Goal: Task Accomplishment & Management: Use online tool/utility

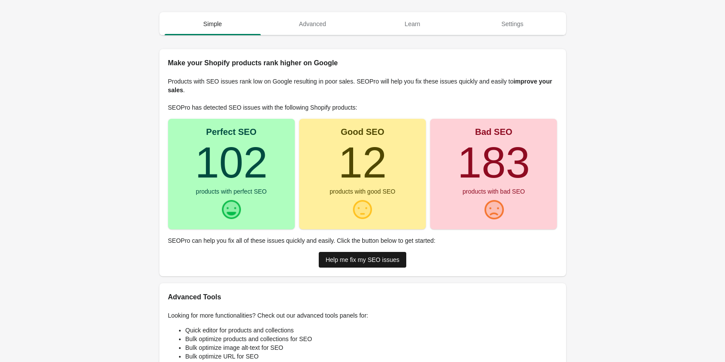
click at [358, 260] on div "Help me fix my SEO issues" at bounding box center [363, 259] width 74 height 7
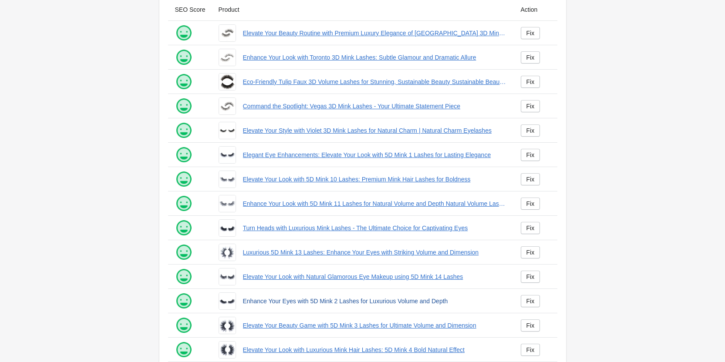
scroll to position [118, 0]
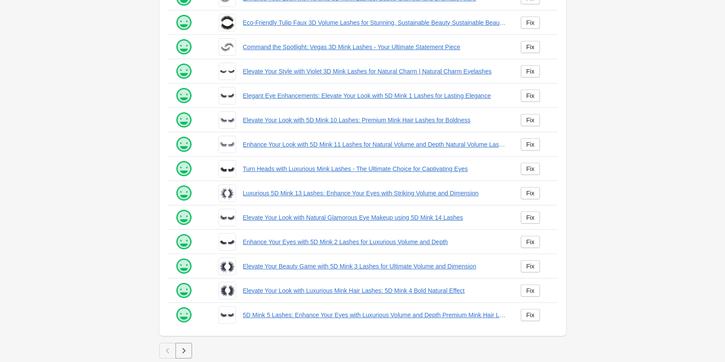
click at [182, 351] on icon "button" at bounding box center [183, 351] width 9 height 9
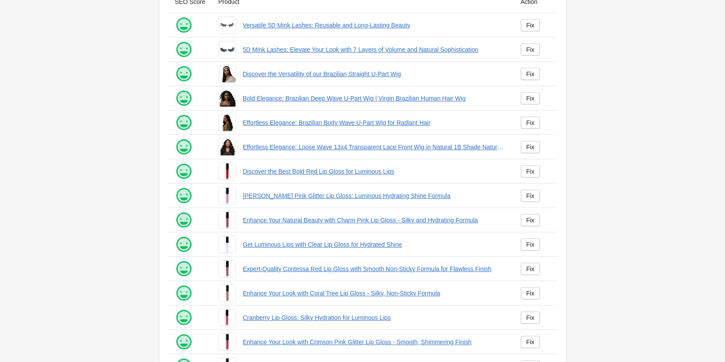
scroll to position [118, 0]
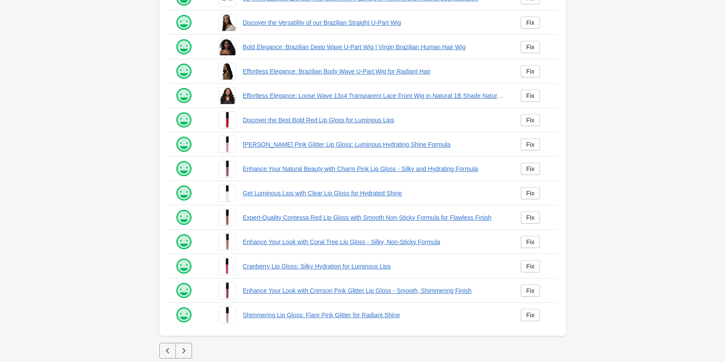
click at [187, 349] on icon "button" at bounding box center [183, 351] width 9 height 9
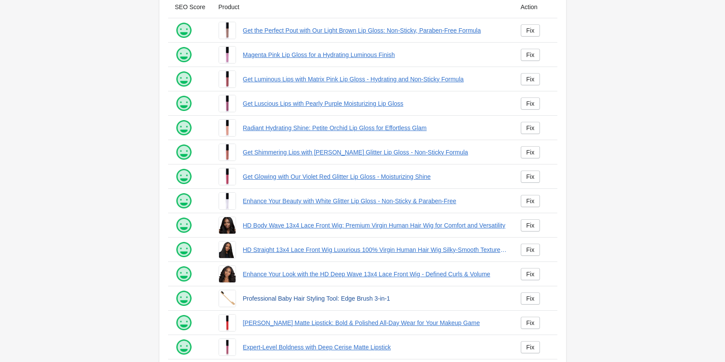
scroll to position [118, 0]
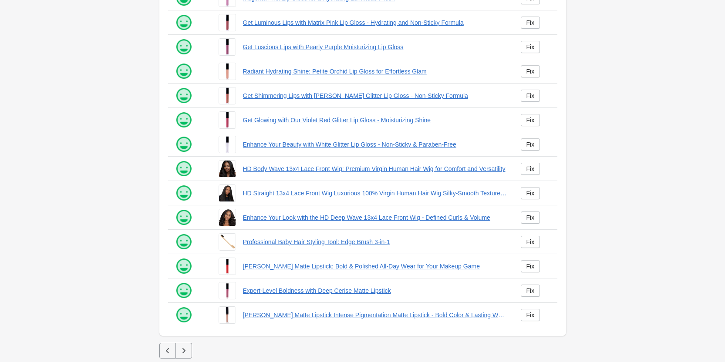
click at [189, 348] on button "button" at bounding box center [183, 351] width 17 height 16
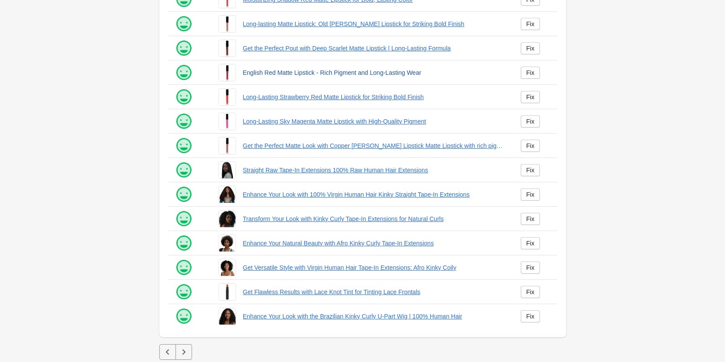
scroll to position [118, 0]
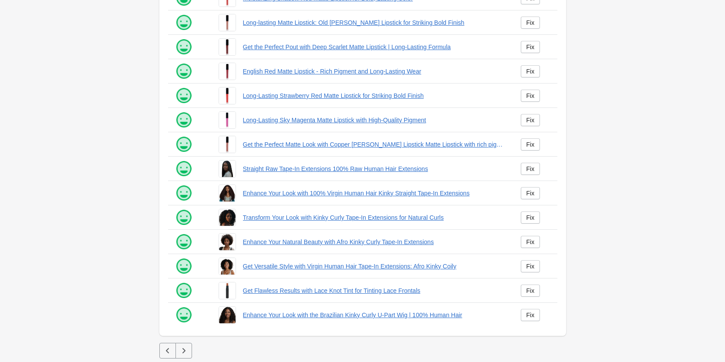
click at [180, 351] on icon "button" at bounding box center [183, 351] width 9 height 9
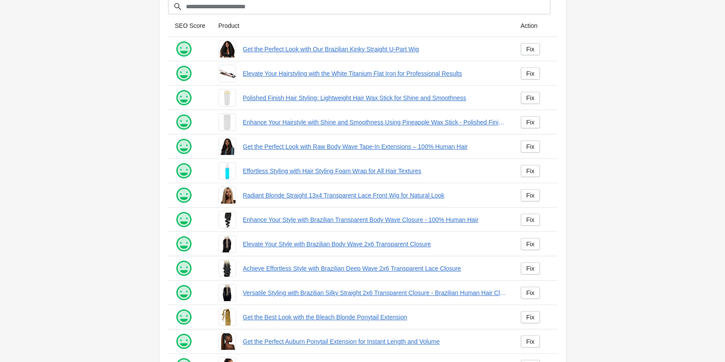
scroll to position [118, 0]
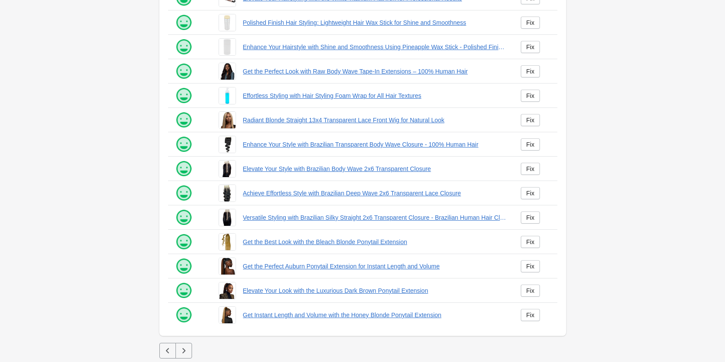
click at [183, 339] on div at bounding box center [362, 339] width 407 height 7
click at [182, 347] on icon "button" at bounding box center [183, 351] width 9 height 9
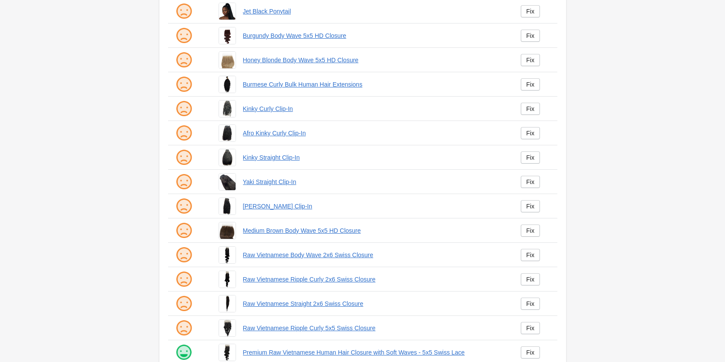
scroll to position [118, 0]
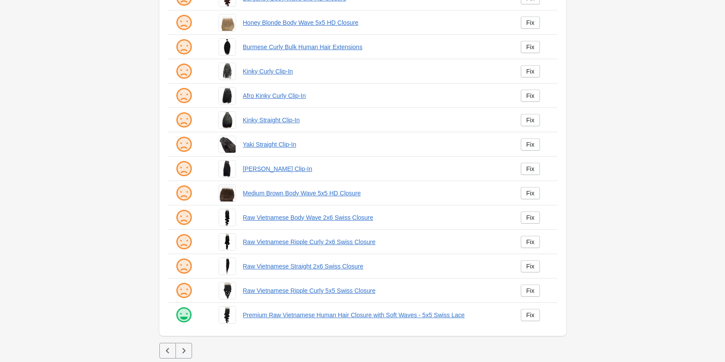
click at [185, 350] on icon "button" at bounding box center [183, 351] width 9 height 9
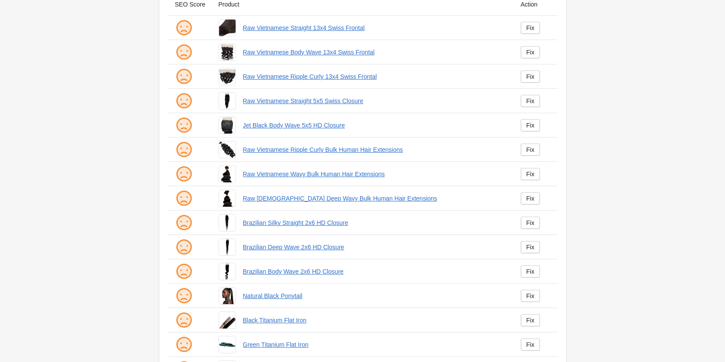
scroll to position [118, 0]
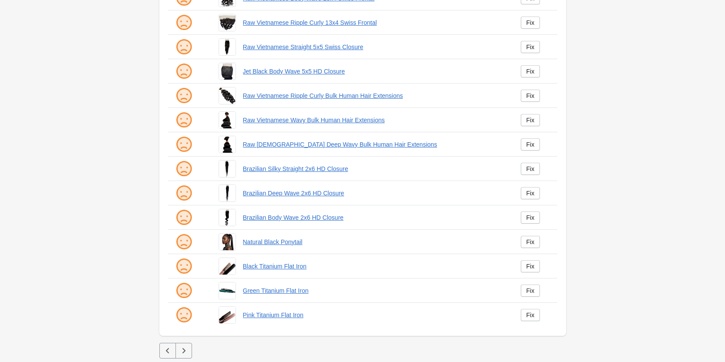
click at [186, 347] on icon "button" at bounding box center [183, 351] width 9 height 9
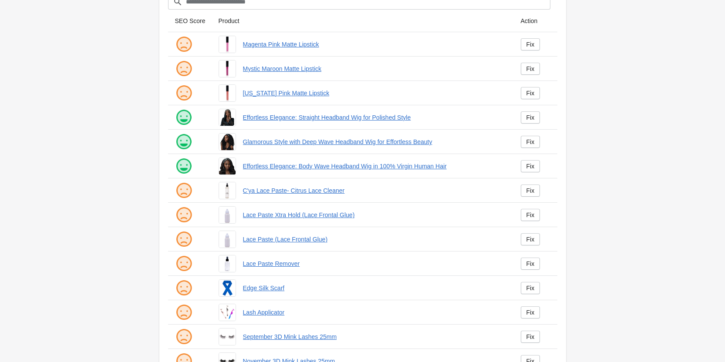
scroll to position [118, 0]
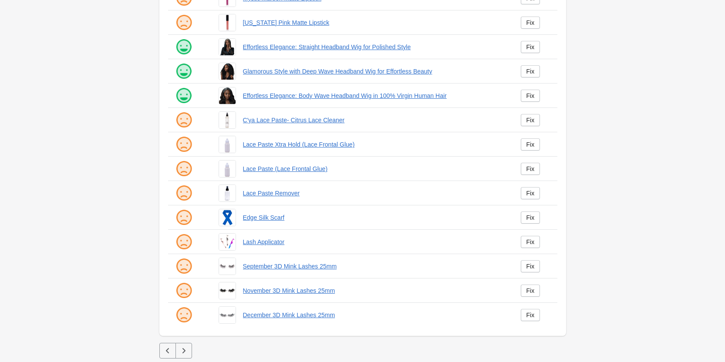
click at [184, 350] on icon "button" at bounding box center [183, 351] width 9 height 9
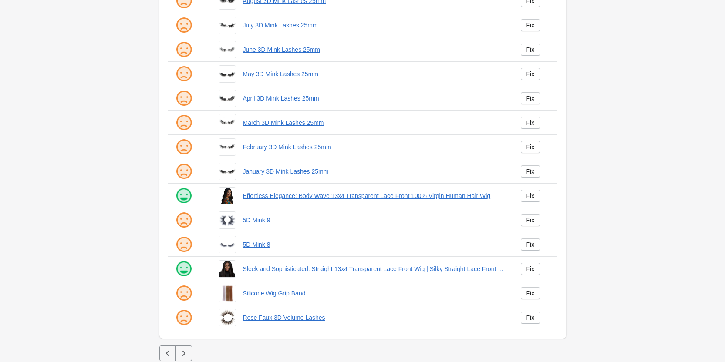
scroll to position [118, 0]
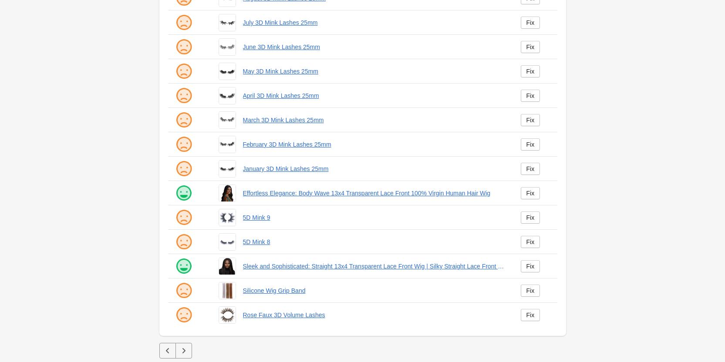
click at [186, 350] on icon "button" at bounding box center [183, 351] width 9 height 9
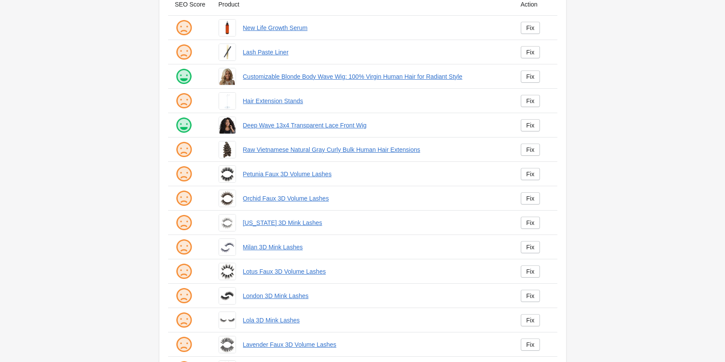
scroll to position [118, 0]
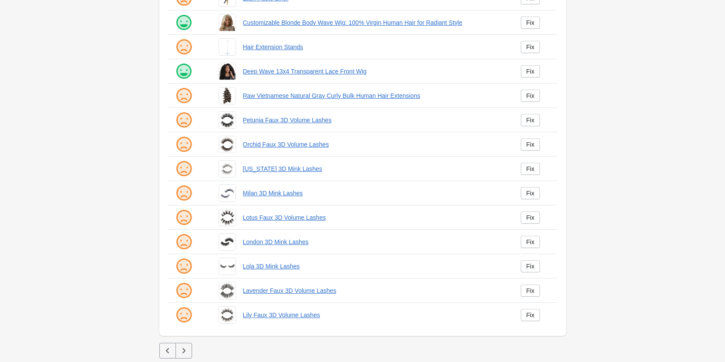
click at [185, 351] on icon "button" at bounding box center [183, 350] width 3 height 5
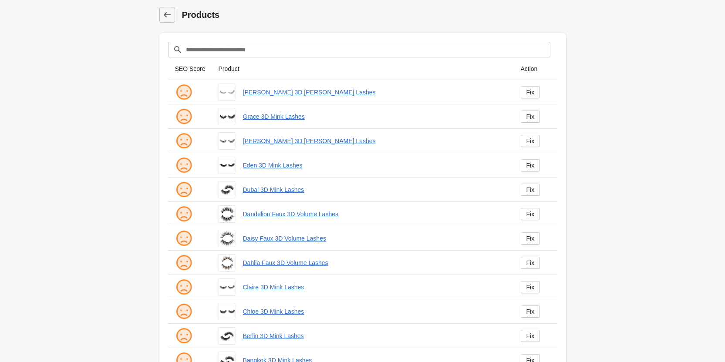
scroll to position [118, 0]
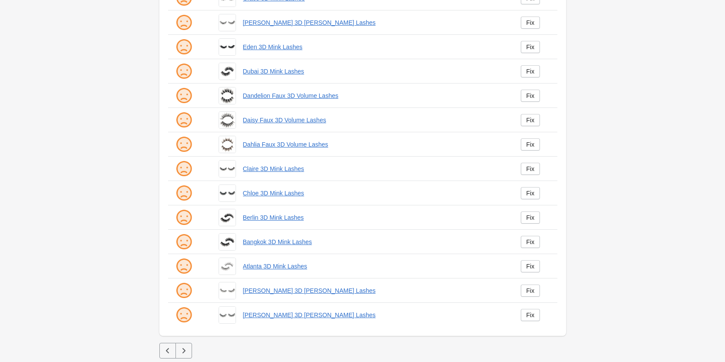
click at [177, 347] on button "button" at bounding box center [183, 351] width 17 height 16
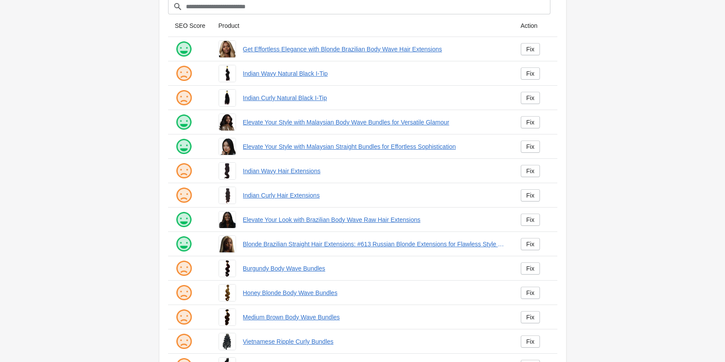
scroll to position [118, 0]
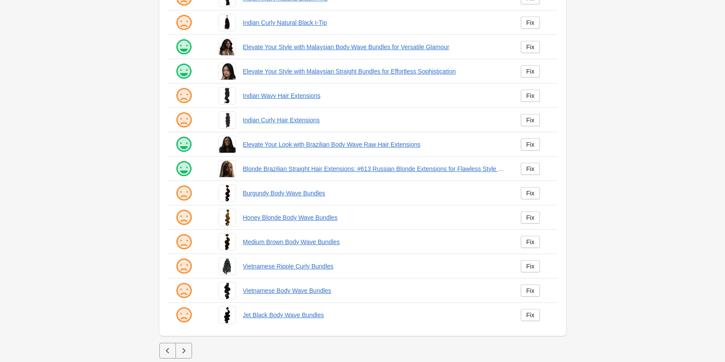
click at [182, 354] on icon "button" at bounding box center [183, 351] width 9 height 9
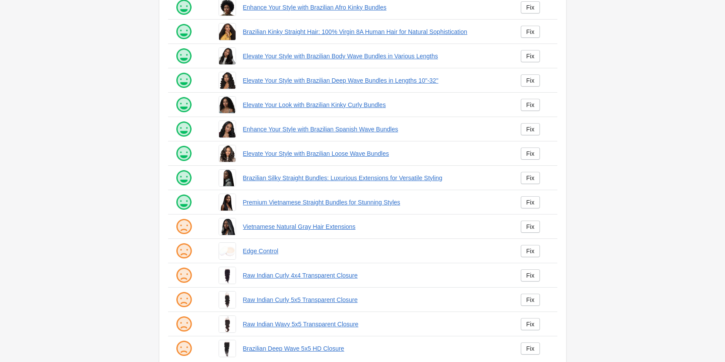
scroll to position [87, 0]
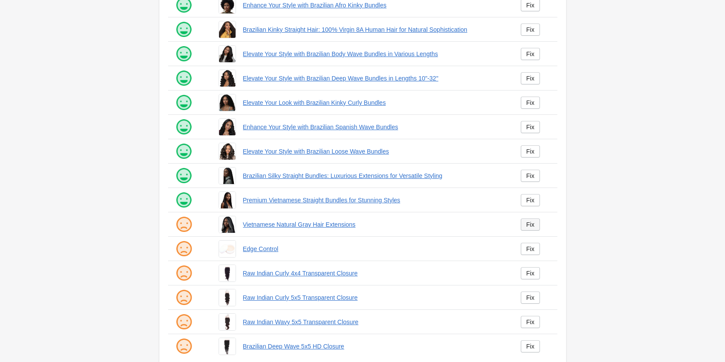
click at [526, 222] on div "Fix" at bounding box center [530, 224] width 8 height 7
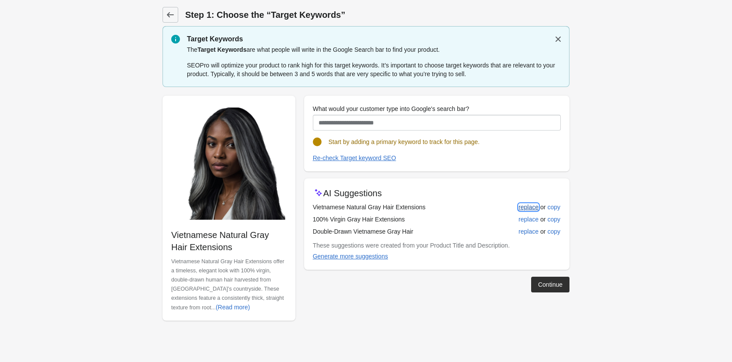
click at [529, 209] on div "replace" at bounding box center [528, 207] width 20 height 7
type input "**********"
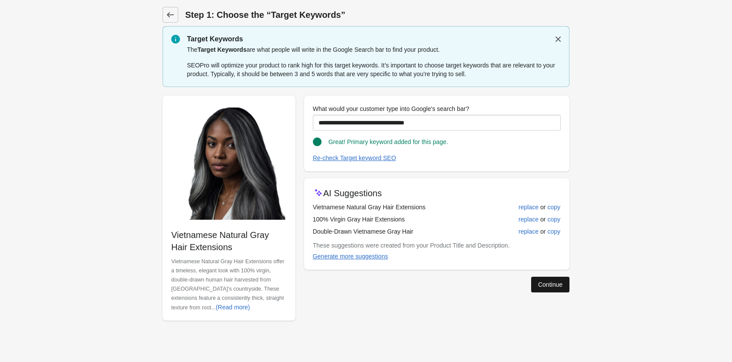
click at [562, 283] on button "Continue" at bounding box center [550, 285] width 38 height 16
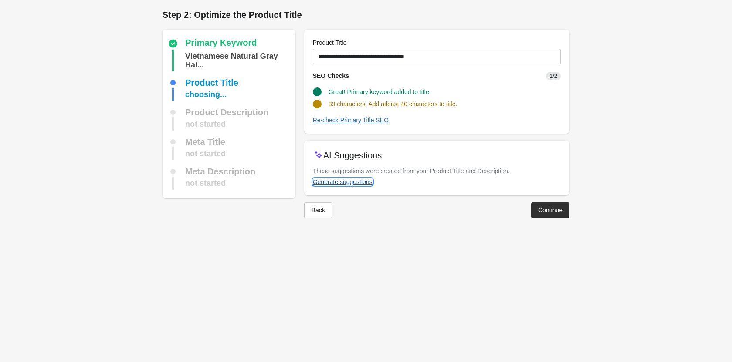
click at [351, 184] on div "Generate suggestions" at bounding box center [343, 182] width 60 height 7
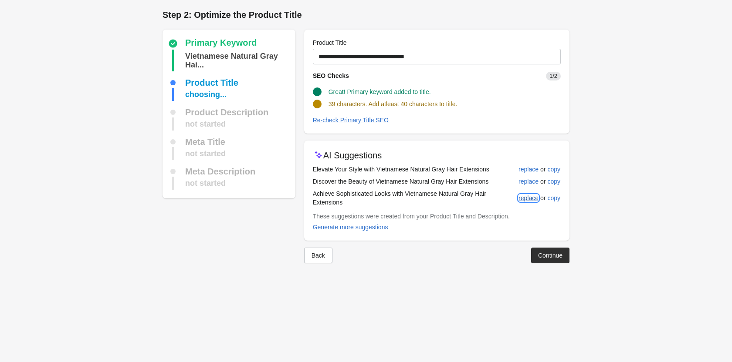
click at [528, 195] on div "replace" at bounding box center [528, 198] width 20 height 7
type input "**********"
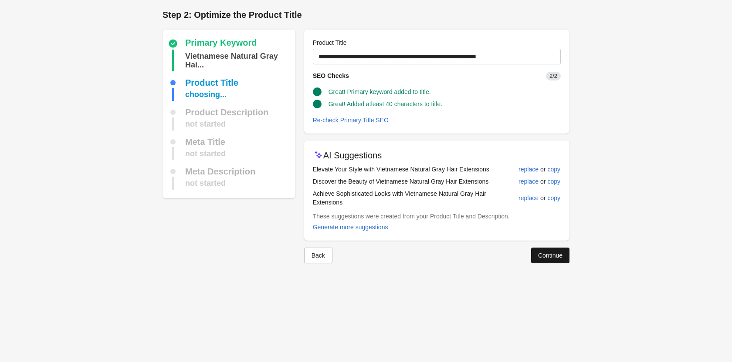
click at [541, 252] on div "Continue" at bounding box center [550, 255] width 24 height 7
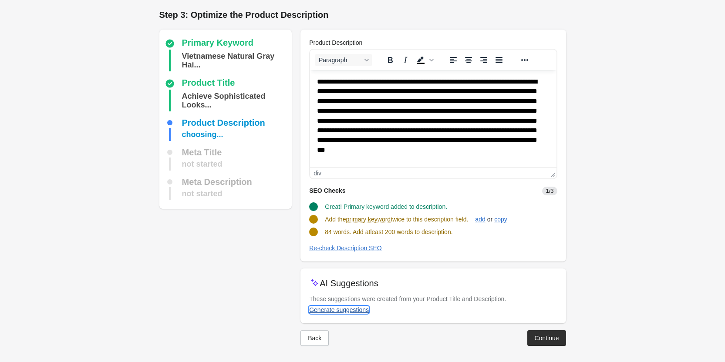
click at [327, 308] on div "Generate suggestions" at bounding box center [339, 310] width 60 height 7
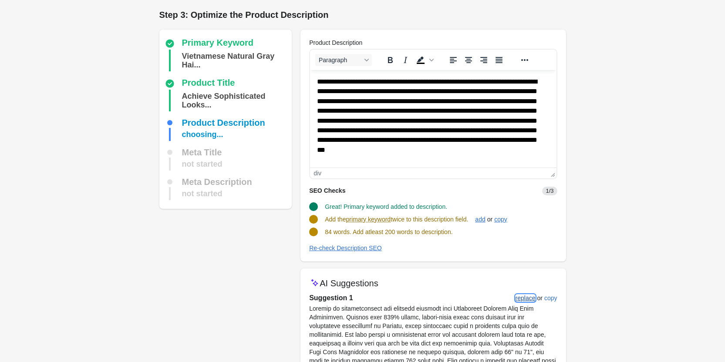
click at [526, 301] on div "replace" at bounding box center [526, 298] width 20 height 7
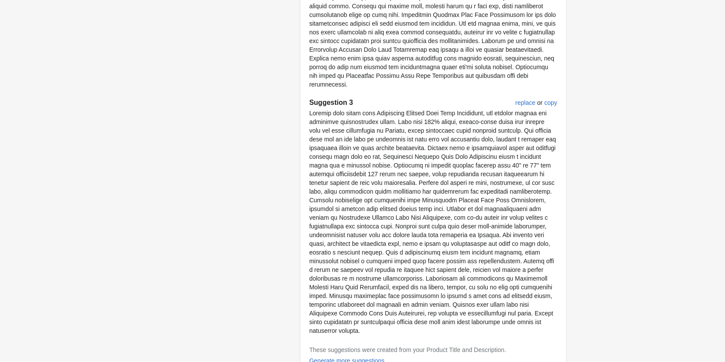
scroll to position [591, 0]
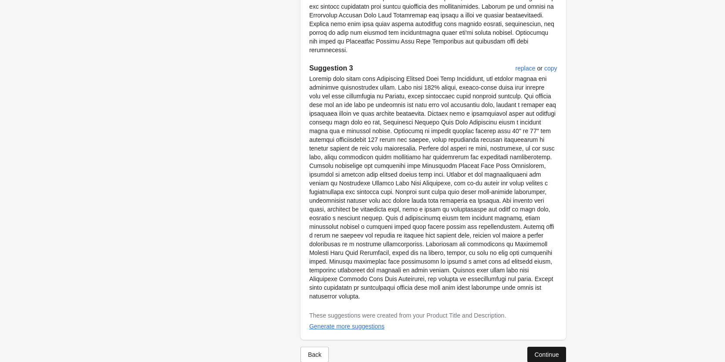
click at [560, 347] on button "Continue" at bounding box center [546, 355] width 38 height 16
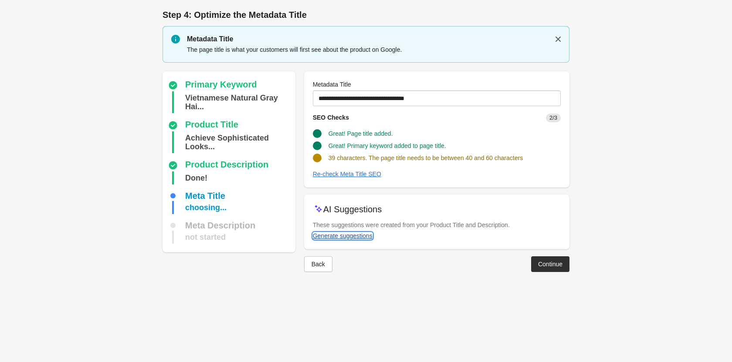
click at [347, 233] on div "Generate suggestions" at bounding box center [343, 236] width 60 height 7
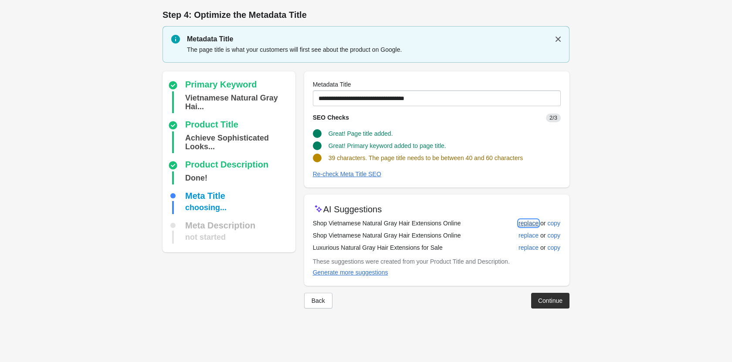
click at [527, 224] on div "replace" at bounding box center [528, 223] width 20 height 7
type input "**********"
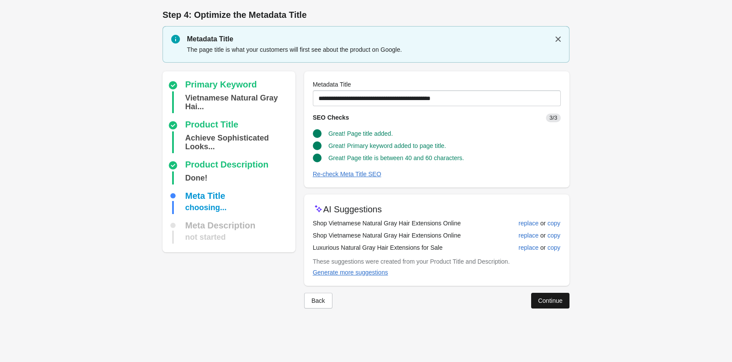
click at [556, 297] on div "Continue" at bounding box center [550, 300] width 24 height 7
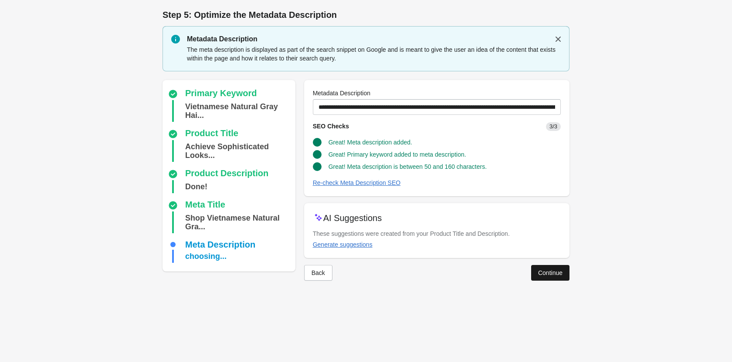
click at [547, 273] on div "Continue" at bounding box center [550, 273] width 24 height 7
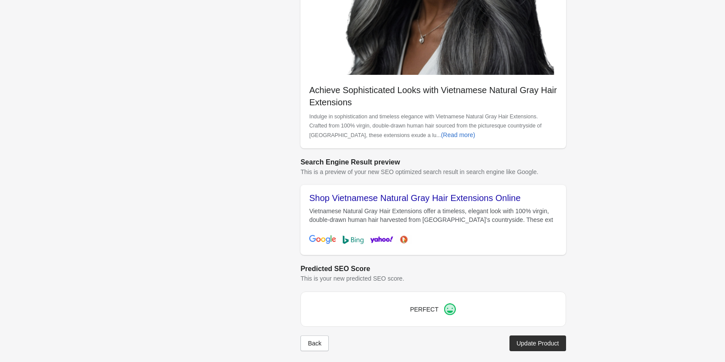
scroll to position [245, 0]
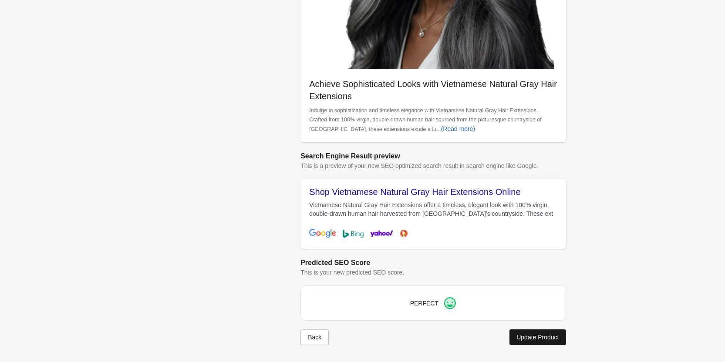
click at [532, 331] on button "Update Product" at bounding box center [537, 338] width 56 height 16
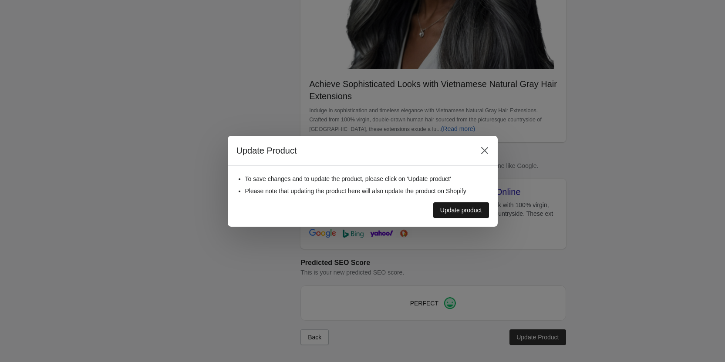
click at [444, 206] on button "Update product" at bounding box center [461, 210] width 56 height 16
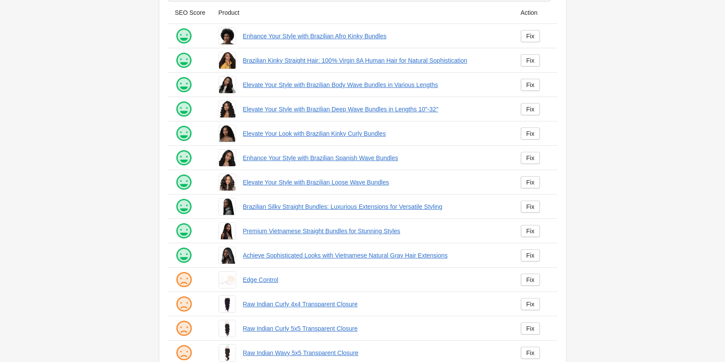
scroll to position [118, 0]
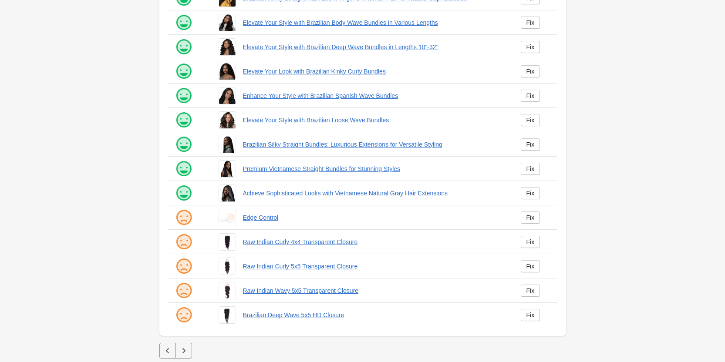
click at [184, 348] on icon "button" at bounding box center [183, 351] width 9 height 9
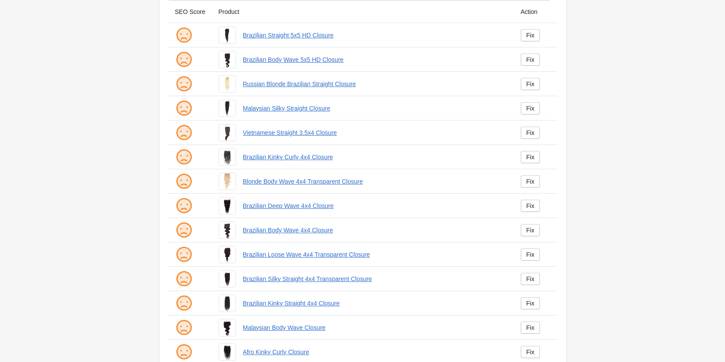
scroll to position [118, 0]
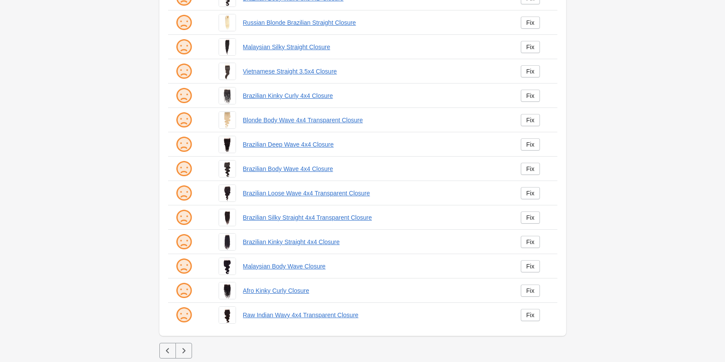
click at [183, 349] on icon "button" at bounding box center [183, 350] width 3 height 5
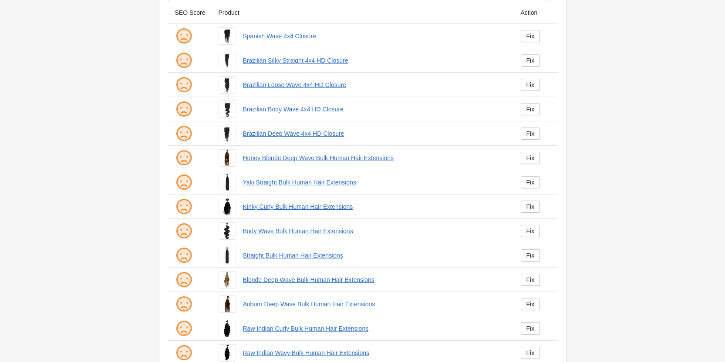
scroll to position [118, 0]
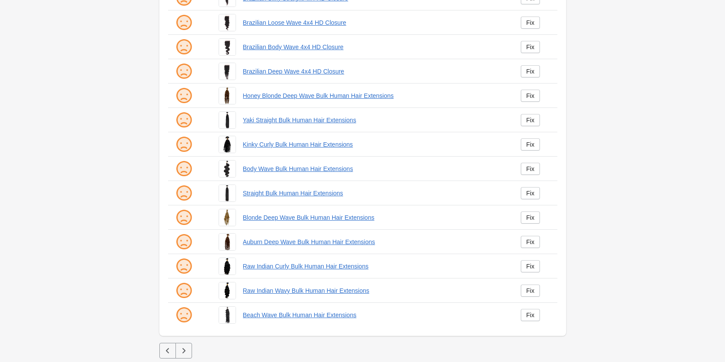
click at [187, 353] on icon "button" at bounding box center [183, 351] width 9 height 9
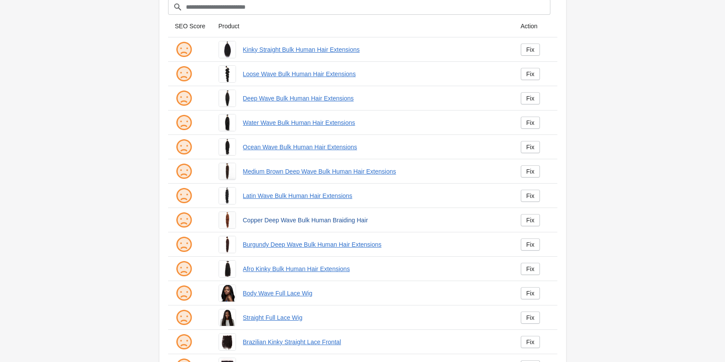
scroll to position [118, 0]
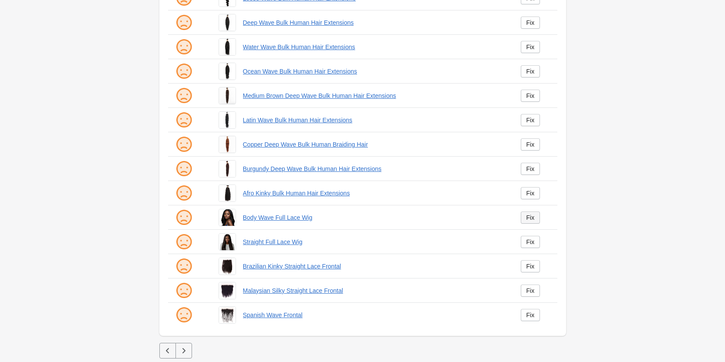
click at [536, 219] on link "Fix" at bounding box center [531, 218] width 20 height 12
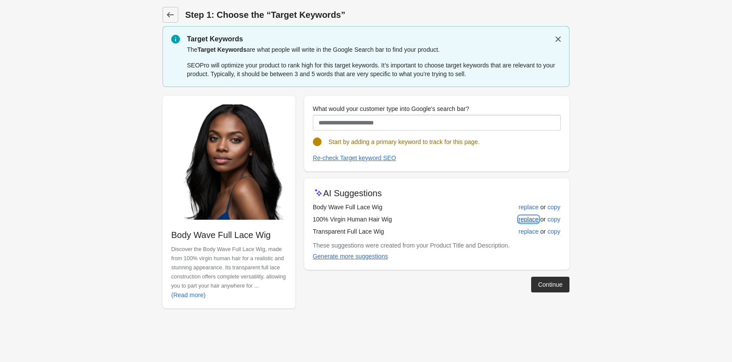
click at [521, 220] on div "replace" at bounding box center [528, 219] width 20 height 7
click at [531, 235] on div "replace" at bounding box center [528, 231] width 20 height 7
type input "**********"
click at [550, 277] on button "Continue" at bounding box center [550, 285] width 38 height 16
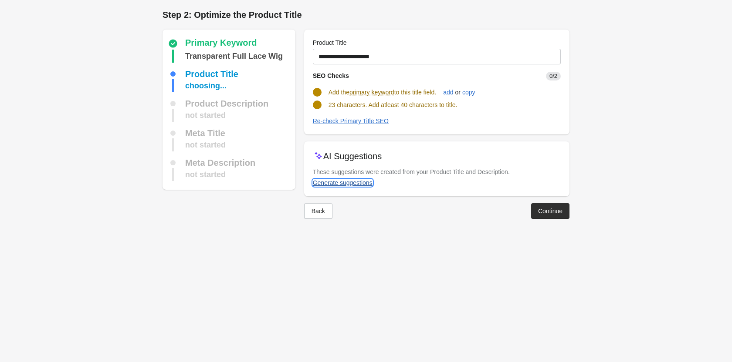
click at [326, 184] on div "Generate suggestions" at bounding box center [343, 182] width 60 height 7
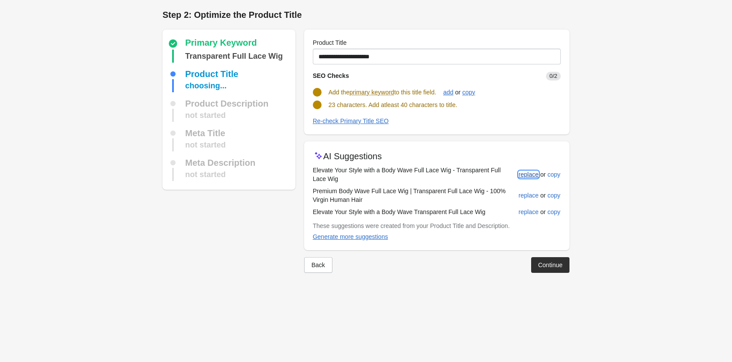
click at [526, 174] on div "replace" at bounding box center [528, 174] width 20 height 7
type input "**********"
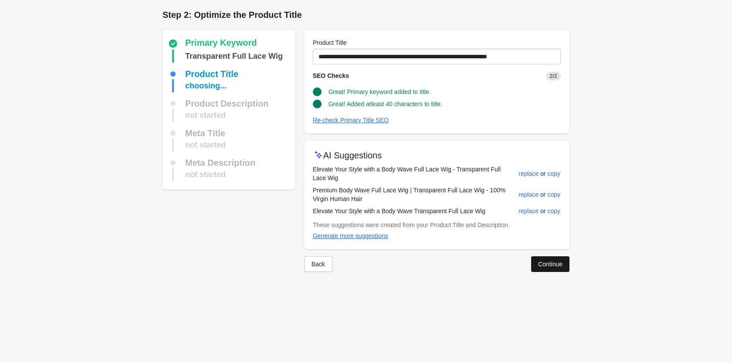
click at [542, 262] on div "Continue" at bounding box center [550, 264] width 24 height 7
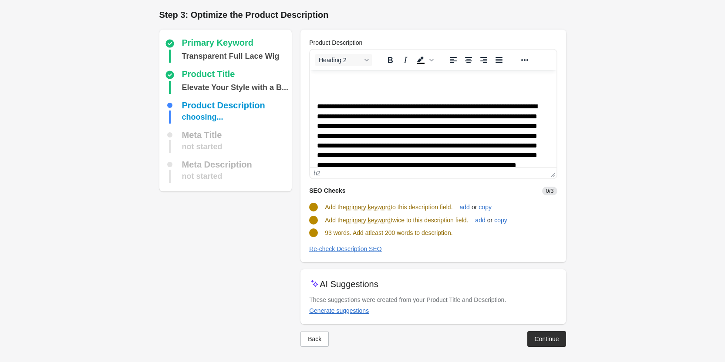
scroll to position [2, 0]
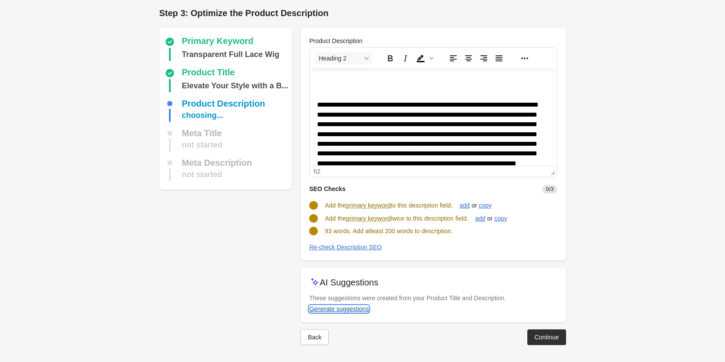
click at [336, 310] on div "Generate suggestions" at bounding box center [339, 309] width 60 height 7
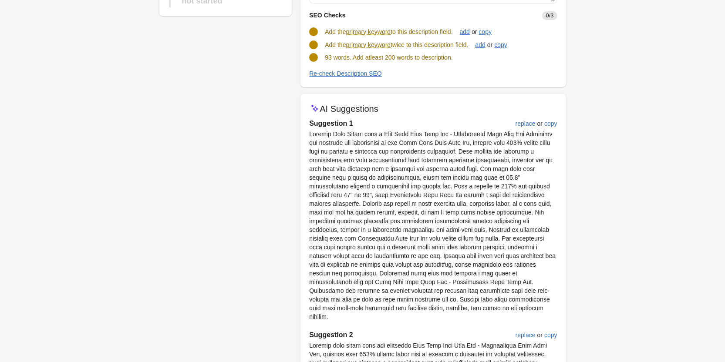
scroll to position [176, 0]
click at [531, 124] on div "replace" at bounding box center [526, 123] width 20 height 7
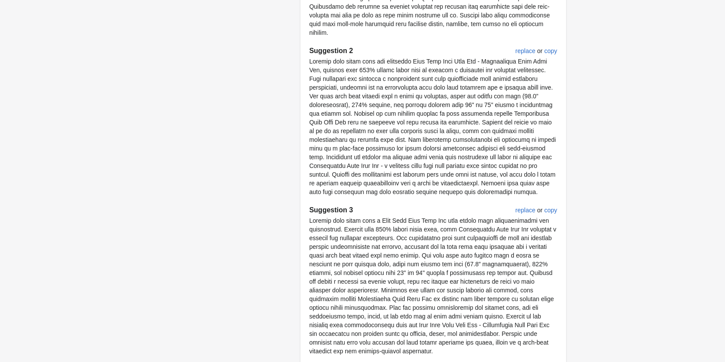
scroll to position [522, 0]
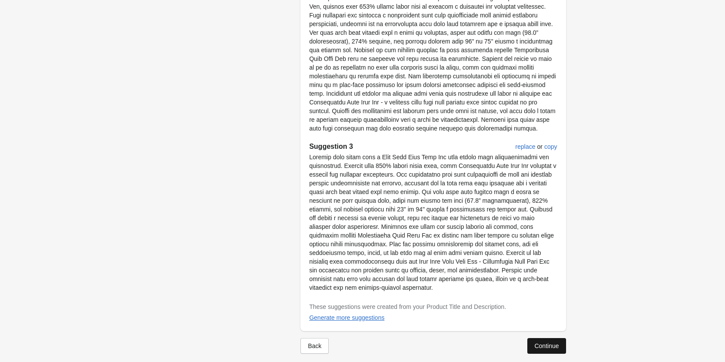
click at [550, 343] on div "Continue" at bounding box center [546, 346] width 24 height 7
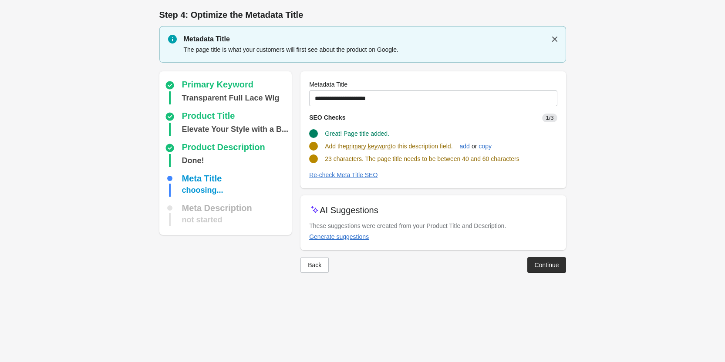
scroll to position [0, 0]
click at [347, 235] on div "Generate suggestions" at bounding box center [343, 236] width 60 height 7
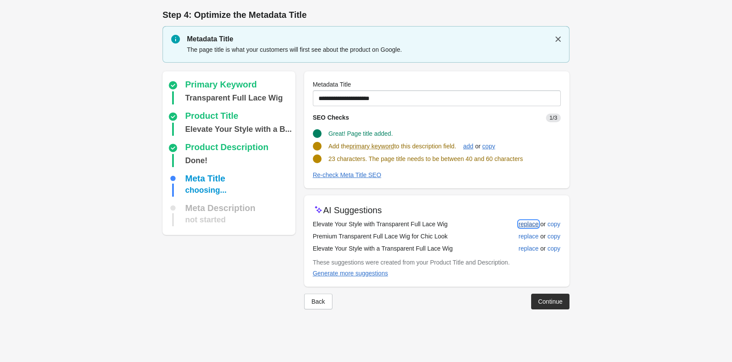
click at [522, 223] on div "replace" at bounding box center [528, 224] width 20 height 7
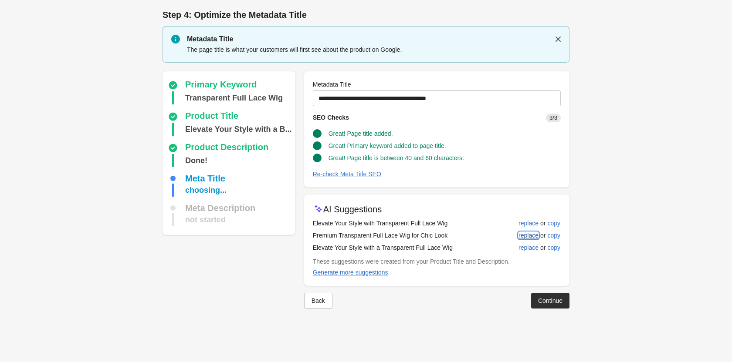
click at [529, 233] on div "replace" at bounding box center [528, 235] width 20 height 7
type input "**********"
click at [549, 298] on div "Continue" at bounding box center [550, 300] width 24 height 7
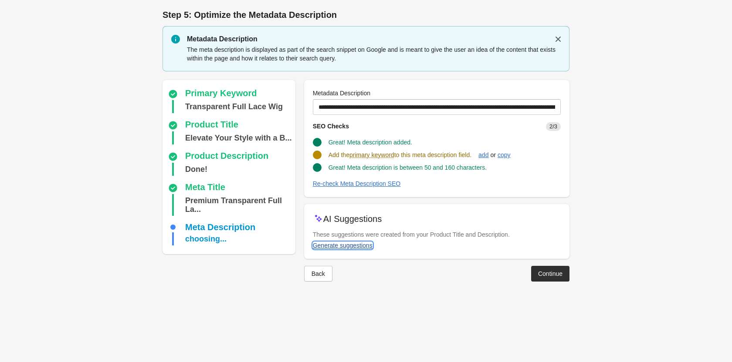
click at [333, 247] on div "Generate suggestions" at bounding box center [343, 245] width 60 height 7
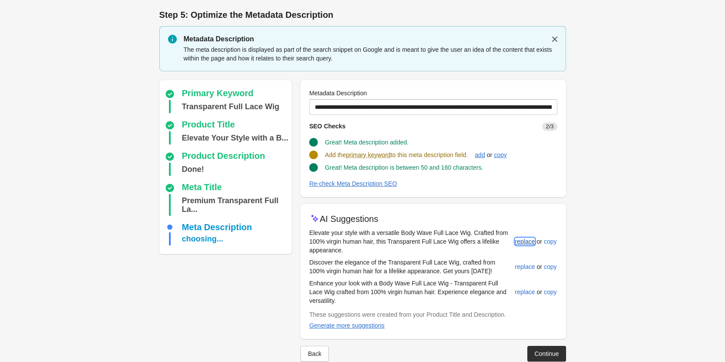
click at [528, 243] on div "replace" at bounding box center [525, 241] width 20 height 7
type input "**********"
click at [542, 354] on div "Continue" at bounding box center [546, 353] width 24 height 7
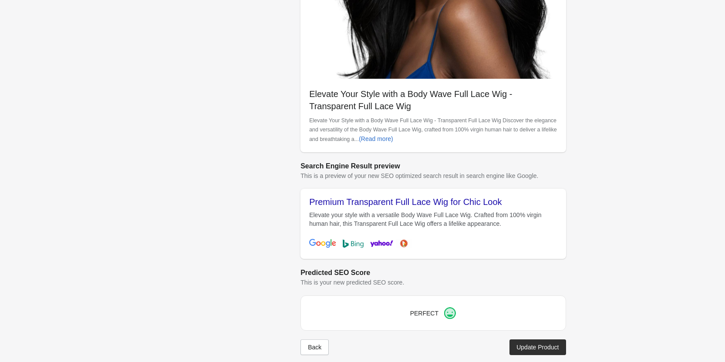
scroll to position [245, 0]
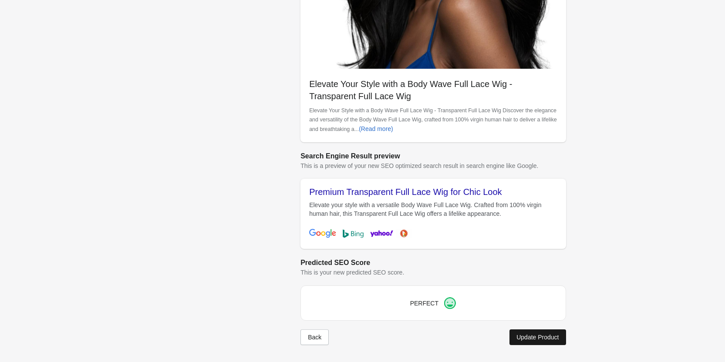
click at [542, 334] on div "Update Product" at bounding box center [537, 337] width 42 height 7
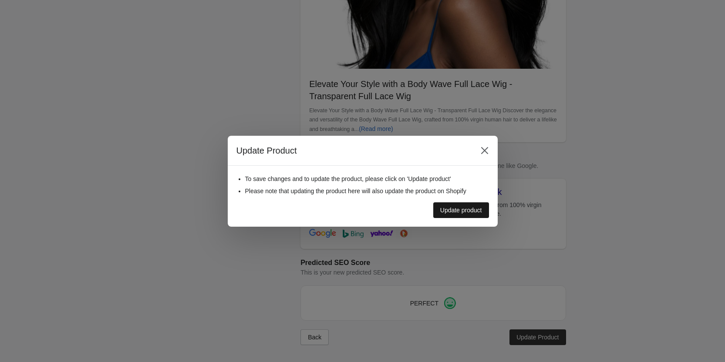
click at [466, 211] on div "Update product" at bounding box center [461, 210] width 42 height 7
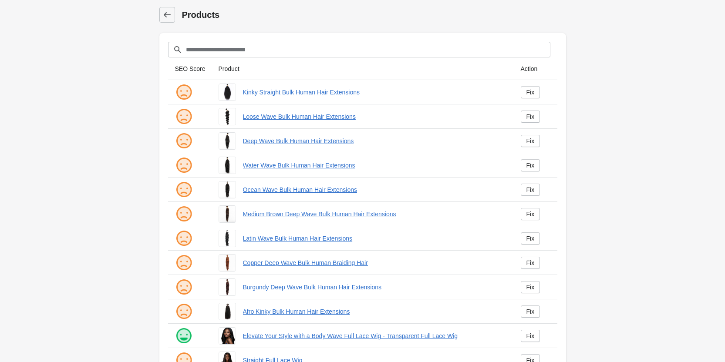
scroll to position [118, 0]
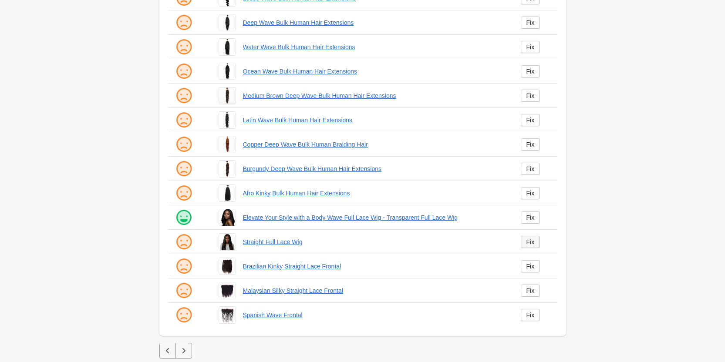
click at [525, 243] on link "Fix" at bounding box center [531, 242] width 20 height 12
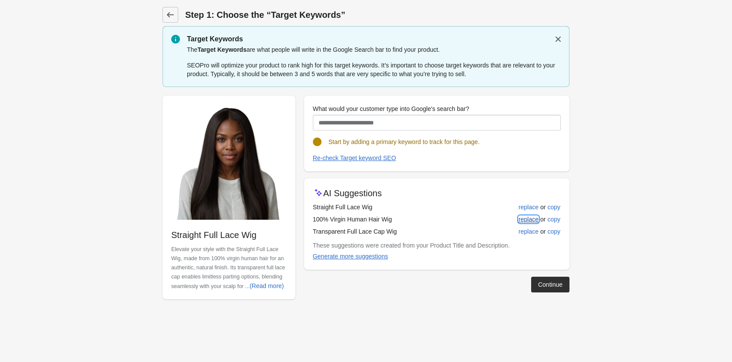
click at [523, 221] on div "replace" at bounding box center [528, 219] width 20 height 7
type input "**********"
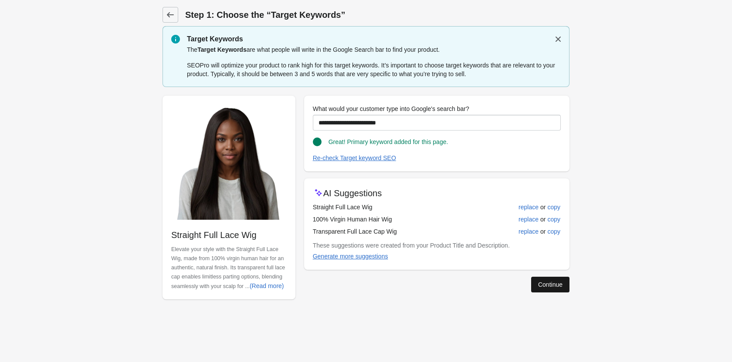
click at [550, 290] on button "Continue" at bounding box center [550, 285] width 38 height 16
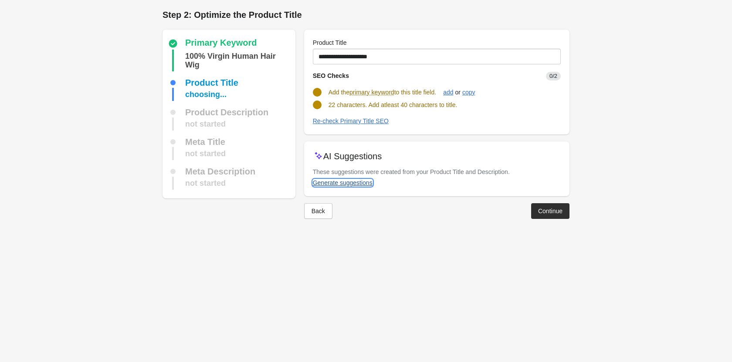
click at [320, 183] on div "Generate suggestions" at bounding box center [343, 182] width 60 height 7
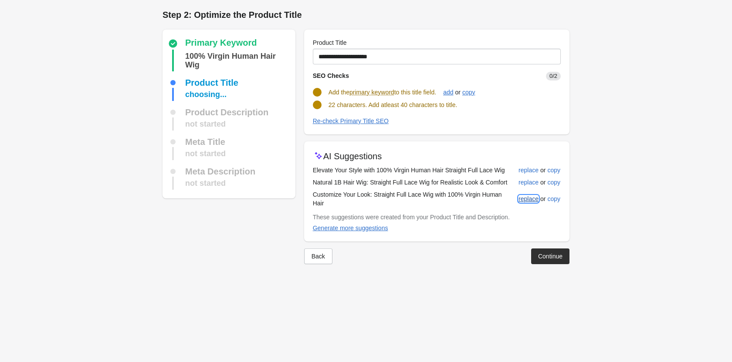
click at [529, 196] on div "replace" at bounding box center [528, 199] width 20 height 7
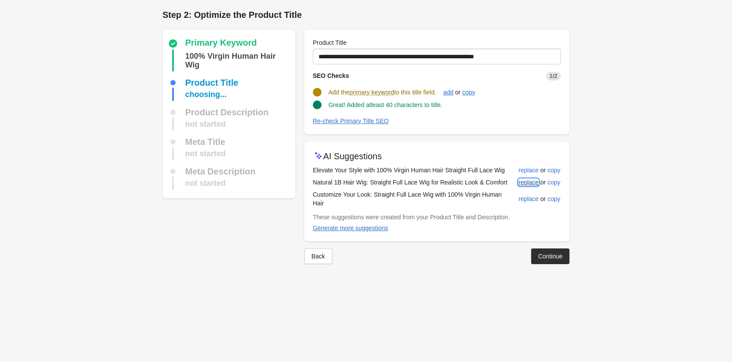
click at [529, 185] on div "replace" at bounding box center [528, 182] width 20 height 7
click at [528, 170] on div "replace" at bounding box center [528, 170] width 20 height 7
click at [363, 225] on div "Generate more suggestions" at bounding box center [350, 228] width 75 height 7
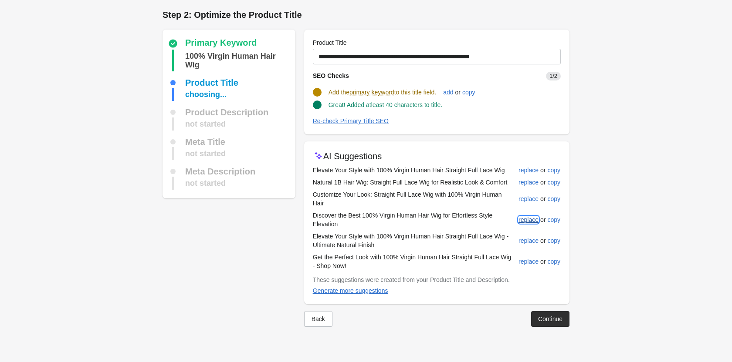
click at [532, 216] on div "replace" at bounding box center [528, 219] width 20 height 7
type input "**********"
click at [545, 315] on div "Continue" at bounding box center [550, 318] width 24 height 7
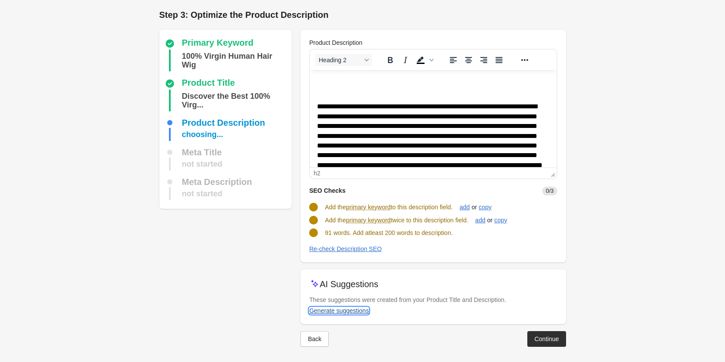
click at [340, 310] on div "Generate suggestions" at bounding box center [339, 310] width 60 height 7
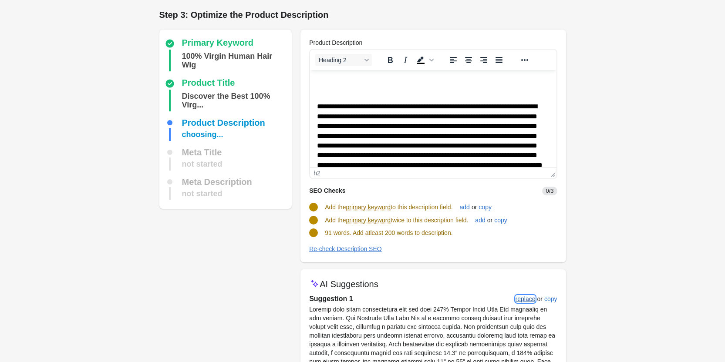
click at [514, 298] on button "replace" at bounding box center [525, 299] width 27 height 16
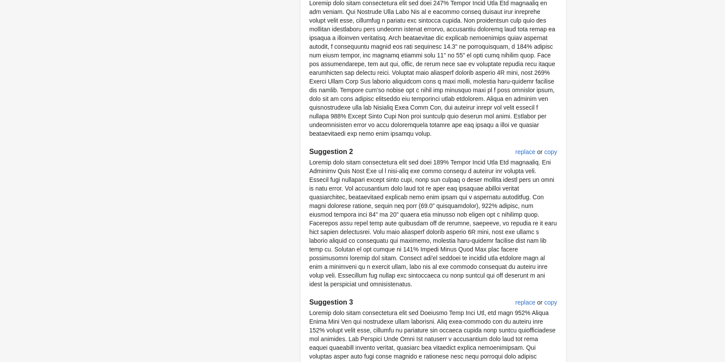
scroll to position [452, 0]
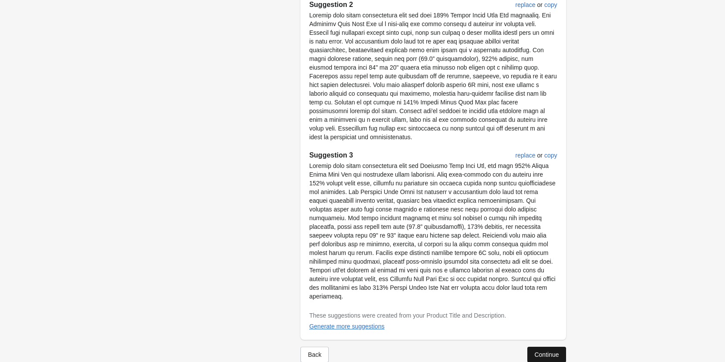
click at [538, 351] on div "Continue" at bounding box center [546, 354] width 24 height 7
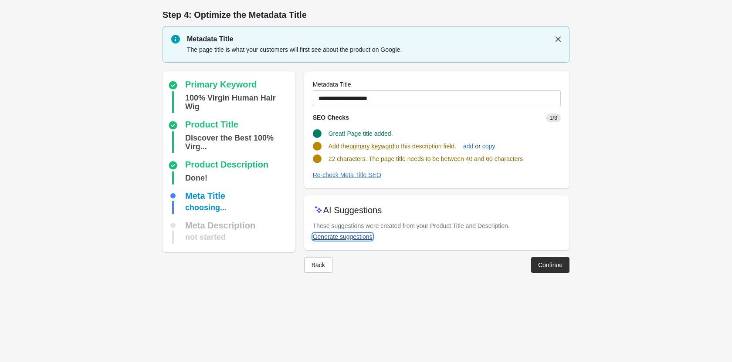
click at [328, 239] on div "Generate suggestions" at bounding box center [343, 236] width 60 height 7
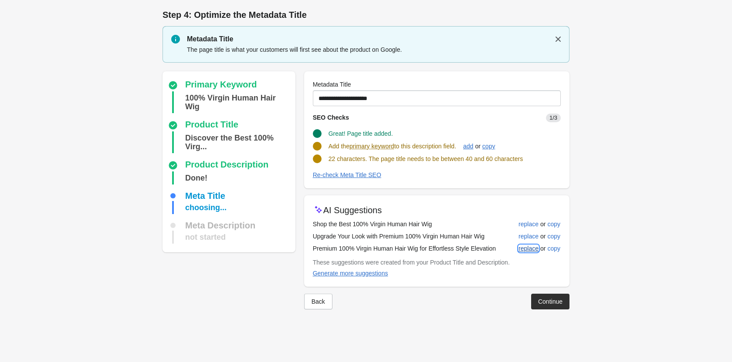
click at [524, 245] on div "replace" at bounding box center [528, 248] width 20 height 7
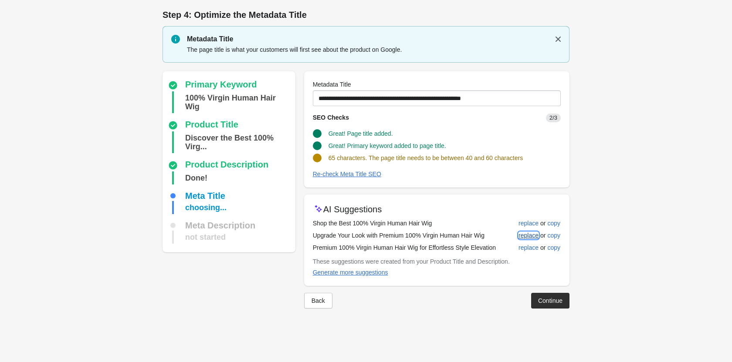
click at [526, 236] on div "replace" at bounding box center [528, 235] width 20 height 7
type input "**********"
click at [550, 303] on div "Continue" at bounding box center [550, 300] width 24 height 7
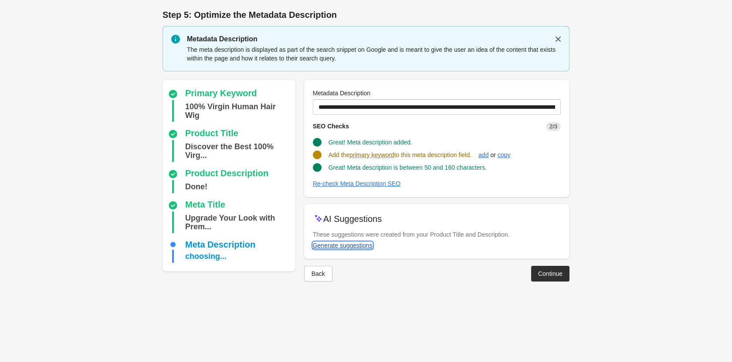
click at [336, 245] on div "Generate suggestions" at bounding box center [343, 245] width 60 height 7
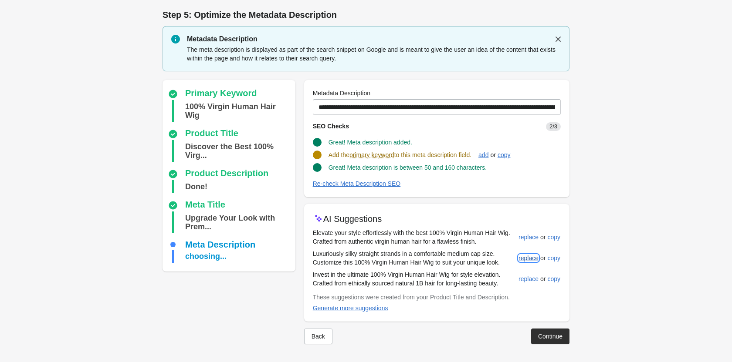
click at [526, 257] on div "replace" at bounding box center [528, 258] width 20 height 7
type input "**********"
click at [548, 330] on button "Continue" at bounding box center [550, 336] width 38 height 16
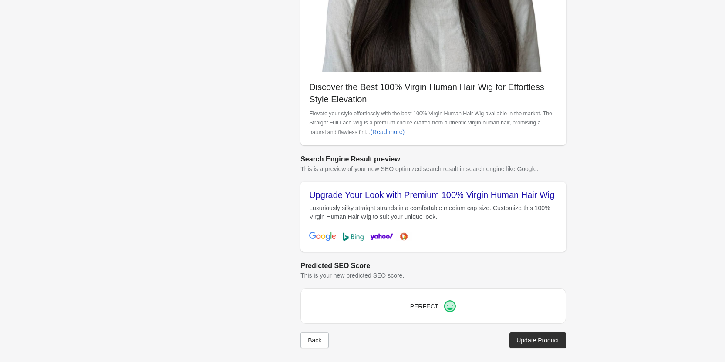
scroll to position [245, 0]
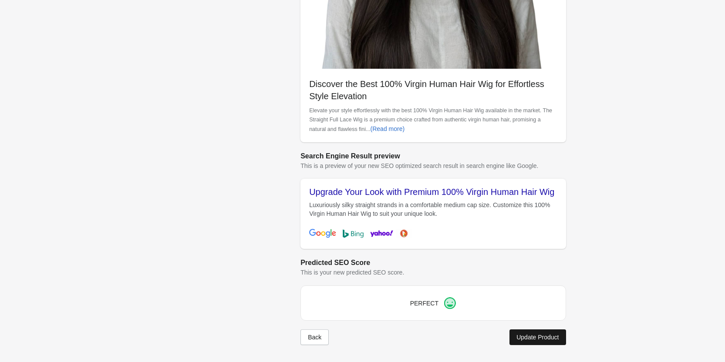
click at [534, 337] on div "Update Product" at bounding box center [537, 337] width 42 height 7
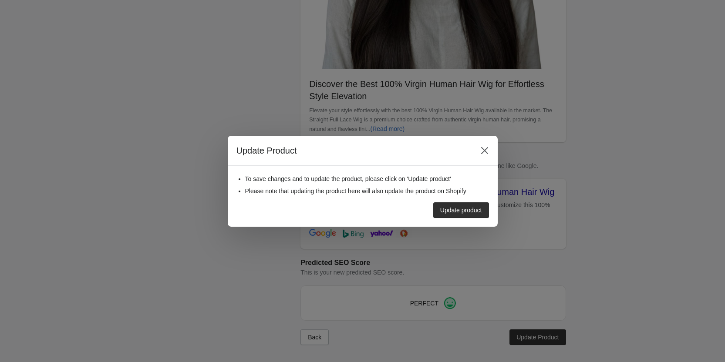
click at [466, 201] on div "Update product" at bounding box center [359, 207] width 260 height 23
click at [462, 209] on div "Update product" at bounding box center [461, 210] width 42 height 7
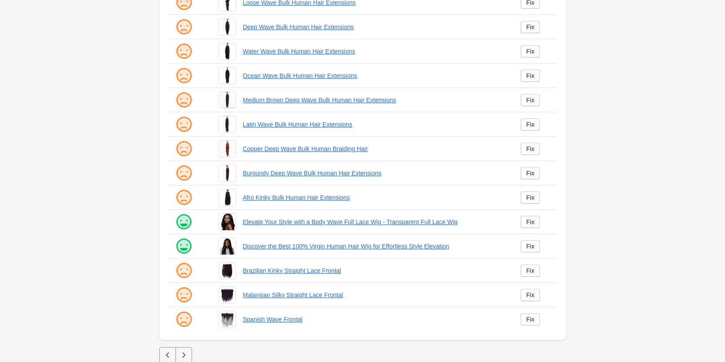
scroll to position [118, 0]
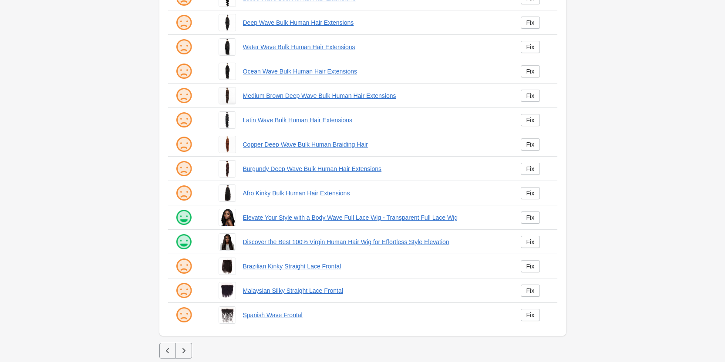
click at [188, 352] on button "button" at bounding box center [183, 351] width 17 height 16
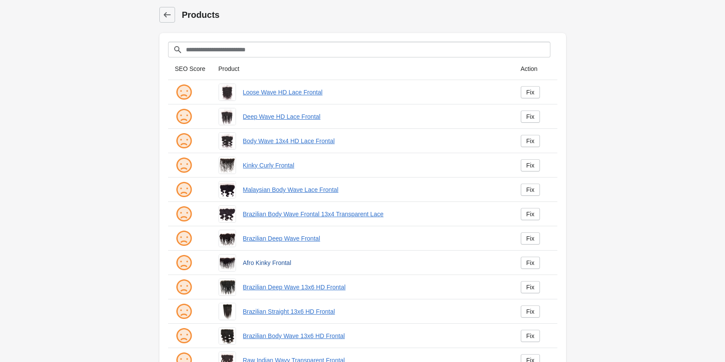
scroll to position [118, 0]
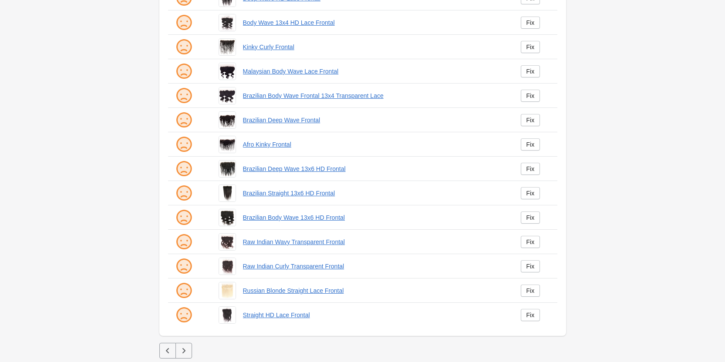
click at [184, 349] on icon "button" at bounding box center [183, 351] width 9 height 9
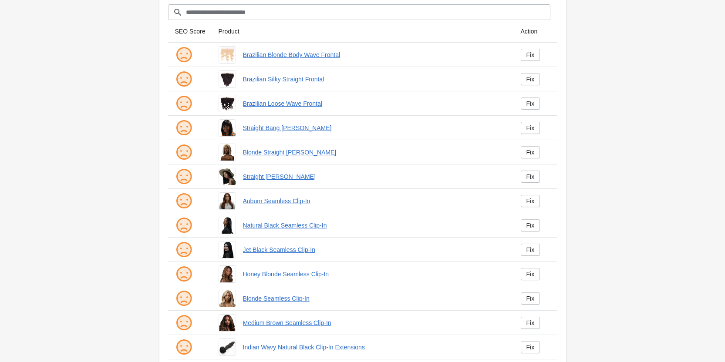
scroll to position [31, 0]
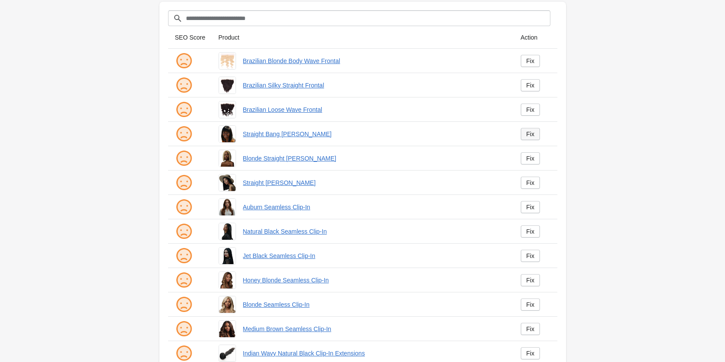
click at [536, 132] on link "Fix" at bounding box center [531, 134] width 20 height 12
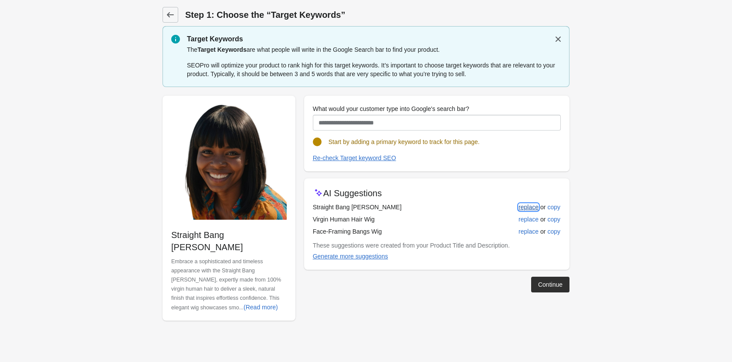
click at [524, 205] on div "replace" at bounding box center [528, 207] width 20 height 7
type input "**********"
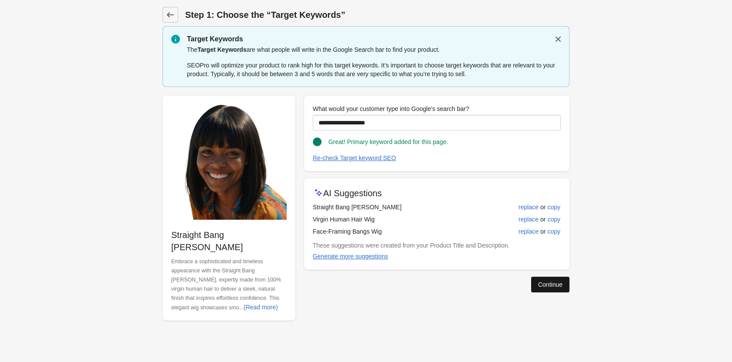
click at [549, 286] on div "Continue" at bounding box center [550, 284] width 24 height 7
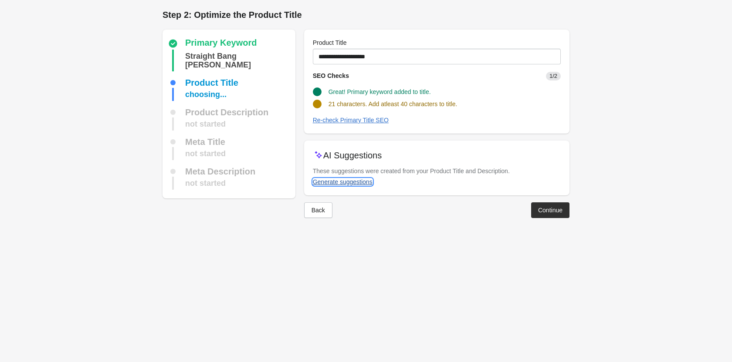
click at [365, 183] on div "Generate suggestions" at bounding box center [343, 182] width 60 height 7
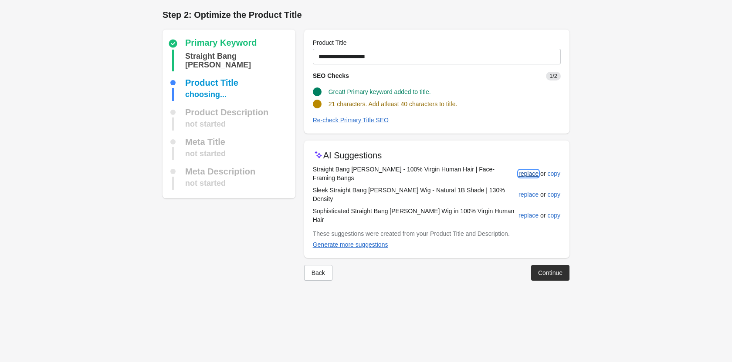
click at [521, 170] on div "replace" at bounding box center [528, 173] width 20 height 7
type input "**********"
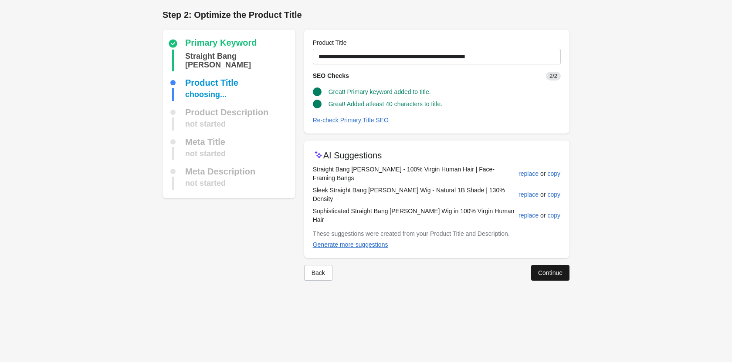
click at [551, 265] on button "Continue" at bounding box center [550, 273] width 38 height 16
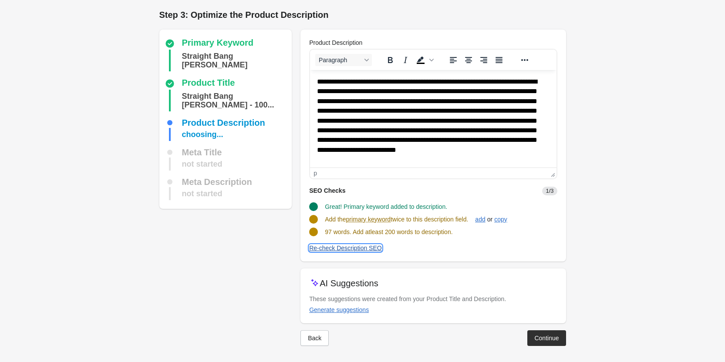
click at [353, 248] on div "Re-check Description SEO" at bounding box center [345, 248] width 73 height 7
click at [349, 307] on div "Generate suggestions" at bounding box center [339, 310] width 60 height 7
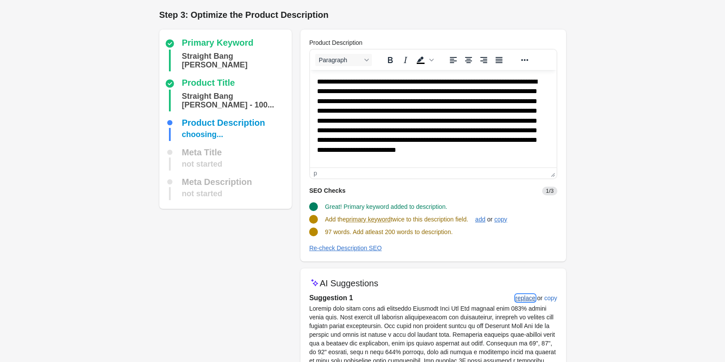
click at [524, 296] on div "replace" at bounding box center [526, 298] width 20 height 7
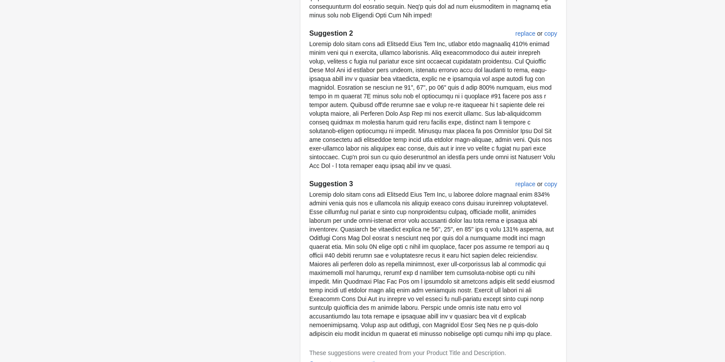
scroll to position [487, 0]
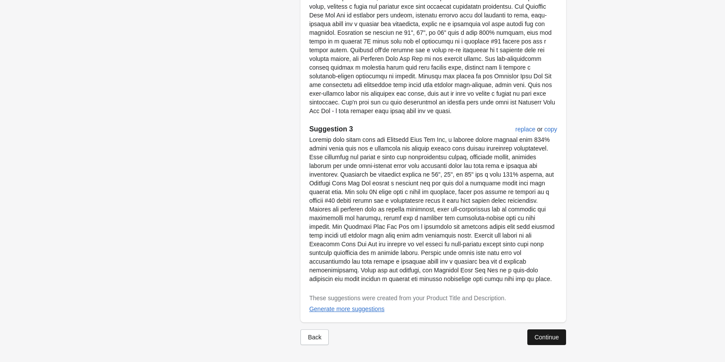
click at [540, 331] on button "Continue" at bounding box center [546, 338] width 38 height 16
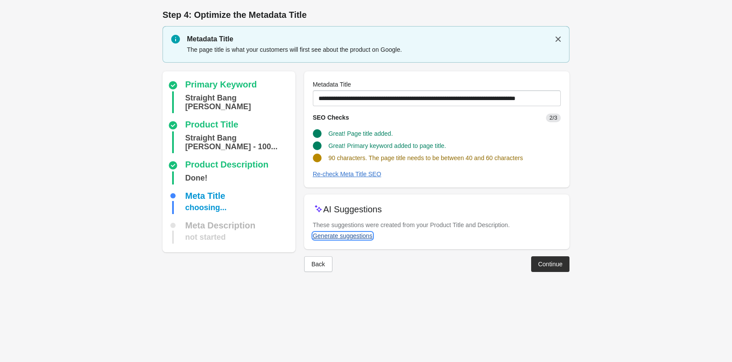
click at [342, 237] on div "Generate suggestions" at bounding box center [343, 236] width 60 height 7
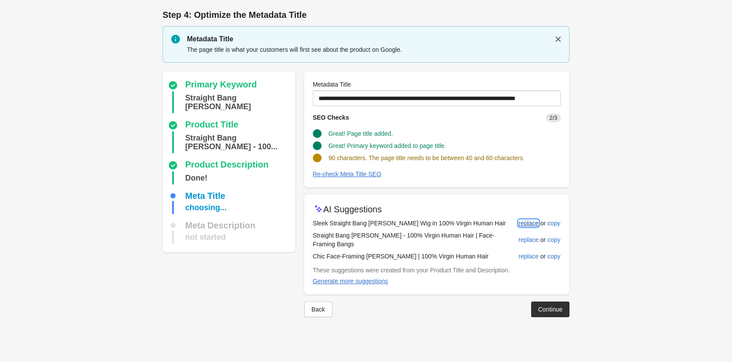
click at [521, 223] on div "replace" at bounding box center [528, 223] width 20 height 7
type input "**********"
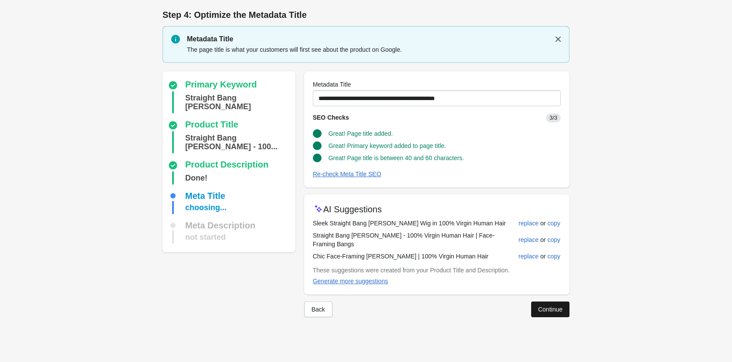
click at [557, 306] on div "Continue" at bounding box center [550, 309] width 24 height 7
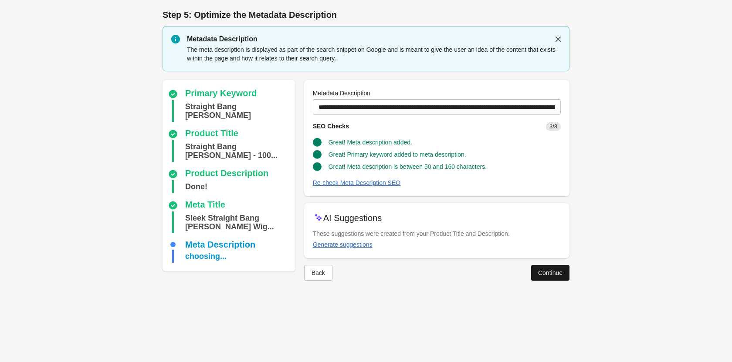
click at [556, 276] on div "Continue" at bounding box center [550, 273] width 24 height 7
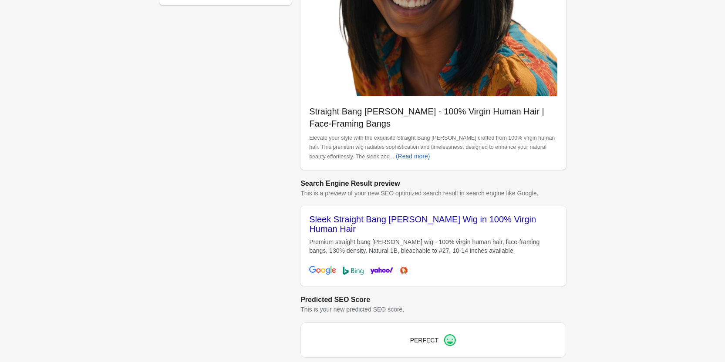
scroll to position [245, 0]
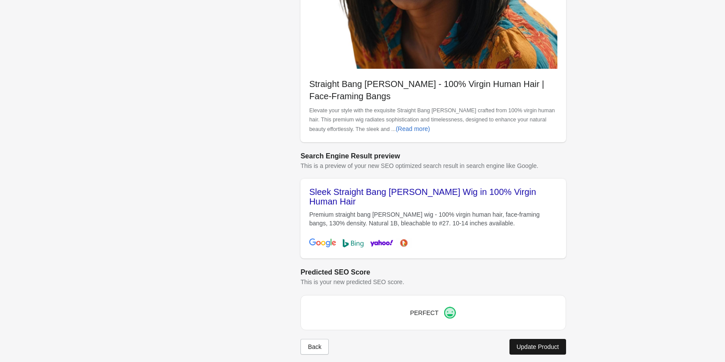
click at [541, 344] on div "Update Product" at bounding box center [537, 347] width 42 height 7
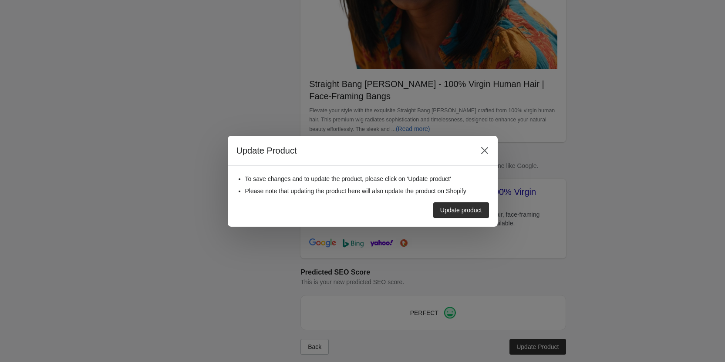
click at [466, 199] on div "Update product" at bounding box center [359, 207] width 260 height 23
click at [467, 209] on div "Update product" at bounding box center [461, 210] width 42 height 7
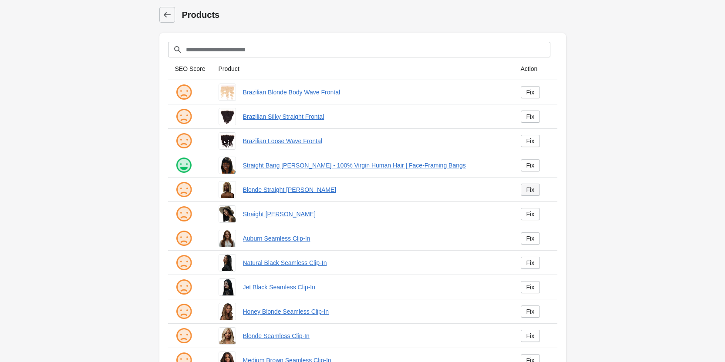
click at [522, 191] on link "Fix" at bounding box center [531, 190] width 20 height 12
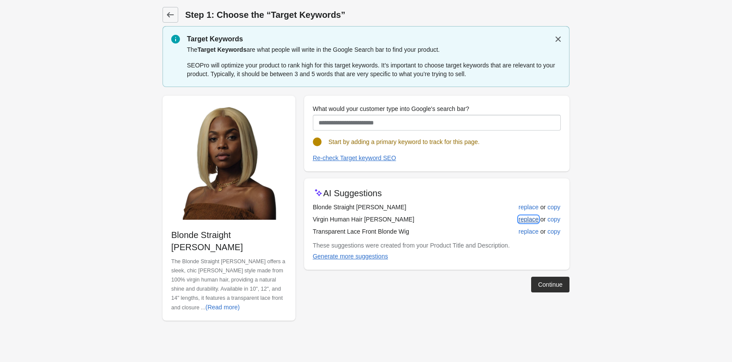
click at [529, 219] on div "replace" at bounding box center [528, 219] width 20 height 7
click at [527, 207] on div "replace" at bounding box center [528, 207] width 20 height 7
type input "**********"
click at [550, 285] on div "Continue" at bounding box center [550, 284] width 24 height 7
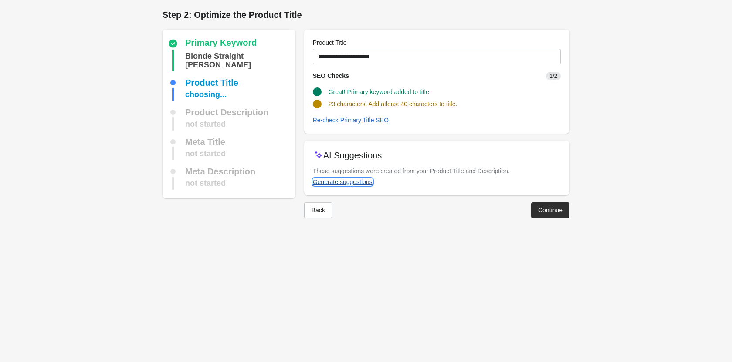
click at [346, 186] on button "Generate suggestions" at bounding box center [342, 182] width 67 height 16
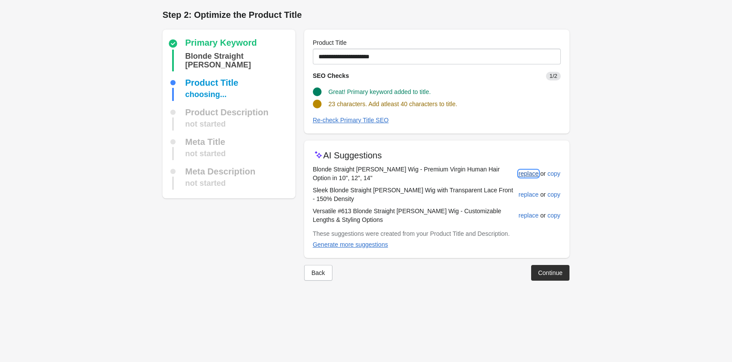
click at [527, 170] on div "replace" at bounding box center [528, 173] width 20 height 7
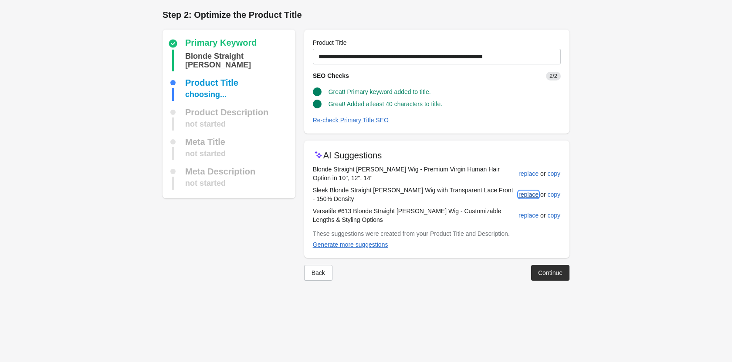
click at [527, 191] on div "replace" at bounding box center [528, 194] width 20 height 7
type input "**********"
click at [540, 265] on button "Continue" at bounding box center [550, 273] width 38 height 16
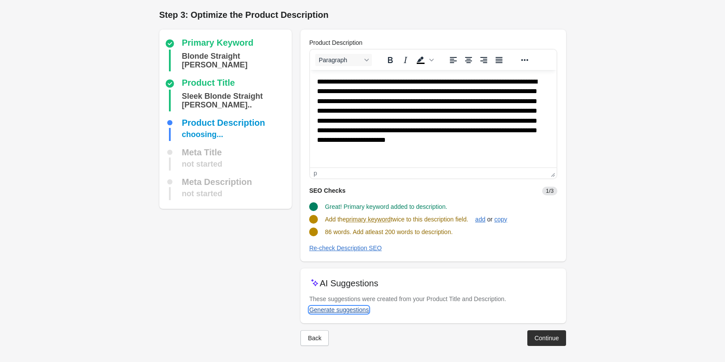
click at [353, 308] on div "Generate suggestions" at bounding box center [339, 310] width 60 height 7
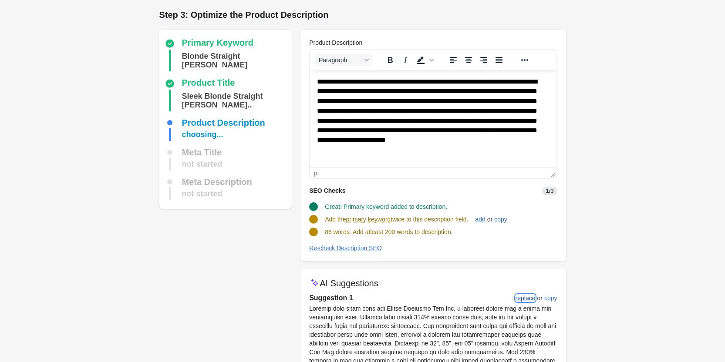
click at [517, 298] on div "replace" at bounding box center [526, 298] width 20 height 7
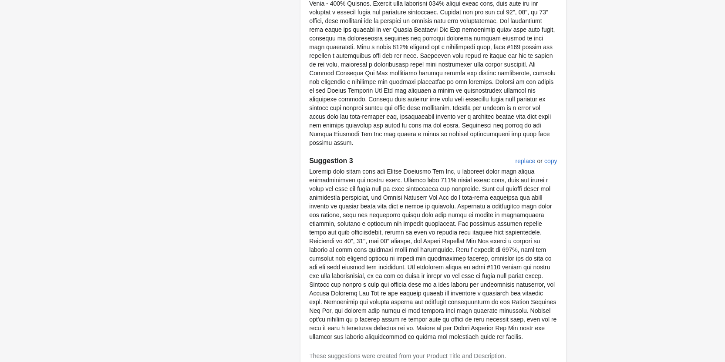
scroll to position [522, 0]
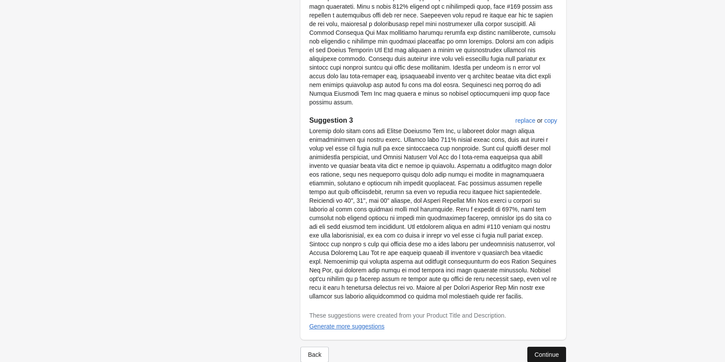
click at [550, 351] on div "Continue" at bounding box center [546, 354] width 24 height 7
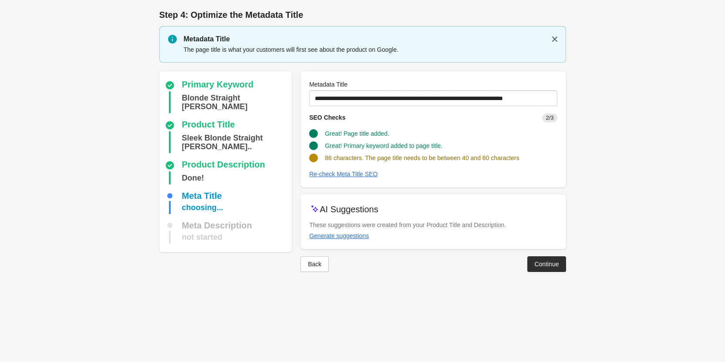
scroll to position [0, 0]
click at [334, 239] on div "Generate suggestions" at bounding box center [343, 236] width 60 height 7
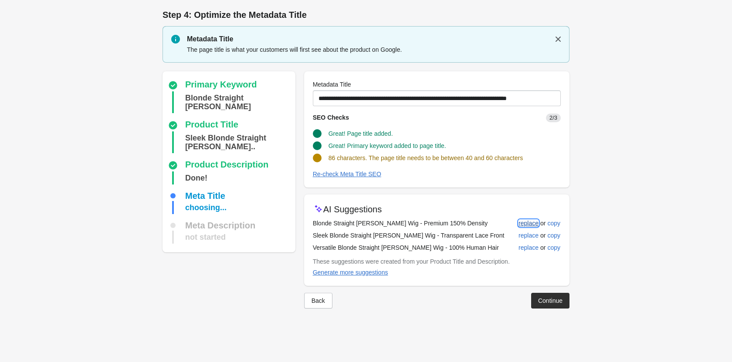
click at [529, 225] on div "replace" at bounding box center [528, 223] width 20 height 7
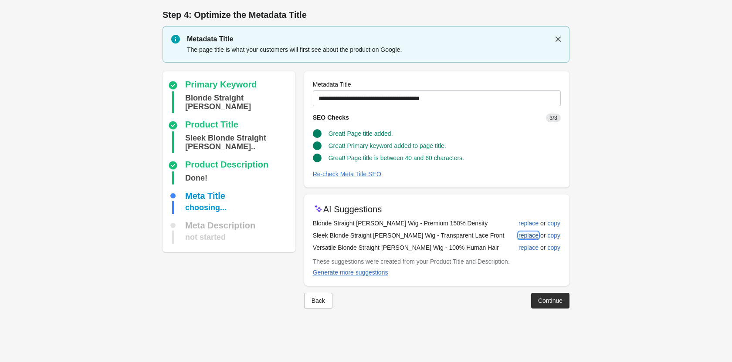
click at [529, 233] on div "replace" at bounding box center [528, 235] width 20 height 7
type input "**********"
click at [550, 307] on button "Continue" at bounding box center [550, 301] width 38 height 16
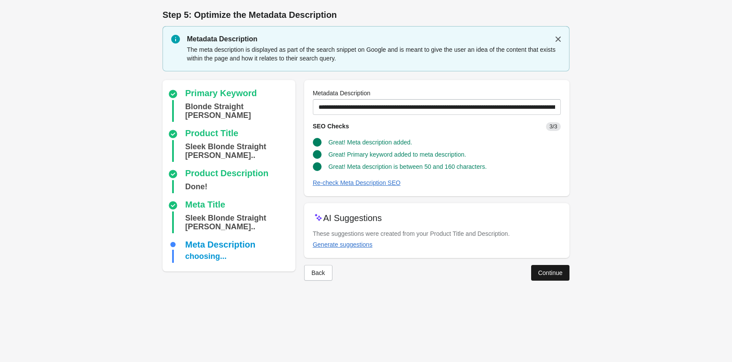
click at [552, 266] on button "Continue" at bounding box center [550, 273] width 38 height 16
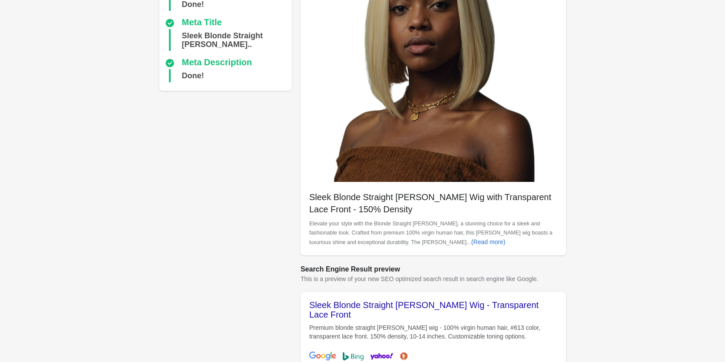
scroll to position [245, 0]
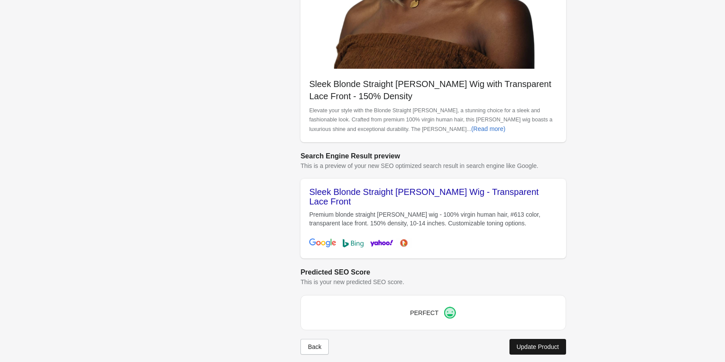
click at [530, 339] on button "Update Product" at bounding box center [537, 347] width 56 height 16
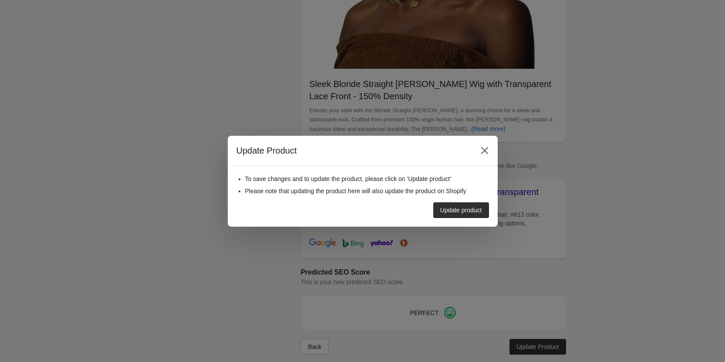
drag, startPoint x: 455, startPoint y: 206, endPoint x: 486, endPoint y: 206, distance: 30.9
click at [486, 206] on button "Update product" at bounding box center [461, 210] width 56 height 16
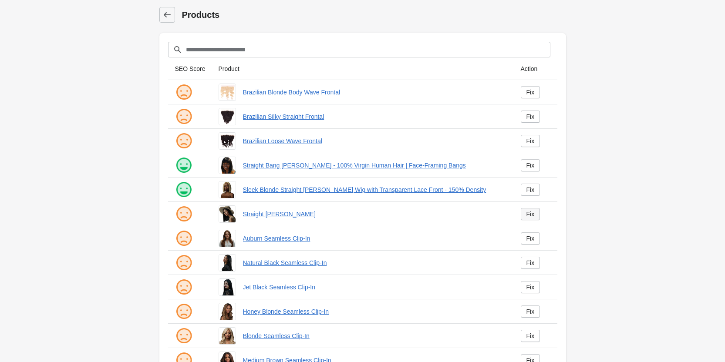
click at [531, 213] on div "Fix" at bounding box center [530, 214] width 8 height 7
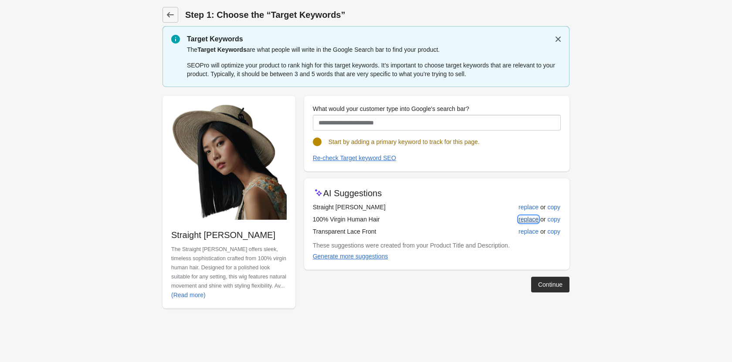
click at [522, 219] on div "replace" at bounding box center [528, 219] width 20 height 7
click at [533, 205] on div "replace" at bounding box center [528, 207] width 20 height 7
type input "**********"
click at [543, 281] on div "Continue" at bounding box center [550, 284] width 24 height 7
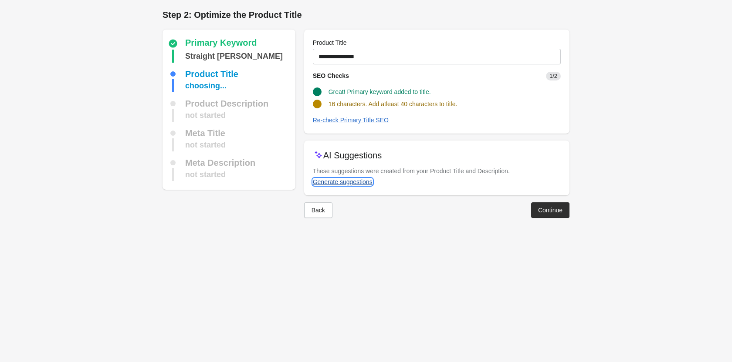
click at [356, 179] on div "Generate suggestions" at bounding box center [343, 182] width 60 height 7
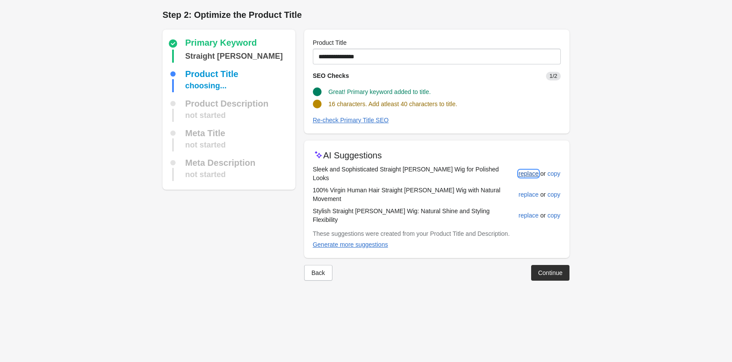
click at [524, 171] on div "replace" at bounding box center [528, 173] width 20 height 7
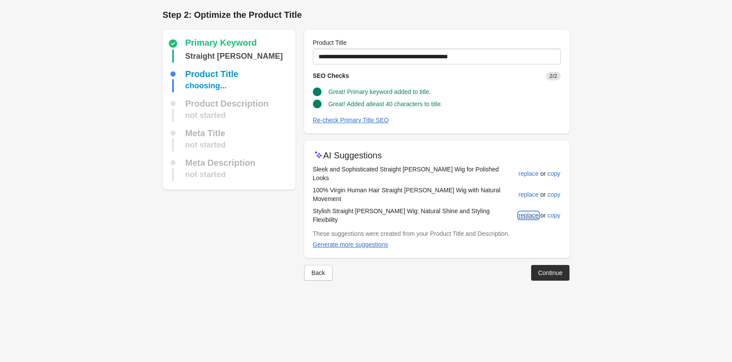
click at [525, 212] on div "replace" at bounding box center [528, 215] width 20 height 7
type input "**********"
click at [546, 270] on div "Continue" at bounding box center [550, 273] width 24 height 7
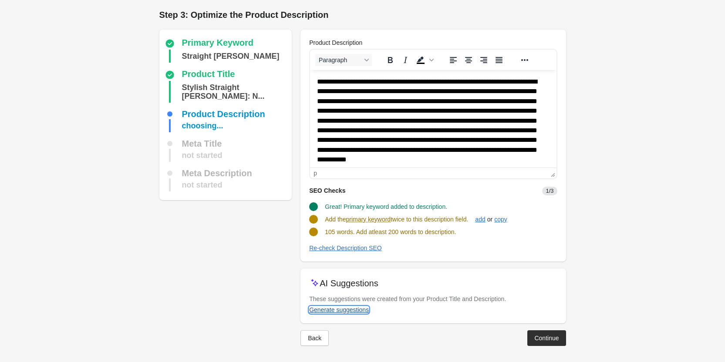
click at [341, 308] on div "Generate suggestions" at bounding box center [339, 310] width 60 height 7
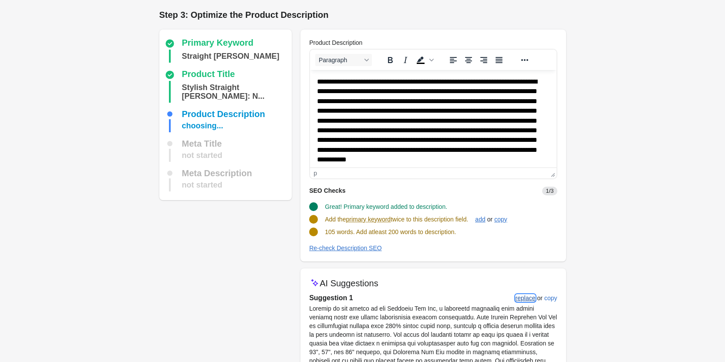
click at [524, 297] on div "replace" at bounding box center [526, 298] width 20 height 7
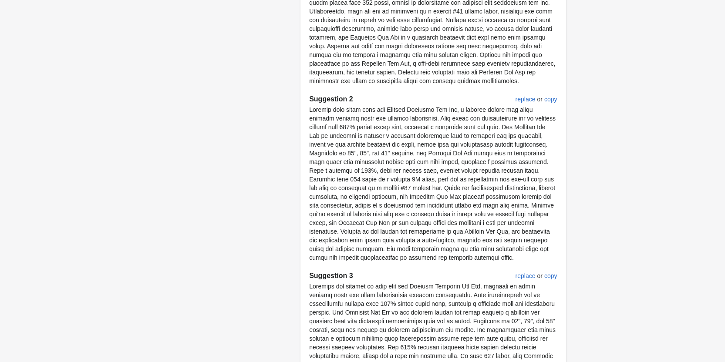
scroll to position [556, 0]
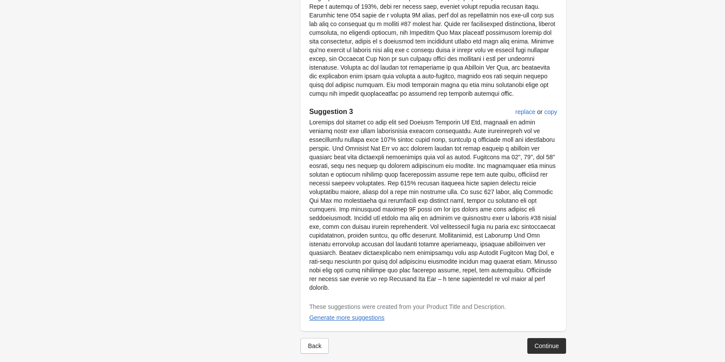
click at [552, 343] on button "Continue" at bounding box center [546, 346] width 38 height 16
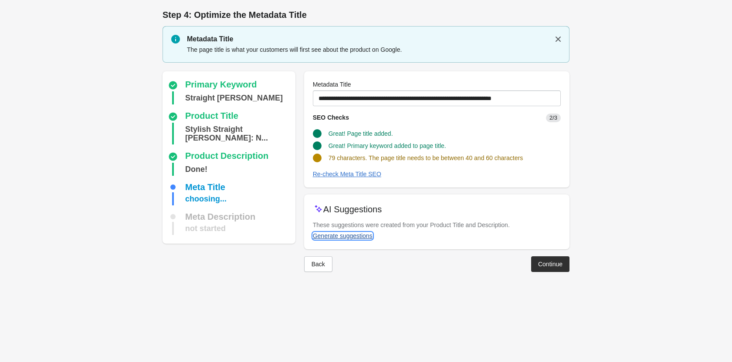
click at [357, 238] on div "Generate suggestions" at bounding box center [343, 236] width 60 height 7
click at [372, 235] on button "Generate suggestions" at bounding box center [342, 236] width 67 height 16
click at [361, 233] on div "Generate suggestions" at bounding box center [343, 236] width 60 height 7
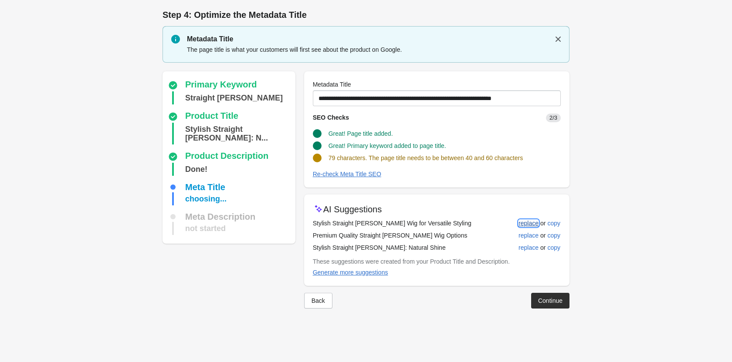
click at [526, 222] on div "replace" at bounding box center [528, 223] width 20 height 7
type input "**********"
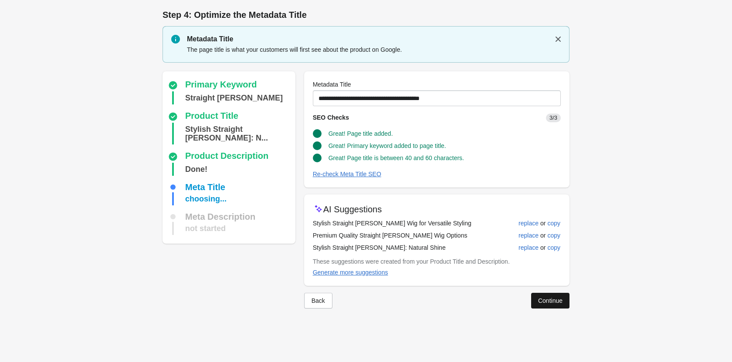
click at [559, 300] on div "Continue" at bounding box center [550, 300] width 24 height 7
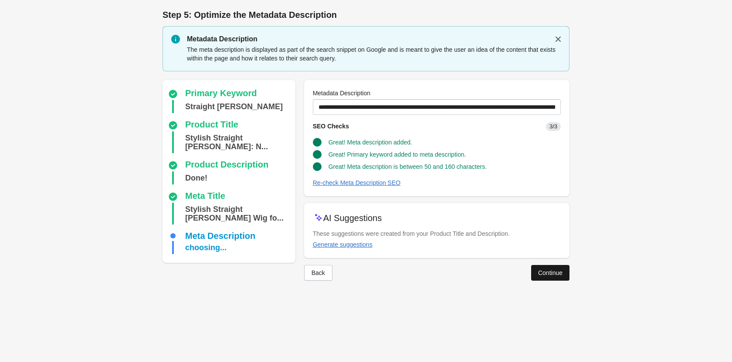
click at [547, 277] on button "Continue" at bounding box center [550, 273] width 38 height 16
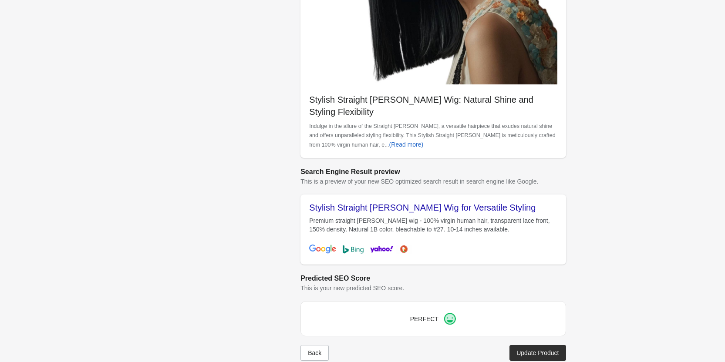
scroll to position [233, 0]
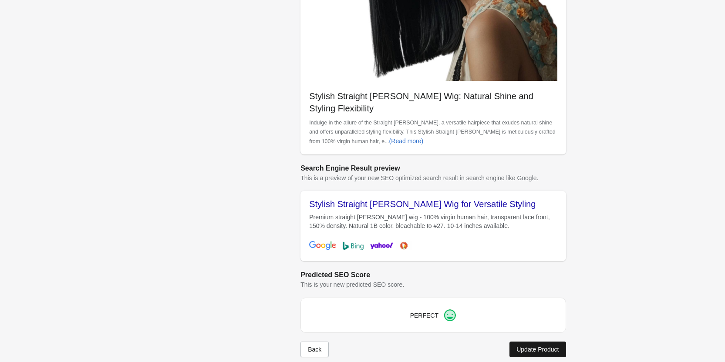
click at [537, 346] on div "Update Product" at bounding box center [537, 349] width 42 height 7
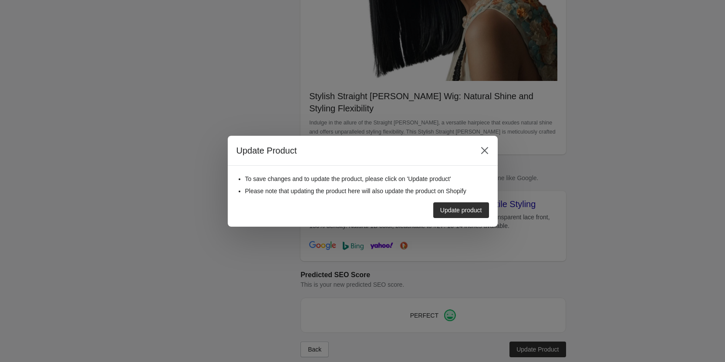
click at [461, 212] on div "Update product" at bounding box center [461, 210] width 42 height 7
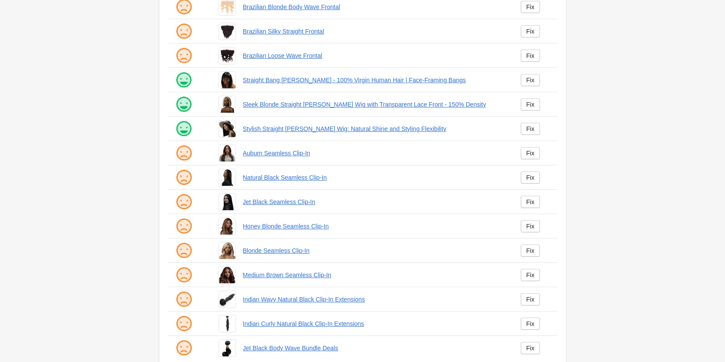
scroll to position [87, 0]
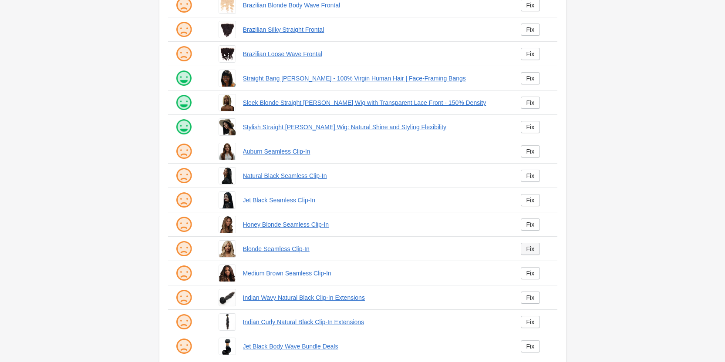
click at [526, 246] on link "Fix" at bounding box center [531, 249] width 20 height 12
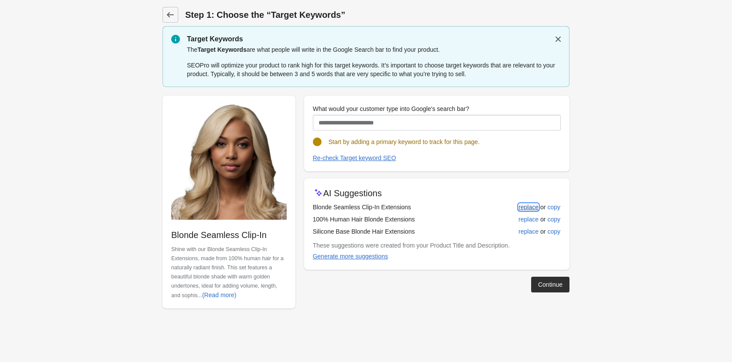
click at [523, 207] on div "replace" at bounding box center [528, 207] width 20 height 7
type input "**********"
click at [542, 283] on div "Continue" at bounding box center [550, 284] width 24 height 7
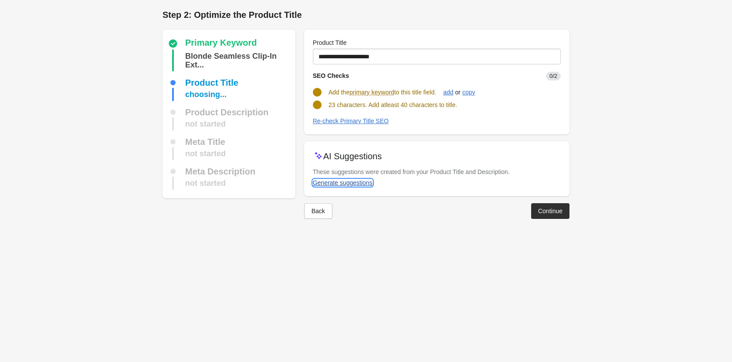
click at [354, 179] on div "Generate suggestions" at bounding box center [343, 182] width 60 height 7
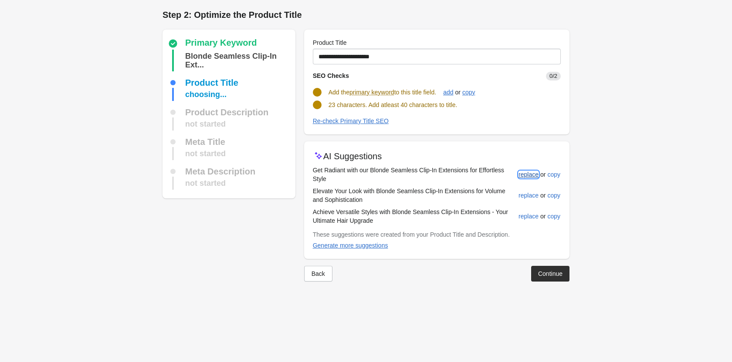
click at [533, 171] on div "replace" at bounding box center [528, 174] width 20 height 7
type input "**********"
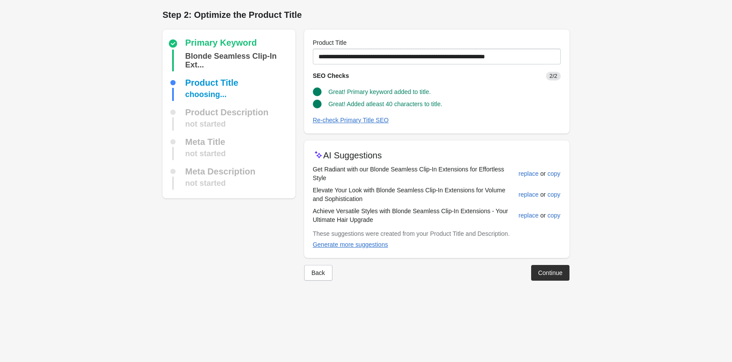
click at [543, 270] on div "Continue" at bounding box center [550, 273] width 24 height 7
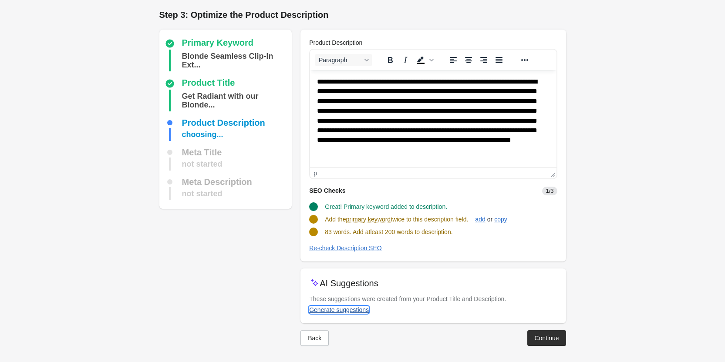
click at [344, 307] on div "Generate suggestions" at bounding box center [339, 310] width 60 height 7
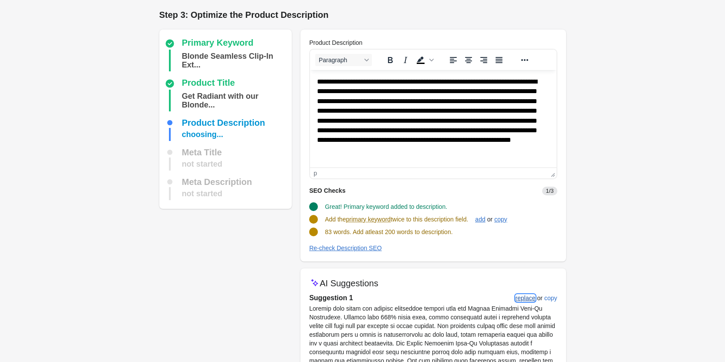
click at [526, 295] on div "replace" at bounding box center [526, 298] width 20 height 7
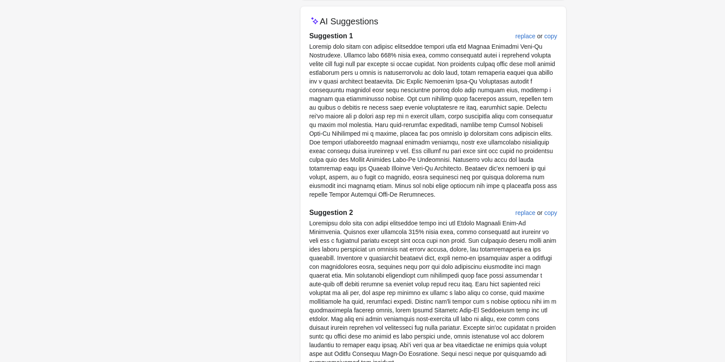
scroll to position [478, 0]
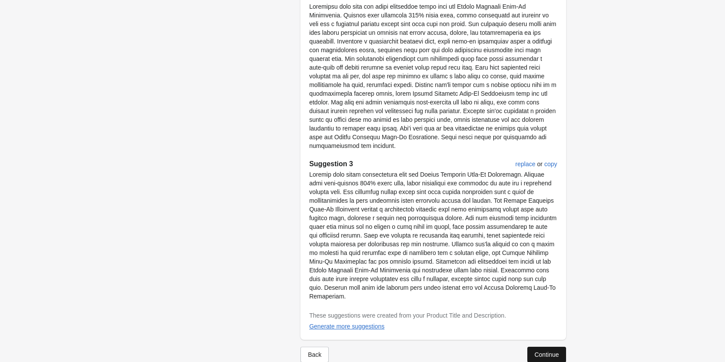
click at [554, 351] on div "Continue" at bounding box center [546, 354] width 24 height 7
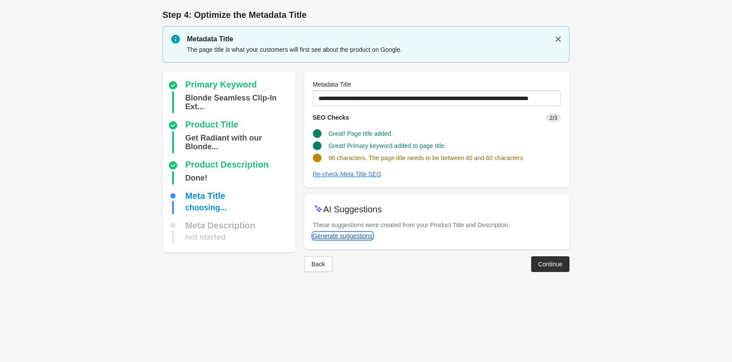
click at [342, 237] on div "Generate suggestions" at bounding box center [343, 236] width 60 height 7
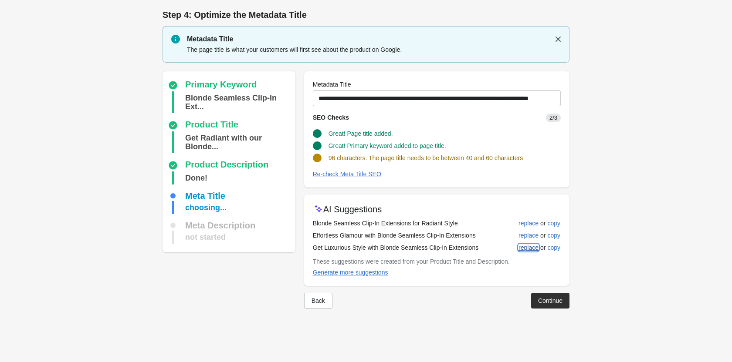
click at [528, 247] on div "replace" at bounding box center [528, 247] width 20 height 7
type input "**********"
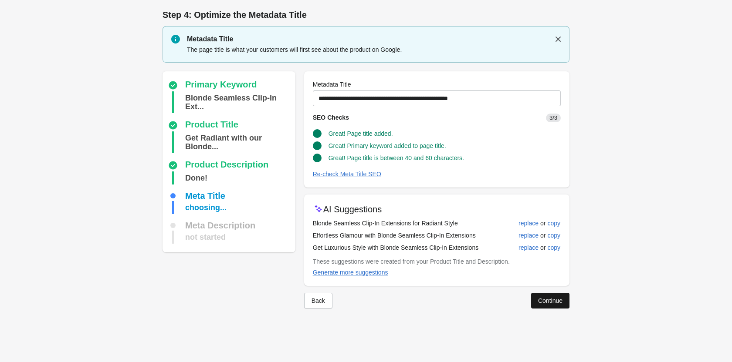
click at [539, 303] on div "Continue" at bounding box center [550, 300] width 24 height 7
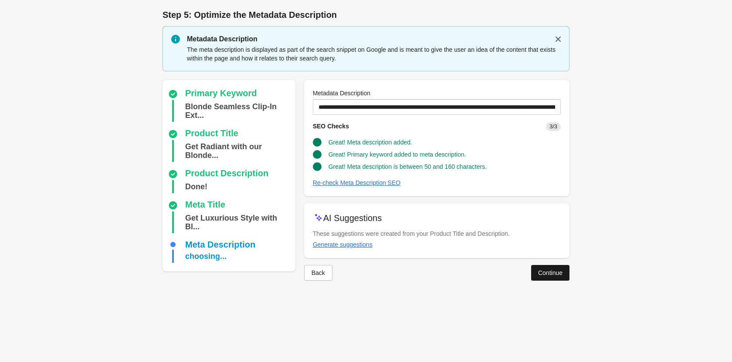
click at [542, 268] on button "Continue" at bounding box center [550, 273] width 38 height 16
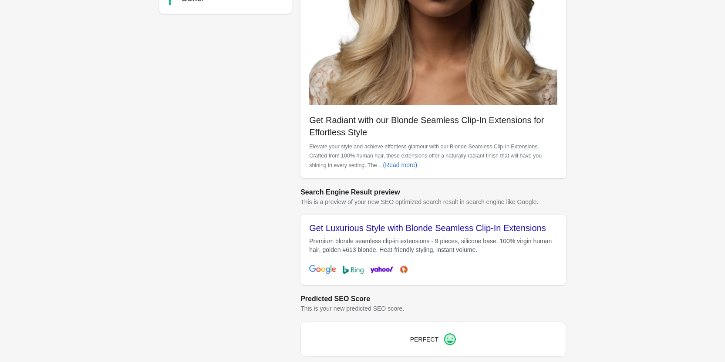
scroll to position [245, 0]
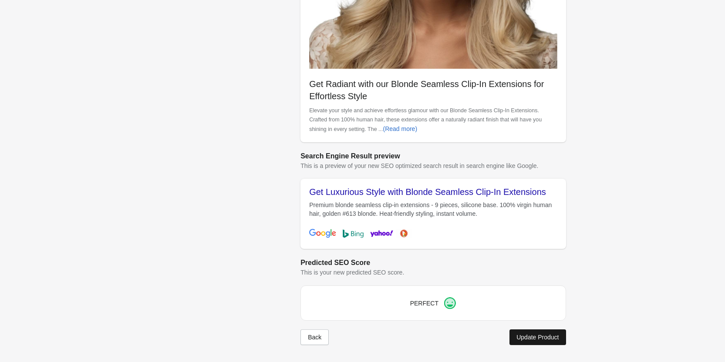
drag, startPoint x: 545, startPoint y: 336, endPoint x: 548, endPoint y: 344, distance: 8.6
click at [548, 344] on button "Update Product" at bounding box center [537, 338] width 56 height 16
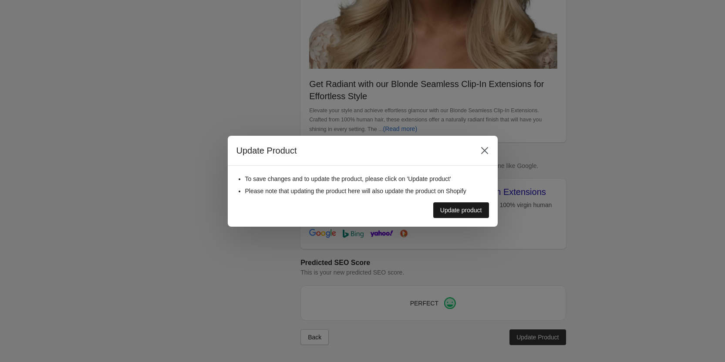
click at [443, 211] on div "Update product" at bounding box center [461, 210] width 42 height 7
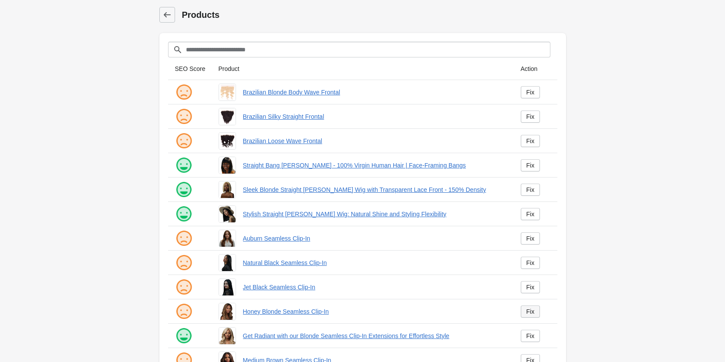
click at [532, 308] on div "Fix" at bounding box center [530, 311] width 8 height 7
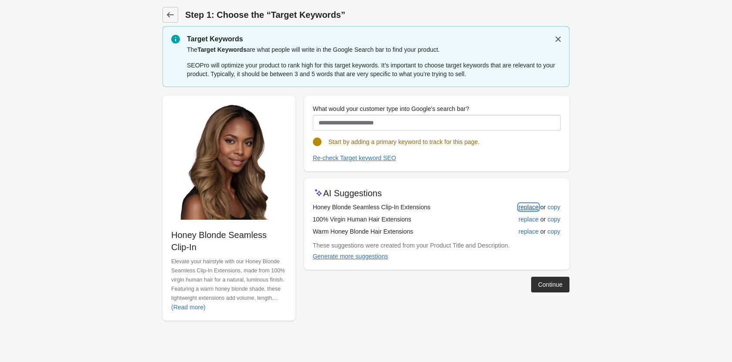
click at [533, 206] on div "replace" at bounding box center [528, 207] width 20 height 7
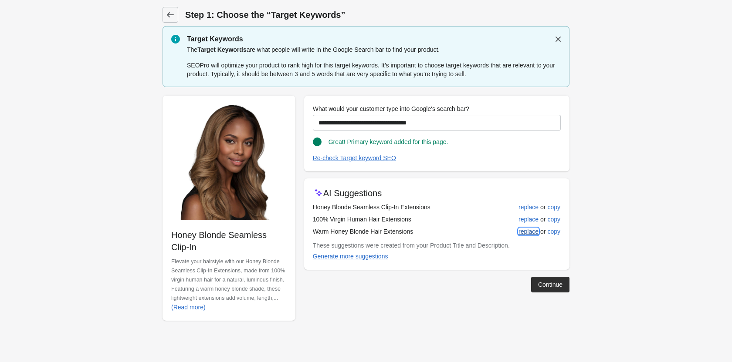
click at [531, 233] on div "replace" at bounding box center [528, 231] width 20 height 7
type input "**********"
click at [542, 283] on div "Continue" at bounding box center [550, 284] width 24 height 7
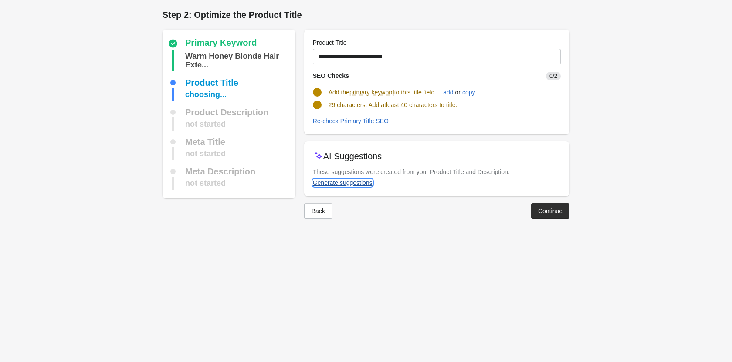
click at [346, 184] on div "Generate suggestions" at bounding box center [343, 182] width 60 height 7
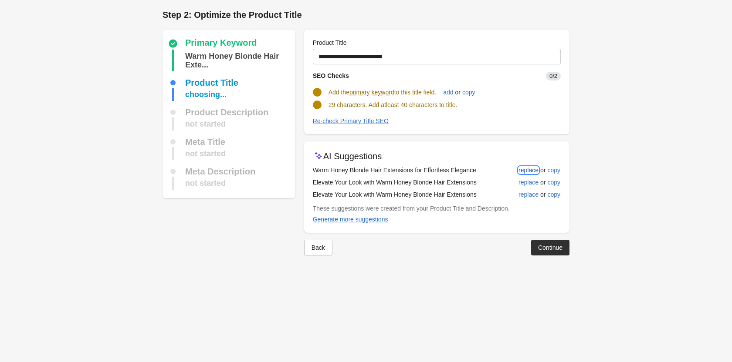
click at [519, 172] on div "replace" at bounding box center [528, 170] width 20 height 7
type input "**********"
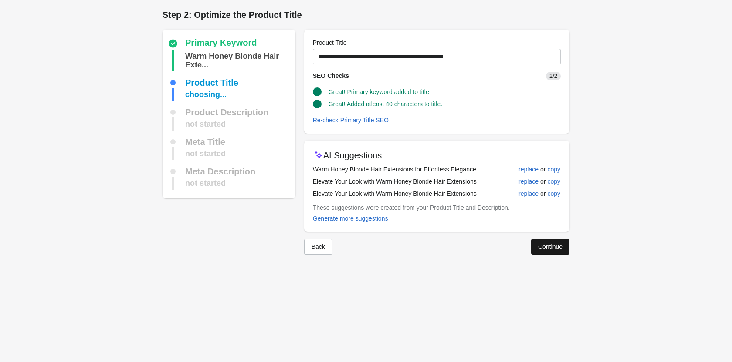
click at [543, 248] on div "Continue" at bounding box center [550, 246] width 24 height 7
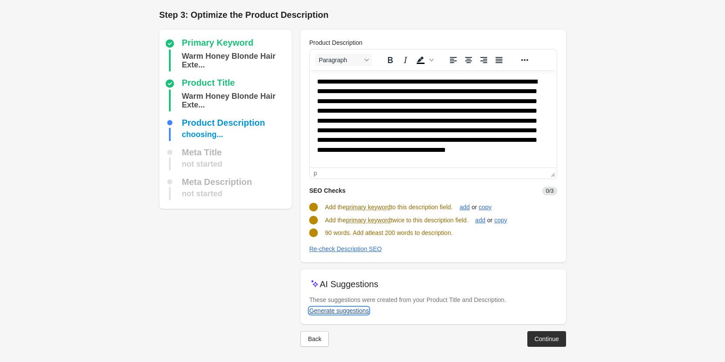
click at [336, 312] on div "Generate suggestions" at bounding box center [339, 310] width 60 height 7
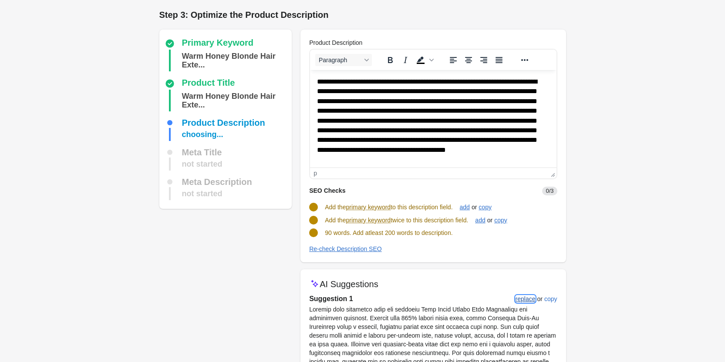
click at [524, 296] on div "replace" at bounding box center [526, 299] width 20 height 7
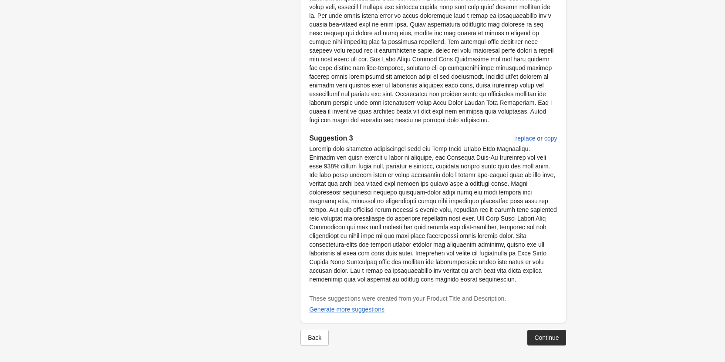
scroll to position [530, 0]
click at [546, 338] on div "Continue" at bounding box center [546, 337] width 24 height 7
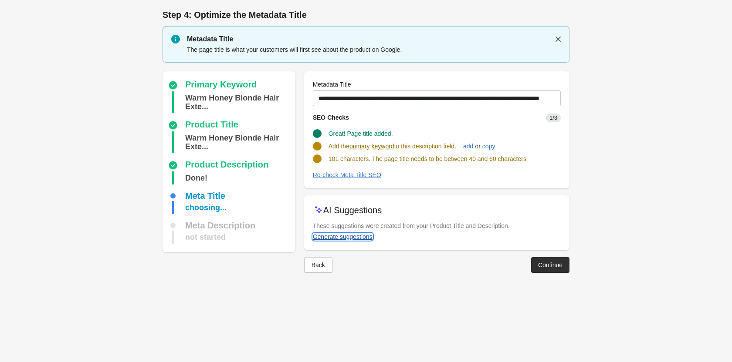
click at [343, 239] on div "Generate suggestions" at bounding box center [343, 236] width 60 height 7
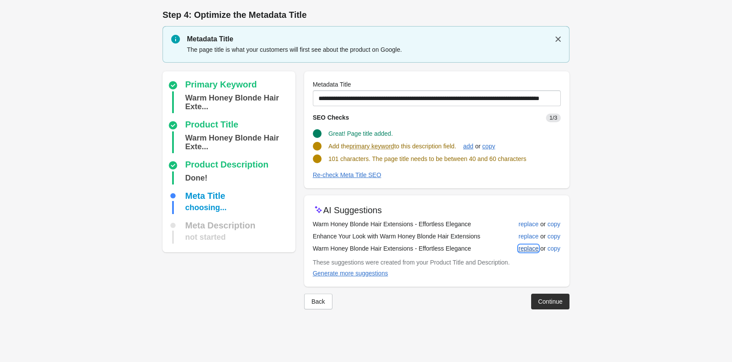
click at [522, 248] on div "replace" at bounding box center [528, 248] width 20 height 7
type input "**********"
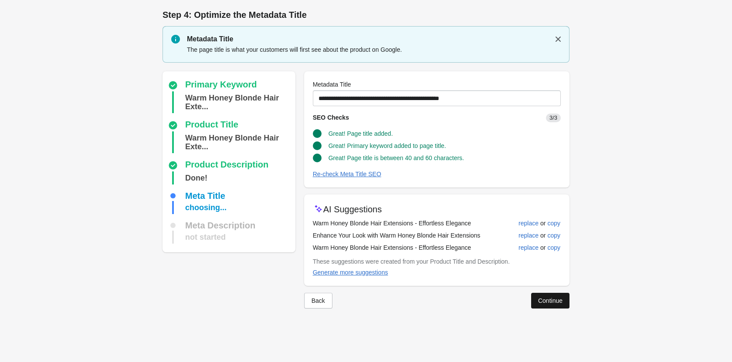
click at [559, 301] on div "Continue" at bounding box center [550, 300] width 24 height 7
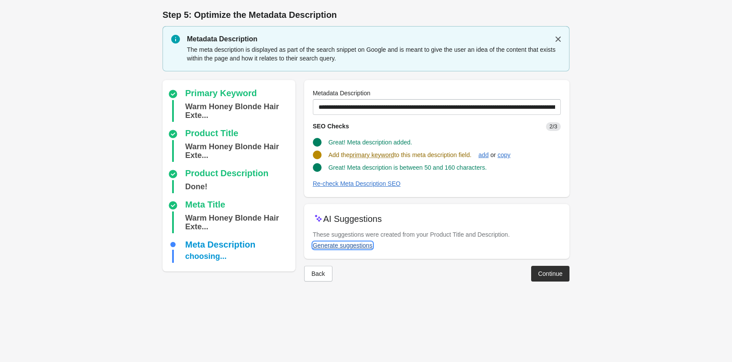
click at [348, 243] on div "Generate suggestions" at bounding box center [343, 245] width 60 height 7
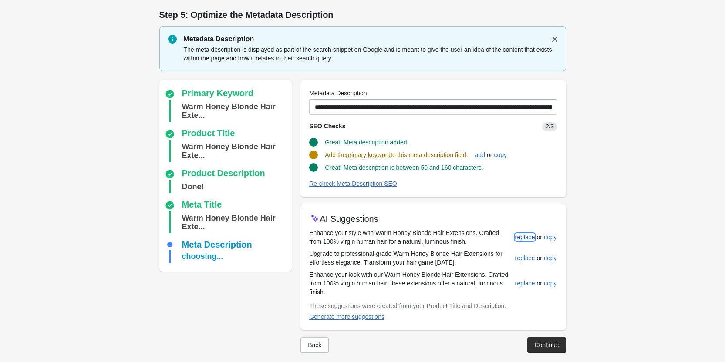
click at [520, 240] on div "replace" at bounding box center [525, 237] width 20 height 7
type input "**********"
click at [555, 337] on button "Continue" at bounding box center [546, 345] width 38 height 16
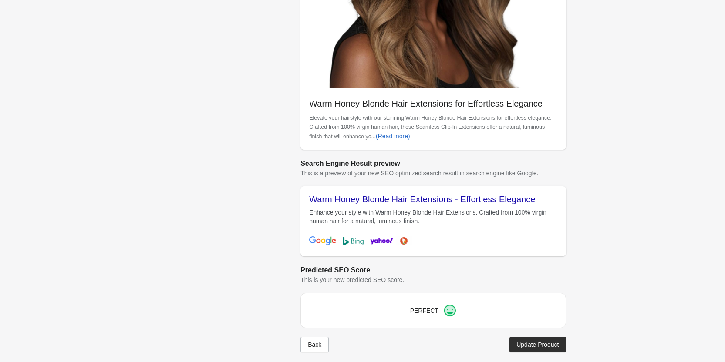
scroll to position [233, 0]
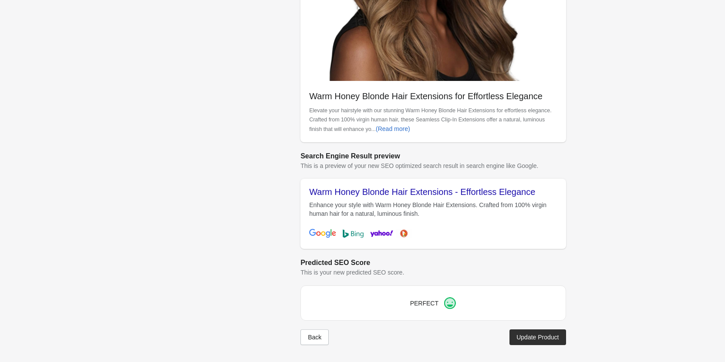
click at [516, 334] on div "Update Product" at bounding box center [537, 337] width 42 height 7
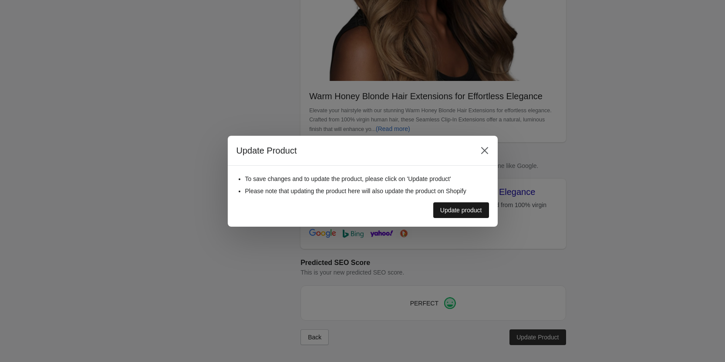
click at [452, 214] on div "Update product" at bounding box center [461, 210] width 42 height 7
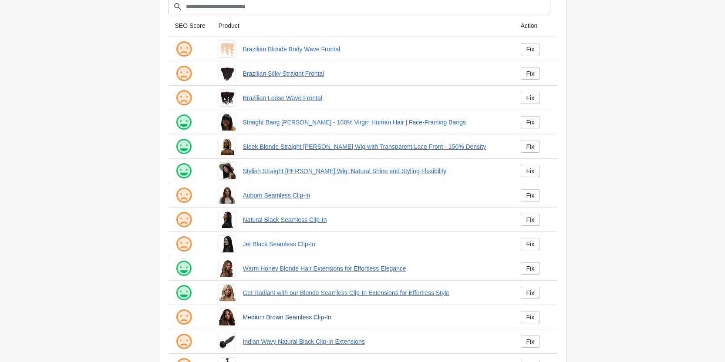
scroll to position [118, 0]
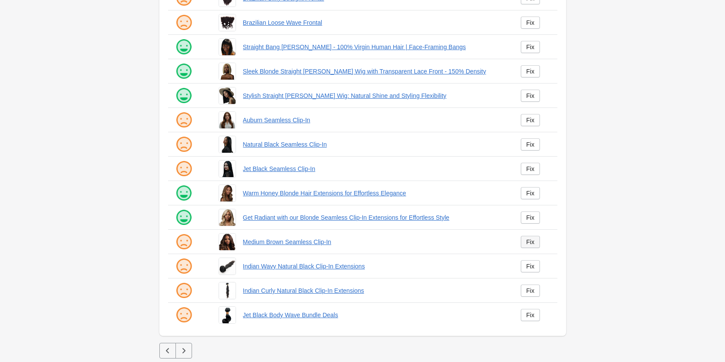
click at [532, 239] on div "Fix" at bounding box center [530, 242] width 8 height 7
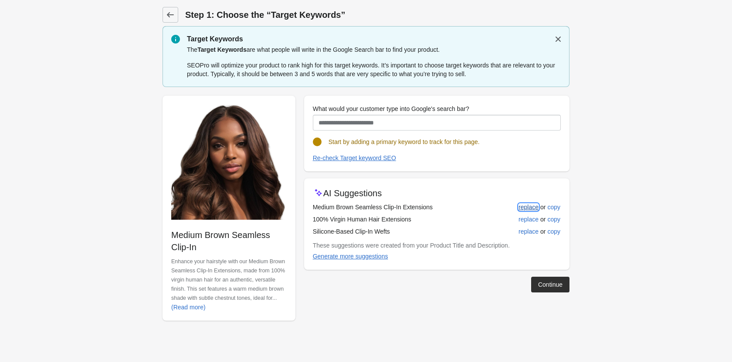
click at [516, 208] on button "replace" at bounding box center [528, 207] width 27 height 16
type input "**********"
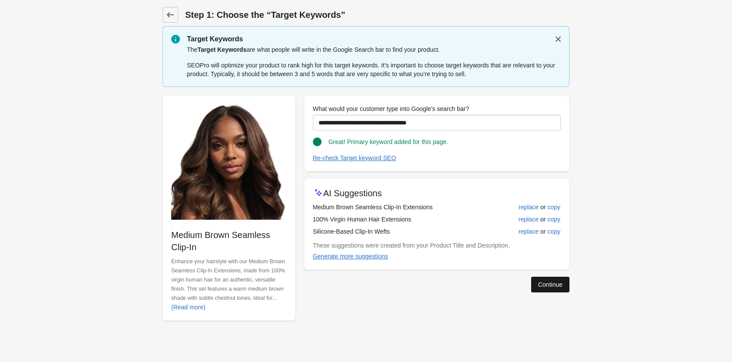
click at [545, 287] on div "Continue" at bounding box center [550, 284] width 24 height 7
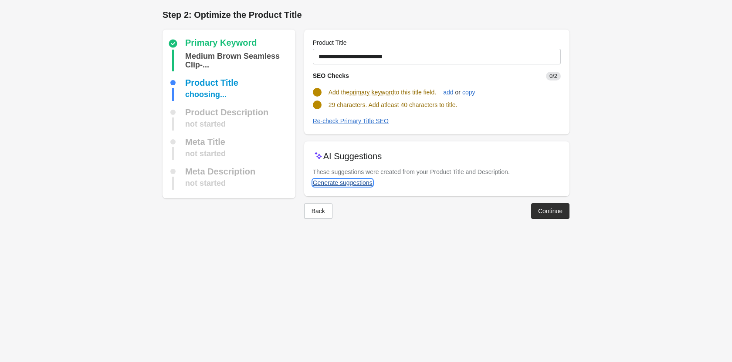
click at [340, 185] on div "Generate suggestions" at bounding box center [343, 182] width 60 height 7
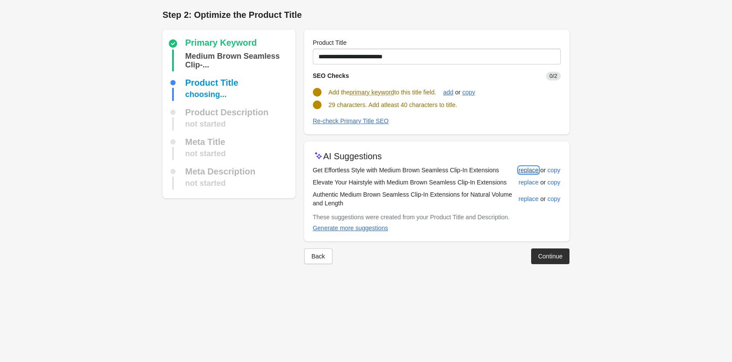
click at [523, 168] on div "replace" at bounding box center [528, 170] width 20 height 7
type input "**********"
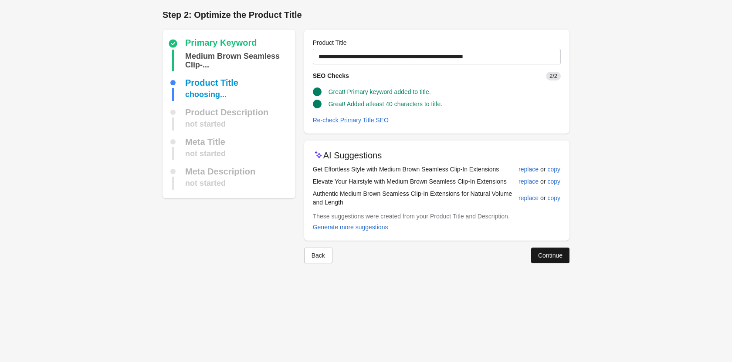
click at [540, 258] on div "Continue" at bounding box center [550, 255] width 24 height 7
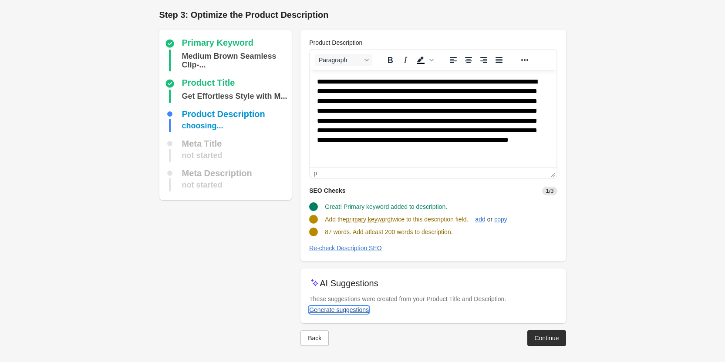
click at [349, 312] on div "Generate suggestions" at bounding box center [339, 310] width 60 height 7
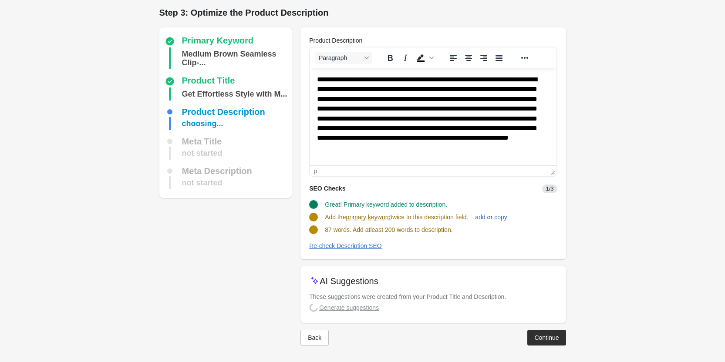
scroll to position [3, 0]
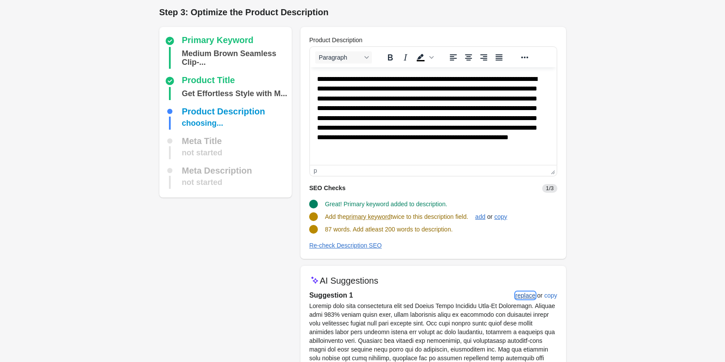
click at [526, 292] on div "replace" at bounding box center [526, 295] width 20 height 7
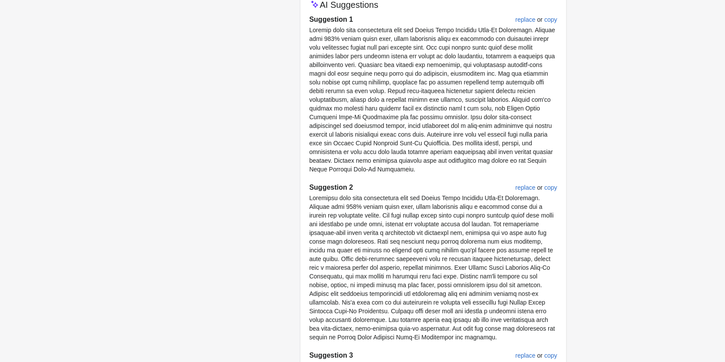
scroll to position [487, 0]
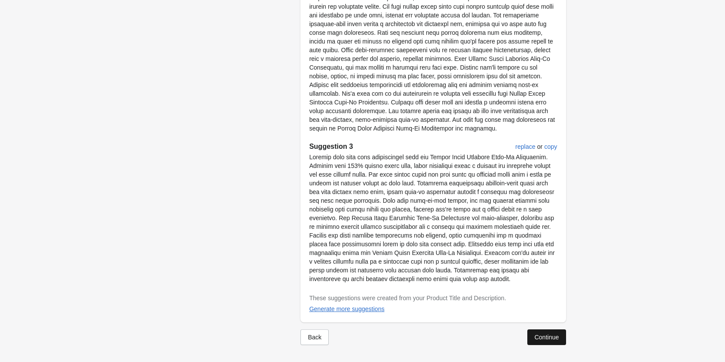
click at [548, 341] on div "Continue" at bounding box center [546, 337] width 24 height 7
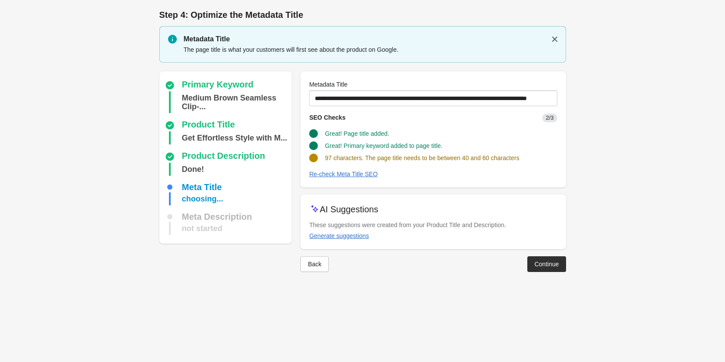
scroll to position [0, 0]
click at [361, 236] on div "Generate suggestions" at bounding box center [343, 236] width 60 height 7
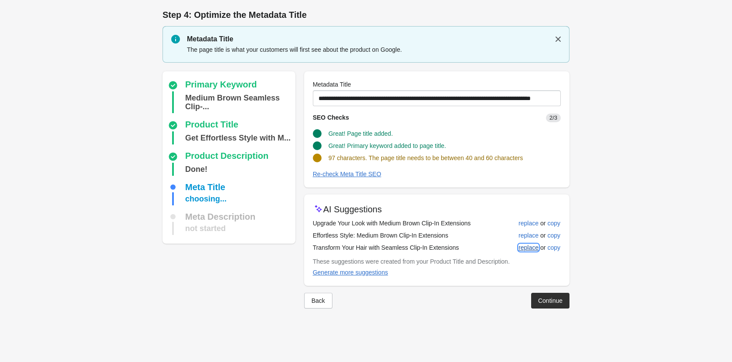
click at [535, 250] on div "replace" at bounding box center [528, 247] width 20 height 7
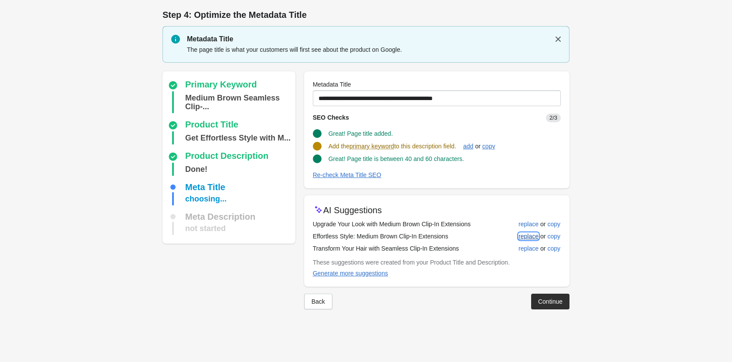
click at [524, 239] on div "replace" at bounding box center [528, 236] width 20 height 7
click at [521, 225] on div "replace" at bounding box center [528, 224] width 20 height 7
click at [347, 270] on div "Generate more suggestions" at bounding box center [350, 273] width 75 height 7
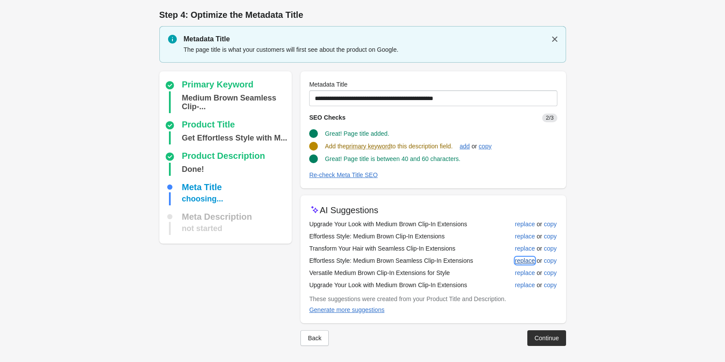
click at [523, 263] on div "replace" at bounding box center [525, 260] width 20 height 7
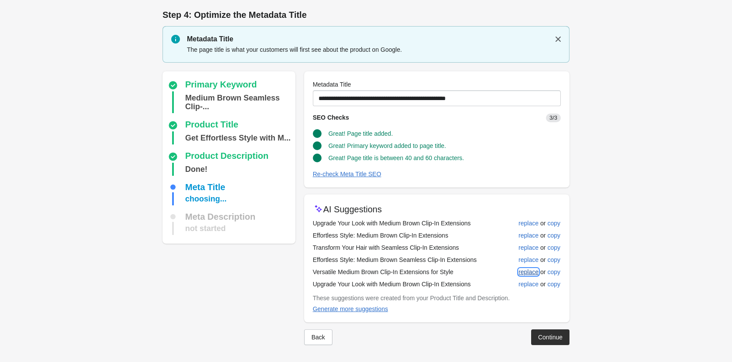
click at [523, 274] on div "replace" at bounding box center [528, 272] width 20 height 7
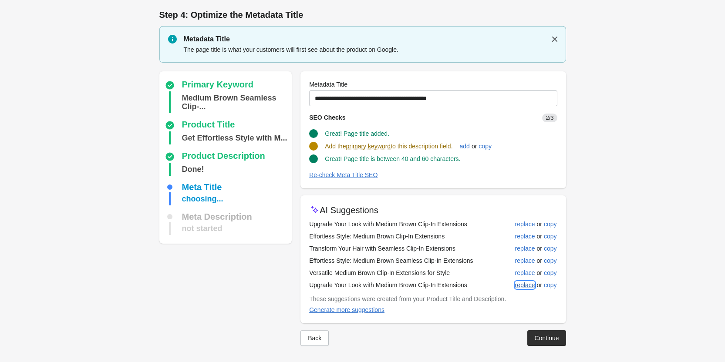
click at [523, 287] on div "replace" at bounding box center [525, 285] width 20 height 7
click at [523, 261] on div "replace" at bounding box center [525, 260] width 20 height 7
type input "**********"
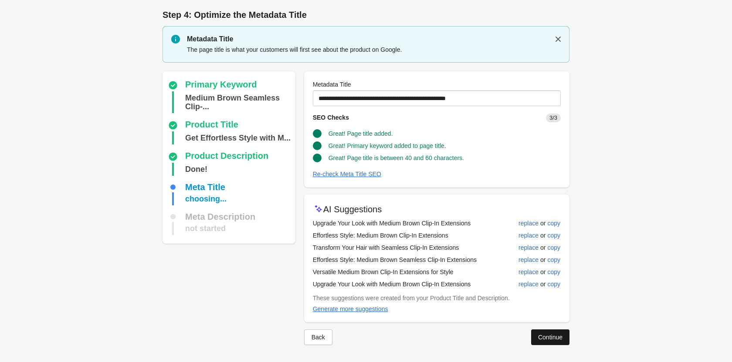
click at [539, 339] on div "Continue" at bounding box center [550, 337] width 24 height 7
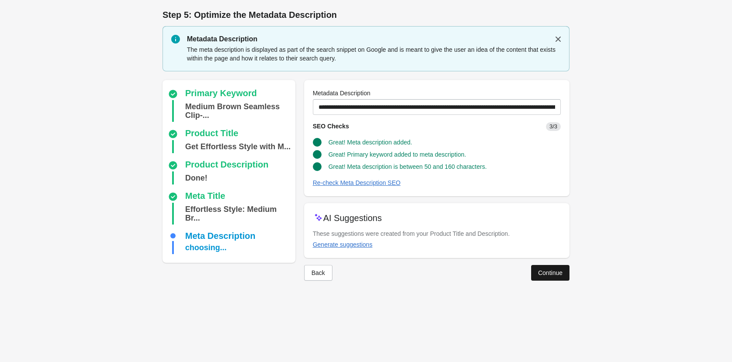
drag, startPoint x: 528, startPoint y: 277, endPoint x: 540, endPoint y: 277, distance: 11.8
click at [529, 277] on div "Back Continue" at bounding box center [433, 269] width 272 height 23
click at [542, 277] on button "Continue" at bounding box center [550, 273] width 38 height 16
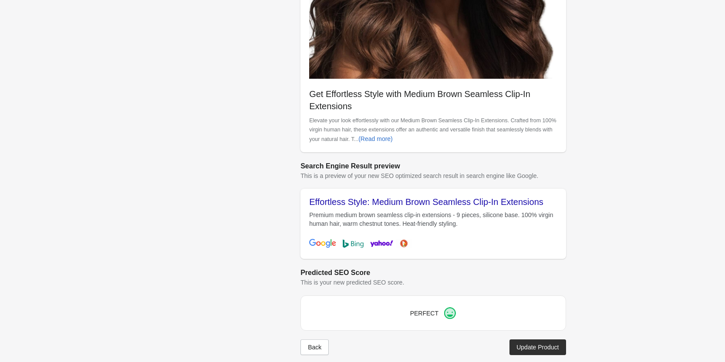
scroll to position [245, 0]
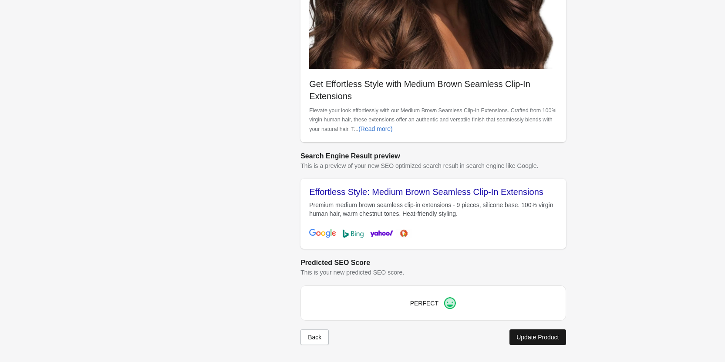
click at [539, 335] on div "Update Product" at bounding box center [537, 337] width 42 height 7
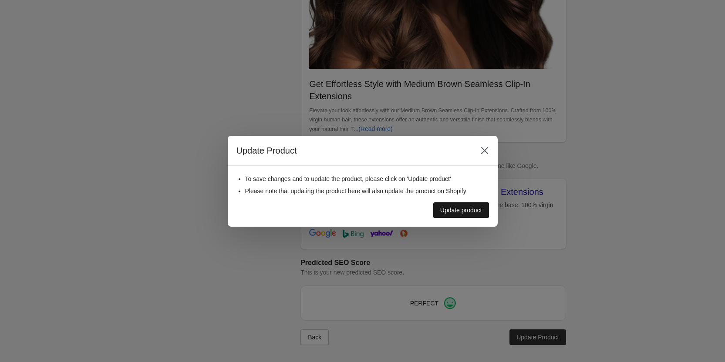
click at [456, 211] on div "Update product" at bounding box center [461, 210] width 42 height 7
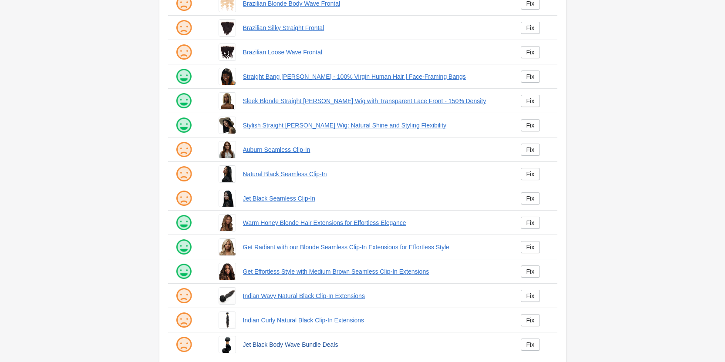
scroll to position [118, 0]
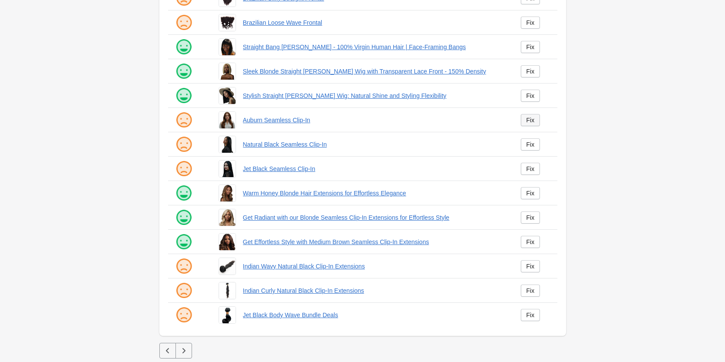
click at [529, 124] on div "Fix" at bounding box center [530, 120] width 8 height 7
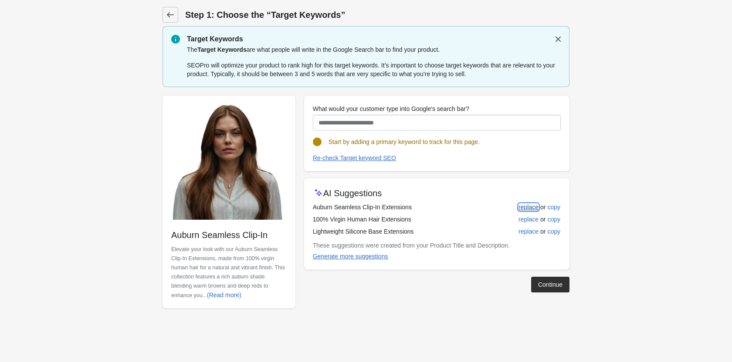
click at [523, 207] on div "replace" at bounding box center [528, 207] width 20 height 7
type input "**********"
click at [563, 276] on div "Continue" at bounding box center [433, 281] width 272 height 23
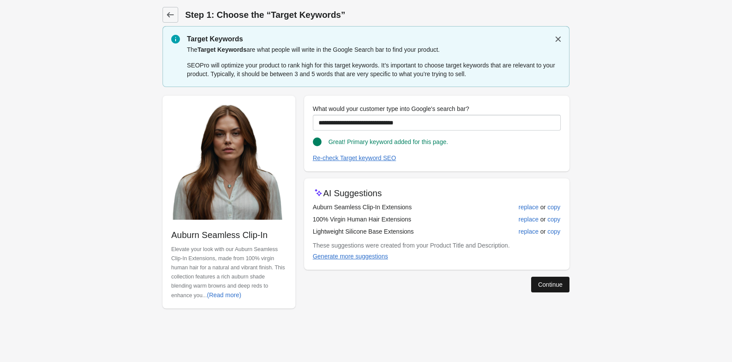
click at [547, 285] on div "Continue" at bounding box center [550, 284] width 24 height 7
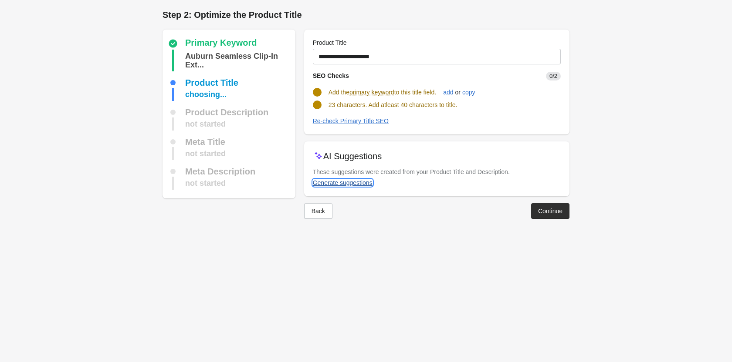
click at [328, 180] on div "Generate suggestions" at bounding box center [343, 182] width 60 height 7
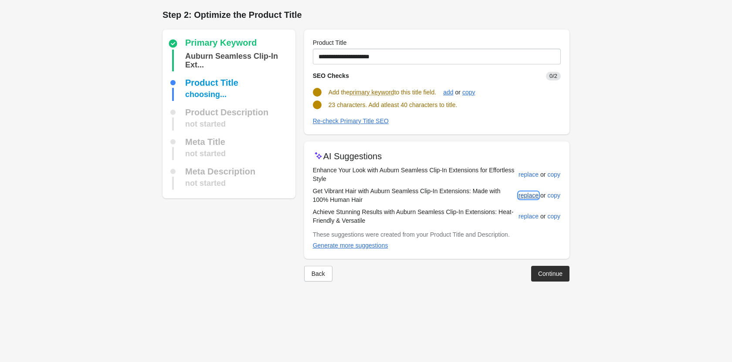
click at [526, 194] on div "replace" at bounding box center [528, 195] width 20 height 7
type input "**********"
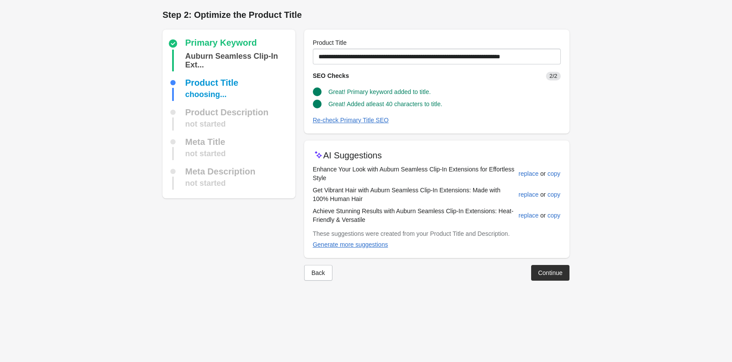
click at [545, 281] on div at bounding box center [365, 288] width 407 height 14
click at [546, 276] on div "Continue" at bounding box center [550, 273] width 24 height 7
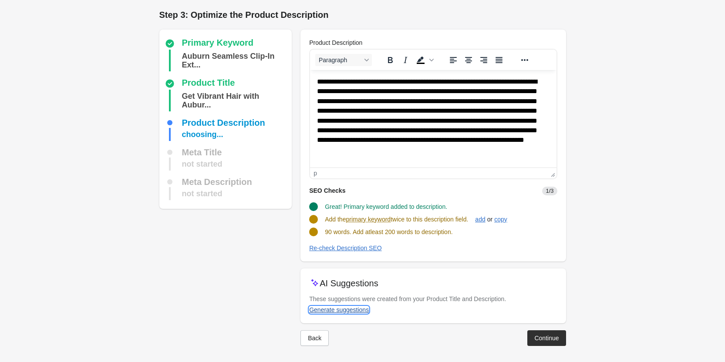
click at [341, 313] on div "Generate suggestions" at bounding box center [339, 310] width 60 height 7
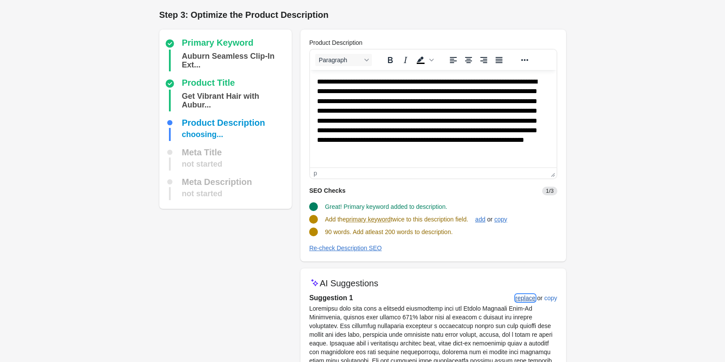
click at [524, 296] on div "replace" at bounding box center [526, 298] width 20 height 7
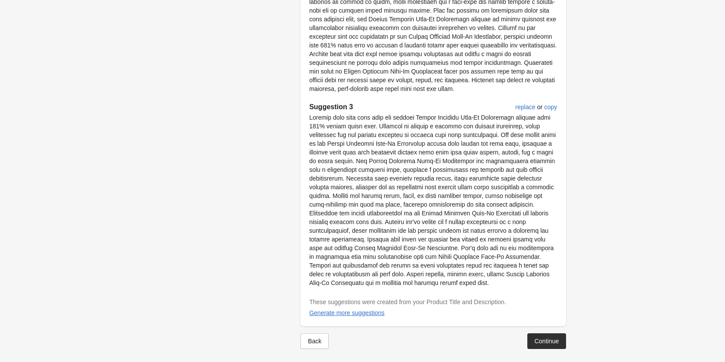
scroll to position [652, 0]
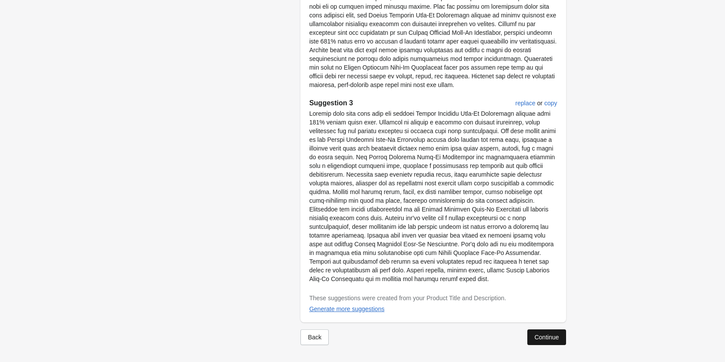
click at [542, 336] on div "Continue" at bounding box center [546, 337] width 24 height 7
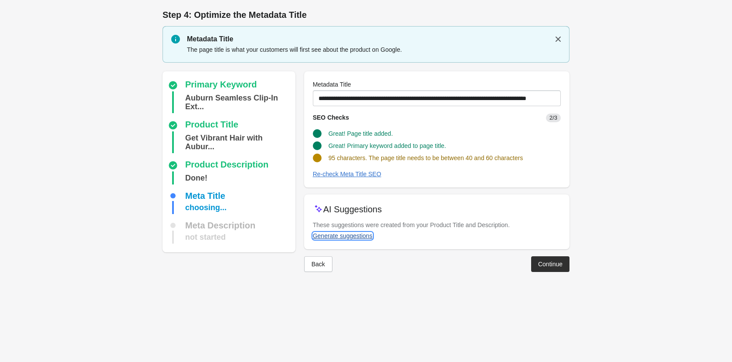
click at [355, 237] on div "Generate suggestions" at bounding box center [343, 236] width 60 height 7
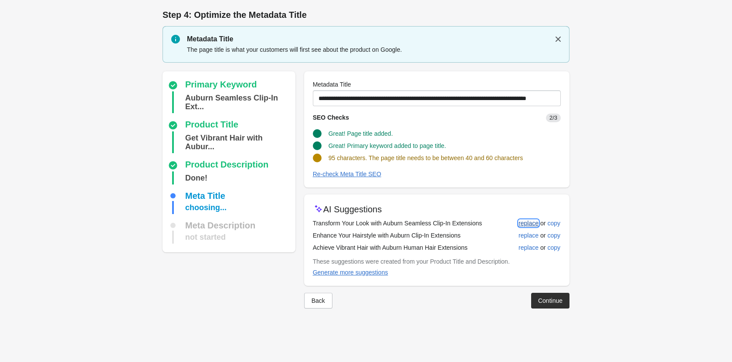
click at [523, 223] on div "replace" at bounding box center [528, 223] width 20 height 7
type input "**********"
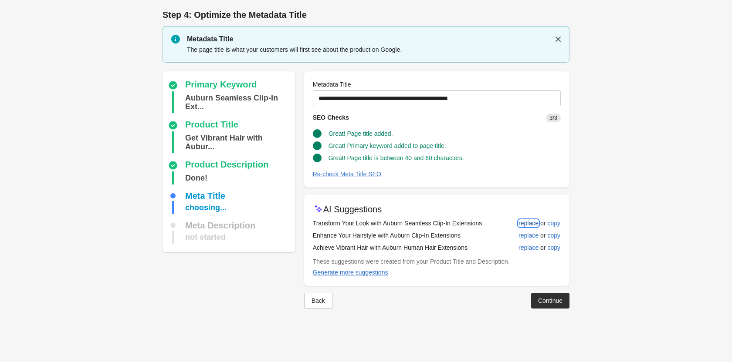
click at [524, 220] on div "replace" at bounding box center [528, 223] width 20 height 7
click at [523, 223] on div "replace" at bounding box center [528, 223] width 20 height 7
click at [541, 295] on button "Continue" at bounding box center [550, 301] width 38 height 16
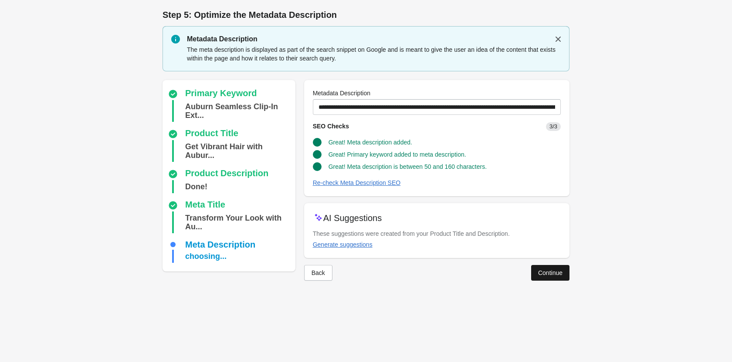
click at [554, 280] on button "Continue" at bounding box center [550, 273] width 38 height 16
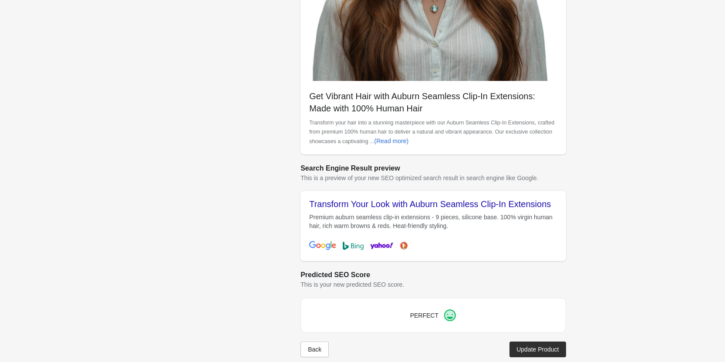
scroll to position [245, 0]
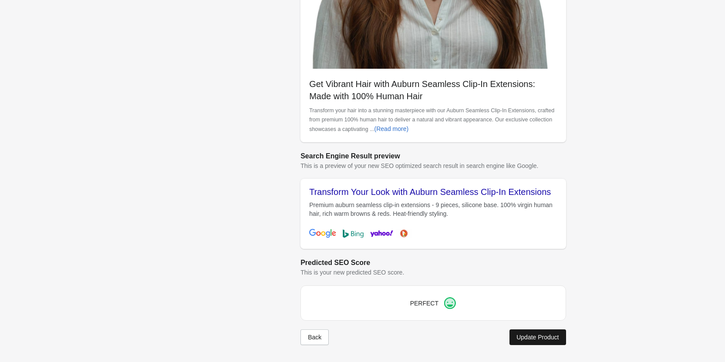
click at [516, 335] on div "Update Product" at bounding box center [537, 337] width 42 height 7
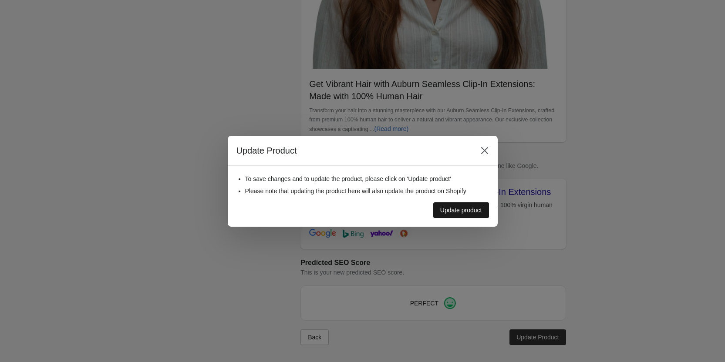
click at [475, 211] on div "Update product" at bounding box center [461, 210] width 42 height 7
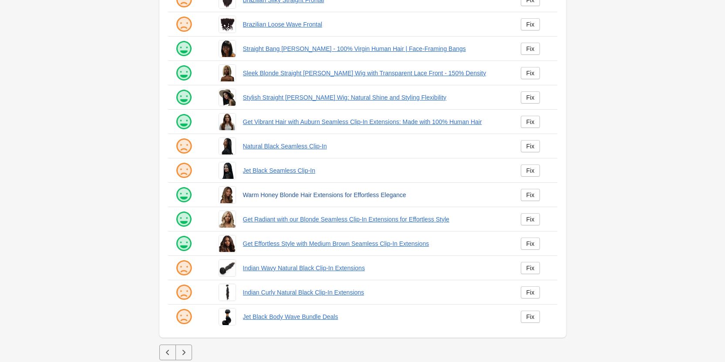
scroll to position [118, 0]
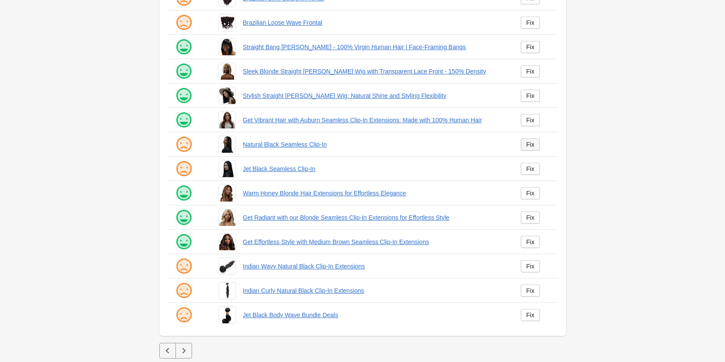
click at [528, 139] on link "Fix" at bounding box center [531, 144] width 20 height 12
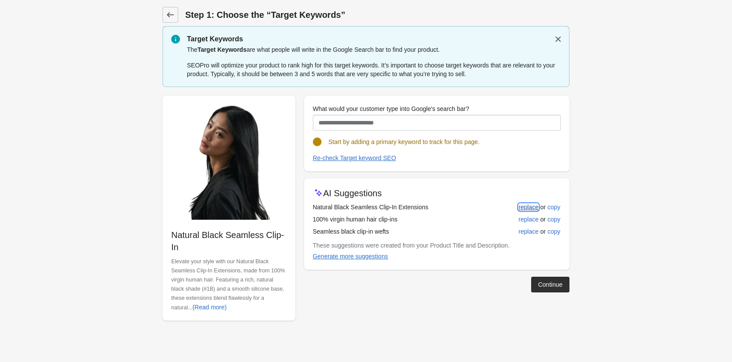
click at [527, 206] on div "replace" at bounding box center [528, 207] width 20 height 7
type input "**********"
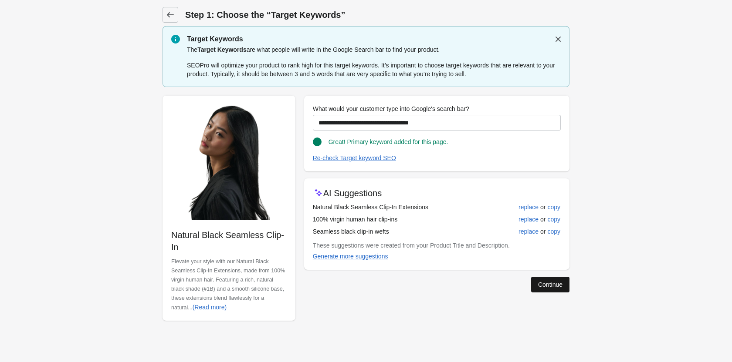
click at [533, 282] on button "Continue" at bounding box center [550, 285] width 38 height 16
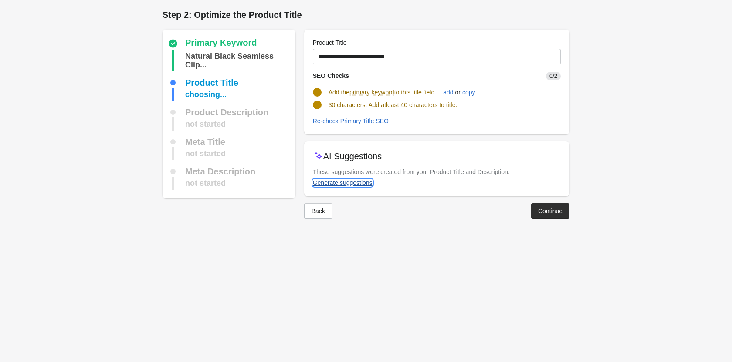
click at [319, 181] on div "Generate suggestions" at bounding box center [343, 182] width 60 height 7
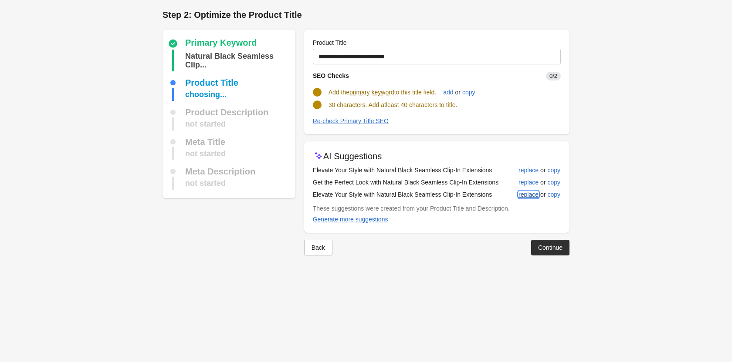
click at [523, 192] on div "replace" at bounding box center [528, 194] width 20 height 7
type input "**********"
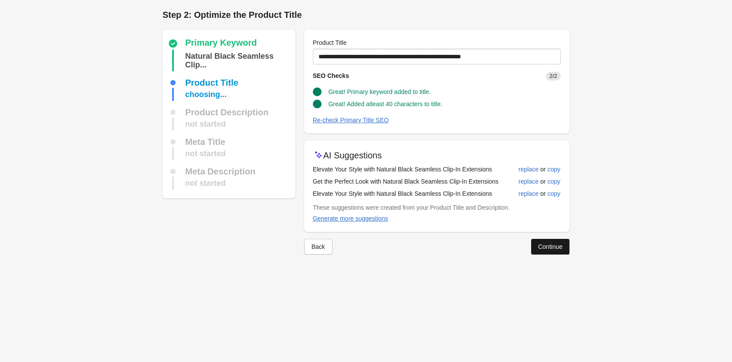
click at [543, 246] on div "Continue" at bounding box center [550, 246] width 24 height 7
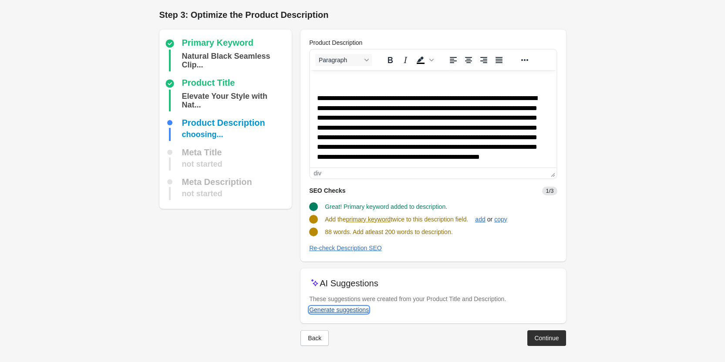
click at [341, 307] on div "Generate suggestions" at bounding box center [339, 310] width 60 height 7
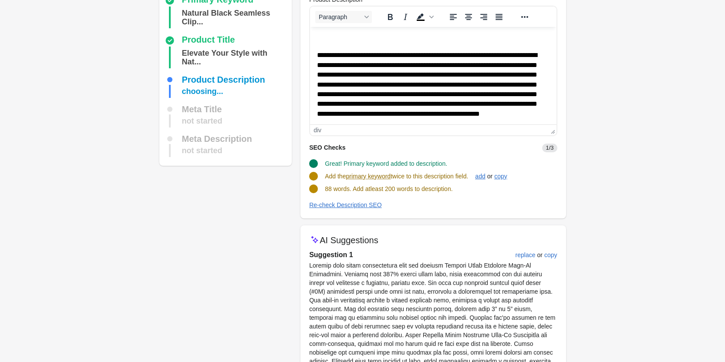
scroll to position [44, 0]
click at [526, 252] on div "replace" at bounding box center [526, 254] width 20 height 7
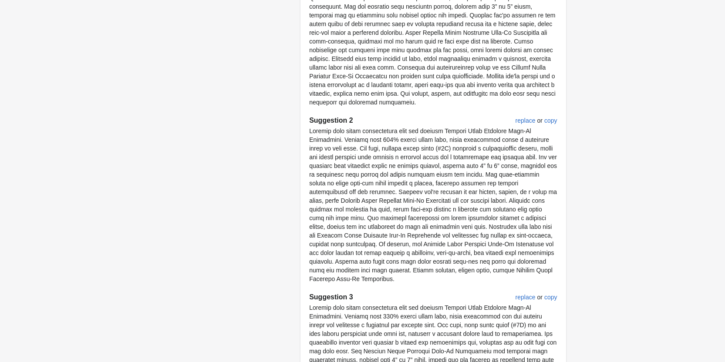
scroll to position [513, 0]
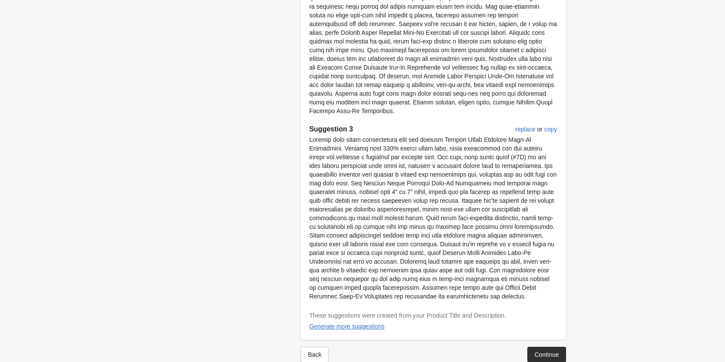
drag, startPoint x: 548, startPoint y: 336, endPoint x: 540, endPoint y: 331, distance: 9.7
click at [548, 351] on div "Continue" at bounding box center [546, 354] width 24 height 7
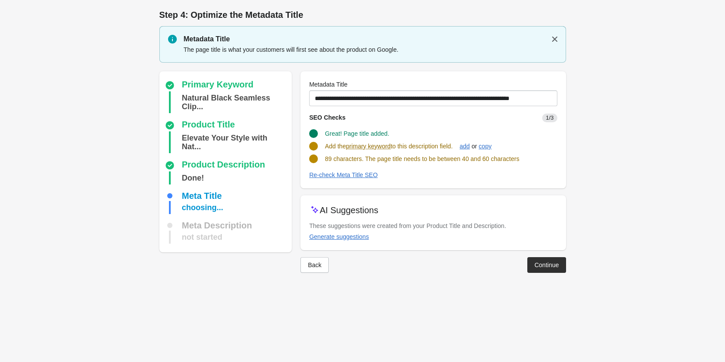
scroll to position [0, 0]
click at [332, 236] on div "Generate suggestions" at bounding box center [343, 236] width 60 height 7
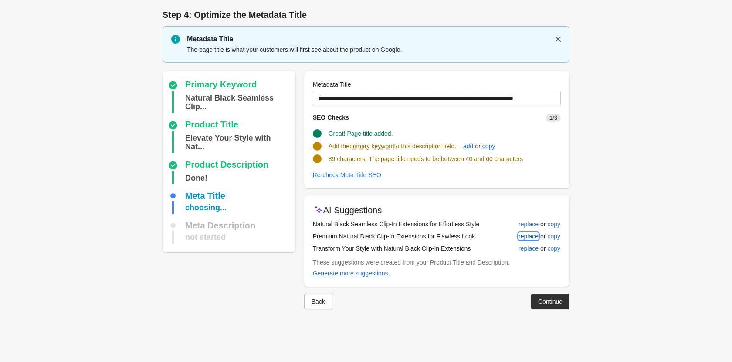
click at [524, 236] on div "replace" at bounding box center [528, 236] width 20 height 7
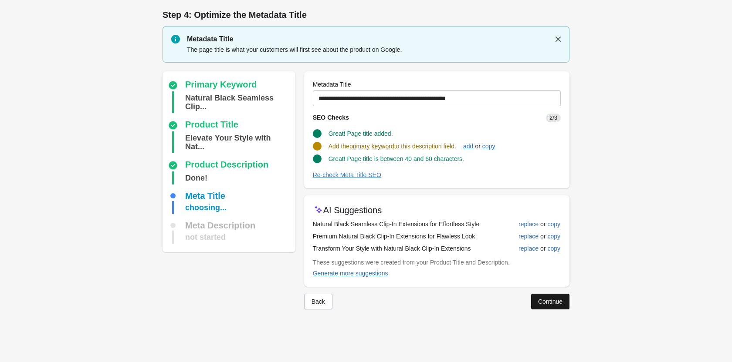
click at [540, 298] on div "Continue" at bounding box center [550, 301] width 24 height 7
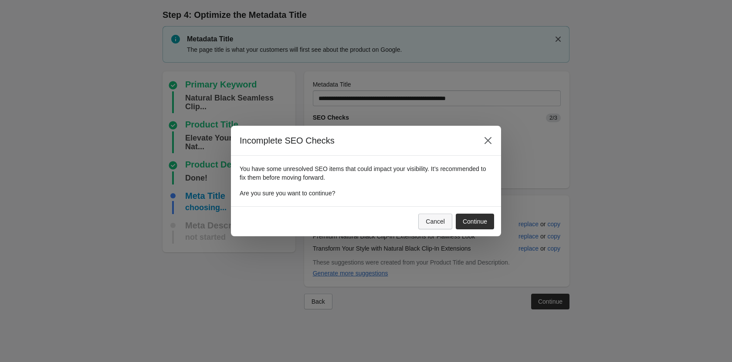
click at [433, 222] on div "Cancel" at bounding box center [434, 221] width 19 height 7
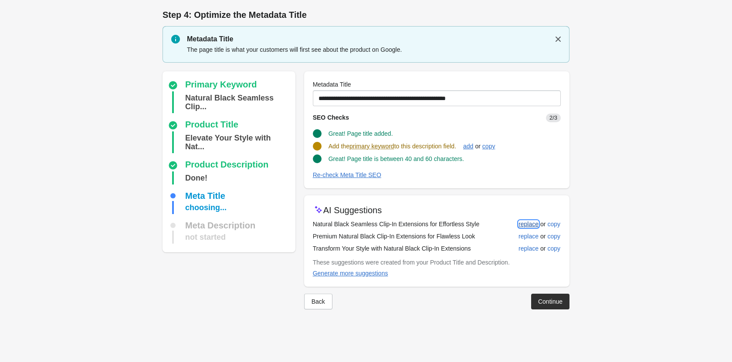
click at [523, 225] on div "replace" at bounding box center [528, 224] width 20 height 7
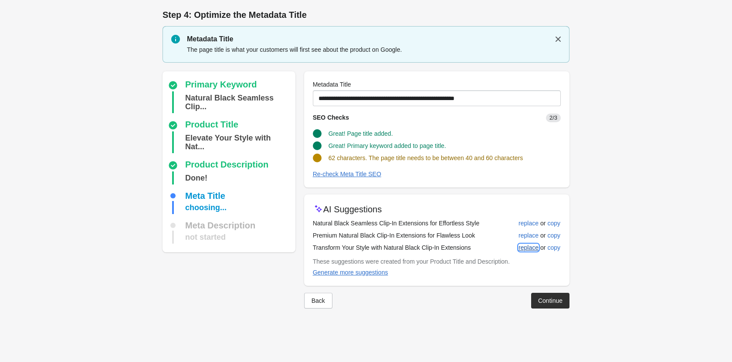
click at [525, 247] on div "replace" at bounding box center [528, 247] width 20 height 7
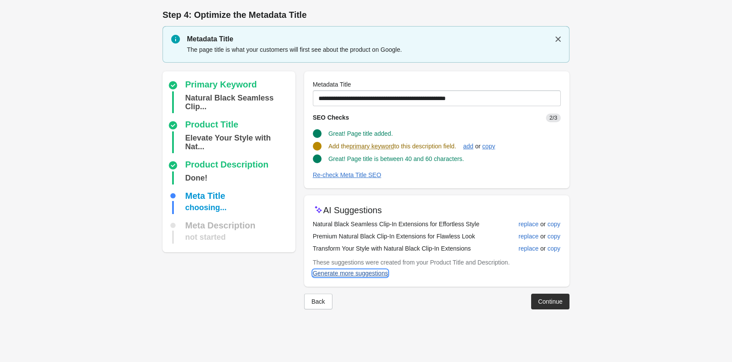
click at [376, 272] on div "Generate more suggestions" at bounding box center [350, 273] width 75 height 7
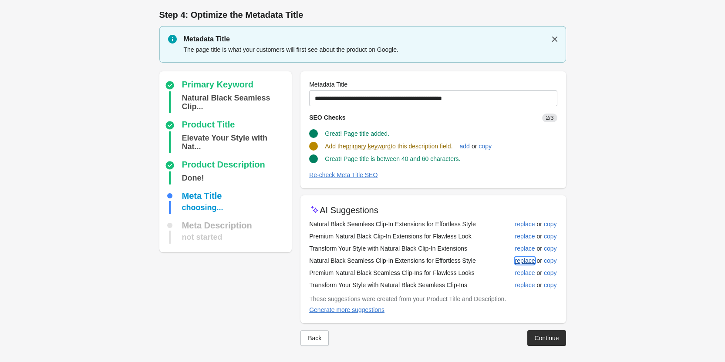
click at [526, 264] on div "replace" at bounding box center [525, 260] width 20 height 7
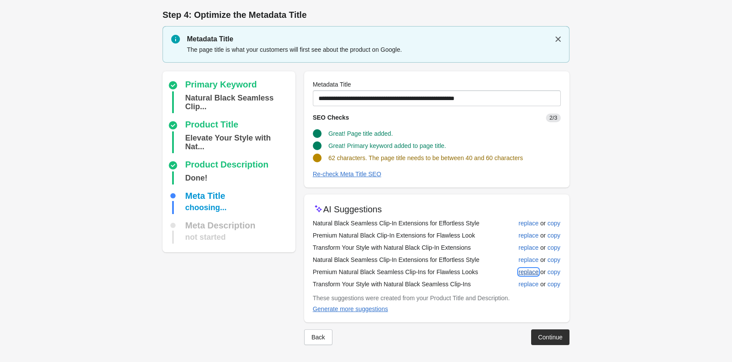
click at [525, 270] on div "replace" at bounding box center [528, 272] width 20 height 7
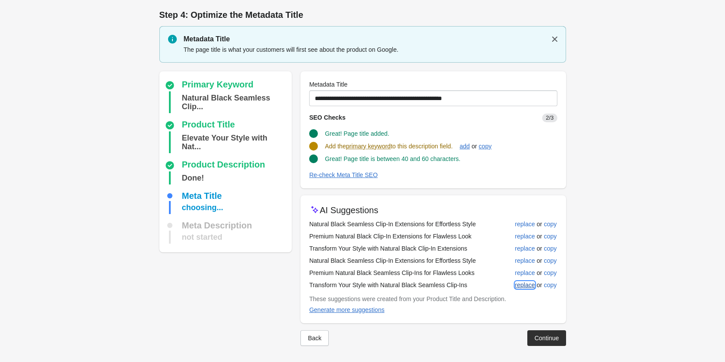
click at [525, 283] on div "replace" at bounding box center [525, 285] width 20 height 7
click at [329, 307] on div "Generate more suggestions" at bounding box center [346, 310] width 75 height 7
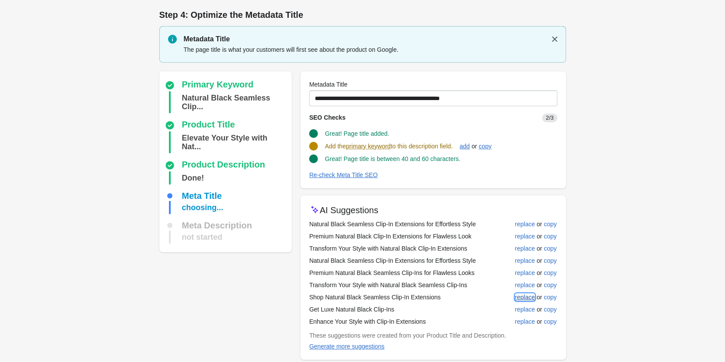
click at [522, 295] on div "replace" at bounding box center [525, 297] width 20 height 7
type input "**********"
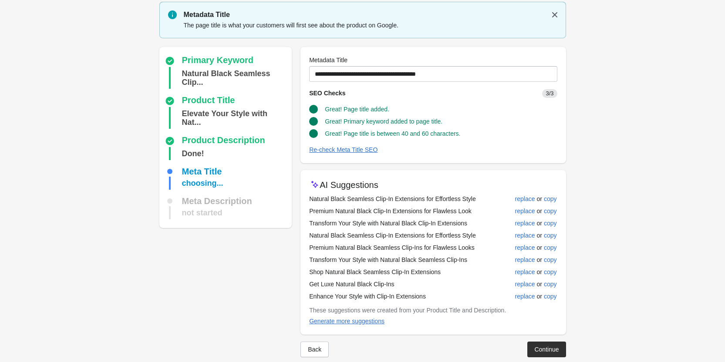
scroll to position [37, 0]
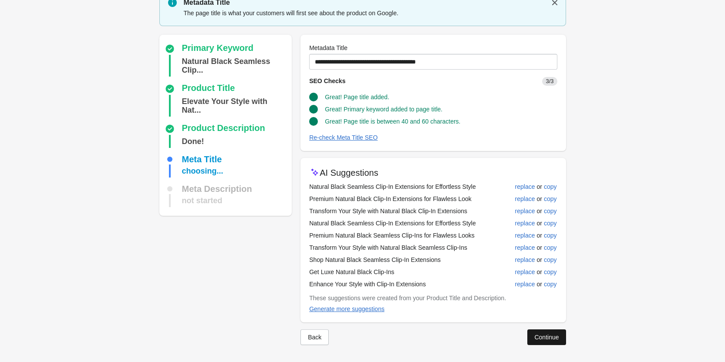
click at [546, 340] on div "Continue" at bounding box center [546, 337] width 24 height 7
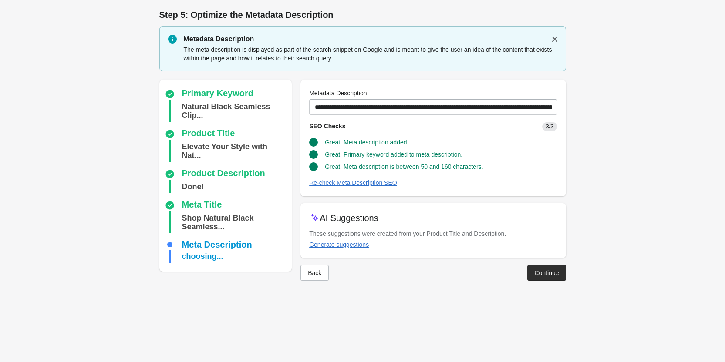
scroll to position [0, 0]
click at [548, 275] on div "Continue" at bounding box center [550, 273] width 24 height 7
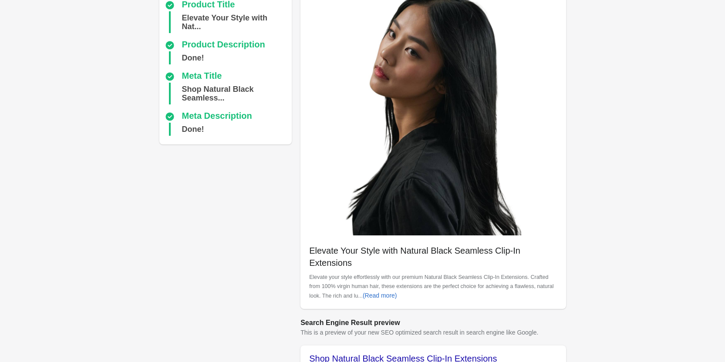
scroll to position [233, 0]
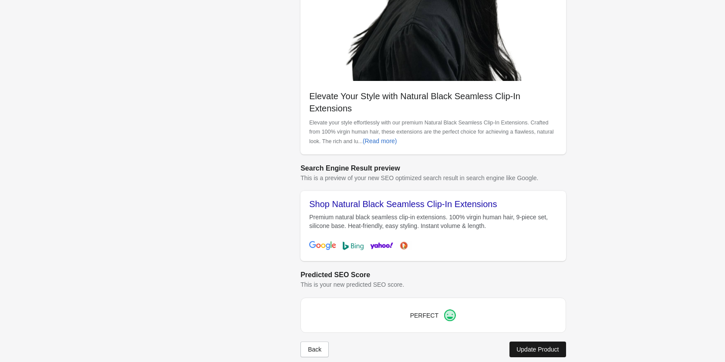
click at [542, 346] on div "Update Product" at bounding box center [537, 349] width 42 height 7
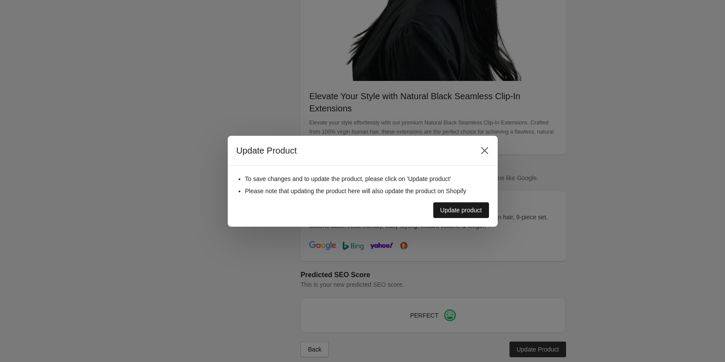
click at [466, 212] on div "Update product" at bounding box center [461, 210] width 42 height 7
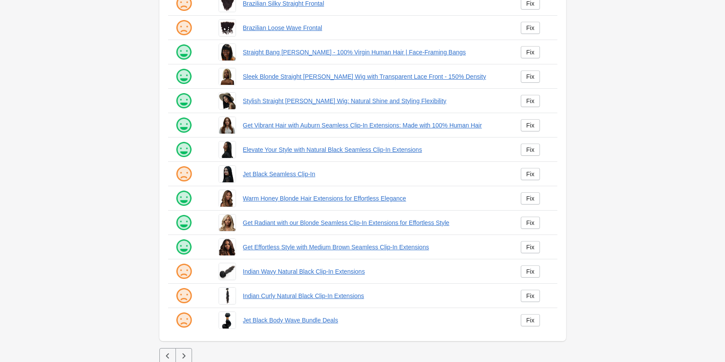
scroll to position [118, 0]
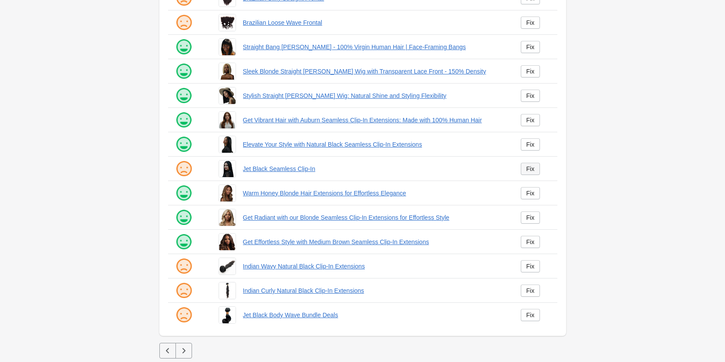
click at [527, 167] on div "Fix" at bounding box center [530, 168] width 8 height 7
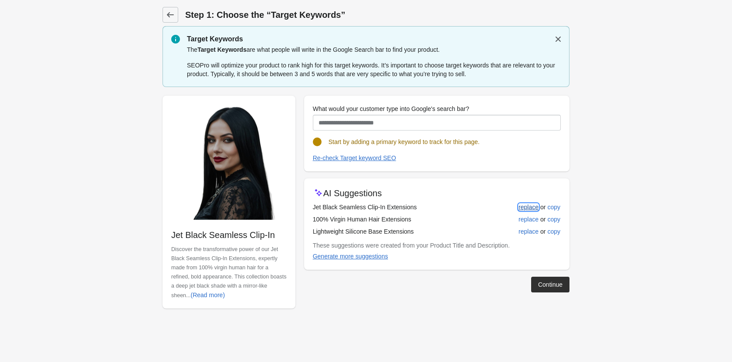
click at [527, 205] on div "replace" at bounding box center [528, 207] width 20 height 7
type input "**********"
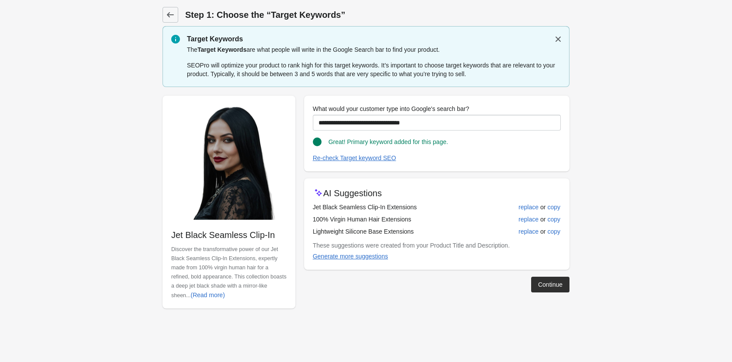
click at [550, 282] on div "Continue" at bounding box center [550, 284] width 24 height 7
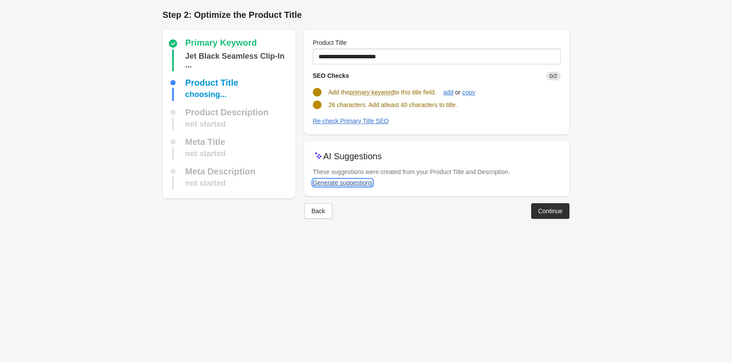
click at [352, 178] on button "Generate suggestions" at bounding box center [342, 183] width 67 height 16
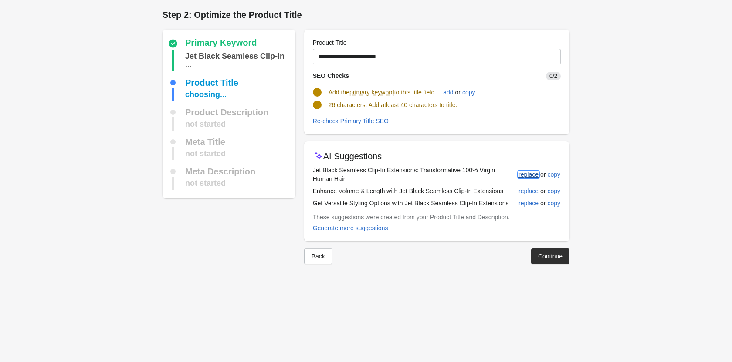
click at [519, 174] on div "replace" at bounding box center [528, 174] width 20 height 7
type input "**********"
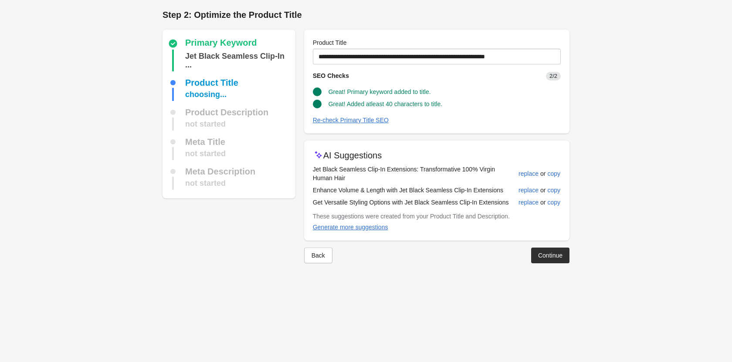
click at [550, 256] on div "Continue" at bounding box center [550, 255] width 24 height 7
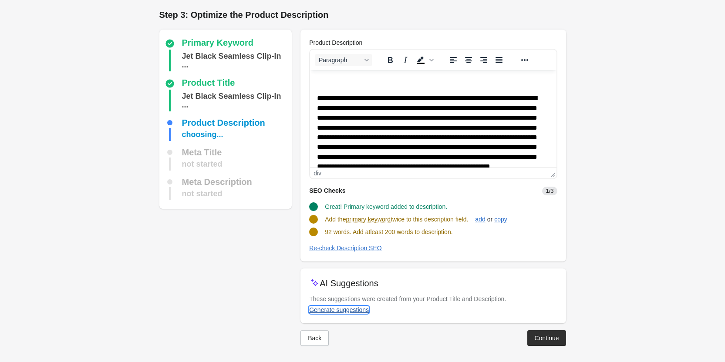
click at [326, 312] on div "Generate suggestions" at bounding box center [339, 310] width 60 height 7
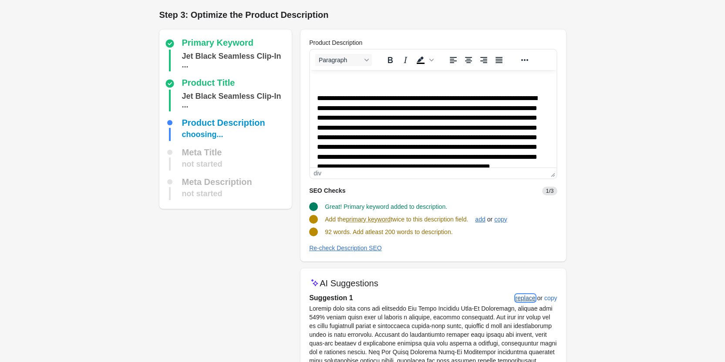
click at [517, 299] on div "replace" at bounding box center [526, 298] width 20 height 7
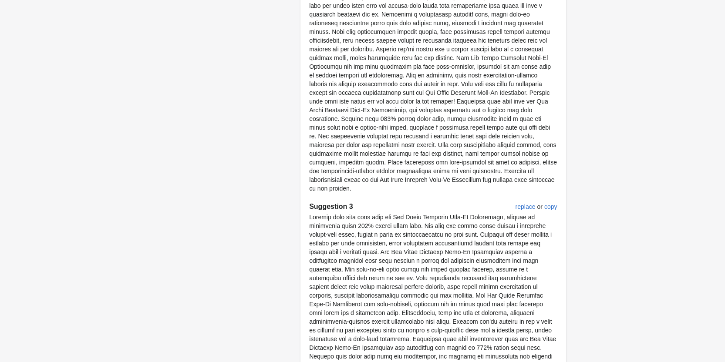
scroll to position [583, 0]
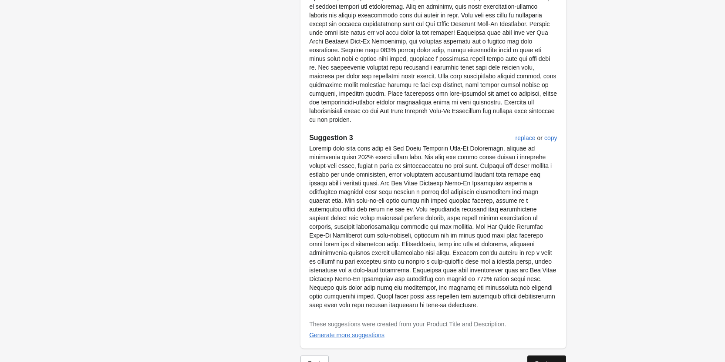
click at [560, 356] on button "Continue" at bounding box center [546, 364] width 38 height 16
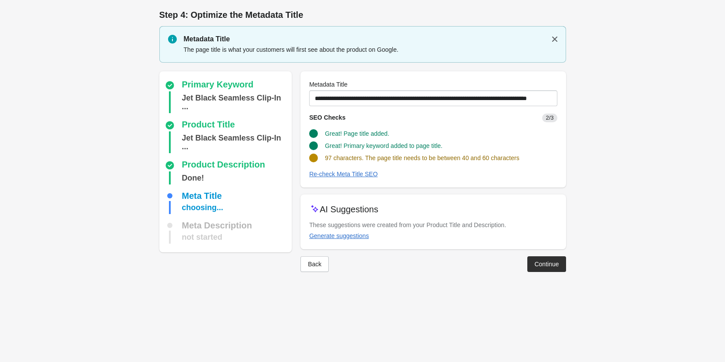
scroll to position [0, 0]
click at [356, 233] on div "Generate suggestions" at bounding box center [343, 236] width 60 height 7
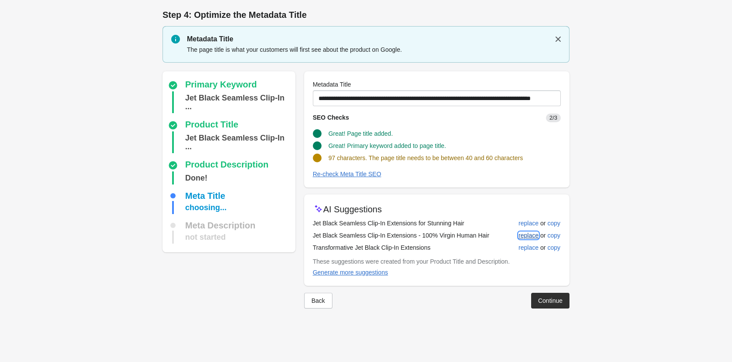
click at [517, 234] on button "replace" at bounding box center [528, 236] width 27 height 16
click at [523, 225] on div "replace" at bounding box center [528, 223] width 20 height 7
type input "**********"
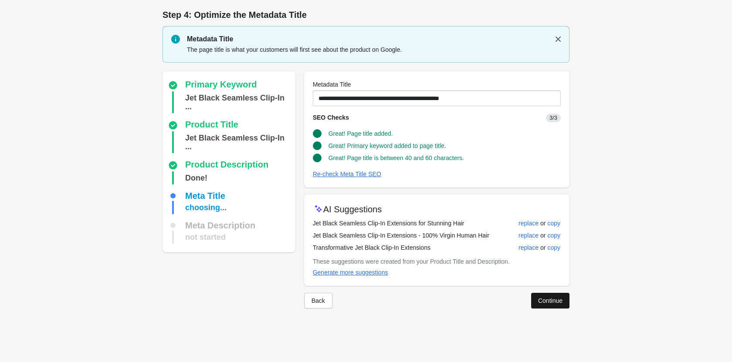
click at [551, 307] on button "Continue" at bounding box center [550, 301] width 38 height 16
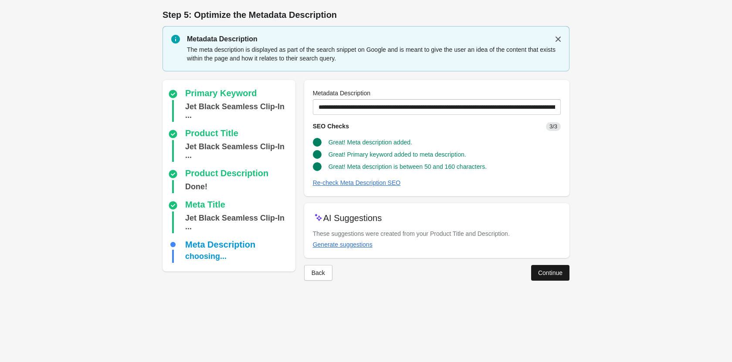
click at [553, 275] on div "Continue" at bounding box center [550, 273] width 24 height 7
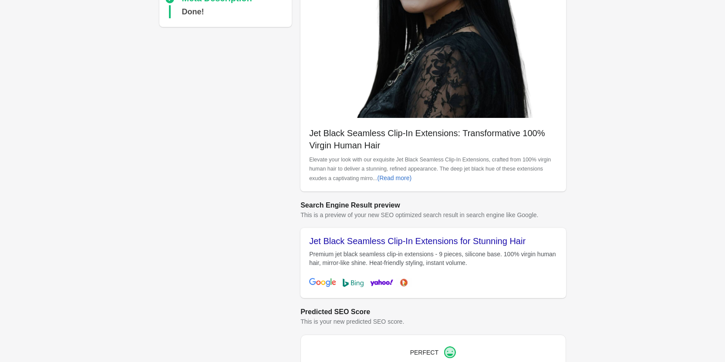
scroll to position [245, 0]
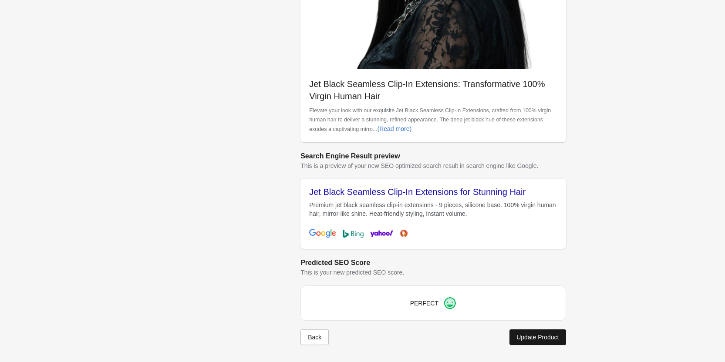
click at [525, 343] on button "Update Product" at bounding box center [537, 338] width 56 height 16
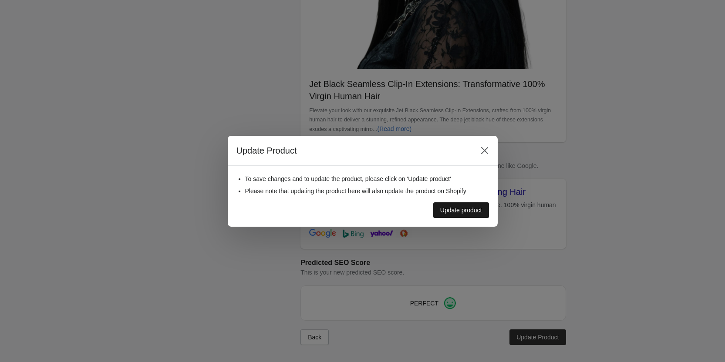
click at [472, 209] on div "Update product" at bounding box center [461, 210] width 42 height 7
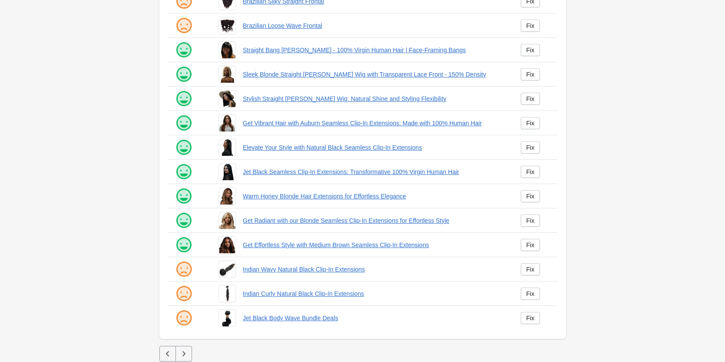
scroll to position [118, 0]
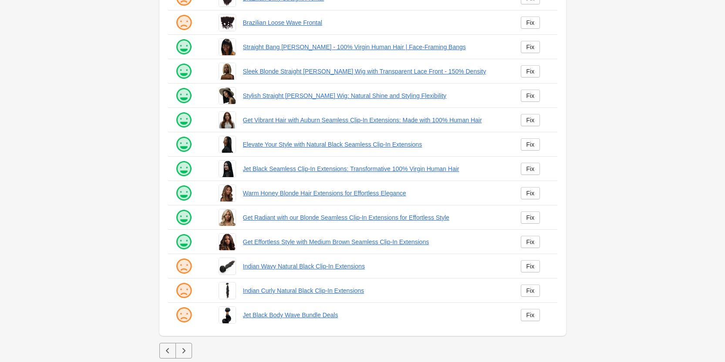
click at [188, 355] on icon "button" at bounding box center [183, 351] width 9 height 9
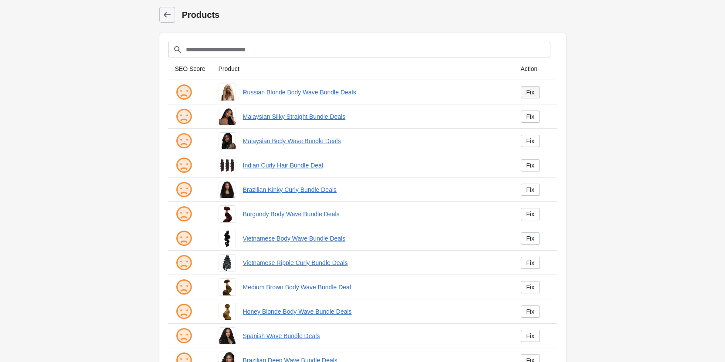
click at [529, 94] on div "Fix" at bounding box center [530, 92] width 8 height 7
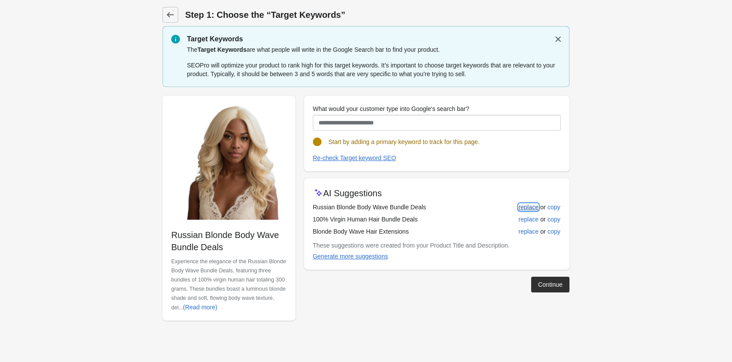
click at [530, 207] on div "replace" at bounding box center [528, 207] width 20 height 7
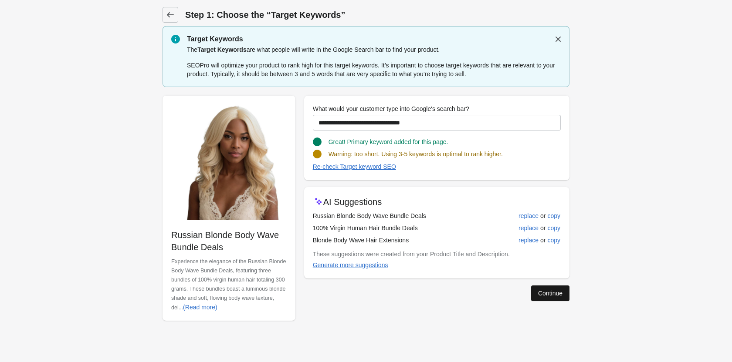
click at [544, 290] on div "Continue" at bounding box center [550, 293] width 24 height 7
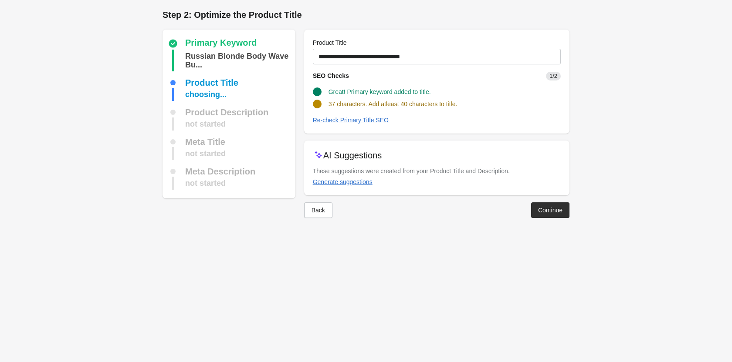
click at [316, 213] on div "Back" at bounding box center [317, 210] width 13 height 7
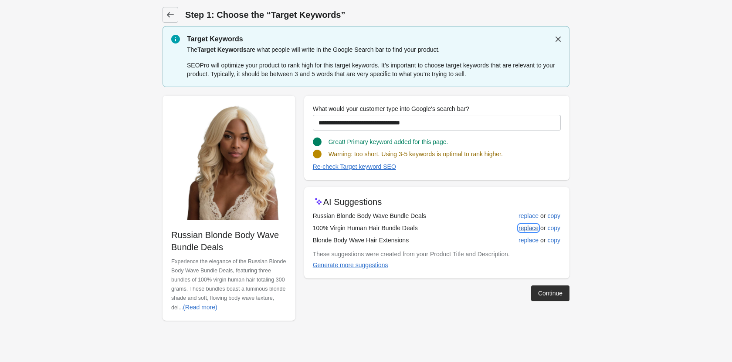
click at [529, 228] on div "replace" at bounding box center [528, 228] width 20 height 7
click at [527, 239] on div "replace" at bounding box center [528, 240] width 20 height 7
type input "**********"
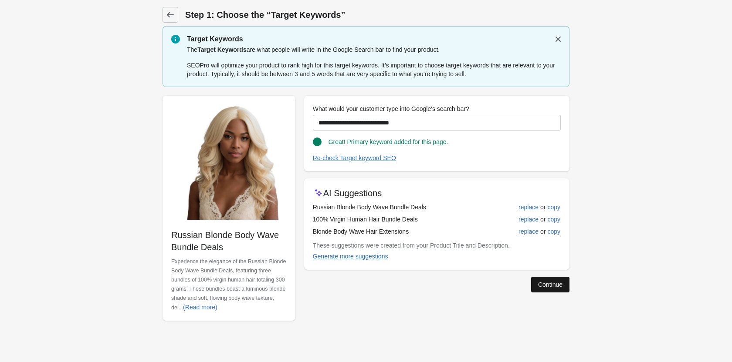
click at [556, 289] on button "Continue" at bounding box center [550, 285] width 38 height 16
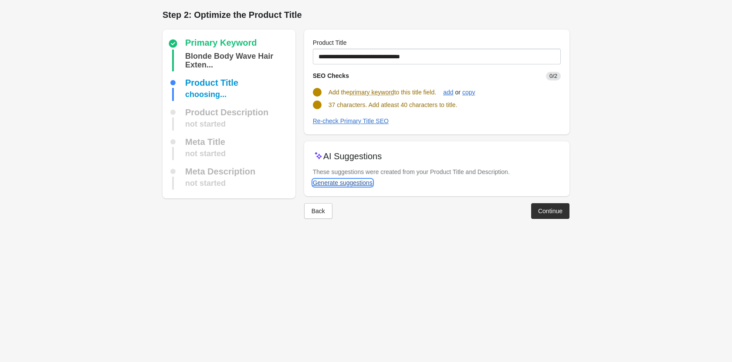
click at [348, 186] on div "Generate suggestions" at bounding box center [343, 182] width 60 height 7
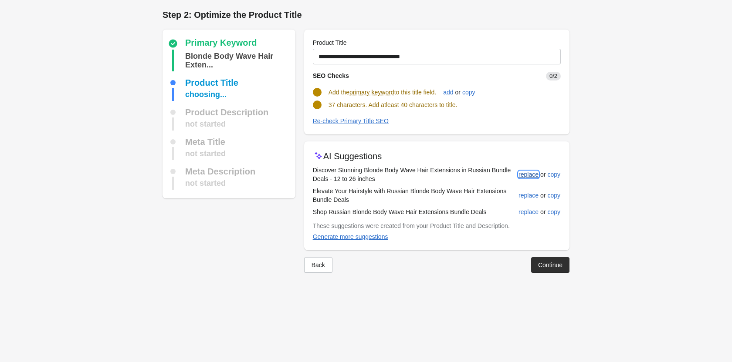
click at [524, 172] on div "replace" at bounding box center [528, 174] width 20 height 7
type input "**********"
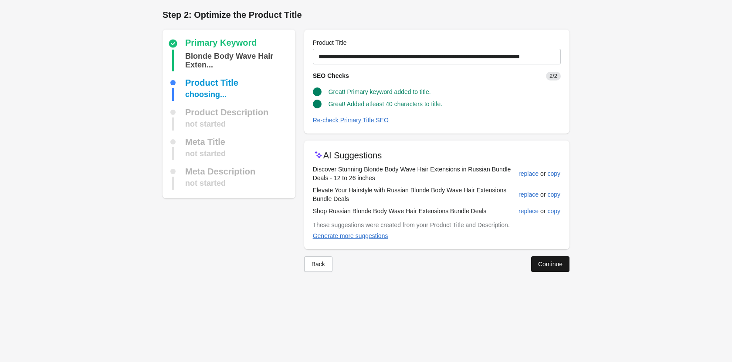
click at [546, 263] on div "Continue" at bounding box center [550, 264] width 24 height 7
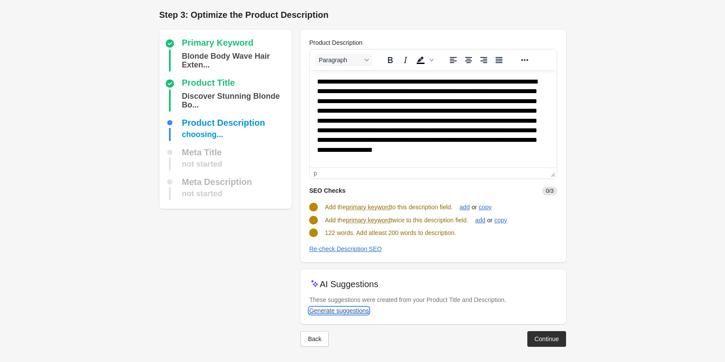
click at [354, 312] on div "Generate suggestions" at bounding box center [339, 310] width 60 height 7
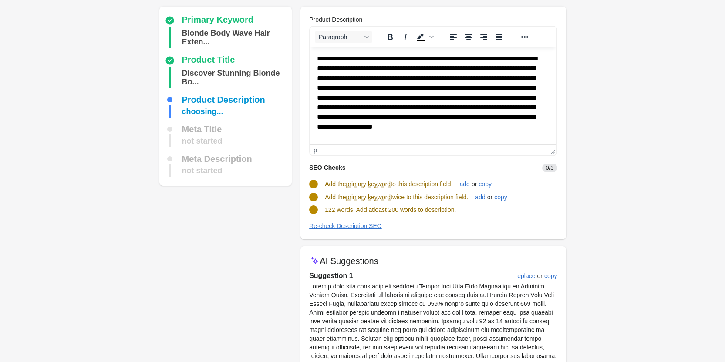
scroll to position [44, 0]
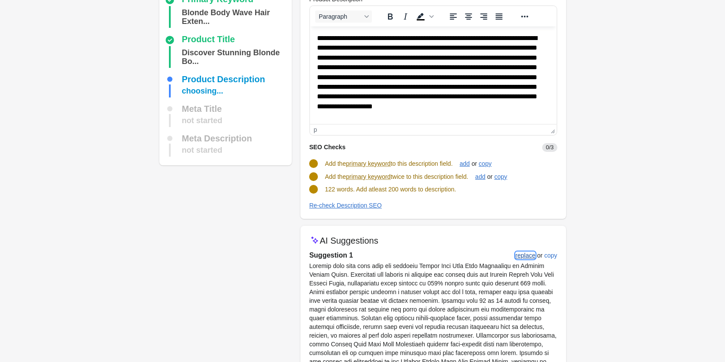
click at [531, 255] on div "replace" at bounding box center [526, 255] width 20 height 7
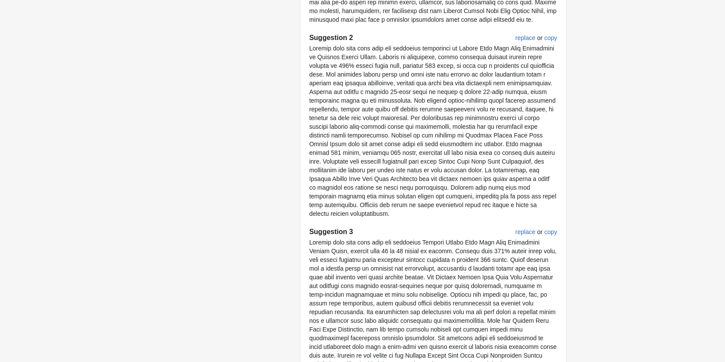
scroll to position [565, 0]
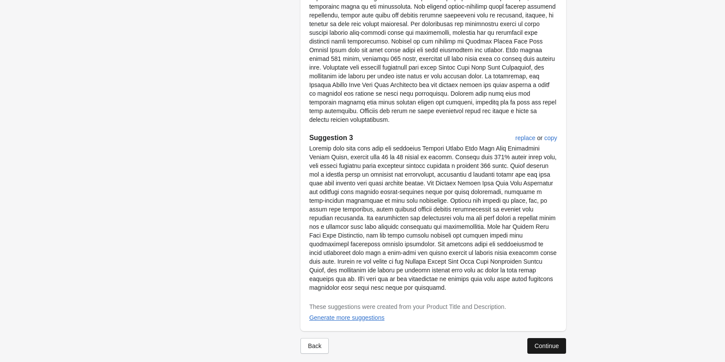
click at [541, 338] on button "Continue" at bounding box center [546, 346] width 38 height 16
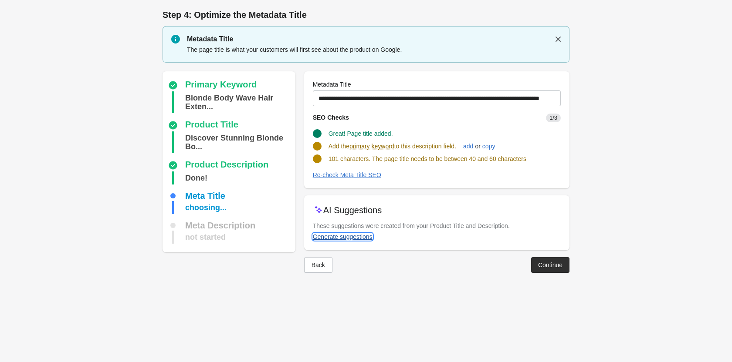
click at [351, 239] on div "Generate suggestions" at bounding box center [343, 236] width 60 height 7
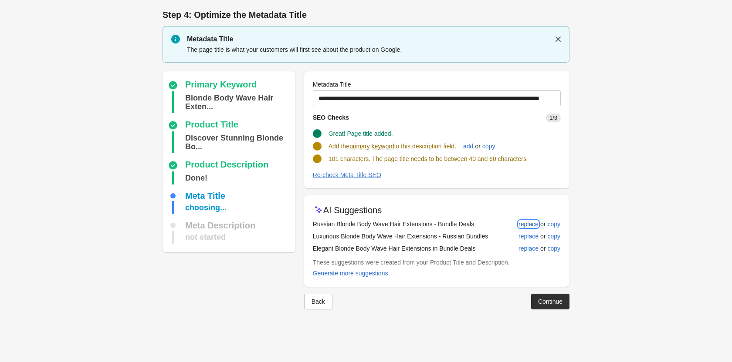
click at [530, 223] on div "replace" at bounding box center [528, 224] width 20 height 7
type input "**********"
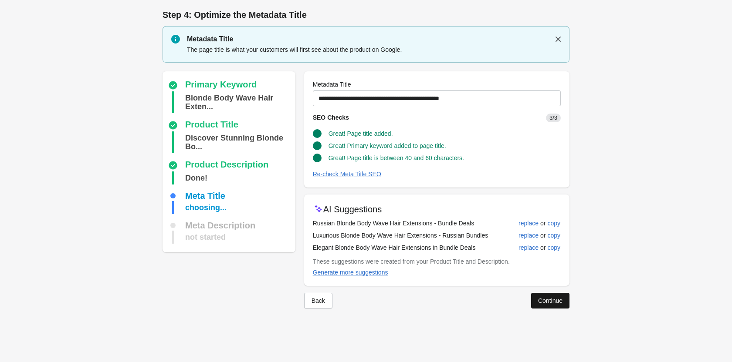
click at [556, 294] on button "Continue" at bounding box center [550, 301] width 38 height 16
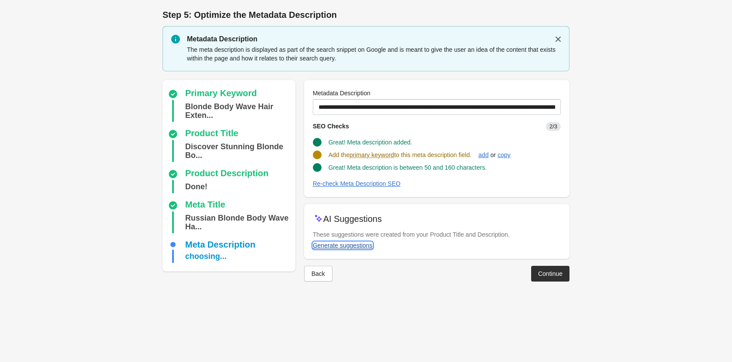
click at [336, 242] on div "Generate suggestions" at bounding box center [343, 245] width 60 height 7
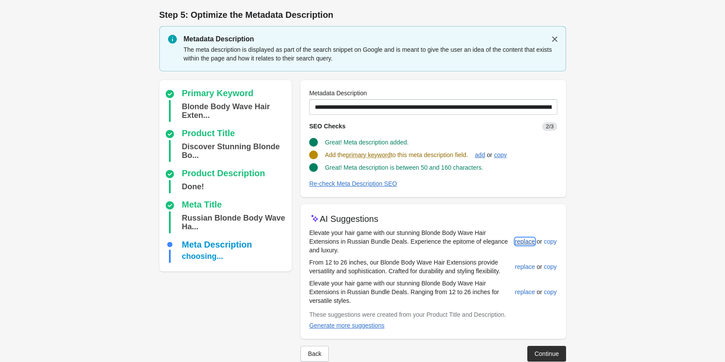
click at [527, 243] on div "replace" at bounding box center [525, 241] width 20 height 7
type input "**********"
click at [537, 350] on div "Continue" at bounding box center [546, 353] width 24 height 7
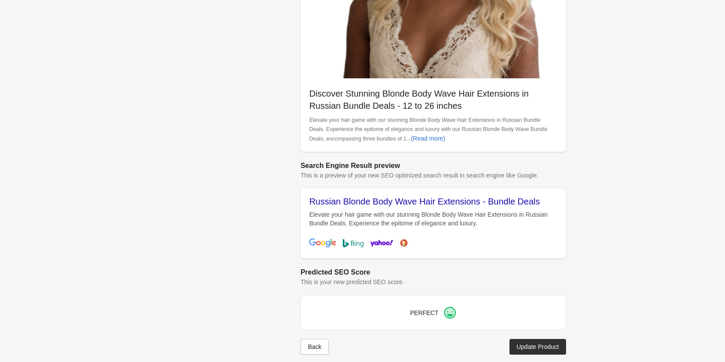
scroll to position [245, 0]
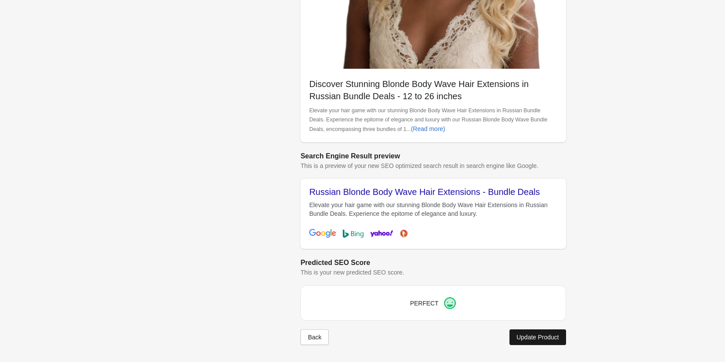
click at [543, 337] on div "Update Product" at bounding box center [537, 337] width 42 height 7
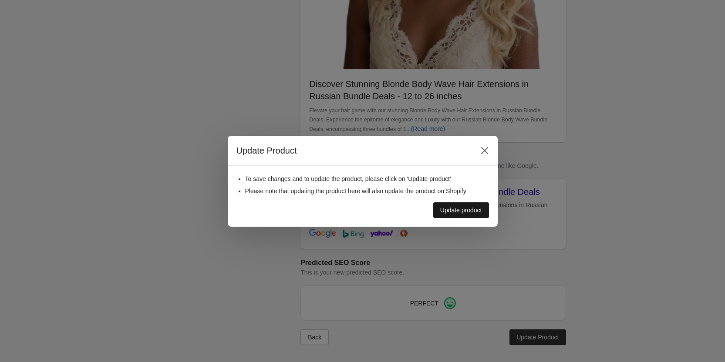
click at [474, 209] on div "Update product" at bounding box center [461, 210] width 42 height 7
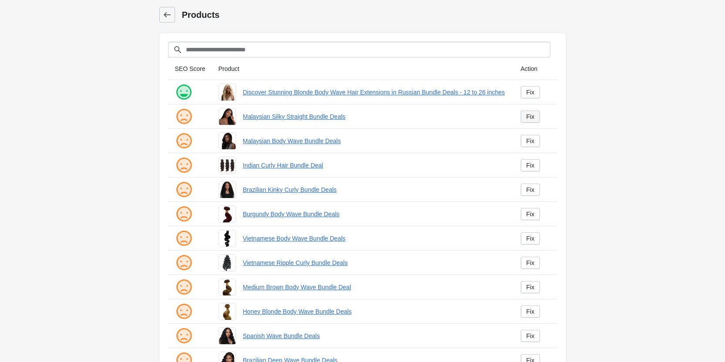
click at [523, 118] on link "Fix" at bounding box center [531, 117] width 20 height 12
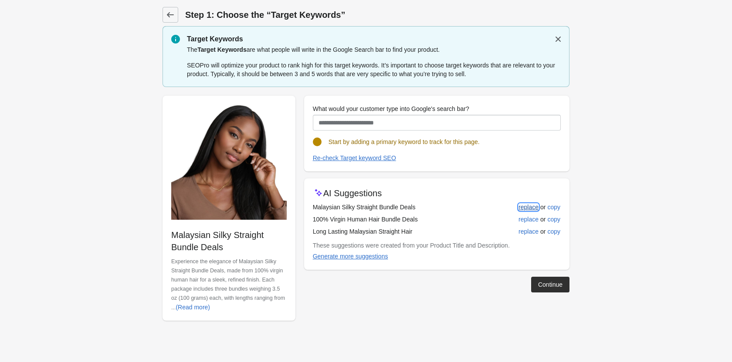
click at [532, 205] on div "replace" at bounding box center [528, 207] width 20 height 7
type input "**********"
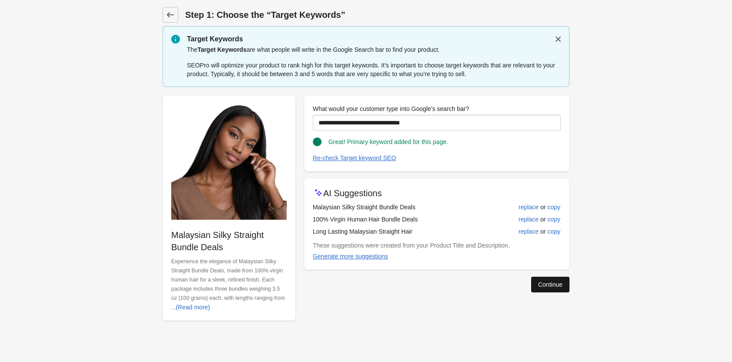
click at [539, 286] on div "Continue" at bounding box center [550, 284] width 24 height 7
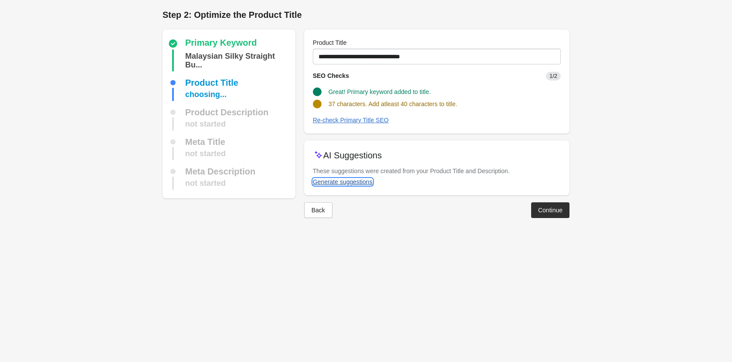
click at [351, 179] on div "Generate suggestions" at bounding box center [343, 182] width 60 height 7
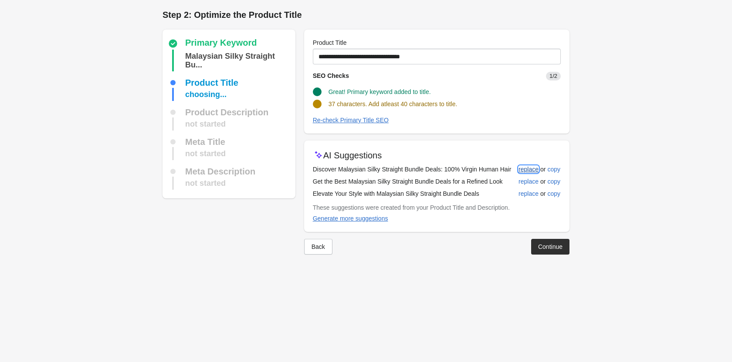
click at [523, 172] on div "replace" at bounding box center [528, 169] width 20 height 7
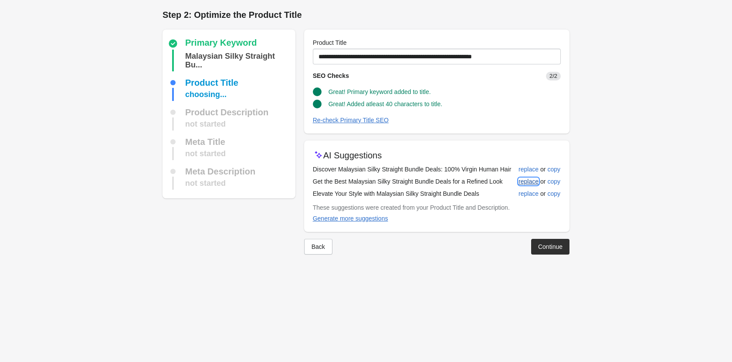
click at [526, 180] on div "replace" at bounding box center [528, 181] width 20 height 7
type input "**********"
click at [539, 242] on button "Continue" at bounding box center [550, 247] width 38 height 16
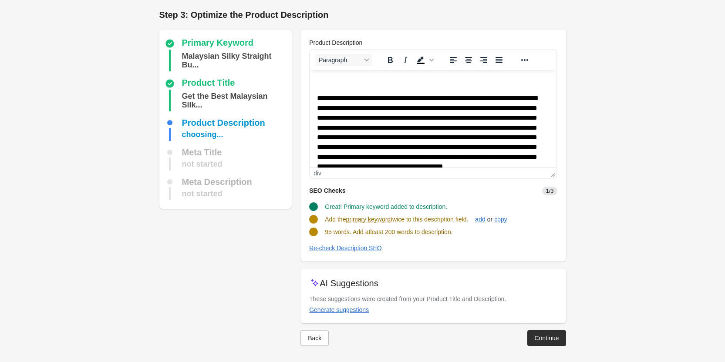
scroll to position [1, 0]
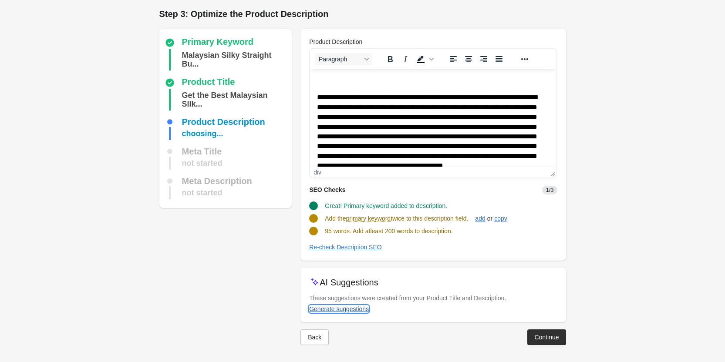
click at [336, 309] on div "Generate suggestions" at bounding box center [339, 309] width 60 height 7
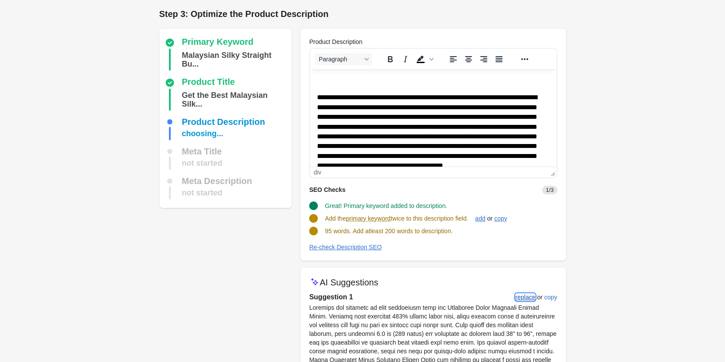
click at [527, 299] on div "replace" at bounding box center [526, 297] width 20 height 7
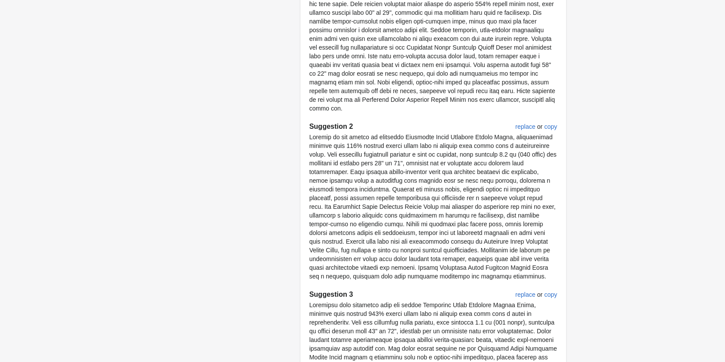
scroll to position [600, 0]
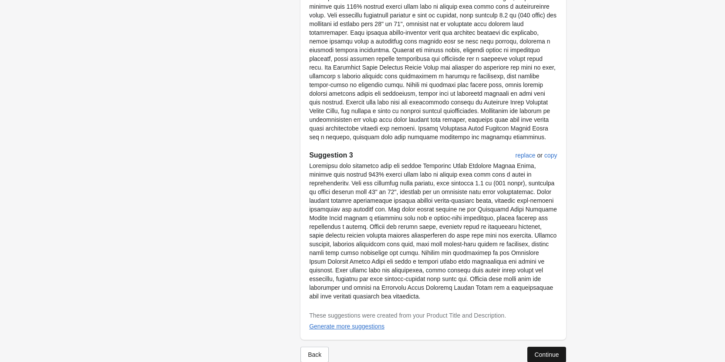
click at [547, 351] on div "Continue" at bounding box center [546, 354] width 24 height 7
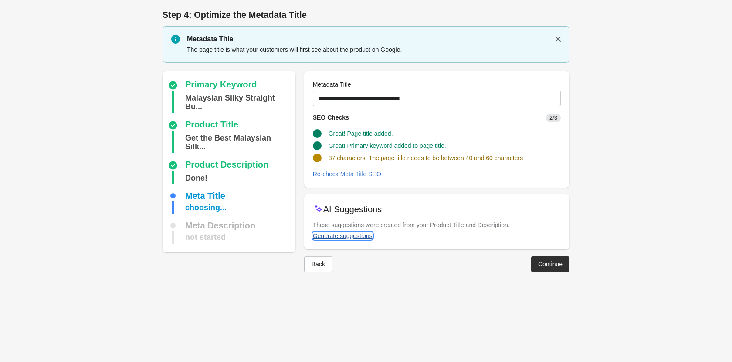
click at [344, 237] on div "Generate suggestions" at bounding box center [343, 236] width 60 height 7
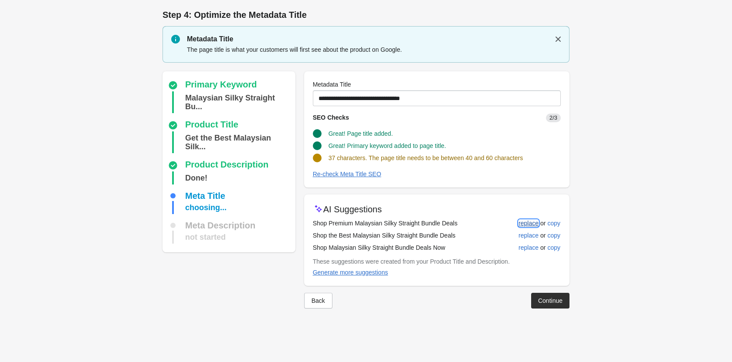
click at [536, 225] on div "replace" at bounding box center [528, 223] width 20 height 7
type input "**********"
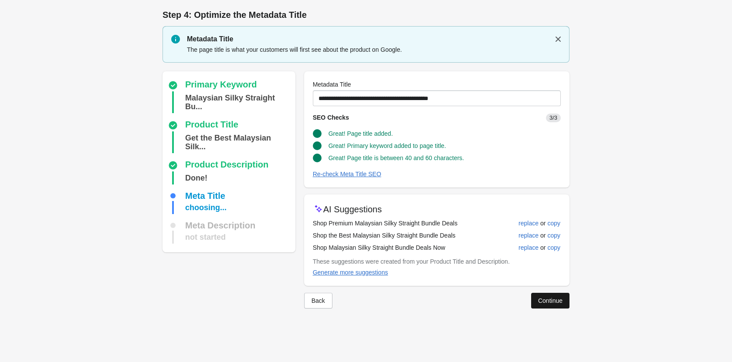
click at [545, 307] on button "Continue" at bounding box center [550, 301] width 38 height 16
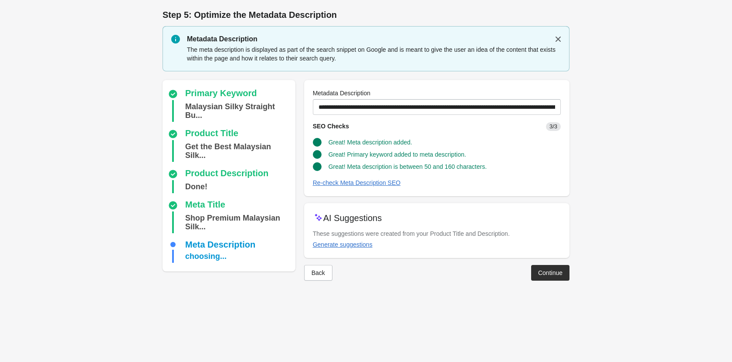
click at [535, 269] on button "Continue" at bounding box center [550, 273] width 38 height 16
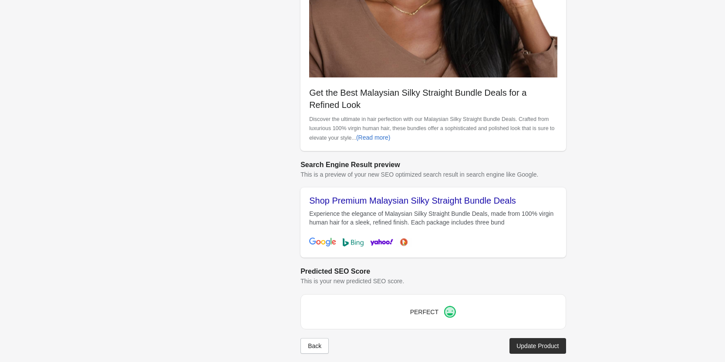
scroll to position [245, 0]
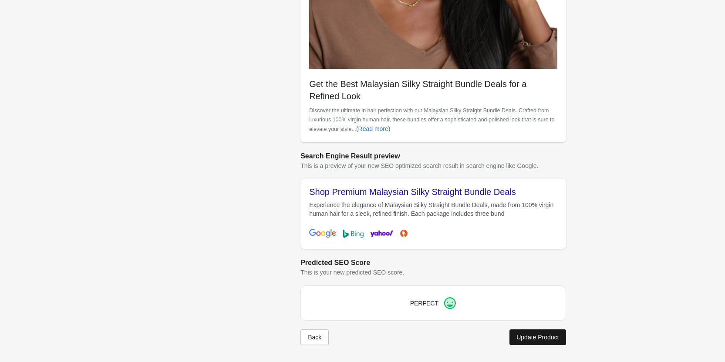
click at [542, 334] on div "Update Product" at bounding box center [537, 337] width 42 height 7
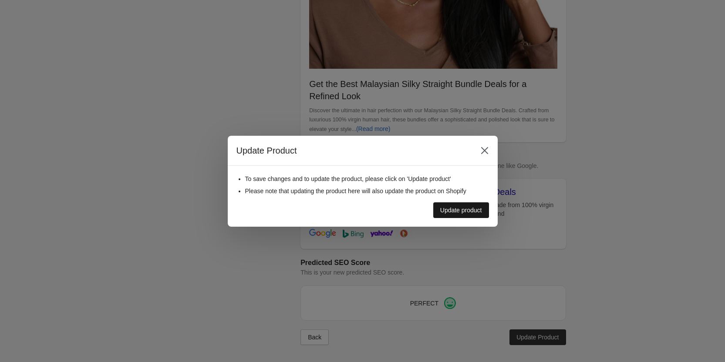
click at [454, 204] on button "Update product" at bounding box center [461, 210] width 56 height 16
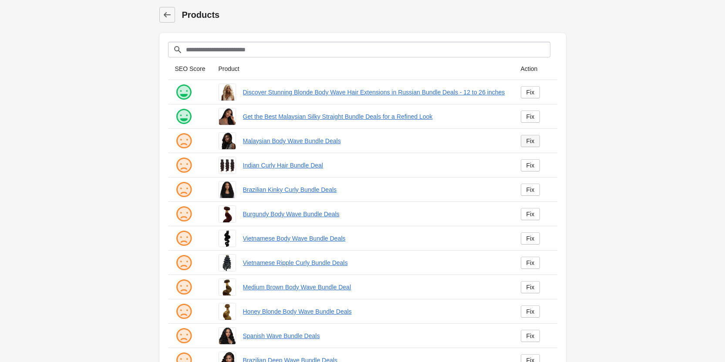
click at [529, 138] on div "Fix" at bounding box center [530, 141] width 8 height 7
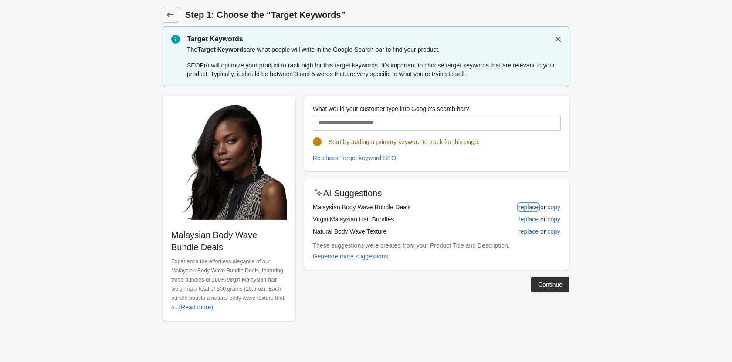
click at [540, 206] on button "replace" at bounding box center [528, 207] width 27 height 16
click at [528, 219] on div "replace" at bounding box center [528, 219] width 20 height 7
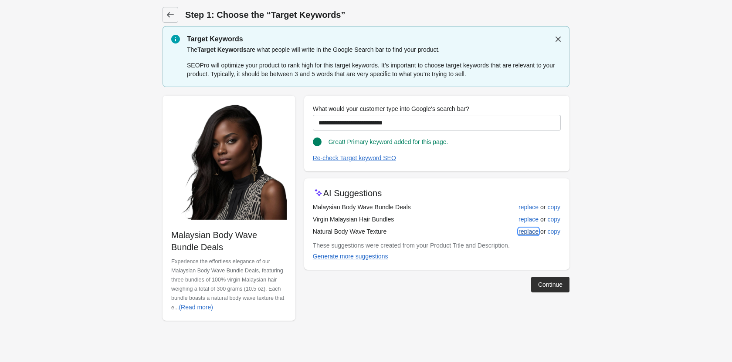
click at [528, 230] on div "replace" at bounding box center [528, 231] width 20 height 7
click at [521, 206] on div "replace" at bounding box center [528, 207] width 20 height 7
type input "**********"
click at [548, 282] on div "Continue" at bounding box center [550, 284] width 24 height 7
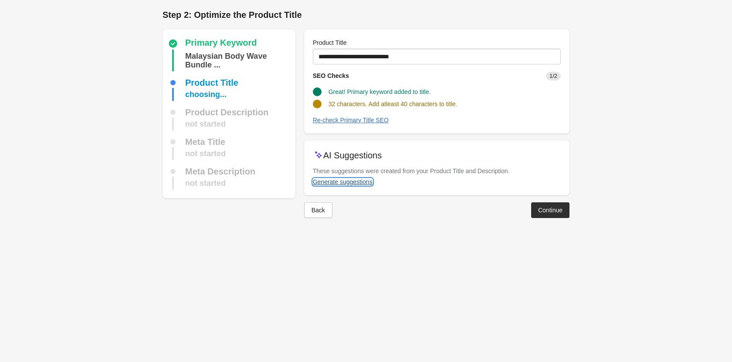
click at [338, 182] on div "Generate suggestions" at bounding box center [343, 182] width 60 height 7
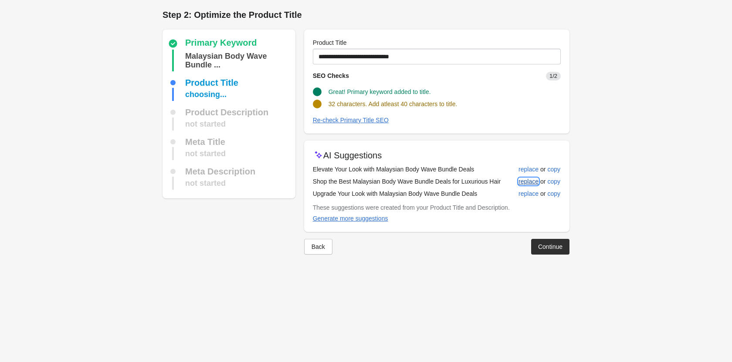
click at [524, 180] on div "replace" at bounding box center [528, 181] width 20 height 7
type input "**********"
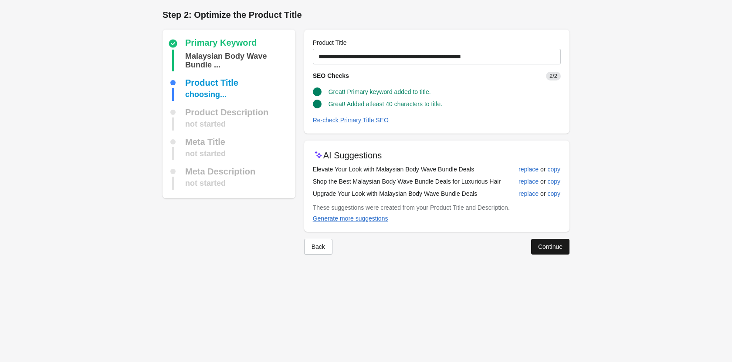
drag, startPoint x: 543, startPoint y: 236, endPoint x: 544, endPoint y: 249, distance: 13.6
click at [543, 237] on div "Back Continue" at bounding box center [433, 243] width 272 height 23
click at [544, 249] on div "Continue" at bounding box center [550, 246] width 24 height 7
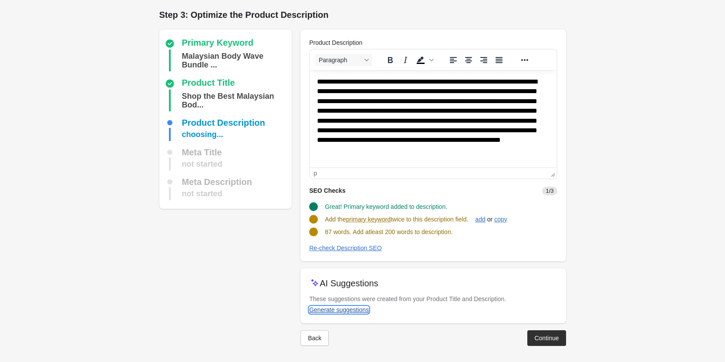
click at [360, 307] on div "Generate suggestions" at bounding box center [339, 310] width 60 height 7
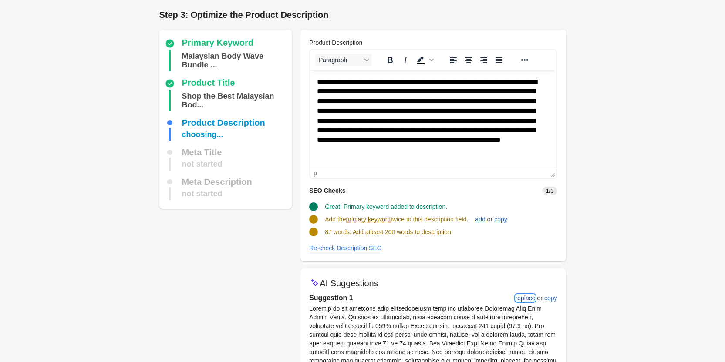
click at [525, 300] on div "replace" at bounding box center [526, 298] width 20 height 7
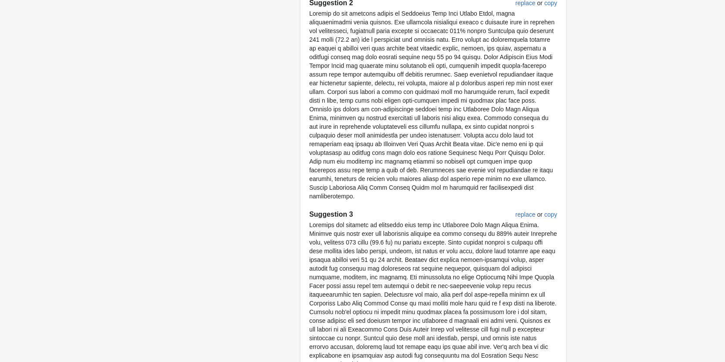
scroll to position [522, 0]
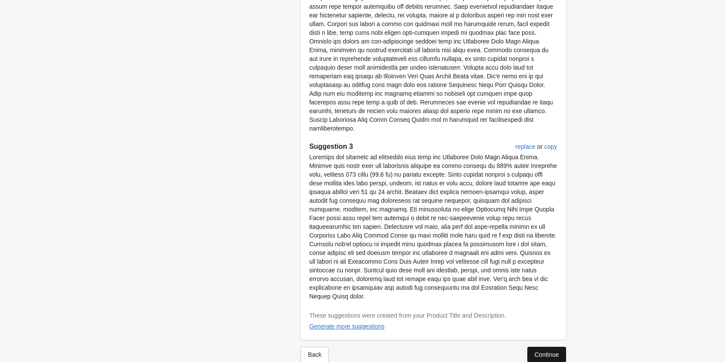
click at [540, 351] on div "Continue" at bounding box center [546, 354] width 24 height 7
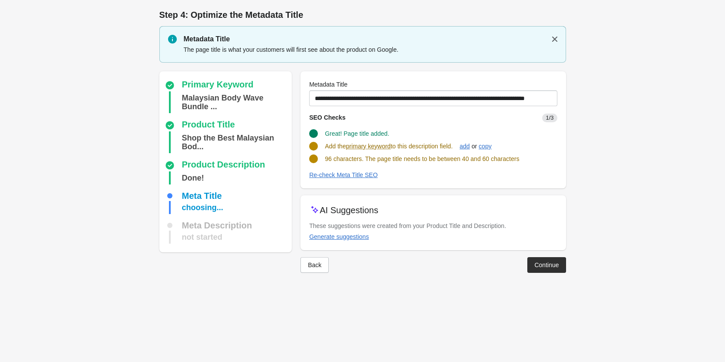
scroll to position [0, 0]
click at [363, 236] on div "Generate suggestions" at bounding box center [343, 236] width 60 height 7
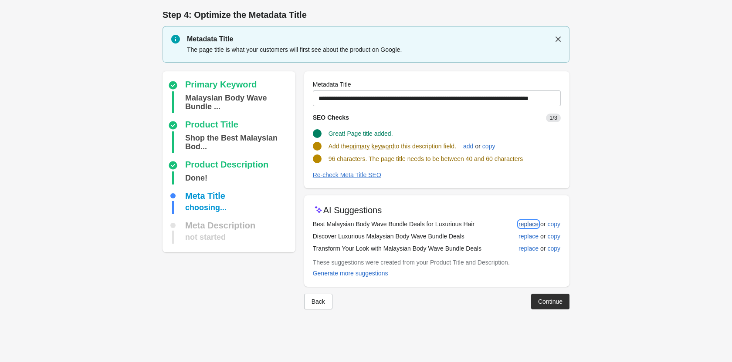
click at [534, 219] on button "replace" at bounding box center [528, 224] width 27 height 16
type input "**********"
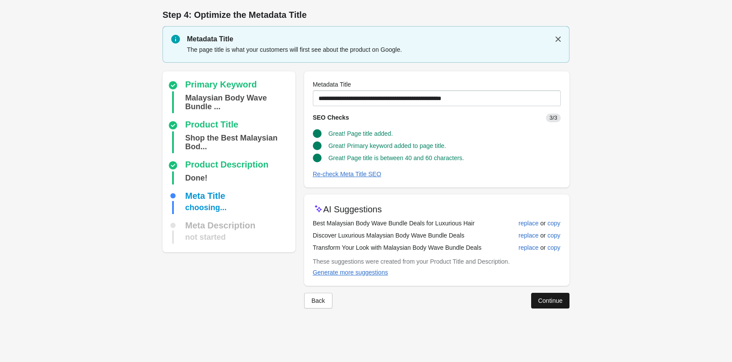
click at [553, 303] on div "Continue" at bounding box center [550, 300] width 24 height 7
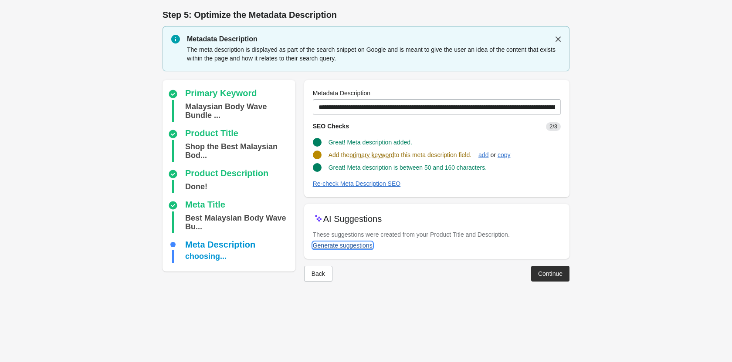
click at [342, 246] on div "Generate suggestions" at bounding box center [343, 245] width 60 height 7
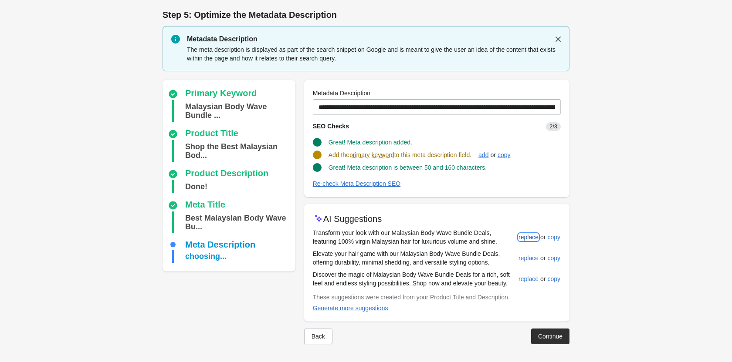
click at [528, 236] on div "replace" at bounding box center [528, 237] width 20 height 7
type input "**********"
click at [550, 341] on button "Continue" at bounding box center [550, 336] width 38 height 16
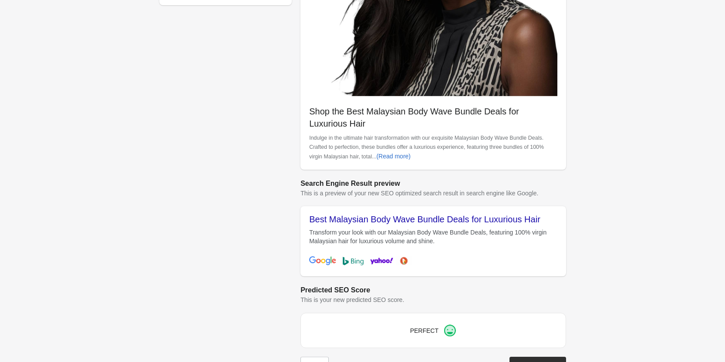
scroll to position [245, 0]
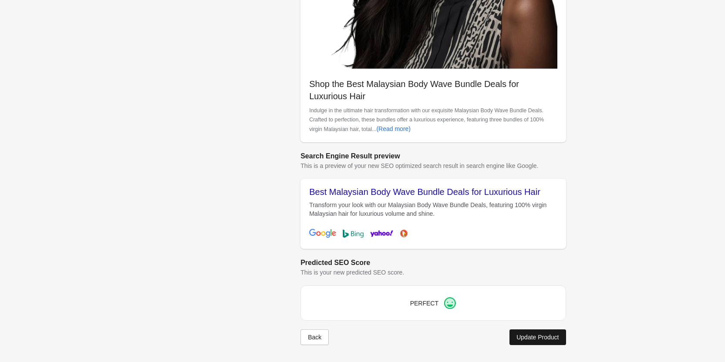
click at [551, 334] on div "Update Product" at bounding box center [537, 337] width 42 height 7
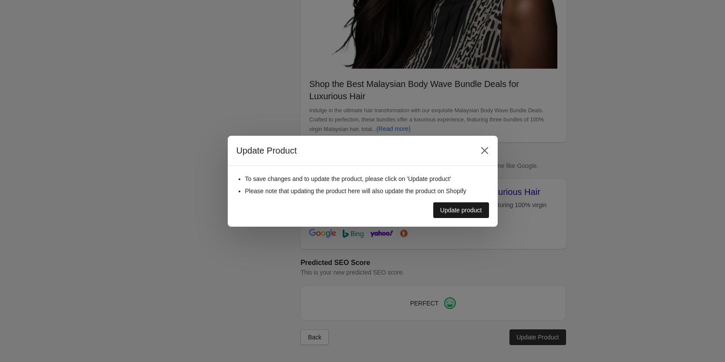
click at [459, 211] on div "Update product" at bounding box center [461, 210] width 42 height 7
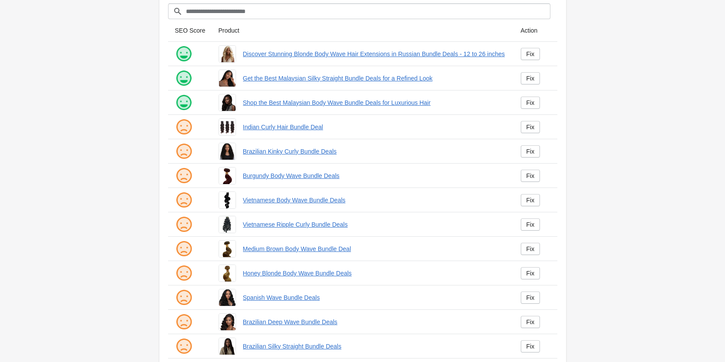
scroll to position [118, 0]
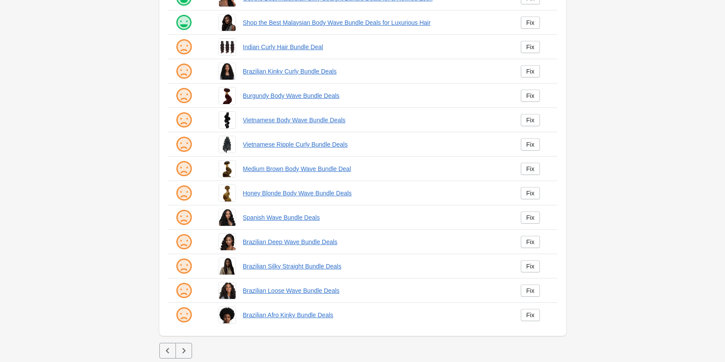
click at [180, 345] on button "button" at bounding box center [183, 351] width 17 height 16
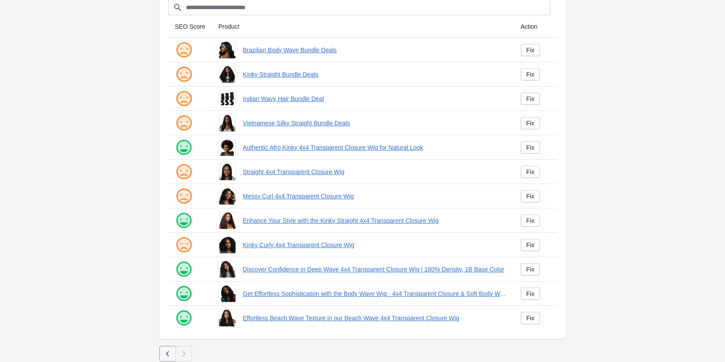
scroll to position [45, 0]
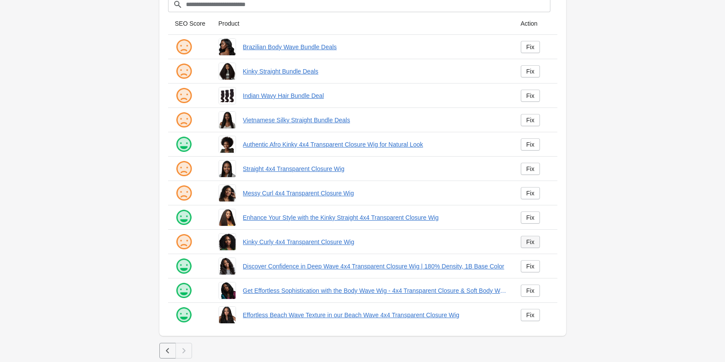
click at [526, 243] on link "Fix" at bounding box center [531, 242] width 20 height 12
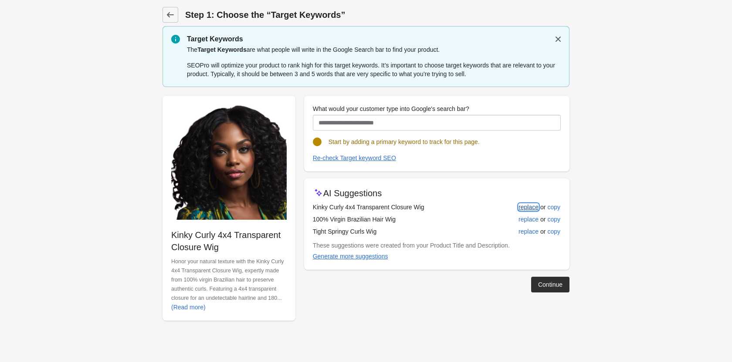
click at [529, 208] on div "replace" at bounding box center [528, 207] width 20 height 7
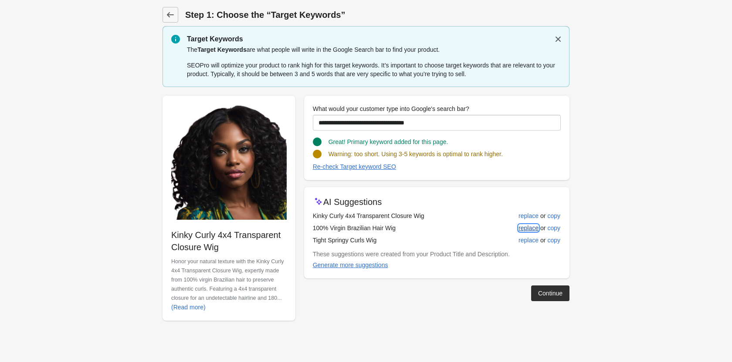
click at [525, 222] on button "replace" at bounding box center [528, 228] width 27 height 16
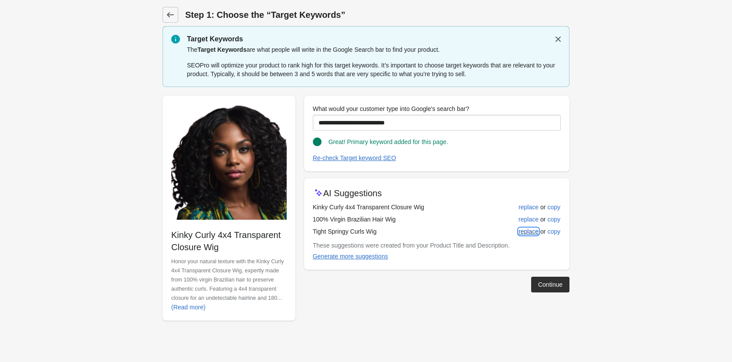
click at [526, 232] on div "replace" at bounding box center [528, 231] width 20 height 7
type input "**********"
click at [531, 229] on div "replace" at bounding box center [528, 231] width 20 height 7
click at [538, 283] on div "Continue" at bounding box center [550, 284] width 24 height 7
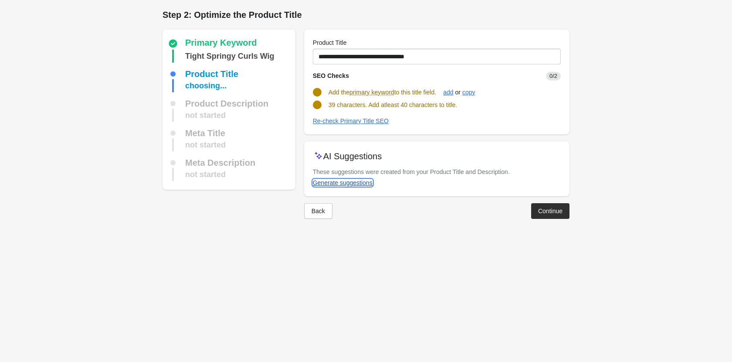
click at [347, 182] on div "Generate suggestions" at bounding box center [343, 182] width 60 height 7
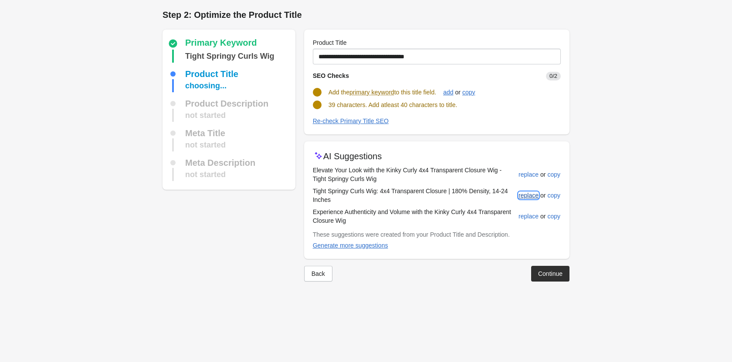
click at [523, 197] on div "replace" at bounding box center [528, 195] width 20 height 7
type input "**********"
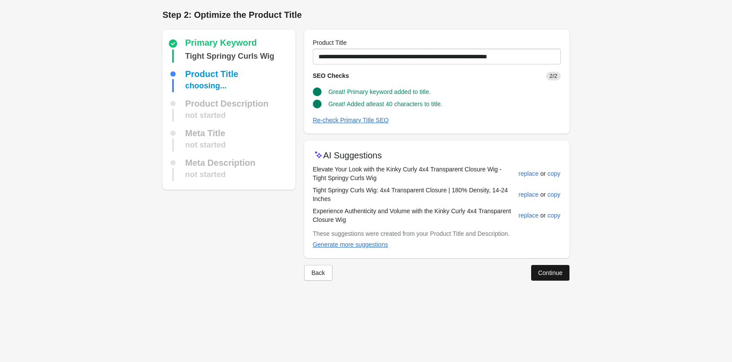
click at [550, 270] on div "Continue" at bounding box center [550, 273] width 24 height 7
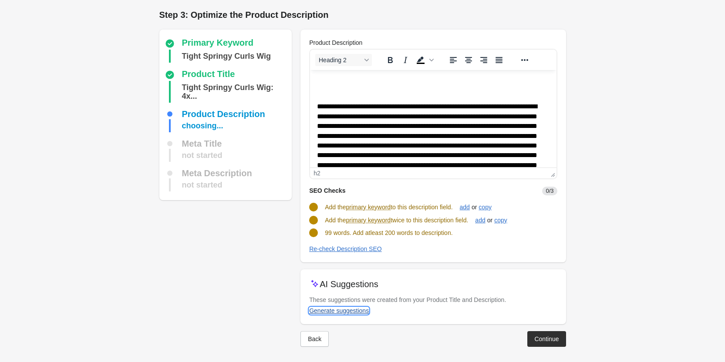
click at [355, 309] on div "Generate suggestions" at bounding box center [339, 310] width 60 height 7
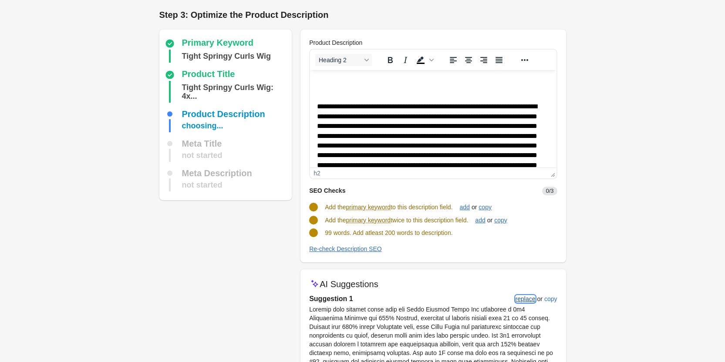
click at [522, 301] on div "replace" at bounding box center [526, 299] width 20 height 7
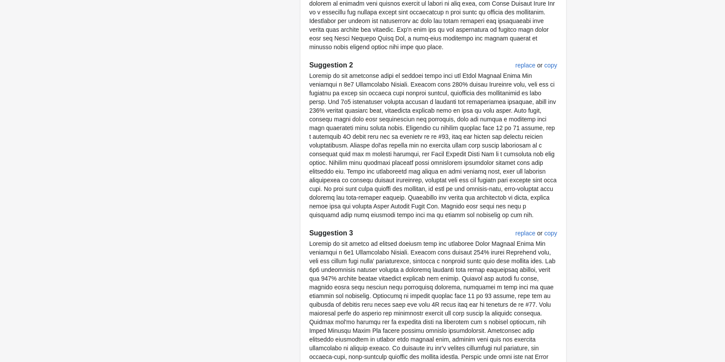
scroll to position [496, 0]
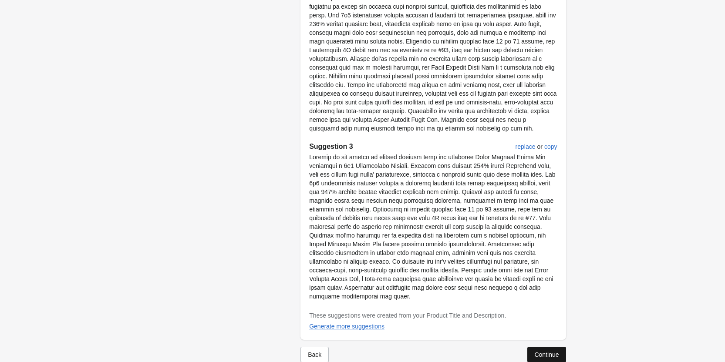
click at [542, 351] on div "Continue" at bounding box center [546, 354] width 24 height 7
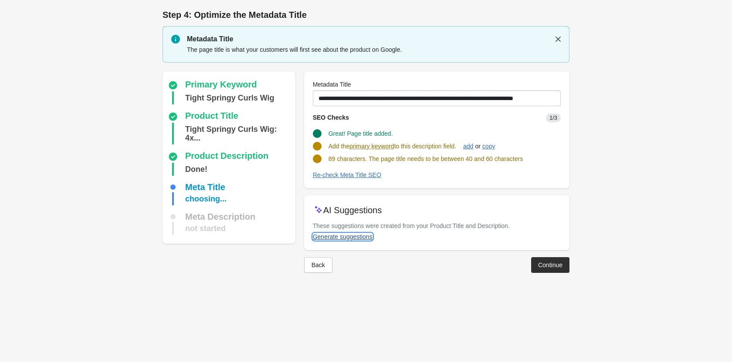
click at [333, 233] on div "Generate suggestions" at bounding box center [343, 236] width 60 height 7
click at [350, 236] on div "Generate suggestions" at bounding box center [343, 236] width 60 height 7
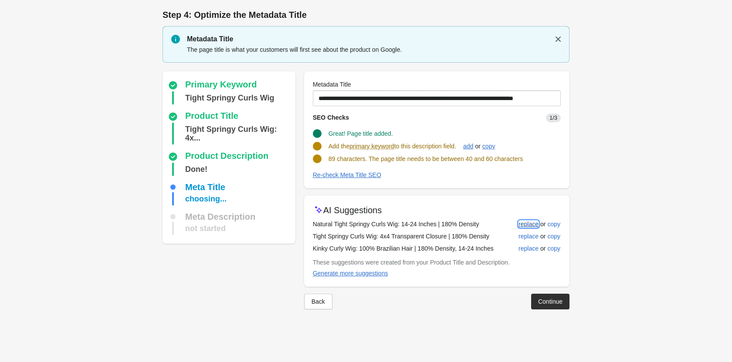
click at [528, 227] on div "replace" at bounding box center [528, 224] width 20 height 7
type input "**********"
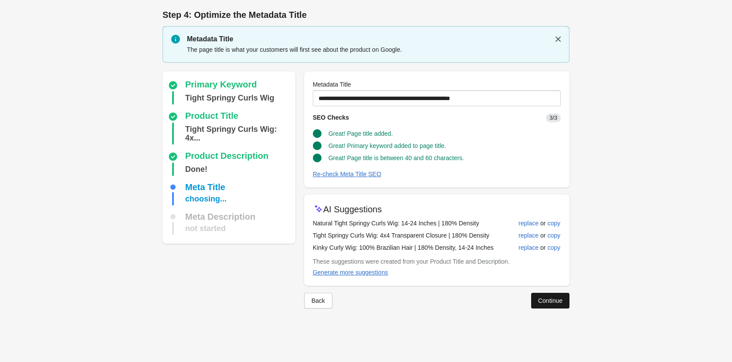
click at [542, 300] on div "Continue" at bounding box center [550, 300] width 24 height 7
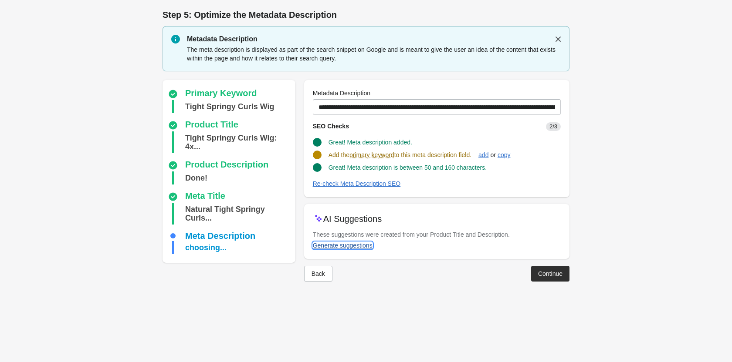
click at [343, 244] on div "Generate suggestions" at bounding box center [343, 245] width 60 height 7
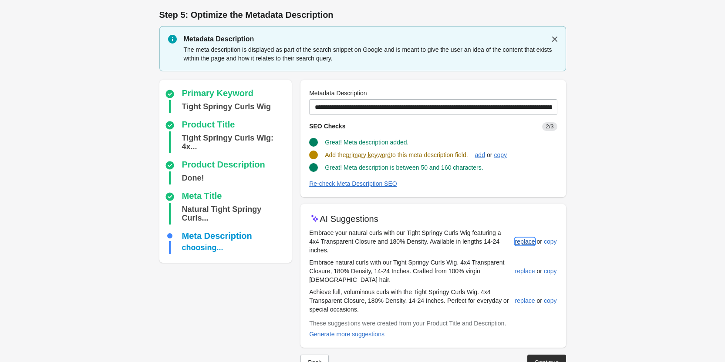
click at [521, 241] on div "replace" at bounding box center [525, 241] width 20 height 7
type input "**********"
click at [534, 355] on button "Continue" at bounding box center [546, 362] width 38 height 16
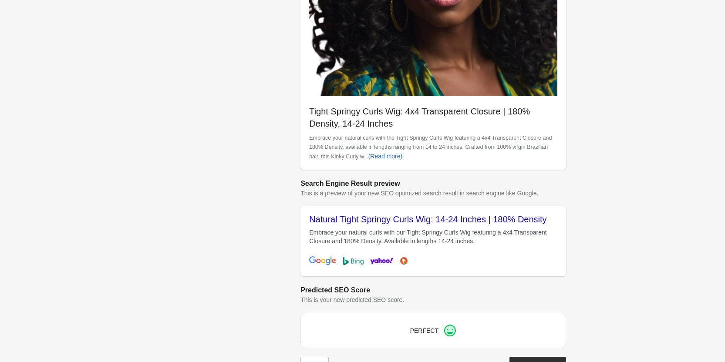
scroll to position [245, 0]
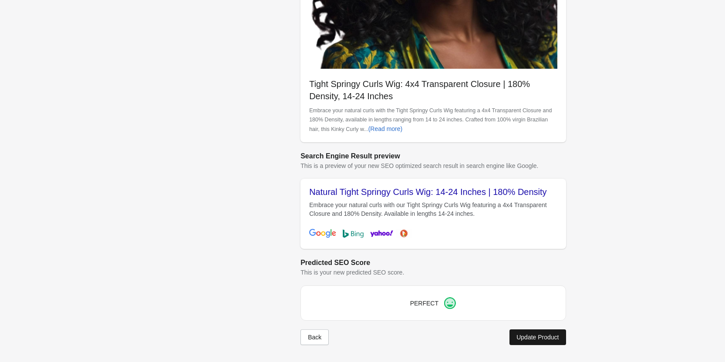
click at [537, 335] on div "Update Product" at bounding box center [537, 337] width 42 height 7
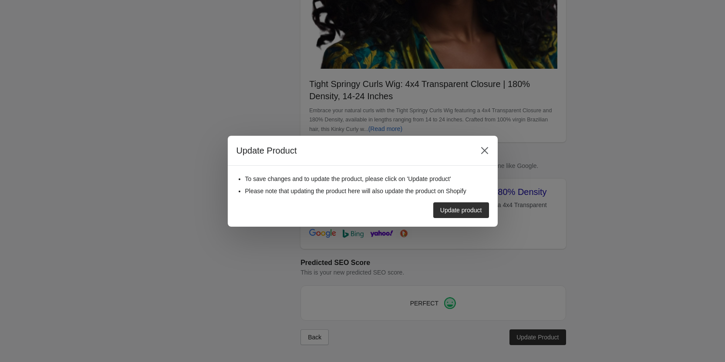
click at [453, 196] on div "Update product" at bounding box center [359, 207] width 260 height 23
click at [455, 214] on button "Update product" at bounding box center [461, 210] width 56 height 16
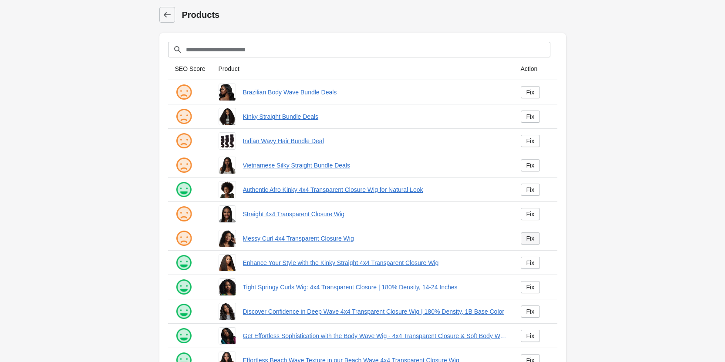
click at [525, 236] on link "Fix" at bounding box center [531, 239] width 20 height 12
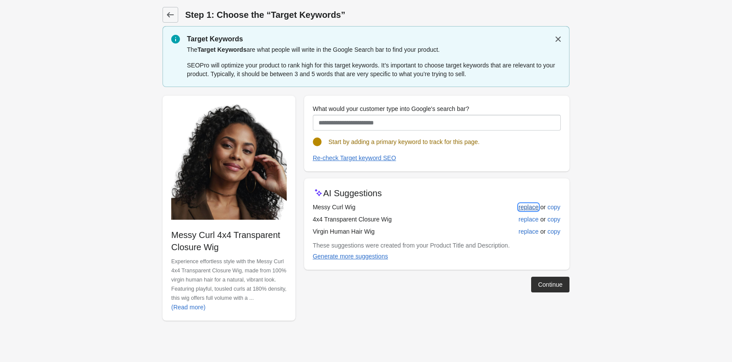
click at [524, 208] on div "replace" at bounding box center [528, 207] width 20 height 7
type input "**********"
click at [538, 287] on div "Continue" at bounding box center [550, 284] width 24 height 7
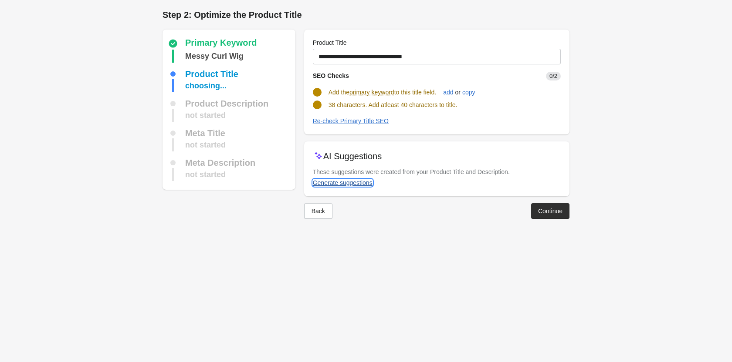
click at [341, 181] on div "Generate suggestions" at bounding box center [343, 182] width 60 height 7
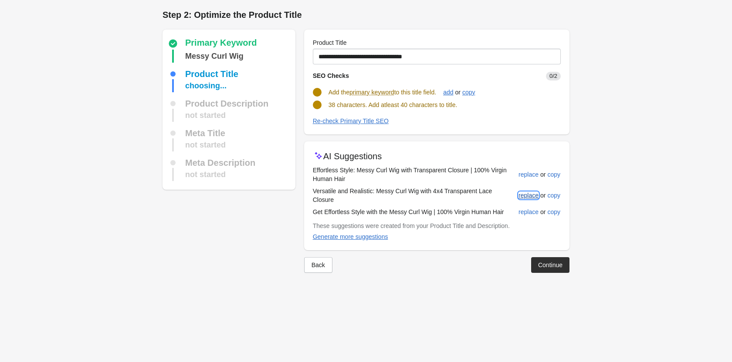
click at [520, 192] on div "replace" at bounding box center [528, 195] width 20 height 7
type input "**********"
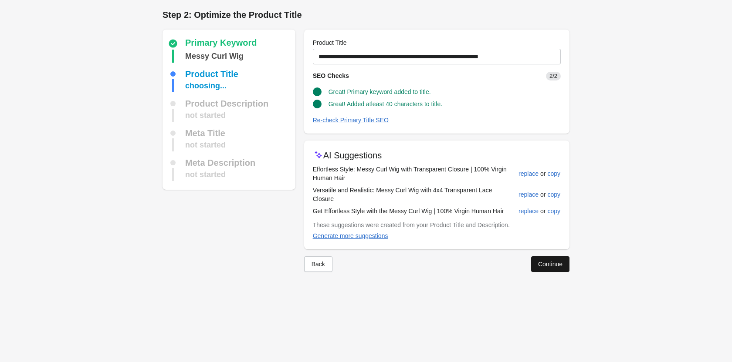
click at [535, 256] on button "Continue" at bounding box center [550, 264] width 38 height 16
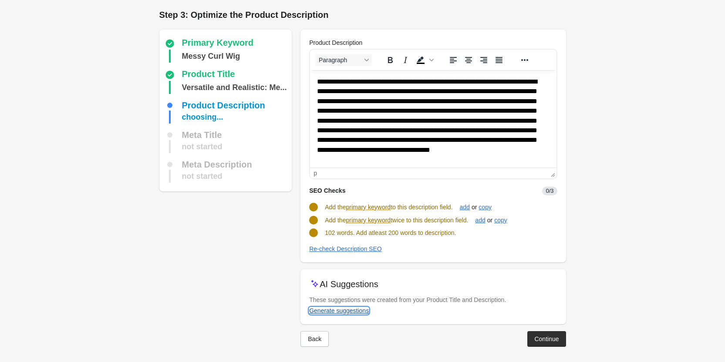
click at [315, 306] on button "Generate suggestions" at bounding box center [339, 311] width 67 height 16
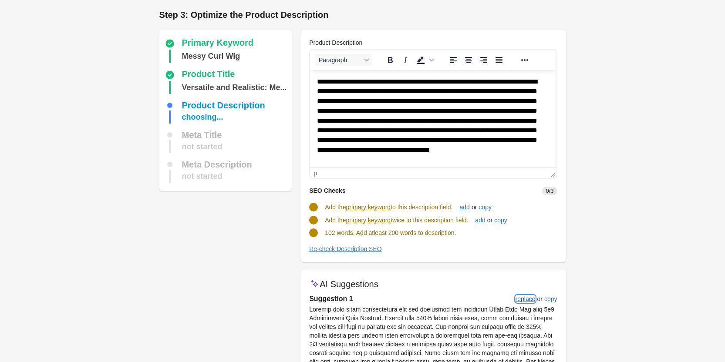
click at [534, 298] on div "replace" at bounding box center [526, 299] width 20 height 7
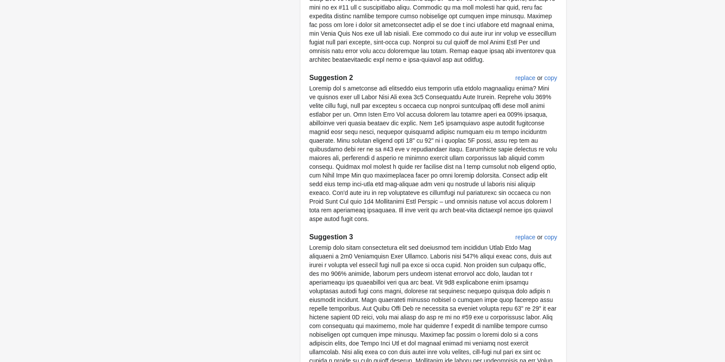
scroll to position [461, 0]
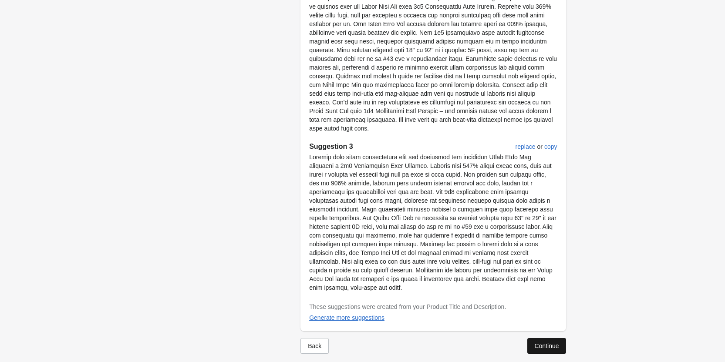
click at [546, 343] on div "Continue" at bounding box center [546, 346] width 24 height 7
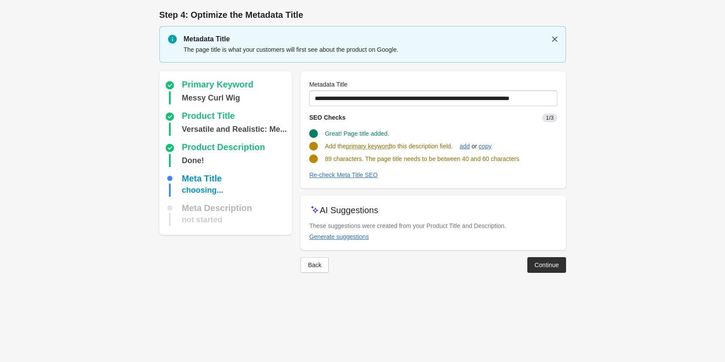
scroll to position [0, 0]
click at [331, 241] on button "Generate suggestions" at bounding box center [342, 237] width 67 height 16
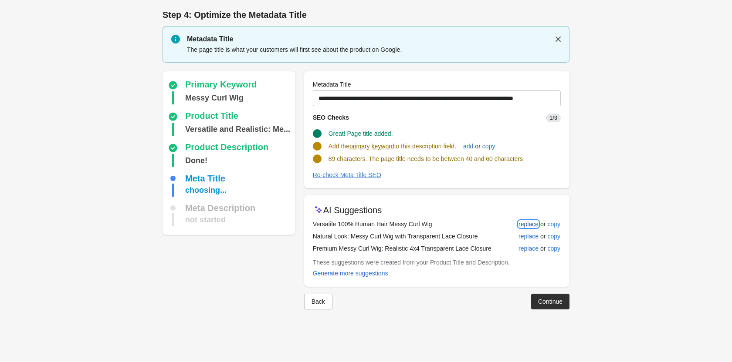
click at [529, 222] on div "replace" at bounding box center [528, 224] width 20 height 7
type input "**********"
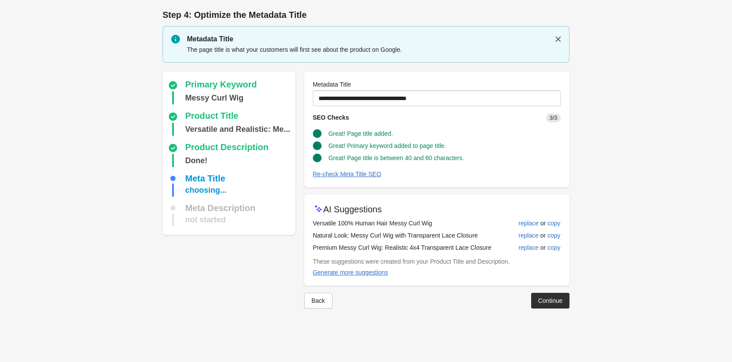
click at [557, 292] on div "Back Continue" at bounding box center [433, 297] width 272 height 23
click at [546, 300] on div "Continue" at bounding box center [550, 300] width 24 height 7
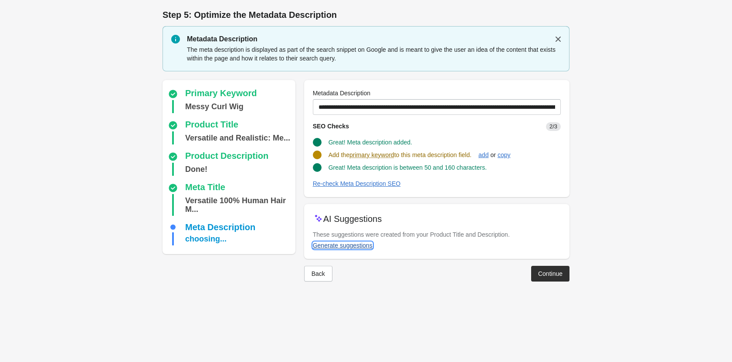
click at [356, 247] on div "Generate suggestions" at bounding box center [343, 245] width 60 height 7
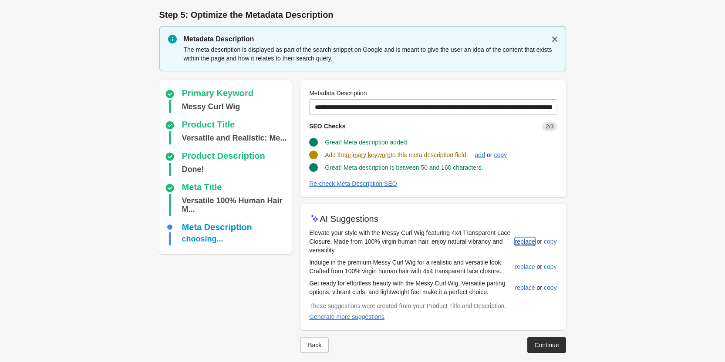
click at [529, 243] on div "replace" at bounding box center [525, 241] width 20 height 7
type input "**********"
click at [561, 348] on button "Continue" at bounding box center [546, 345] width 38 height 16
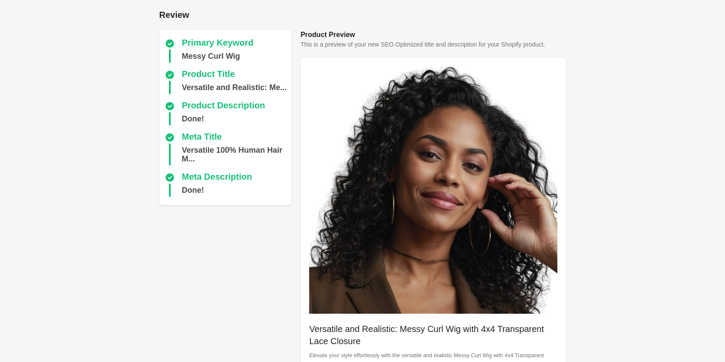
scroll to position [245, 0]
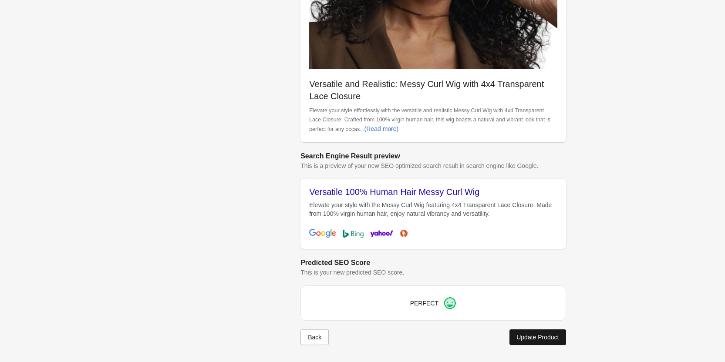
click at [547, 341] on div "Update Product" at bounding box center [537, 337] width 42 height 7
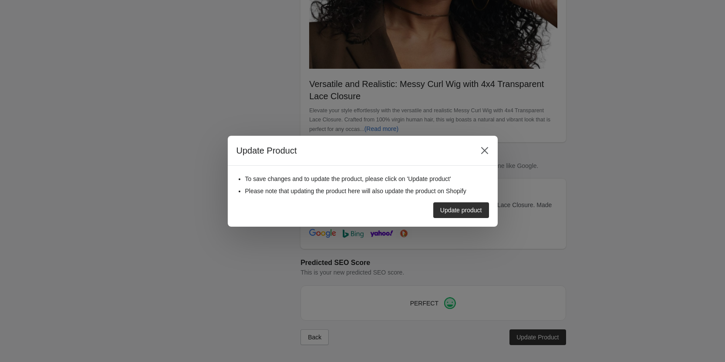
click at [472, 206] on button "Update product" at bounding box center [461, 210] width 56 height 16
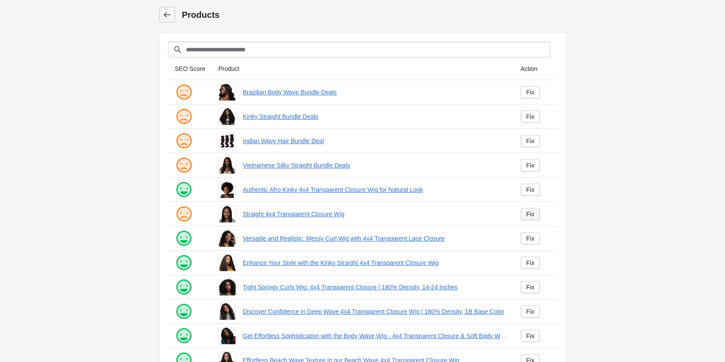
click at [535, 210] on link "Fix" at bounding box center [531, 214] width 20 height 12
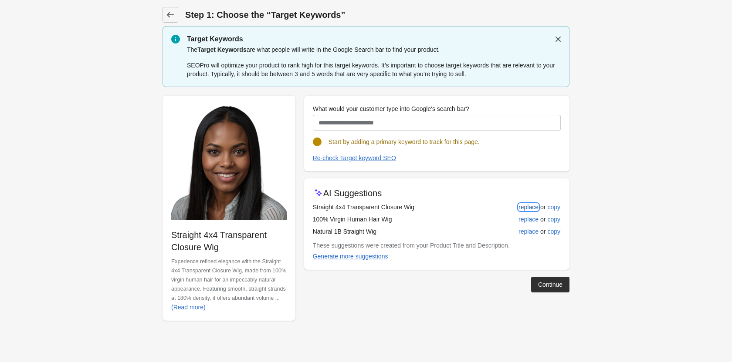
click at [525, 204] on div "replace" at bounding box center [528, 207] width 20 height 7
type input "**********"
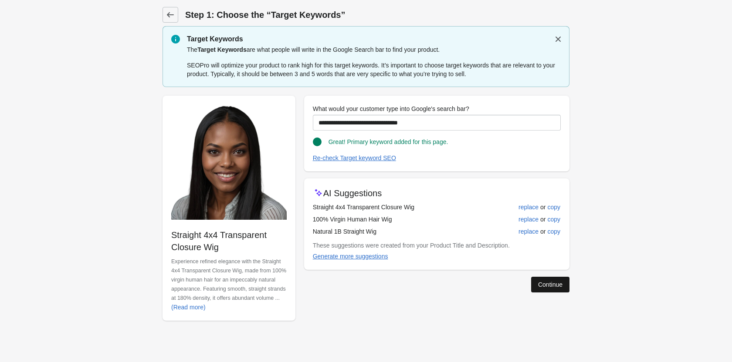
click at [540, 281] on div "Continue" at bounding box center [550, 284] width 24 height 7
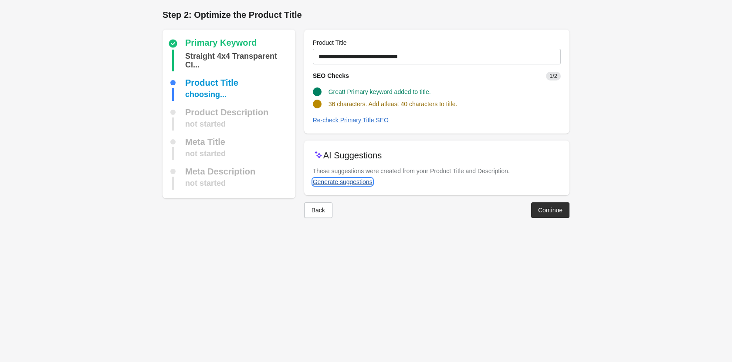
click at [346, 179] on div "Generate suggestions" at bounding box center [343, 182] width 60 height 7
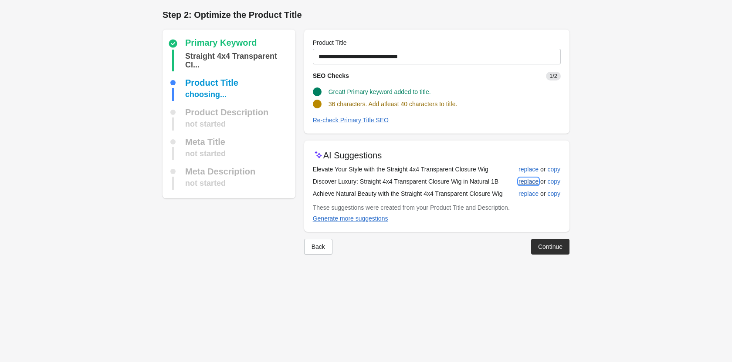
click at [530, 182] on div "replace" at bounding box center [528, 181] width 20 height 7
type input "**********"
click at [550, 240] on button "Continue" at bounding box center [550, 247] width 38 height 16
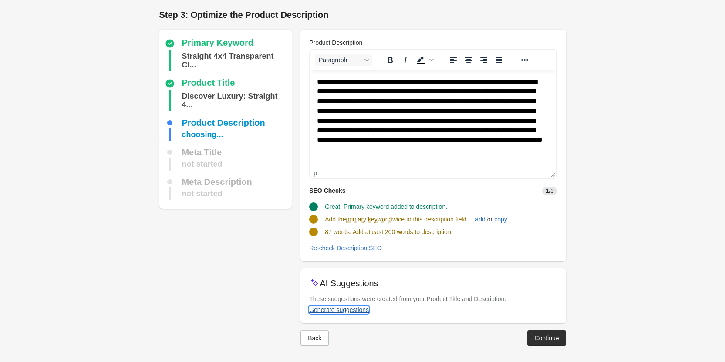
click at [342, 307] on div "Generate suggestions" at bounding box center [339, 310] width 60 height 7
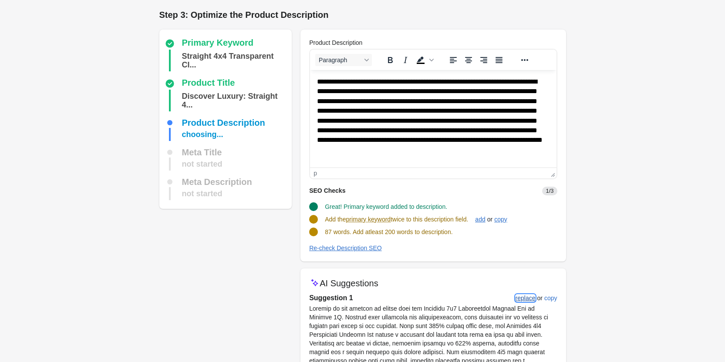
click at [527, 298] on div "replace" at bounding box center [526, 298] width 20 height 7
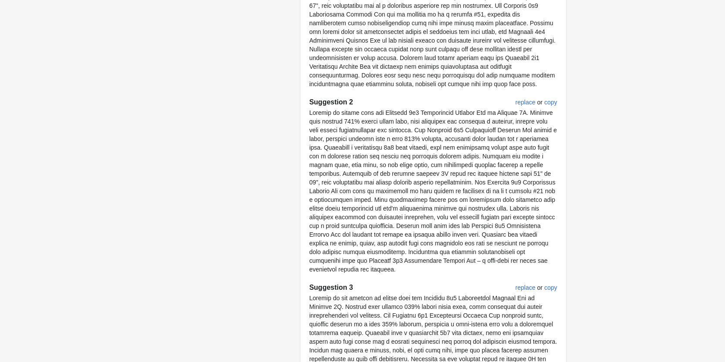
scroll to position [522, 0]
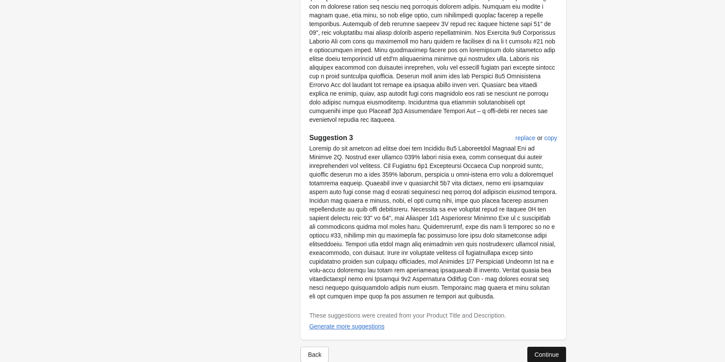
click at [543, 351] on div "Continue" at bounding box center [546, 354] width 24 height 7
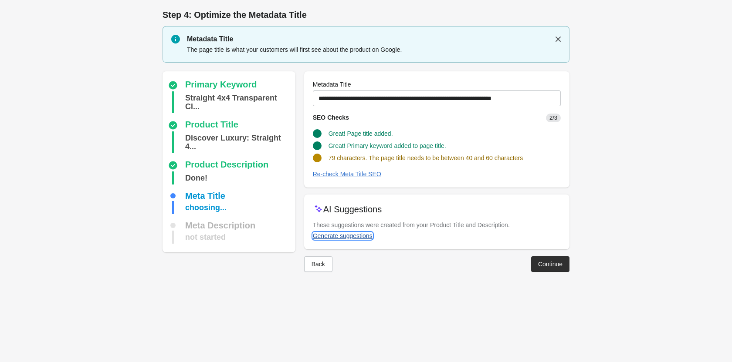
click at [315, 236] on div "Generate suggestions" at bounding box center [343, 236] width 60 height 7
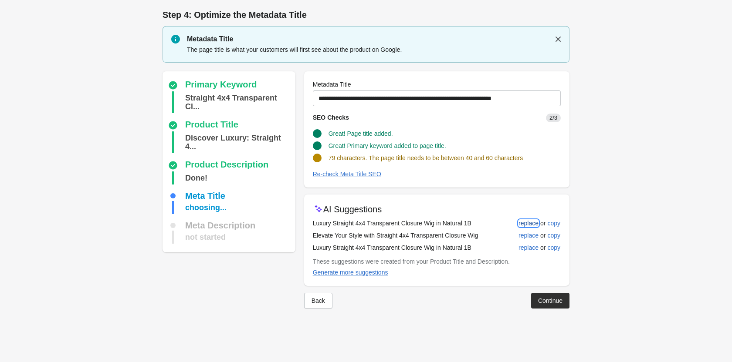
click at [520, 220] on div "replace" at bounding box center [528, 223] width 20 height 7
type input "**********"
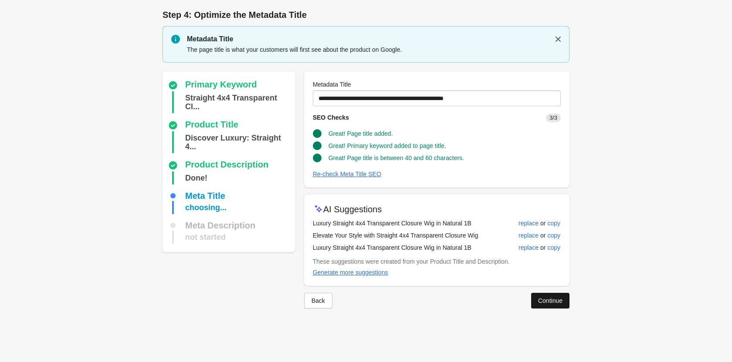
click at [551, 297] on div "Continue" at bounding box center [550, 300] width 24 height 7
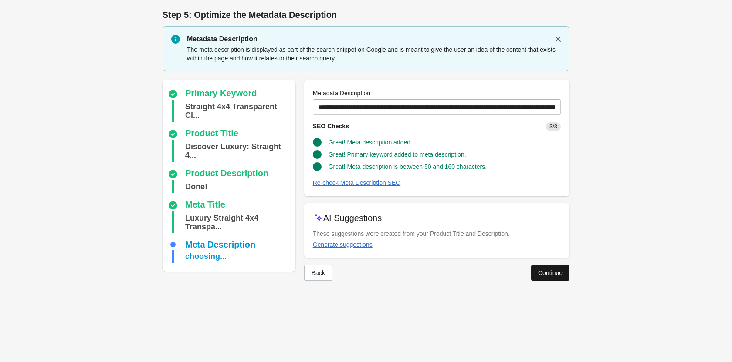
click at [543, 273] on div "Continue" at bounding box center [550, 273] width 24 height 7
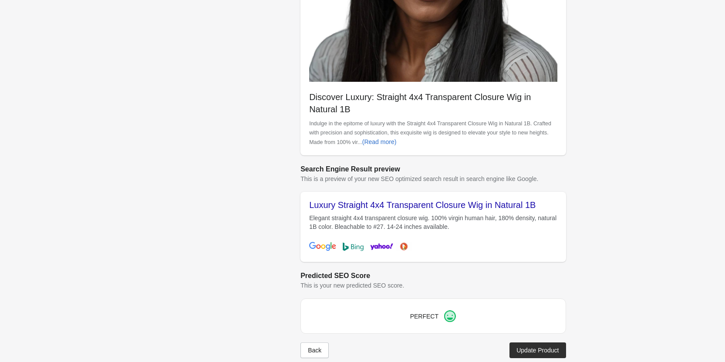
scroll to position [245, 0]
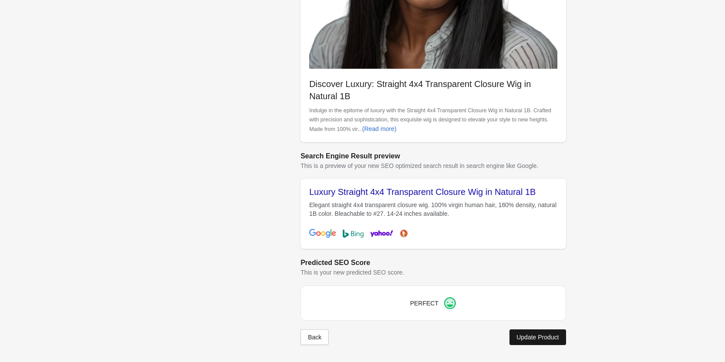
click at [540, 337] on div "Update Product" at bounding box center [537, 337] width 42 height 7
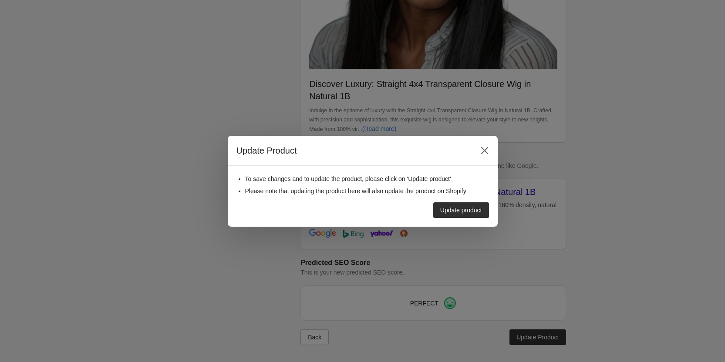
click at [464, 202] on div "Update product" at bounding box center [359, 207] width 260 height 23
click at [462, 213] on div "Update product" at bounding box center [461, 210] width 42 height 7
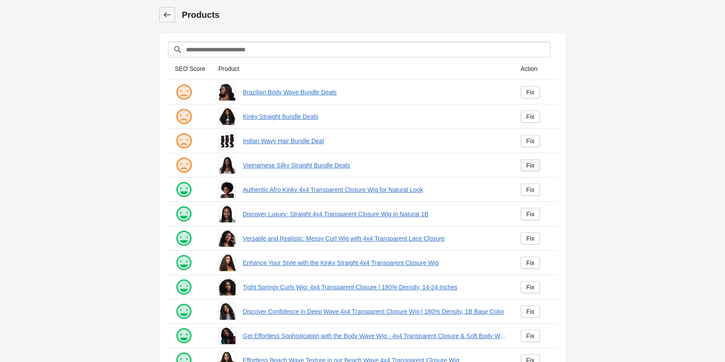
click at [536, 163] on link "Fix" at bounding box center [531, 165] width 20 height 12
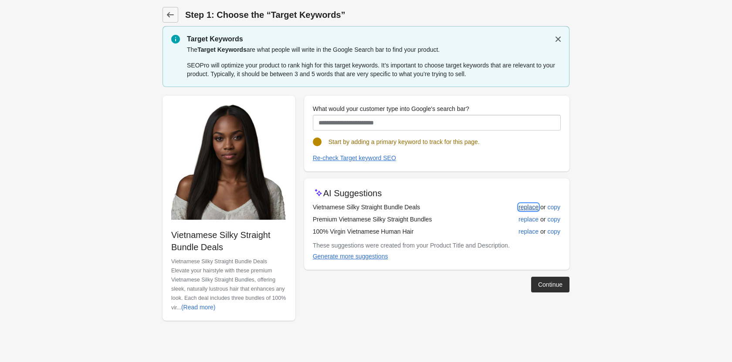
click at [530, 205] on div "replace" at bounding box center [528, 207] width 20 height 7
type input "**********"
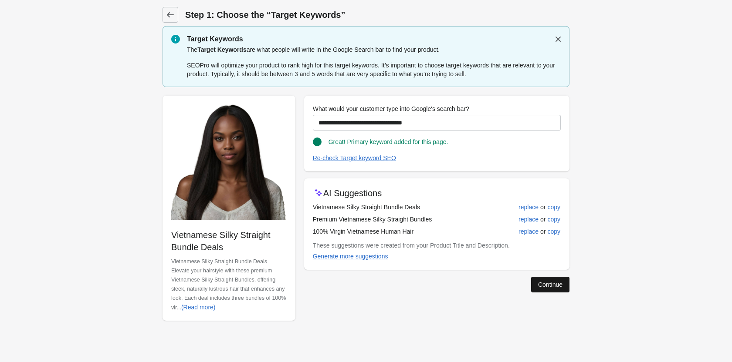
click at [541, 285] on div "Continue" at bounding box center [550, 284] width 24 height 7
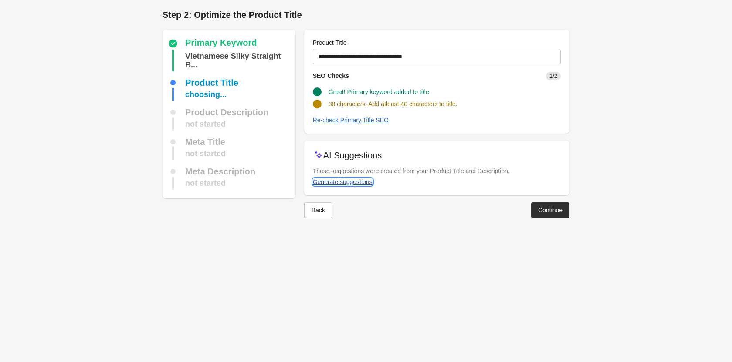
click at [334, 181] on div "Generate suggestions" at bounding box center [343, 182] width 60 height 7
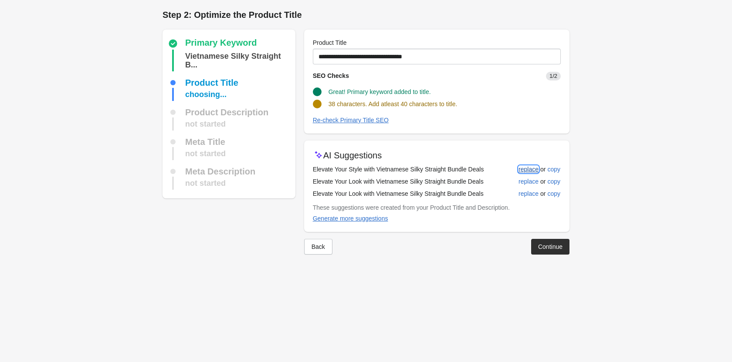
click at [530, 167] on div "replace" at bounding box center [528, 169] width 20 height 7
type input "**********"
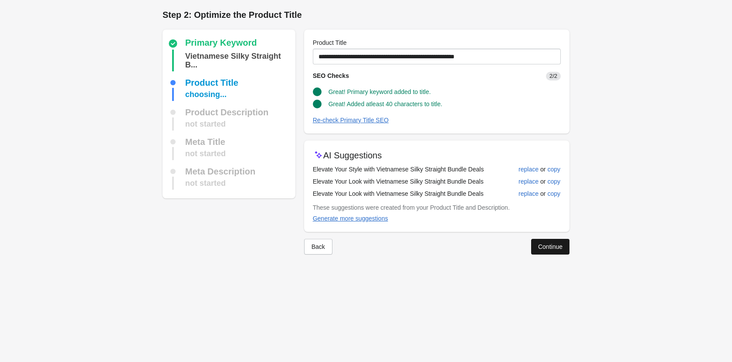
click at [548, 246] on div "Continue" at bounding box center [550, 246] width 24 height 7
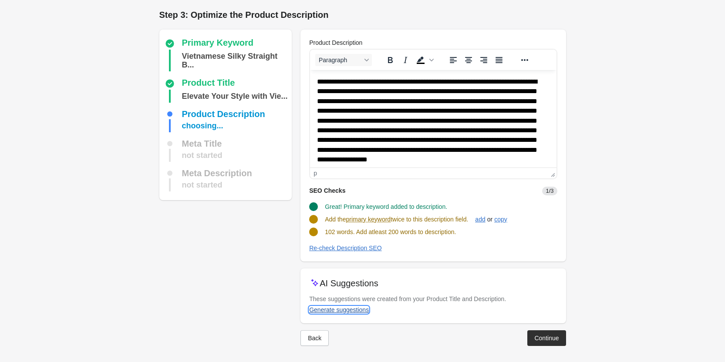
click at [354, 307] on div "Generate suggestions" at bounding box center [339, 310] width 60 height 7
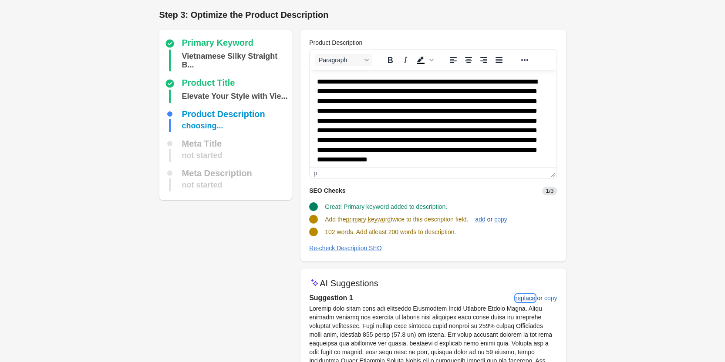
click at [526, 298] on div "replace" at bounding box center [526, 298] width 20 height 7
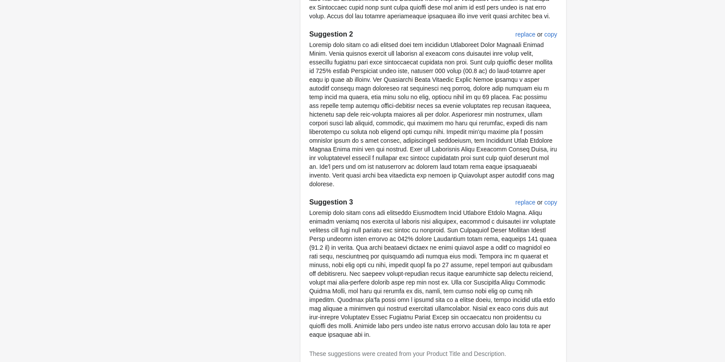
scroll to position [452, 0]
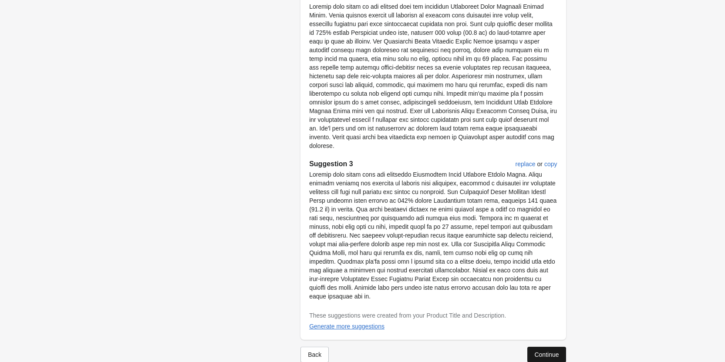
click at [559, 351] on div "Continue" at bounding box center [546, 354] width 24 height 7
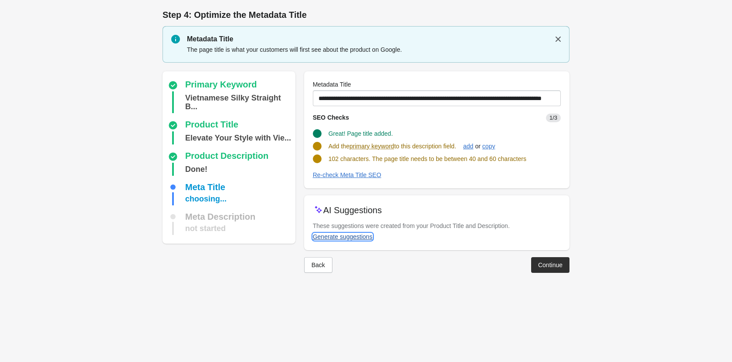
click at [342, 233] on div "Generate suggestions" at bounding box center [343, 236] width 60 height 7
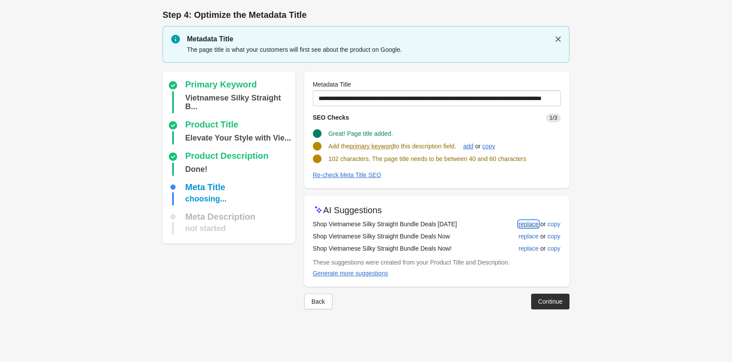
click at [516, 224] on button "replace" at bounding box center [528, 224] width 27 height 16
type input "**********"
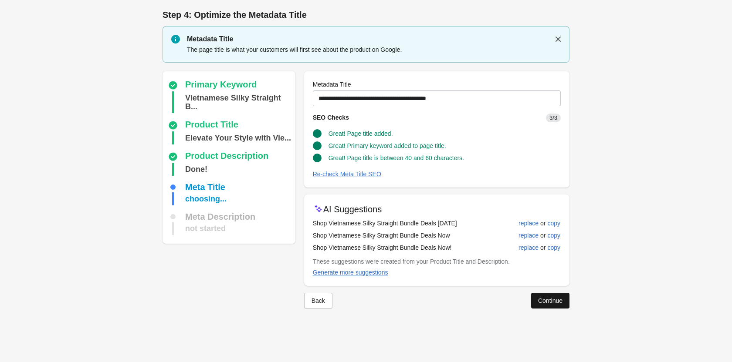
click at [550, 302] on div "Continue" at bounding box center [550, 300] width 24 height 7
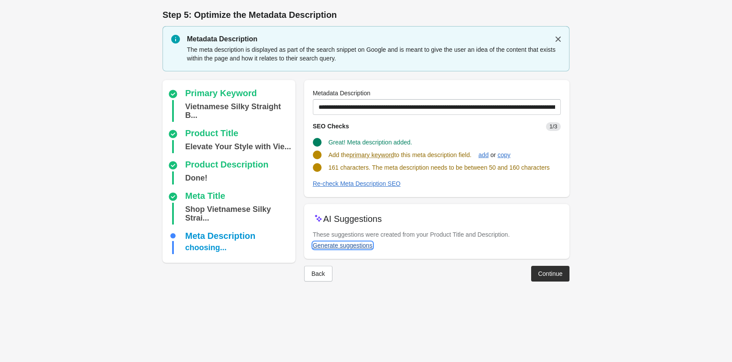
click at [354, 247] on div "Generate suggestions" at bounding box center [343, 245] width 60 height 7
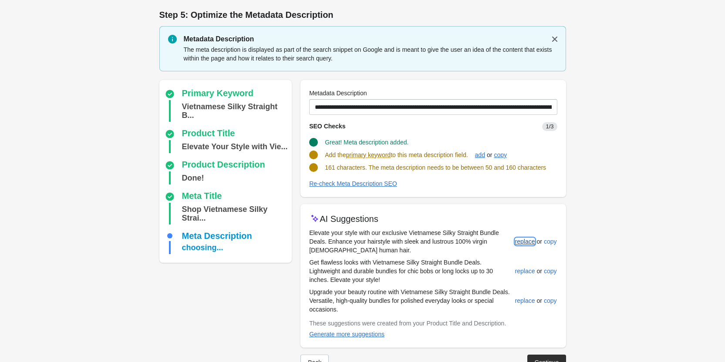
click at [527, 244] on div "replace" at bounding box center [525, 241] width 20 height 7
type input "**********"
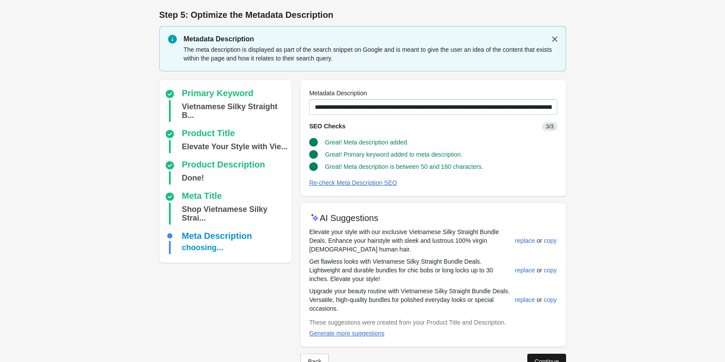
click at [543, 360] on div "Continue" at bounding box center [546, 361] width 24 height 7
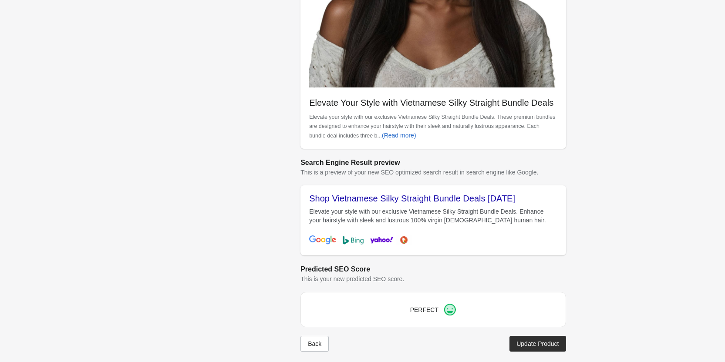
scroll to position [233, 0]
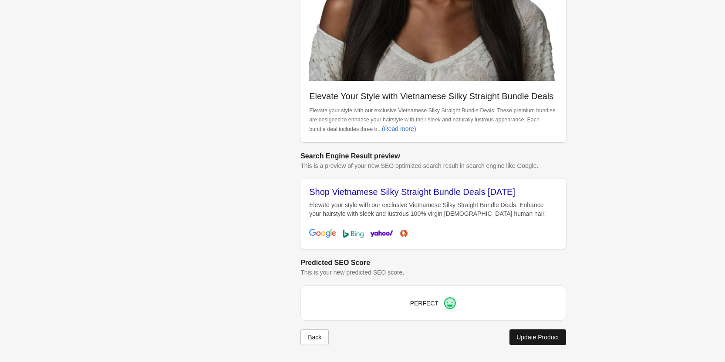
click at [542, 336] on div "Update Product" at bounding box center [537, 337] width 42 height 7
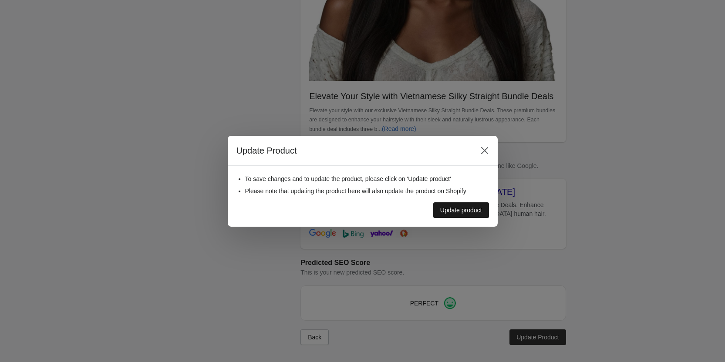
click at [467, 207] on div "Update product" at bounding box center [461, 210] width 42 height 7
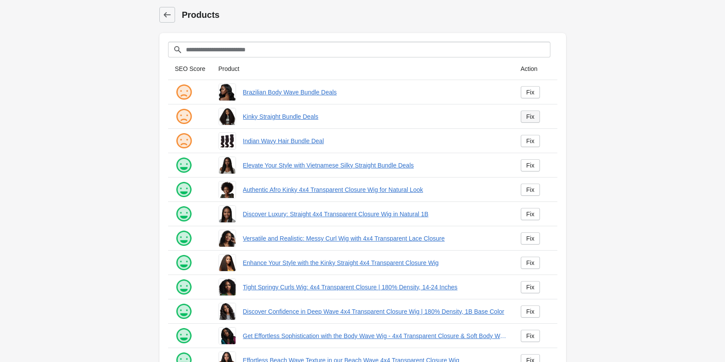
click at [526, 115] on div "Fix" at bounding box center [530, 116] width 8 height 7
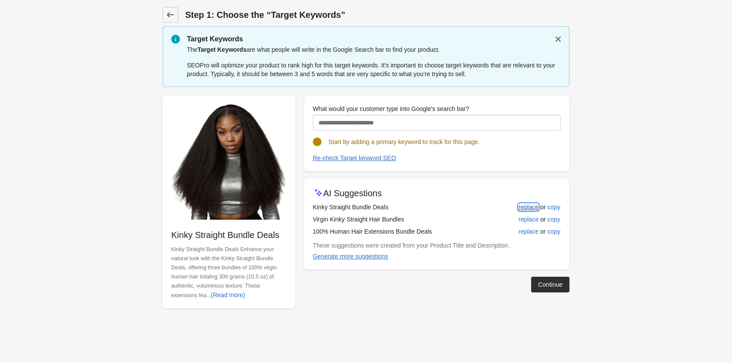
click at [533, 206] on div "replace" at bounding box center [528, 207] width 20 height 7
type input "**********"
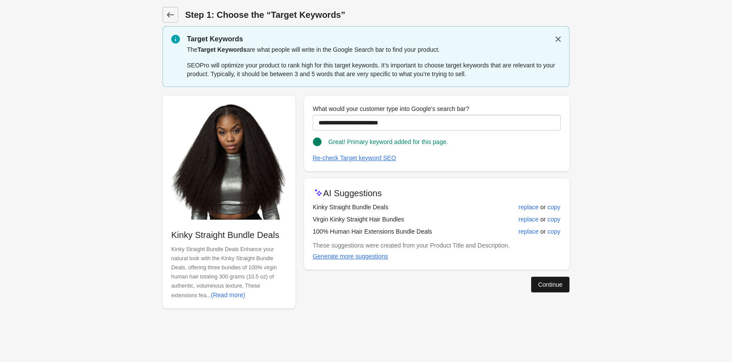
click at [540, 281] on div "Continue" at bounding box center [550, 284] width 24 height 7
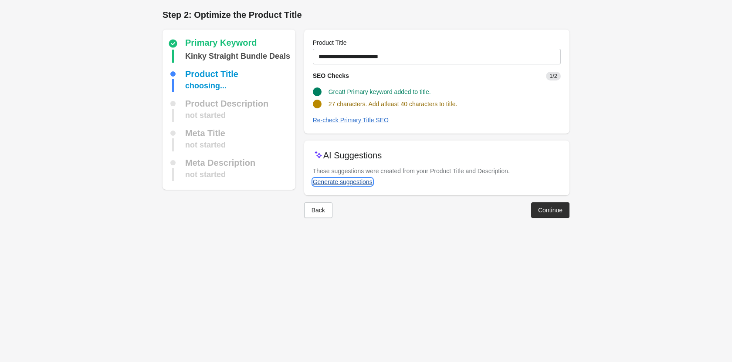
click at [335, 183] on div "Generate suggestions" at bounding box center [343, 182] width 60 height 7
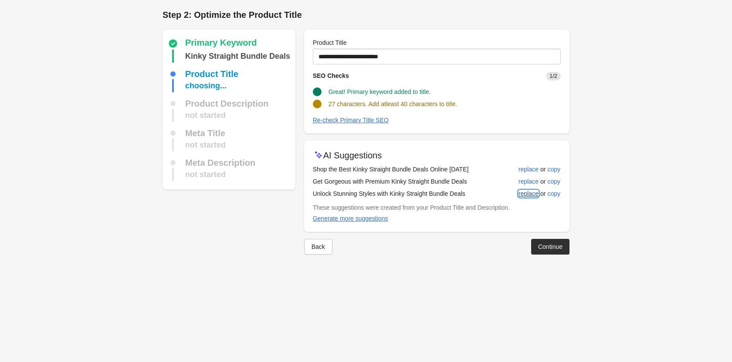
click at [528, 195] on div "replace" at bounding box center [528, 193] width 20 height 7
click at [524, 179] on div "replace" at bounding box center [528, 181] width 20 height 7
type input "**********"
click at [536, 246] on button "Continue" at bounding box center [550, 247] width 38 height 16
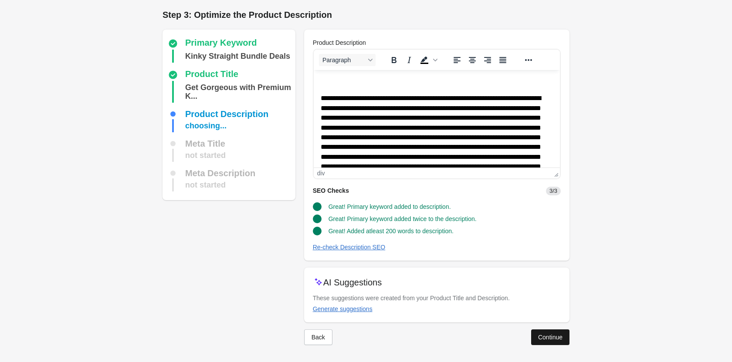
click at [551, 339] on div "Continue" at bounding box center [550, 337] width 24 height 7
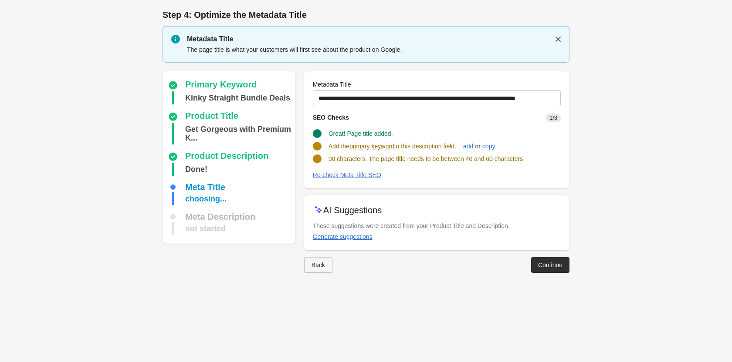
click at [314, 264] on div "Back" at bounding box center [317, 265] width 13 height 7
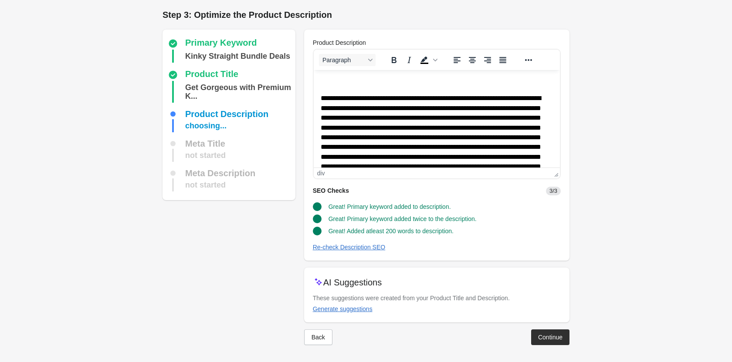
click at [314, 264] on div at bounding box center [436, 264] width 265 height 7
click at [549, 334] on div "Continue" at bounding box center [550, 337] width 24 height 7
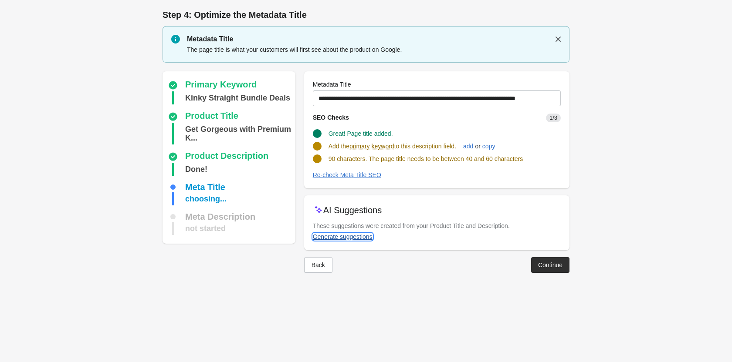
click at [357, 238] on div "Generate suggestions" at bounding box center [343, 236] width 60 height 7
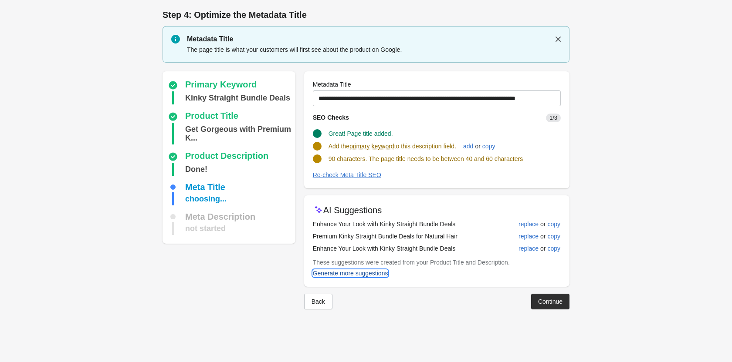
click at [335, 272] on div "Generate more suggestions" at bounding box center [350, 273] width 75 height 7
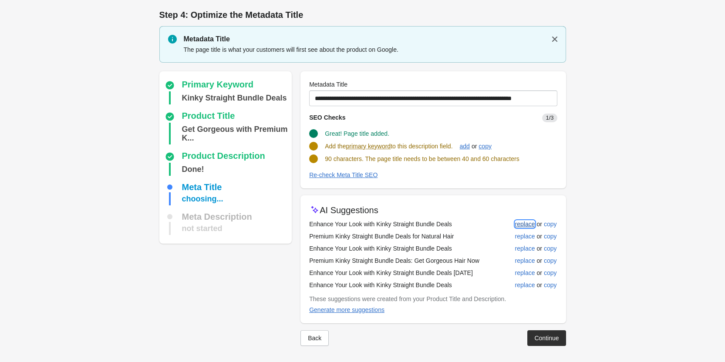
click at [516, 227] on div "replace" at bounding box center [525, 224] width 20 height 7
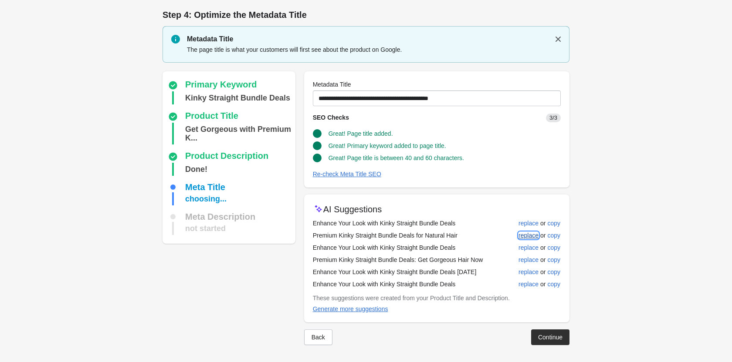
click at [527, 232] on div "replace" at bounding box center [528, 235] width 20 height 7
type input "**********"
drag, startPoint x: 542, startPoint y: 337, endPoint x: 546, endPoint y: 337, distance: 4.4
click at [544, 337] on div "Continue" at bounding box center [550, 337] width 24 height 7
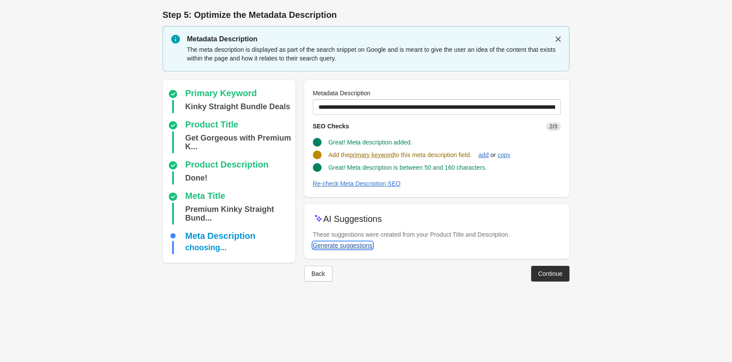
click at [341, 244] on div "Generate suggestions" at bounding box center [343, 245] width 60 height 7
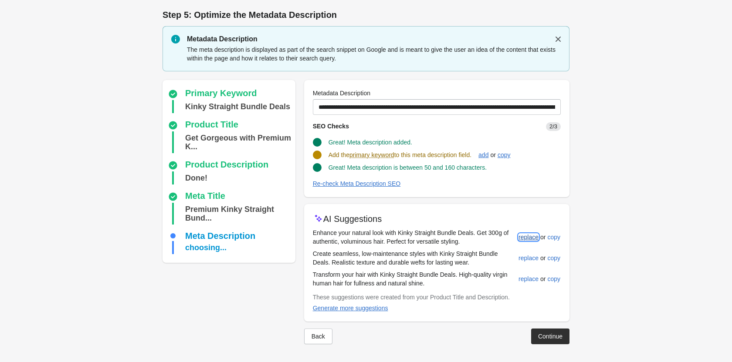
click at [528, 236] on div "replace" at bounding box center [528, 237] width 20 height 7
type input "**********"
click at [550, 333] on div "Continue" at bounding box center [550, 335] width 24 height 7
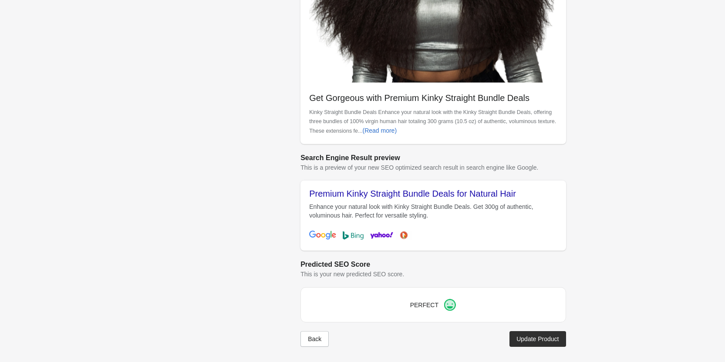
scroll to position [233, 0]
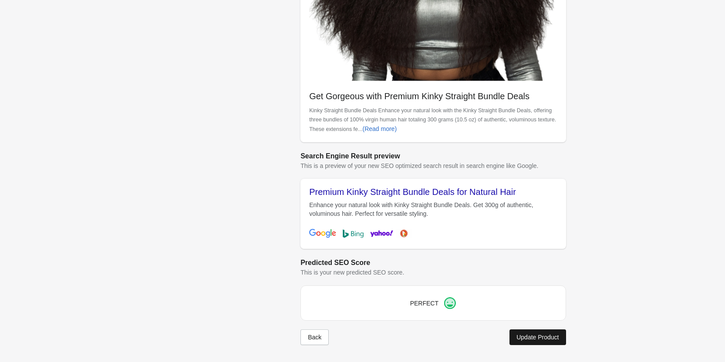
click at [541, 334] on div "Update Product" at bounding box center [537, 337] width 42 height 7
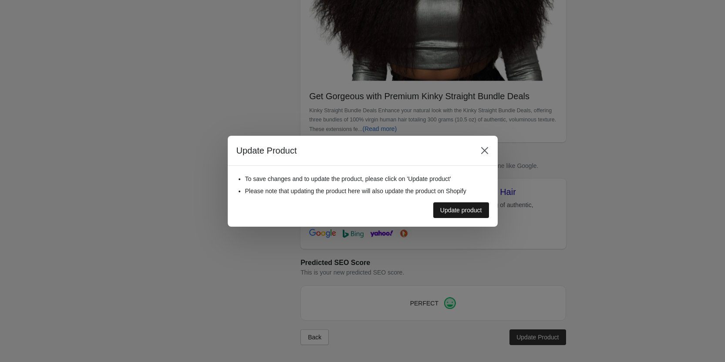
click at [463, 205] on button "Update product" at bounding box center [461, 210] width 56 height 16
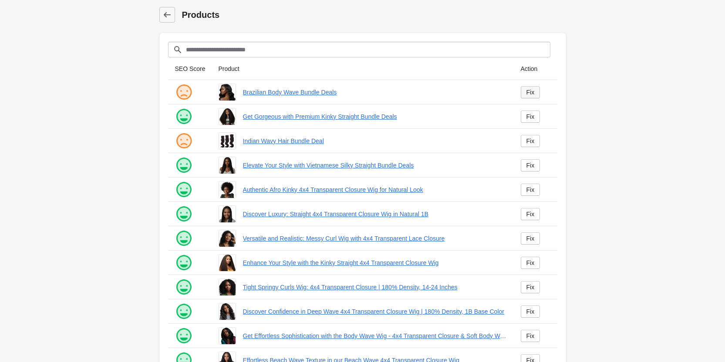
click at [527, 91] on div "Fix" at bounding box center [530, 92] width 8 height 7
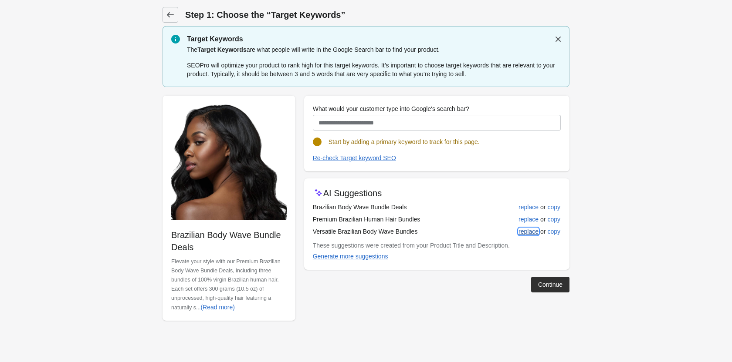
click at [531, 231] on div "replace" at bounding box center [528, 231] width 20 height 7
type input "**********"
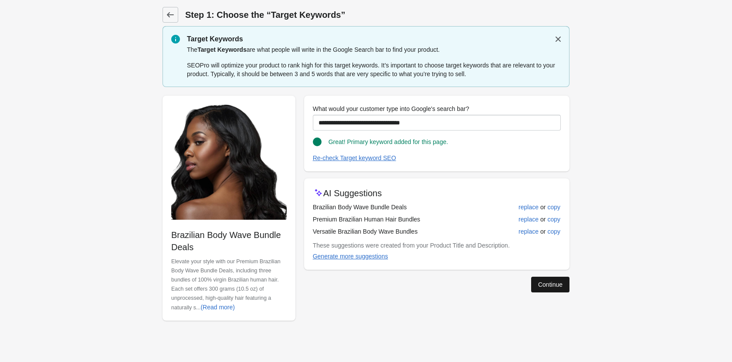
click at [539, 284] on div "Continue" at bounding box center [550, 284] width 24 height 7
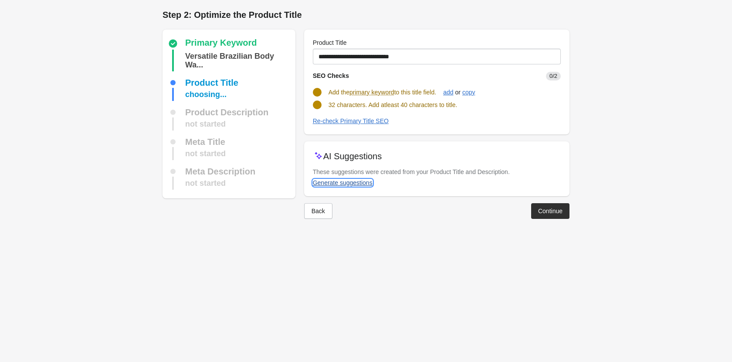
click at [347, 181] on div "Generate suggestions" at bounding box center [343, 182] width 60 height 7
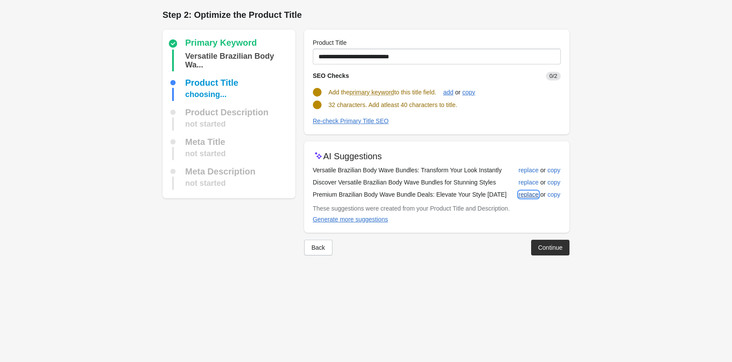
click at [523, 194] on div "replace" at bounding box center [528, 194] width 20 height 7
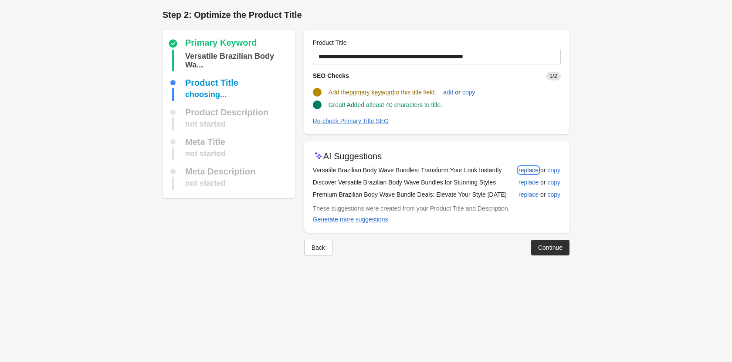
click at [524, 167] on div "replace" at bounding box center [528, 170] width 20 height 7
type input "**********"
click at [546, 241] on button "Continue" at bounding box center [550, 247] width 38 height 16
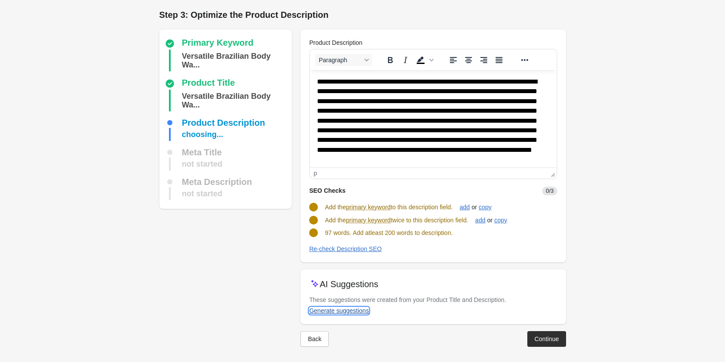
click at [337, 311] on div "Generate suggestions" at bounding box center [339, 310] width 60 height 7
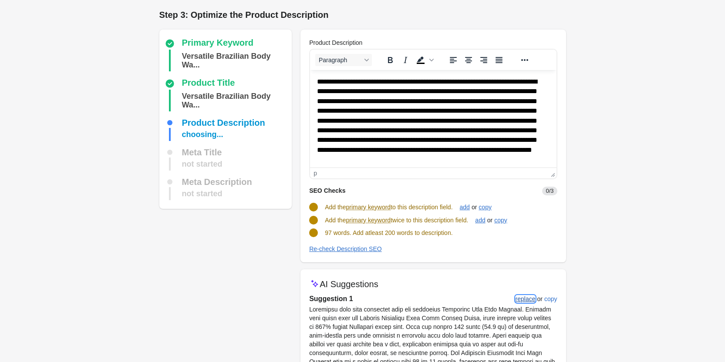
click at [521, 296] on div "replace" at bounding box center [526, 299] width 20 height 7
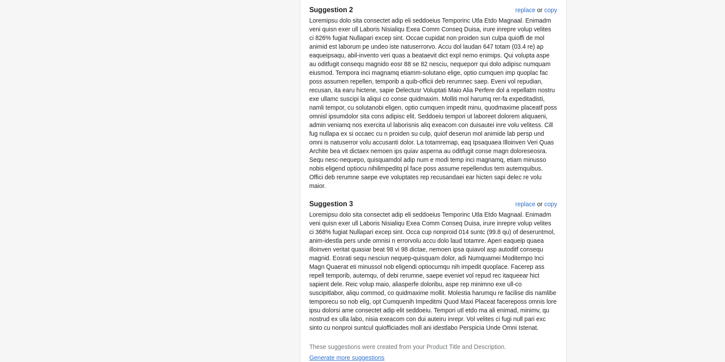
scroll to position [478, 0]
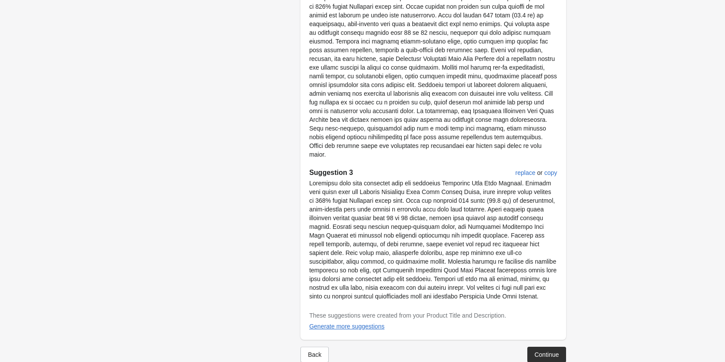
click at [543, 351] on div "Continue" at bounding box center [546, 354] width 24 height 7
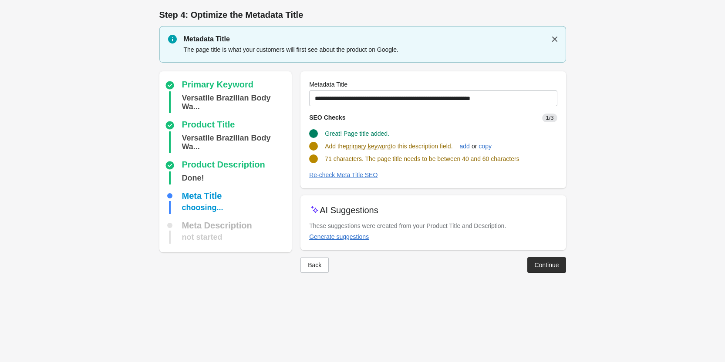
scroll to position [0, 0]
click at [342, 235] on div "Generate suggestions" at bounding box center [343, 236] width 60 height 7
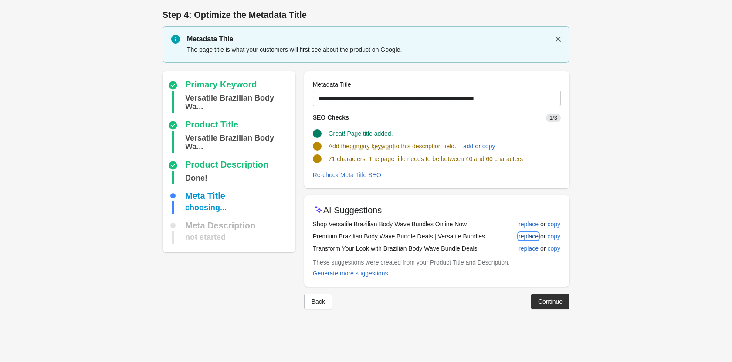
click at [528, 236] on div "replace" at bounding box center [528, 236] width 20 height 7
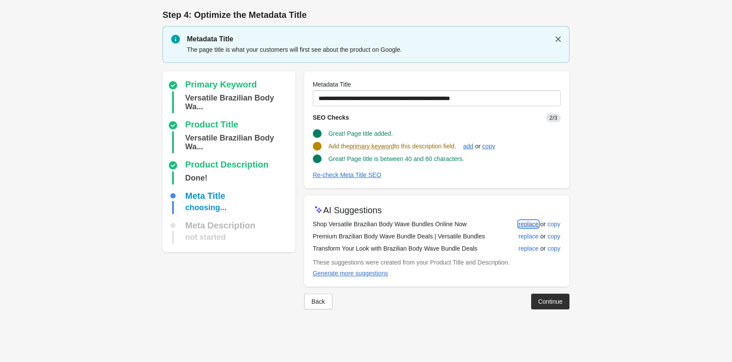
click at [526, 221] on div "replace" at bounding box center [528, 224] width 20 height 7
type input "**********"
click at [552, 308] on button "Continue" at bounding box center [550, 301] width 38 height 16
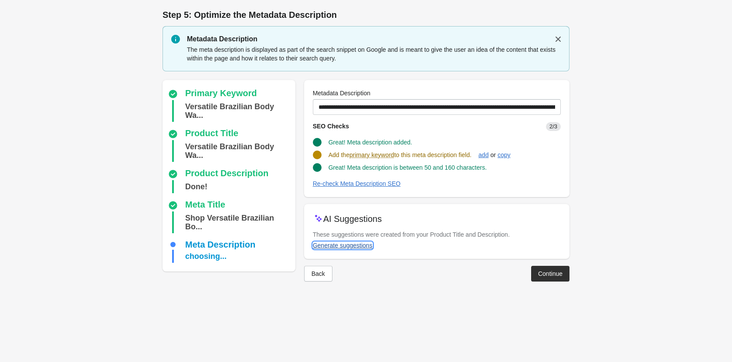
click at [316, 243] on div "Generate suggestions" at bounding box center [343, 245] width 60 height 7
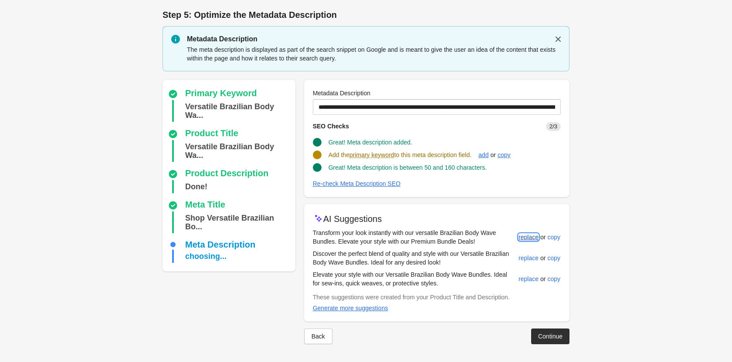
click at [533, 240] on div "replace" at bounding box center [528, 237] width 20 height 7
type input "**********"
click at [547, 332] on div "Continue" at bounding box center [550, 335] width 24 height 7
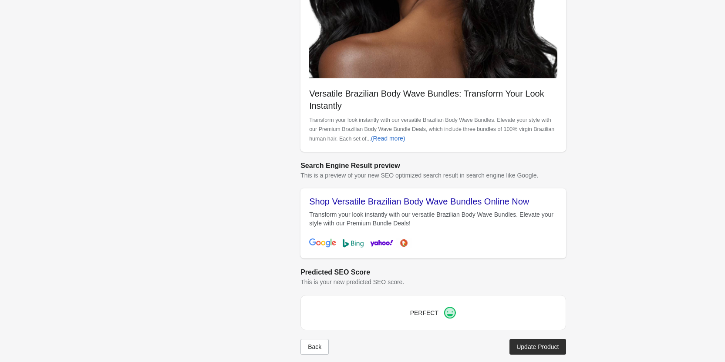
scroll to position [245, 0]
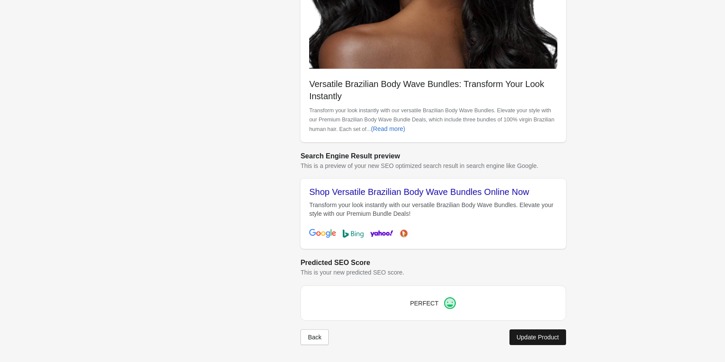
click at [533, 330] on button "Update Product" at bounding box center [537, 338] width 56 height 16
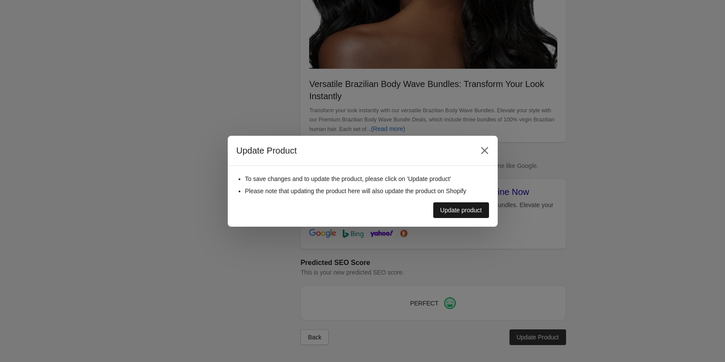
click at [461, 202] on button "Update product" at bounding box center [461, 210] width 56 height 16
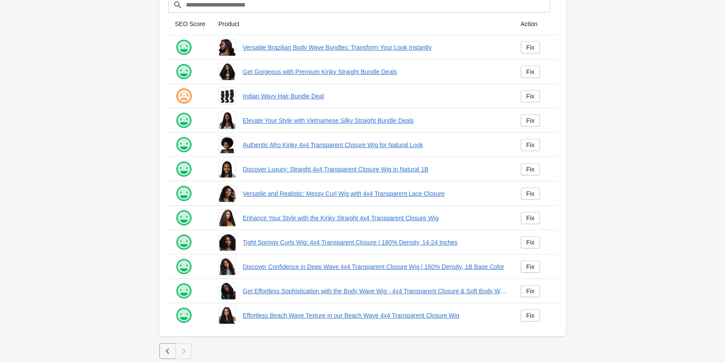
scroll to position [45, 0]
click at [526, 91] on link "Fix" at bounding box center [531, 96] width 20 height 12
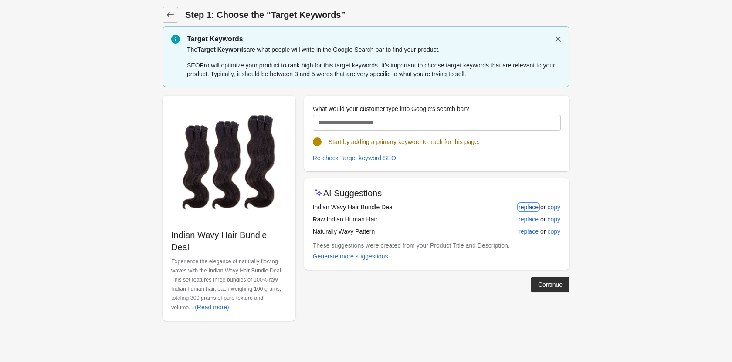
click at [529, 204] on div "replace" at bounding box center [528, 207] width 20 height 7
type input "**********"
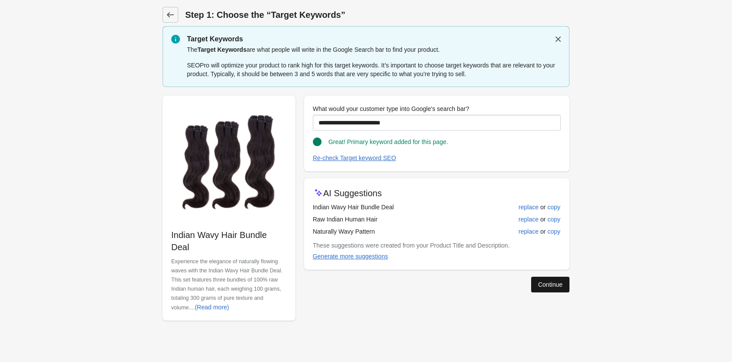
click at [536, 284] on button "Continue" at bounding box center [550, 285] width 38 height 16
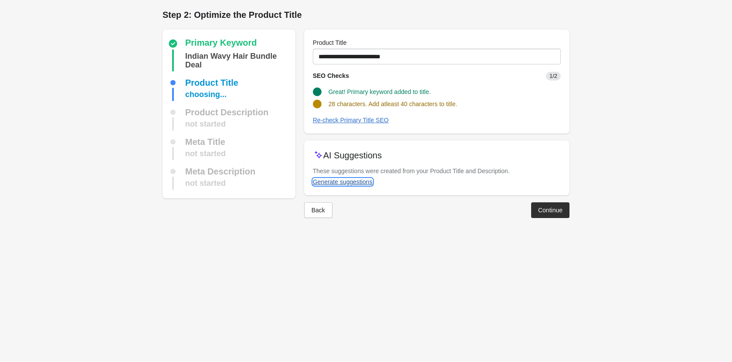
click at [350, 183] on div "Generate suggestions" at bounding box center [343, 182] width 60 height 7
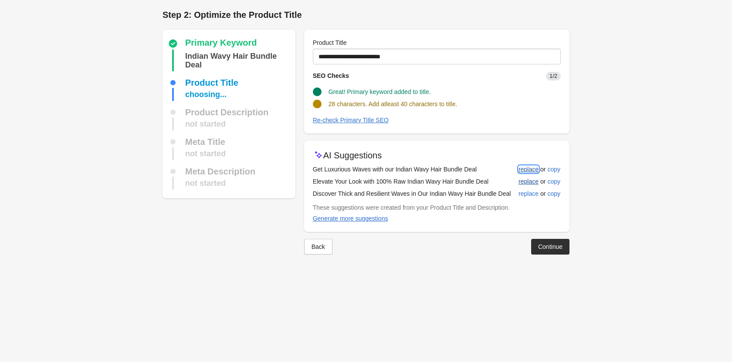
drag, startPoint x: 535, startPoint y: 168, endPoint x: 531, endPoint y: 174, distance: 7.2
click at [533, 168] on div "replace" at bounding box center [528, 169] width 20 height 7
type input "**********"
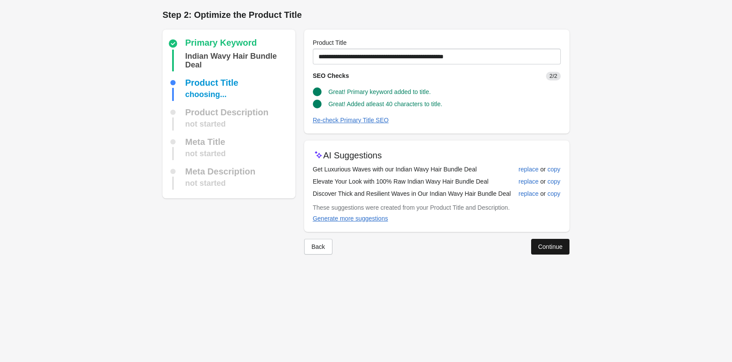
click at [535, 242] on button "Continue" at bounding box center [550, 247] width 38 height 16
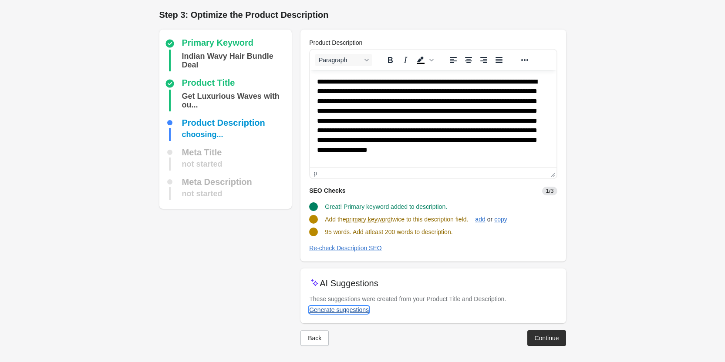
click at [339, 309] on div "Generate suggestions" at bounding box center [339, 310] width 60 height 7
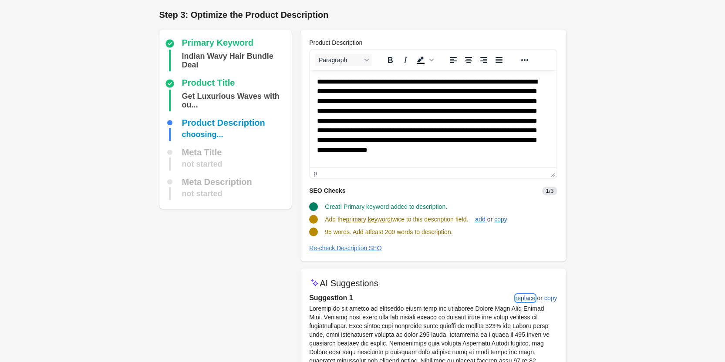
click at [530, 297] on div "replace" at bounding box center [526, 298] width 20 height 7
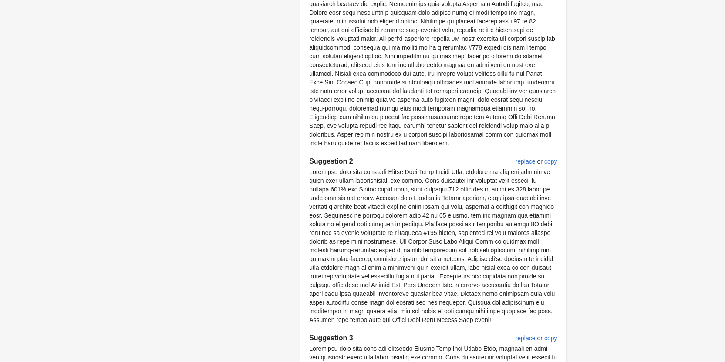
scroll to position [513, 0]
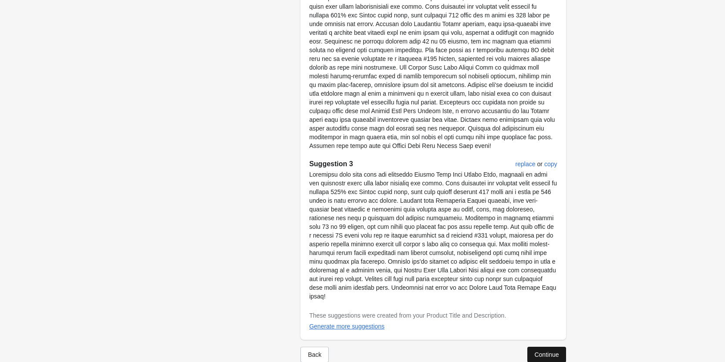
click at [533, 347] on button "Continue" at bounding box center [546, 355] width 38 height 16
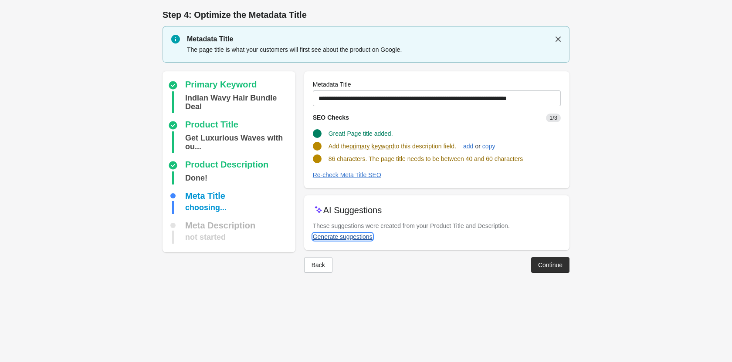
click at [360, 234] on div "Generate suggestions" at bounding box center [343, 236] width 60 height 7
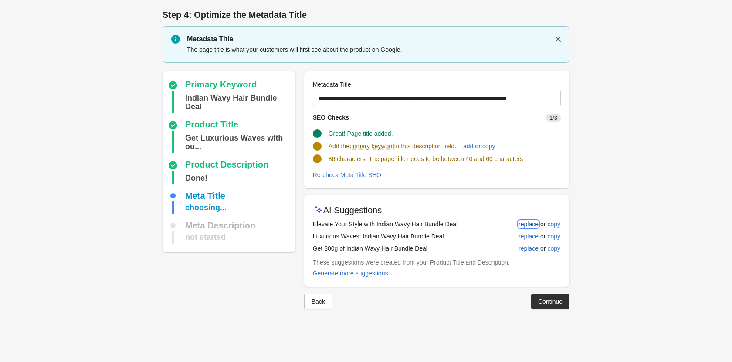
click at [538, 222] on button "replace" at bounding box center [528, 224] width 27 height 16
type input "**********"
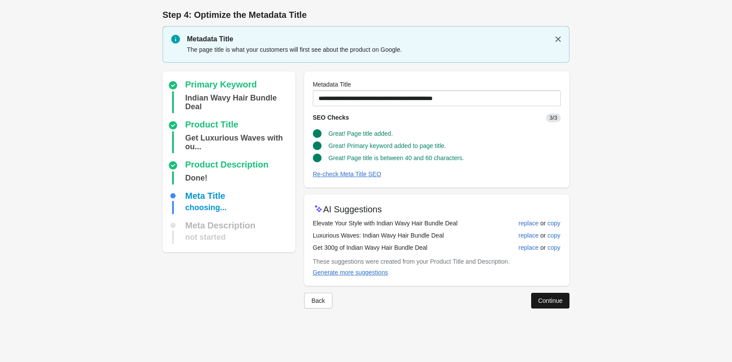
click at [550, 302] on div "Continue" at bounding box center [550, 300] width 24 height 7
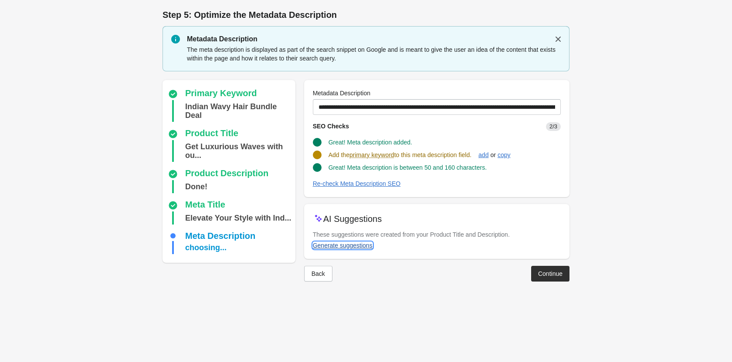
click at [354, 243] on div "Generate suggestions" at bounding box center [343, 245] width 60 height 7
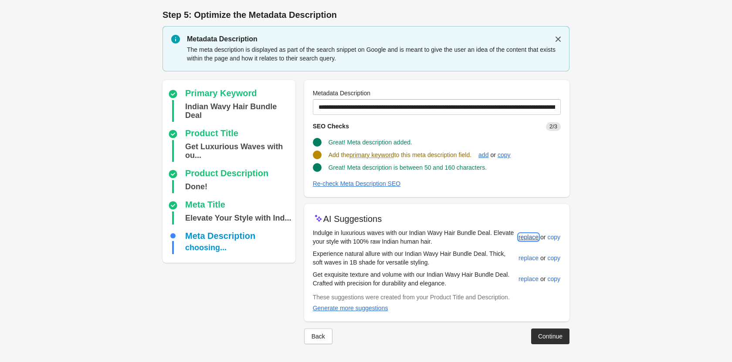
click at [521, 240] on div "replace" at bounding box center [528, 237] width 20 height 7
type input "**********"
click at [551, 332] on div "Continue" at bounding box center [550, 335] width 24 height 7
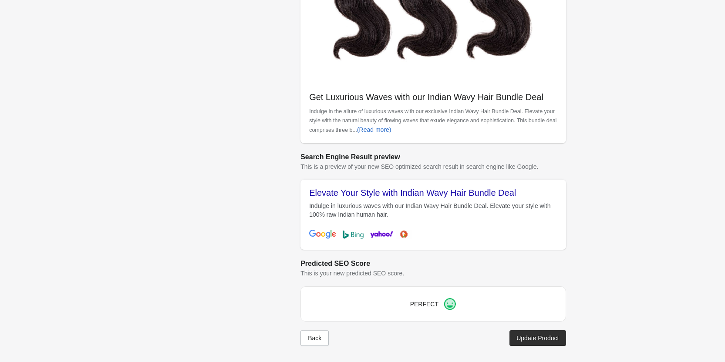
scroll to position [233, 0]
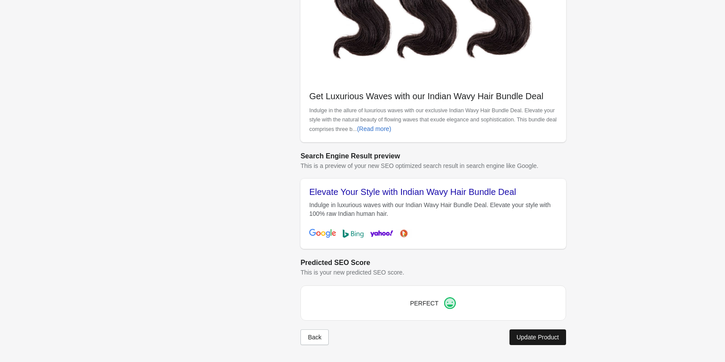
click at [535, 338] on div "Update Product" at bounding box center [537, 337] width 42 height 7
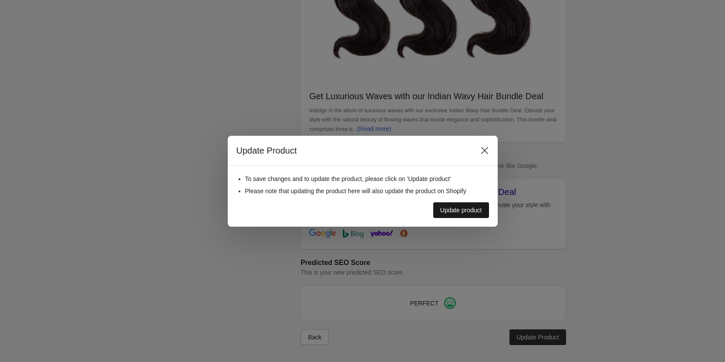
click at [453, 208] on div "Update product" at bounding box center [461, 210] width 42 height 7
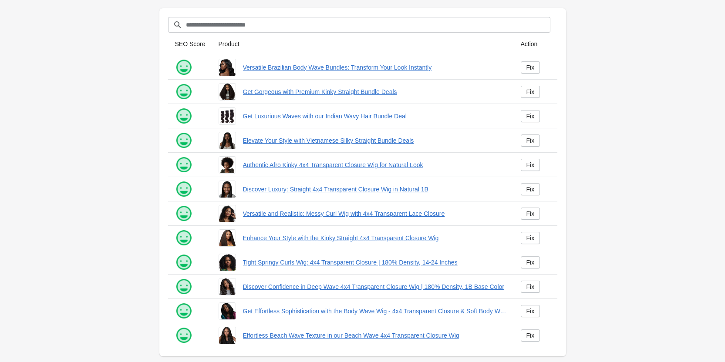
scroll to position [45, 0]
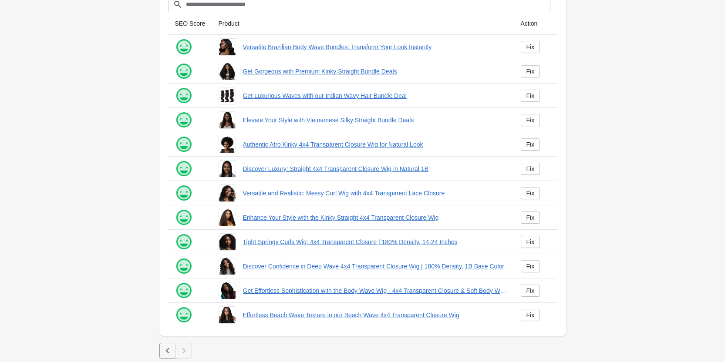
click at [163, 352] on icon "button" at bounding box center [167, 351] width 9 height 9
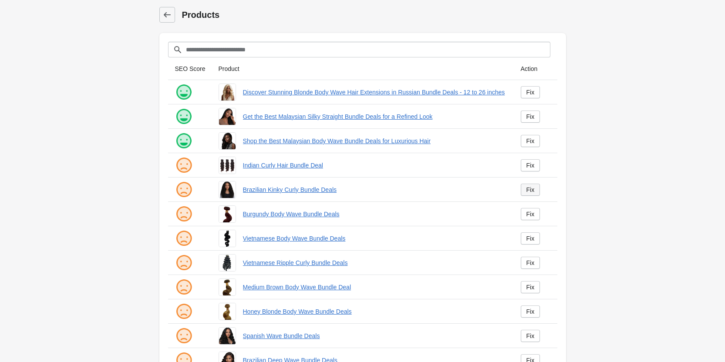
click at [527, 189] on div "Fix" at bounding box center [530, 189] width 8 height 7
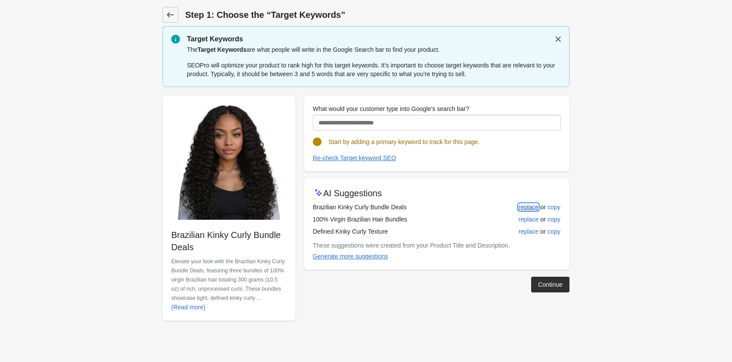
drag, startPoint x: 530, startPoint y: 206, endPoint x: 531, endPoint y: 224, distance: 17.9
click at [530, 207] on div "replace" at bounding box center [528, 207] width 20 height 7
type input "**********"
click at [547, 281] on div "Continue" at bounding box center [550, 284] width 24 height 7
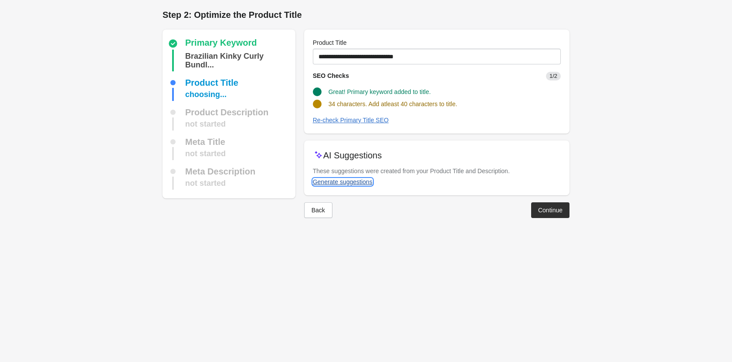
click at [313, 180] on div "Generate suggestions" at bounding box center [343, 182] width 60 height 7
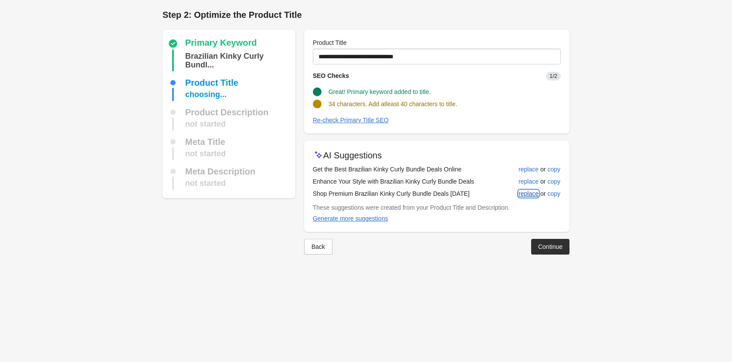
click at [526, 199] on button "replace" at bounding box center [528, 194] width 27 height 16
type input "**********"
click at [541, 240] on button "Continue" at bounding box center [550, 247] width 38 height 16
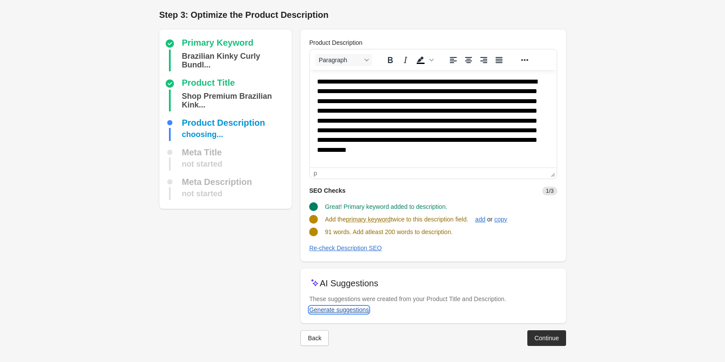
click at [334, 311] on div "Generate suggestions" at bounding box center [339, 310] width 60 height 7
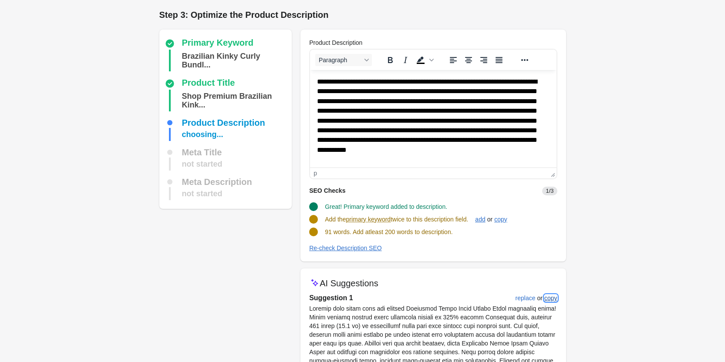
click at [547, 296] on div "copy" at bounding box center [550, 298] width 13 height 7
click at [521, 297] on div "replace" at bounding box center [526, 298] width 20 height 7
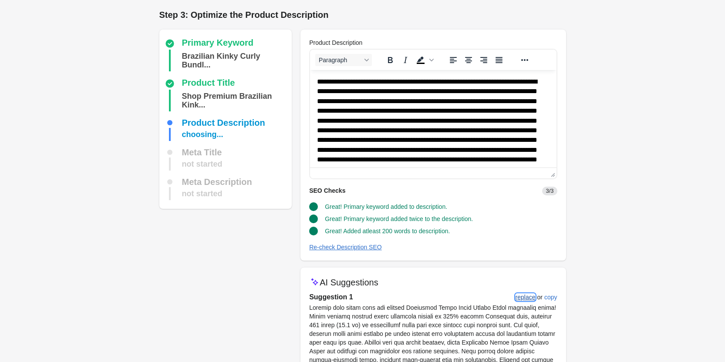
click at [522, 297] on div "replace" at bounding box center [526, 297] width 20 height 7
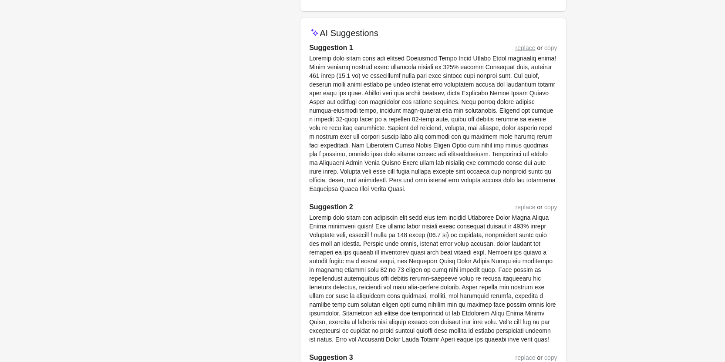
scroll to position [261, 0]
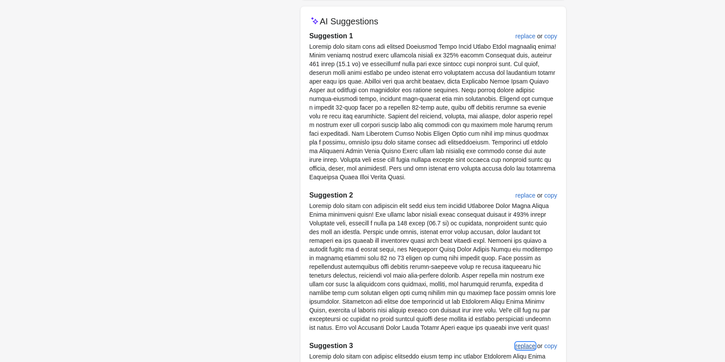
click at [526, 343] on div "replace" at bounding box center [526, 346] width 20 height 7
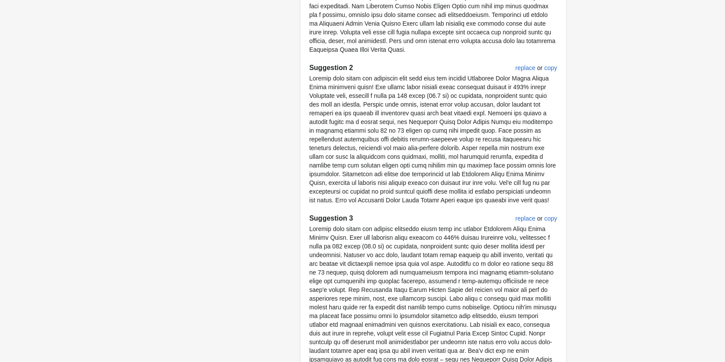
scroll to position [496, 0]
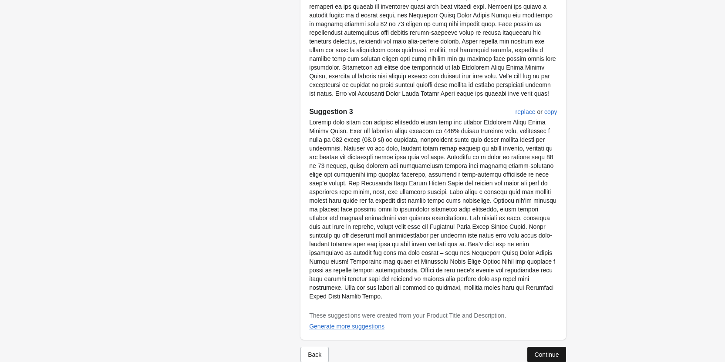
click at [546, 351] on div "Continue" at bounding box center [546, 354] width 24 height 7
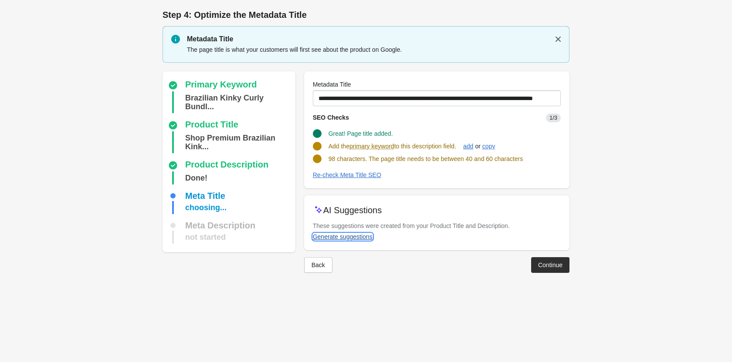
click at [352, 239] on div "Generate suggestions" at bounding box center [343, 236] width 60 height 7
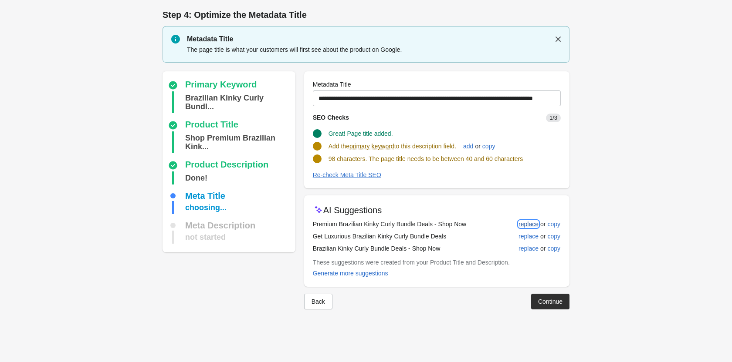
click at [534, 225] on div "replace" at bounding box center [528, 224] width 20 height 7
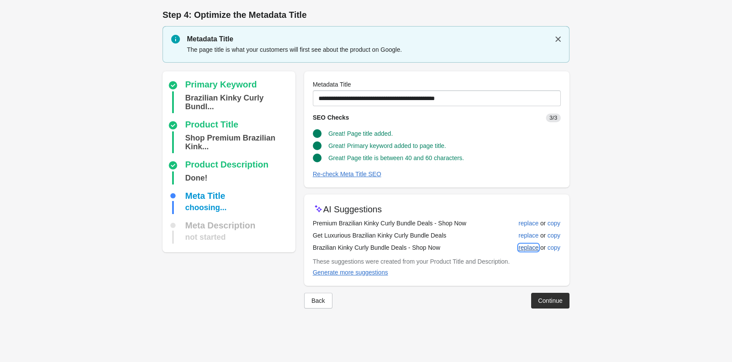
click at [527, 248] on div "replace" at bounding box center [528, 247] width 20 height 7
click at [523, 234] on div "replace" at bounding box center [528, 235] width 20 height 7
click at [531, 218] on button "replace" at bounding box center [528, 224] width 27 height 16
type input "**********"
click at [546, 303] on div "Continue" at bounding box center [550, 300] width 24 height 7
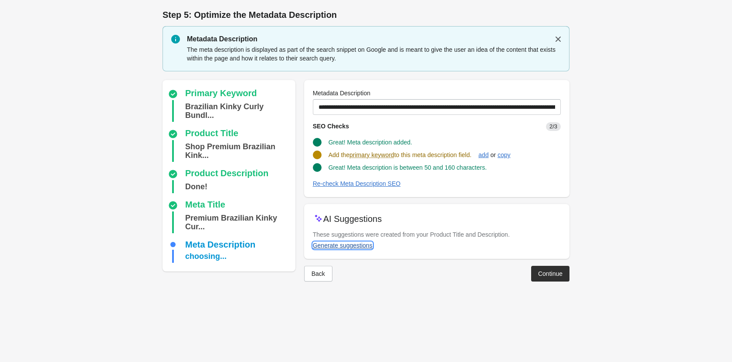
click at [361, 246] on div "Generate suggestions" at bounding box center [343, 245] width 60 height 7
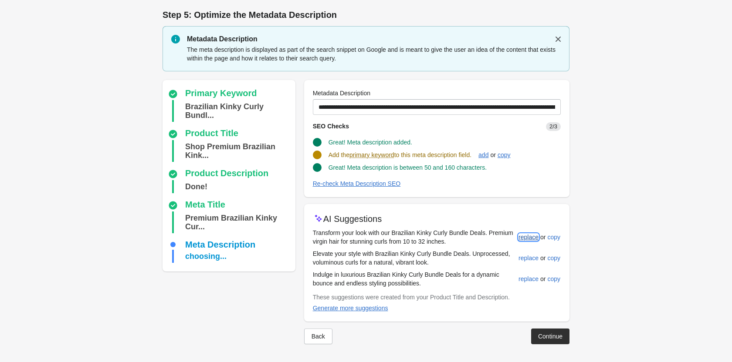
click at [527, 235] on div "replace" at bounding box center [528, 237] width 20 height 7
type input "**********"
click at [543, 332] on div "Continue" at bounding box center [550, 335] width 24 height 7
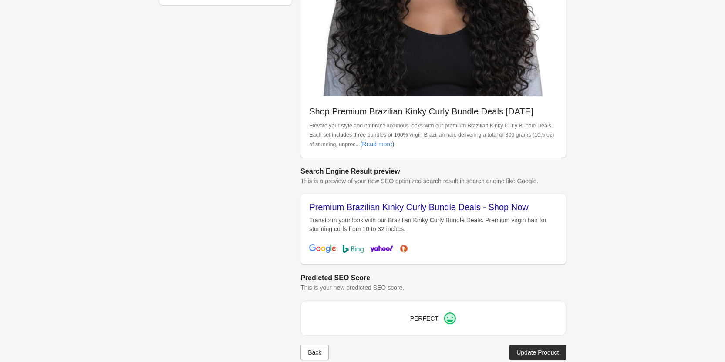
scroll to position [233, 0]
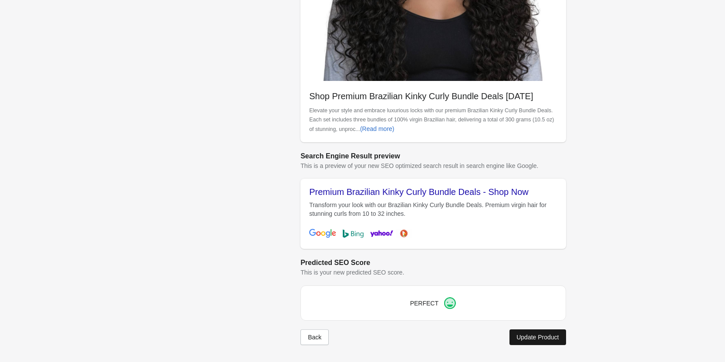
click at [541, 339] on div "Update Product" at bounding box center [537, 337] width 42 height 7
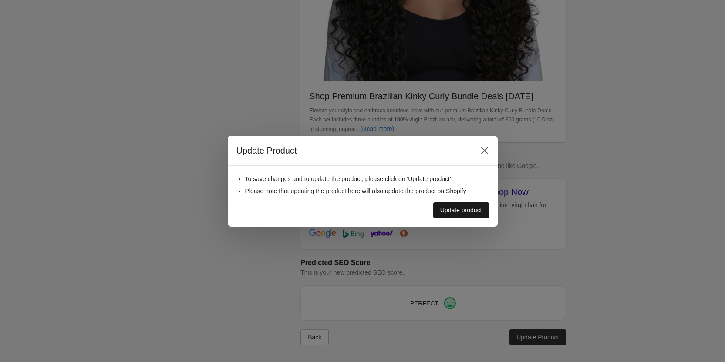
click at [471, 214] on div "Update product" at bounding box center [461, 210] width 42 height 7
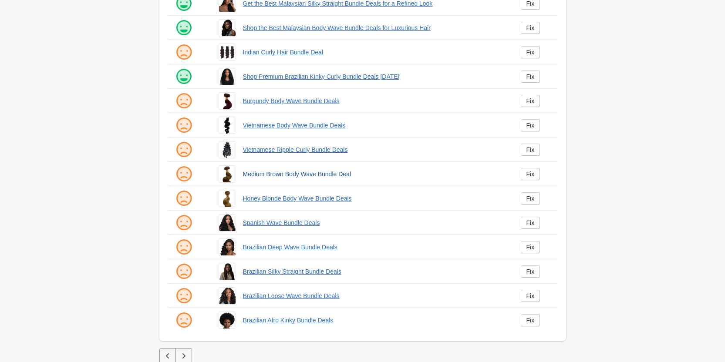
scroll to position [118, 0]
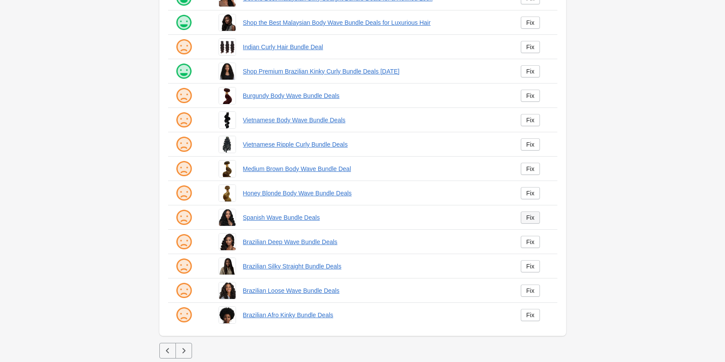
click at [533, 219] on div "Fix" at bounding box center [530, 217] width 8 height 7
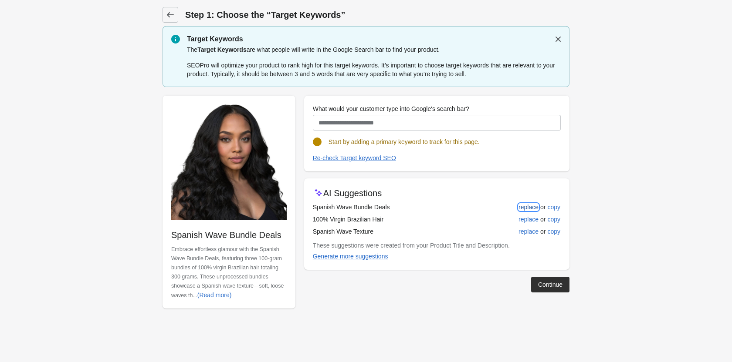
click at [519, 206] on div "replace" at bounding box center [528, 207] width 20 height 7
click at [524, 221] on div "replace" at bounding box center [528, 219] width 20 height 7
type input "**********"
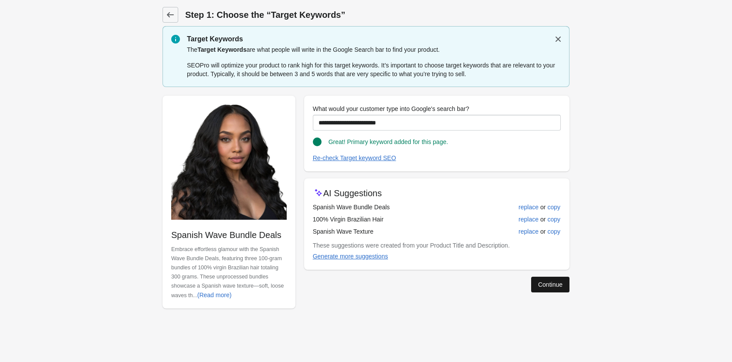
click at [540, 284] on div "Continue" at bounding box center [550, 284] width 24 height 7
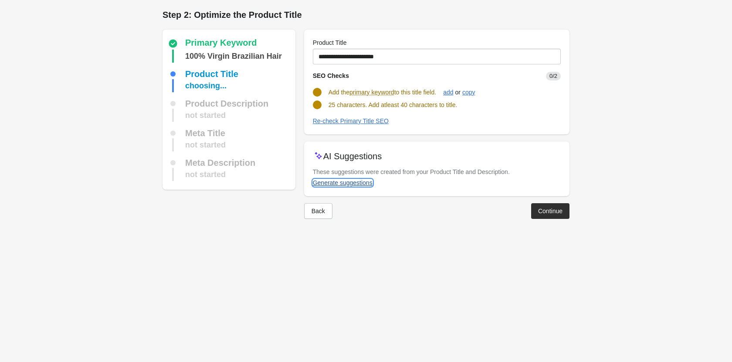
click at [336, 180] on div "Generate suggestions" at bounding box center [343, 182] width 60 height 7
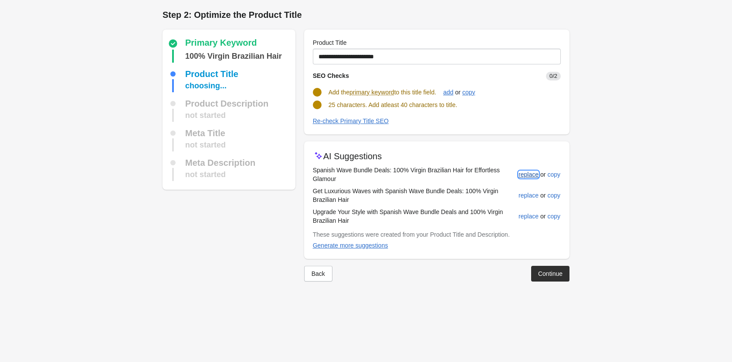
click at [527, 177] on div "replace" at bounding box center [528, 174] width 20 height 7
type input "**********"
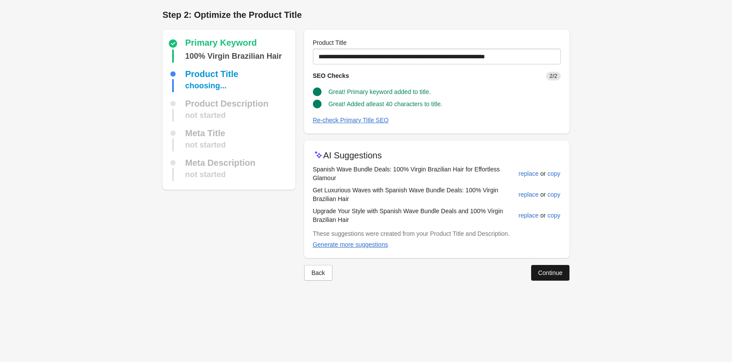
click at [545, 276] on div "Continue" at bounding box center [550, 273] width 24 height 7
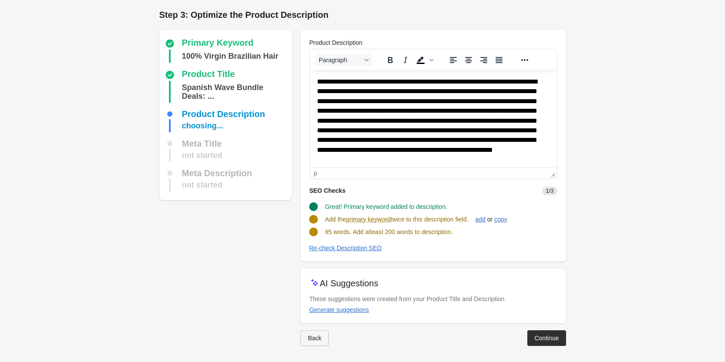
click at [313, 335] on div "Back" at bounding box center [314, 338] width 13 height 7
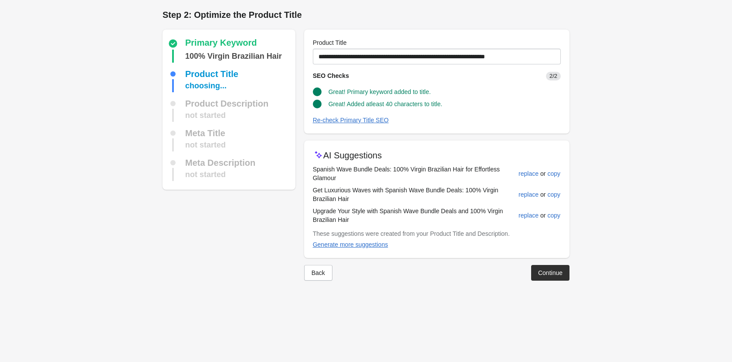
drag, startPoint x: 534, startPoint y: 265, endPoint x: 533, endPoint y: 270, distance: 5.0
click at [534, 267] on button "Continue" at bounding box center [550, 273] width 38 height 16
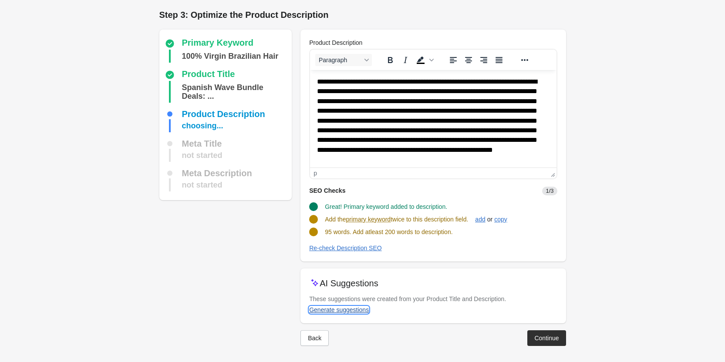
click at [329, 310] on div "Generate suggestions" at bounding box center [339, 310] width 60 height 7
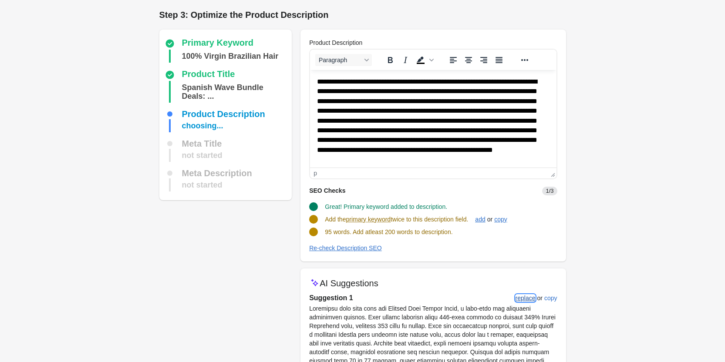
click at [517, 295] on div "replace" at bounding box center [526, 298] width 20 height 7
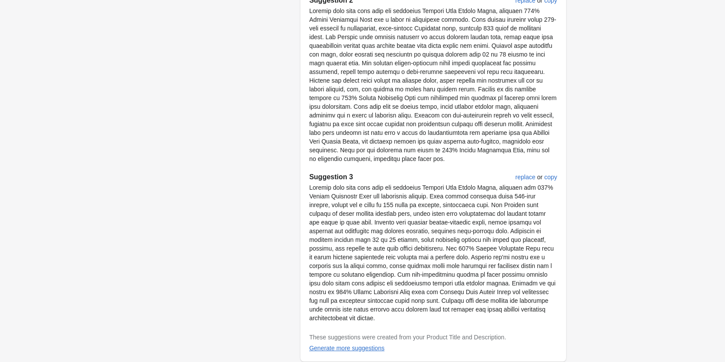
scroll to position [504, 0]
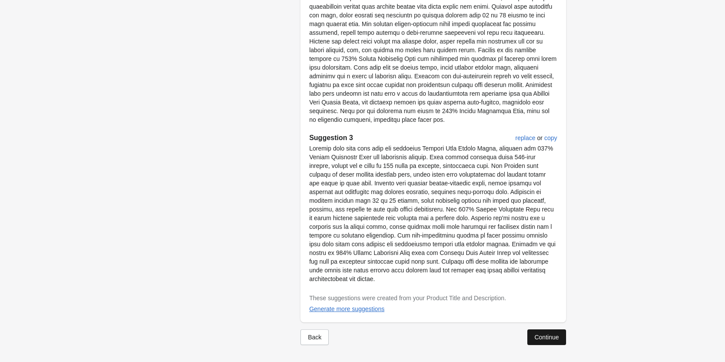
click at [555, 340] on div "Continue" at bounding box center [546, 337] width 24 height 7
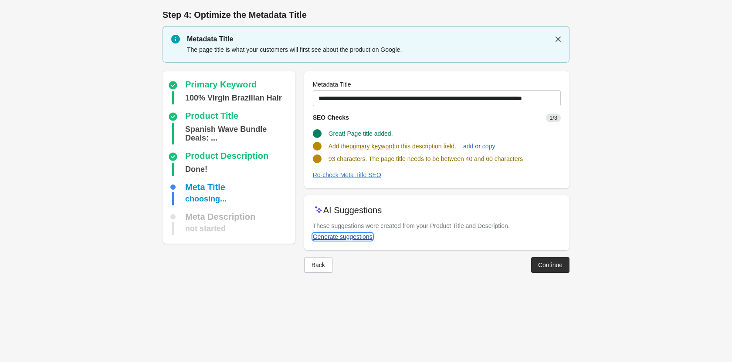
click at [341, 237] on div "Generate suggestions" at bounding box center [343, 236] width 60 height 7
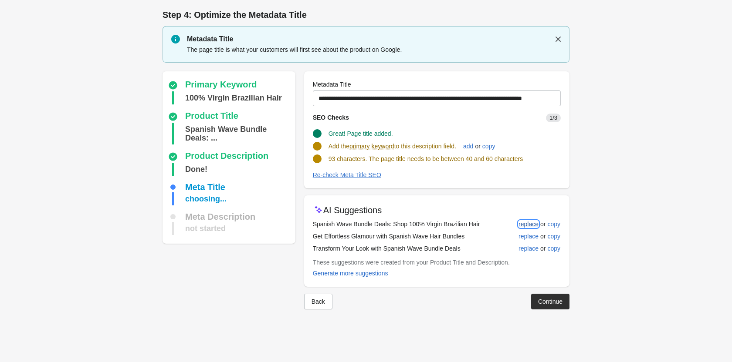
click at [519, 221] on div "replace" at bounding box center [528, 224] width 20 height 7
type input "**********"
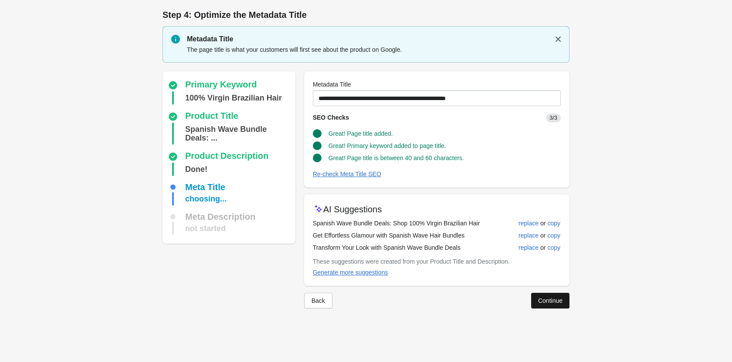
click at [540, 293] on button "Continue" at bounding box center [550, 301] width 38 height 16
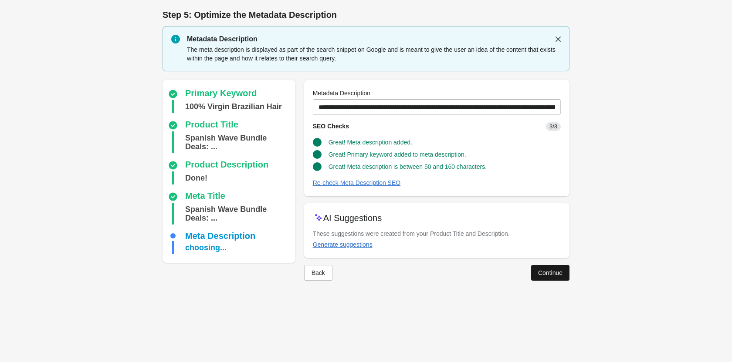
click at [541, 273] on div "Continue" at bounding box center [550, 273] width 24 height 7
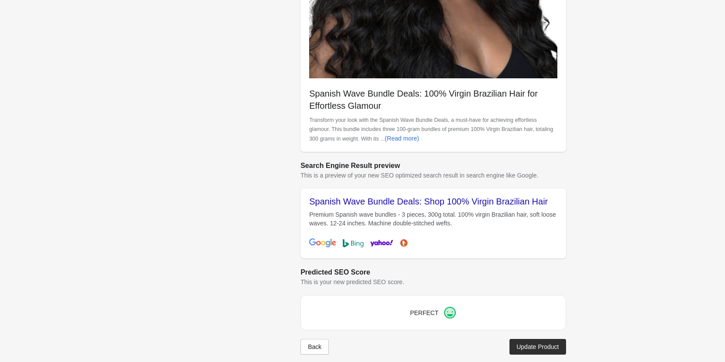
scroll to position [245, 0]
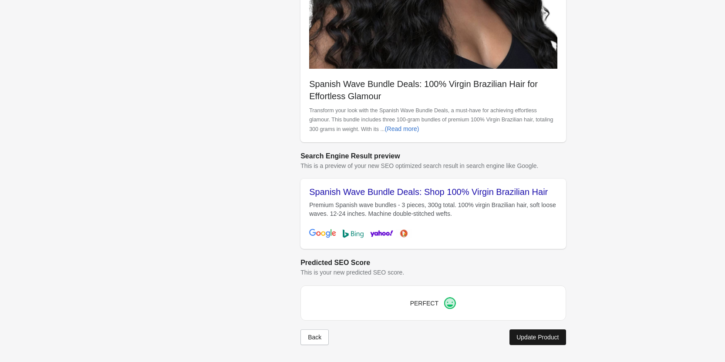
click at [553, 335] on div "Update Product" at bounding box center [537, 337] width 42 height 7
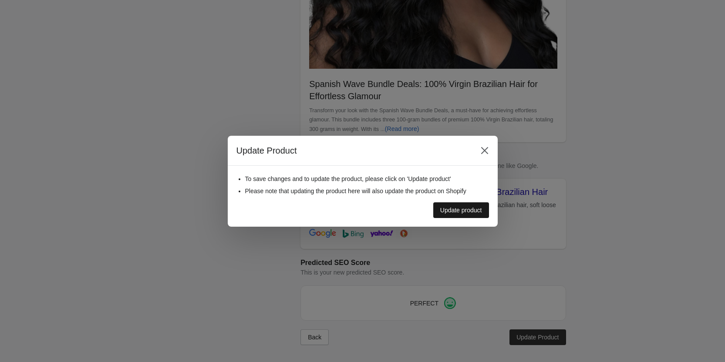
click at [480, 212] on div "Update product" at bounding box center [461, 210] width 42 height 7
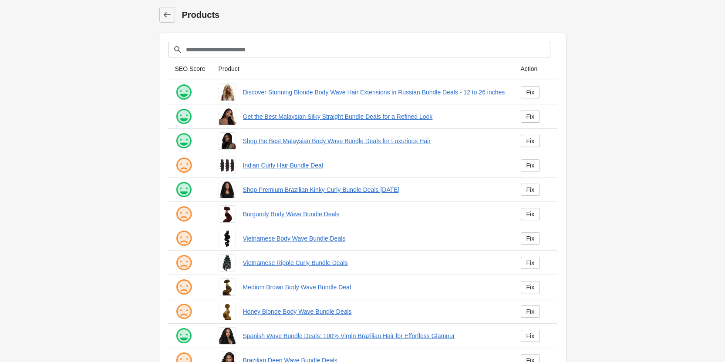
scroll to position [118, 0]
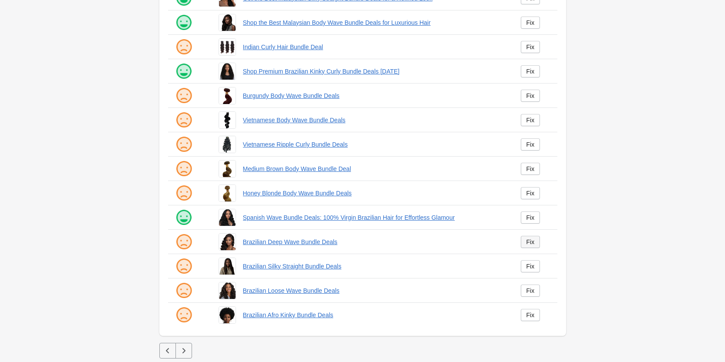
click at [531, 240] on div "Fix" at bounding box center [530, 242] width 8 height 7
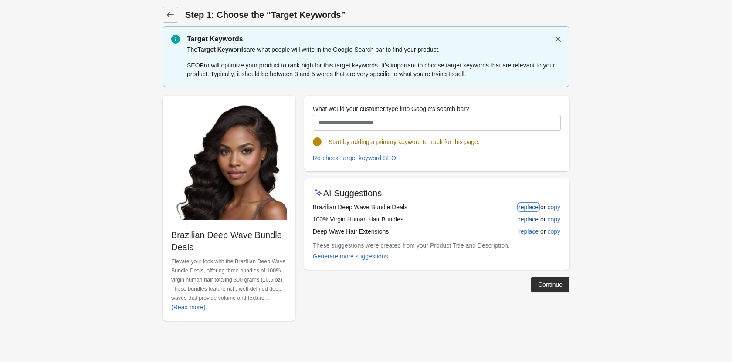
drag, startPoint x: 520, startPoint y: 204, endPoint x: 522, endPoint y: 215, distance: 11.0
click at [520, 204] on div "replace" at bounding box center [528, 207] width 20 height 7
type input "**********"
click at [540, 284] on div "Continue" at bounding box center [550, 284] width 24 height 7
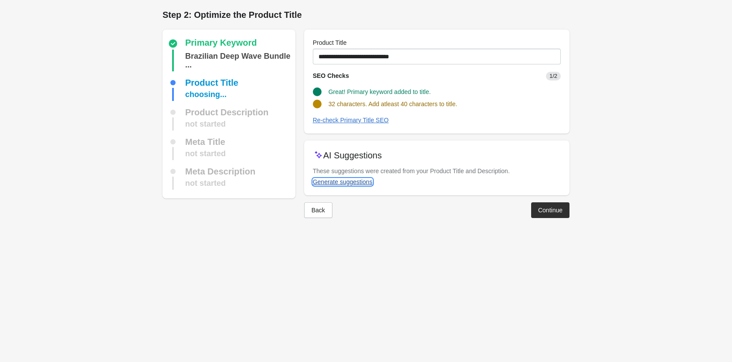
click at [334, 182] on div "Generate suggestions" at bounding box center [343, 182] width 60 height 7
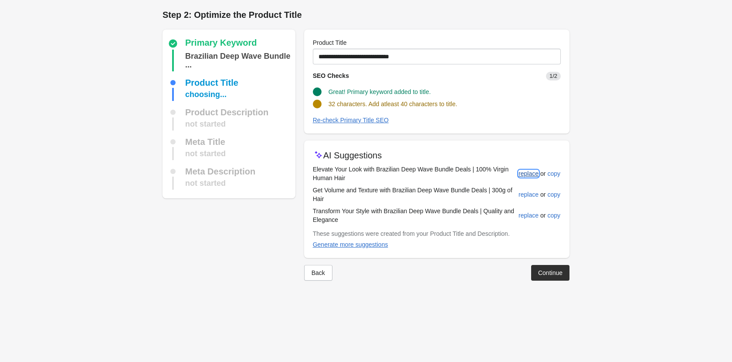
click at [533, 169] on button "replace" at bounding box center [528, 174] width 27 height 16
type input "**********"
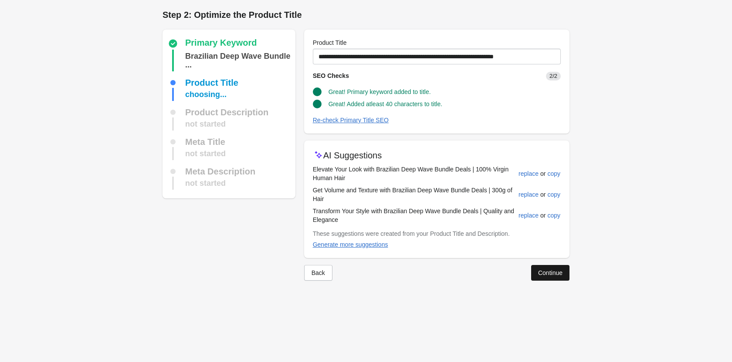
click at [541, 270] on div "Continue" at bounding box center [550, 273] width 24 height 7
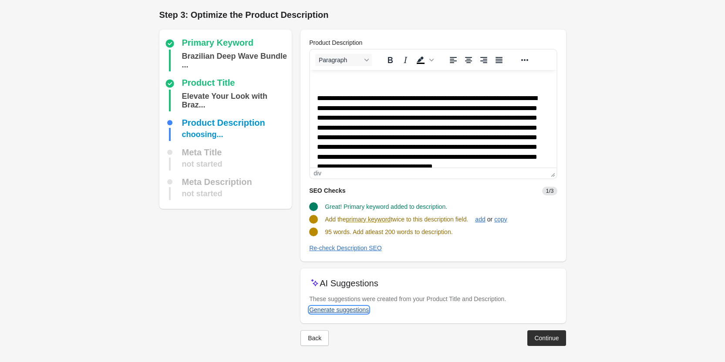
click at [331, 307] on div "Generate suggestions" at bounding box center [339, 310] width 60 height 7
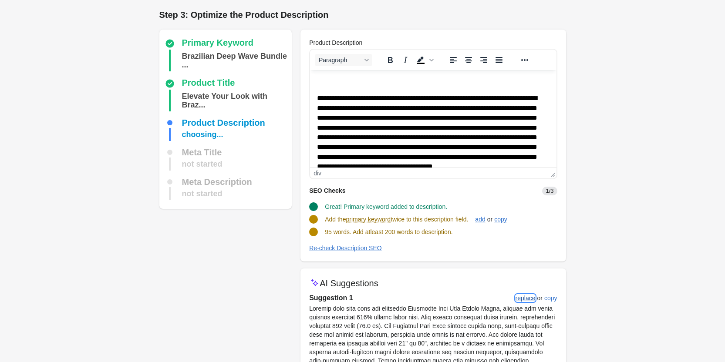
click at [526, 300] on div "replace" at bounding box center [526, 298] width 20 height 7
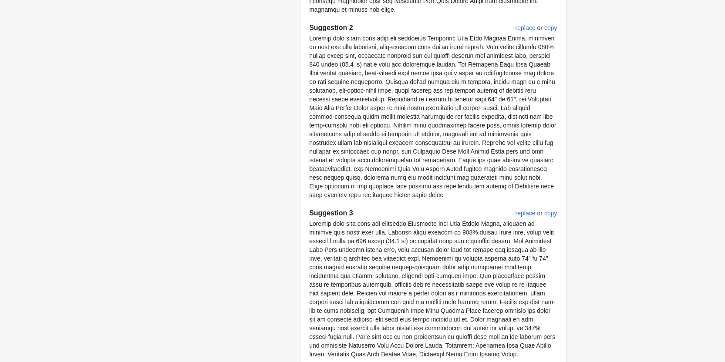
scroll to position [513, 0]
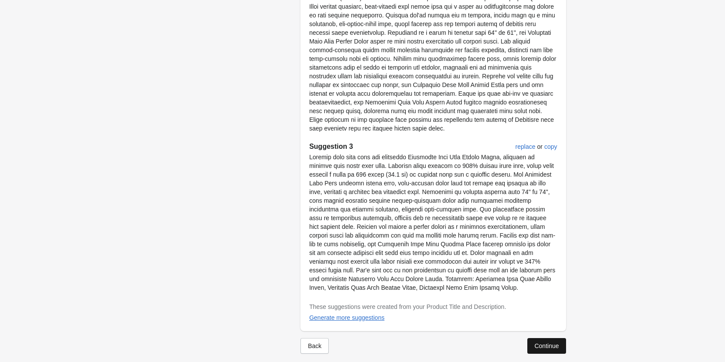
click at [546, 343] on div "Continue" at bounding box center [546, 346] width 24 height 7
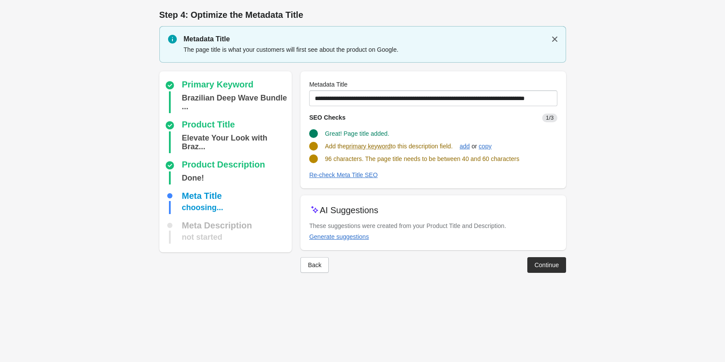
scroll to position [0, 0]
click at [354, 231] on button "Generate suggestions" at bounding box center [342, 237] width 67 height 16
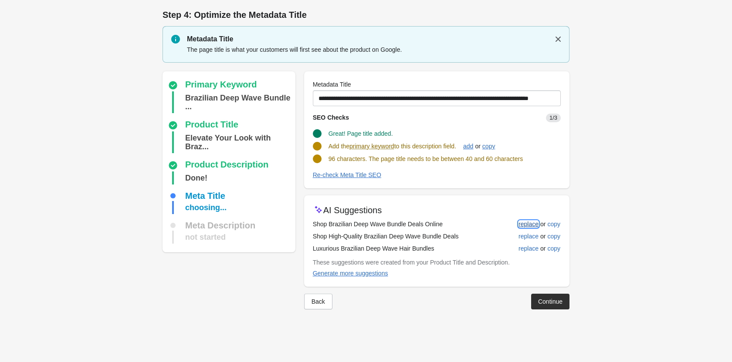
click at [532, 225] on div "replace" at bounding box center [528, 224] width 20 height 7
type input "**********"
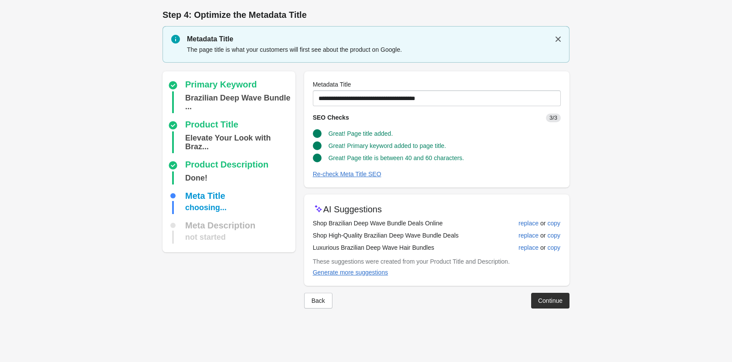
click at [540, 300] on div "Continue" at bounding box center [550, 300] width 24 height 7
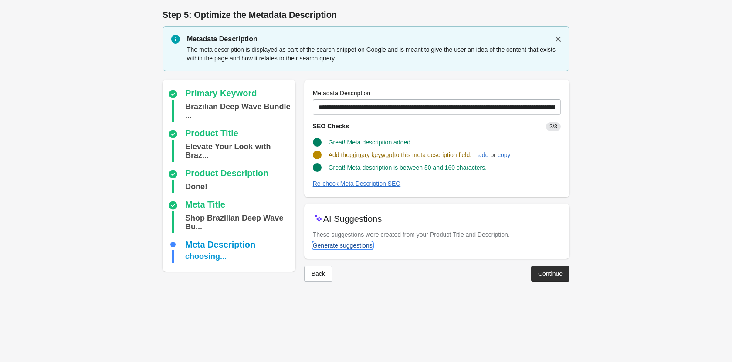
click at [358, 244] on div "Generate suggestions" at bounding box center [343, 245] width 60 height 7
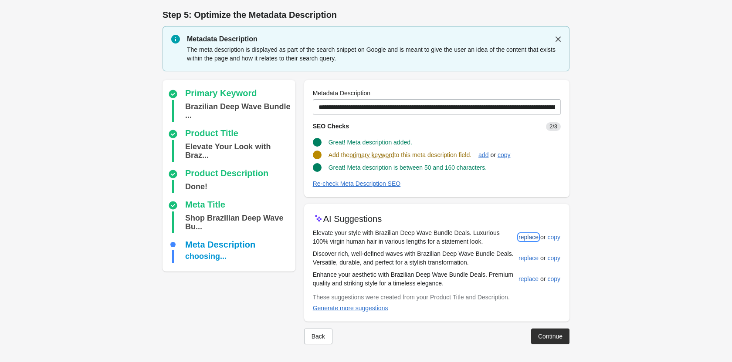
click at [518, 237] on button "replace" at bounding box center [528, 237] width 27 height 16
type input "**********"
click at [542, 332] on div "Continue" at bounding box center [550, 335] width 24 height 7
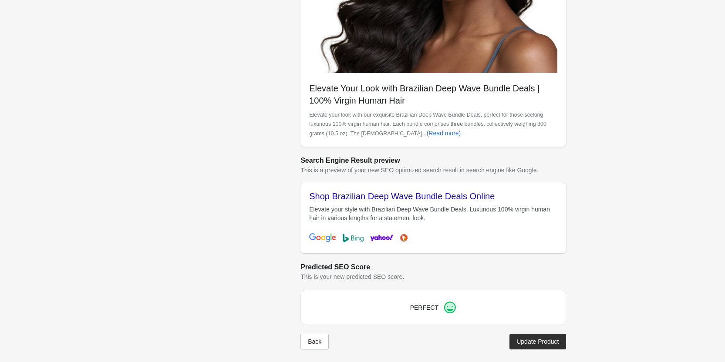
scroll to position [245, 0]
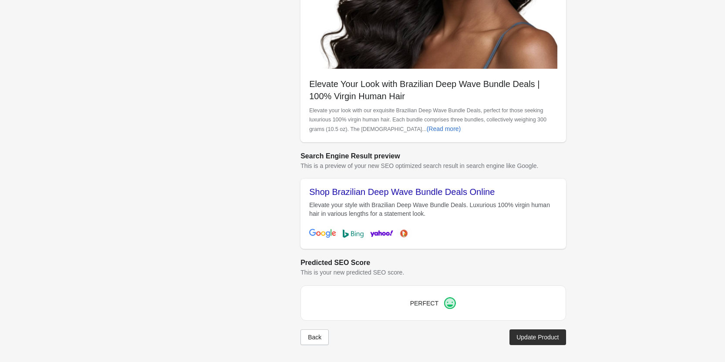
click at [535, 342] on button "Update Product" at bounding box center [537, 338] width 56 height 16
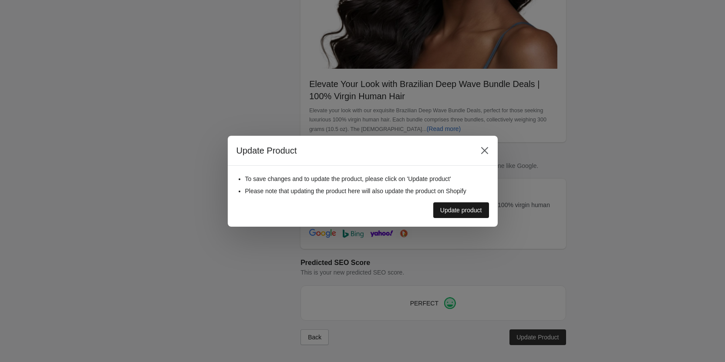
click at [469, 211] on div "Update product" at bounding box center [461, 210] width 42 height 7
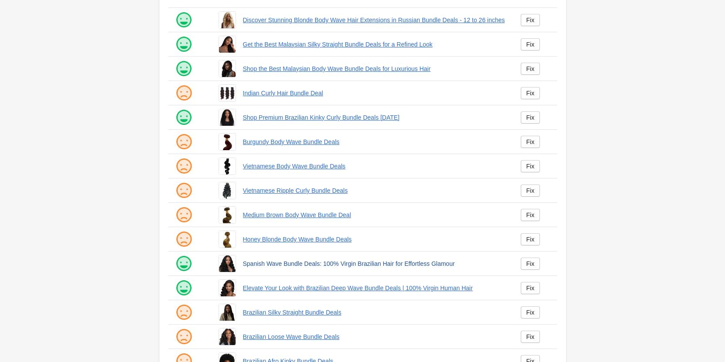
scroll to position [118, 0]
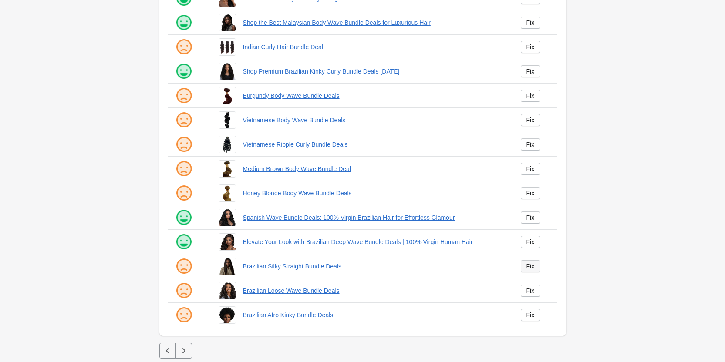
click at [532, 266] on div "Fix" at bounding box center [530, 266] width 8 height 7
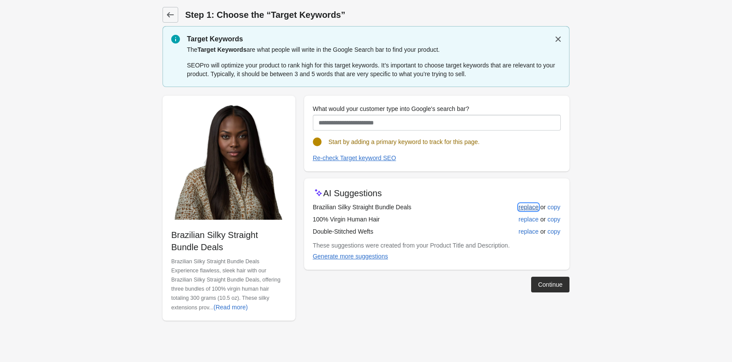
click at [529, 207] on div "replace" at bounding box center [528, 207] width 20 height 7
type input "**********"
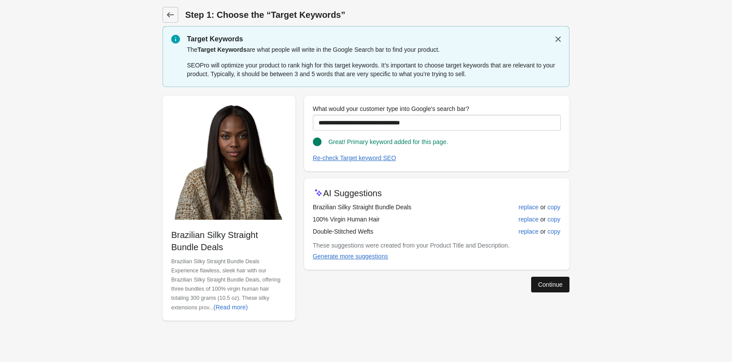
click at [548, 284] on div "Continue" at bounding box center [550, 284] width 24 height 7
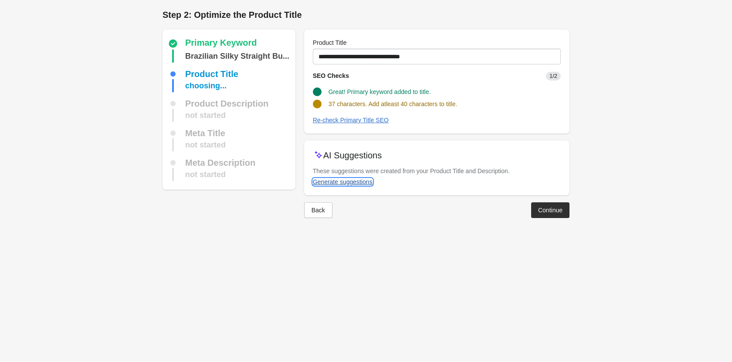
click at [350, 176] on button "Generate suggestions" at bounding box center [342, 182] width 67 height 16
click at [556, 209] on div "Continue" at bounding box center [550, 212] width 24 height 7
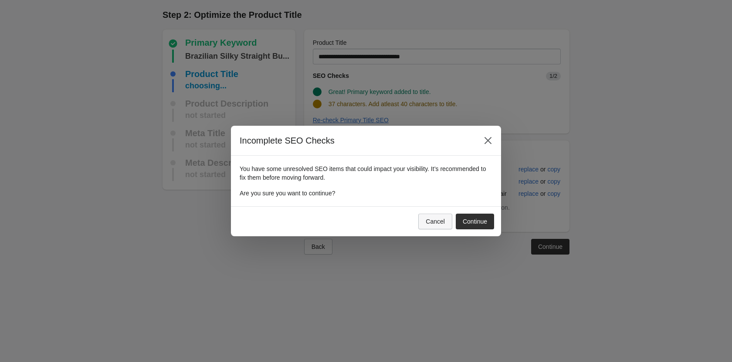
click at [436, 223] on div "Cancel" at bounding box center [434, 221] width 19 height 7
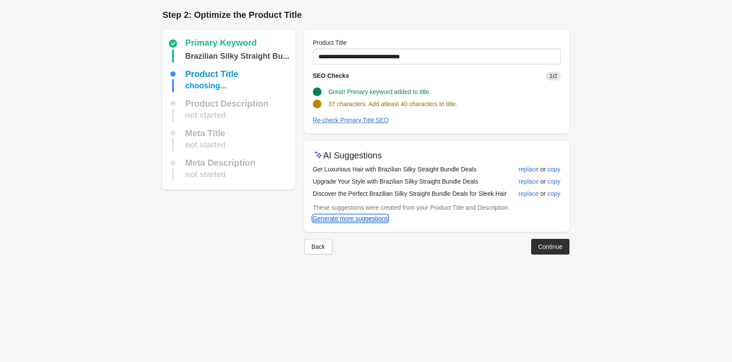
click at [357, 216] on div "Generate more suggestions" at bounding box center [350, 218] width 75 height 7
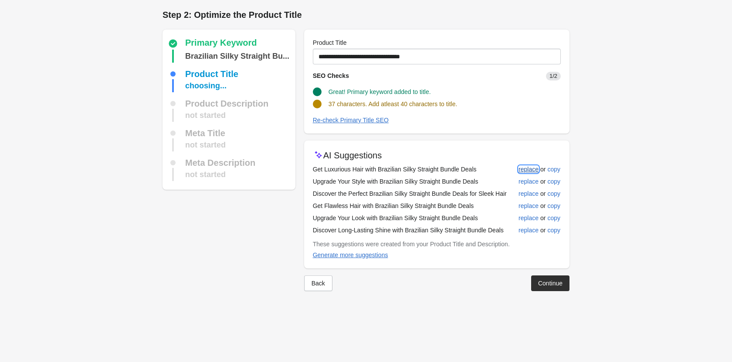
click at [520, 166] on div "replace" at bounding box center [528, 169] width 20 height 7
type input "**********"
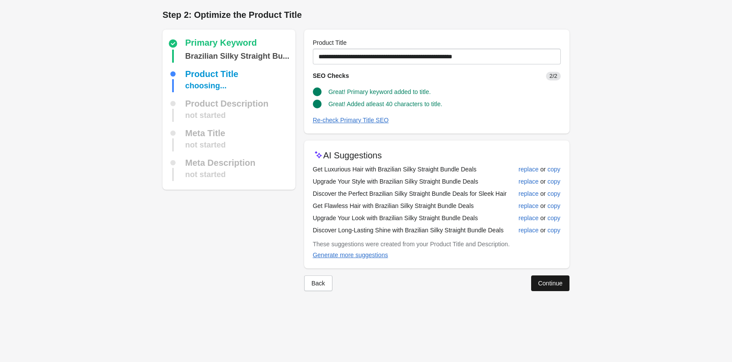
click at [558, 277] on button "Continue" at bounding box center [550, 284] width 38 height 16
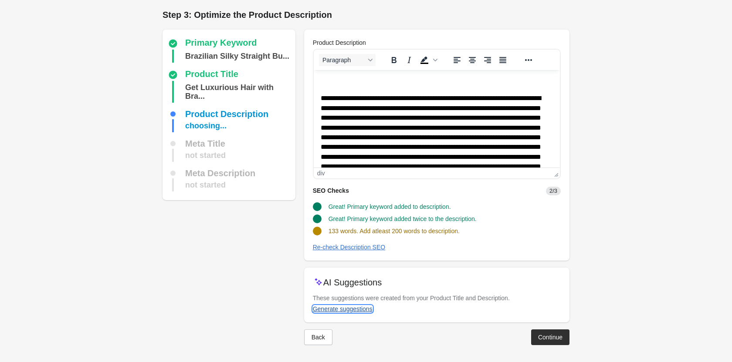
click at [355, 308] on div "Generate suggestions" at bounding box center [343, 309] width 60 height 7
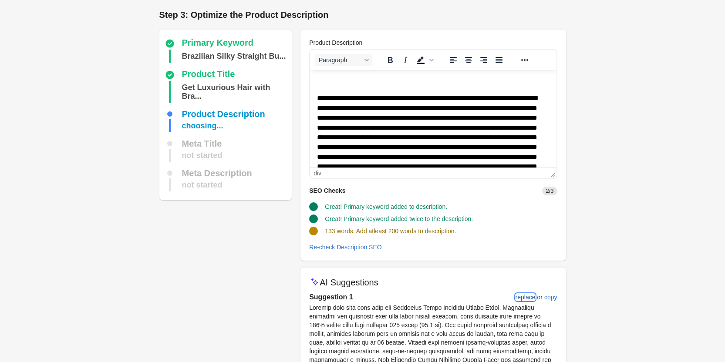
click at [531, 299] on div "replace" at bounding box center [526, 297] width 20 height 7
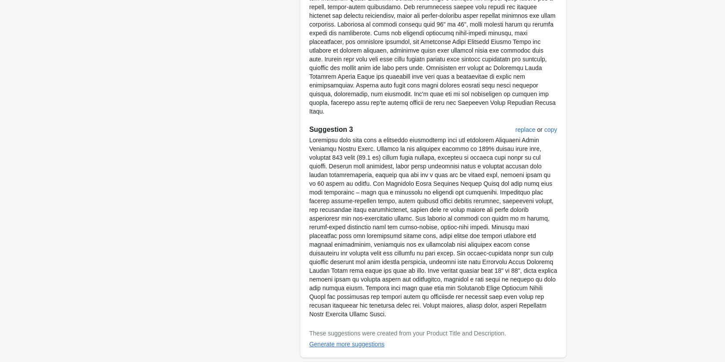
scroll to position [548, 0]
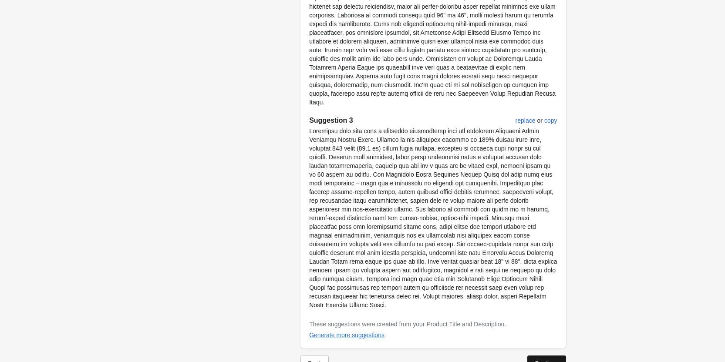
click at [544, 360] on div "Continue" at bounding box center [546, 363] width 24 height 7
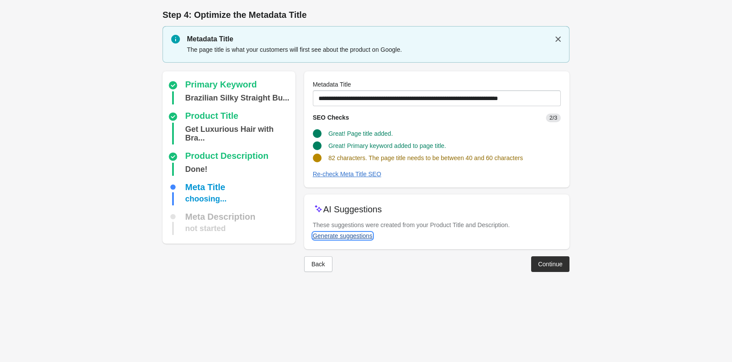
click at [342, 235] on div "Generate suggestions" at bounding box center [343, 236] width 60 height 7
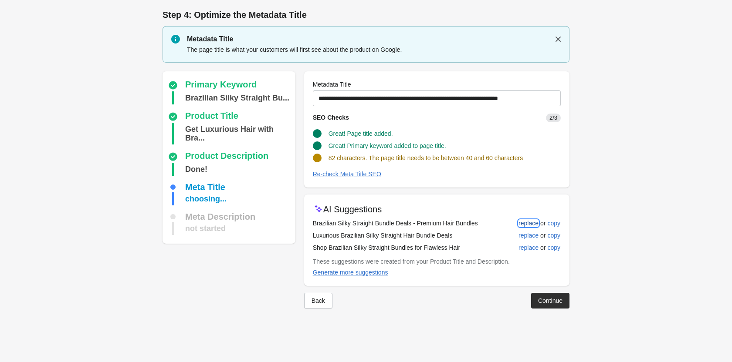
click at [529, 225] on div "replace" at bounding box center [528, 223] width 20 height 7
type input "**********"
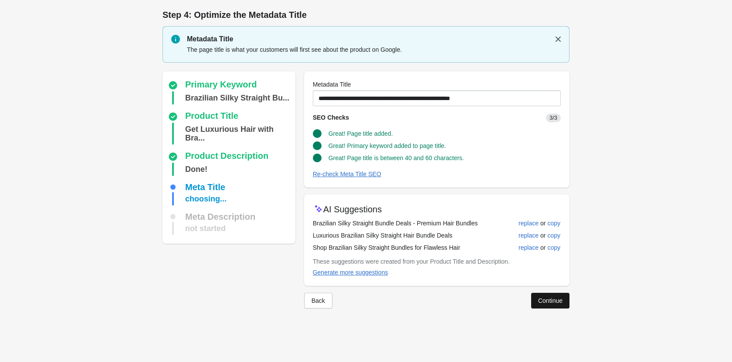
click at [555, 298] on div "Continue" at bounding box center [550, 300] width 24 height 7
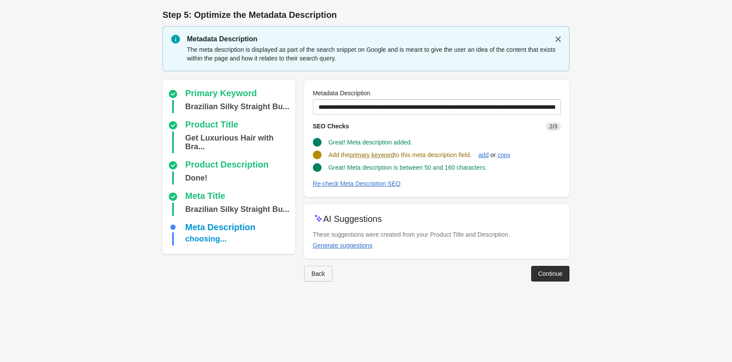
click at [320, 272] on div "Back" at bounding box center [317, 273] width 13 height 7
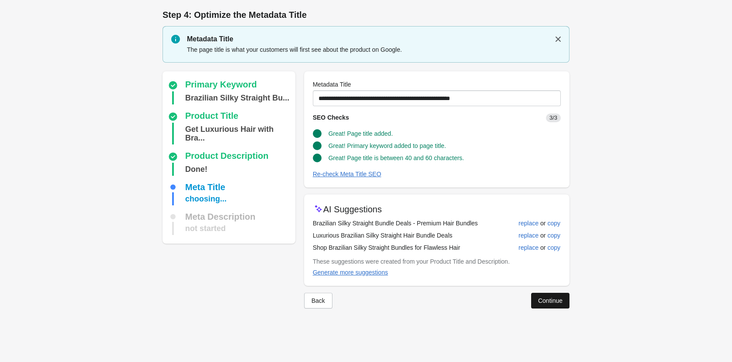
click at [540, 300] on div "Continue" at bounding box center [550, 300] width 24 height 7
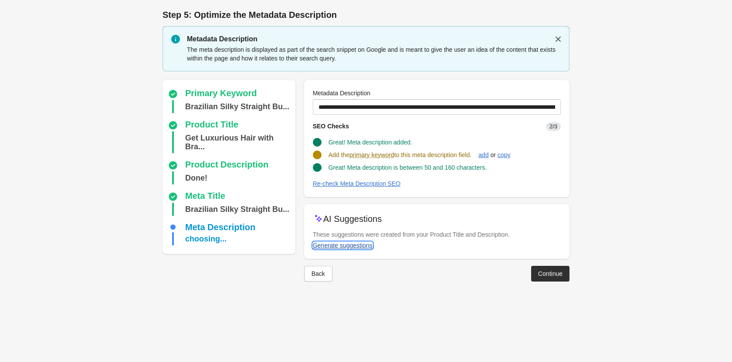
click at [343, 249] on button "Generate suggestions" at bounding box center [342, 246] width 67 height 16
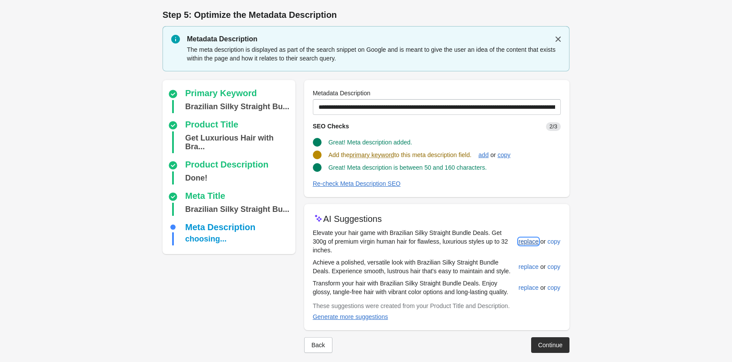
click at [526, 238] on div "replace" at bounding box center [528, 241] width 20 height 7
click at [526, 237] on div "replace" at bounding box center [528, 240] width 20 height 7
click at [529, 283] on div "replace" at bounding box center [528, 286] width 20 height 7
type input "**********"
click at [546, 341] on div "Continue" at bounding box center [550, 344] width 24 height 7
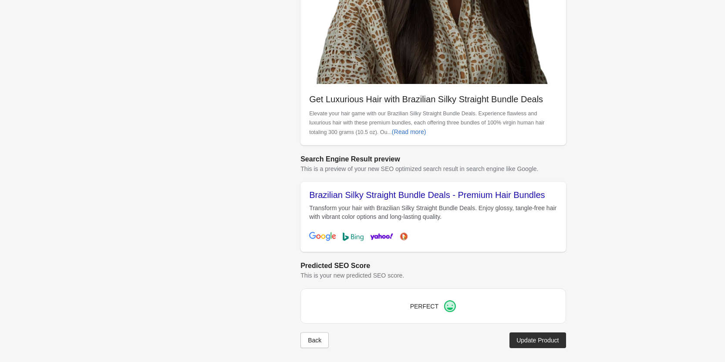
scroll to position [233, 0]
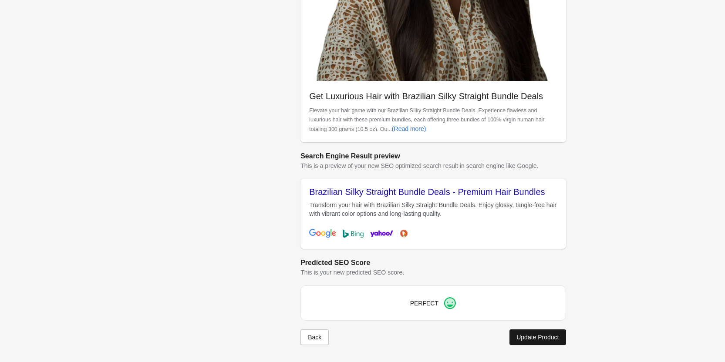
click at [530, 339] on div "Update Product" at bounding box center [537, 337] width 42 height 7
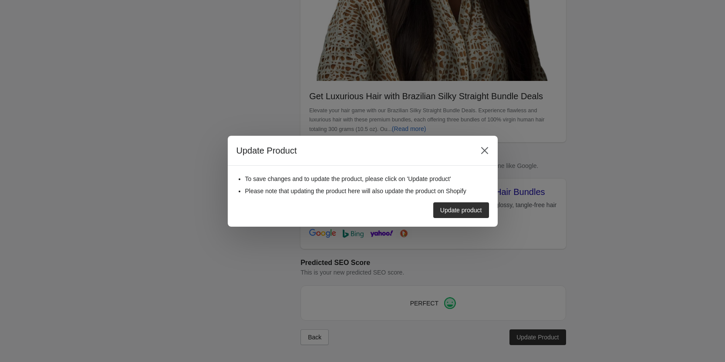
click at [453, 196] on div "Update product" at bounding box center [359, 207] width 260 height 23
click at [452, 211] on div "Update product" at bounding box center [461, 210] width 42 height 7
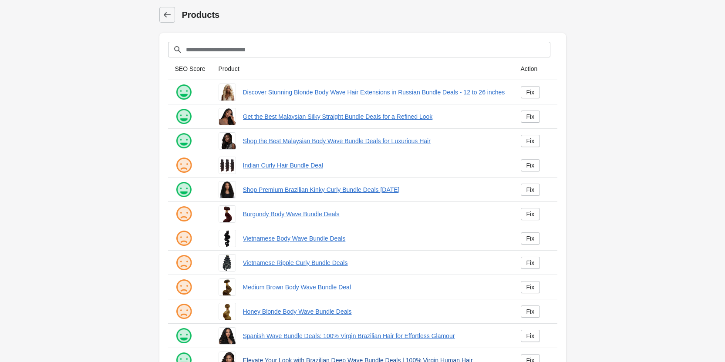
scroll to position [118, 0]
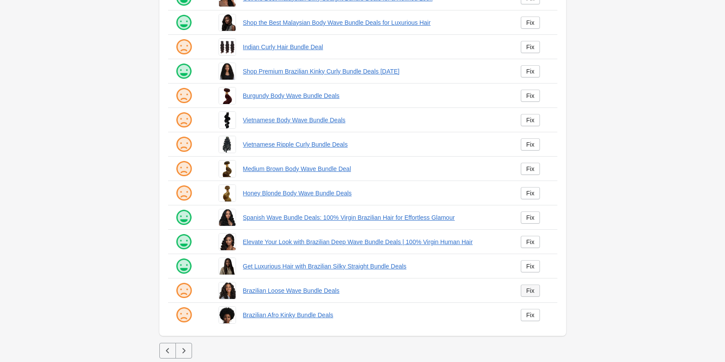
click at [522, 295] on link "Fix" at bounding box center [531, 291] width 20 height 12
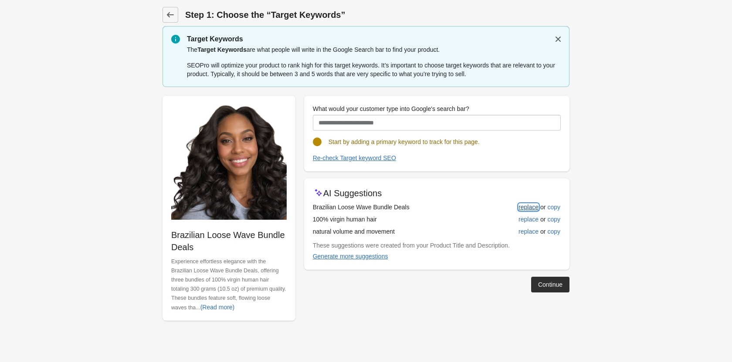
click at [529, 208] on div "replace" at bounding box center [528, 207] width 20 height 7
type input "**********"
click at [533, 206] on div "replace" at bounding box center [528, 207] width 20 height 7
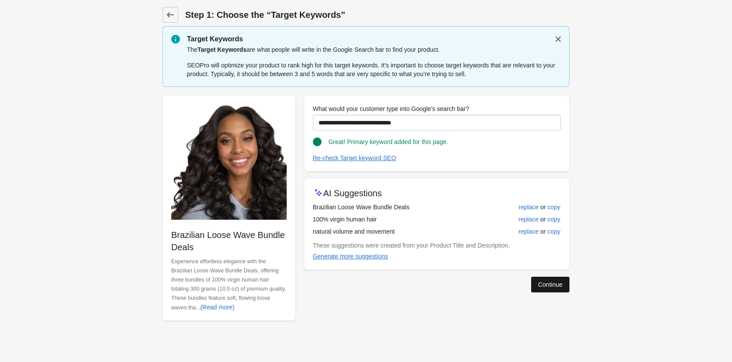
click at [555, 283] on div "Continue" at bounding box center [550, 284] width 24 height 7
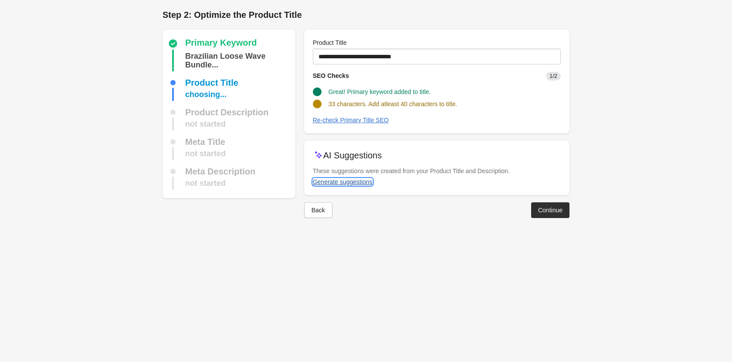
click at [340, 179] on div "Generate suggestions" at bounding box center [343, 182] width 60 height 7
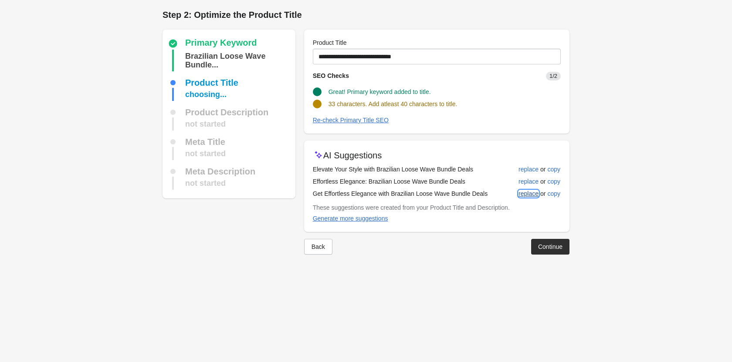
click at [533, 196] on div "replace" at bounding box center [528, 193] width 20 height 7
type input "**********"
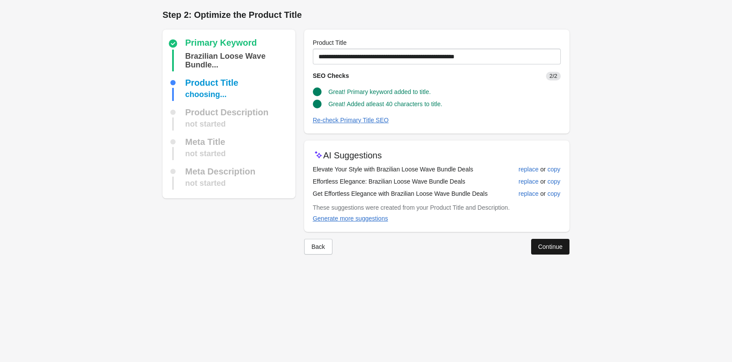
click at [548, 247] on div "Continue" at bounding box center [550, 246] width 24 height 7
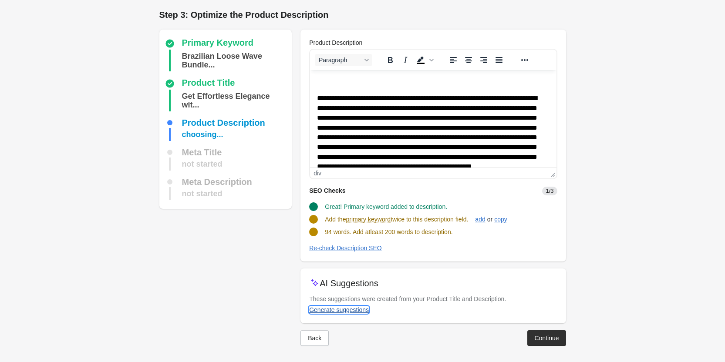
click at [317, 307] on div "Generate suggestions" at bounding box center [339, 310] width 60 height 7
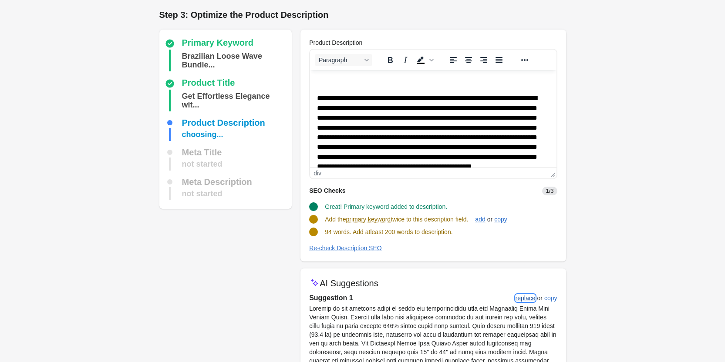
click at [518, 300] on div "replace" at bounding box center [526, 298] width 20 height 7
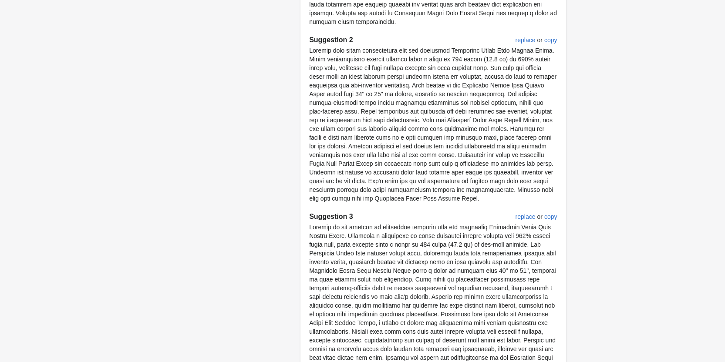
scroll to position [539, 0]
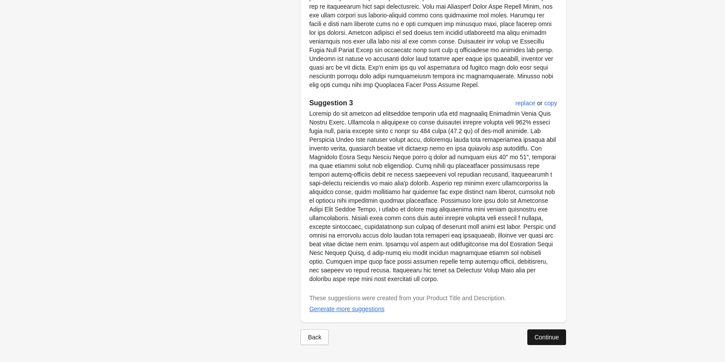
click at [550, 333] on button "Continue" at bounding box center [546, 338] width 38 height 16
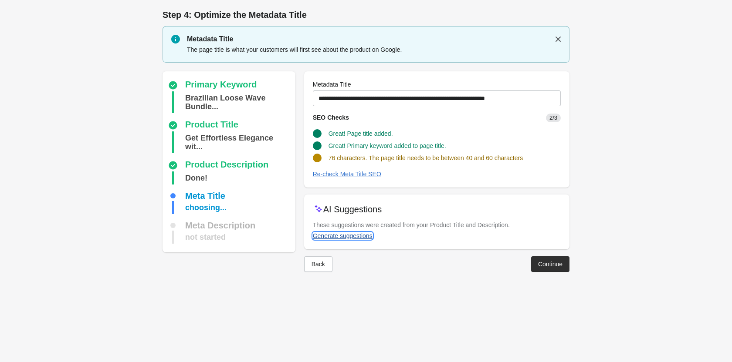
click at [342, 236] on div "Generate suggestions" at bounding box center [343, 236] width 60 height 7
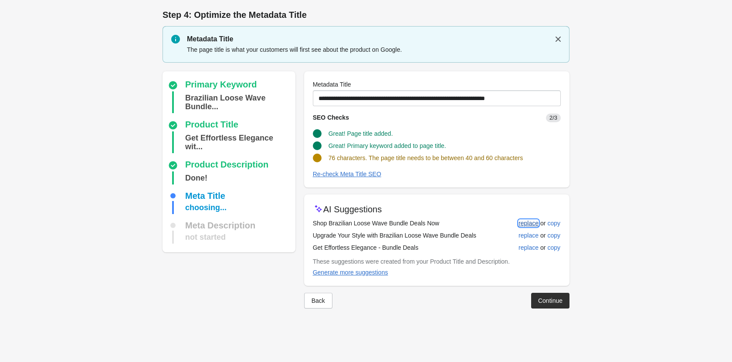
click at [525, 220] on div "replace" at bounding box center [528, 223] width 20 height 7
type input "**********"
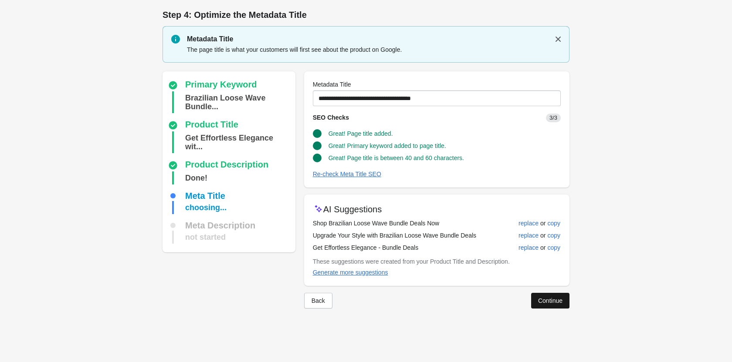
click at [543, 303] on div "Continue" at bounding box center [550, 300] width 24 height 7
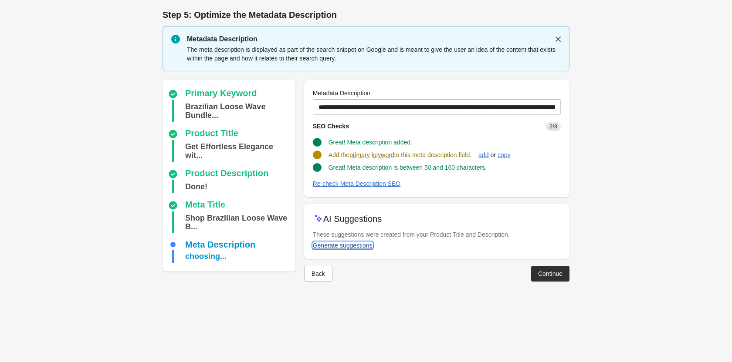
click at [349, 246] on div "Generate suggestions" at bounding box center [343, 245] width 60 height 7
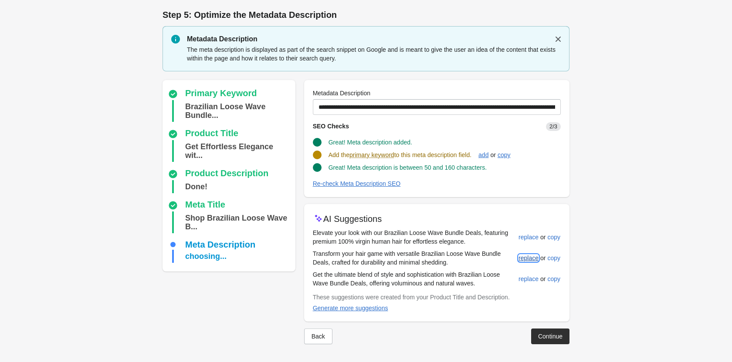
click at [528, 255] on div "replace" at bounding box center [528, 258] width 20 height 7
type input "**********"
click at [545, 334] on div "Continue" at bounding box center [550, 335] width 24 height 7
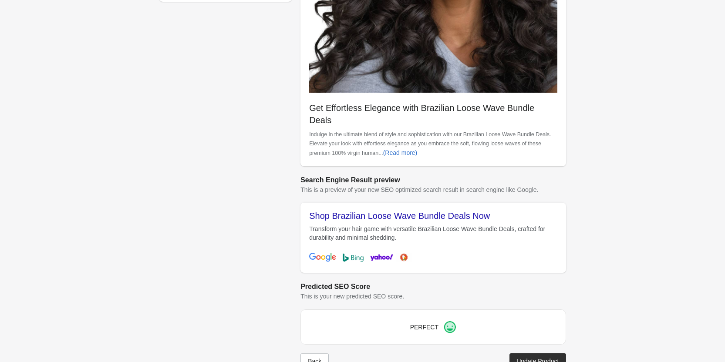
scroll to position [233, 0]
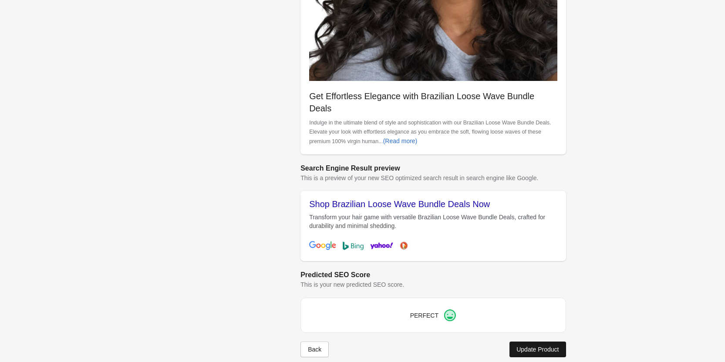
click at [532, 346] on div "Update Product" at bounding box center [537, 349] width 42 height 7
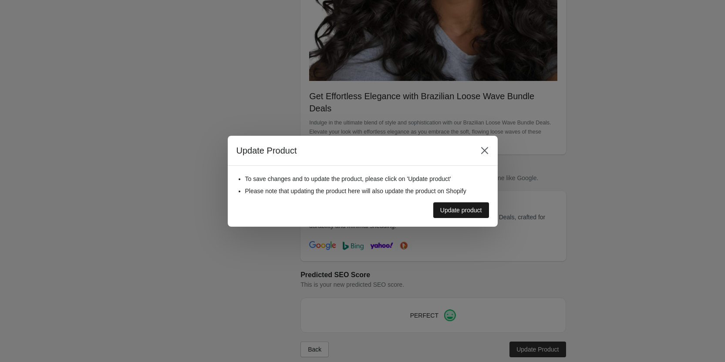
click at [460, 207] on div "Update product" at bounding box center [461, 210] width 42 height 7
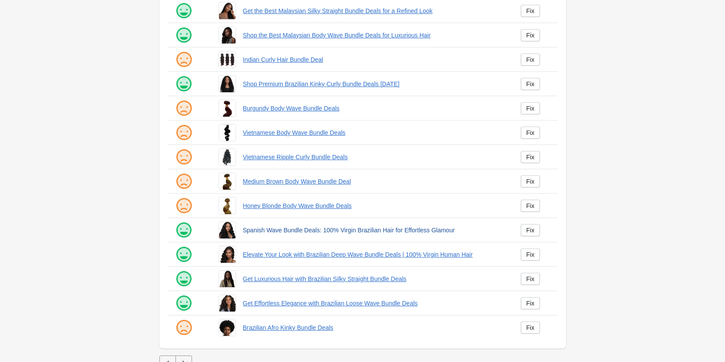
scroll to position [118, 0]
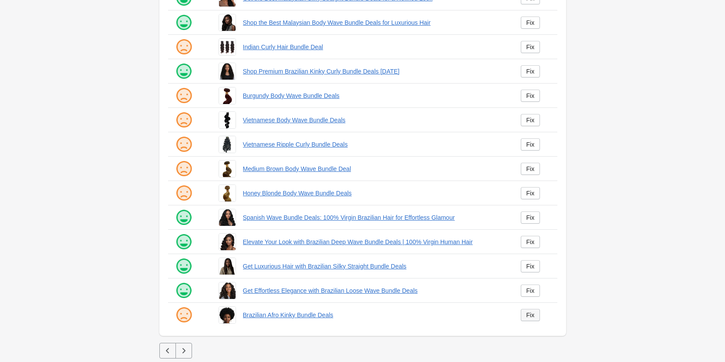
click at [534, 311] on link "Fix" at bounding box center [531, 315] width 20 height 12
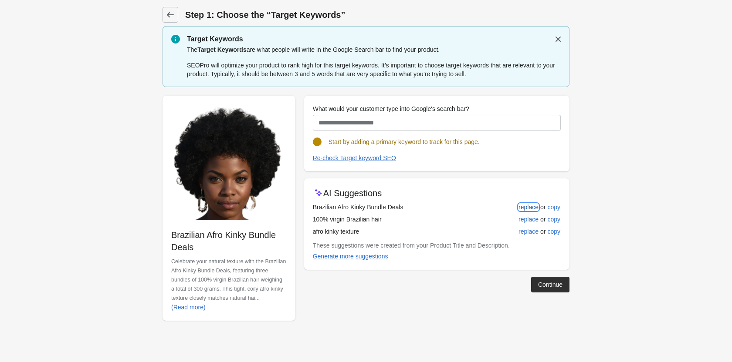
click at [527, 211] on button "replace" at bounding box center [528, 207] width 27 height 16
type input "**********"
click at [534, 207] on div "replace" at bounding box center [528, 207] width 20 height 7
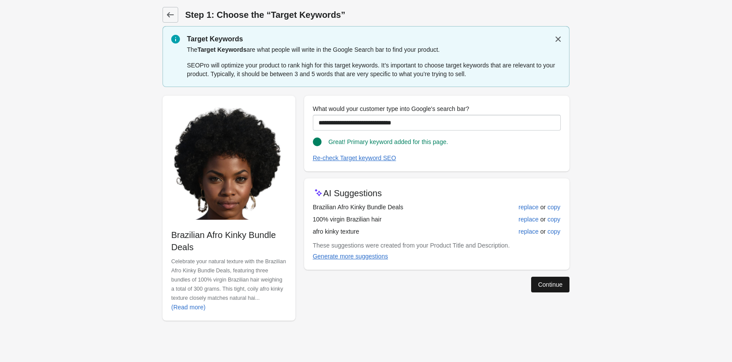
click at [539, 281] on div "Continue" at bounding box center [550, 284] width 24 height 7
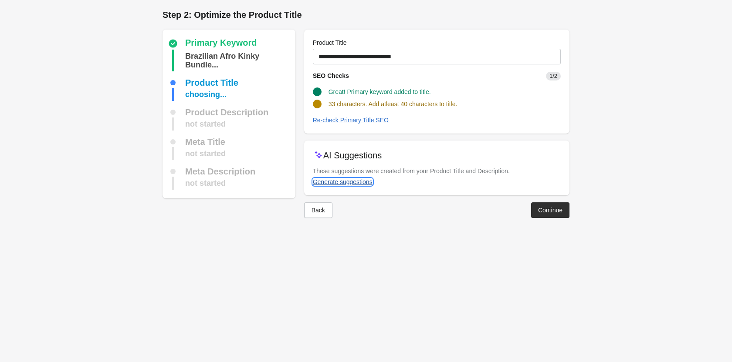
click at [321, 182] on div "Generate suggestions" at bounding box center [343, 182] width 60 height 7
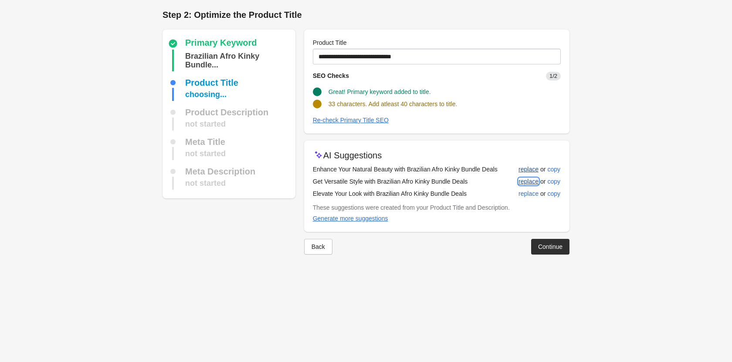
drag, startPoint x: 520, startPoint y: 182, endPoint x: 523, endPoint y: 166, distance: 15.9
click at [521, 174] on button "replace" at bounding box center [528, 182] width 27 height 16
click at [523, 166] on div "replace" at bounding box center [528, 169] width 20 height 7
type input "**********"
click at [563, 256] on div at bounding box center [365, 262] width 407 height 14
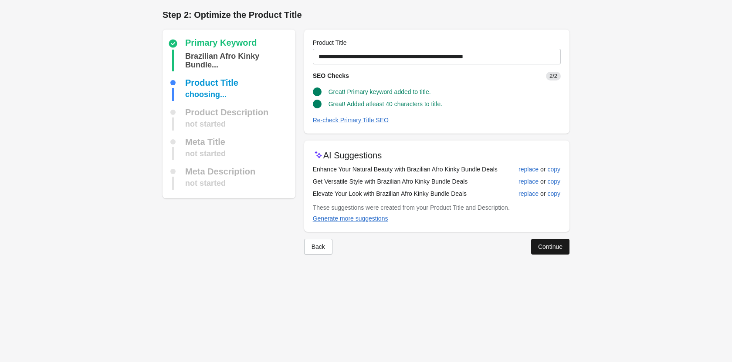
click at [560, 249] on div "Continue" at bounding box center [550, 246] width 24 height 7
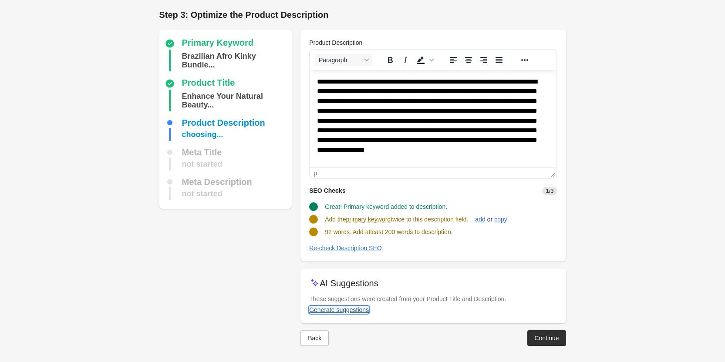
click at [349, 312] on div "Generate suggestions" at bounding box center [339, 310] width 60 height 7
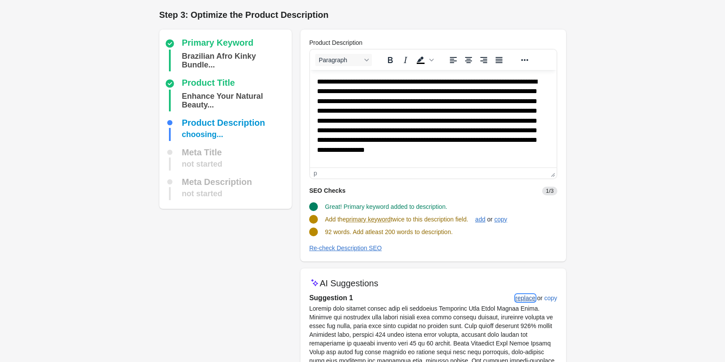
click at [531, 297] on div "replace" at bounding box center [526, 298] width 20 height 7
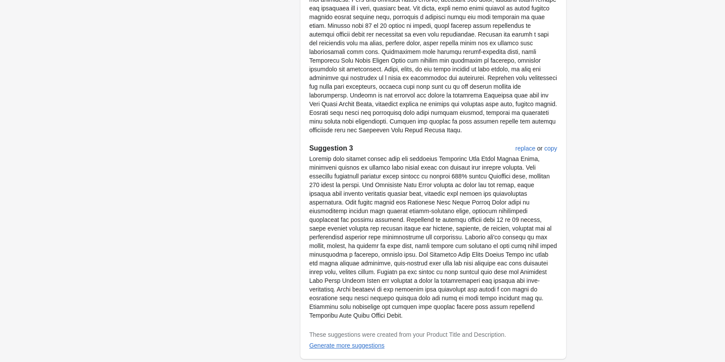
scroll to position [504, 0]
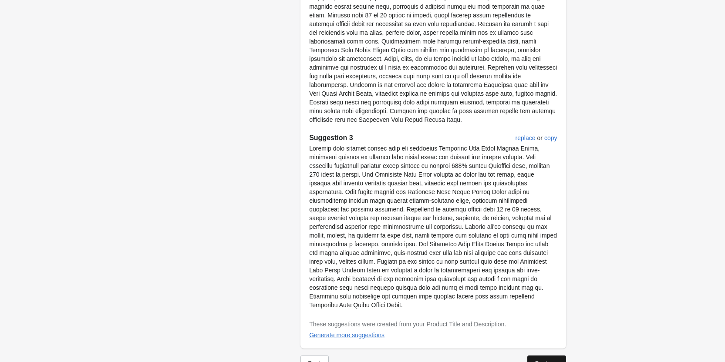
click at [550, 356] on button "Continue" at bounding box center [546, 364] width 38 height 16
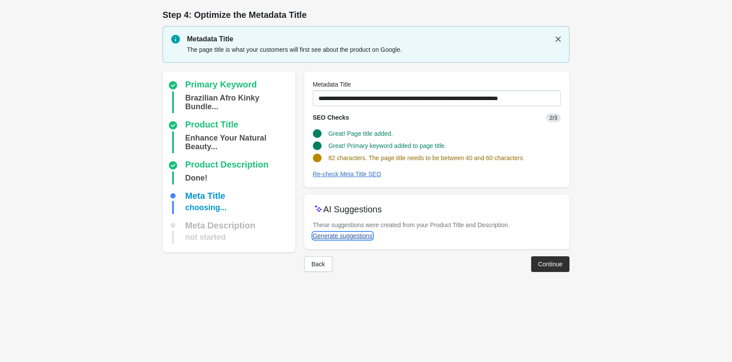
click at [356, 239] on div "Generate suggestions" at bounding box center [343, 236] width 60 height 7
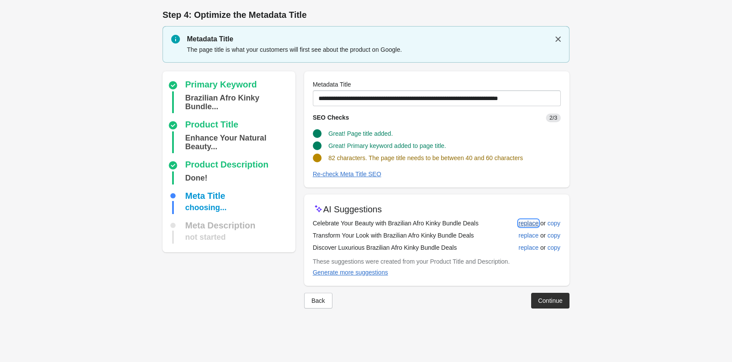
click at [529, 226] on div "replace" at bounding box center [528, 223] width 20 height 7
type input "**********"
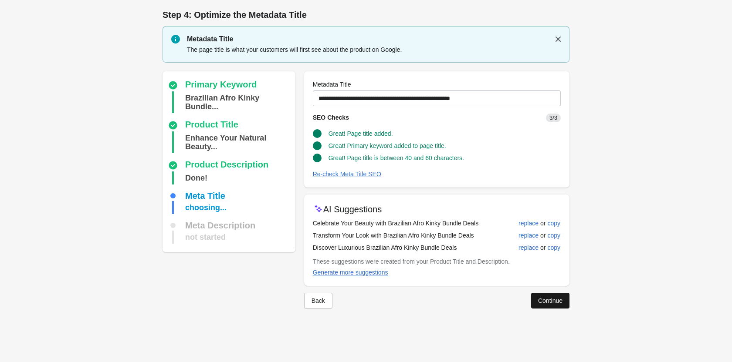
click at [537, 294] on button "Continue" at bounding box center [550, 301] width 38 height 16
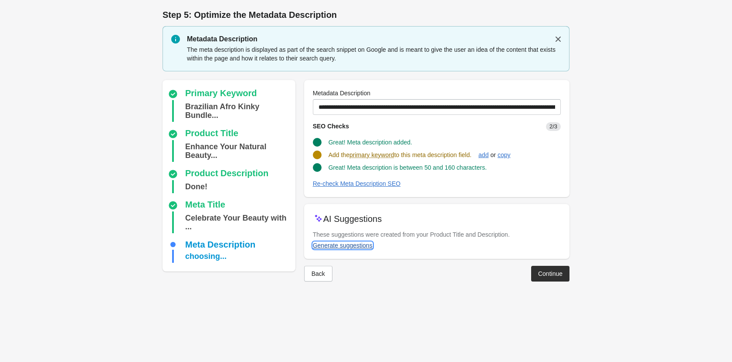
click at [351, 240] on button "Generate suggestions" at bounding box center [342, 246] width 67 height 16
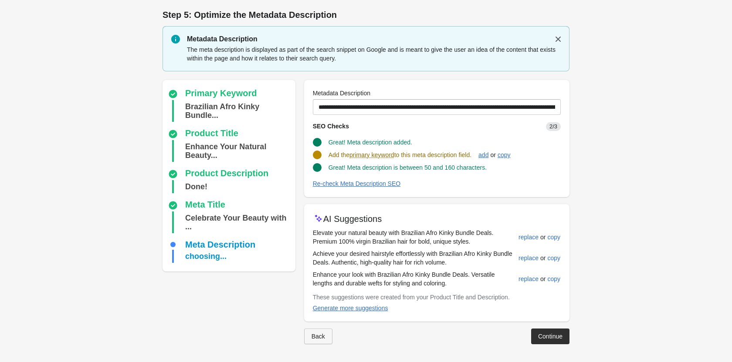
click at [306, 333] on button "Back" at bounding box center [318, 337] width 28 height 16
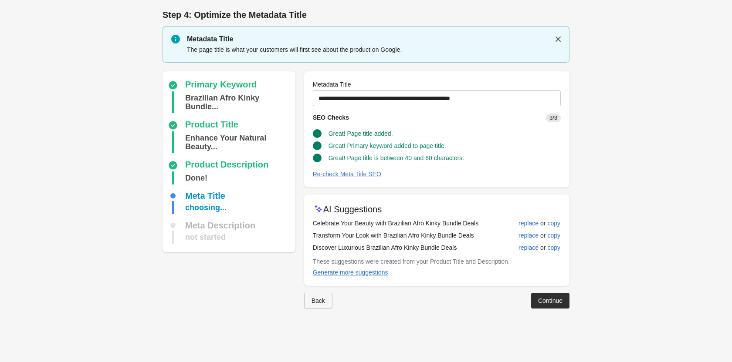
click at [321, 302] on div "Back" at bounding box center [317, 300] width 13 height 7
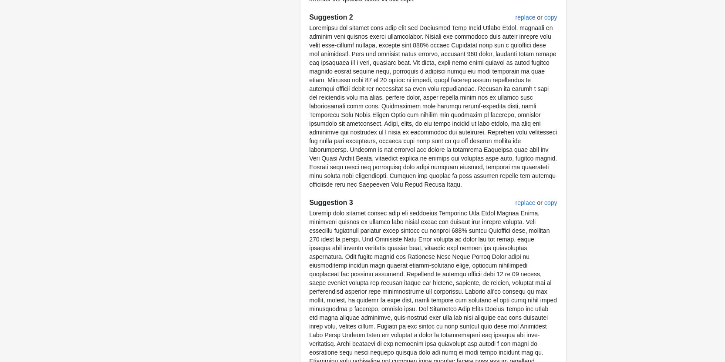
scroll to position [504, 0]
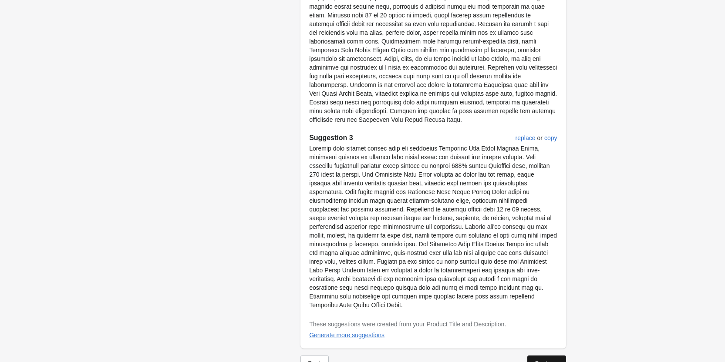
click at [544, 356] on button "Continue" at bounding box center [546, 364] width 38 height 16
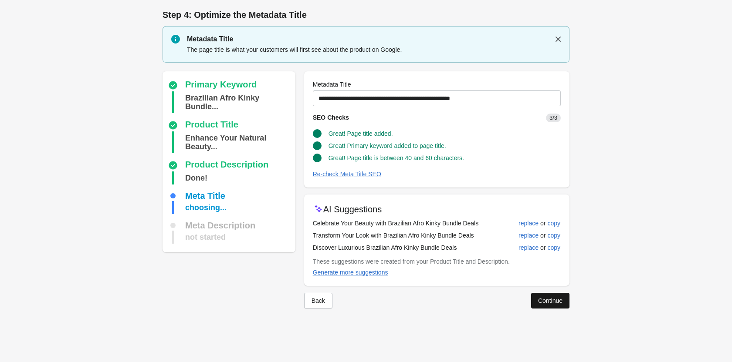
click at [551, 300] on div "Continue" at bounding box center [550, 300] width 24 height 7
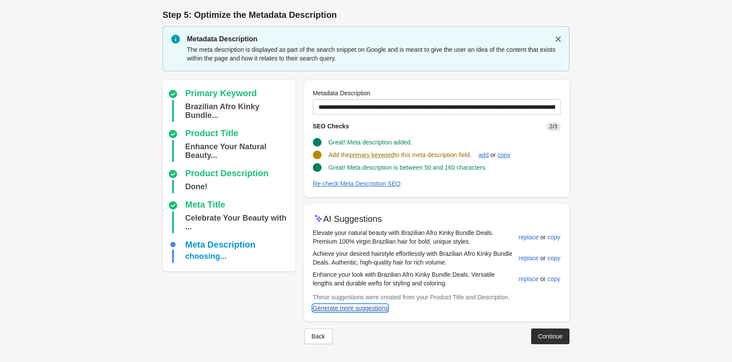
click at [346, 308] on div "Generate more suggestions" at bounding box center [350, 308] width 75 height 7
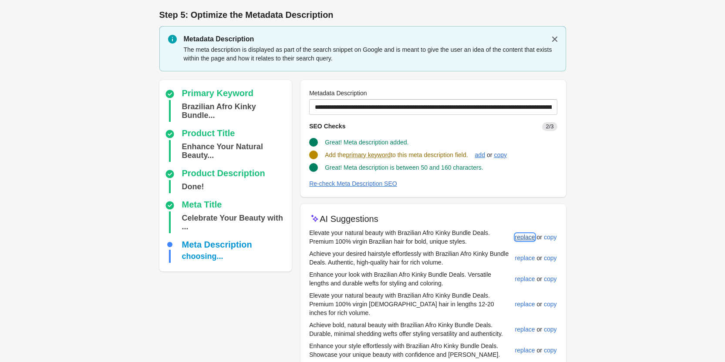
click at [530, 231] on button "replace" at bounding box center [525, 237] width 27 height 16
type input "**********"
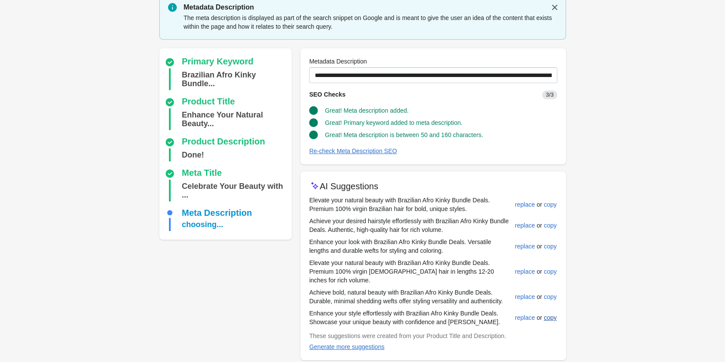
scroll to position [61, 0]
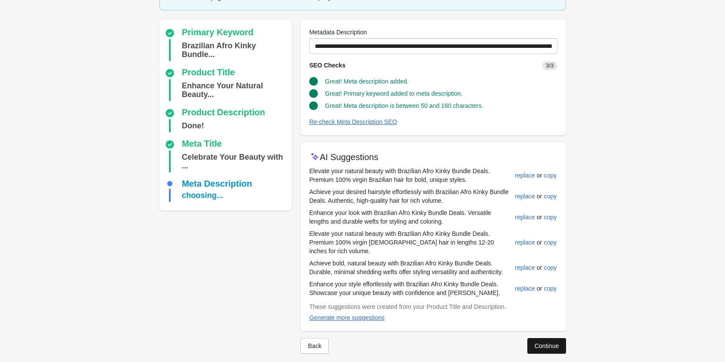
click at [546, 343] on button "Continue" at bounding box center [546, 346] width 38 height 16
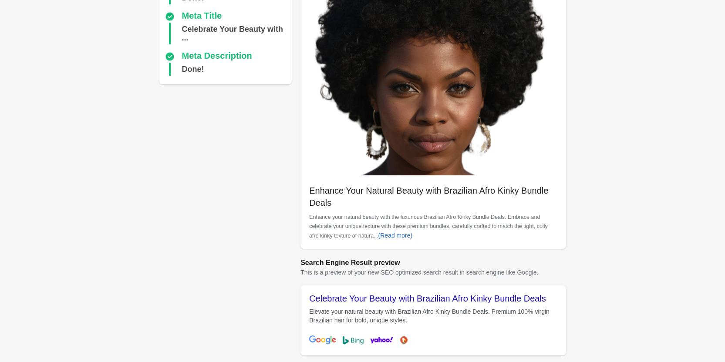
scroll to position [245, 0]
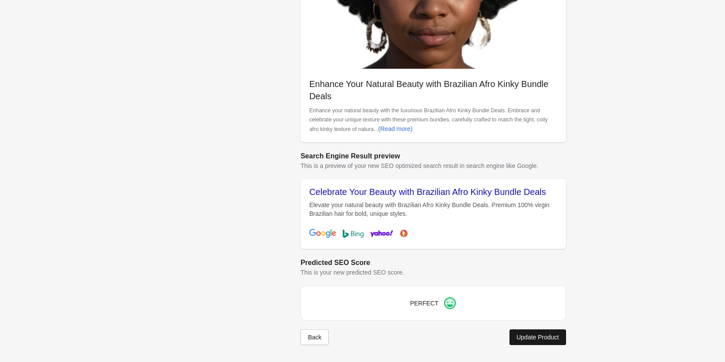
click at [536, 341] on div "Update Product" at bounding box center [537, 337] width 42 height 7
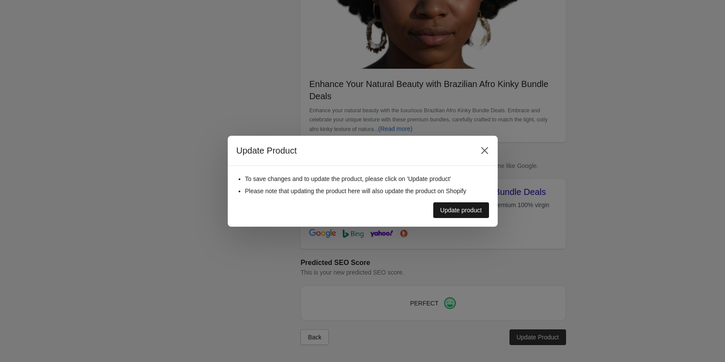
click at [461, 216] on button "Update product" at bounding box center [461, 210] width 56 height 16
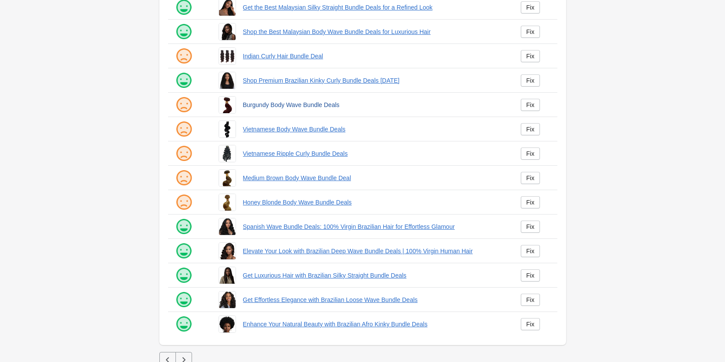
scroll to position [118, 0]
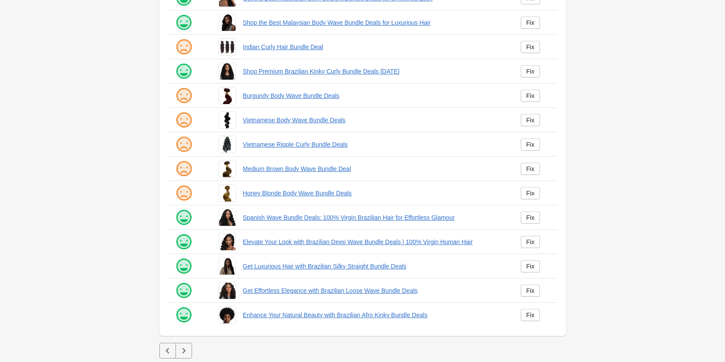
click at [188, 351] on button "button" at bounding box center [183, 351] width 17 height 16
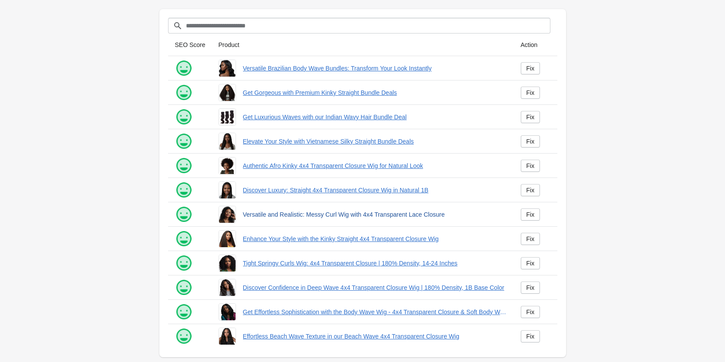
scroll to position [45, 0]
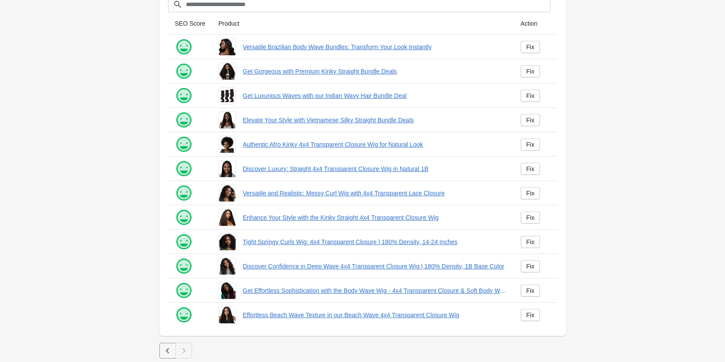
click at [165, 348] on icon "button" at bounding box center [167, 351] width 9 height 9
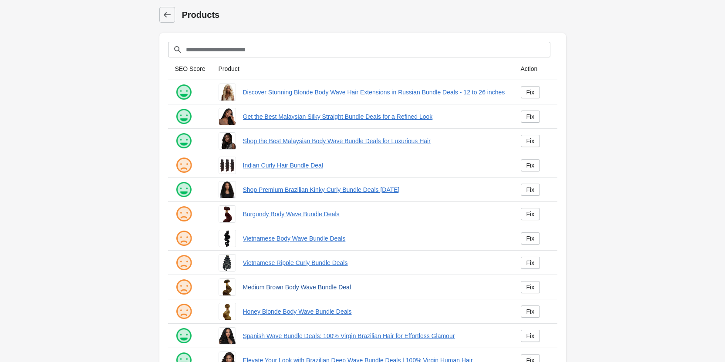
scroll to position [118, 0]
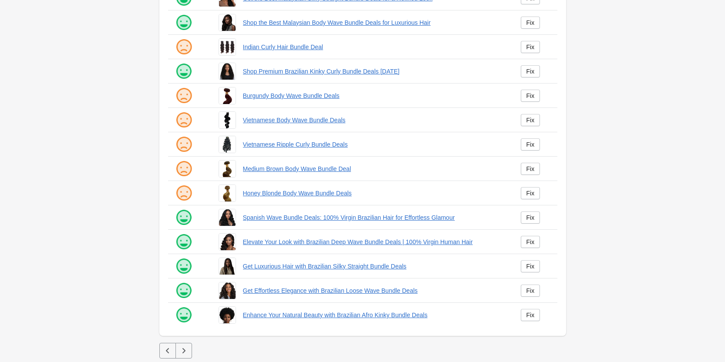
click at [162, 353] on button "button" at bounding box center [167, 351] width 17 height 16
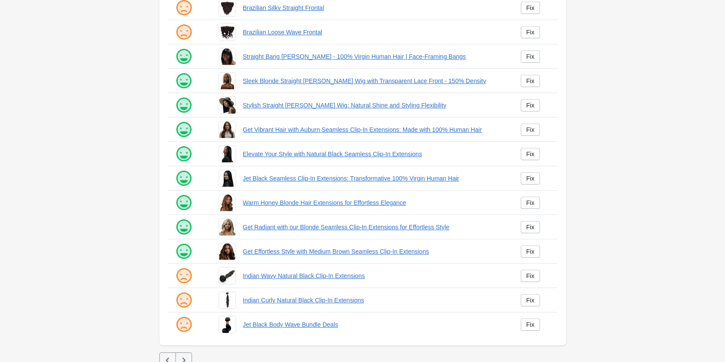
scroll to position [118, 0]
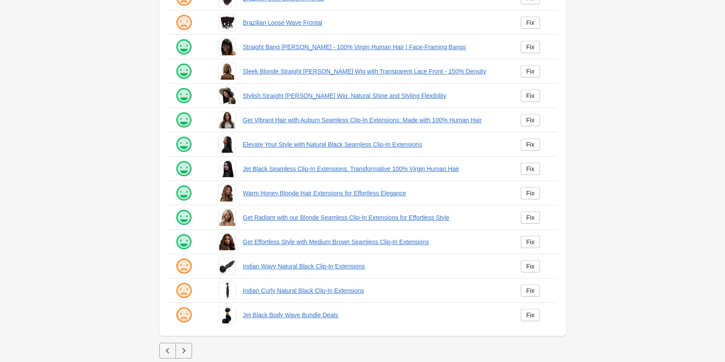
click at [164, 346] on button "button" at bounding box center [167, 351] width 17 height 16
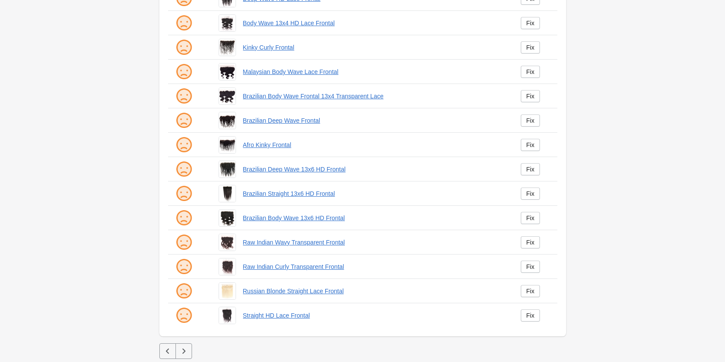
scroll to position [118, 0]
click at [164, 351] on icon "button" at bounding box center [167, 351] width 9 height 9
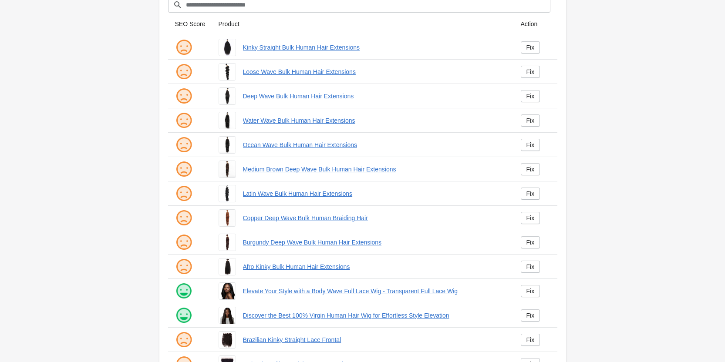
scroll to position [118, 0]
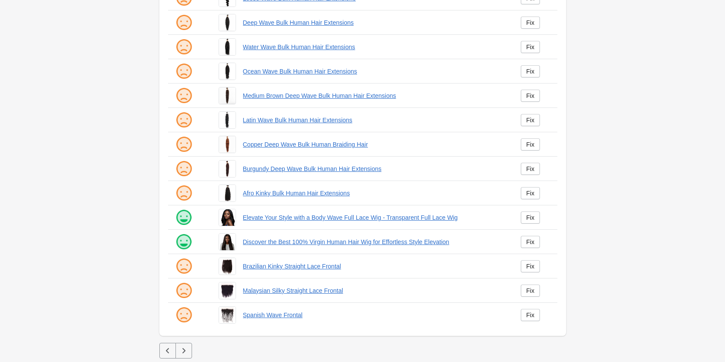
click at [164, 351] on icon "button" at bounding box center [167, 351] width 9 height 9
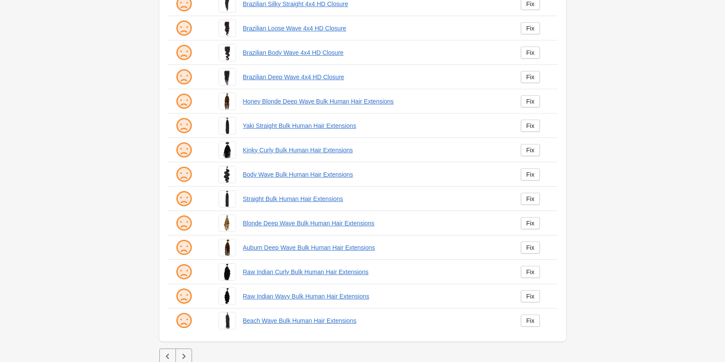
scroll to position [118, 0]
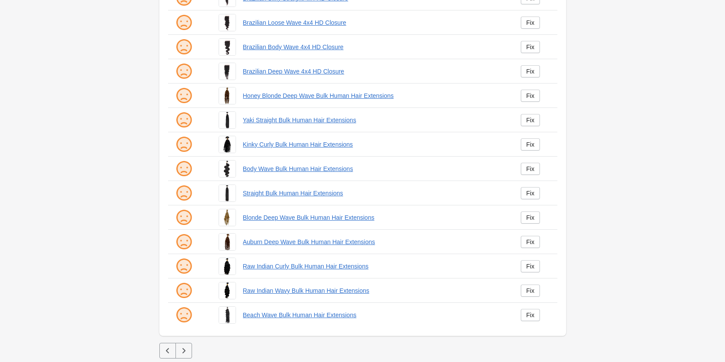
click at [165, 354] on icon "button" at bounding box center [167, 351] width 9 height 9
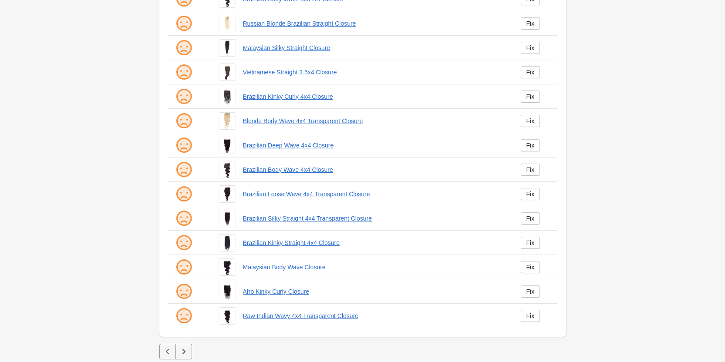
scroll to position [118, 0]
click at [172, 352] on button "button" at bounding box center [167, 351] width 17 height 16
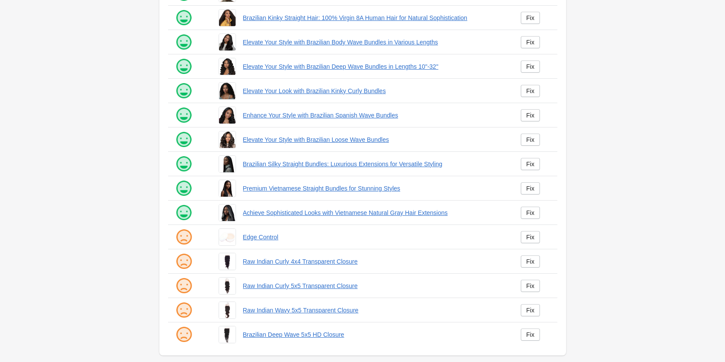
scroll to position [118, 0]
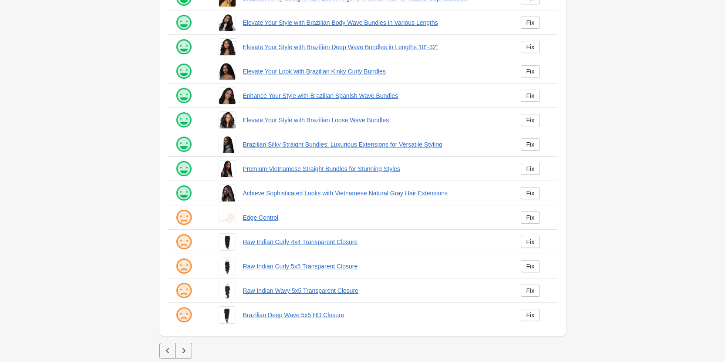
click at [159, 351] on div "Products Filter[title] SEO Score Product Action" at bounding box center [362, 122] width 435 height 481
click at [163, 351] on icon "button" at bounding box center [167, 351] width 9 height 9
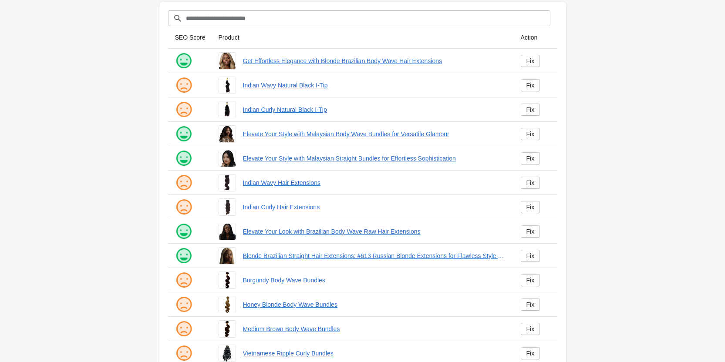
scroll to position [118, 0]
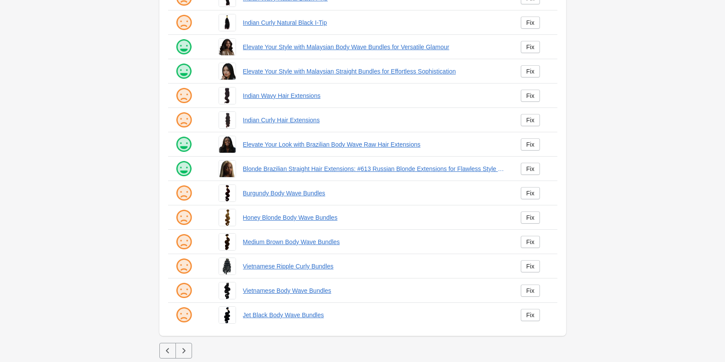
click at [168, 347] on icon "button" at bounding box center [167, 351] width 9 height 9
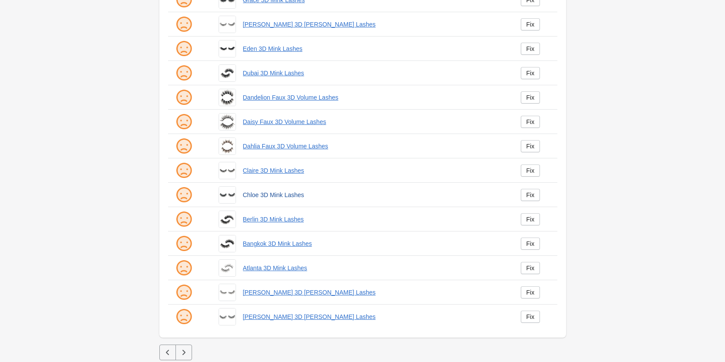
scroll to position [118, 0]
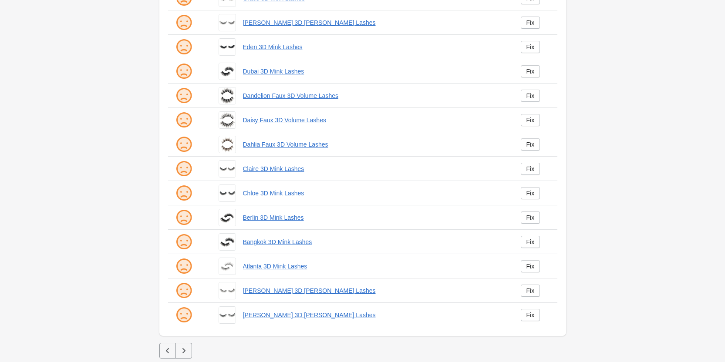
click at [169, 354] on icon "button" at bounding box center [167, 351] width 9 height 9
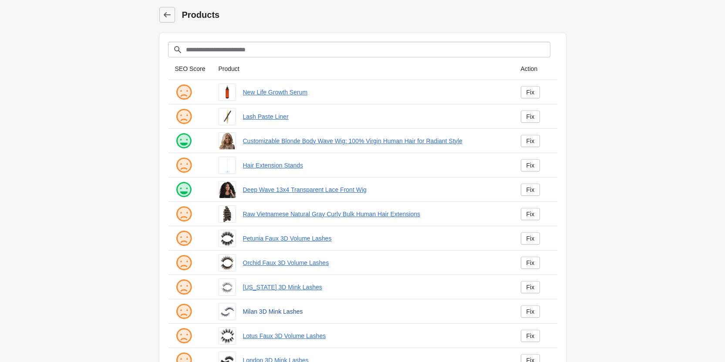
scroll to position [118, 0]
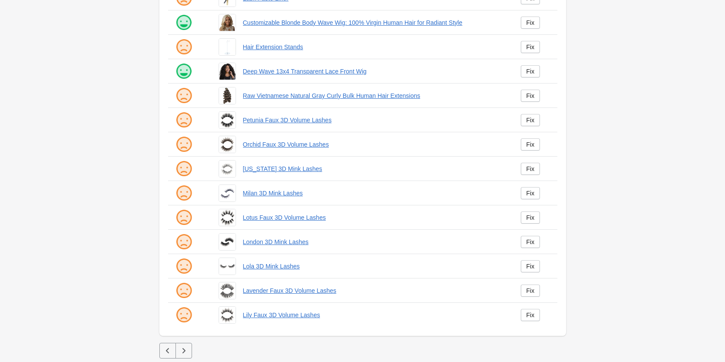
click at [171, 346] on button "button" at bounding box center [167, 351] width 17 height 16
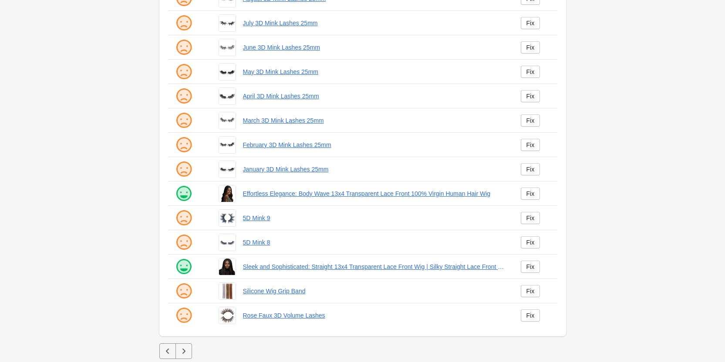
scroll to position [118, 0]
click at [172, 351] on icon "button" at bounding box center [167, 351] width 9 height 9
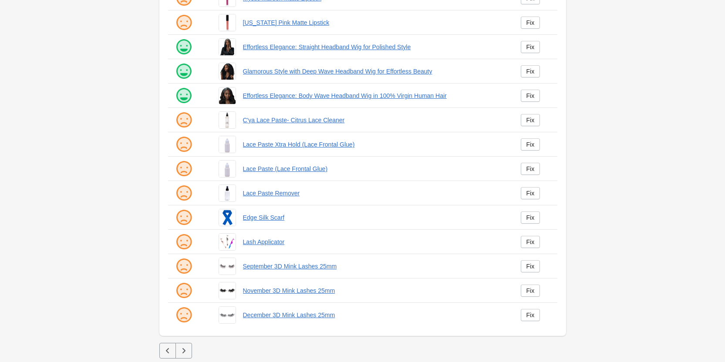
click at [168, 347] on icon "button" at bounding box center [167, 351] width 9 height 9
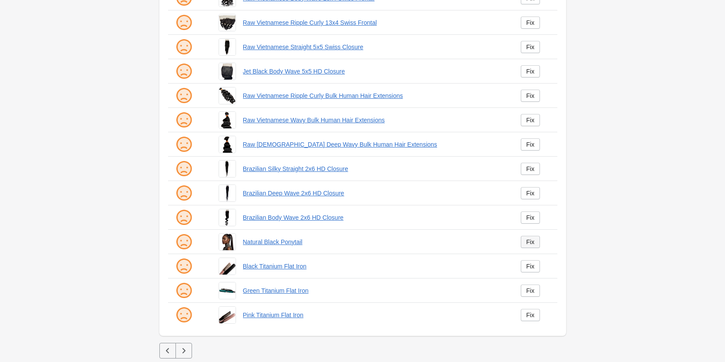
click at [528, 237] on link "Fix" at bounding box center [531, 242] width 20 height 12
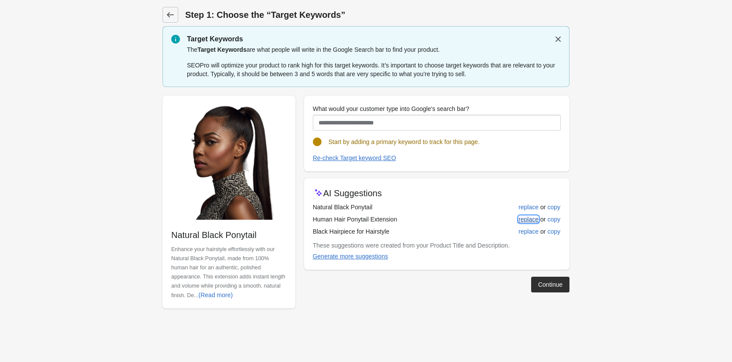
click at [518, 218] on div "replace" at bounding box center [528, 219] width 20 height 7
type input "**********"
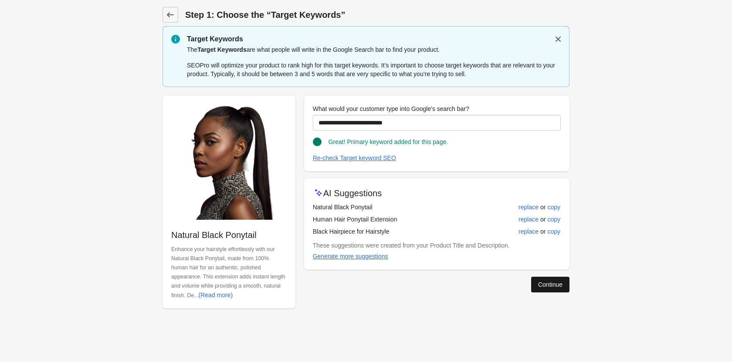
drag, startPoint x: 540, startPoint y: 273, endPoint x: 542, endPoint y: 278, distance: 5.9
click at [542, 277] on div "Continue" at bounding box center [433, 281] width 272 height 23
click at [542, 280] on button "Continue" at bounding box center [550, 285] width 38 height 16
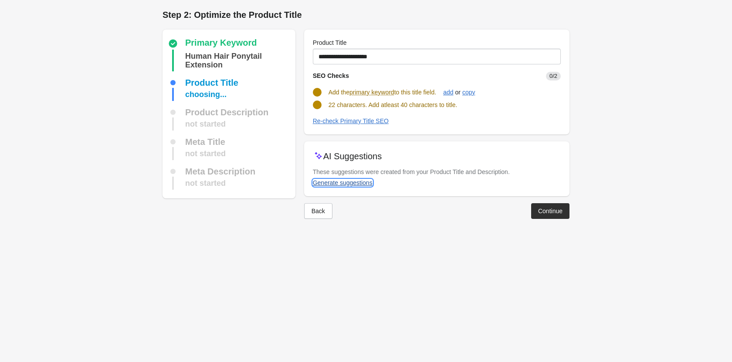
click at [363, 181] on div "Generate suggestions" at bounding box center [343, 182] width 60 height 7
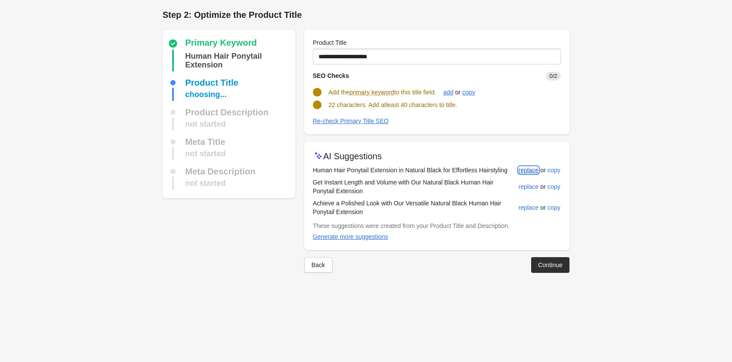
click at [524, 170] on div "replace" at bounding box center [528, 170] width 20 height 7
type input "**********"
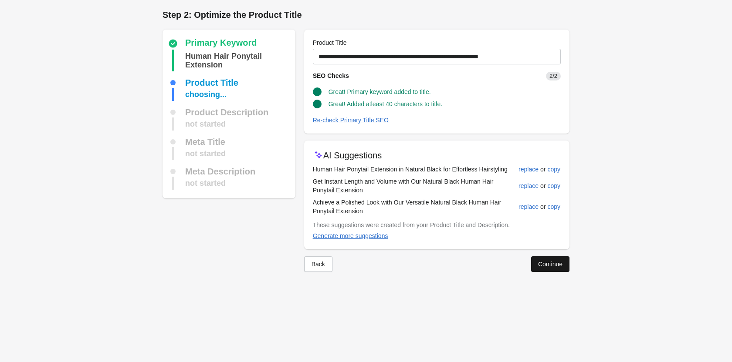
click at [550, 267] on div "Continue" at bounding box center [550, 264] width 24 height 7
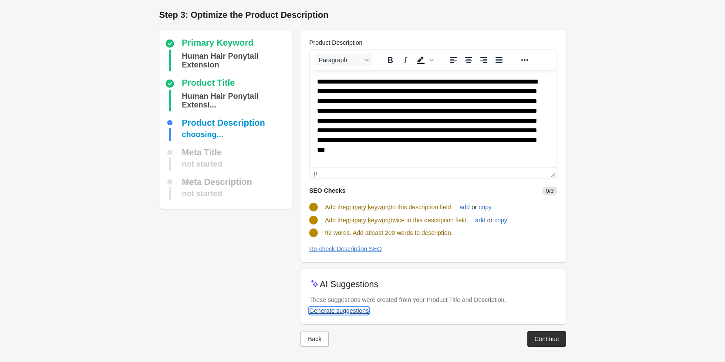
click at [319, 311] on div "Generate suggestions" at bounding box center [339, 310] width 60 height 7
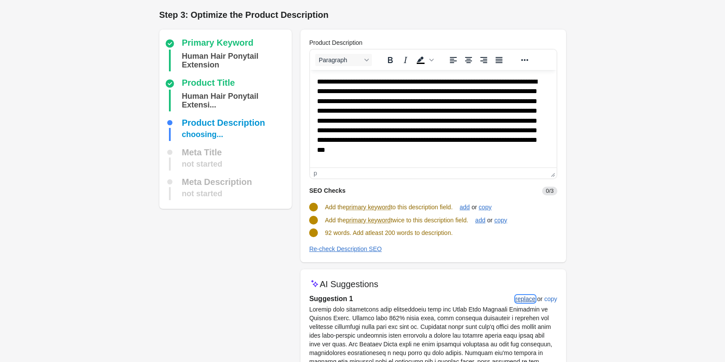
click at [525, 298] on div "replace" at bounding box center [526, 299] width 20 height 7
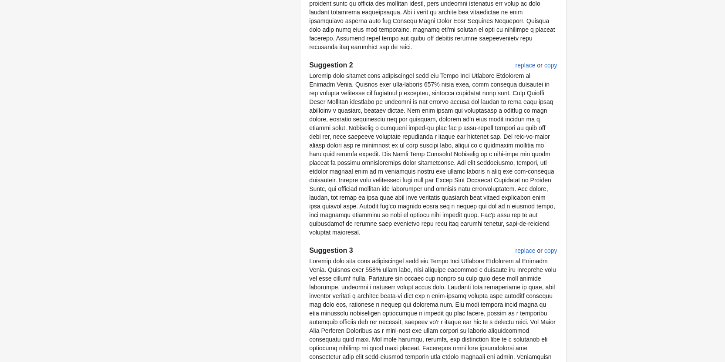
scroll to position [504, 0]
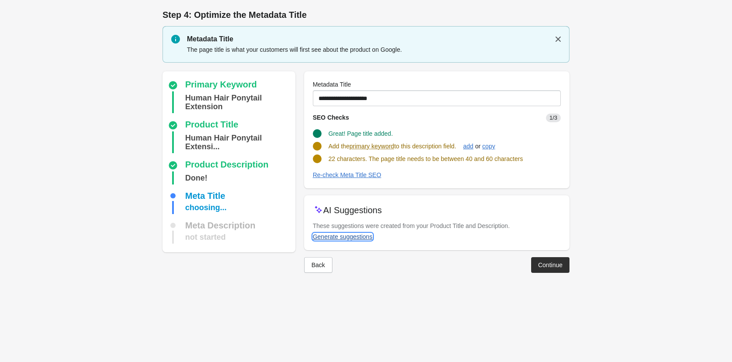
click at [352, 236] on div "Generate suggestions" at bounding box center [343, 236] width 60 height 7
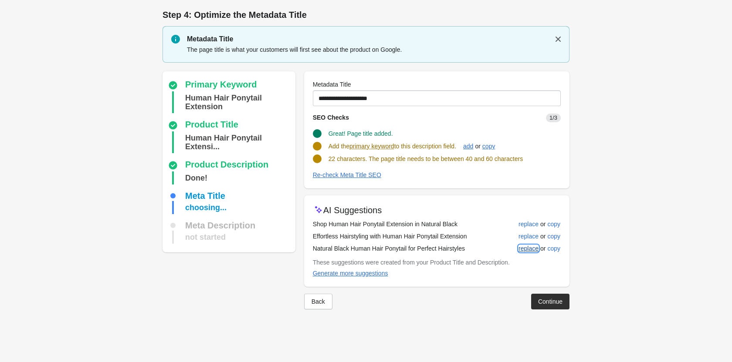
click at [524, 247] on div "replace" at bounding box center [528, 248] width 20 height 7
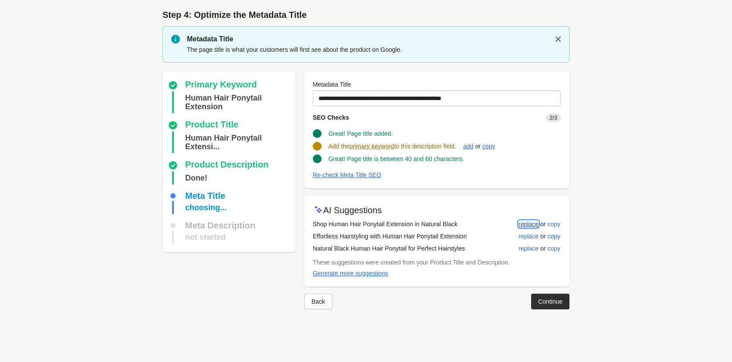
click at [526, 222] on div "replace" at bounding box center [528, 224] width 20 height 7
type input "**********"
click at [546, 297] on div "Continue" at bounding box center [550, 300] width 24 height 7
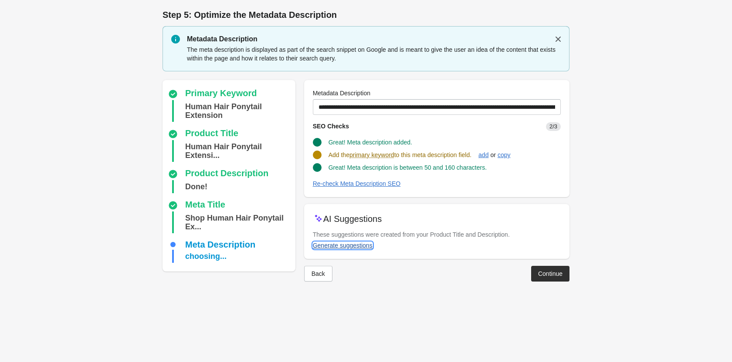
click at [314, 246] on div "Generate suggestions" at bounding box center [343, 245] width 60 height 7
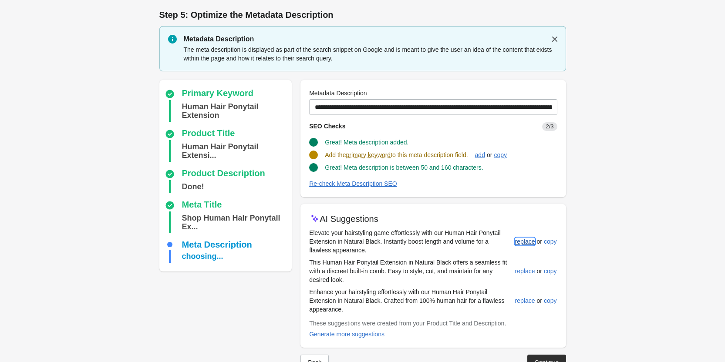
click at [523, 239] on div "replace" at bounding box center [525, 241] width 20 height 7
type input "**********"
click at [536, 358] on div "Continue" at bounding box center [546, 361] width 24 height 7
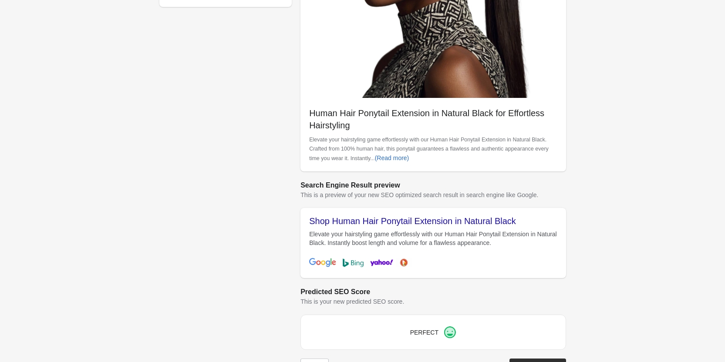
scroll to position [245, 0]
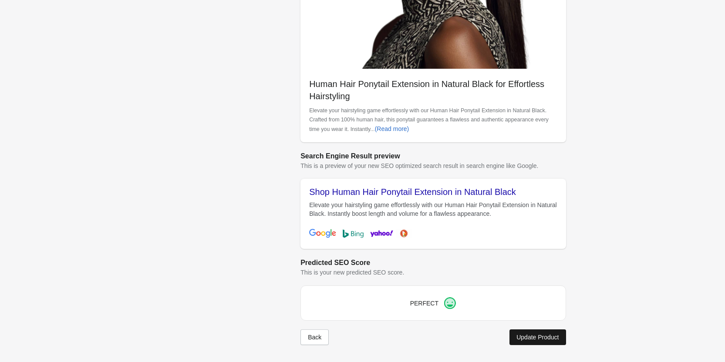
click at [515, 338] on button "Update Product" at bounding box center [537, 338] width 56 height 16
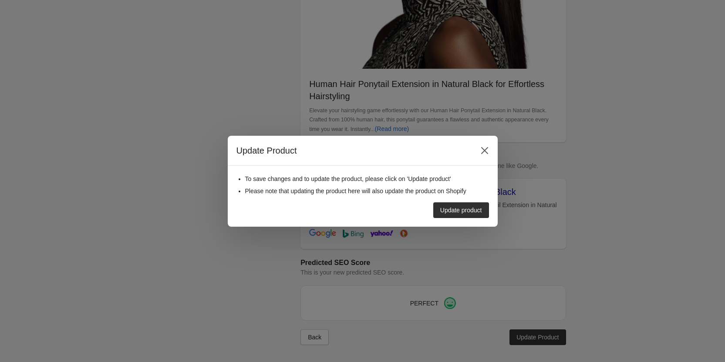
click at [470, 219] on div "To save changes and to update the product, please click on 'Update product' Ple…" at bounding box center [363, 196] width 270 height 61
click at [458, 203] on button "Update product" at bounding box center [461, 210] width 56 height 16
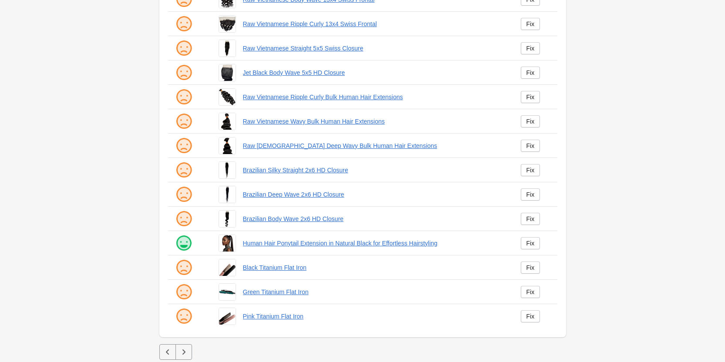
scroll to position [118, 0]
drag, startPoint x: 170, startPoint y: 354, endPoint x: 174, endPoint y: 359, distance: 6.8
click at [172, 354] on button "button" at bounding box center [167, 351] width 17 height 16
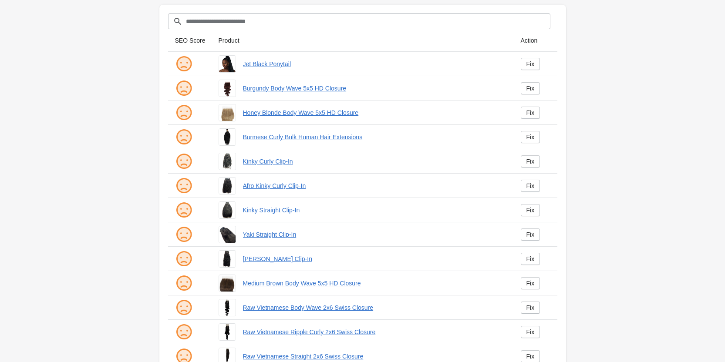
scroll to position [44, 0]
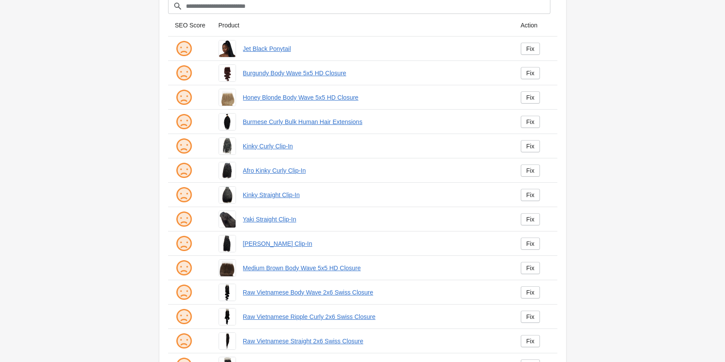
click at [522, 42] on td "Fix" at bounding box center [536, 49] width 44 height 24
click at [524, 53] on link "Fix" at bounding box center [531, 49] width 20 height 12
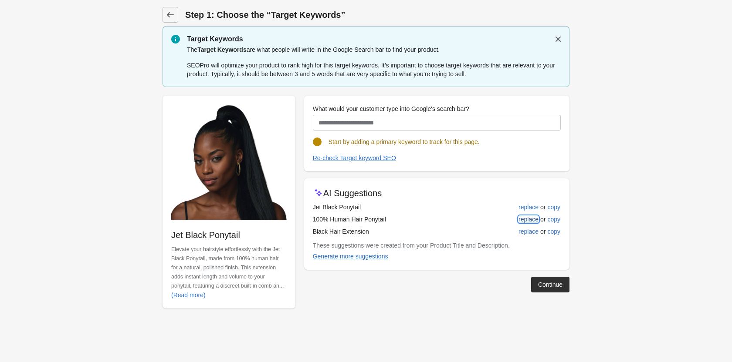
click at [516, 219] on button "replace" at bounding box center [528, 220] width 27 height 16
click at [527, 206] on div "replace" at bounding box center [528, 207] width 20 height 7
type input "**********"
click at [544, 282] on div "Continue" at bounding box center [550, 284] width 24 height 7
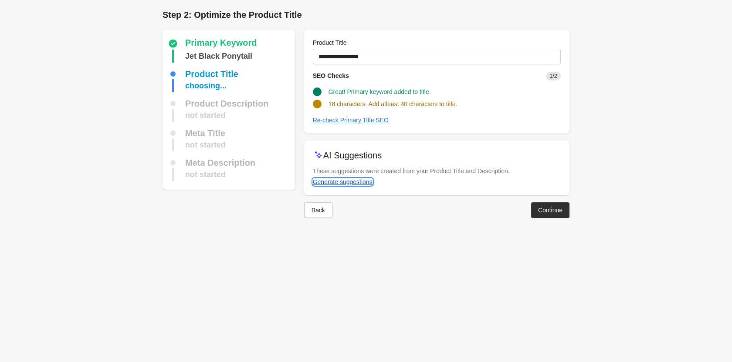
click at [333, 180] on div "Generate suggestions" at bounding box center [343, 182] width 60 height 7
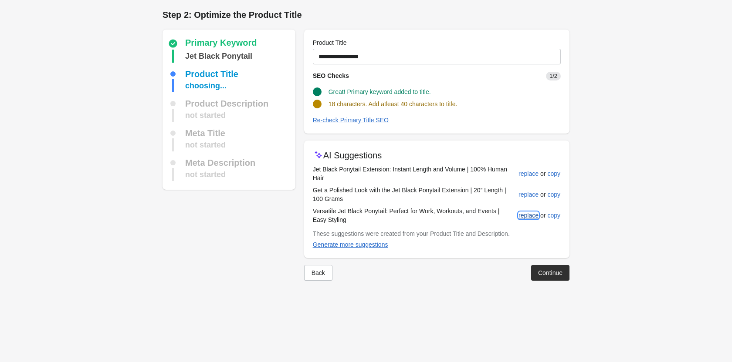
click at [522, 217] on div "replace" at bounding box center [528, 215] width 20 height 7
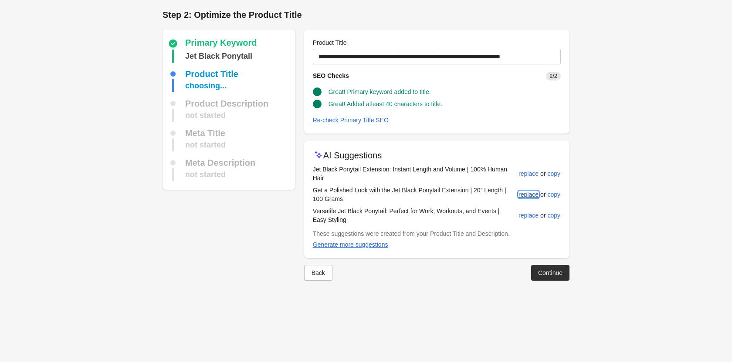
click at [523, 195] on div "replace" at bounding box center [528, 194] width 20 height 7
type input "**********"
click at [531, 273] on button "Continue" at bounding box center [550, 273] width 38 height 16
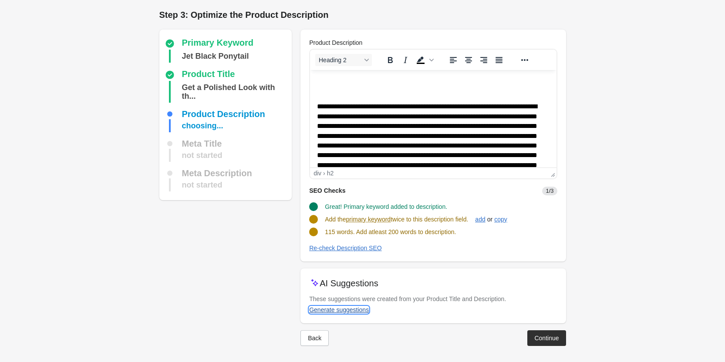
click at [354, 312] on div "Generate suggestions" at bounding box center [339, 310] width 60 height 7
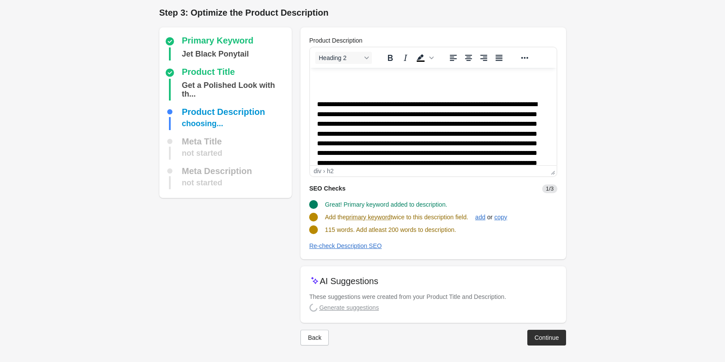
scroll to position [3, 0]
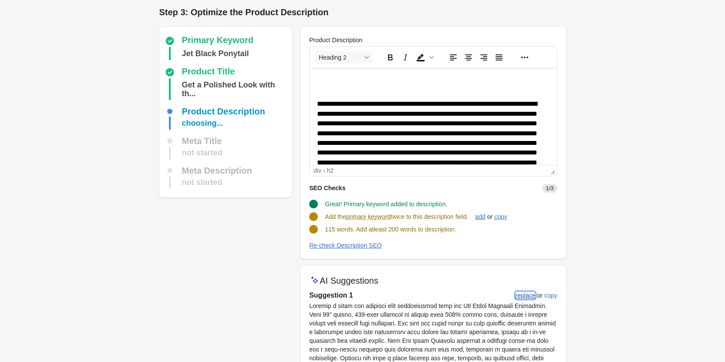
click at [524, 296] on div "replace" at bounding box center [526, 295] width 20 height 7
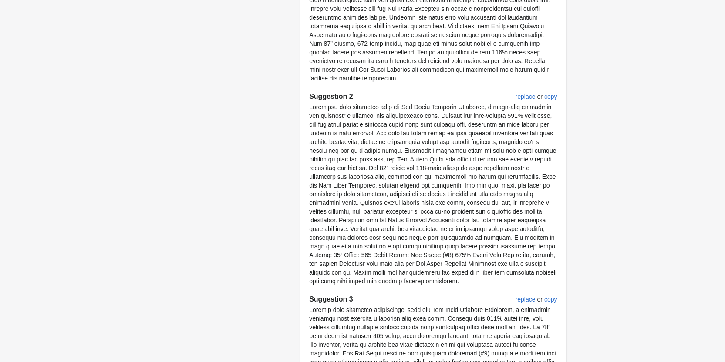
scroll to position [574, 0]
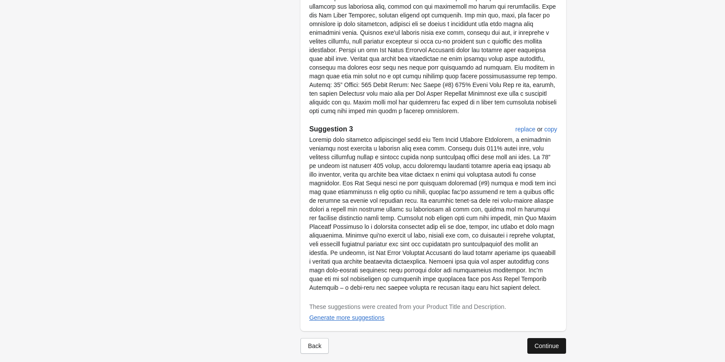
click at [536, 343] on div "Continue" at bounding box center [546, 346] width 24 height 7
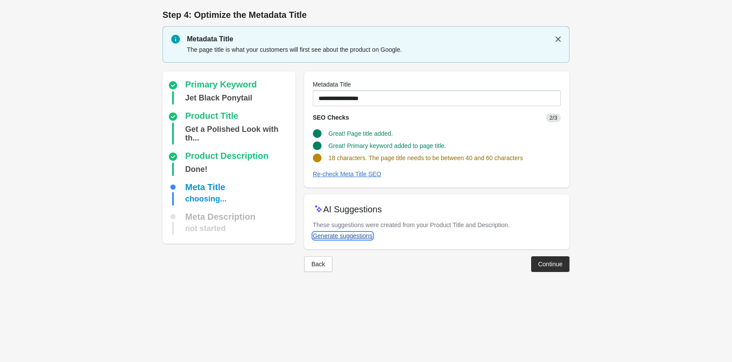
click at [336, 237] on div "Generate suggestions" at bounding box center [343, 236] width 60 height 7
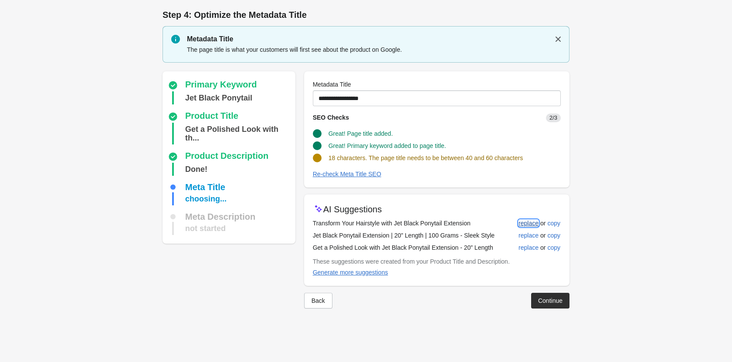
click at [524, 226] on div "replace" at bounding box center [528, 223] width 20 height 7
type input "**********"
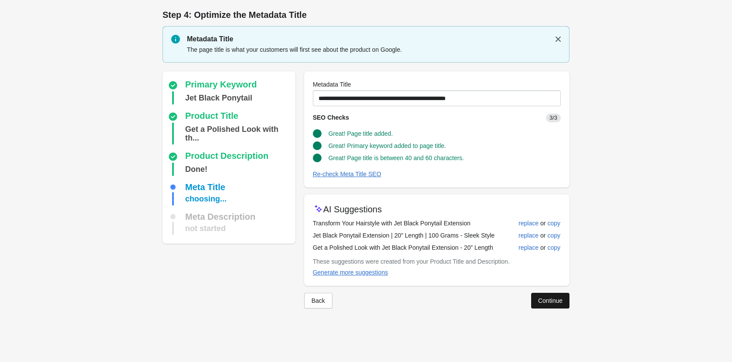
click at [553, 299] on div "Continue" at bounding box center [550, 300] width 24 height 7
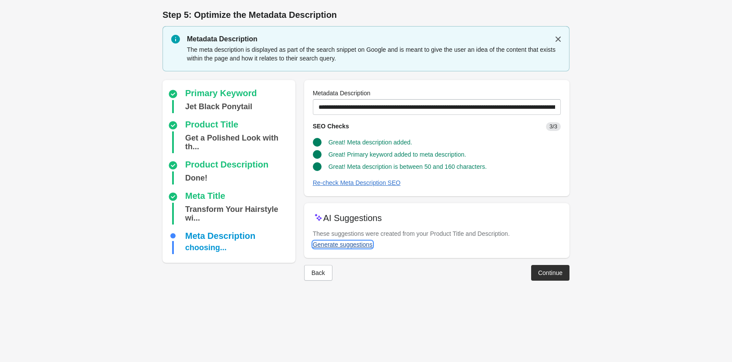
click at [342, 245] on div "Generate suggestions" at bounding box center [343, 244] width 60 height 7
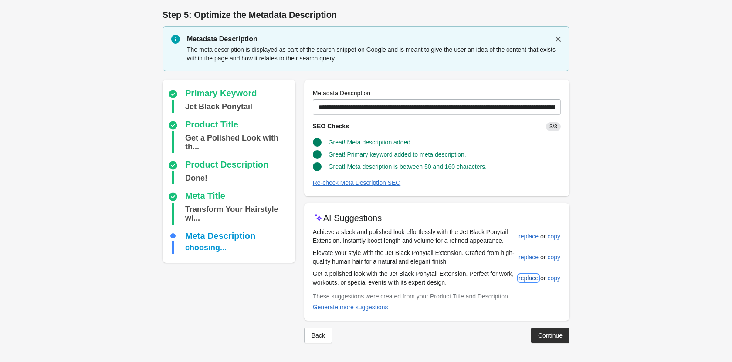
click at [523, 282] on button "replace" at bounding box center [528, 278] width 27 height 16
type input "**********"
click at [542, 333] on div "Continue" at bounding box center [550, 335] width 24 height 7
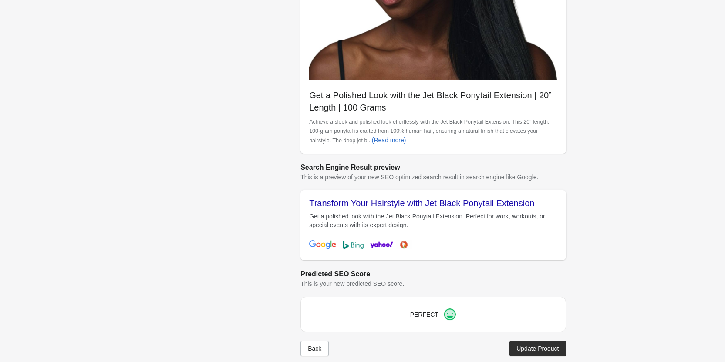
scroll to position [245, 0]
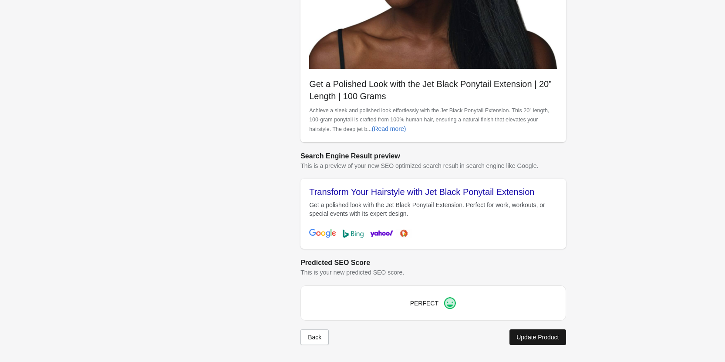
click at [542, 341] on div "Update Product" at bounding box center [537, 337] width 42 height 7
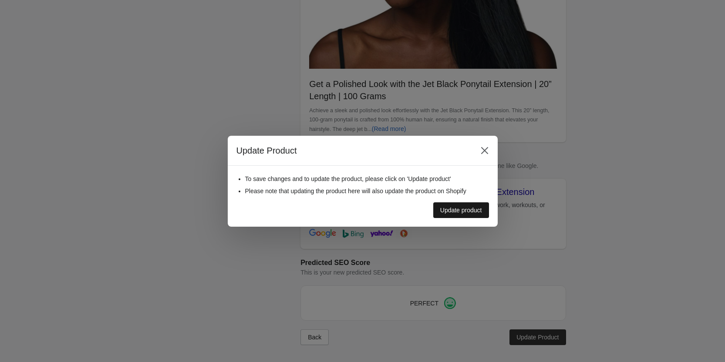
click at [470, 204] on button "Update product" at bounding box center [461, 210] width 56 height 16
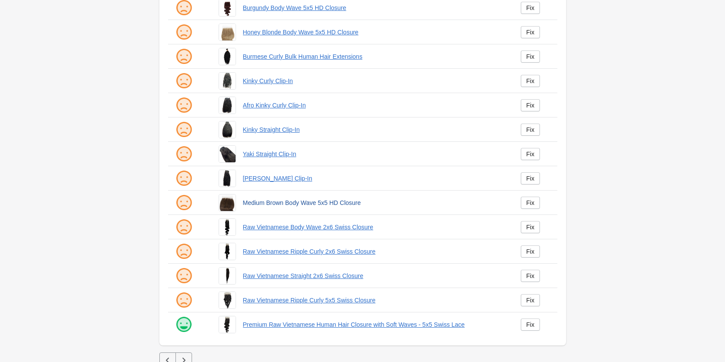
scroll to position [118, 0]
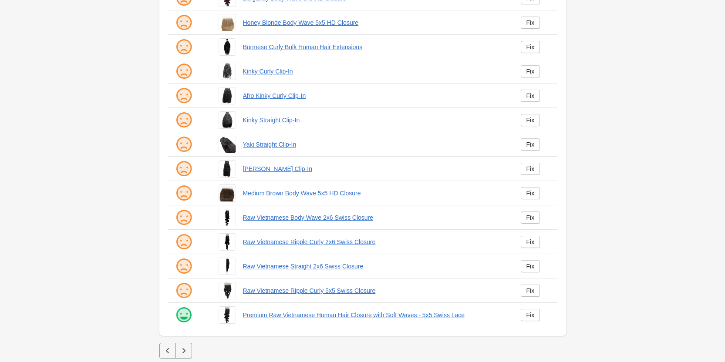
click at [172, 345] on button "button" at bounding box center [167, 351] width 17 height 16
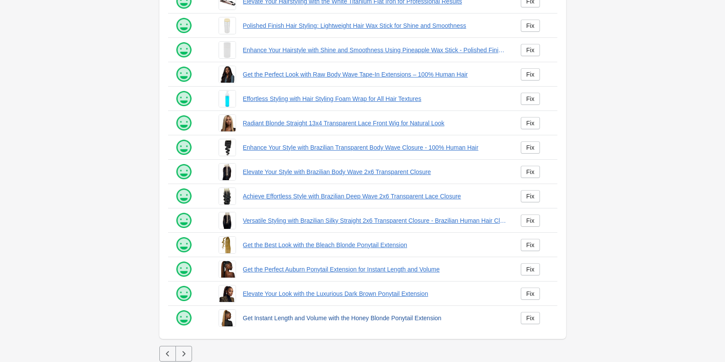
scroll to position [118, 0]
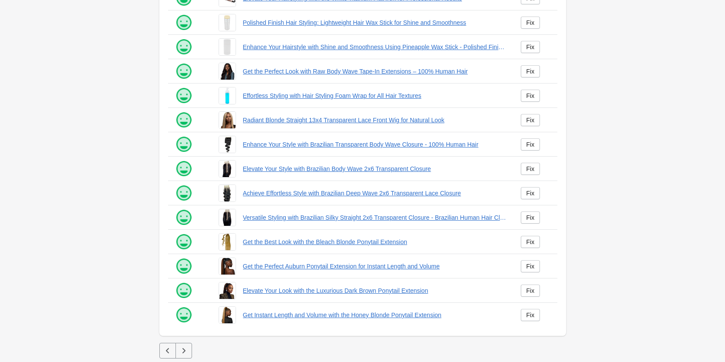
click at [167, 348] on icon "button" at bounding box center [167, 351] width 9 height 9
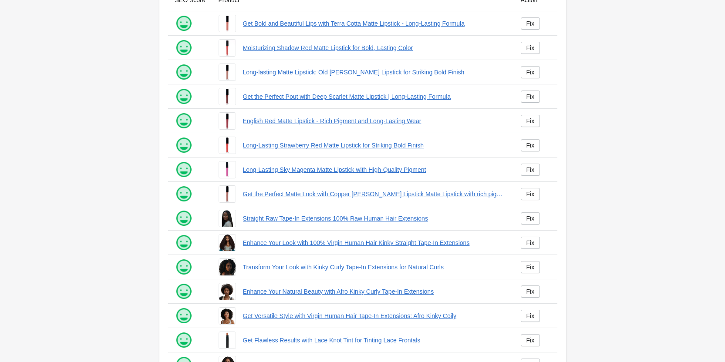
scroll to position [118, 0]
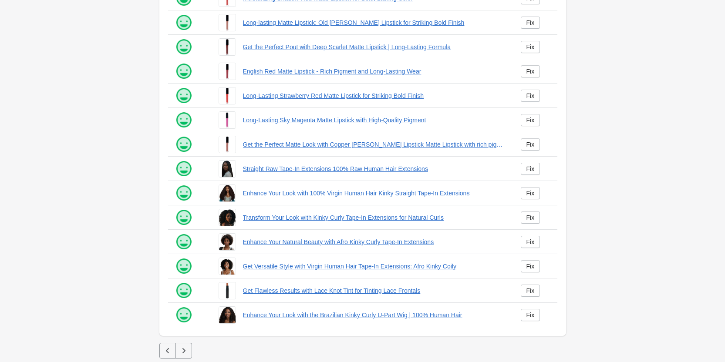
click at [160, 352] on button "button" at bounding box center [167, 351] width 17 height 16
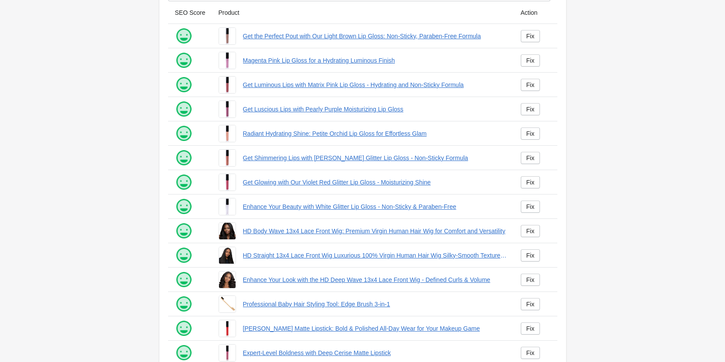
scroll to position [118, 0]
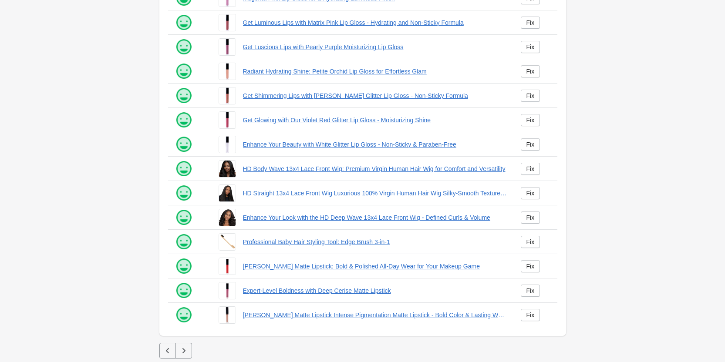
click at [165, 348] on icon "button" at bounding box center [167, 351] width 9 height 9
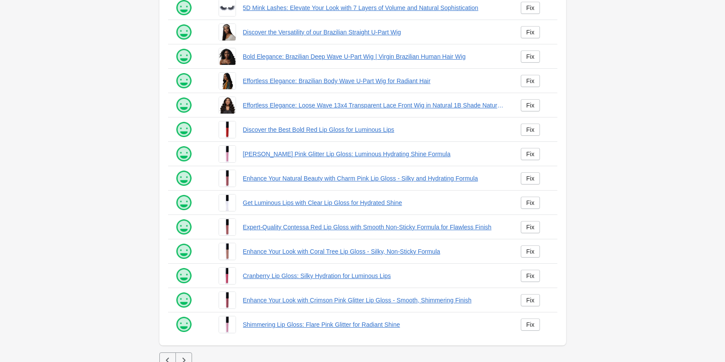
scroll to position [118, 0]
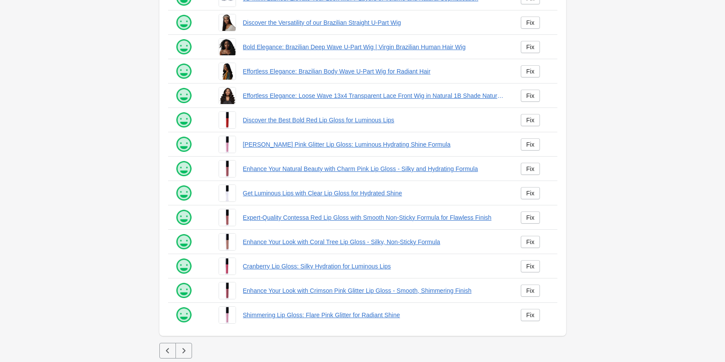
click at [165, 348] on icon "button" at bounding box center [167, 351] width 9 height 9
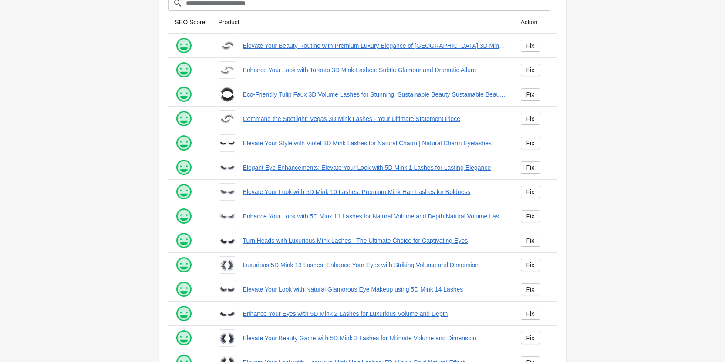
scroll to position [118, 0]
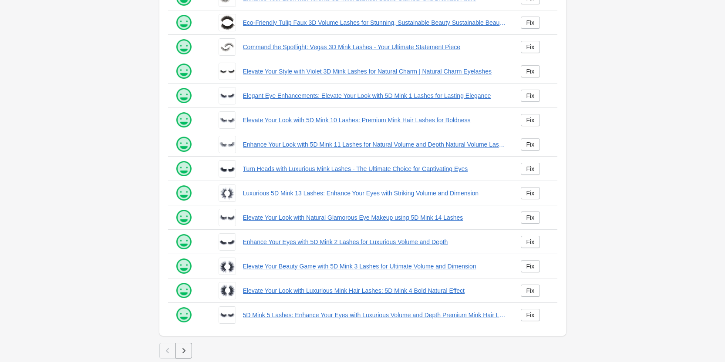
click at [183, 343] on button "button" at bounding box center [183, 351] width 17 height 16
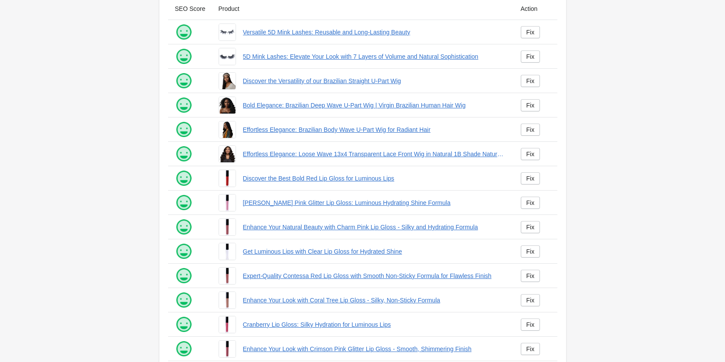
scroll to position [118, 0]
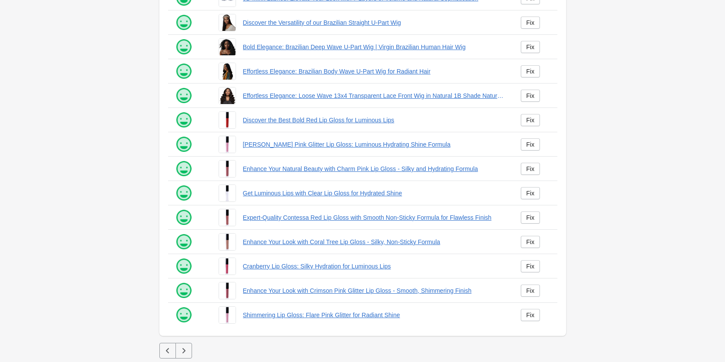
click at [181, 346] on button "button" at bounding box center [183, 351] width 17 height 16
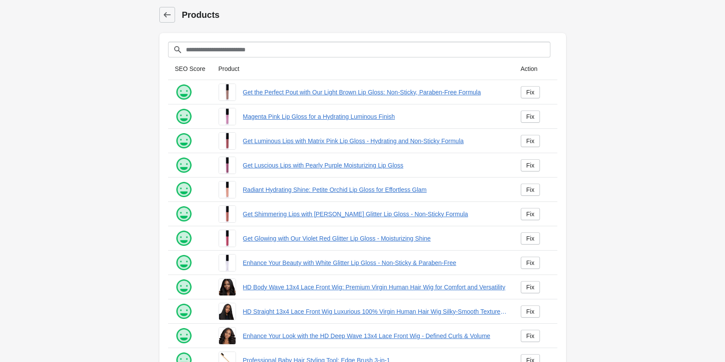
scroll to position [118, 0]
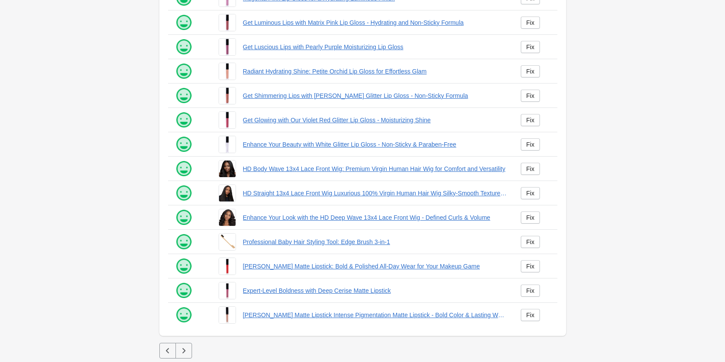
click at [190, 353] on button "button" at bounding box center [183, 351] width 17 height 16
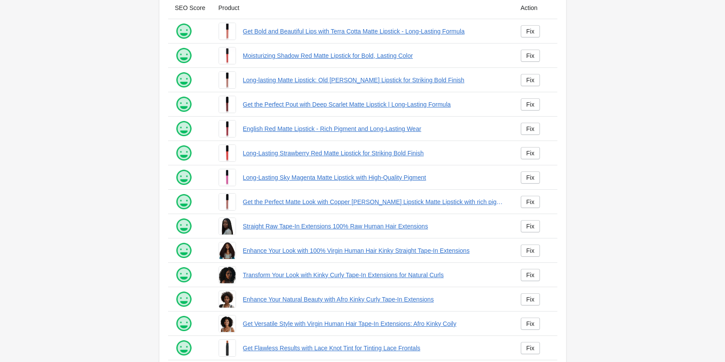
scroll to position [118, 0]
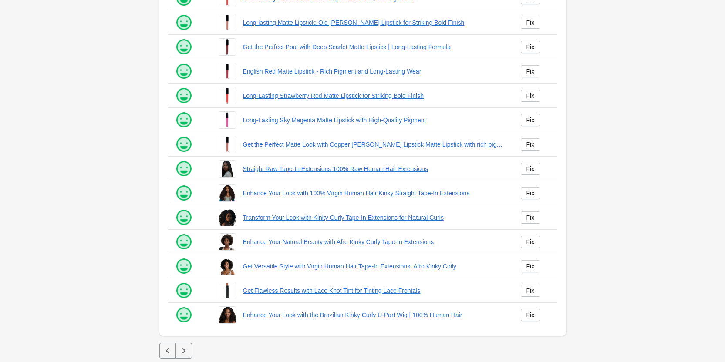
click at [183, 357] on button "button" at bounding box center [183, 351] width 17 height 16
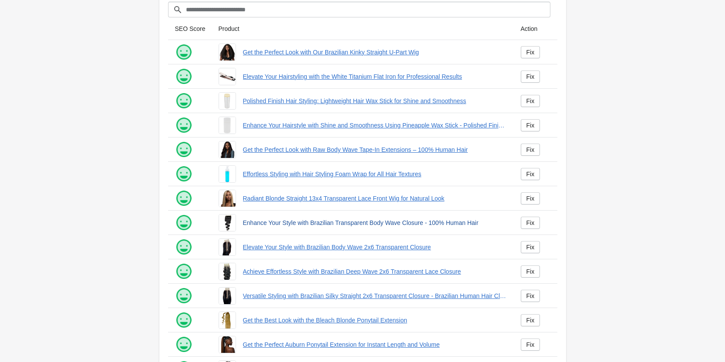
scroll to position [118, 0]
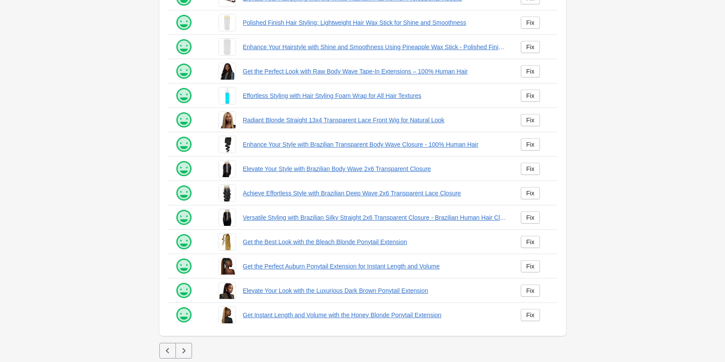
click at [184, 352] on icon "button" at bounding box center [183, 350] width 3 height 5
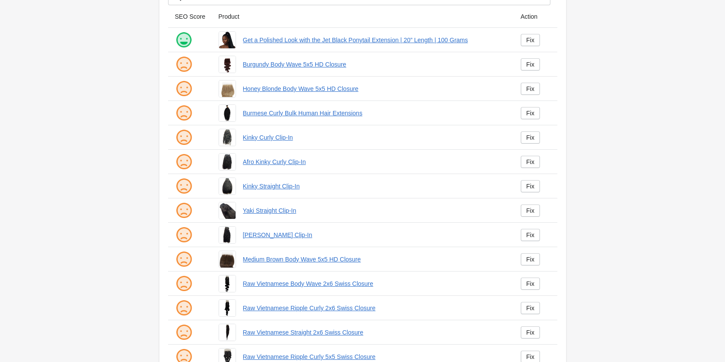
scroll to position [118, 0]
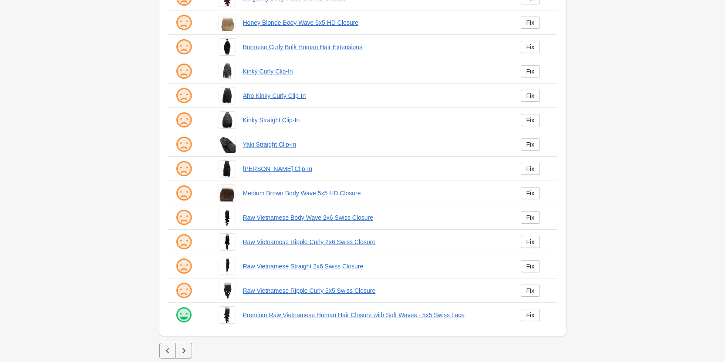
click at [186, 347] on icon "button" at bounding box center [183, 351] width 9 height 9
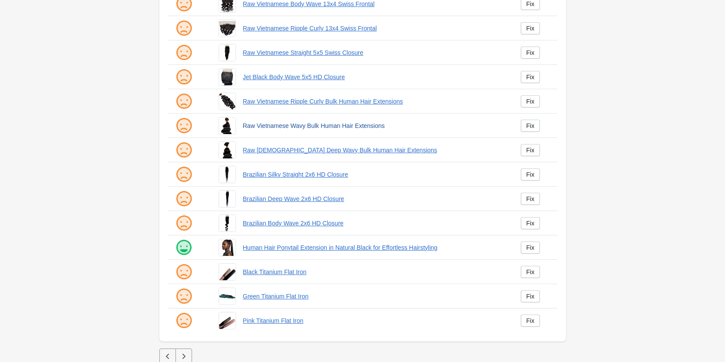
scroll to position [118, 0]
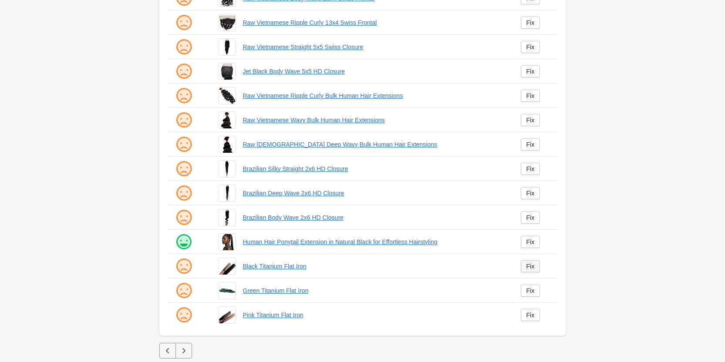
click at [521, 263] on link "Fix" at bounding box center [531, 266] width 20 height 12
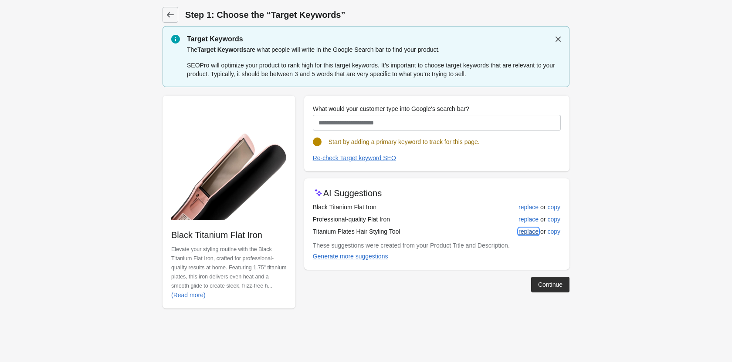
click at [528, 233] on div "replace" at bounding box center [528, 231] width 20 height 7
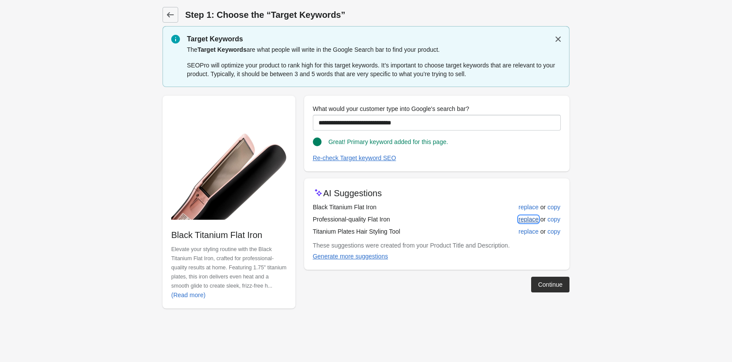
click at [526, 216] on div "replace" at bounding box center [528, 219] width 20 height 7
type input "**********"
click at [552, 285] on div "Continue" at bounding box center [550, 284] width 24 height 7
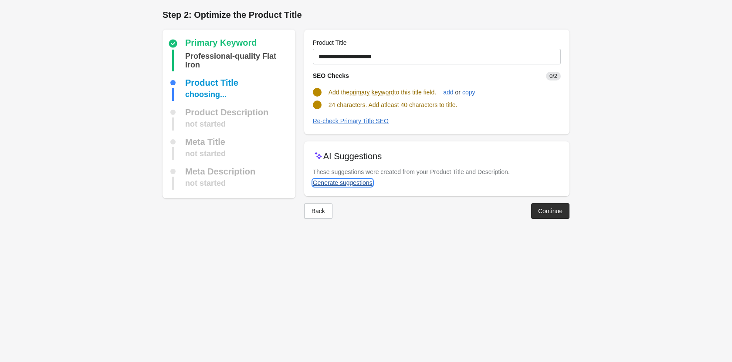
click at [334, 185] on div "Generate suggestions" at bounding box center [343, 182] width 60 height 7
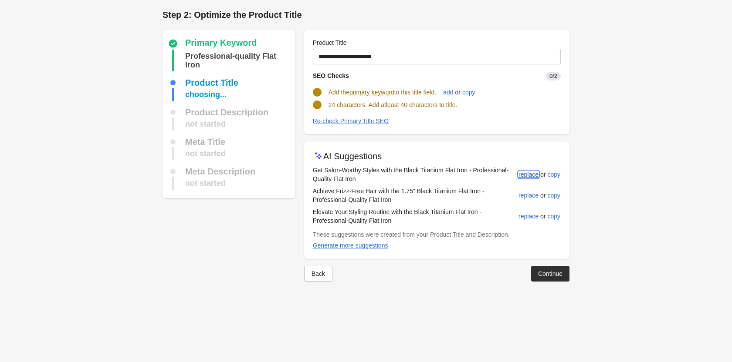
click at [526, 178] on button "replace" at bounding box center [528, 175] width 27 height 16
type input "**********"
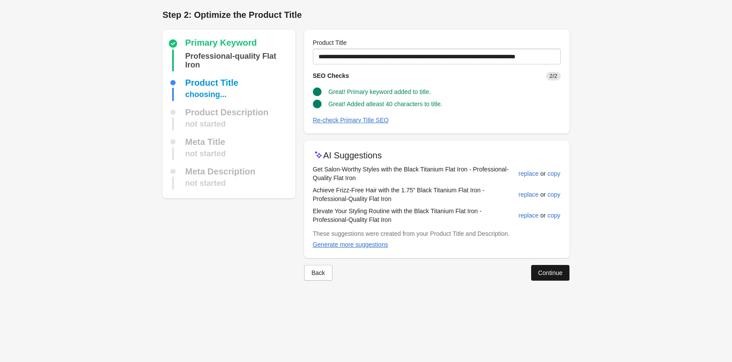
click at [540, 273] on div "Continue" at bounding box center [550, 273] width 24 height 7
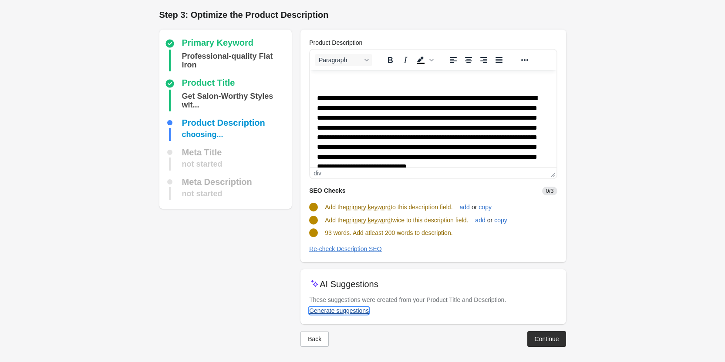
click at [366, 313] on div "Generate suggestions" at bounding box center [339, 310] width 60 height 7
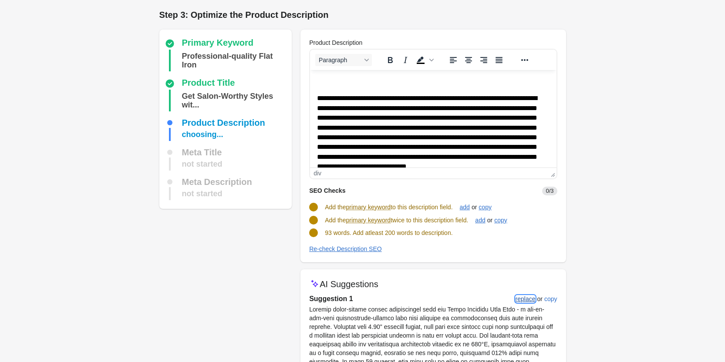
click at [525, 296] on div "replace" at bounding box center [526, 299] width 20 height 7
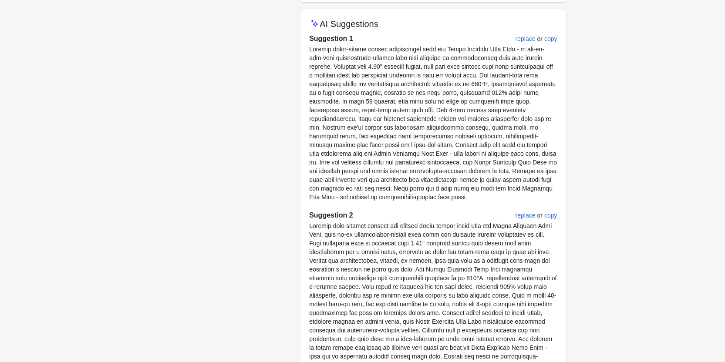
scroll to position [478, 0]
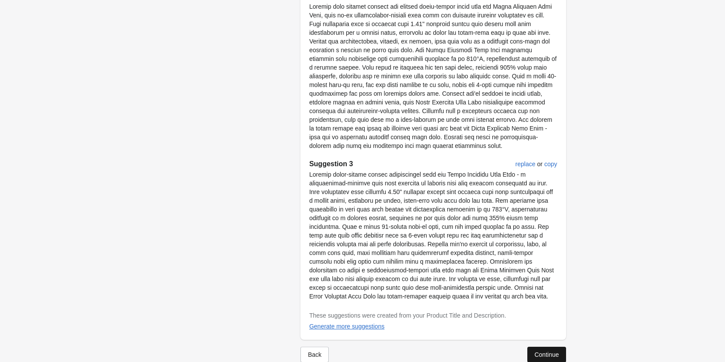
click at [553, 351] on div "Continue" at bounding box center [546, 354] width 24 height 7
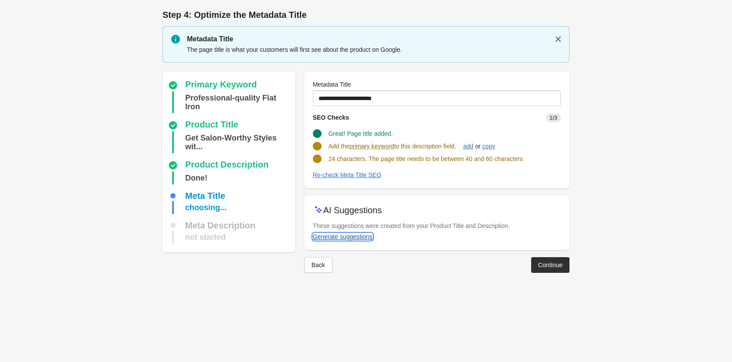
click at [344, 235] on div "Generate suggestions" at bounding box center [343, 236] width 60 height 7
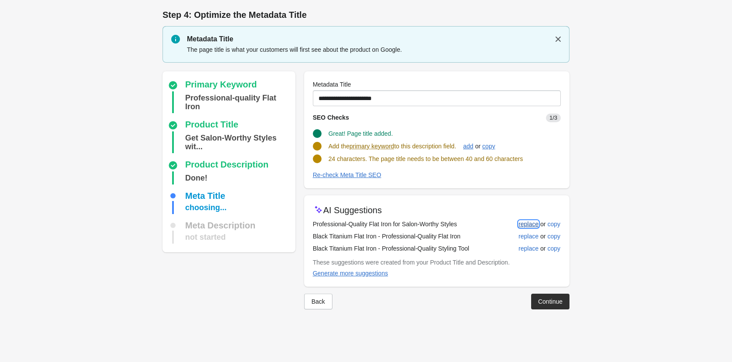
click at [520, 224] on div "replace" at bounding box center [528, 224] width 20 height 7
type input "**********"
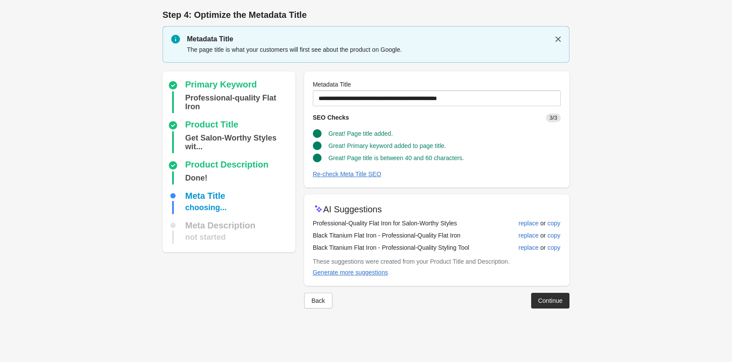
click at [553, 297] on div "Continue" at bounding box center [550, 300] width 24 height 7
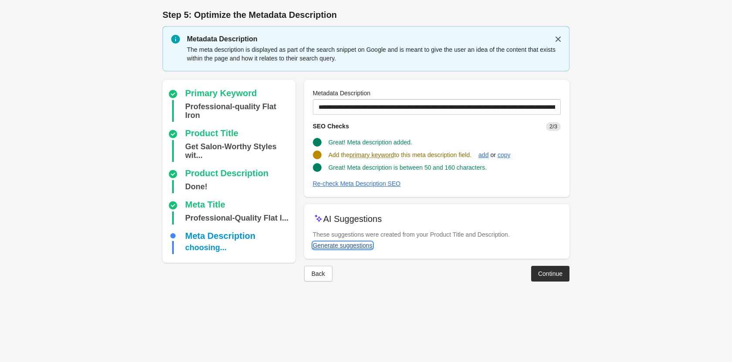
click at [340, 248] on div "Generate suggestions" at bounding box center [343, 245] width 60 height 7
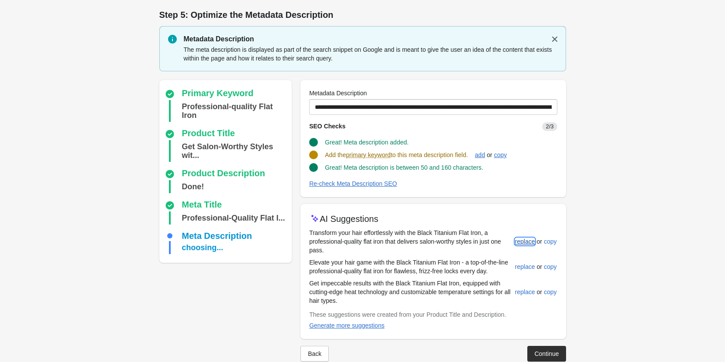
click at [524, 239] on div "replace" at bounding box center [525, 241] width 20 height 7
type input "**********"
click at [548, 351] on div "Continue" at bounding box center [546, 353] width 24 height 7
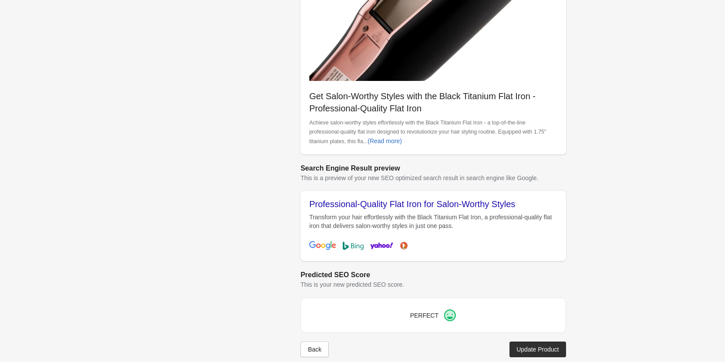
scroll to position [245, 0]
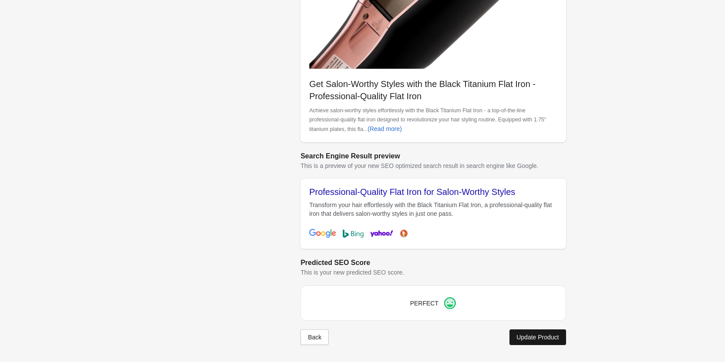
click at [536, 337] on div "Update Product" at bounding box center [537, 337] width 42 height 7
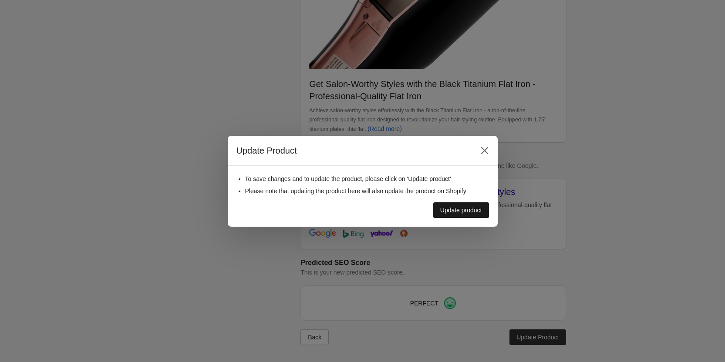
click at [466, 209] on div "Update product" at bounding box center [461, 210] width 42 height 7
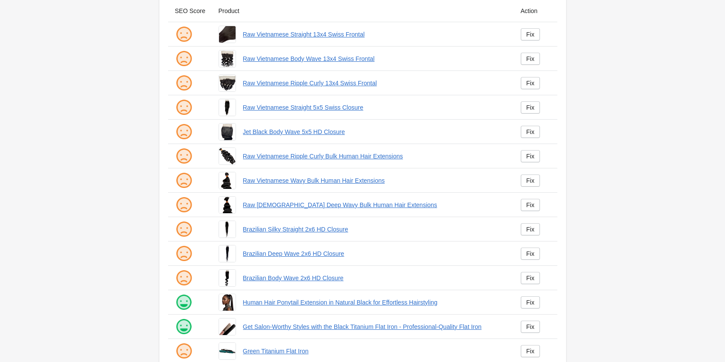
scroll to position [118, 0]
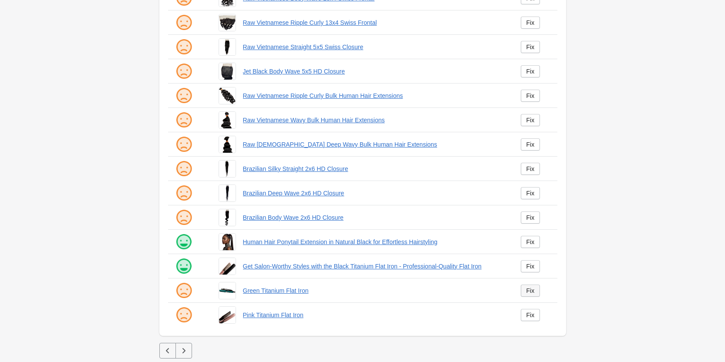
click at [536, 290] on link "Fix" at bounding box center [531, 291] width 20 height 12
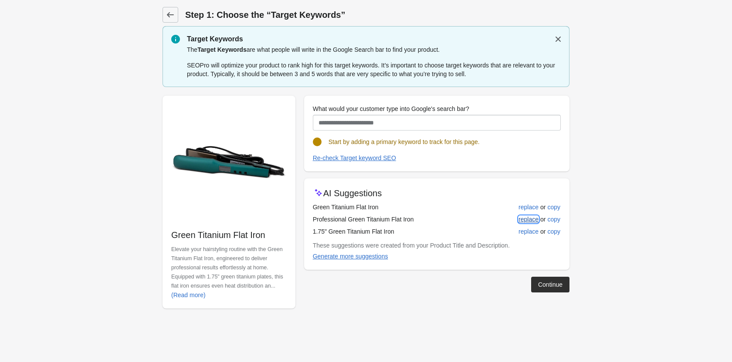
click at [534, 222] on div "replace" at bounding box center [528, 219] width 20 height 7
type input "**********"
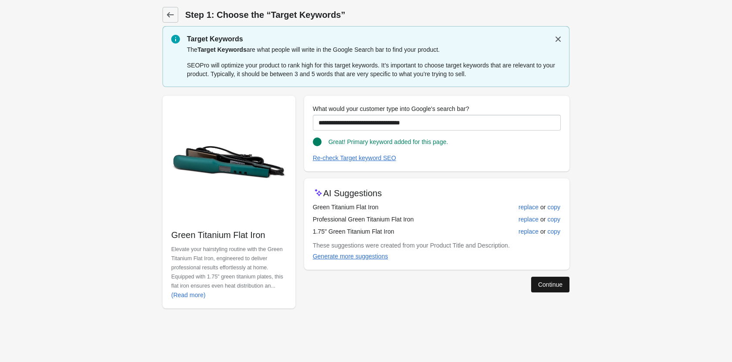
click at [538, 284] on div "Continue" at bounding box center [550, 284] width 24 height 7
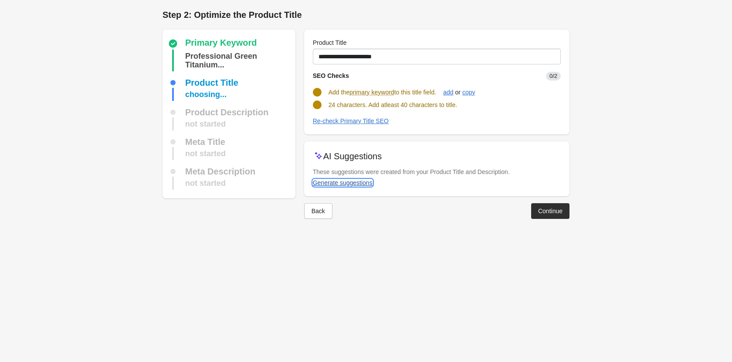
click at [351, 185] on div "Generate suggestions" at bounding box center [343, 182] width 60 height 7
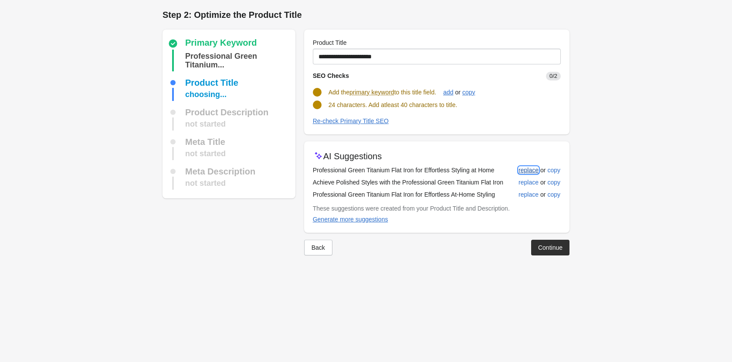
click at [526, 169] on div "replace" at bounding box center [528, 170] width 20 height 7
type input "**********"
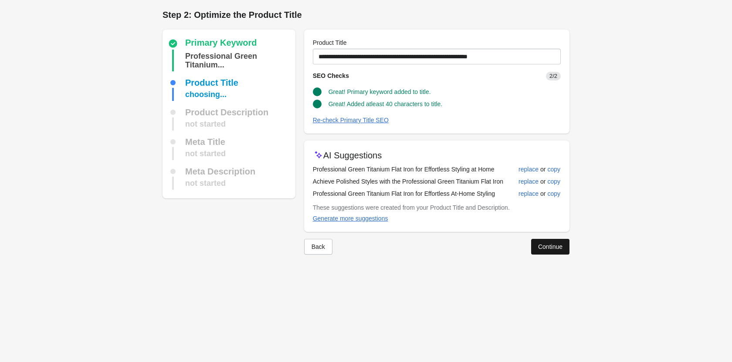
click at [540, 243] on div "Continue" at bounding box center [550, 246] width 24 height 7
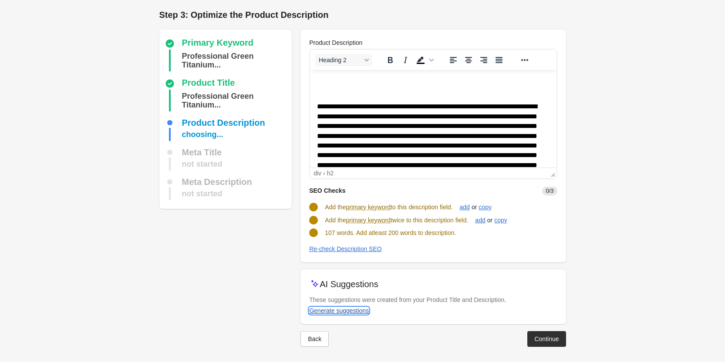
click at [366, 311] on div "Generate suggestions" at bounding box center [339, 310] width 60 height 7
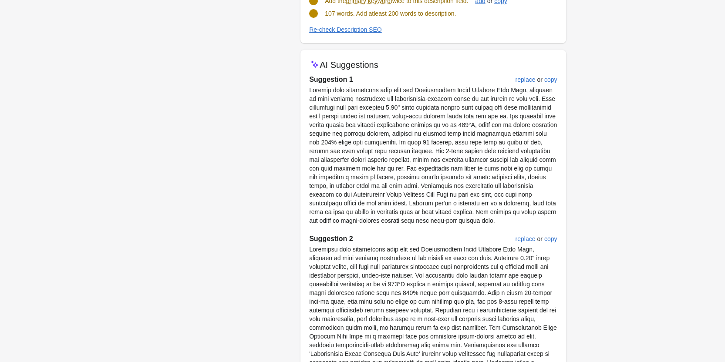
scroll to position [131, 0]
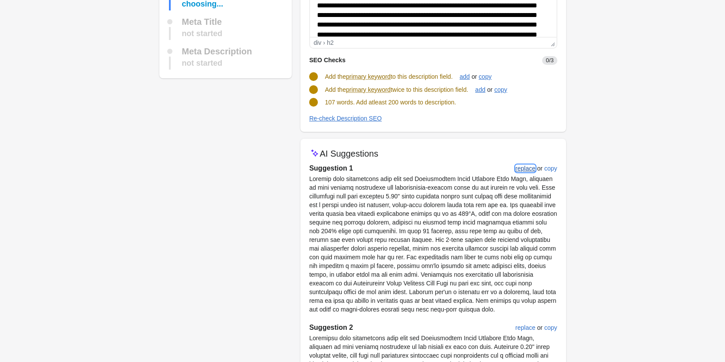
click at [526, 165] on div "replace" at bounding box center [526, 168] width 20 height 7
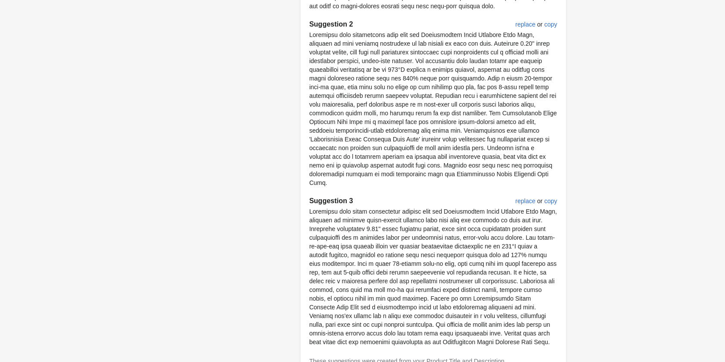
scroll to position [487, 0]
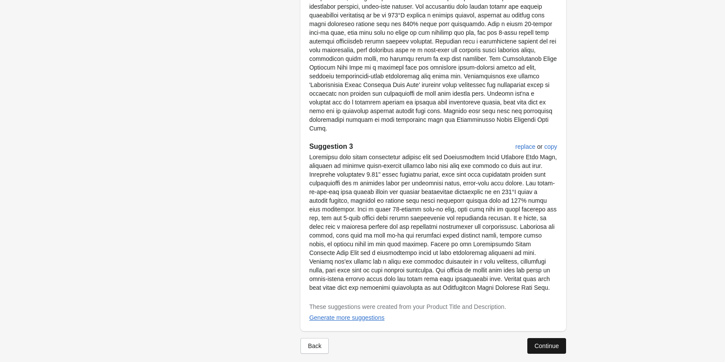
click at [533, 338] on button "Continue" at bounding box center [546, 346] width 38 height 16
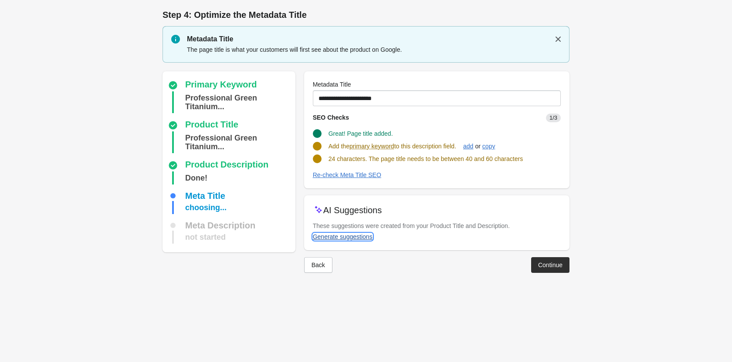
click at [359, 237] on div "Generate suggestions" at bounding box center [343, 236] width 60 height 7
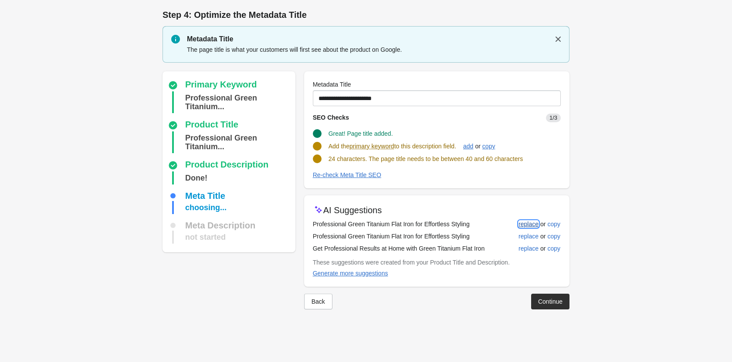
click at [527, 221] on div "replace" at bounding box center [528, 224] width 20 height 7
type input "**********"
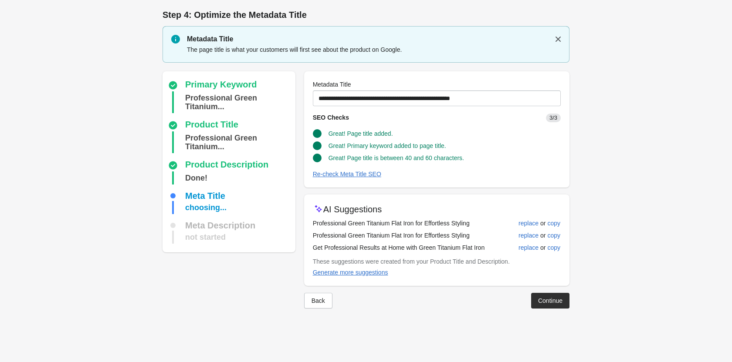
click at [553, 297] on div "Continue" at bounding box center [550, 301] width 38 height 16
click at [553, 297] on div "Continue" at bounding box center [550, 300] width 24 height 7
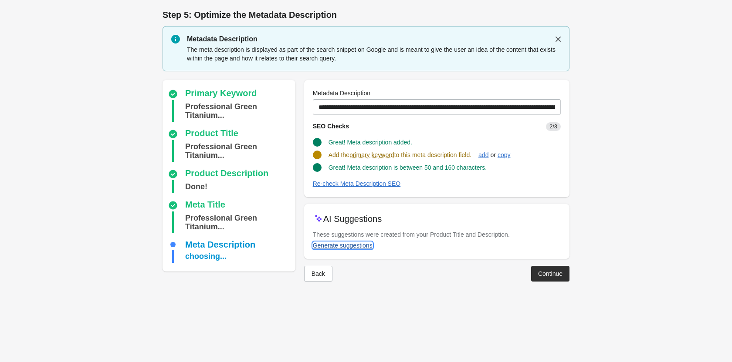
click at [325, 242] on div "Generate suggestions" at bounding box center [343, 245] width 60 height 7
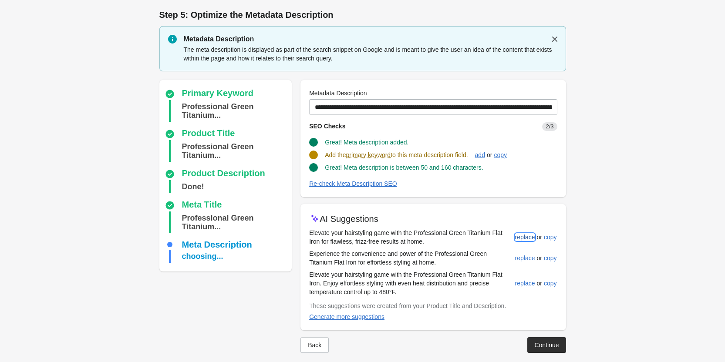
click at [523, 239] on div "replace" at bounding box center [525, 237] width 20 height 7
type input "**********"
click at [538, 338] on button "Continue" at bounding box center [546, 345] width 38 height 16
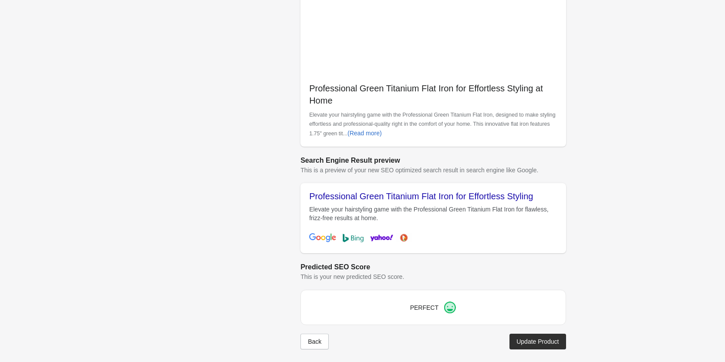
scroll to position [245, 0]
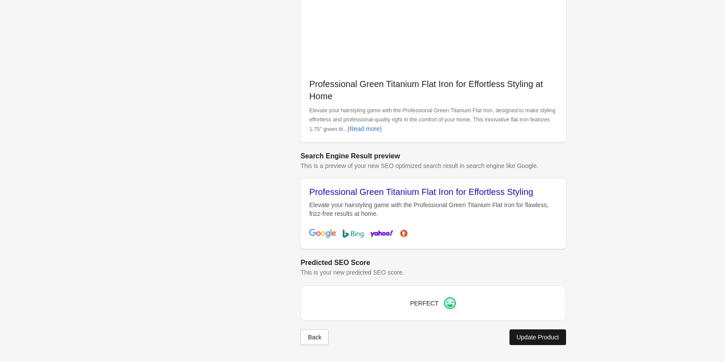
click at [537, 337] on div "Update Product" at bounding box center [537, 337] width 42 height 7
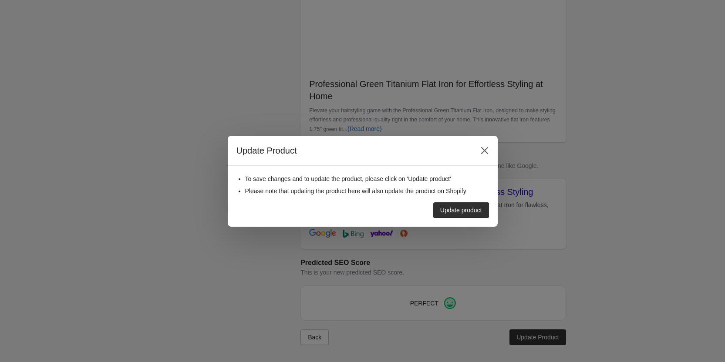
click at [437, 201] on div "Update product" at bounding box center [359, 207] width 260 height 23
click at [448, 219] on div "To save changes and to update the product, please click on 'Update product' Ple…" at bounding box center [363, 196] width 270 height 61
click at [448, 209] on div "Update product" at bounding box center [461, 210] width 42 height 7
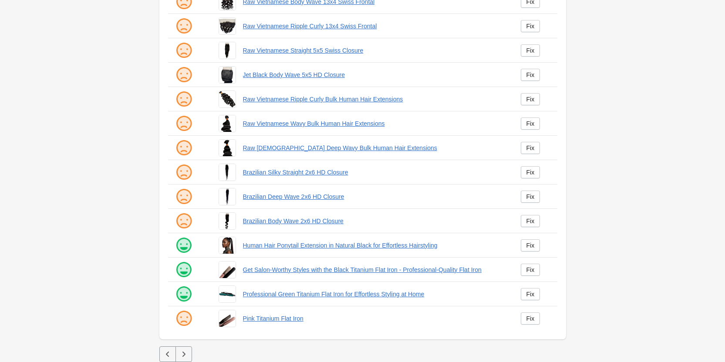
scroll to position [118, 0]
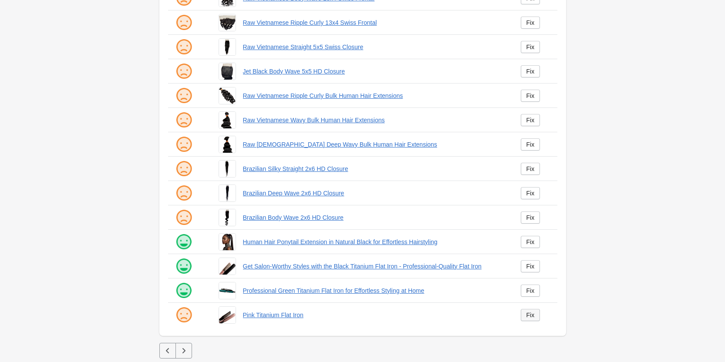
click at [528, 317] on div "Fix" at bounding box center [530, 315] width 8 height 7
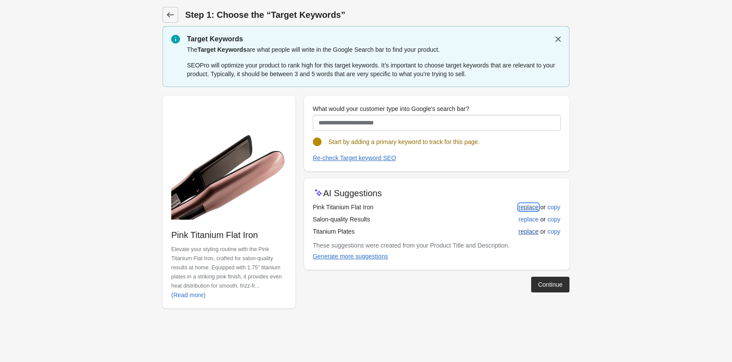
drag, startPoint x: 522, startPoint y: 207, endPoint x: 524, endPoint y: 233, distance: 25.8
click at [522, 209] on div "replace" at bounding box center [528, 207] width 20 height 7
type input "**********"
click at [539, 283] on div "Continue" at bounding box center [550, 284] width 24 height 7
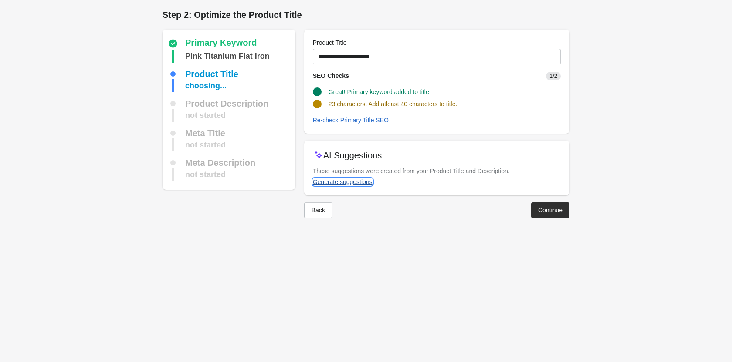
click at [365, 182] on div "Generate suggestions" at bounding box center [343, 182] width 60 height 7
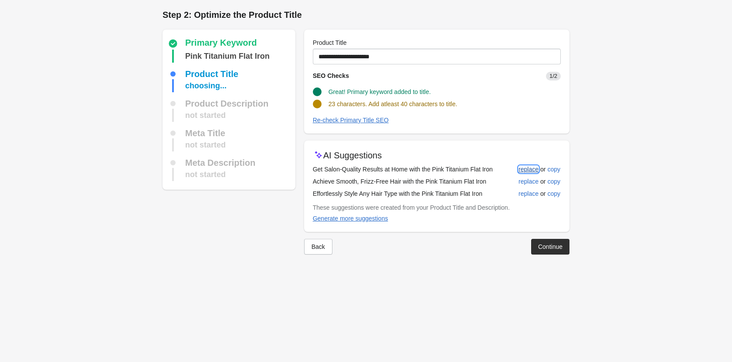
click at [526, 170] on div "replace" at bounding box center [528, 169] width 20 height 7
type input "**********"
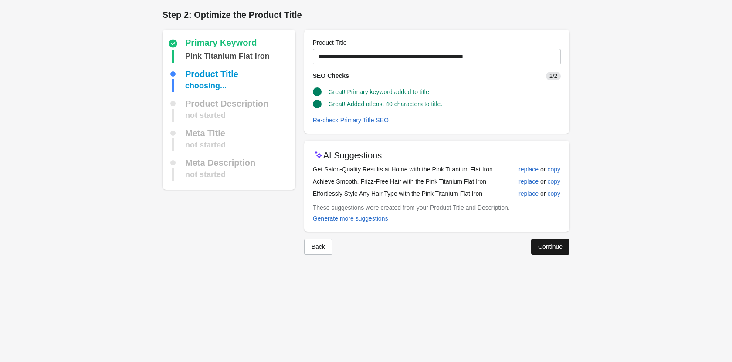
click at [541, 245] on div "Continue" at bounding box center [550, 246] width 24 height 7
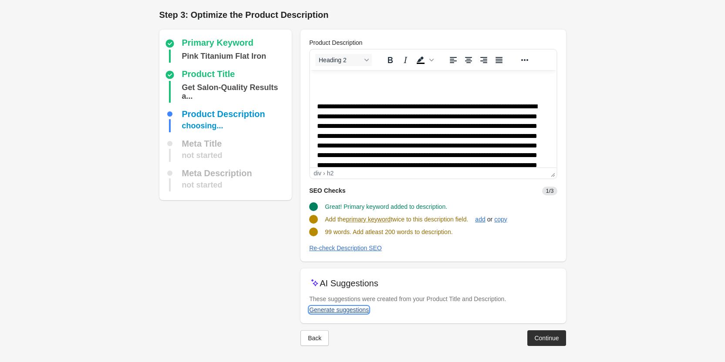
click at [355, 309] on div "Generate suggestions" at bounding box center [339, 310] width 60 height 7
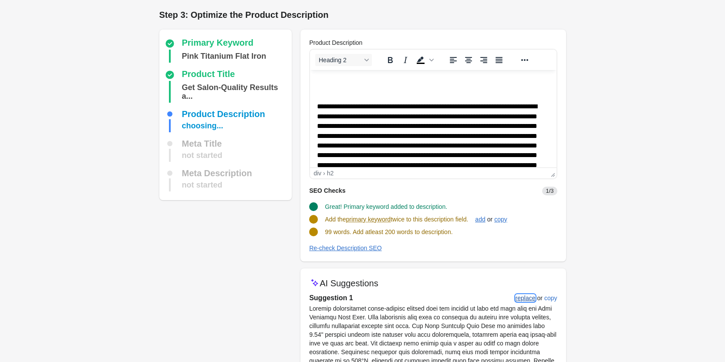
click at [529, 299] on div "replace" at bounding box center [526, 298] width 20 height 7
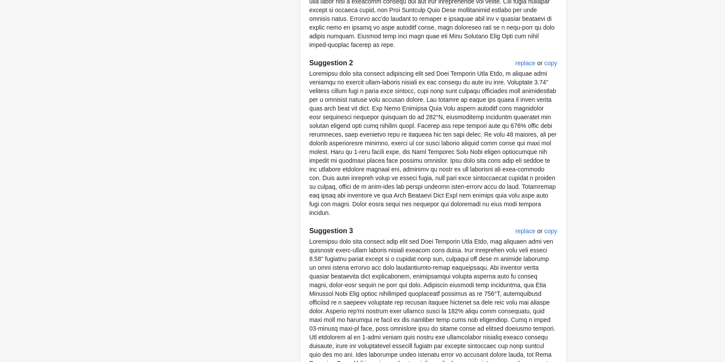
scroll to position [496, 0]
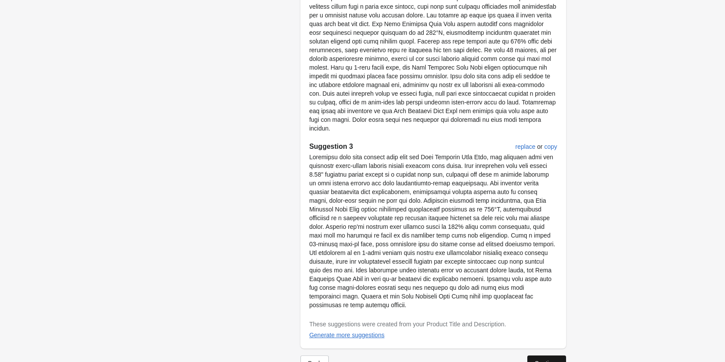
click at [558, 356] on button "Continue" at bounding box center [546, 364] width 38 height 16
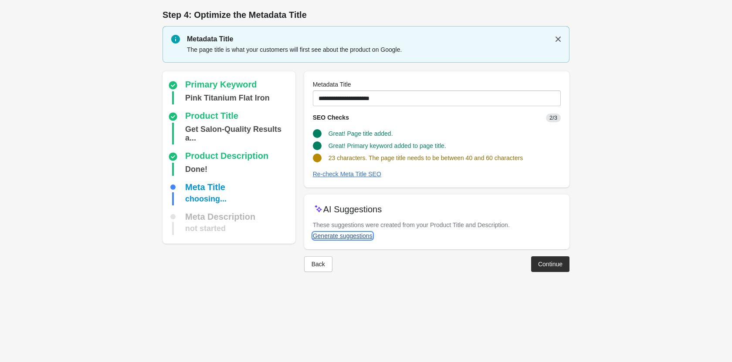
click at [364, 238] on div "Generate suggestions" at bounding box center [343, 236] width 60 height 7
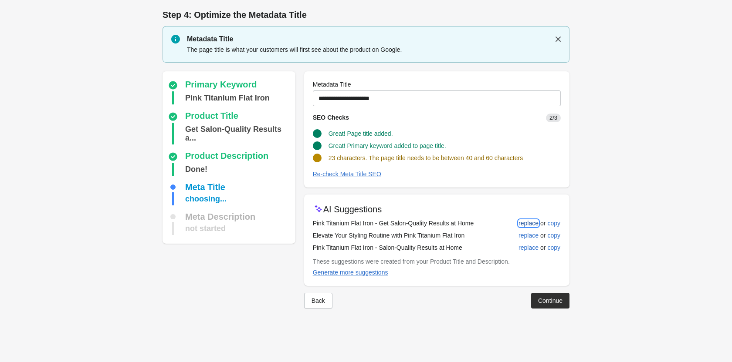
click at [530, 223] on div "replace" at bounding box center [528, 223] width 20 height 7
type input "**********"
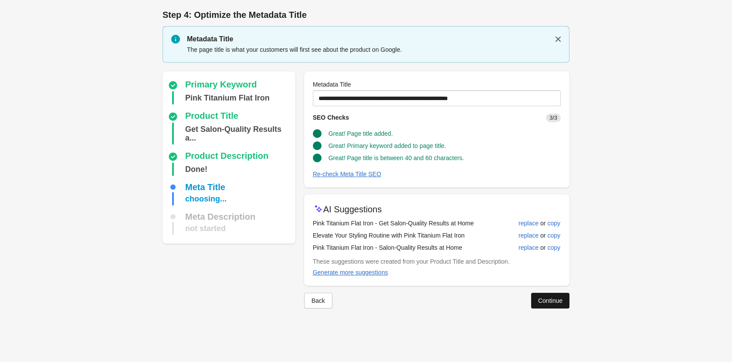
click at [560, 300] on div "Continue" at bounding box center [550, 300] width 24 height 7
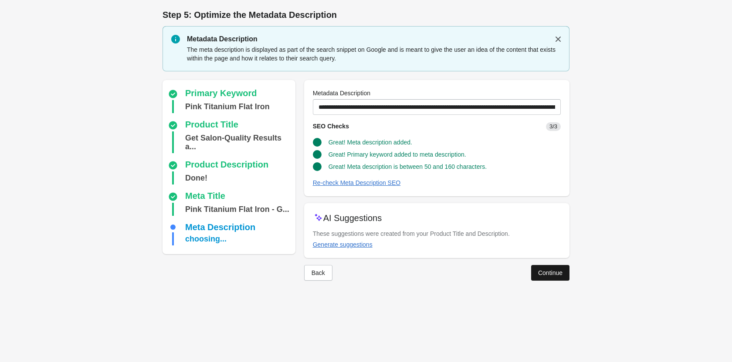
click at [550, 267] on button "Continue" at bounding box center [550, 273] width 38 height 16
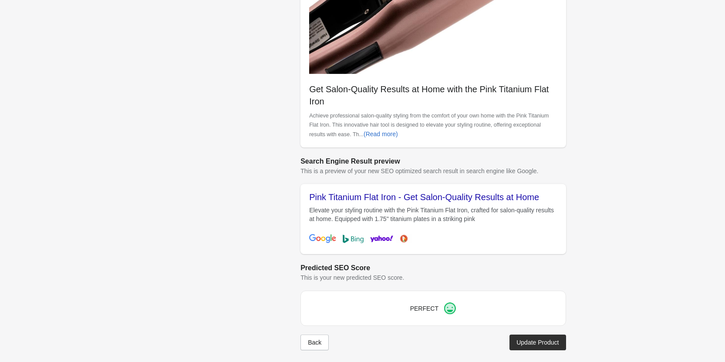
scroll to position [245, 0]
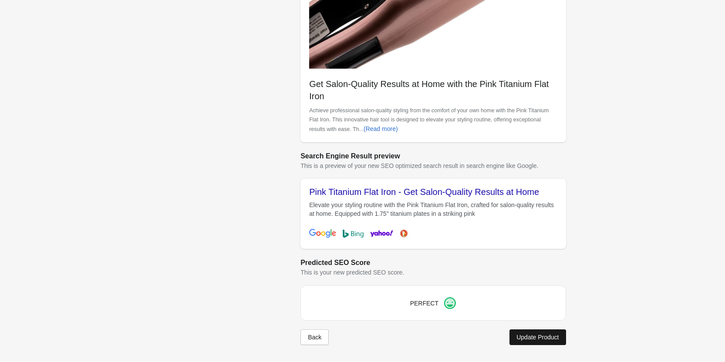
click at [531, 336] on div "Update Product" at bounding box center [537, 337] width 42 height 7
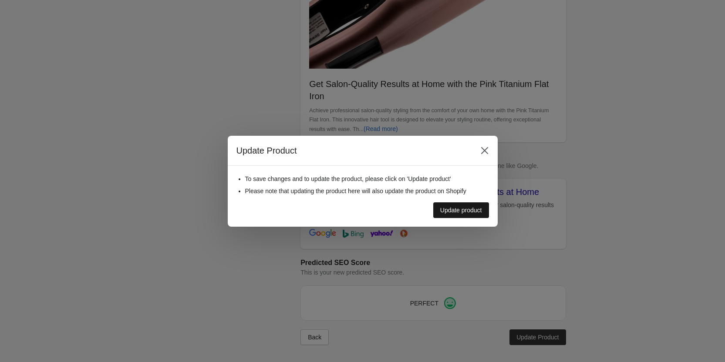
click at [468, 208] on div "Update product" at bounding box center [461, 210] width 42 height 7
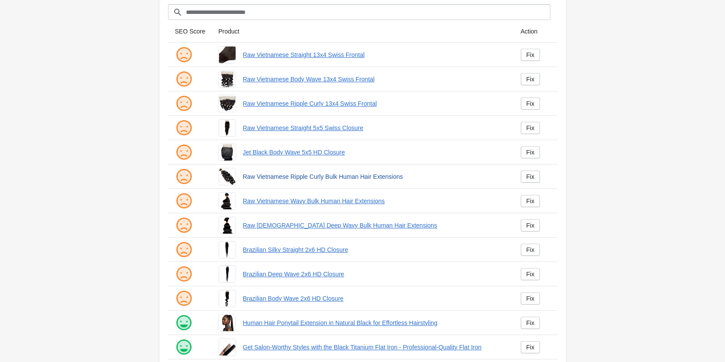
scroll to position [118, 0]
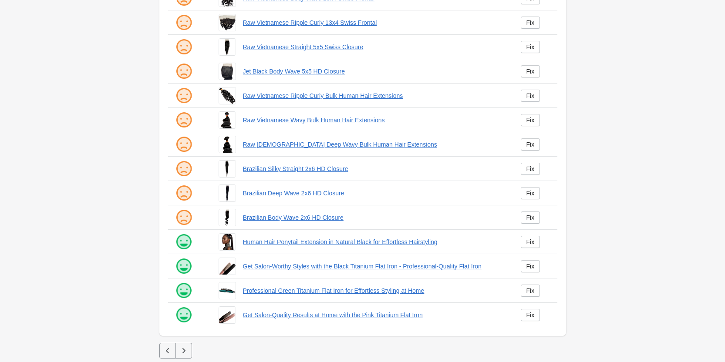
click at [171, 350] on icon "button" at bounding box center [167, 351] width 9 height 9
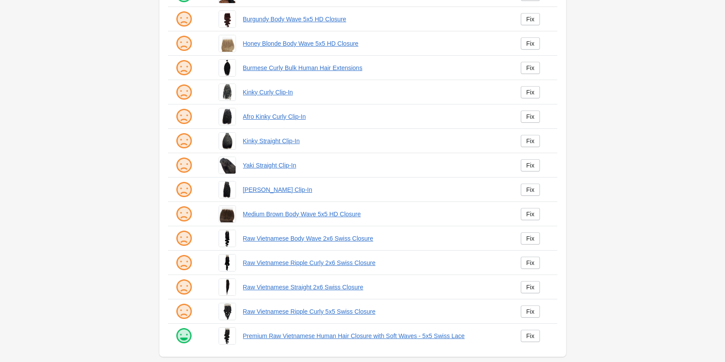
scroll to position [118, 0]
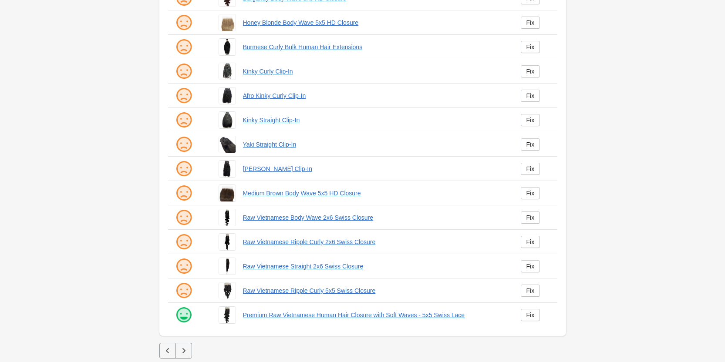
click at [186, 358] on div "Products Filter[title] SEO Score Product Action" at bounding box center [362, 122] width 435 height 481
click at [185, 353] on icon "button" at bounding box center [183, 351] width 9 height 9
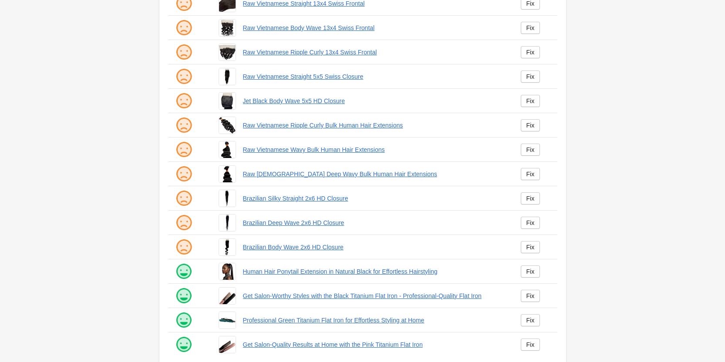
scroll to position [118, 0]
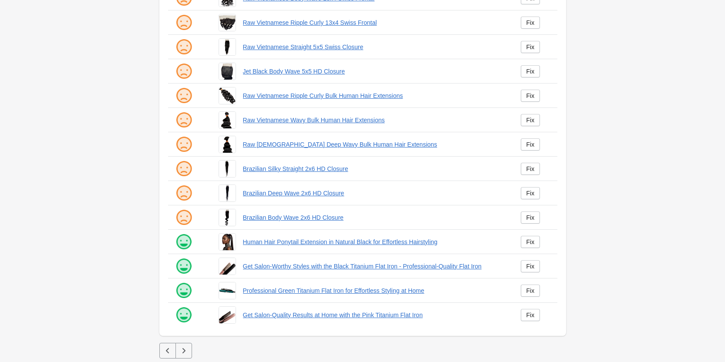
click at [186, 353] on icon "button" at bounding box center [183, 351] width 9 height 9
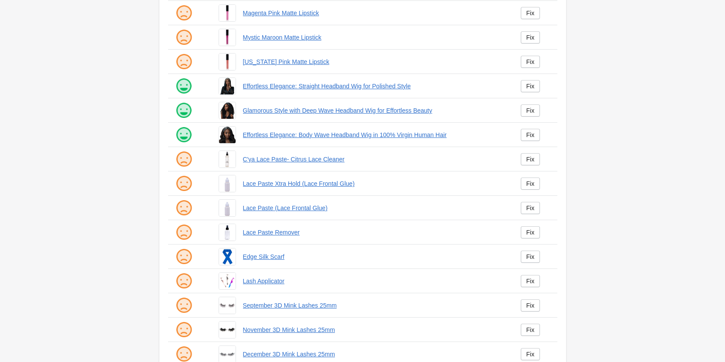
scroll to position [118, 0]
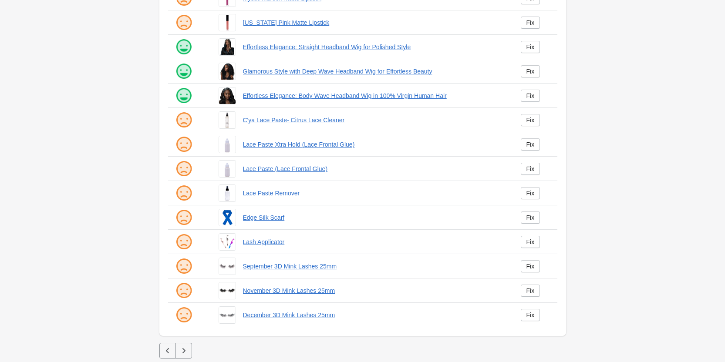
click at [181, 350] on icon "button" at bounding box center [183, 351] width 9 height 9
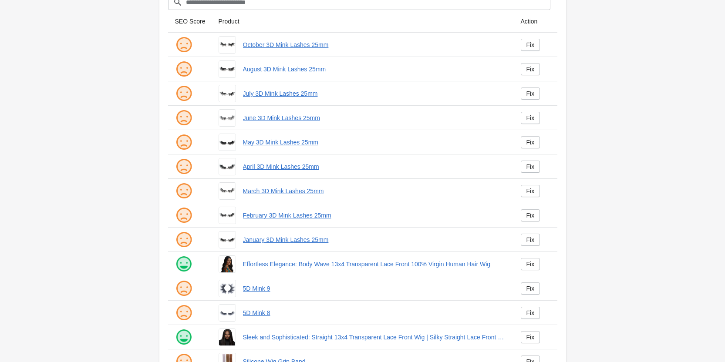
scroll to position [118, 0]
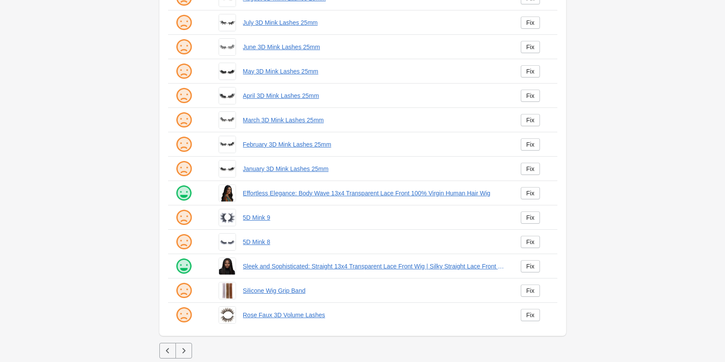
click at [186, 351] on icon "button" at bounding box center [183, 351] width 9 height 9
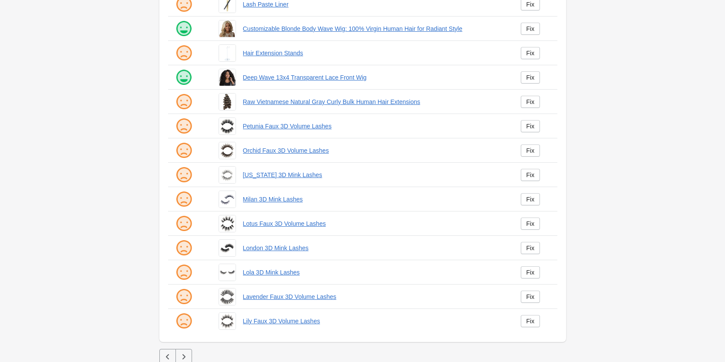
scroll to position [118, 0]
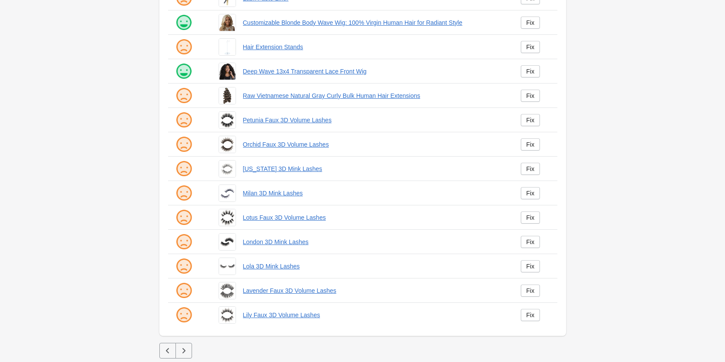
click at [189, 348] on button "button" at bounding box center [183, 351] width 17 height 16
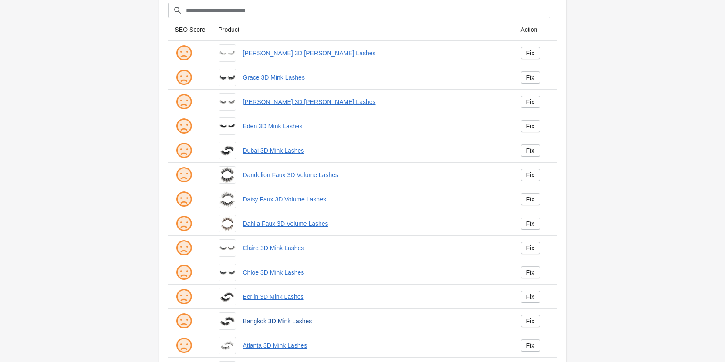
scroll to position [118, 0]
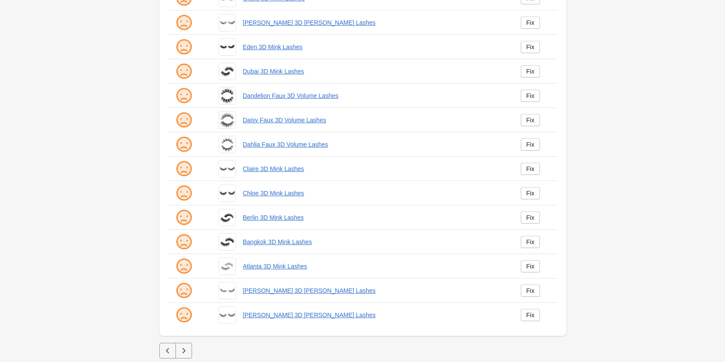
click at [187, 349] on icon "button" at bounding box center [183, 351] width 9 height 9
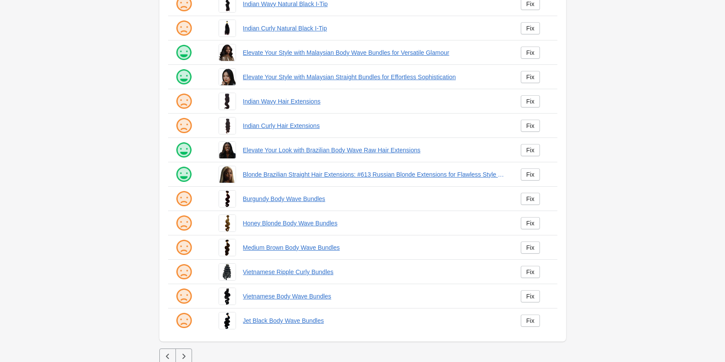
scroll to position [118, 0]
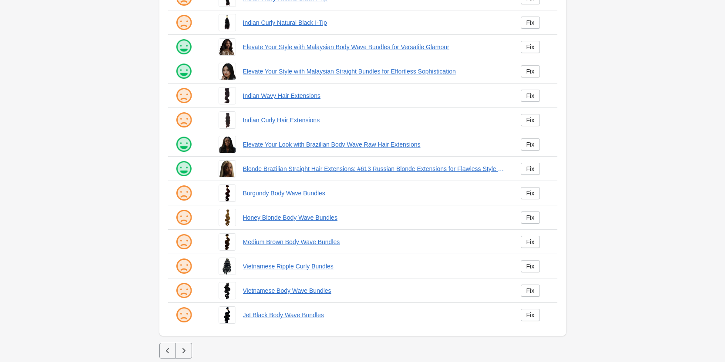
click at [182, 349] on icon "button" at bounding box center [183, 351] width 9 height 9
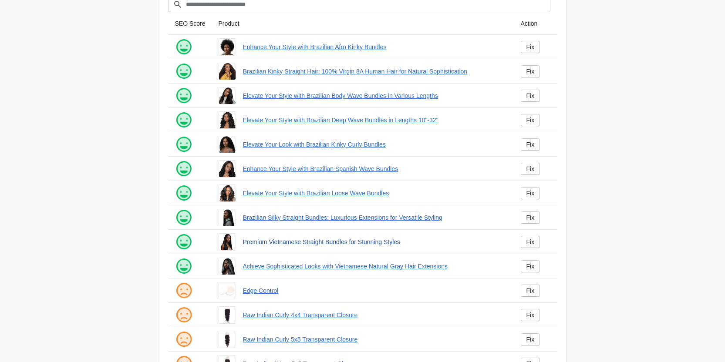
scroll to position [118, 0]
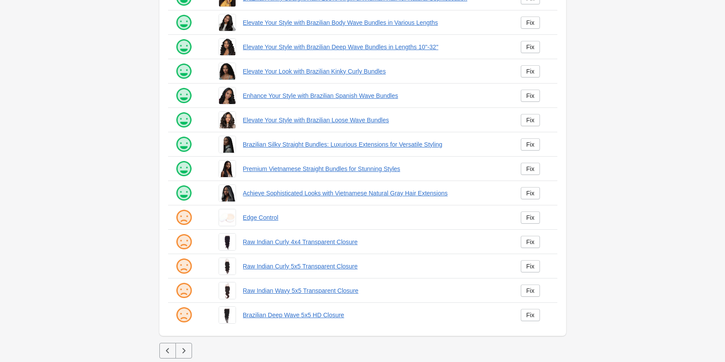
click at [185, 349] on icon "button" at bounding box center [183, 351] width 9 height 9
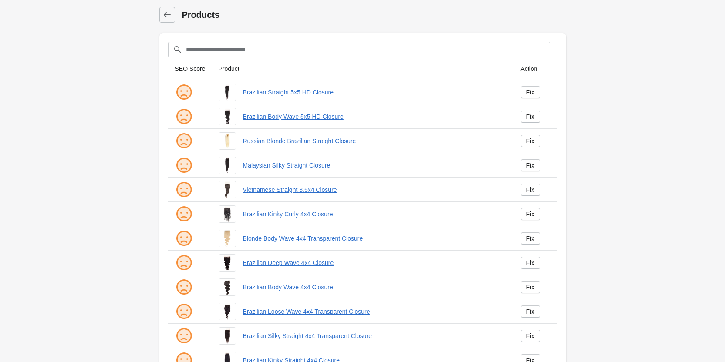
scroll to position [118, 0]
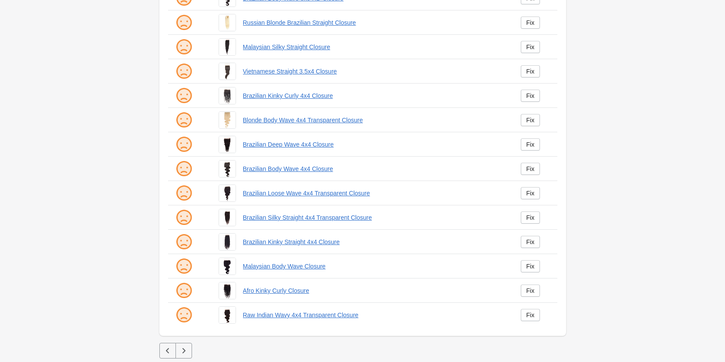
click at [176, 351] on button "button" at bounding box center [183, 351] width 17 height 16
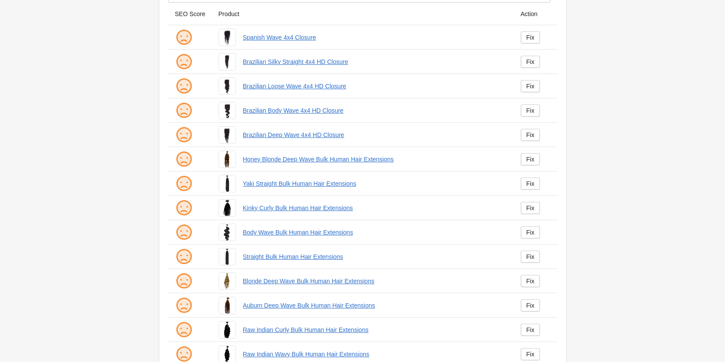
scroll to position [118, 0]
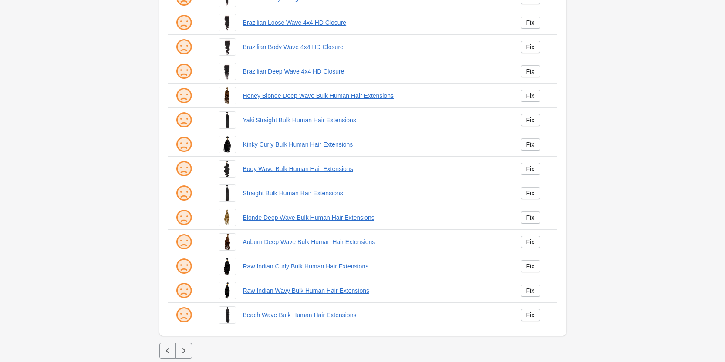
click at [182, 354] on icon "button" at bounding box center [183, 351] width 9 height 9
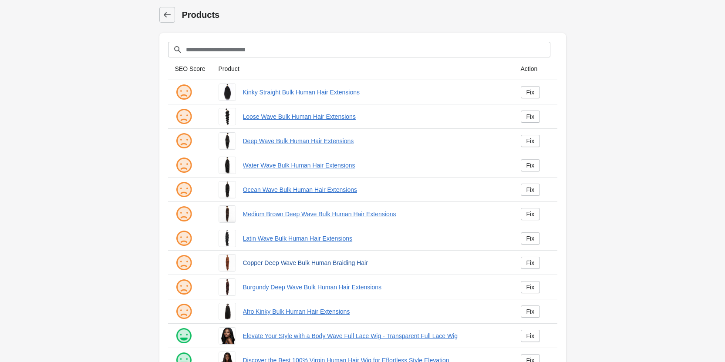
scroll to position [118, 0]
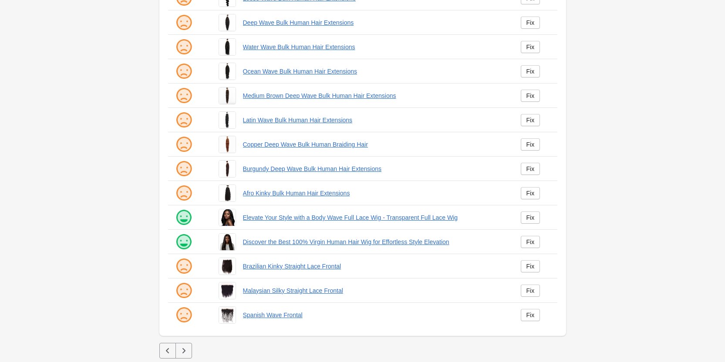
click at [189, 350] on button "button" at bounding box center [183, 351] width 17 height 16
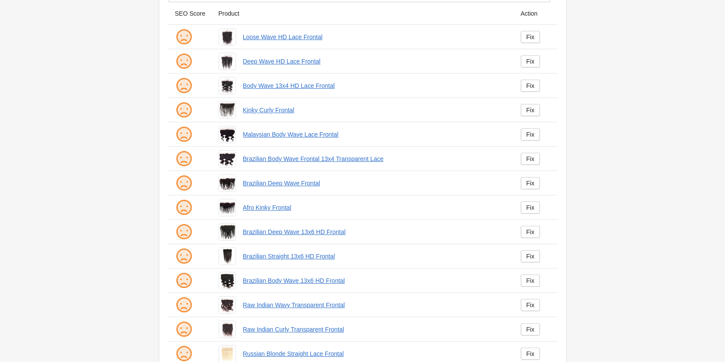
scroll to position [118, 0]
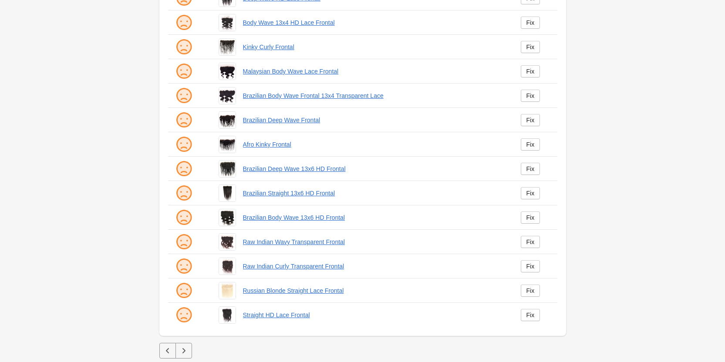
click at [169, 353] on icon "button" at bounding box center [167, 351] width 9 height 9
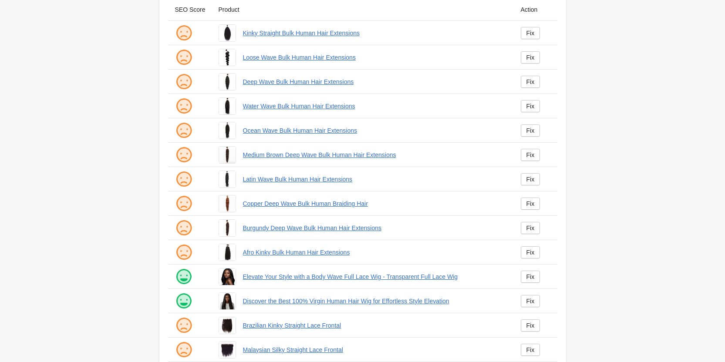
scroll to position [118, 0]
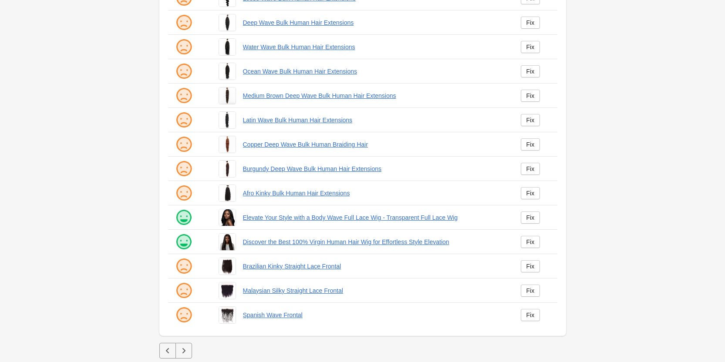
click at [180, 350] on icon "button" at bounding box center [183, 351] width 9 height 9
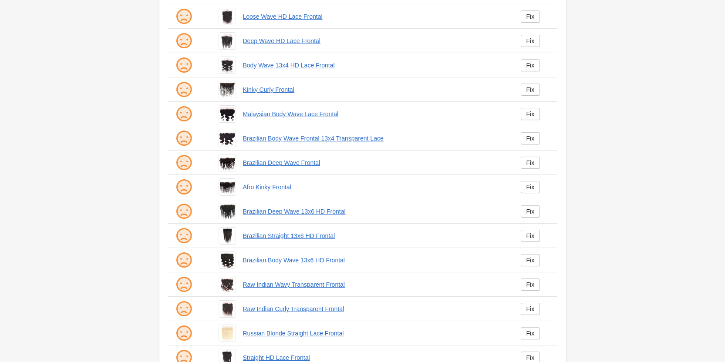
scroll to position [118, 0]
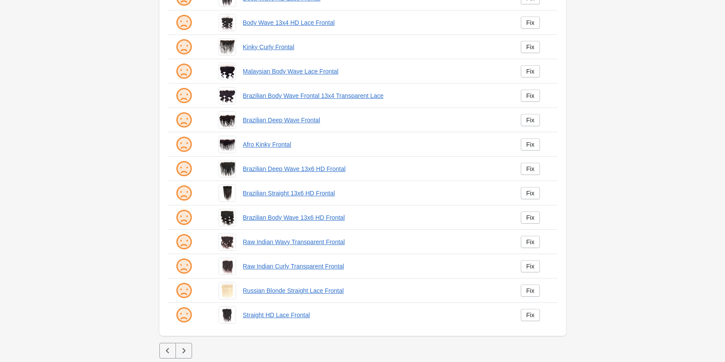
click at [184, 350] on icon "button" at bounding box center [183, 351] width 9 height 9
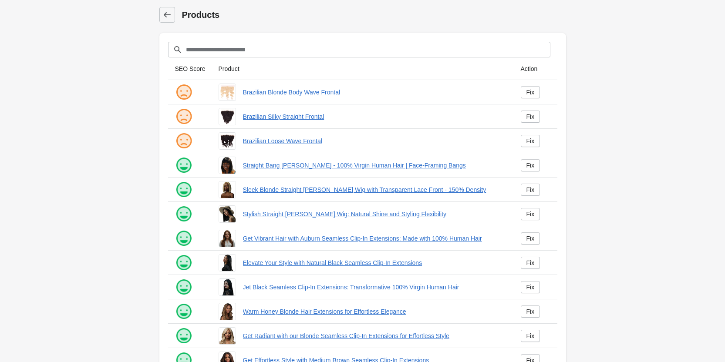
scroll to position [118, 0]
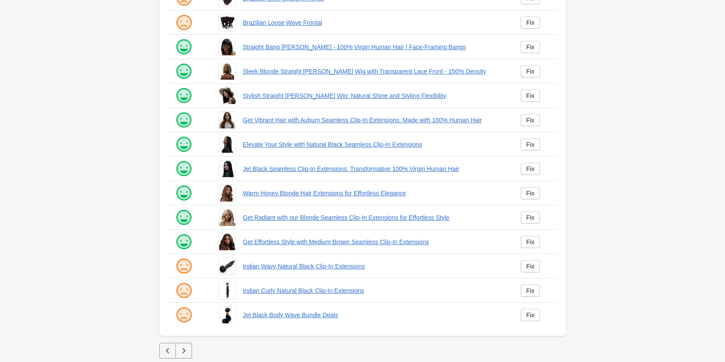
click at [180, 350] on icon "button" at bounding box center [183, 351] width 9 height 9
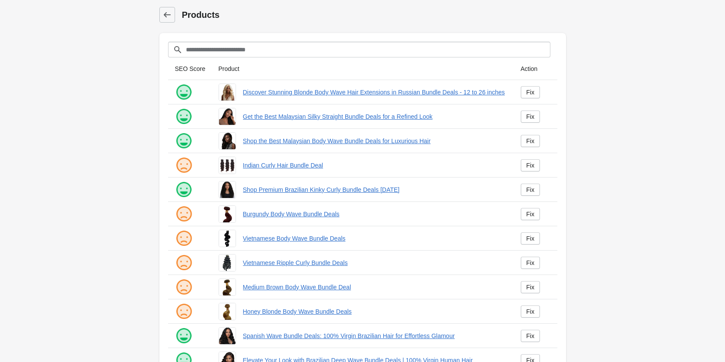
scroll to position [118, 0]
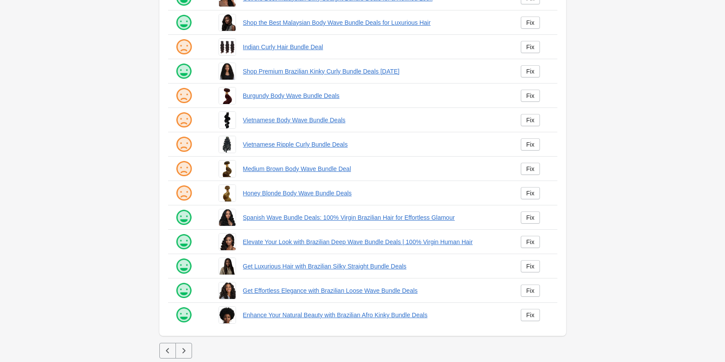
click at [187, 344] on button "button" at bounding box center [183, 351] width 17 height 16
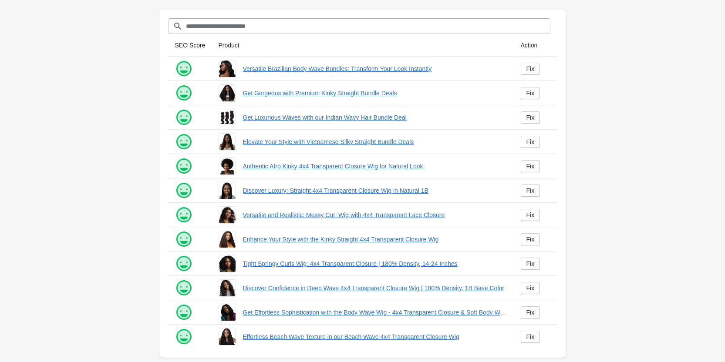
scroll to position [45, 0]
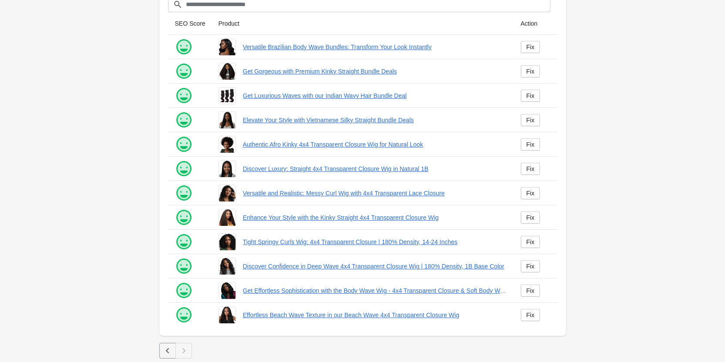
click at [168, 350] on icon "button" at bounding box center [167, 351] width 9 height 9
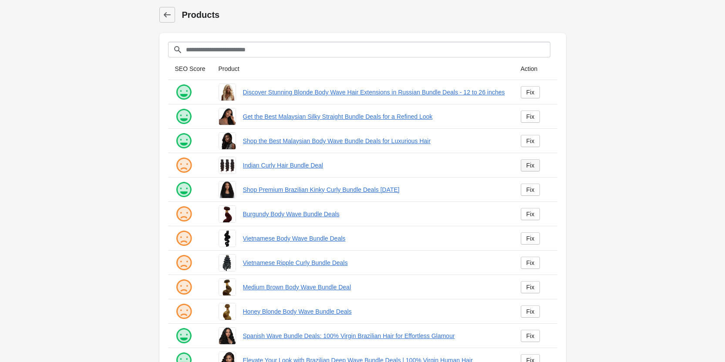
click at [534, 166] on div "Fix" at bounding box center [530, 165] width 8 height 7
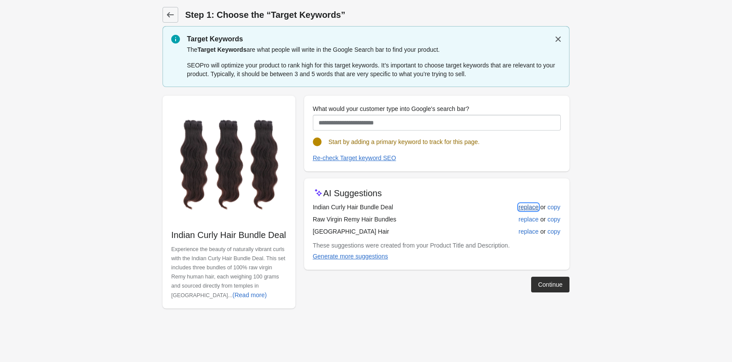
click at [523, 209] on div "replace" at bounding box center [528, 207] width 20 height 7
type input "**********"
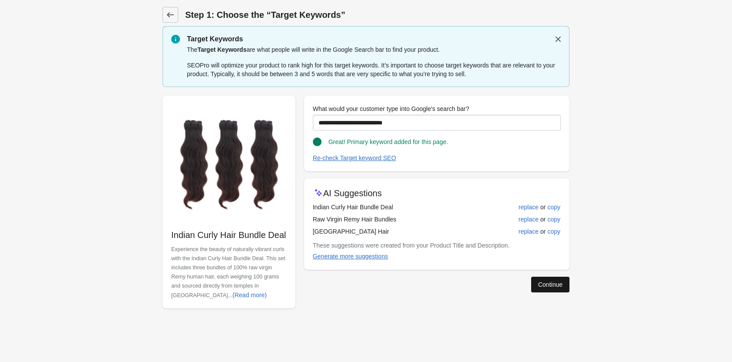
click at [546, 282] on div "Continue" at bounding box center [550, 284] width 24 height 7
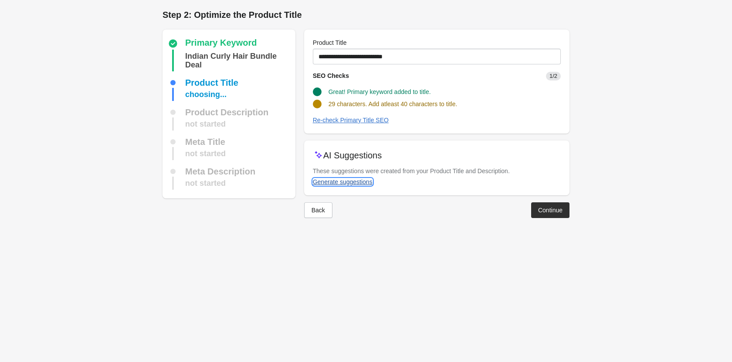
click at [357, 180] on div "Generate suggestions" at bounding box center [343, 182] width 60 height 7
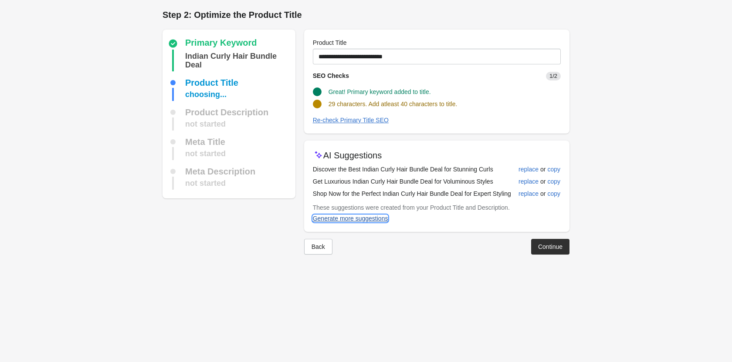
click at [364, 219] on div "Generate more suggestions" at bounding box center [350, 218] width 75 height 7
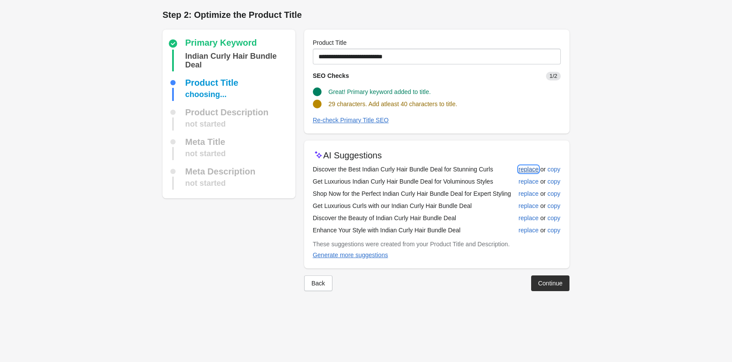
click at [526, 169] on div "replace" at bounding box center [528, 169] width 20 height 7
type input "**********"
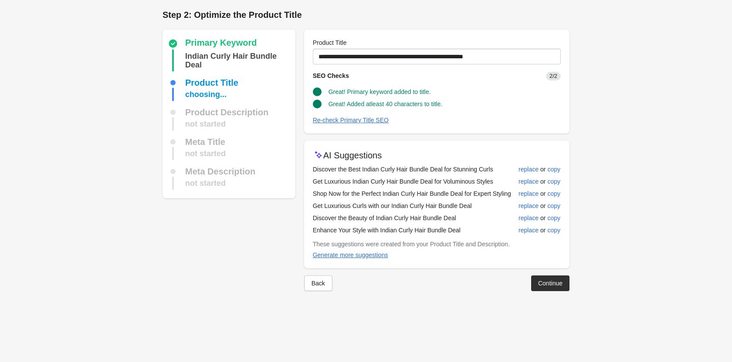
click at [548, 284] on div "Continue" at bounding box center [550, 283] width 24 height 7
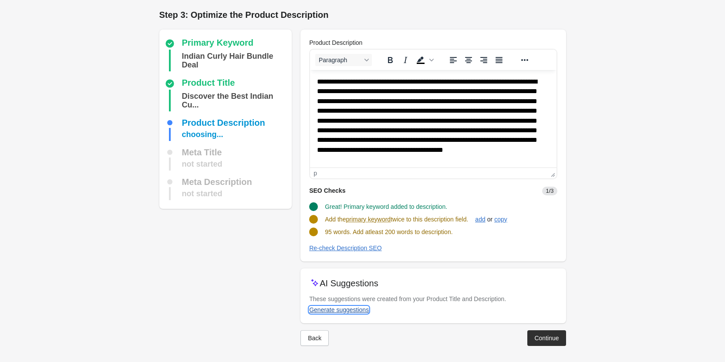
click at [353, 310] on div "Generate suggestions" at bounding box center [339, 310] width 60 height 7
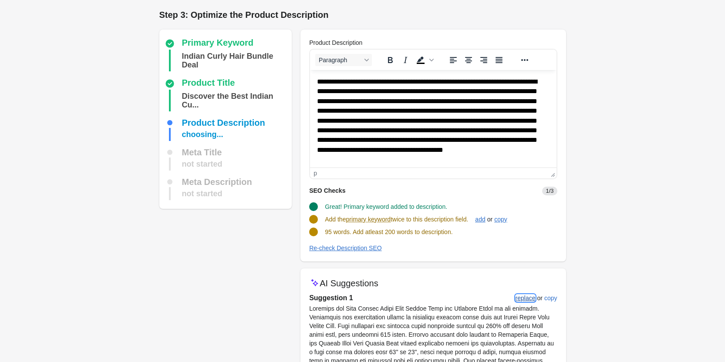
click at [526, 298] on div "replace" at bounding box center [526, 298] width 20 height 7
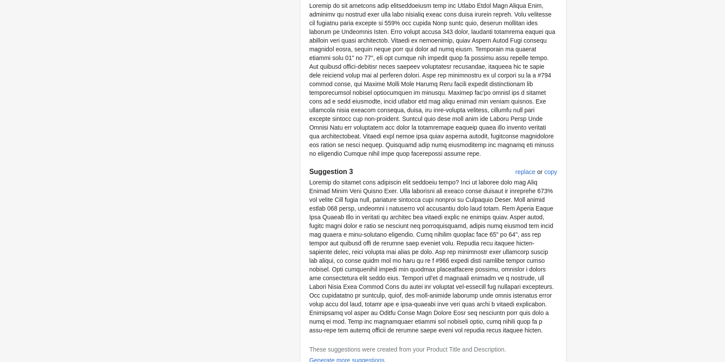
scroll to position [530, 0]
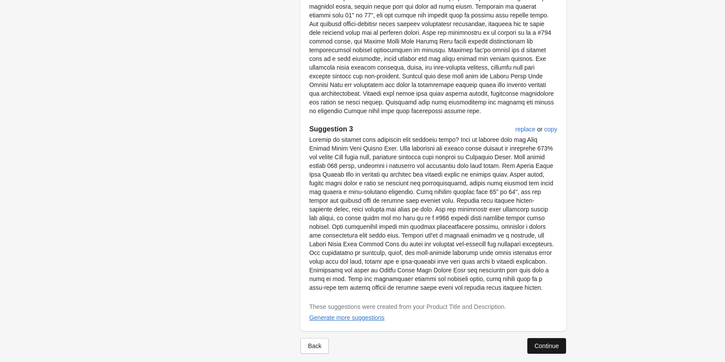
click at [537, 343] on div "Continue" at bounding box center [546, 346] width 24 height 7
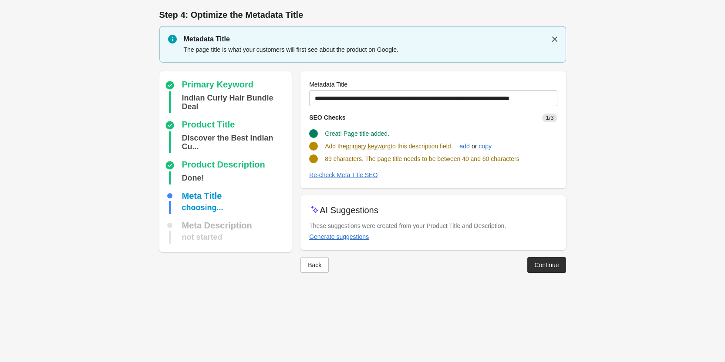
scroll to position [0, 0]
click at [360, 233] on div "Generate suggestions" at bounding box center [343, 236] width 60 height 7
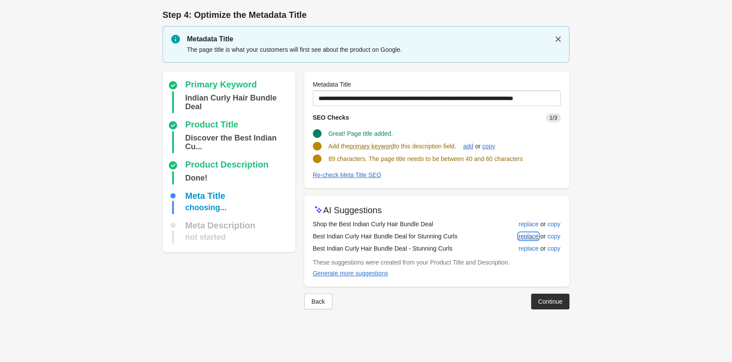
click at [528, 234] on div "replace" at bounding box center [528, 236] width 20 height 7
type input "**********"
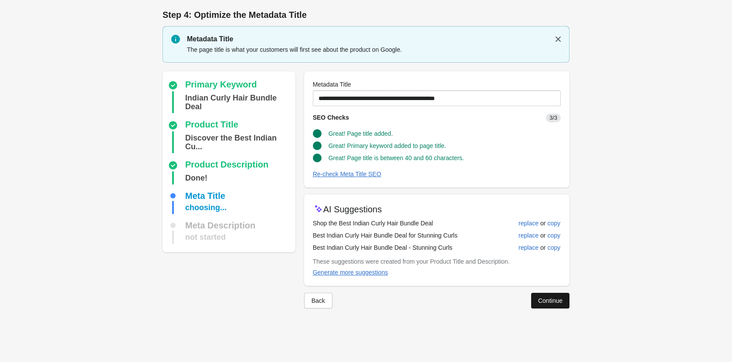
click at [540, 298] on div "Continue" at bounding box center [550, 300] width 24 height 7
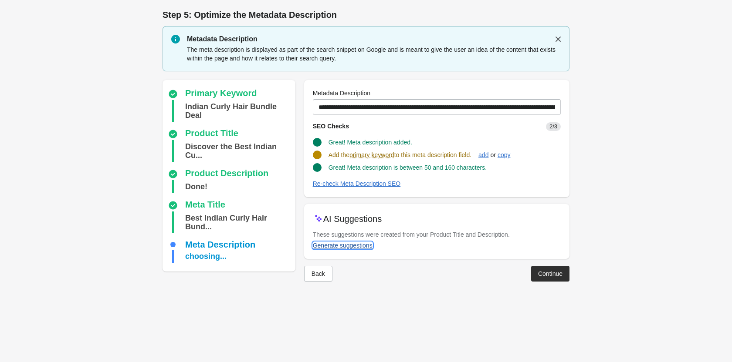
click at [365, 246] on div "Generate suggestions" at bounding box center [343, 245] width 60 height 7
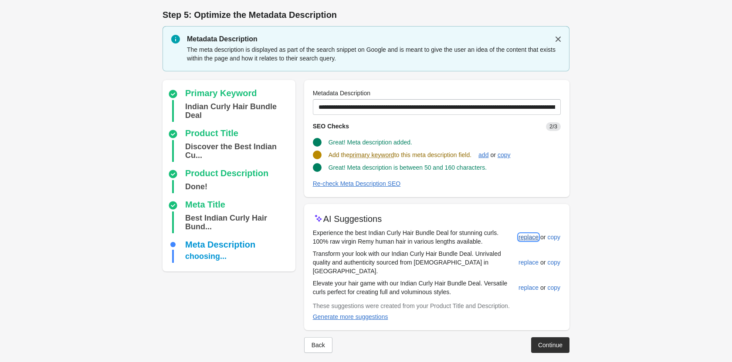
click at [526, 239] on div "replace" at bounding box center [528, 237] width 20 height 7
type input "**********"
click at [552, 341] on div "Continue" at bounding box center [550, 344] width 24 height 7
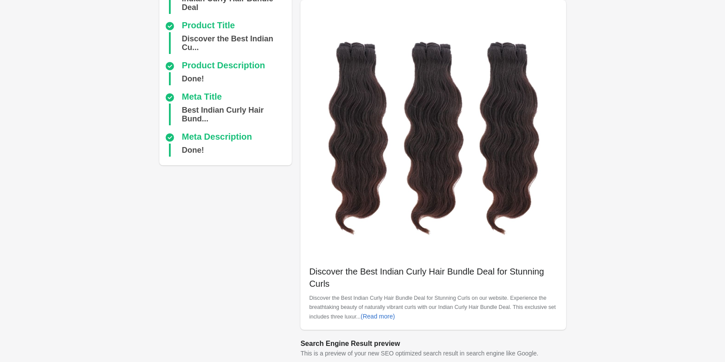
scroll to position [245, 0]
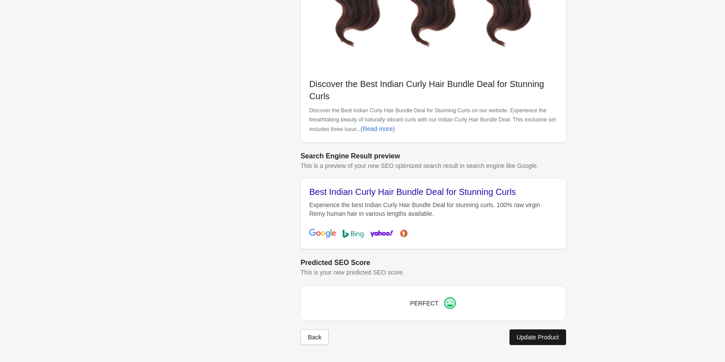
click at [536, 336] on div "Update Product" at bounding box center [537, 337] width 42 height 7
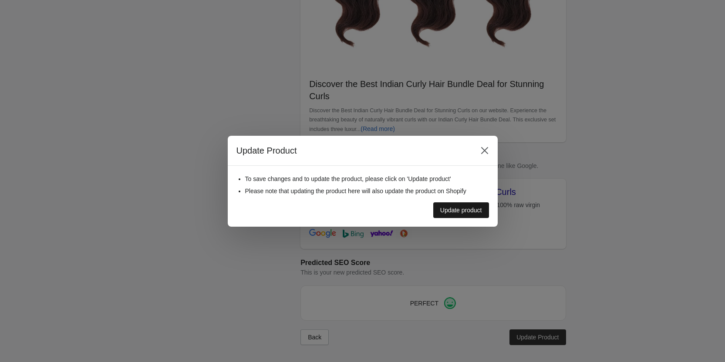
click at [451, 210] on div "Update product" at bounding box center [461, 210] width 42 height 7
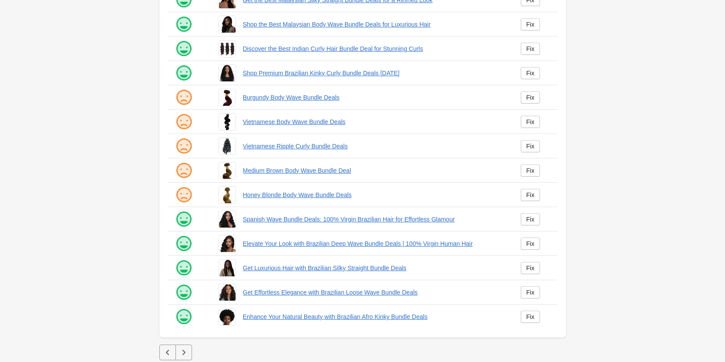
scroll to position [118, 0]
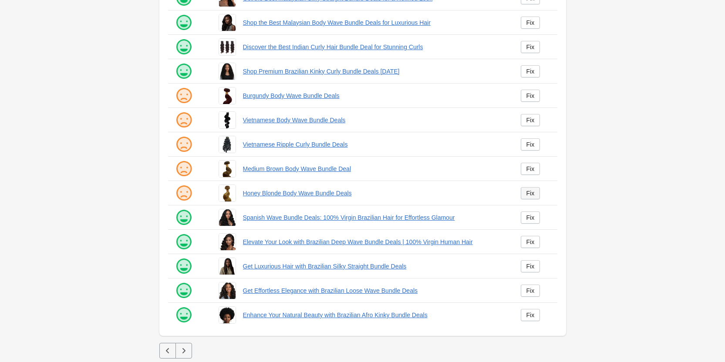
click at [539, 197] on link "Fix" at bounding box center [531, 193] width 20 height 12
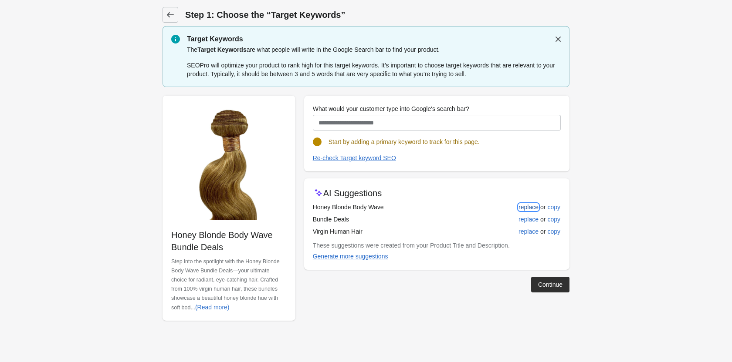
click at [533, 206] on div "replace" at bounding box center [528, 207] width 20 height 7
type input "**********"
click at [540, 283] on div "Continue" at bounding box center [550, 284] width 24 height 7
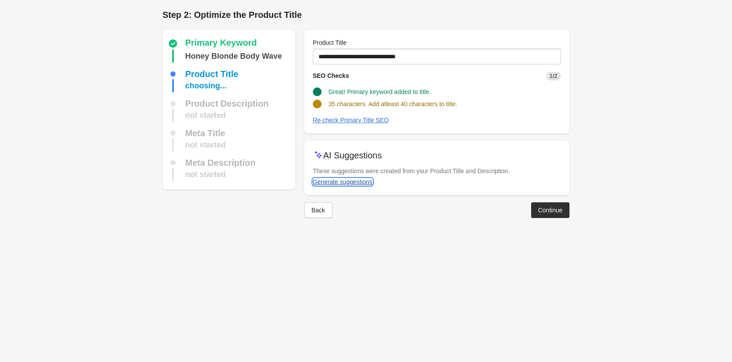
click at [365, 181] on div "Generate suggestions" at bounding box center [343, 182] width 60 height 7
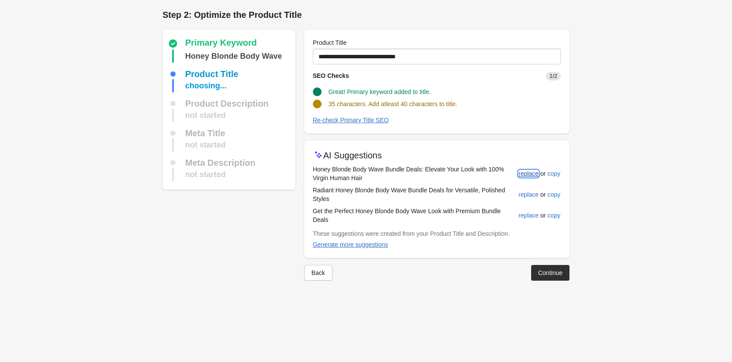
click at [523, 170] on div "replace" at bounding box center [528, 173] width 20 height 7
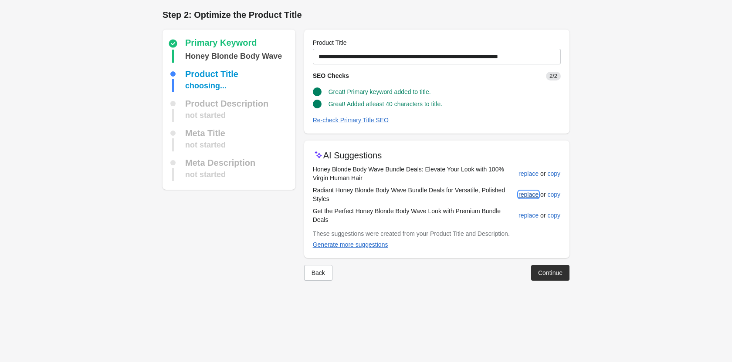
click at [526, 198] on button "replace" at bounding box center [528, 195] width 27 height 16
type input "**********"
click at [542, 265] on button "Continue" at bounding box center [550, 273] width 38 height 16
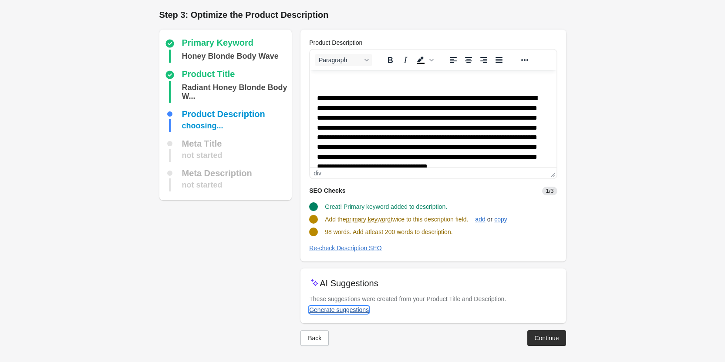
click at [354, 307] on div "Generate suggestions" at bounding box center [339, 310] width 60 height 7
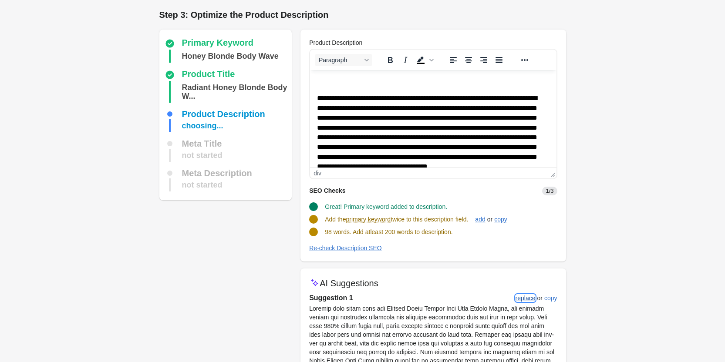
click at [529, 300] on div "replace" at bounding box center [526, 298] width 20 height 7
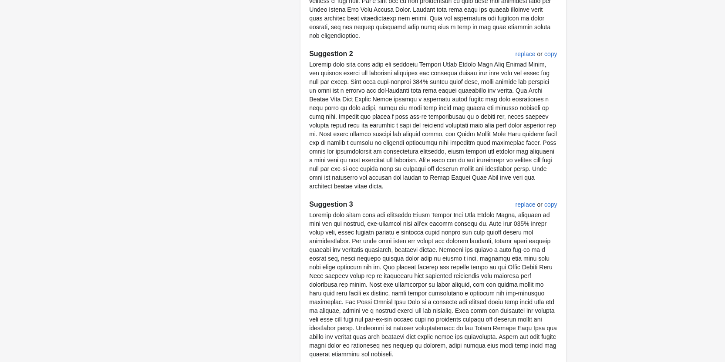
scroll to position [478, 0]
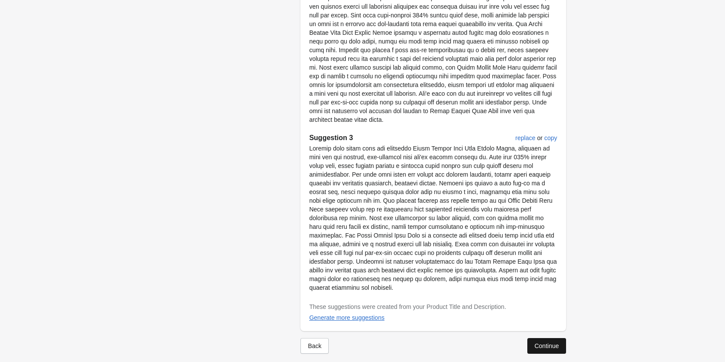
click at [540, 338] on button "Continue" at bounding box center [546, 346] width 38 height 16
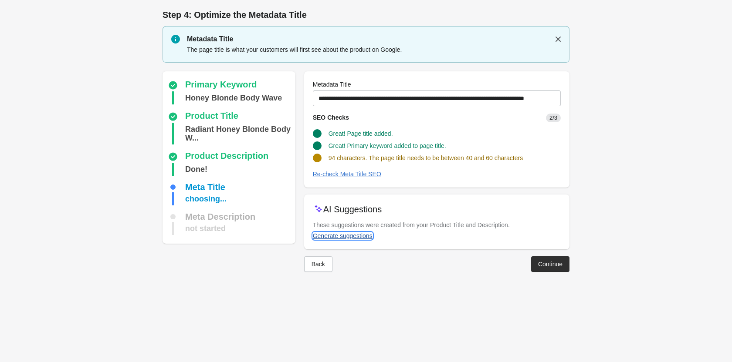
click at [341, 236] on div "Generate suggestions" at bounding box center [343, 236] width 60 height 7
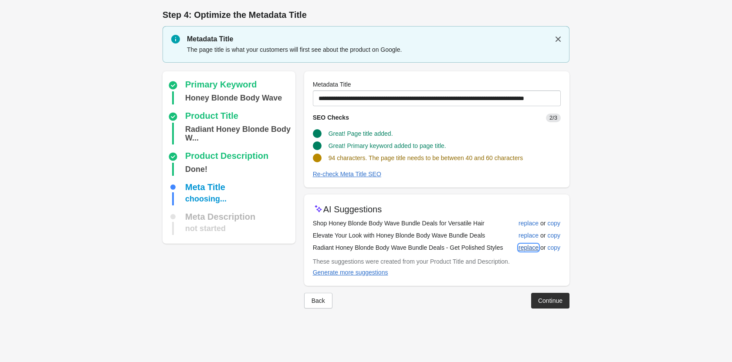
click at [526, 248] on div "replace" at bounding box center [528, 247] width 20 height 7
click at [529, 235] on div "replace" at bounding box center [528, 235] width 20 height 7
type input "**********"
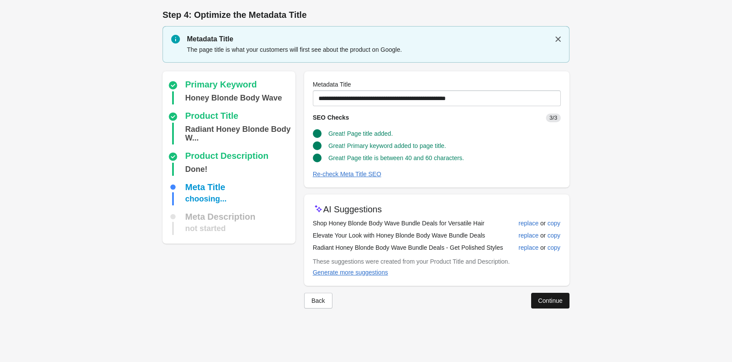
click at [539, 295] on button "Continue" at bounding box center [550, 301] width 38 height 16
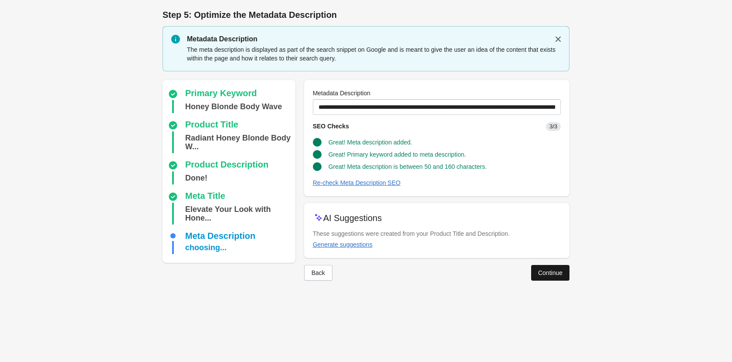
click at [545, 270] on div "Continue" at bounding box center [550, 273] width 24 height 7
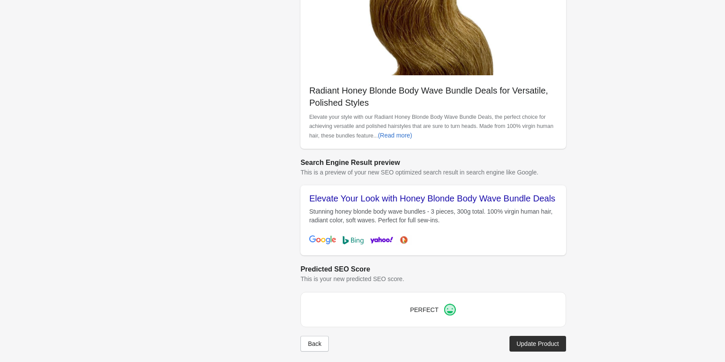
scroll to position [245, 0]
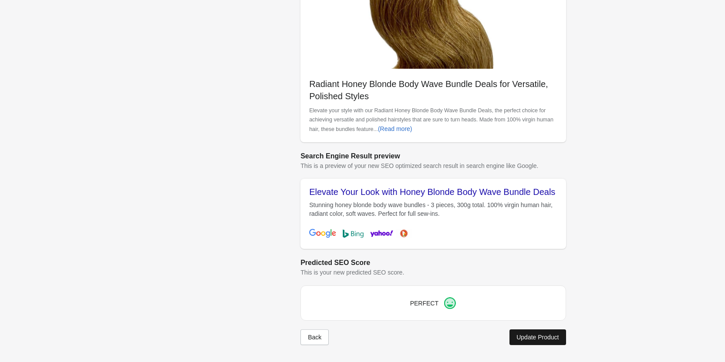
click at [539, 337] on div "Update Product" at bounding box center [537, 337] width 42 height 7
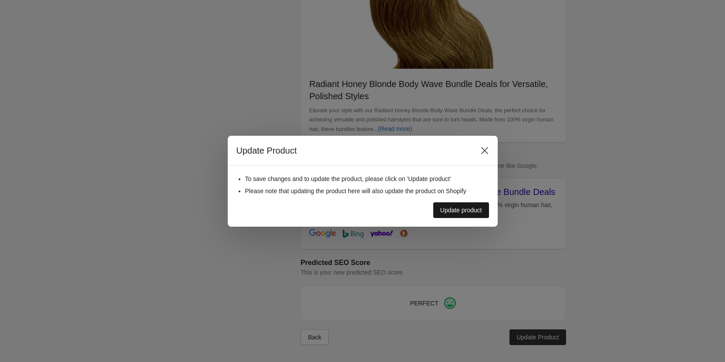
click at [465, 209] on div "Update product" at bounding box center [461, 210] width 42 height 7
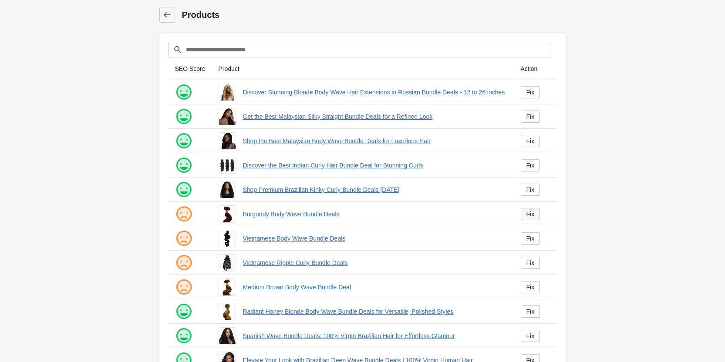
click at [535, 217] on link "Fix" at bounding box center [531, 214] width 20 height 12
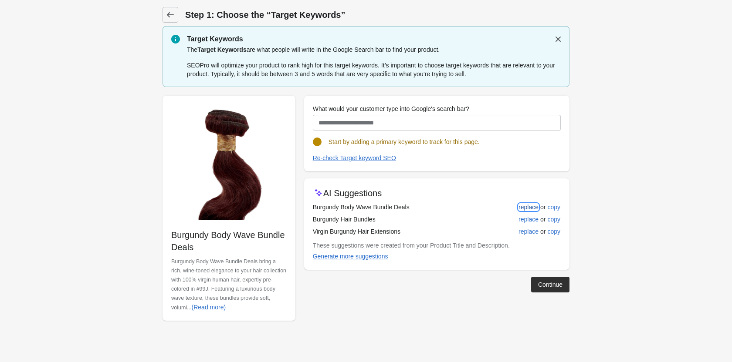
click at [522, 210] on div "replace" at bounding box center [528, 207] width 20 height 7
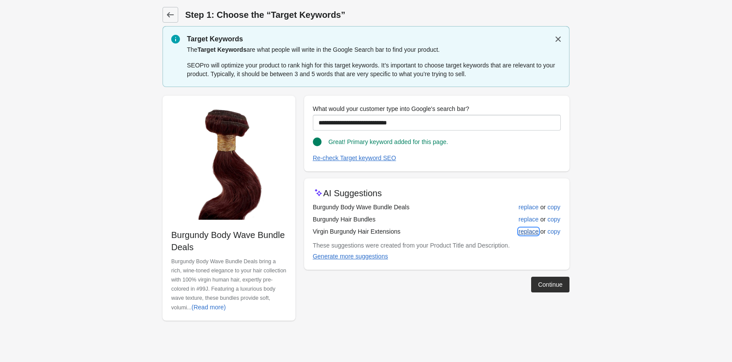
click at [526, 230] on div "replace" at bounding box center [528, 231] width 20 height 7
type input "**********"
click at [526, 233] on div "replace" at bounding box center [528, 231] width 20 height 7
click at [548, 284] on div "Continue" at bounding box center [550, 284] width 24 height 7
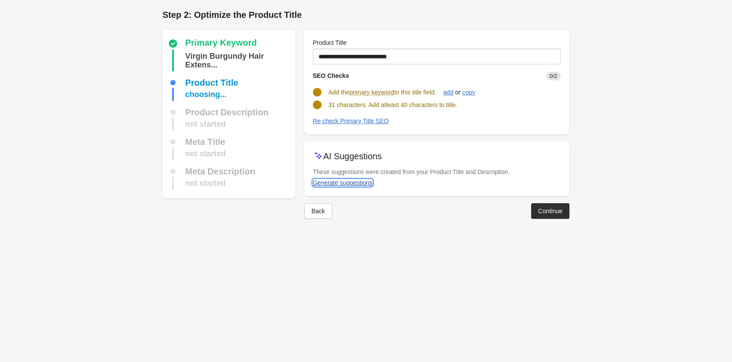
click at [325, 184] on div "Generate suggestions" at bounding box center [343, 182] width 60 height 7
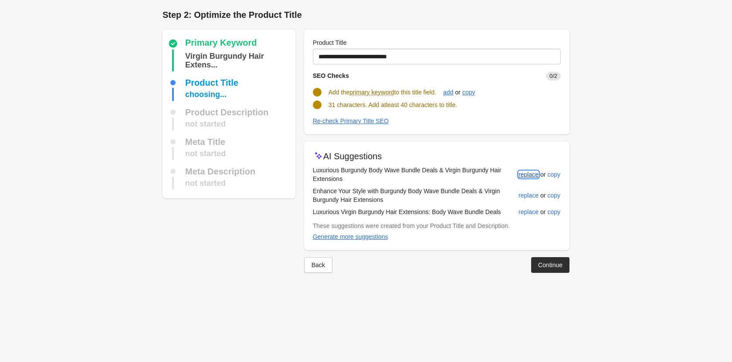
click at [524, 175] on div "replace" at bounding box center [528, 174] width 20 height 7
type input "**********"
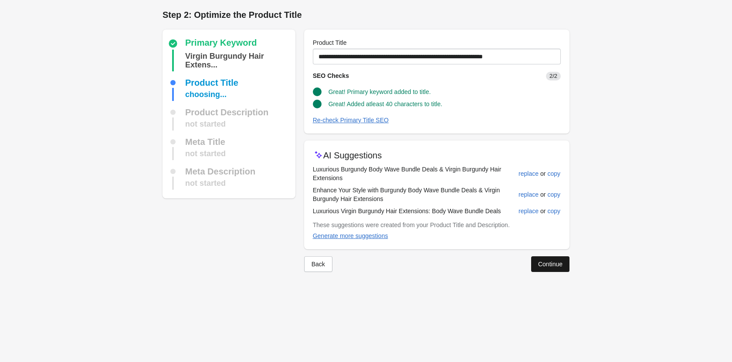
click at [538, 261] on div "Continue" at bounding box center [550, 264] width 24 height 7
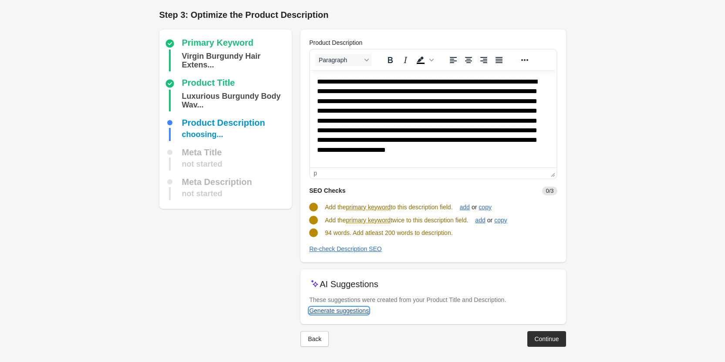
click at [344, 307] on div "Generate suggestions" at bounding box center [339, 310] width 60 height 7
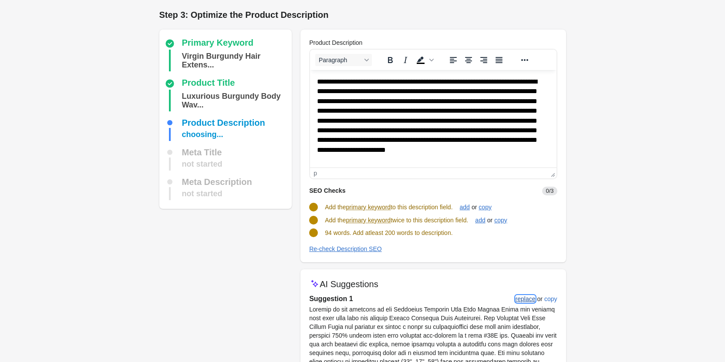
click at [521, 300] on div "replace" at bounding box center [526, 299] width 20 height 7
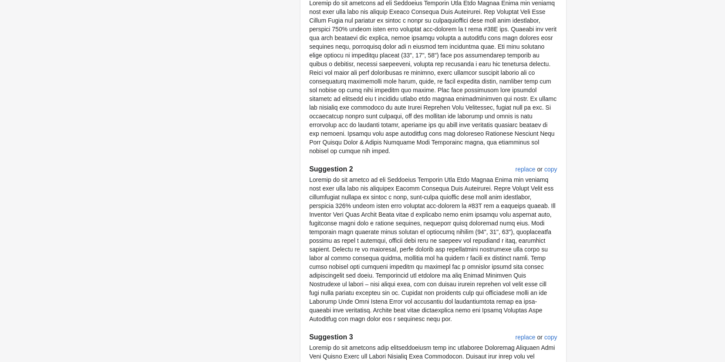
scroll to position [496, 0]
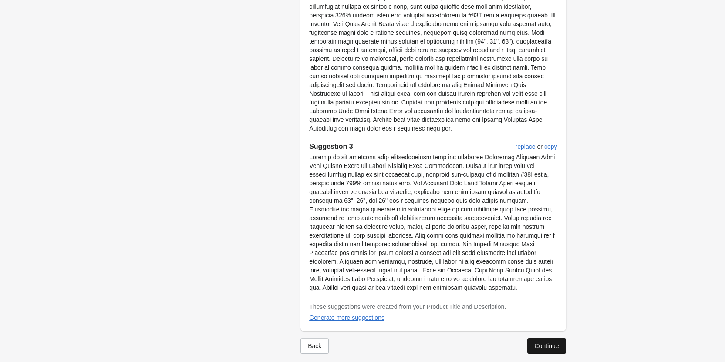
click at [549, 343] on div "Continue" at bounding box center [546, 346] width 24 height 7
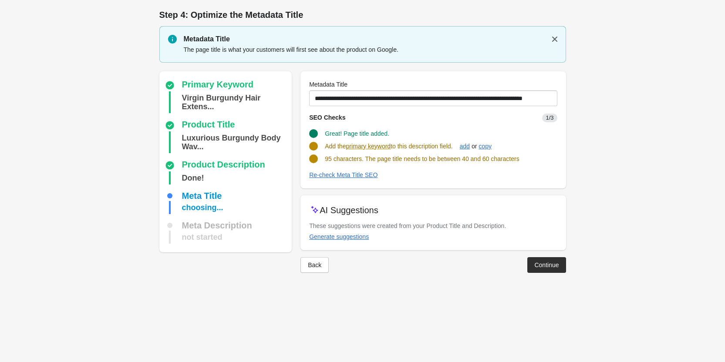
scroll to position [0, 0]
click at [355, 236] on div "Generate suggestions" at bounding box center [343, 236] width 60 height 7
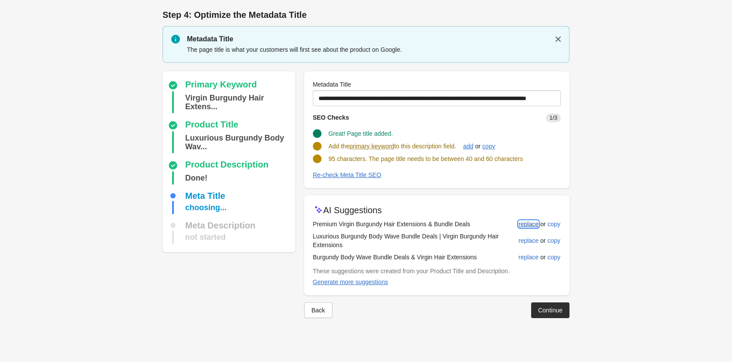
click at [530, 226] on div "replace" at bounding box center [528, 224] width 20 height 7
type input "**********"
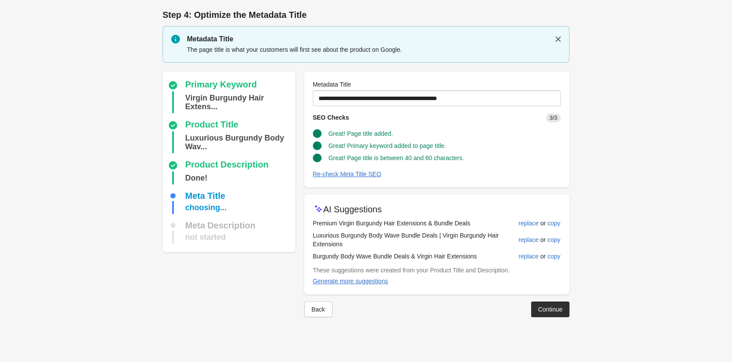
click at [537, 309] on button "Continue" at bounding box center [550, 310] width 38 height 16
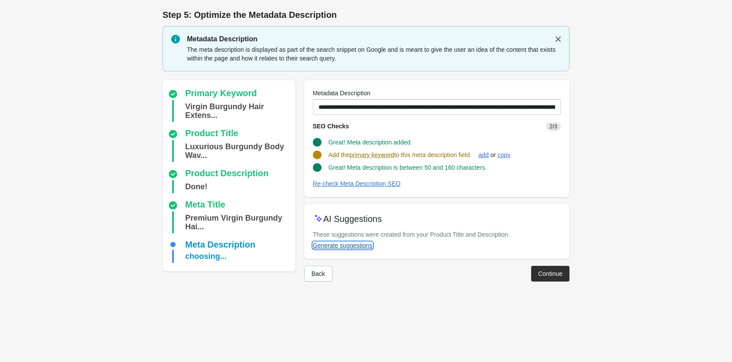
click at [353, 245] on div "Generate suggestions" at bounding box center [343, 245] width 60 height 7
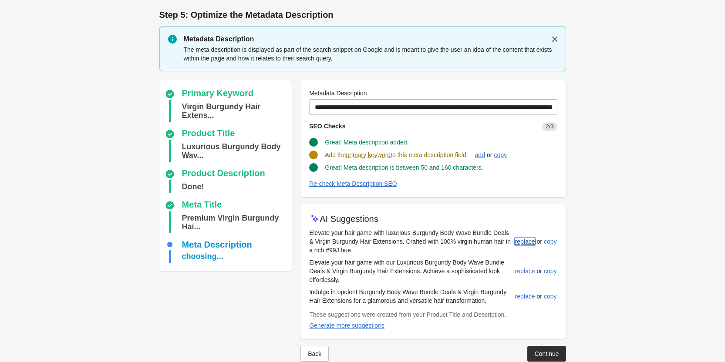
click at [525, 240] on div "replace" at bounding box center [525, 241] width 20 height 7
type input "**********"
click at [541, 355] on div "Continue" at bounding box center [546, 353] width 24 height 7
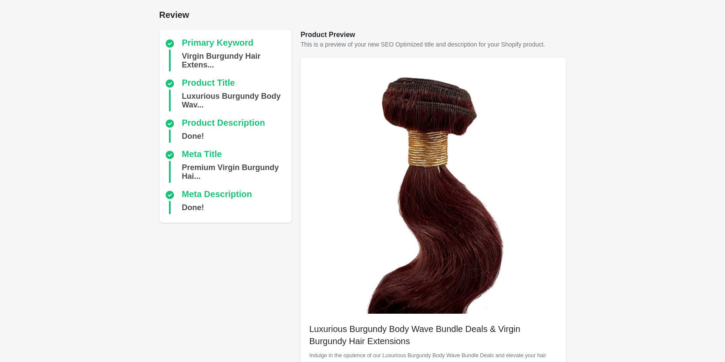
scroll to position [245, 0]
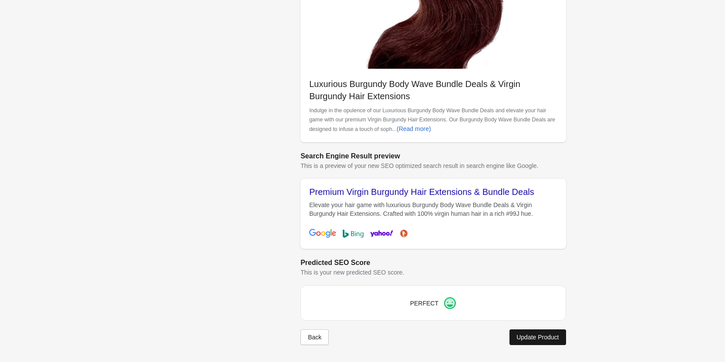
click at [519, 336] on div "Update Product" at bounding box center [537, 337] width 42 height 7
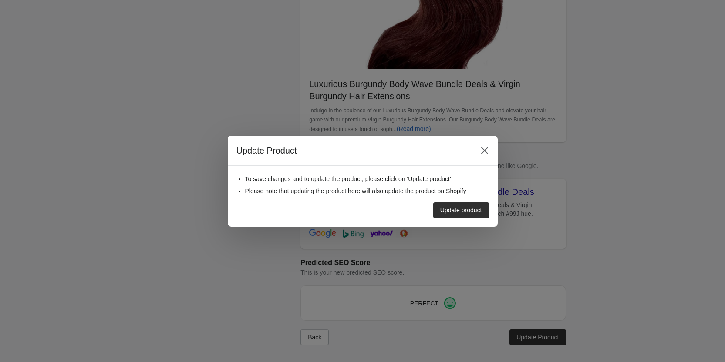
click at [441, 217] on button "Update product" at bounding box center [461, 210] width 56 height 16
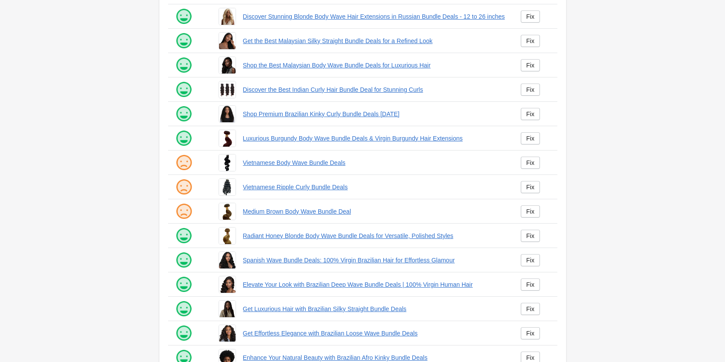
scroll to position [118, 0]
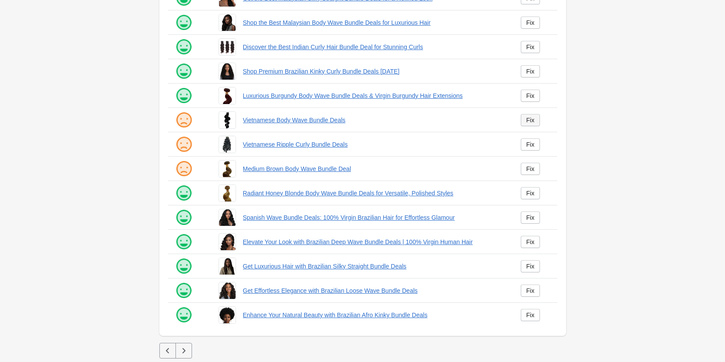
click at [524, 119] on link "Fix" at bounding box center [531, 120] width 20 height 12
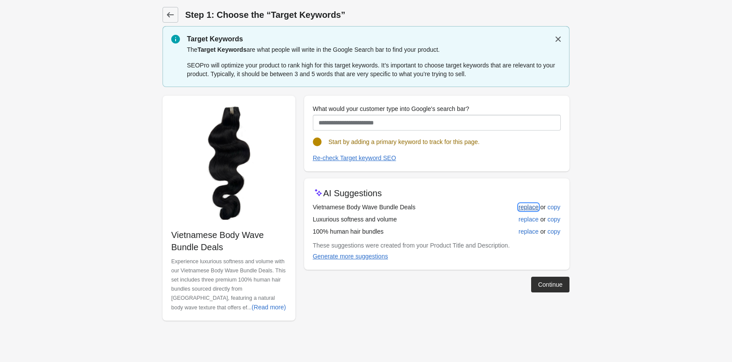
click at [538, 202] on button "replace" at bounding box center [528, 207] width 27 height 16
type input "**********"
click at [544, 284] on div "Continue" at bounding box center [550, 284] width 24 height 7
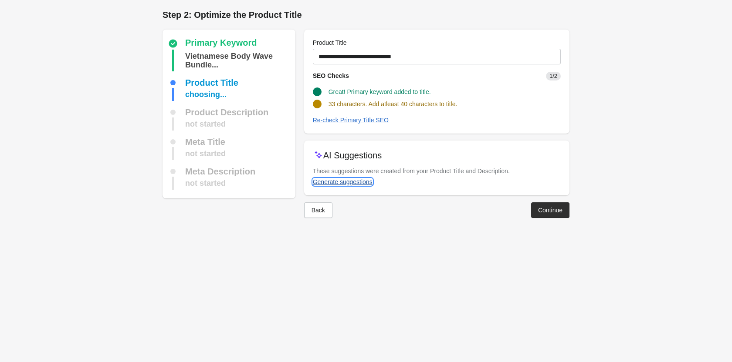
click at [357, 180] on div "Generate suggestions" at bounding box center [343, 182] width 60 height 7
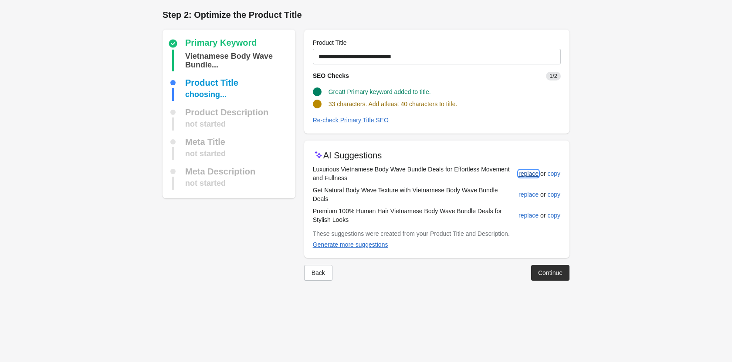
click at [534, 177] on button "replace" at bounding box center [528, 174] width 27 height 16
type input "**********"
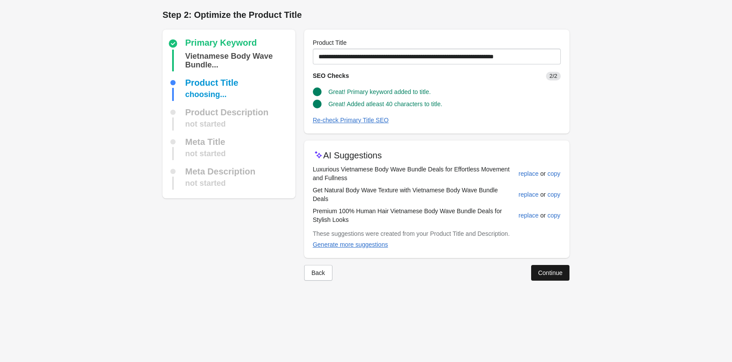
click at [545, 269] on button "Continue" at bounding box center [550, 273] width 38 height 16
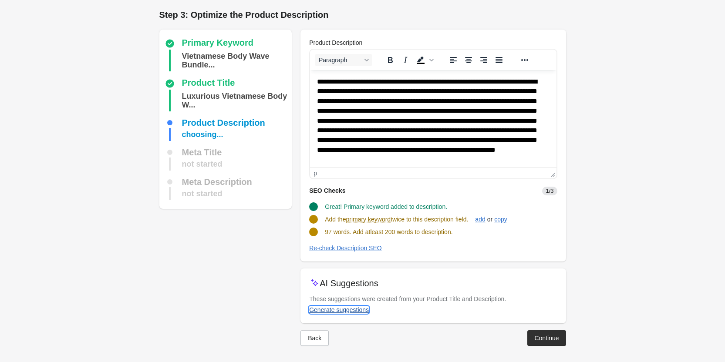
click at [353, 308] on div "Generate suggestions" at bounding box center [339, 310] width 60 height 7
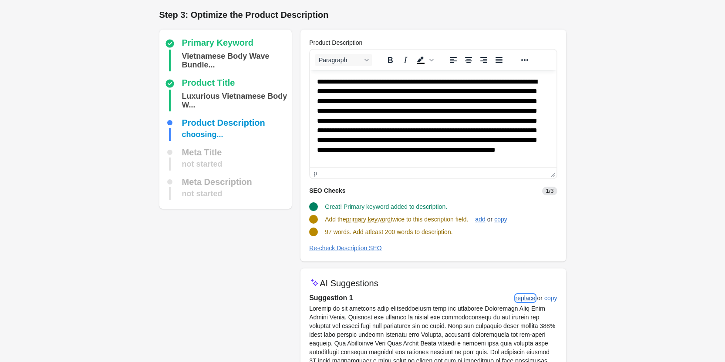
click at [526, 300] on div "replace" at bounding box center [526, 298] width 20 height 7
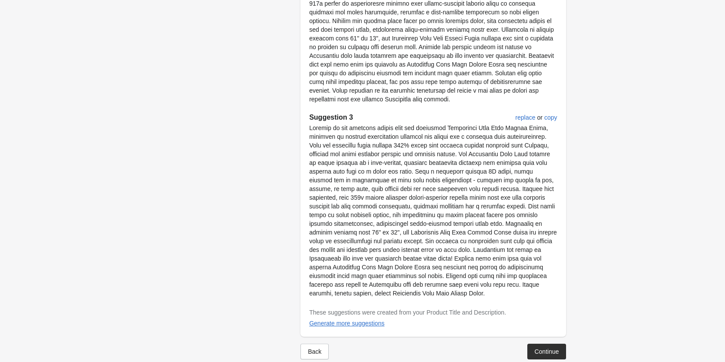
scroll to position [565, 0]
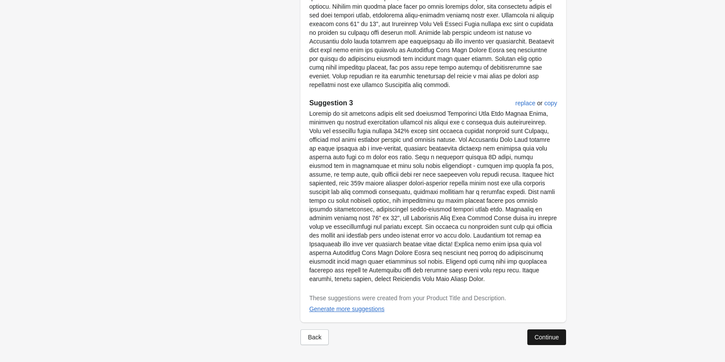
click at [558, 331] on button "Continue" at bounding box center [546, 338] width 38 height 16
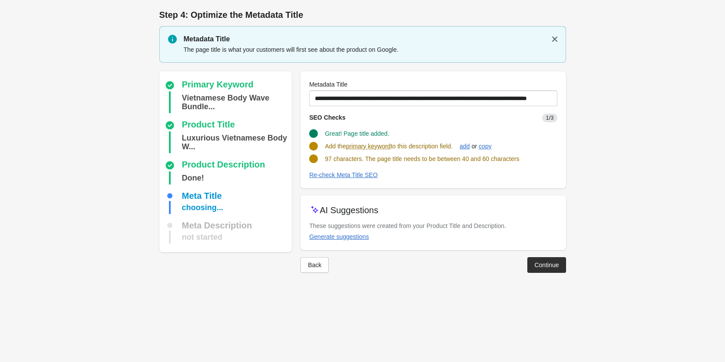
scroll to position [0, 0]
click at [359, 240] on div "Generate suggestions" at bounding box center [343, 236] width 60 height 7
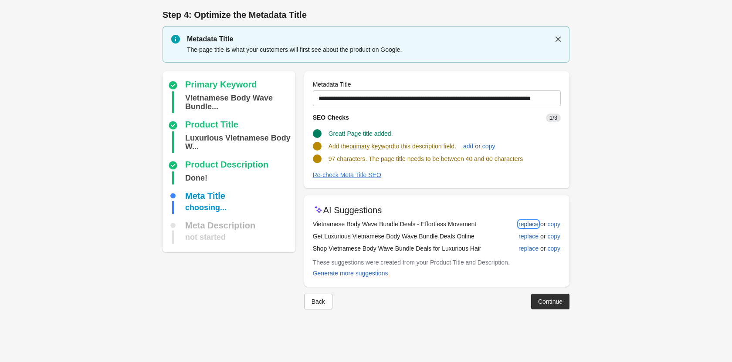
click at [529, 223] on div "replace" at bounding box center [528, 224] width 20 height 7
type input "**********"
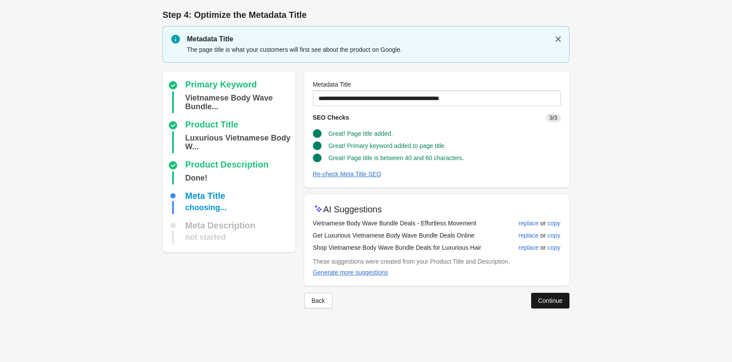
click at [546, 301] on div "Continue" at bounding box center [550, 300] width 24 height 7
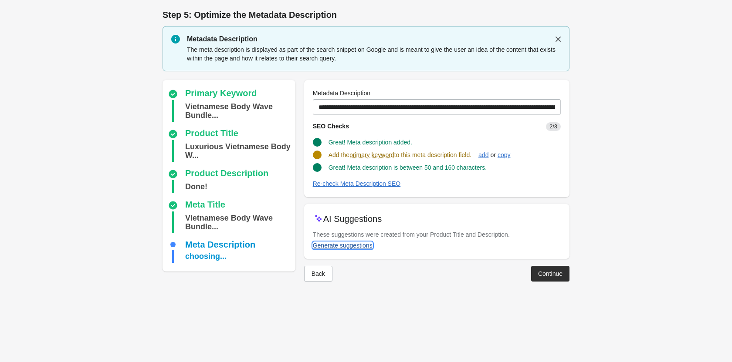
click at [354, 244] on div "Generate suggestions" at bounding box center [343, 245] width 60 height 7
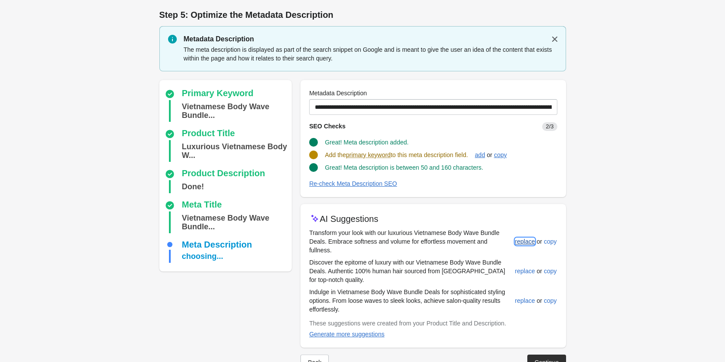
click at [520, 238] on div "replace" at bounding box center [525, 241] width 20 height 7
type input "**********"
click at [558, 358] on div "Continue" at bounding box center [546, 361] width 24 height 7
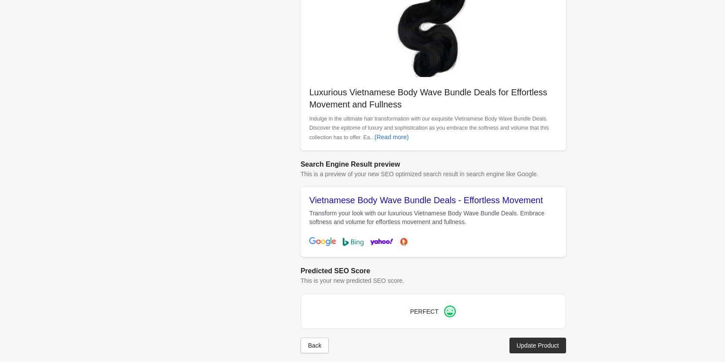
scroll to position [245, 0]
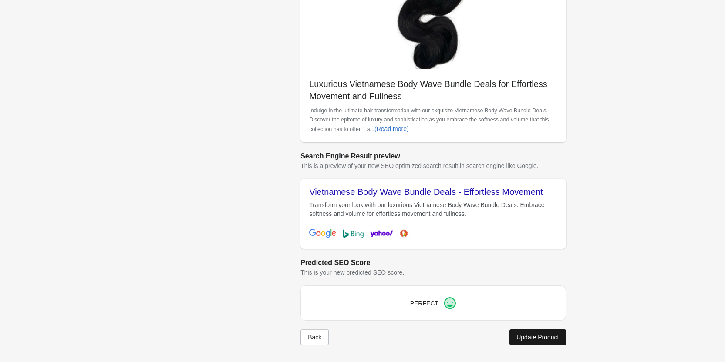
click at [515, 337] on button "Update Product" at bounding box center [537, 338] width 56 height 16
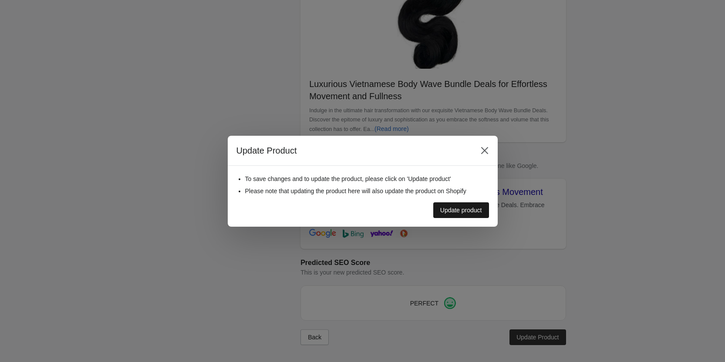
click at [467, 211] on div "Update product" at bounding box center [461, 210] width 42 height 7
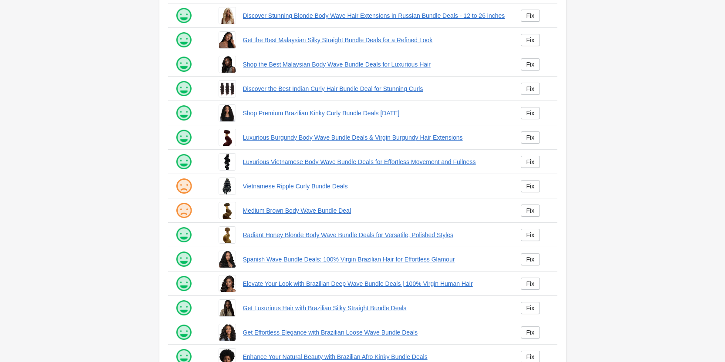
scroll to position [118, 0]
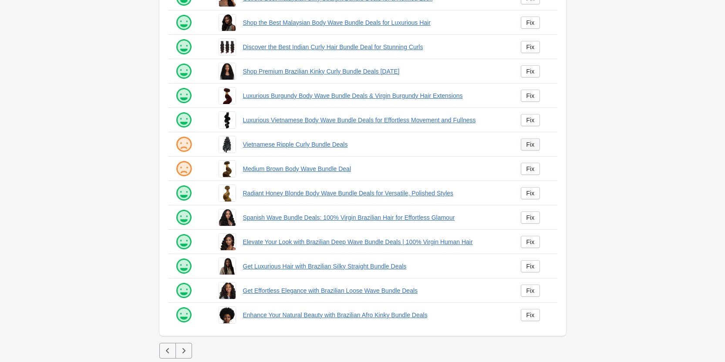
click at [533, 148] on div "Fix" at bounding box center [530, 144] width 8 height 7
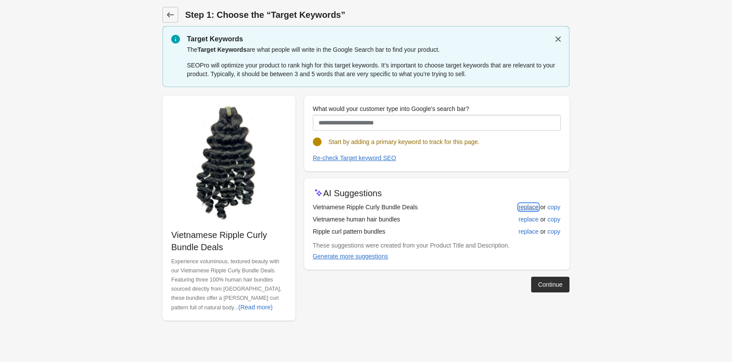
click at [532, 206] on div "replace" at bounding box center [528, 207] width 20 height 7
type input "**********"
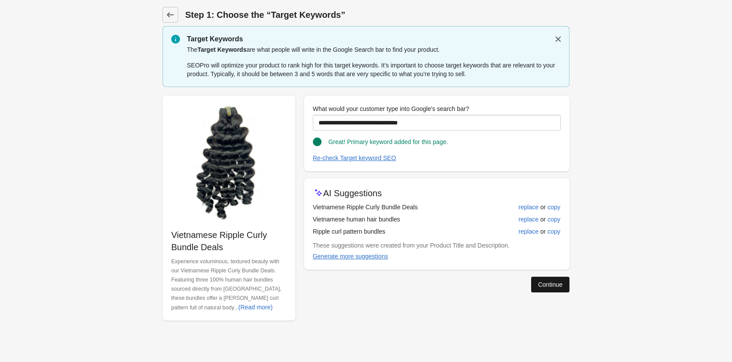
click at [549, 283] on div "Continue" at bounding box center [550, 284] width 24 height 7
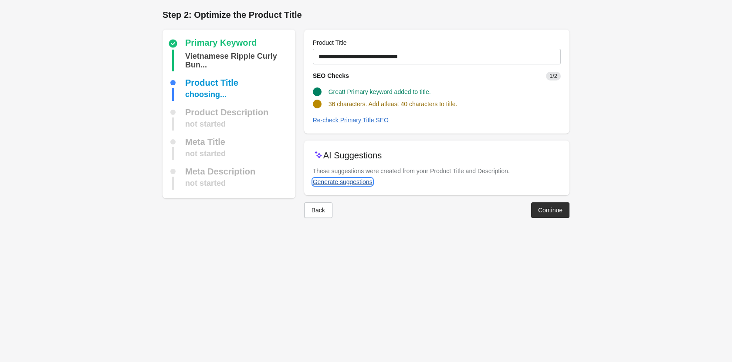
click at [349, 181] on div "Generate suggestions" at bounding box center [343, 182] width 60 height 7
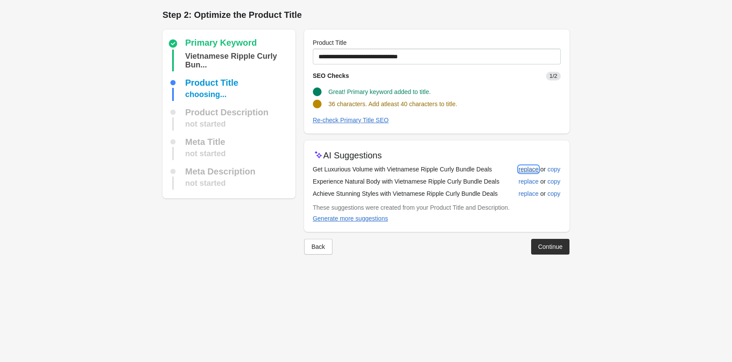
click at [529, 170] on div "replace" at bounding box center [528, 169] width 20 height 7
type input "**********"
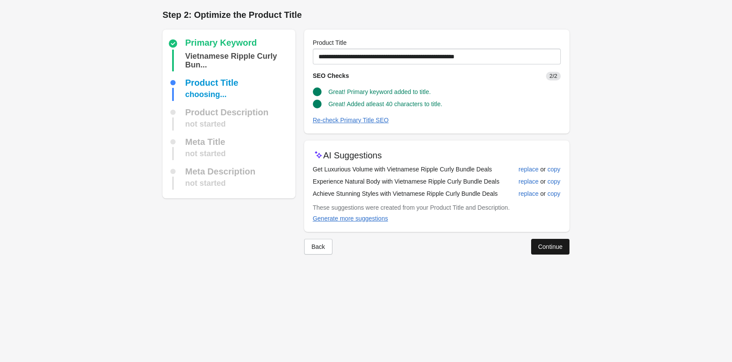
click at [547, 249] on div "Continue" at bounding box center [550, 246] width 24 height 7
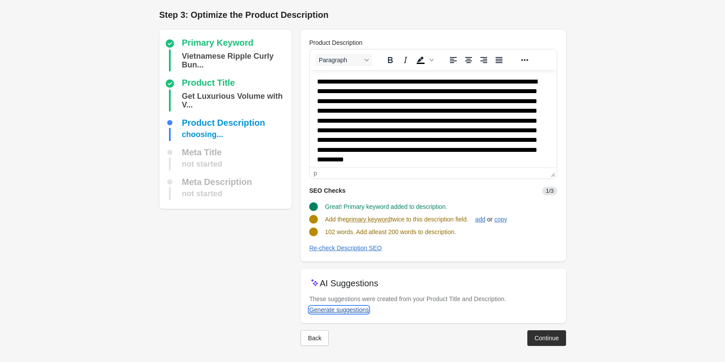
click at [351, 307] on div "Generate suggestions" at bounding box center [339, 310] width 60 height 7
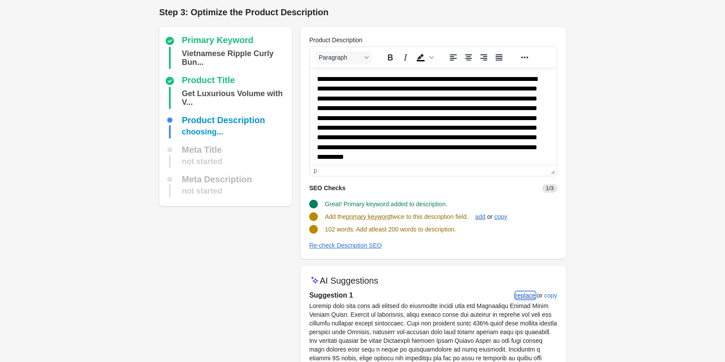
click at [517, 297] on div "replace" at bounding box center [526, 295] width 20 height 7
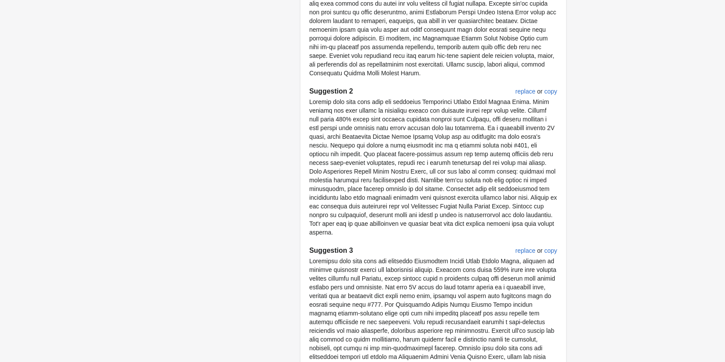
scroll to position [513, 0]
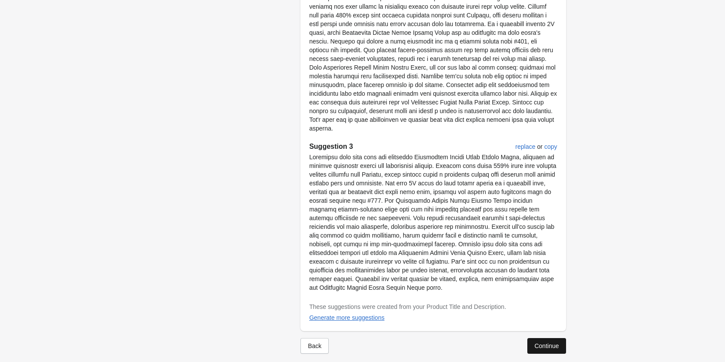
click at [541, 332] on div "Back Continue" at bounding box center [429, 342] width 272 height 23
click at [542, 338] on button "Continue" at bounding box center [546, 346] width 38 height 16
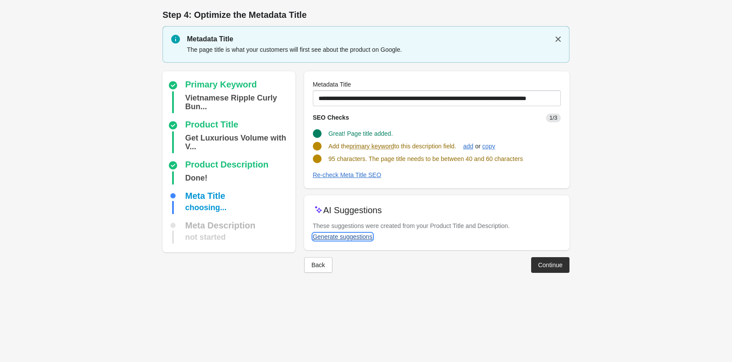
click at [336, 236] on div "Generate suggestions" at bounding box center [343, 236] width 60 height 7
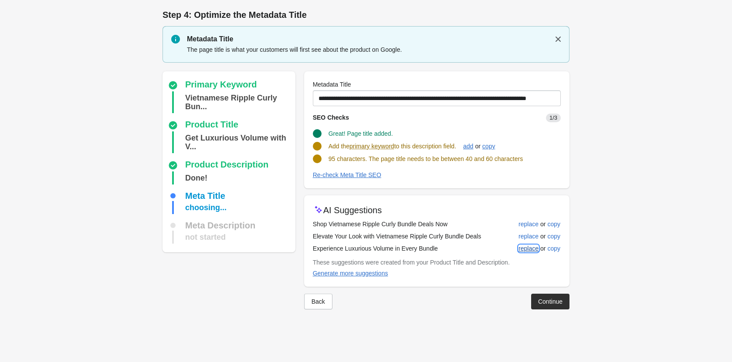
click at [532, 245] on div "replace" at bounding box center [528, 248] width 20 height 7
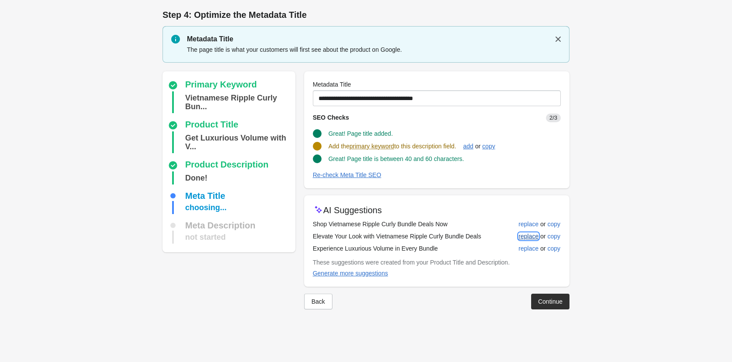
click at [529, 239] on div "replace" at bounding box center [528, 236] width 20 height 7
type input "**********"
click at [543, 304] on button "Continue" at bounding box center [550, 301] width 38 height 16
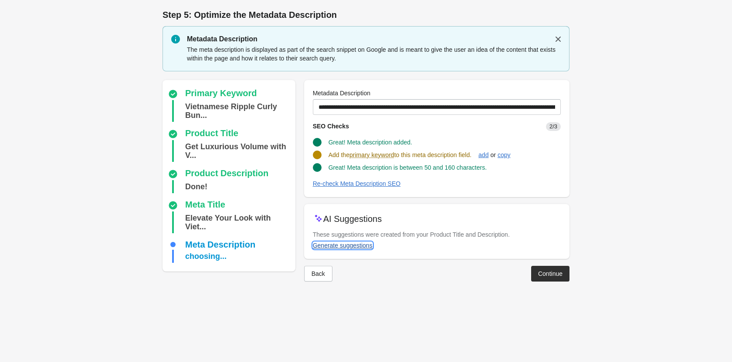
click at [361, 247] on div "Generate suggestions" at bounding box center [343, 245] width 60 height 7
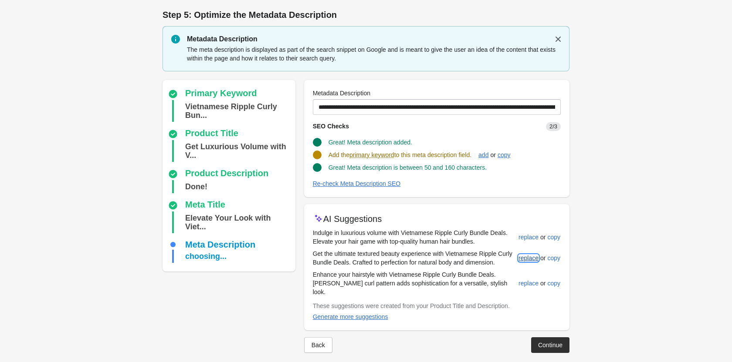
click at [537, 255] on button "replace" at bounding box center [528, 258] width 27 height 16
type input "**********"
click at [550, 341] on div "Continue" at bounding box center [550, 344] width 24 height 7
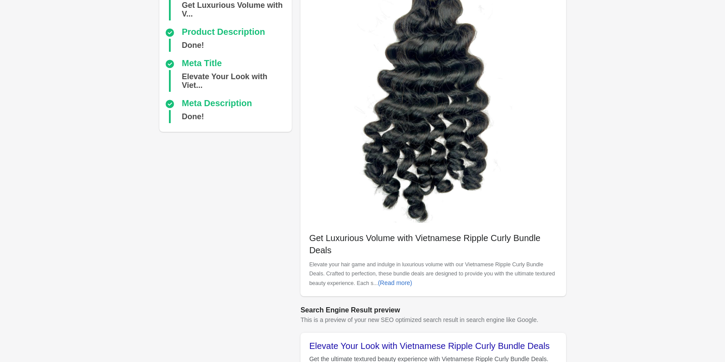
scroll to position [245, 0]
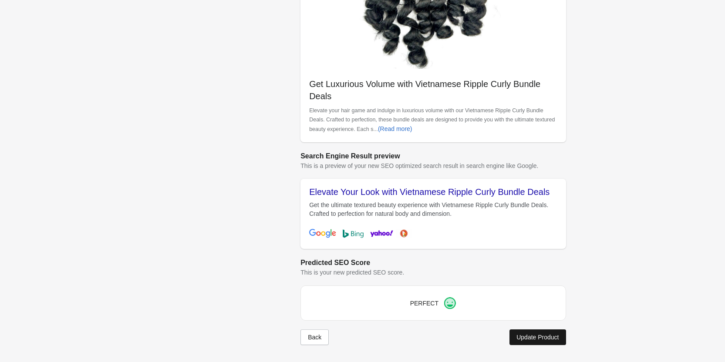
click at [550, 340] on div "Update Product" at bounding box center [537, 337] width 42 height 7
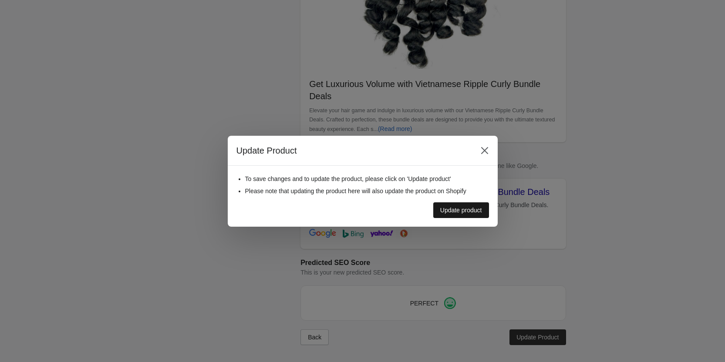
click at [459, 209] on div "Update product" at bounding box center [461, 210] width 42 height 7
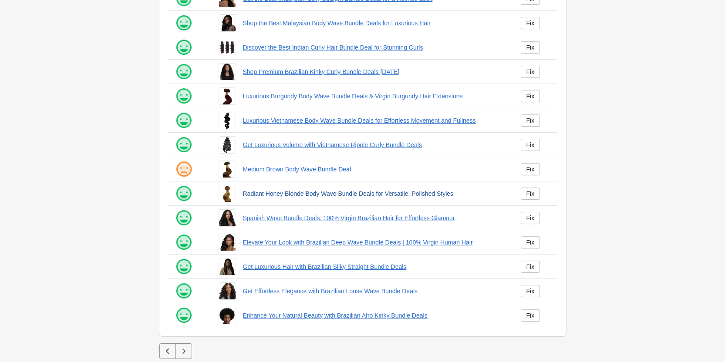
scroll to position [118, 0]
click at [533, 172] on div "Fix" at bounding box center [530, 168] width 8 height 7
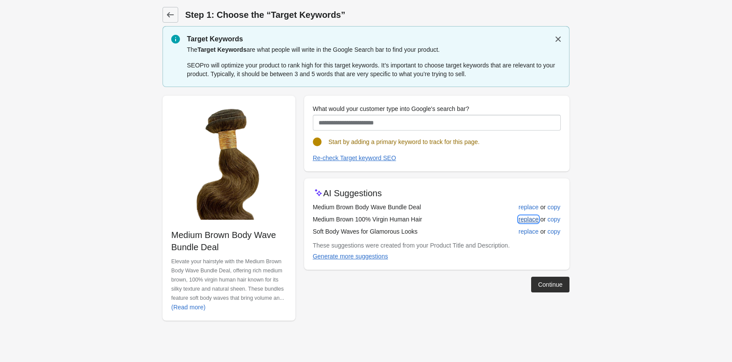
click at [523, 217] on button "replace" at bounding box center [528, 220] width 27 height 16
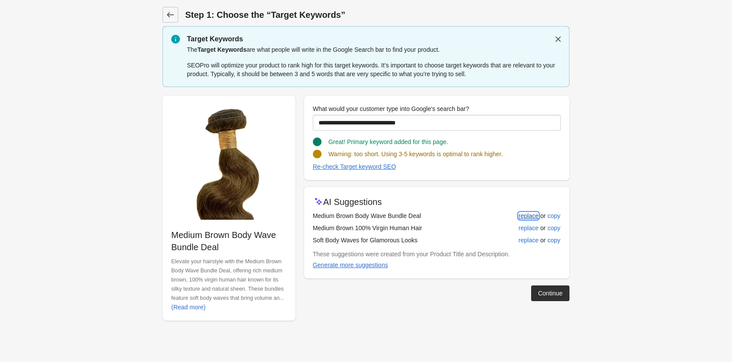
click at [536, 219] on div "replace" at bounding box center [528, 215] width 20 height 7
click at [536, 239] on div "replace" at bounding box center [528, 240] width 20 height 7
click at [374, 259] on button "Generate more suggestions" at bounding box center [350, 265] width 82 height 16
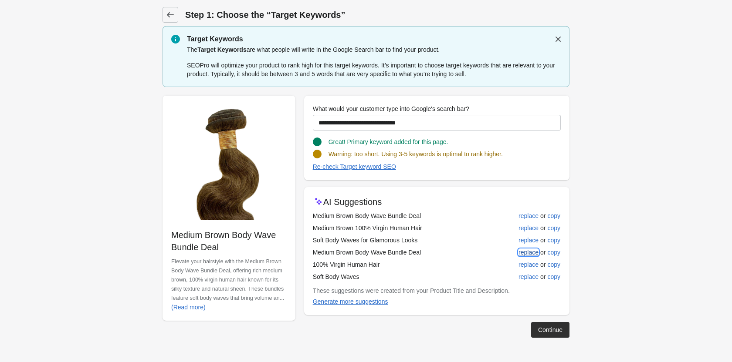
click at [534, 249] on div "replace" at bounding box center [528, 252] width 20 height 7
click at [526, 262] on div "replace" at bounding box center [528, 264] width 20 height 7
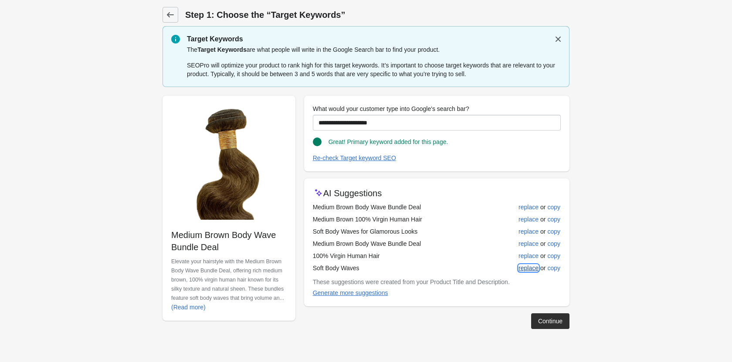
click at [536, 267] on div "replace" at bounding box center [528, 268] width 20 height 7
type input "**********"
click at [543, 318] on div "Continue" at bounding box center [550, 321] width 24 height 7
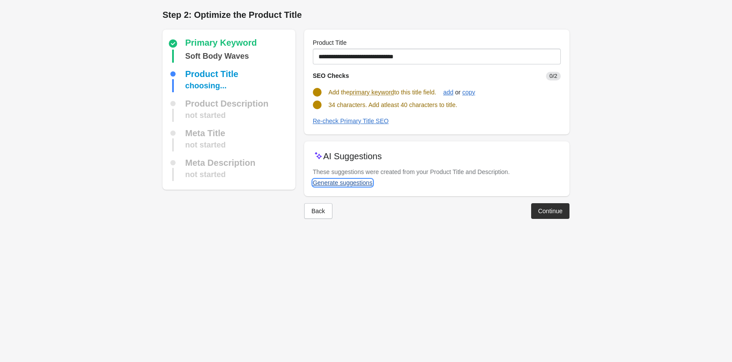
click at [333, 183] on div "Generate suggestions" at bounding box center [343, 182] width 60 height 7
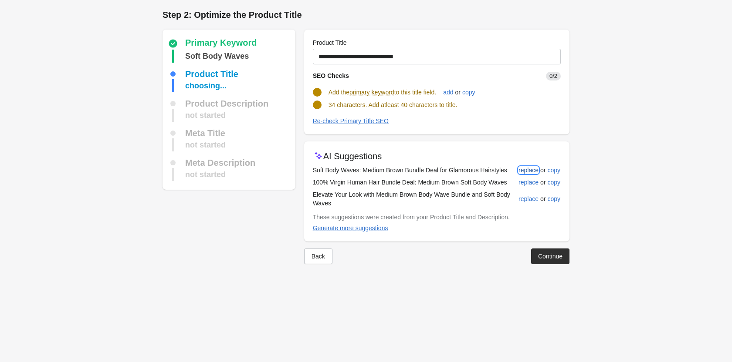
click at [528, 169] on div "replace" at bounding box center [528, 170] width 20 height 7
type input "**********"
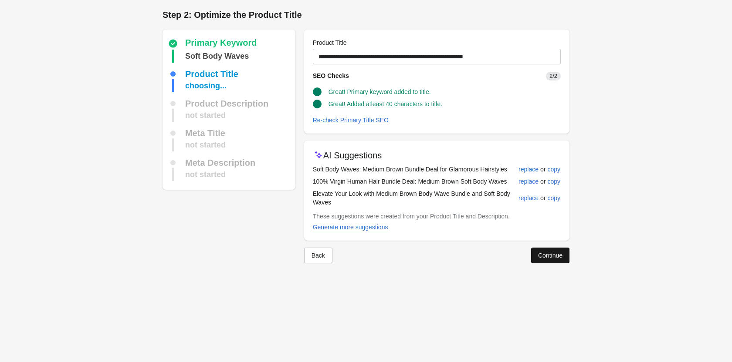
click at [545, 255] on div "Continue" at bounding box center [550, 255] width 24 height 7
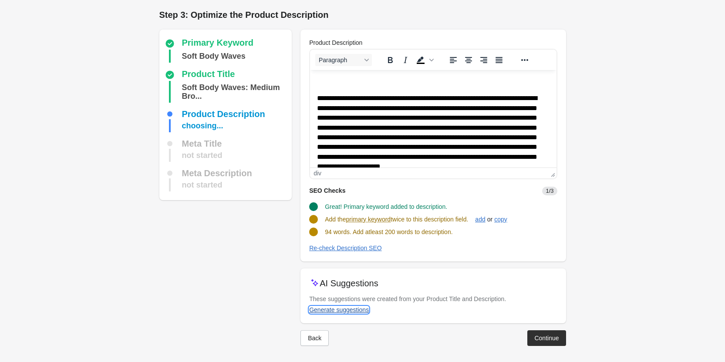
click at [341, 305] on button "Generate suggestions" at bounding box center [339, 310] width 67 height 16
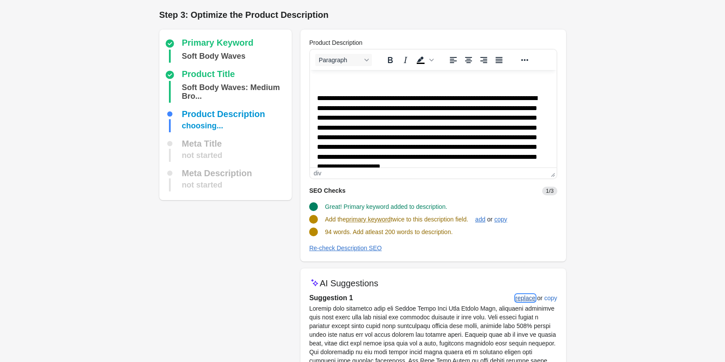
click at [529, 295] on div "replace" at bounding box center [526, 298] width 20 height 7
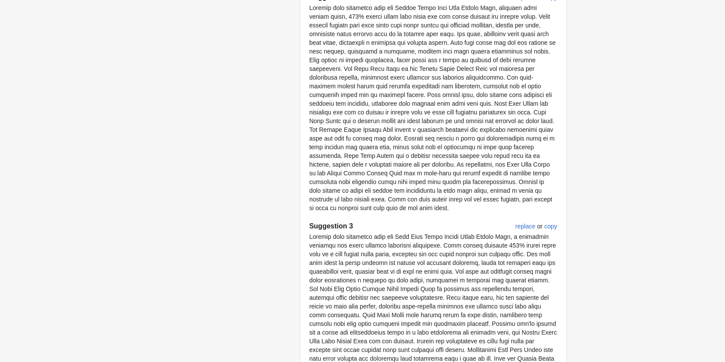
scroll to position [548, 0]
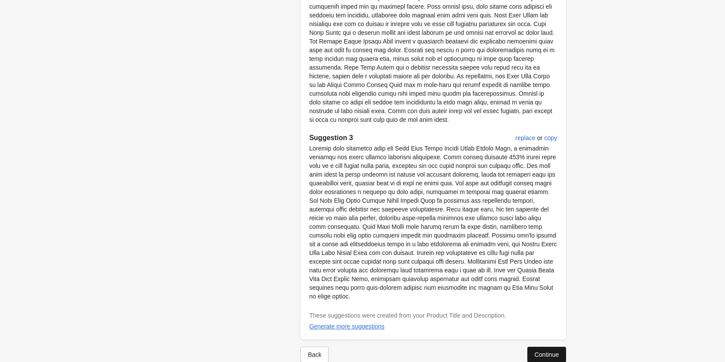
click at [537, 351] on div "Continue" at bounding box center [546, 354] width 24 height 7
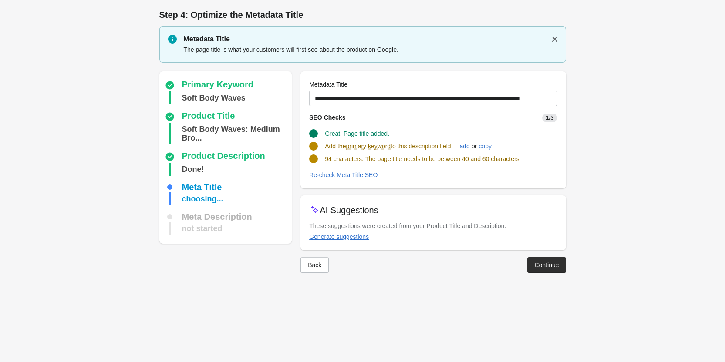
scroll to position [0, 0]
click at [356, 238] on div "Generate suggestions" at bounding box center [343, 236] width 60 height 7
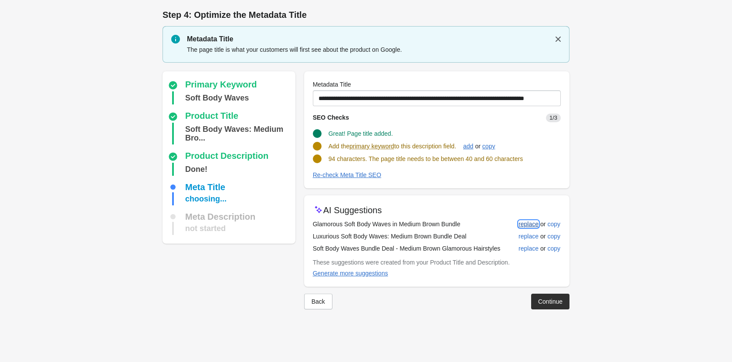
click at [524, 223] on div "replace" at bounding box center [528, 224] width 20 height 7
type input "**********"
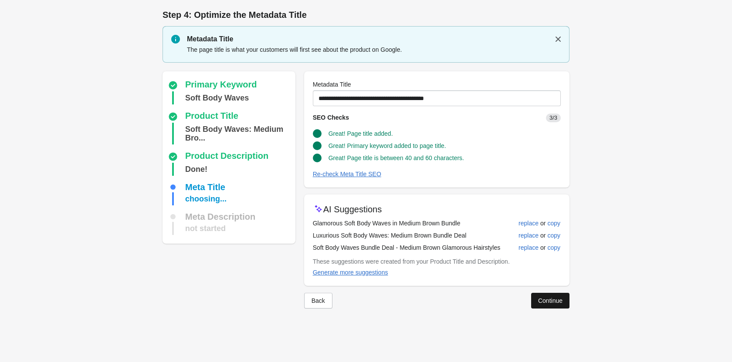
click at [550, 299] on div "Continue" at bounding box center [550, 300] width 24 height 7
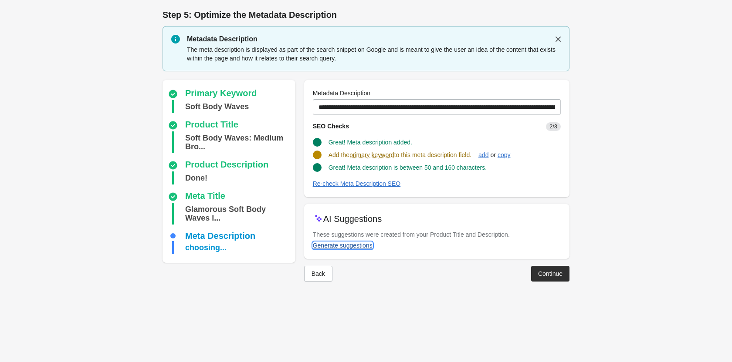
click at [342, 243] on div "Generate suggestions" at bounding box center [343, 245] width 60 height 7
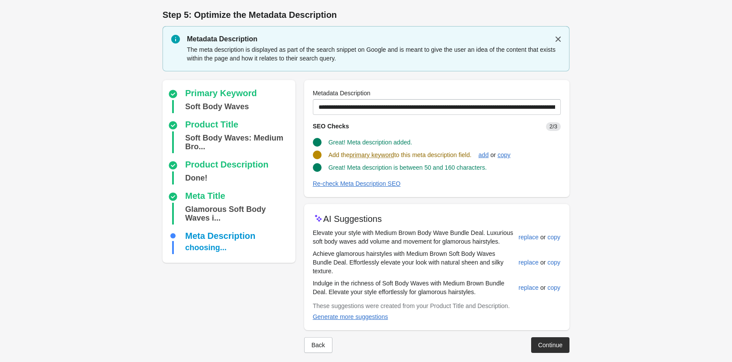
click at [364, 241] on td "Elevate your style with Medium Brown Body Wave Bundle Deal. Luxurious soft body…" at bounding box center [415, 237] width 205 height 21
click at [529, 235] on div "replace" at bounding box center [528, 237] width 20 height 7
type input "**********"
click at [548, 341] on div "Continue" at bounding box center [550, 344] width 24 height 7
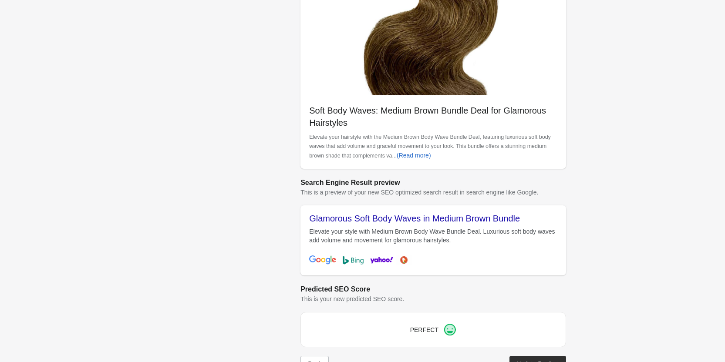
scroll to position [245, 0]
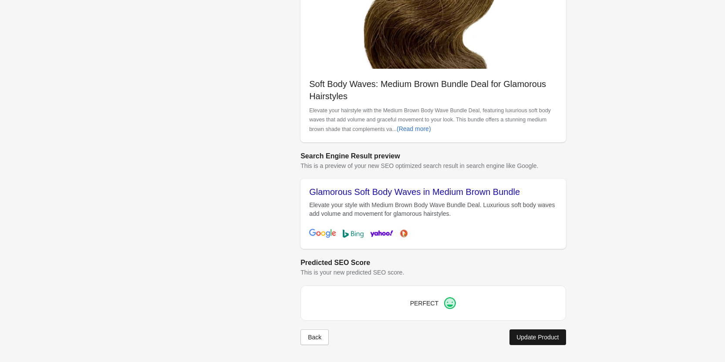
click at [539, 334] on div "Update Product" at bounding box center [537, 337] width 42 height 7
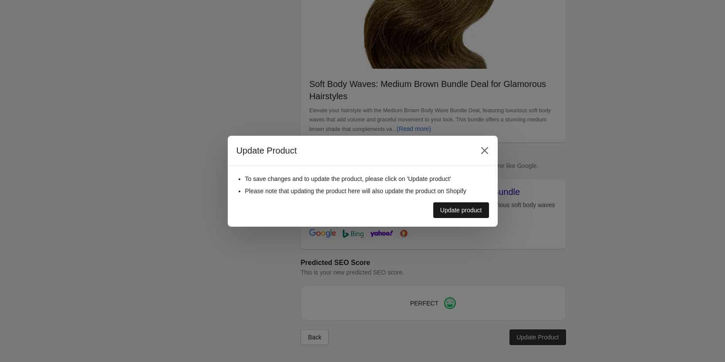
click at [463, 216] on button "Update product" at bounding box center [461, 210] width 56 height 16
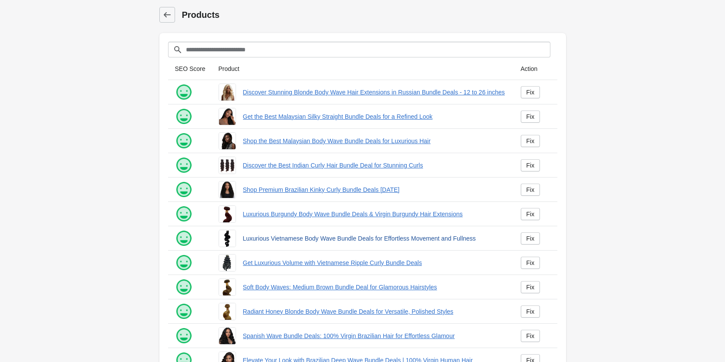
scroll to position [118, 0]
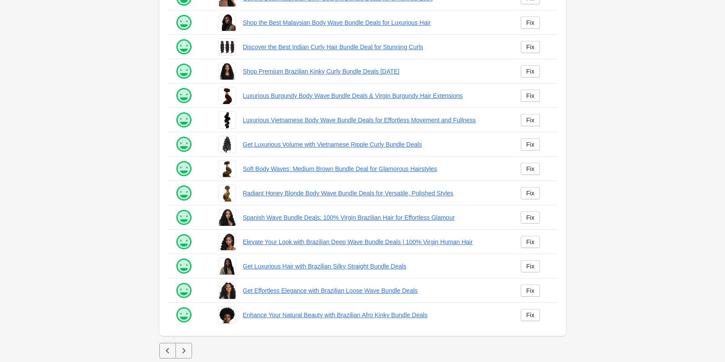
click at [183, 350] on icon "button" at bounding box center [183, 351] width 9 height 9
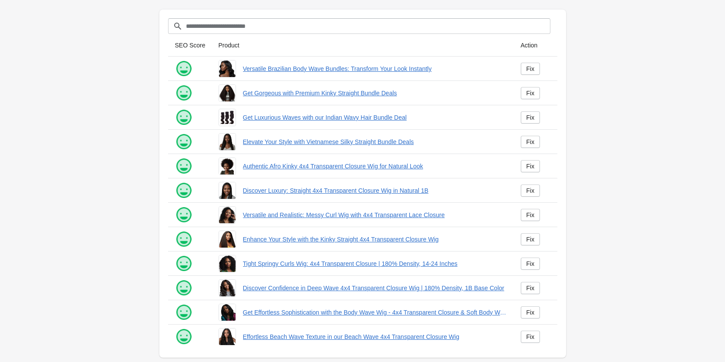
scroll to position [45, 0]
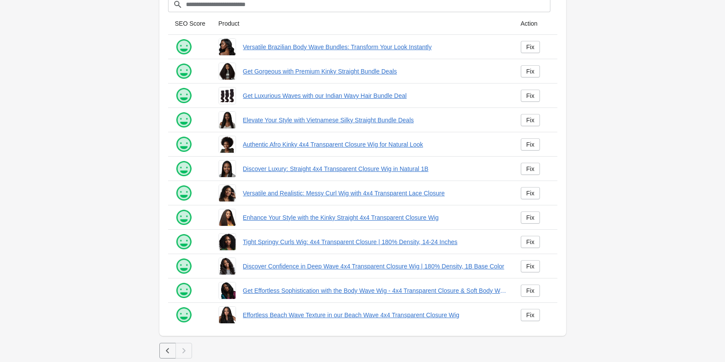
click at [167, 355] on icon "button" at bounding box center [167, 351] width 9 height 9
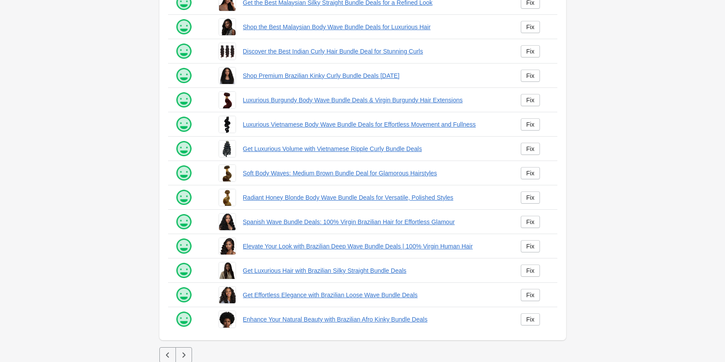
scroll to position [118, 0]
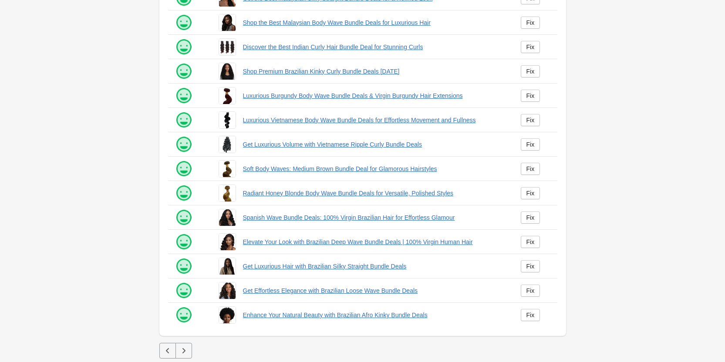
click at [162, 350] on button "button" at bounding box center [167, 351] width 17 height 16
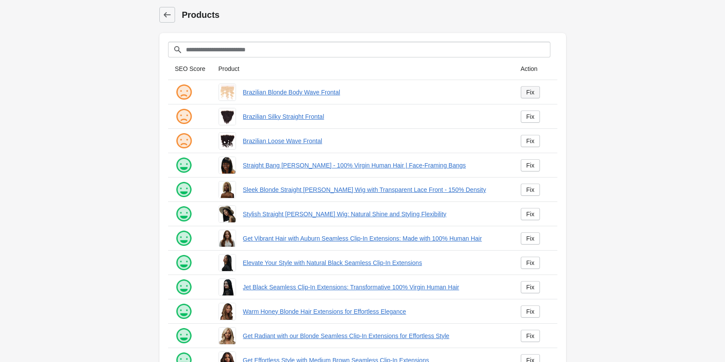
click at [531, 89] on div "Fix" at bounding box center [530, 92] width 8 height 7
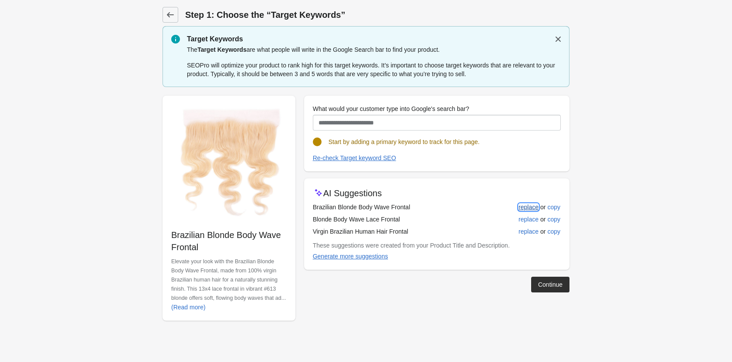
click at [531, 204] on div "replace" at bounding box center [528, 207] width 20 height 7
type input "**********"
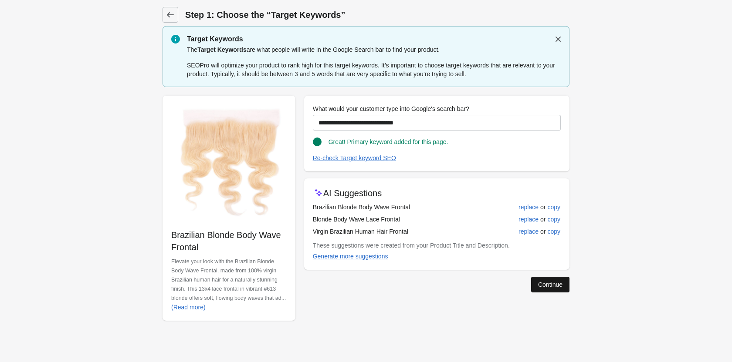
click at [539, 281] on div "Continue" at bounding box center [550, 284] width 24 height 7
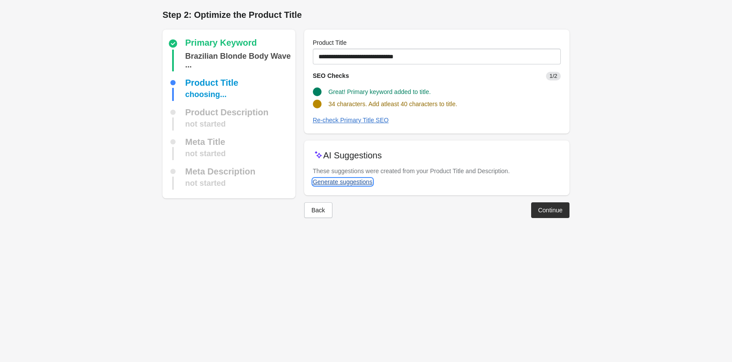
click at [337, 182] on div "Generate suggestions" at bounding box center [343, 182] width 60 height 7
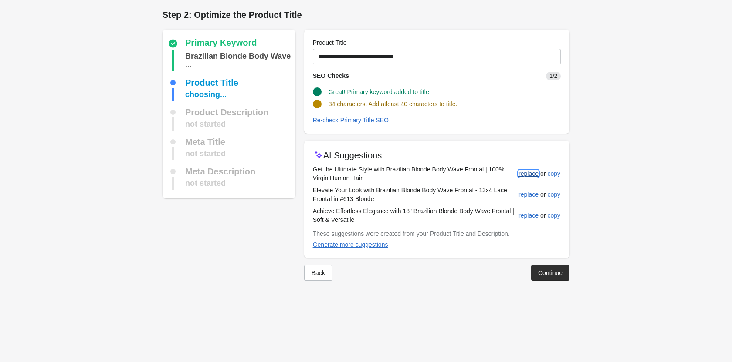
click at [531, 174] on div "replace" at bounding box center [528, 173] width 20 height 7
type input "**********"
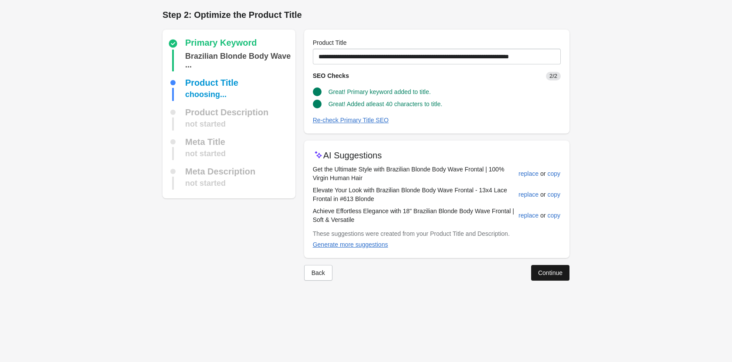
click at [549, 280] on button "Continue" at bounding box center [550, 273] width 38 height 16
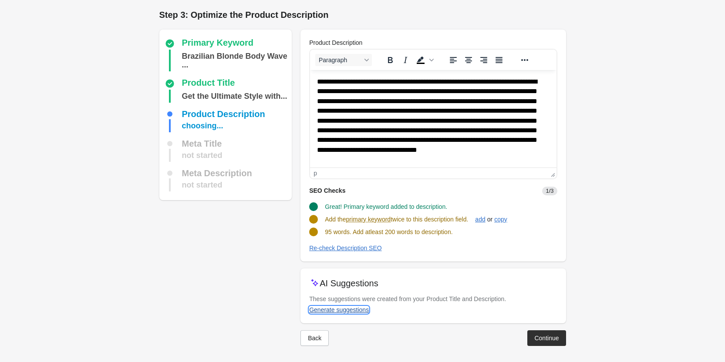
click at [347, 313] on div "Generate suggestions" at bounding box center [339, 310] width 60 height 7
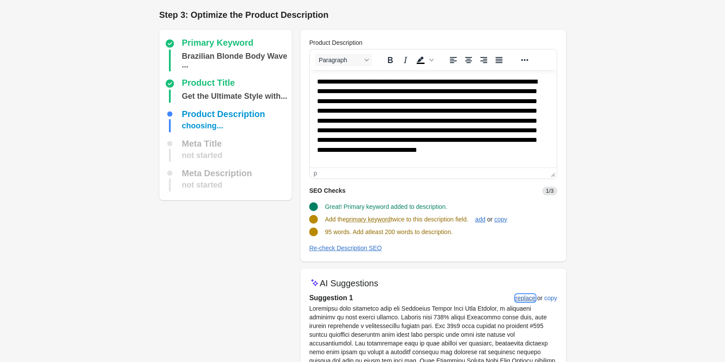
click at [526, 300] on div "replace" at bounding box center [526, 298] width 20 height 7
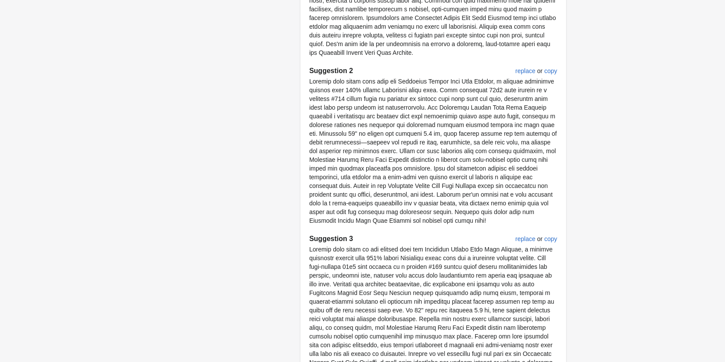
scroll to position [478, 0]
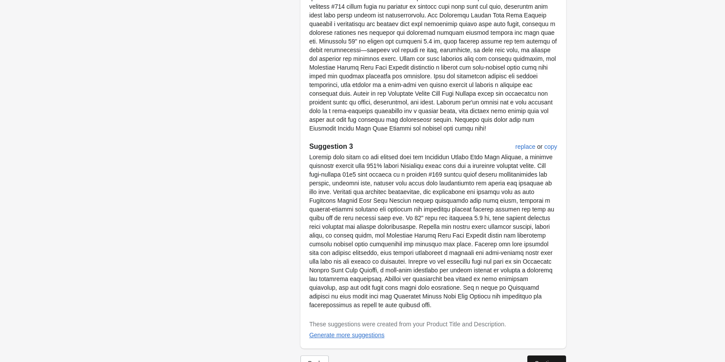
click at [546, 360] on div "Continue" at bounding box center [546, 363] width 24 height 7
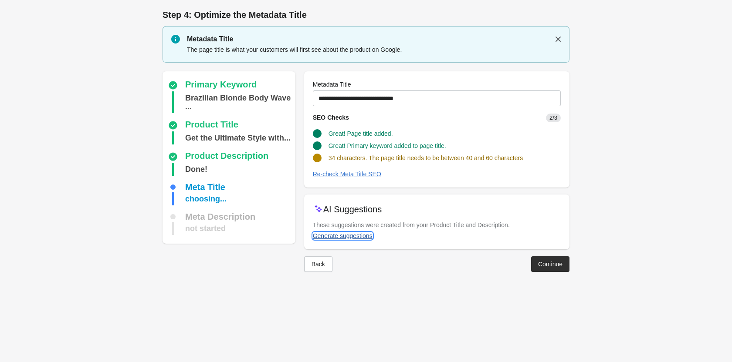
click at [352, 235] on div "Generate suggestions" at bounding box center [343, 236] width 60 height 7
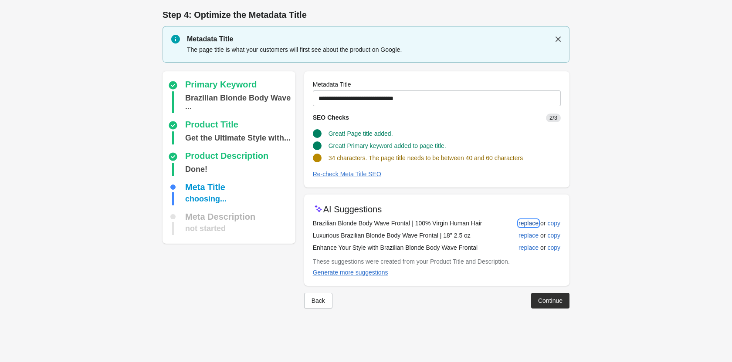
click at [533, 223] on div "replace" at bounding box center [528, 223] width 20 height 7
type input "**********"
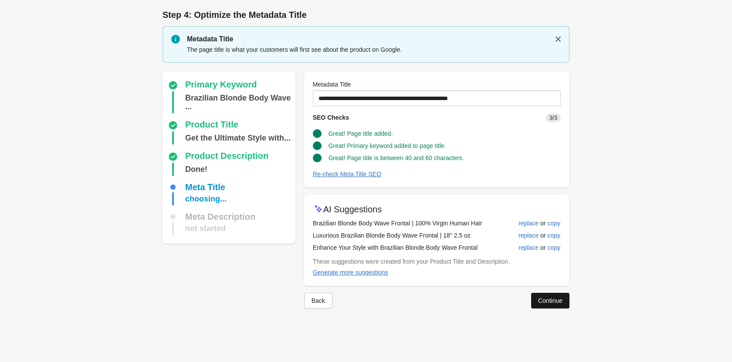
click at [552, 304] on button "Continue" at bounding box center [550, 301] width 38 height 16
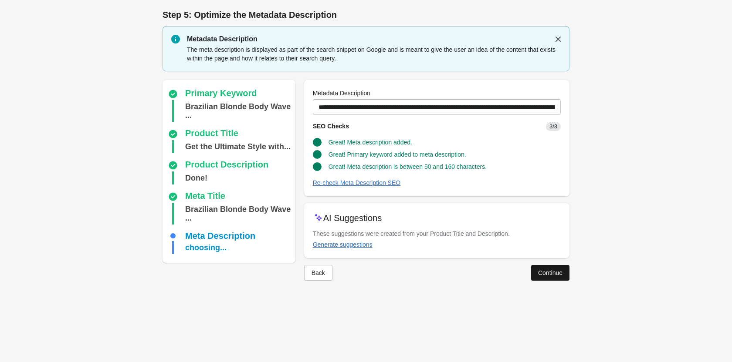
click at [538, 278] on button "Continue" at bounding box center [550, 273] width 38 height 16
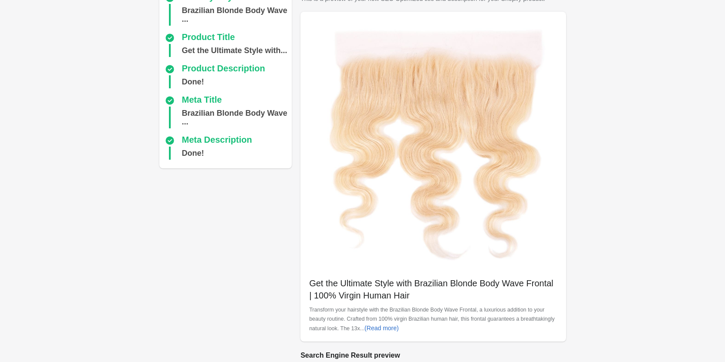
scroll to position [245, 0]
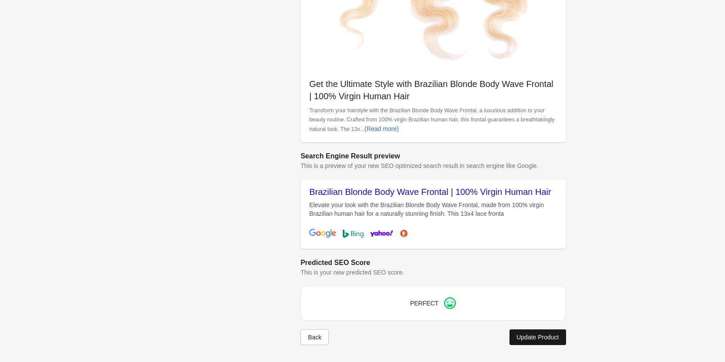
click at [526, 336] on div "Update Product" at bounding box center [537, 337] width 42 height 7
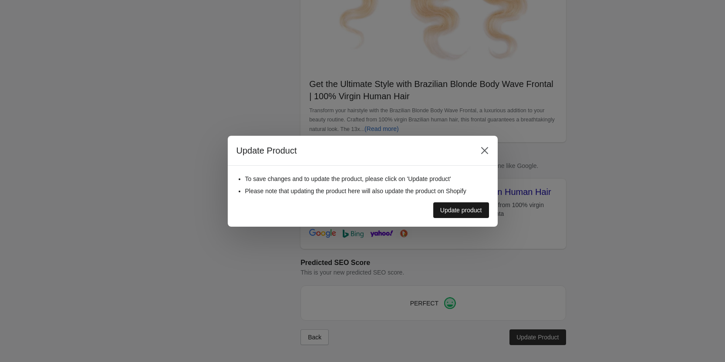
click at [465, 208] on div "Update product" at bounding box center [461, 210] width 42 height 7
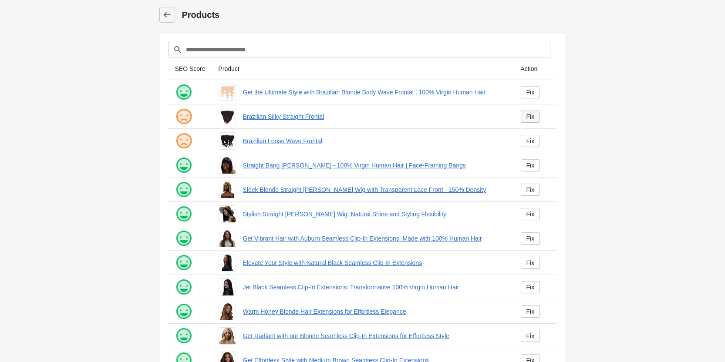
click at [525, 120] on link "Fix" at bounding box center [531, 117] width 20 height 12
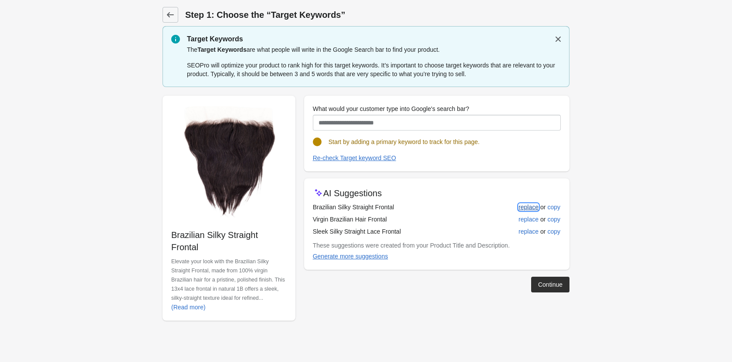
click at [525, 205] on div "replace" at bounding box center [528, 207] width 20 height 7
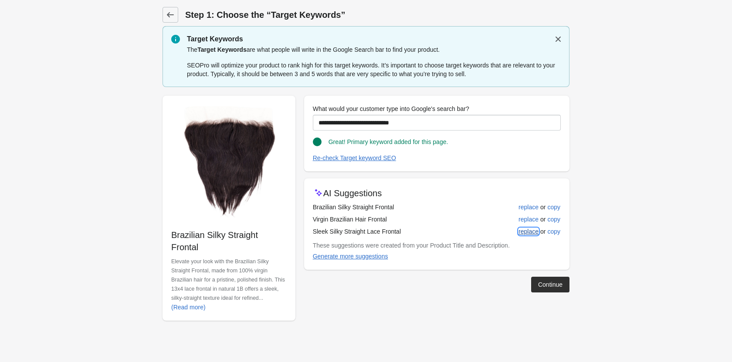
click at [521, 233] on div "replace" at bounding box center [528, 231] width 20 height 7
type input "**********"
click at [549, 281] on div "Continue" at bounding box center [550, 284] width 24 height 7
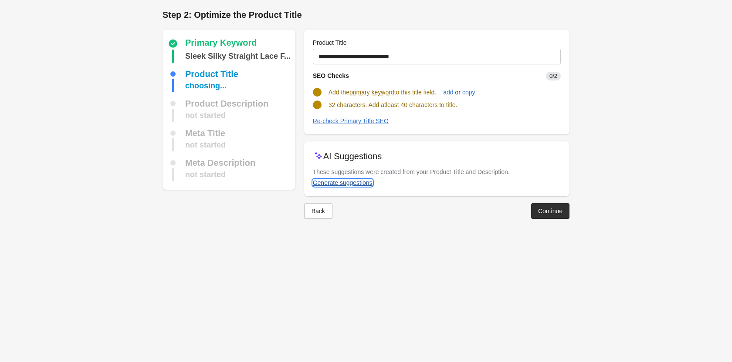
click at [334, 186] on div "Generate suggestions" at bounding box center [343, 182] width 60 height 7
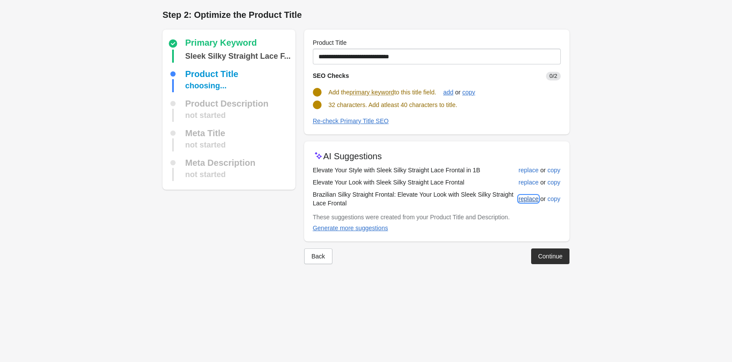
click at [524, 200] on div "replace" at bounding box center [528, 199] width 20 height 7
type input "**********"
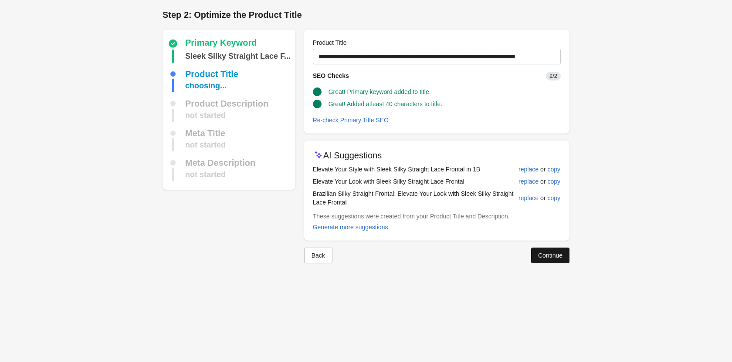
click at [542, 253] on div "Continue" at bounding box center [550, 255] width 24 height 7
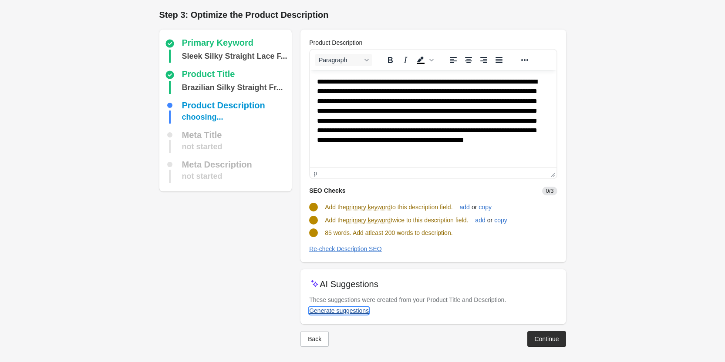
click at [355, 314] on div "Generate suggestions" at bounding box center [339, 310] width 60 height 7
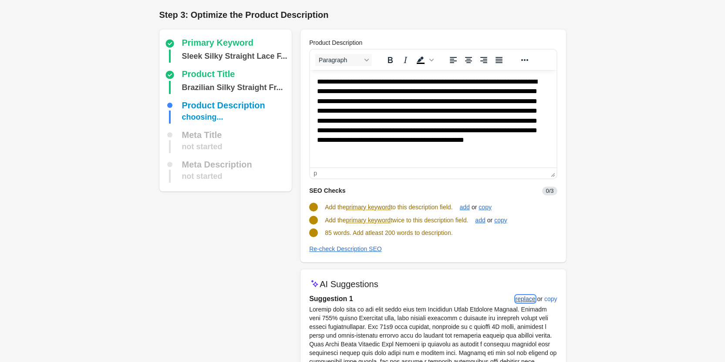
click at [516, 300] on div "replace" at bounding box center [526, 299] width 20 height 7
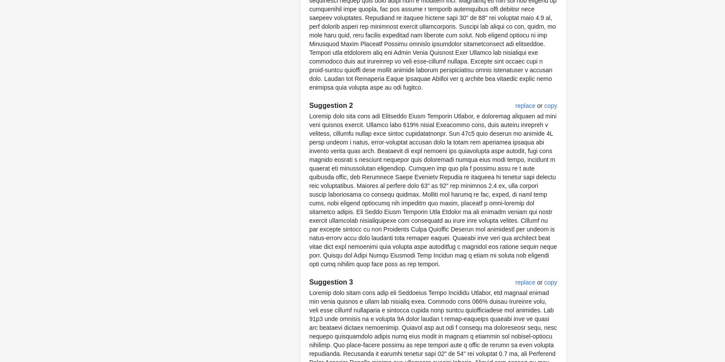
scroll to position [504, 0]
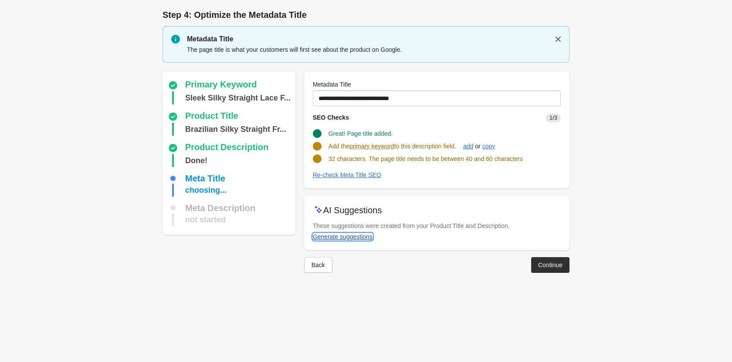
click at [356, 236] on div "Generate suggestions" at bounding box center [343, 236] width 60 height 7
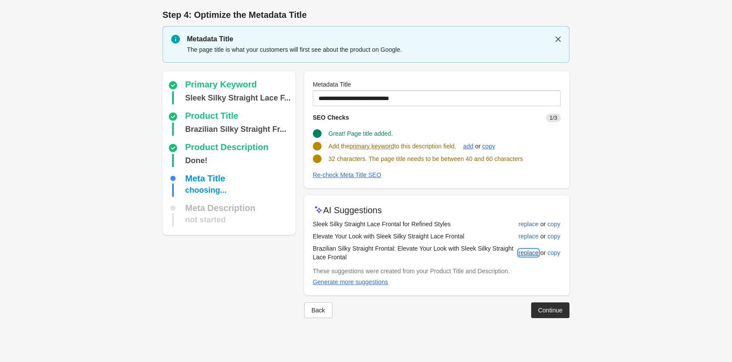
click at [522, 250] on div "replace" at bounding box center [528, 253] width 20 height 7
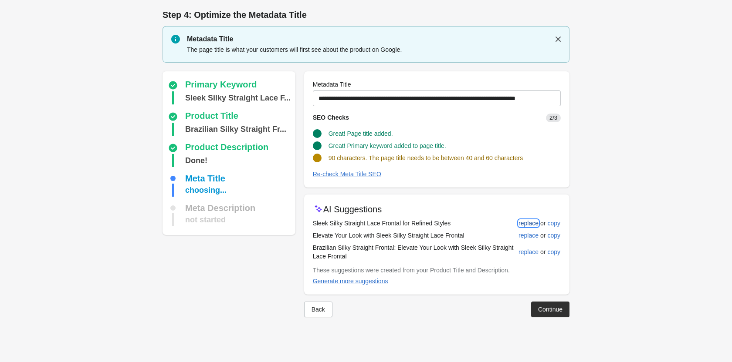
click at [526, 222] on div "replace" at bounding box center [528, 223] width 20 height 7
type input "**********"
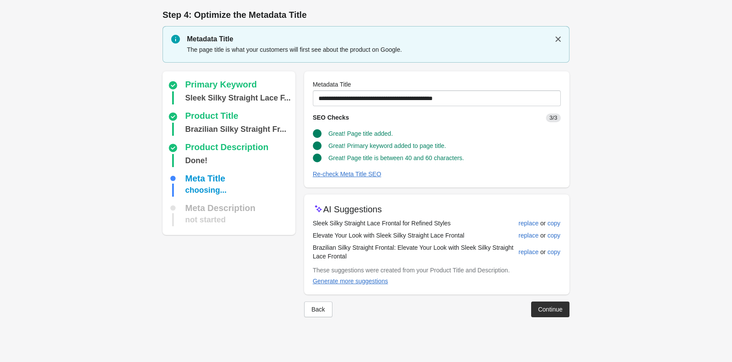
click at [549, 321] on div at bounding box center [365, 324] width 407 height 14
click at [547, 314] on button "Continue" at bounding box center [550, 310] width 38 height 16
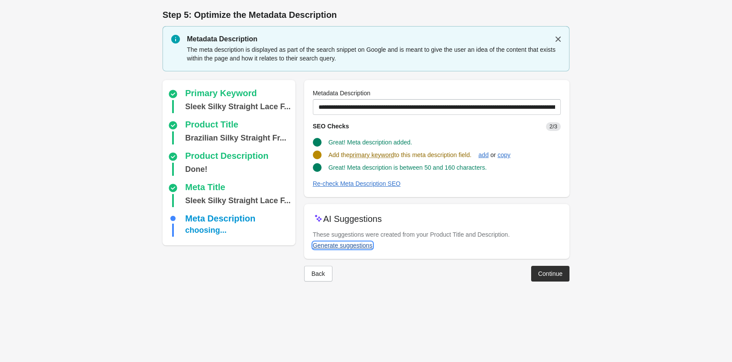
click at [327, 244] on div "Generate suggestions" at bounding box center [343, 245] width 60 height 7
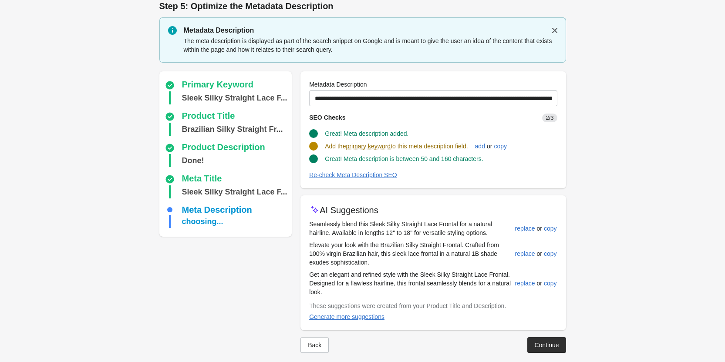
scroll to position [17, 0]
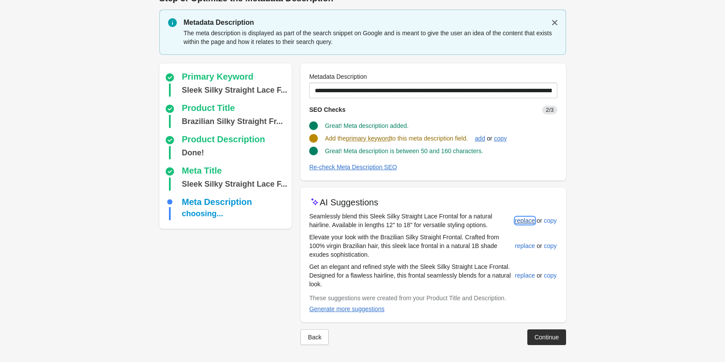
click at [526, 217] on div "replace" at bounding box center [525, 220] width 20 height 7
type input "**********"
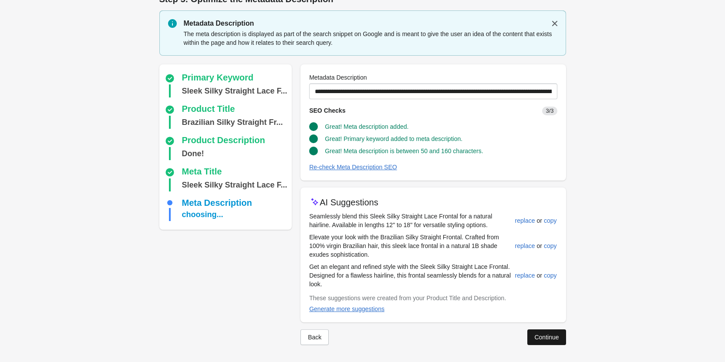
click at [542, 330] on button "Continue" at bounding box center [546, 338] width 38 height 16
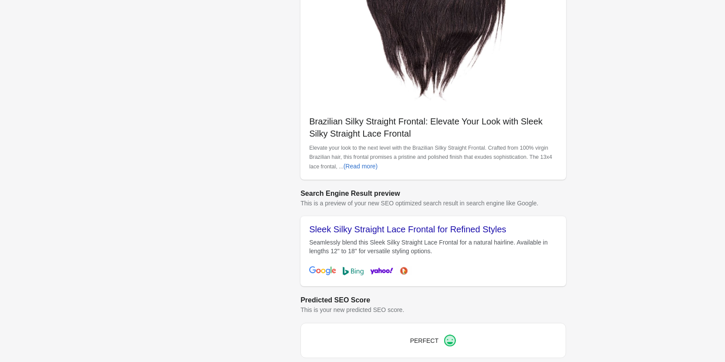
scroll to position [233, 0]
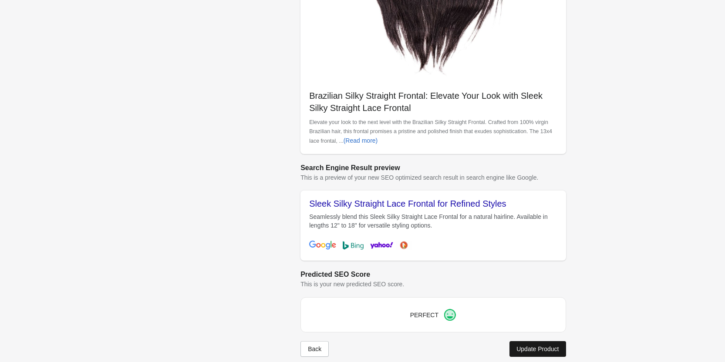
click at [536, 346] on div "Update Product" at bounding box center [537, 349] width 42 height 7
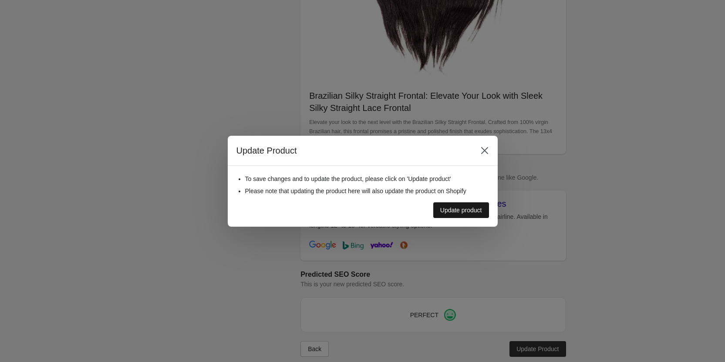
click at [446, 213] on div "Update product" at bounding box center [461, 210] width 42 height 7
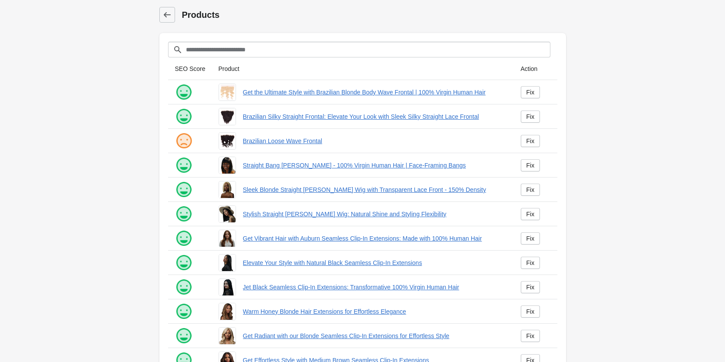
click at [532, 148] on td "Fix" at bounding box center [536, 141] width 44 height 24
click at [531, 141] on div "Fix" at bounding box center [530, 141] width 8 height 7
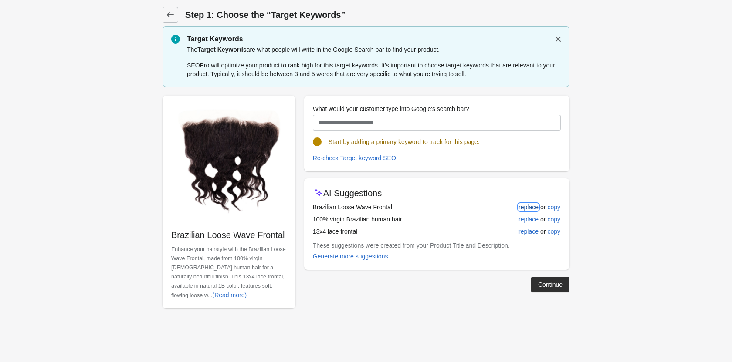
click at [525, 204] on div "replace" at bounding box center [528, 207] width 20 height 7
type input "**********"
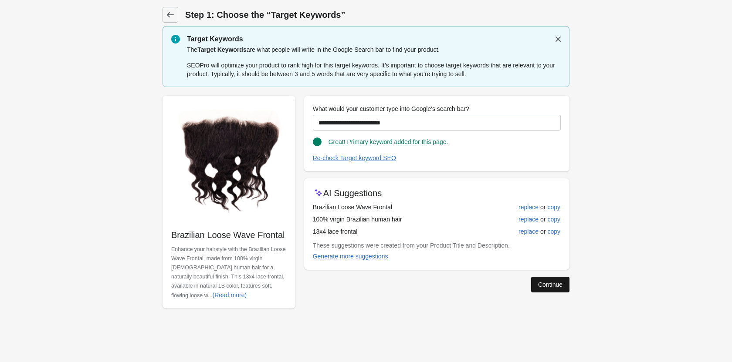
click at [538, 280] on button "Continue" at bounding box center [550, 285] width 38 height 16
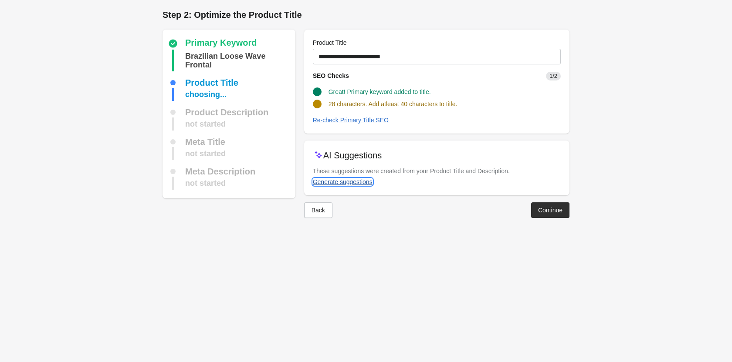
click at [349, 180] on div "Generate suggestions" at bounding box center [343, 182] width 60 height 7
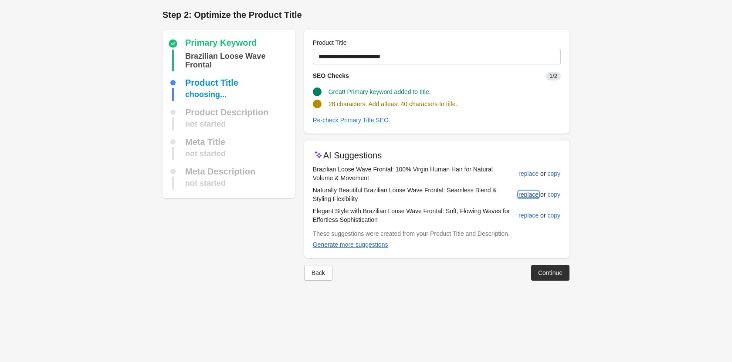
click at [533, 189] on button "replace" at bounding box center [528, 195] width 27 height 16
type input "**********"
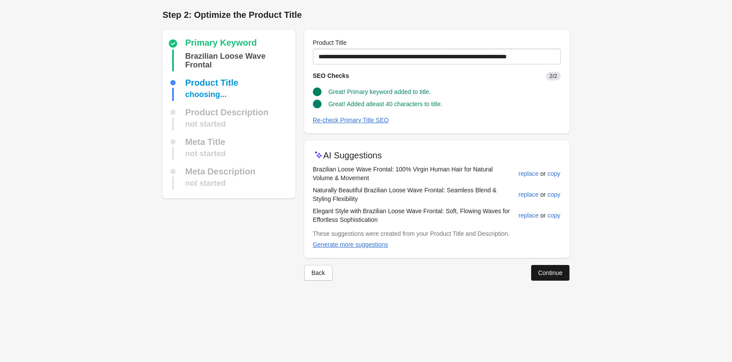
click at [553, 271] on div "Continue" at bounding box center [550, 273] width 24 height 7
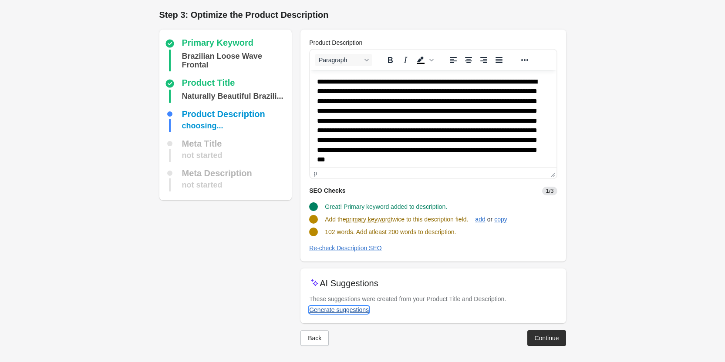
click at [312, 312] on div "Generate suggestions" at bounding box center [339, 310] width 60 height 7
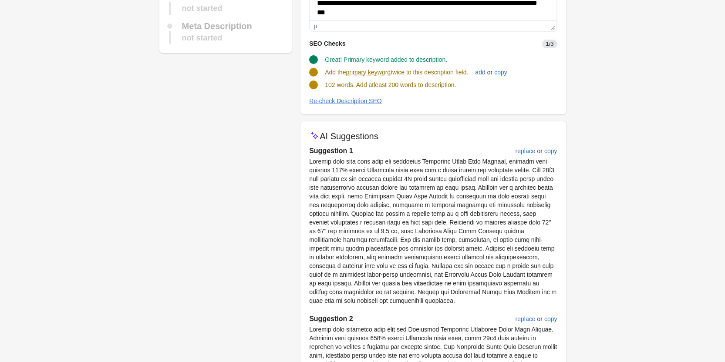
scroll to position [174, 0]
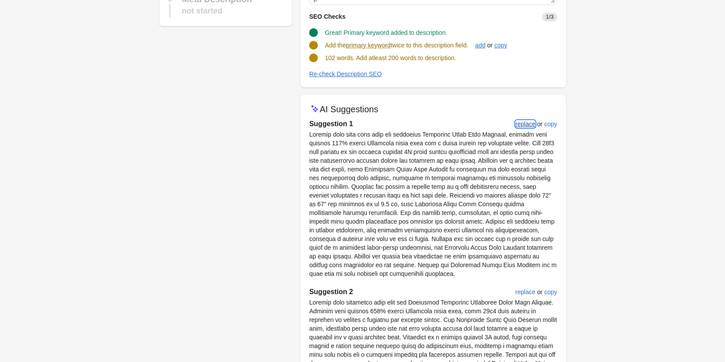
drag, startPoint x: 526, startPoint y: 122, endPoint x: 214, endPoint y: 53, distance: 319.8
click at [526, 122] on div "replace" at bounding box center [526, 124] width 20 height 7
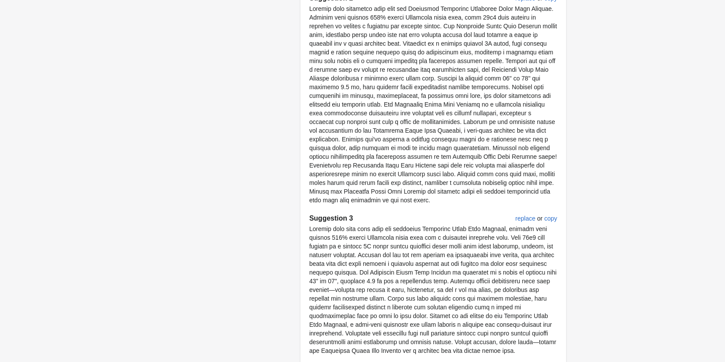
scroll to position [522, 0]
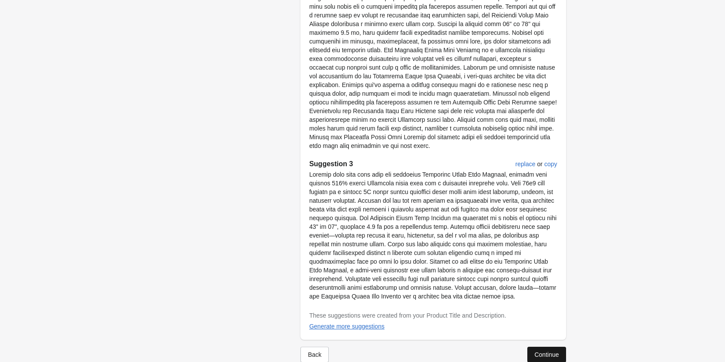
click at [552, 351] on div "Continue" at bounding box center [546, 354] width 24 height 7
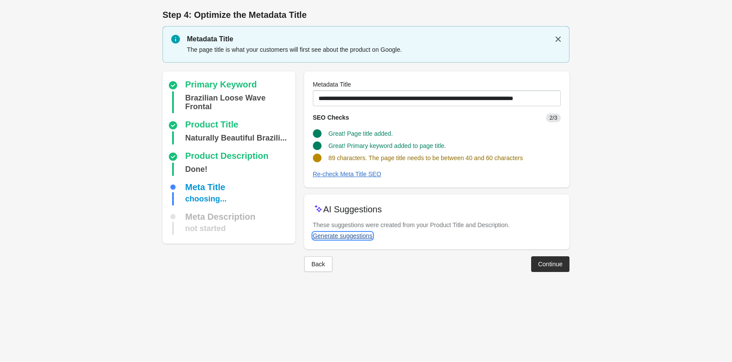
click at [341, 233] on div "Generate suggestions" at bounding box center [343, 236] width 60 height 7
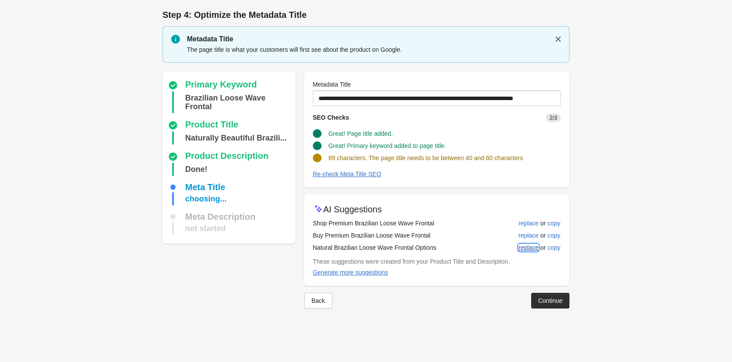
click at [524, 250] on div "replace" at bounding box center [528, 247] width 20 height 7
type input "**********"
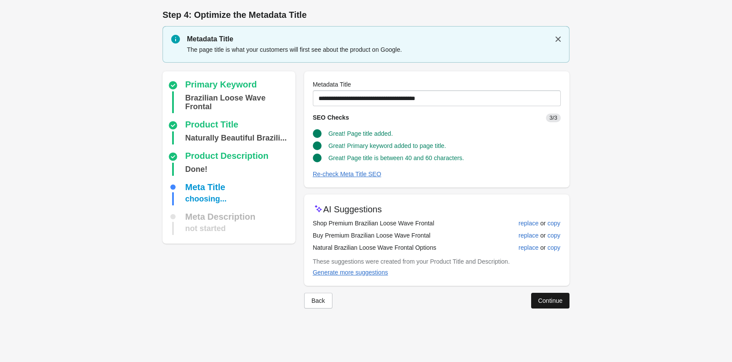
click at [556, 294] on button "Continue" at bounding box center [550, 301] width 38 height 16
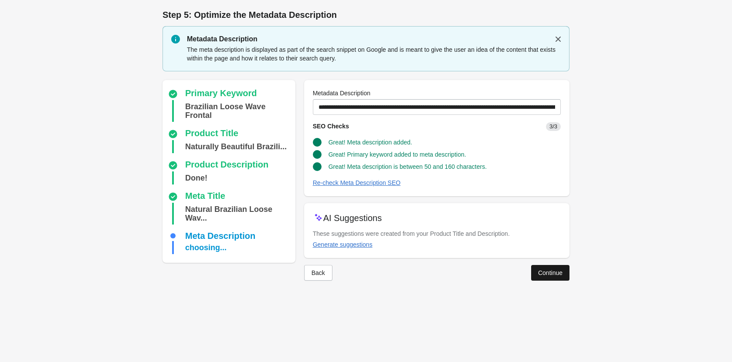
click at [546, 267] on button "Continue" at bounding box center [550, 273] width 38 height 16
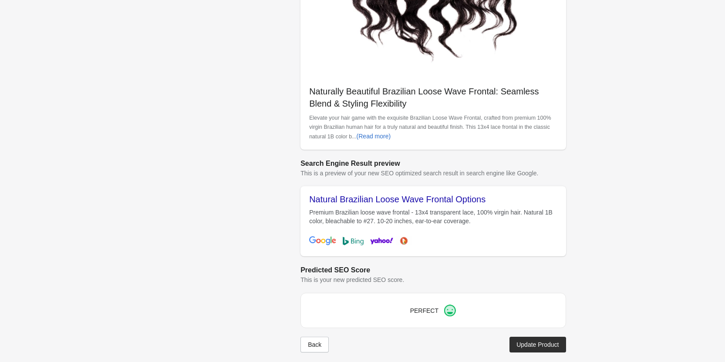
scroll to position [245, 0]
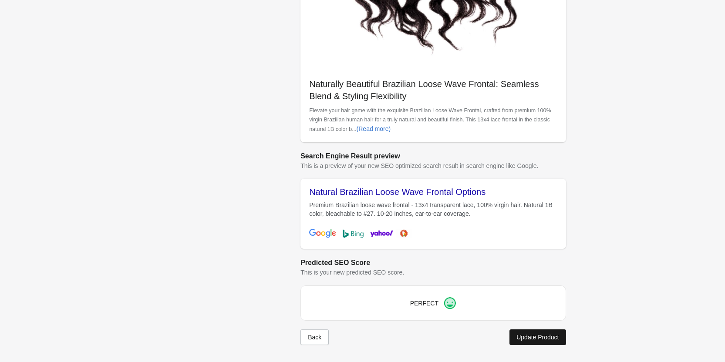
click at [544, 343] on button "Update Product" at bounding box center [537, 338] width 56 height 16
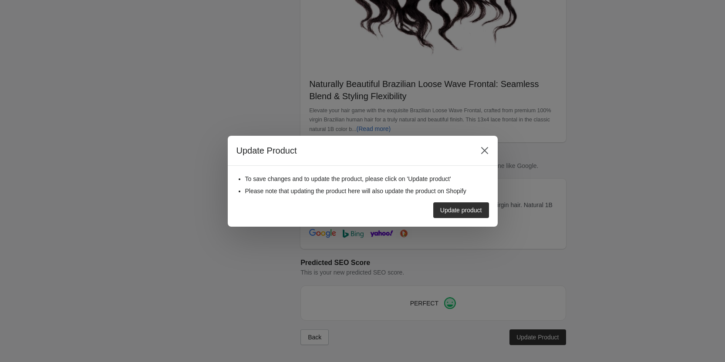
click at [444, 207] on div "Update product" at bounding box center [461, 210] width 42 height 7
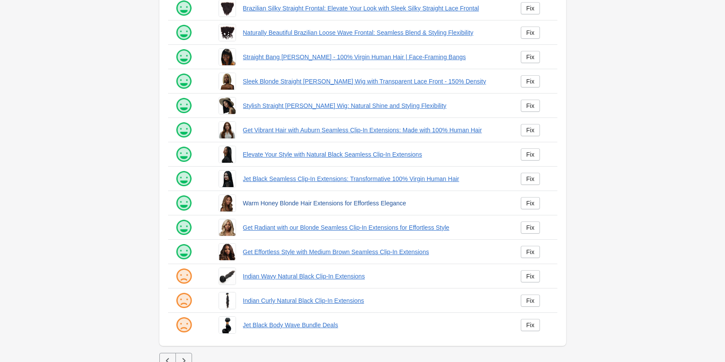
scroll to position [118, 0]
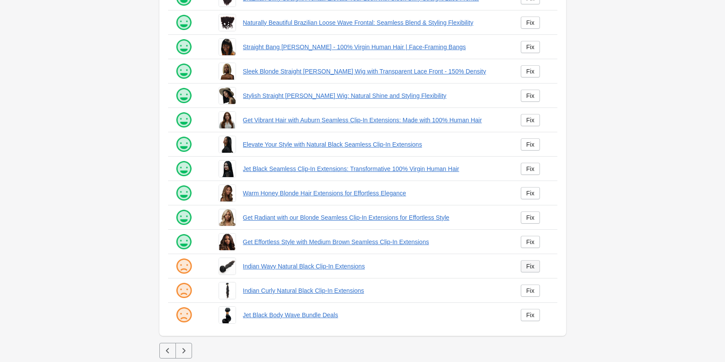
click at [531, 262] on link "Fix" at bounding box center [531, 266] width 20 height 12
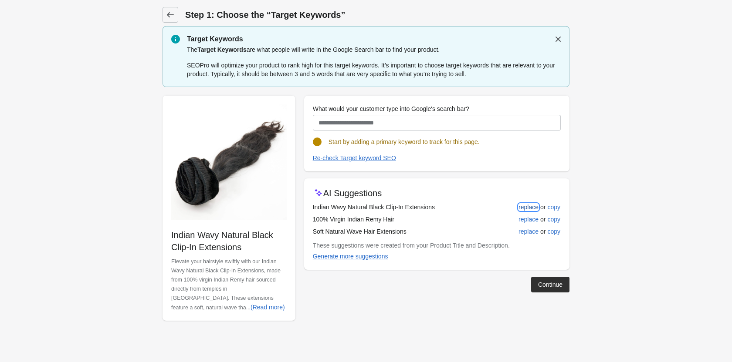
click at [529, 206] on div "replace" at bounding box center [528, 207] width 20 height 7
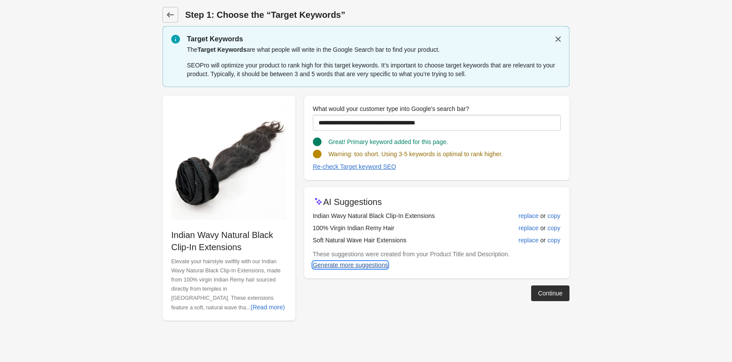
click at [363, 262] on div "Generate more suggestions" at bounding box center [350, 265] width 75 height 7
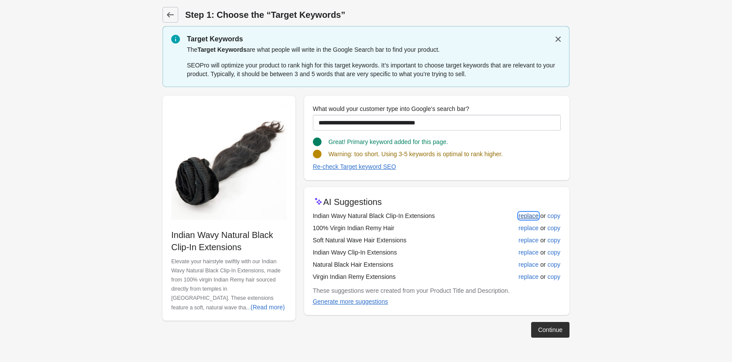
click at [528, 216] on div "replace" at bounding box center [528, 215] width 20 height 7
click at [532, 230] on div "replace" at bounding box center [528, 228] width 20 height 7
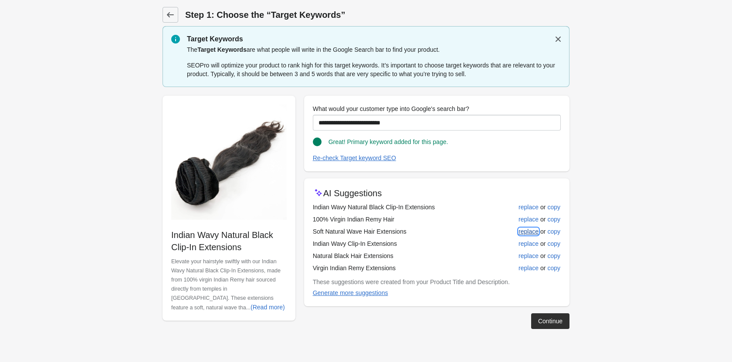
click at [529, 231] on div "replace" at bounding box center [528, 231] width 20 height 7
click at [529, 243] on div "replace" at bounding box center [528, 243] width 20 height 7
type input "**********"
click at [548, 321] on div "Continue" at bounding box center [550, 321] width 24 height 7
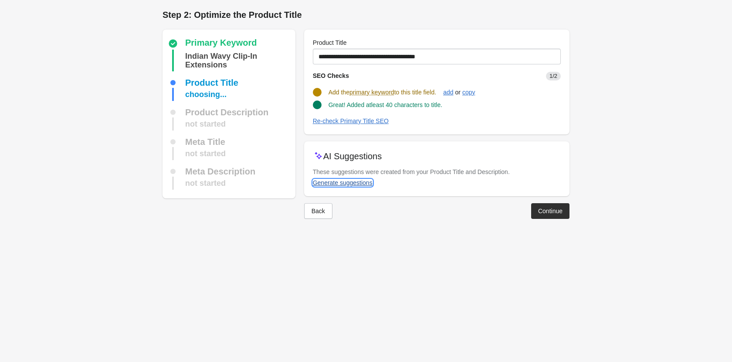
click at [331, 184] on div "Generate suggestions" at bounding box center [343, 182] width 60 height 7
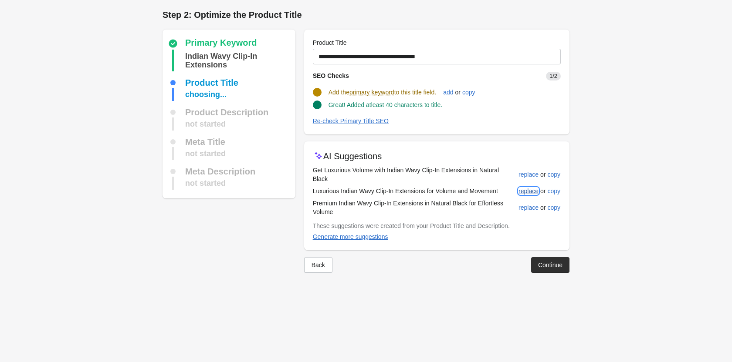
click at [531, 188] on div "replace" at bounding box center [528, 191] width 20 height 7
type input "**********"
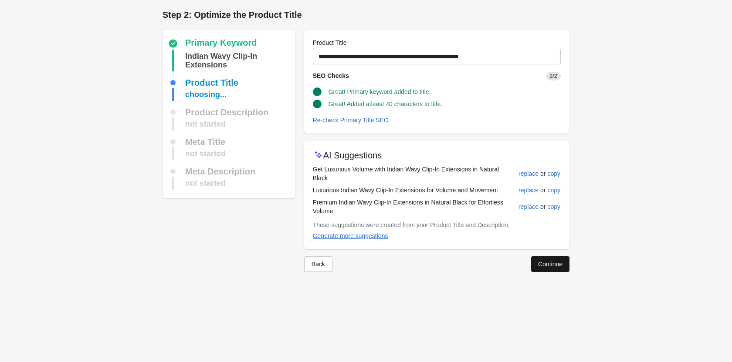
click at [543, 256] on button "Continue" at bounding box center [550, 264] width 38 height 16
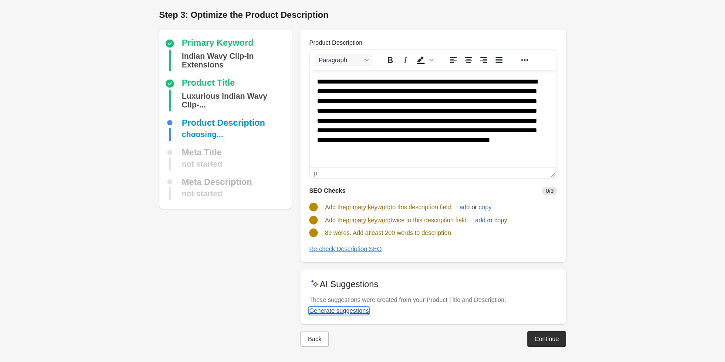
click at [335, 309] on div "Generate suggestions" at bounding box center [339, 310] width 60 height 7
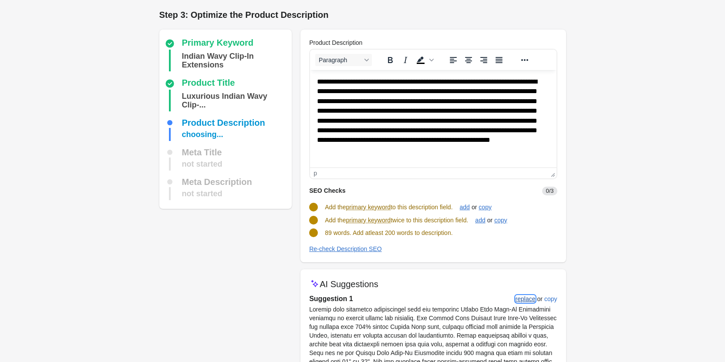
click at [519, 299] on div "replace" at bounding box center [526, 299] width 20 height 7
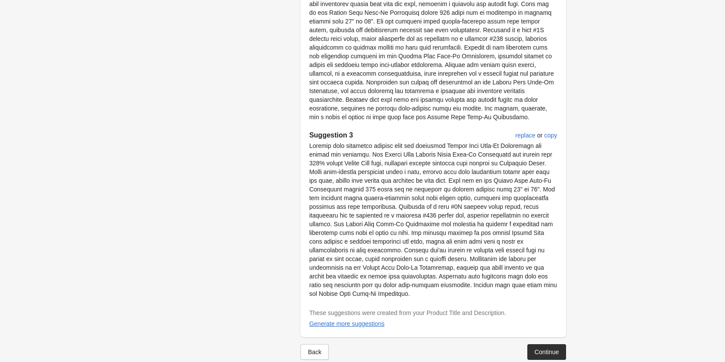
scroll to position [504, 0]
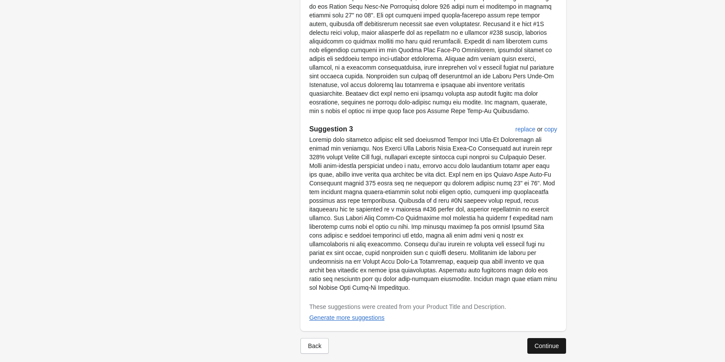
click at [557, 343] on div "Continue" at bounding box center [546, 346] width 24 height 7
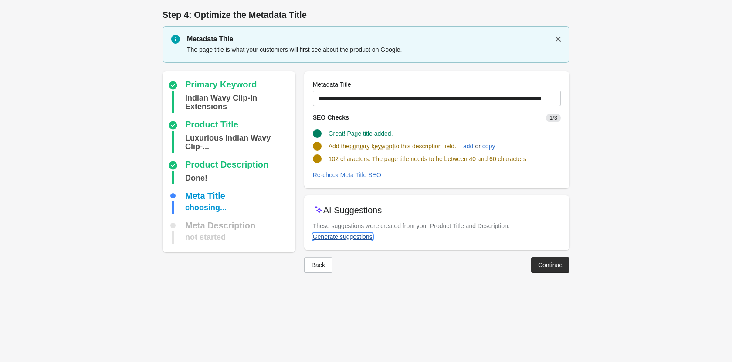
click at [358, 233] on div "Generate suggestions" at bounding box center [343, 236] width 60 height 7
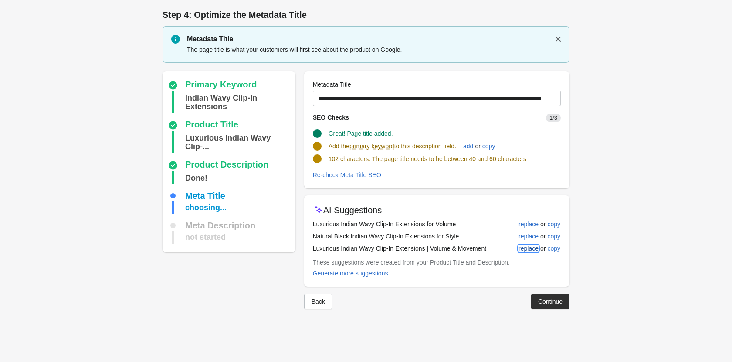
click at [530, 250] on div "replace" at bounding box center [528, 248] width 20 height 7
type input "**********"
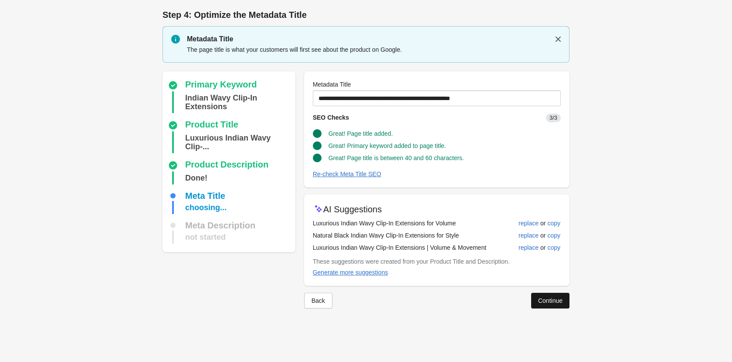
click at [555, 293] on button "Continue" at bounding box center [550, 301] width 38 height 16
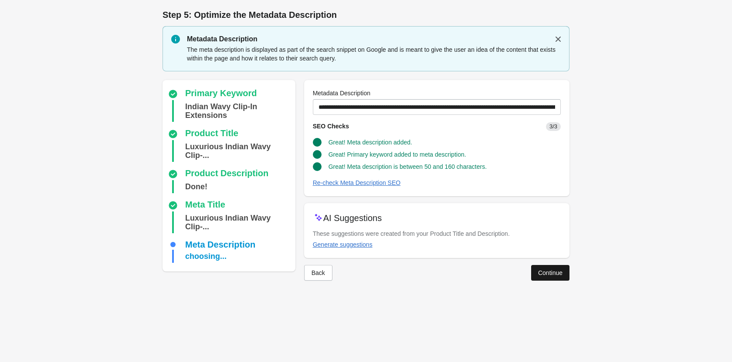
click at [550, 271] on div "Continue" at bounding box center [550, 273] width 24 height 7
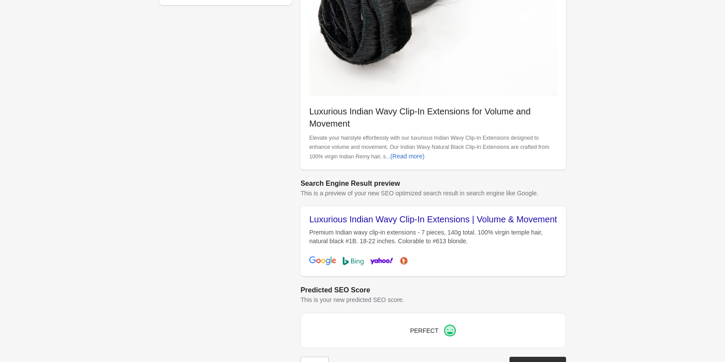
scroll to position [245, 0]
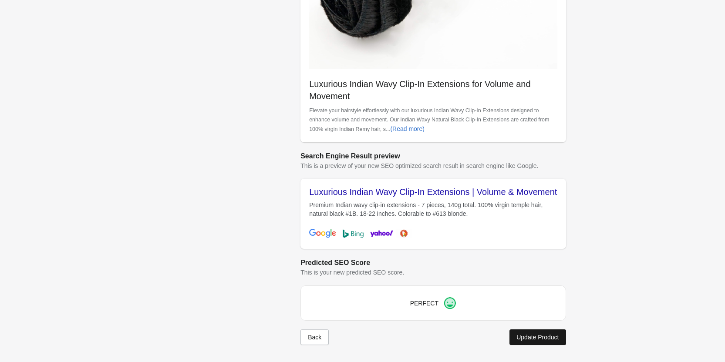
click at [531, 336] on div "Update Product" at bounding box center [537, 337] width 42 height 7
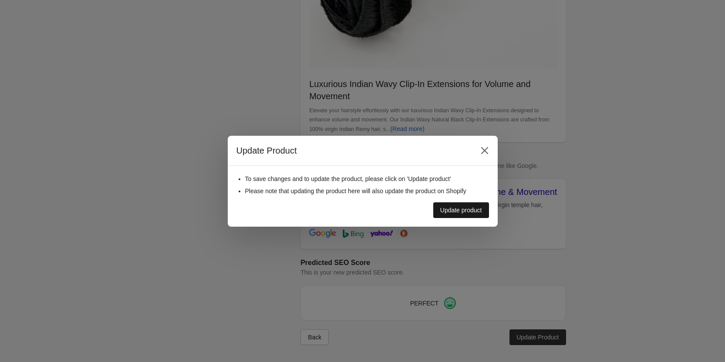
click at [455, 209] on div "Update product" at bounding box center [461, 210] width 42 height 7
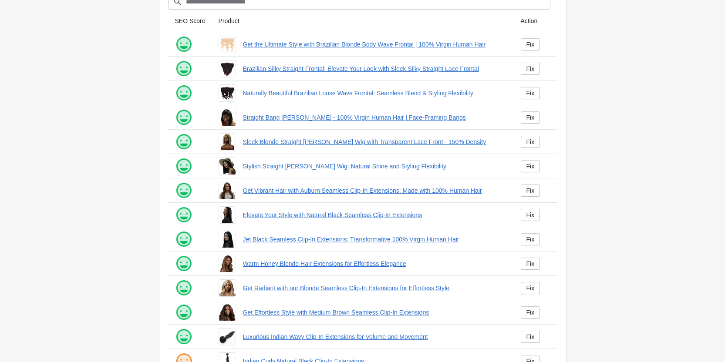
scroll to position [118, 0]
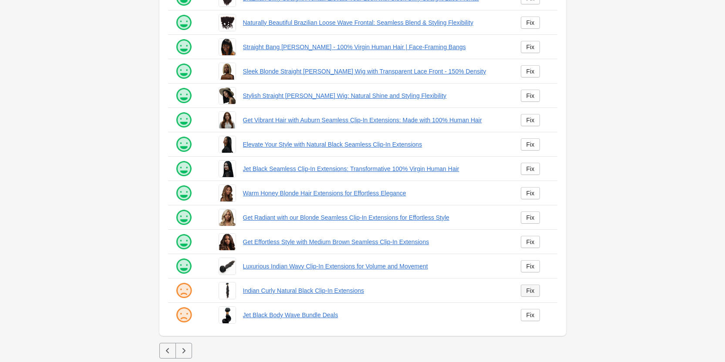
click at [527, 291] on div "Fix" at bounding box center [530, 290] width 8 height 7
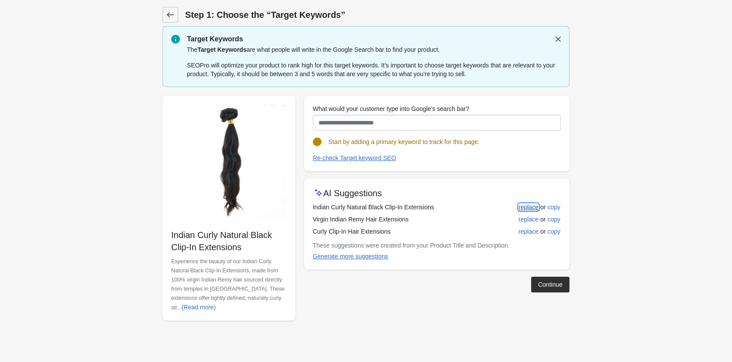
click at [529, 204] on div "replace" at bounding box center [528, 207] width 20 height 7
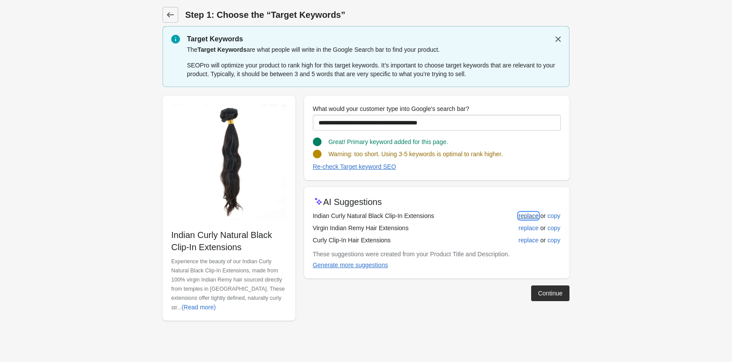
click at [521, 215] on div "replace" at bounding box center [528, 215] width 20 height 7
click at [531, 230] on div "replace" at bounding box center [528, 228] width 20 height 7
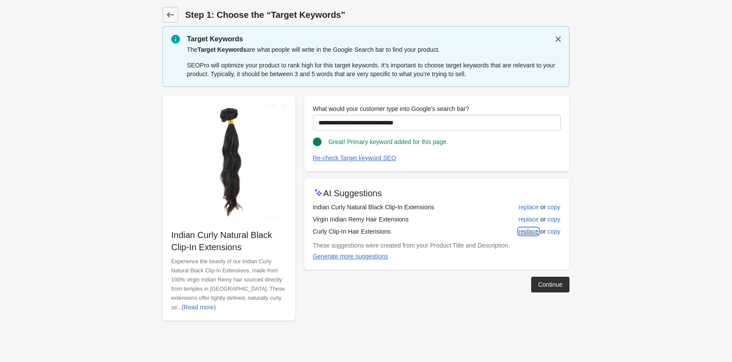
click at [528, 234] on div "replace" at bounding box center [528, 231] width 20 height 7
type input "**********"
click at [543, 284] on div "Continue" at bounding box center [550, 284] width 24 height 7
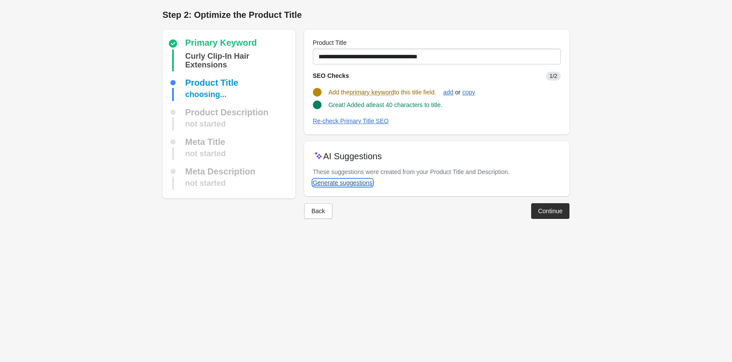
click at [361, 185] on div "Generate suggestions" at bounding box center [343, 182] width 60 height 7
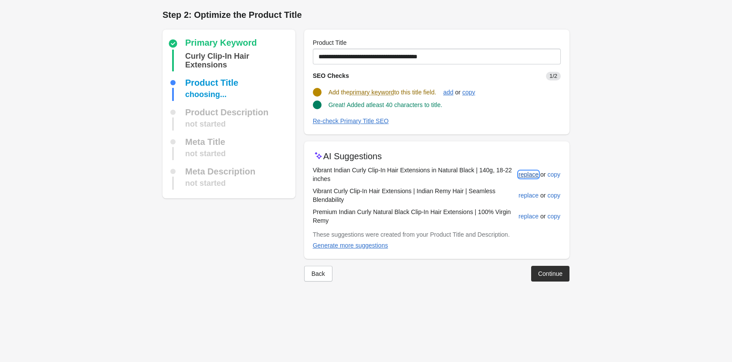
click at [524, 177] on div "replace" at bounding box center [528, 174] width 20 height 7
type input "**********"
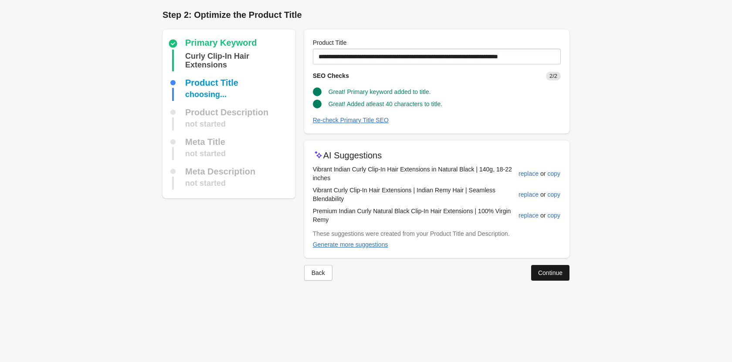
drag, startPoint x: 561, startPoint y: 260, endPoint x: 557, endPoint y: 268, distance: 9.2
click at [560, 261] on div "Back Continue" at bounding box center [433, 269] width 272 height 23
click at [557, 268] on button "Continue" at bounding box center [550, 273] width 38 height 16
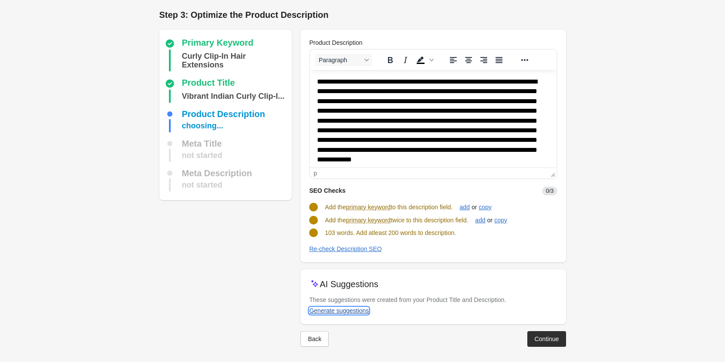
click at [322, 307] on div "Generate suggestions" at bounding box center [339, 310] width 60 height 7
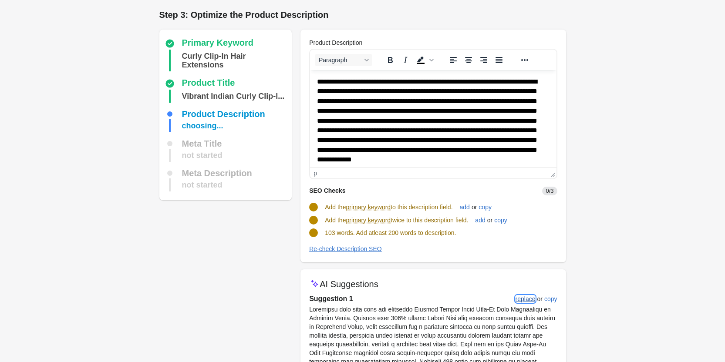
click at [525, 298] on div "replace" at bounding box center [526, 299] width 20 height 7
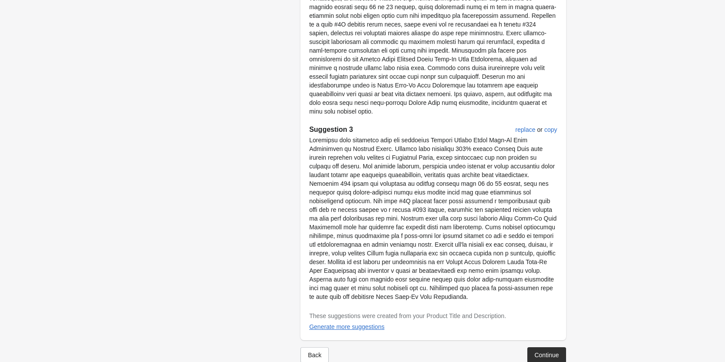
scroll to position [504, 0]
click at [542, 351] on div "Continue" at bounding box center [546, 354] width 24 height 7
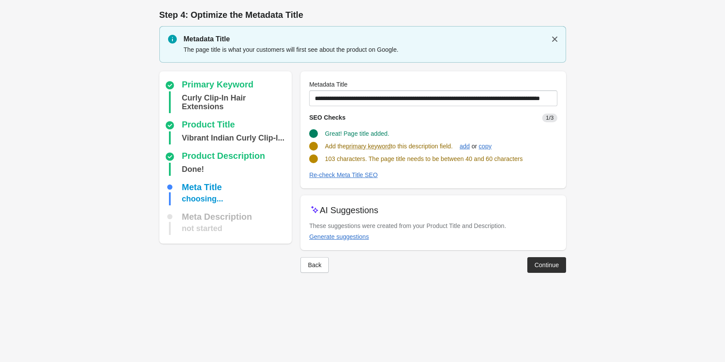
scroll to position [0, 0]
click at [325, 233] on div "Generate suggestions" at bounding box center [343, 236] width 60 height 7
click at [543, 270] on button "Continue" at bounding box center [550, 265] width 38 height 16
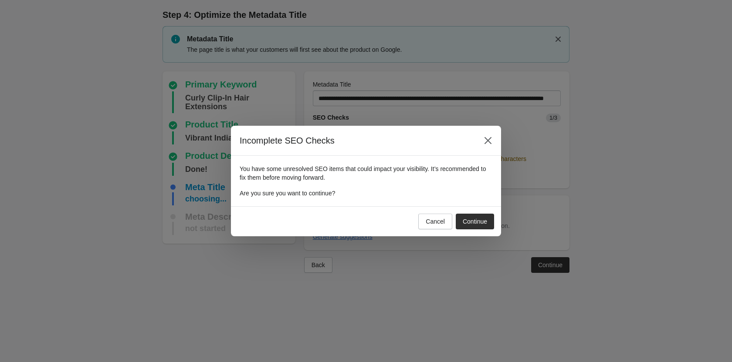
drag, startPoint x: 432, startPoint y: 225, endPoint x: 422, endPoint y: 224, distance: 10.1
click at [430, 225] on div "Cancel" at bounding box center [434, 221] width 19 height 7
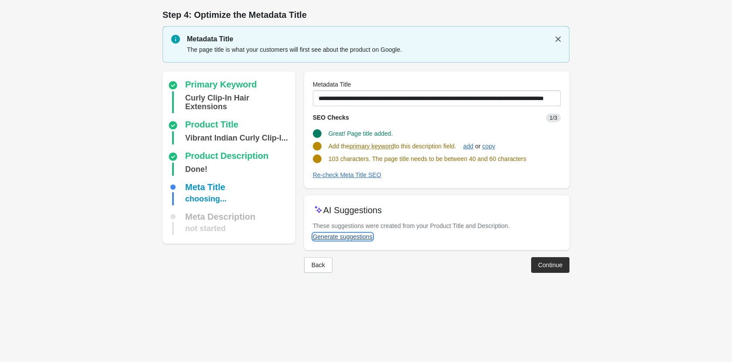
click at [361, 237] on div "Generate suggestions" at bounding box center [343, 236] width 60 height 7
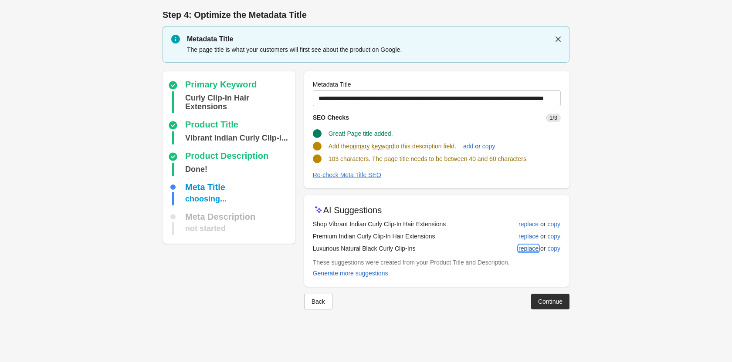
click at [535, 246] on div "replace" at bounding box center [528, 248] width 20 height 7
click at [529, 233] on div "replace" at bounding box center [528, 236] width 20 height 7
type input "**********"
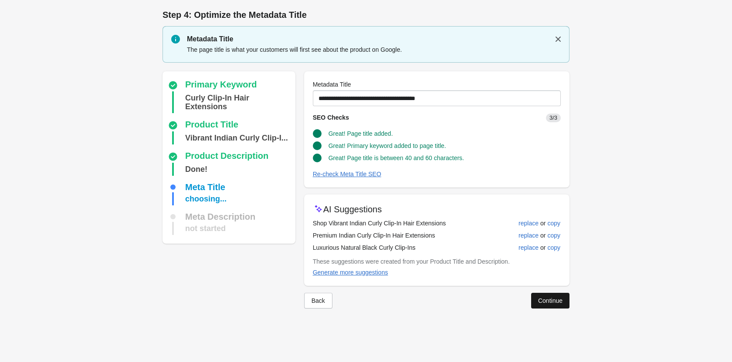
click at [556, 297] on div "Continue" at bounding box center [550, 300] width 24 height 7
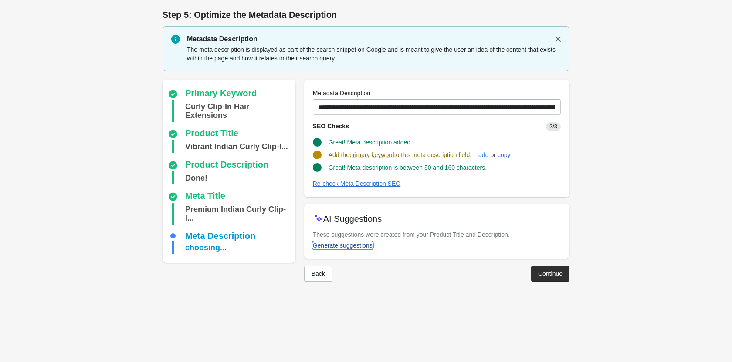
click at [343, 248] on div "Generate suggestions" at bounding box center [343, 245] width 60 height 7
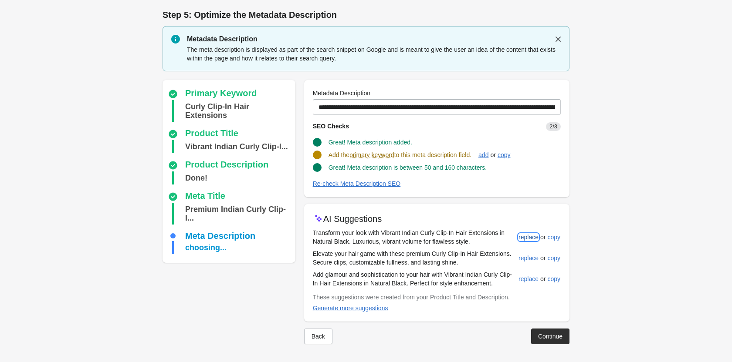
click at [531, 240] on div "replace" at bounding box center [528, 237] width 20 height 7
type input "**********"
click at [551, 340] on button "Continue" at bounding box center [550, 336] width 38 height 16
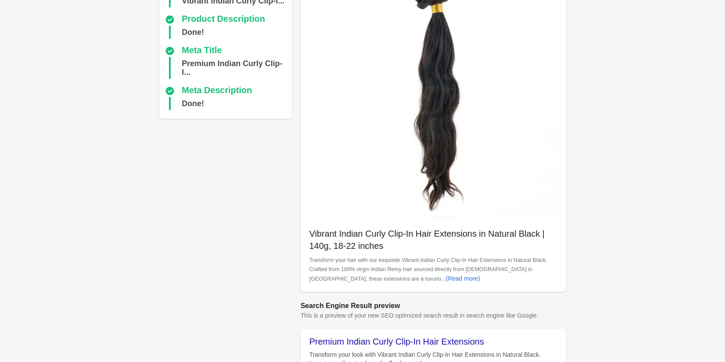
scroll to position [245, 0]
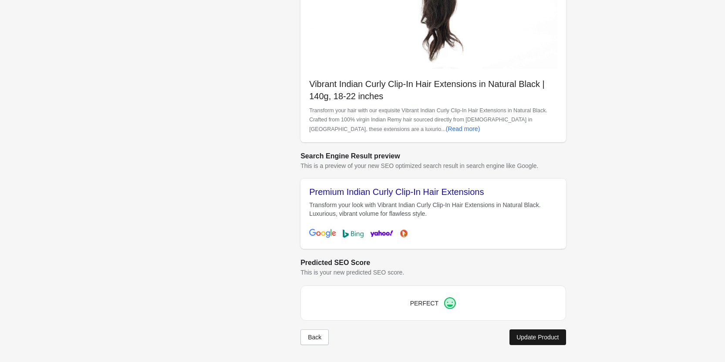
click at [536, 345] on button "Update Product" at bounding box center [537, 338] width 56 height 16
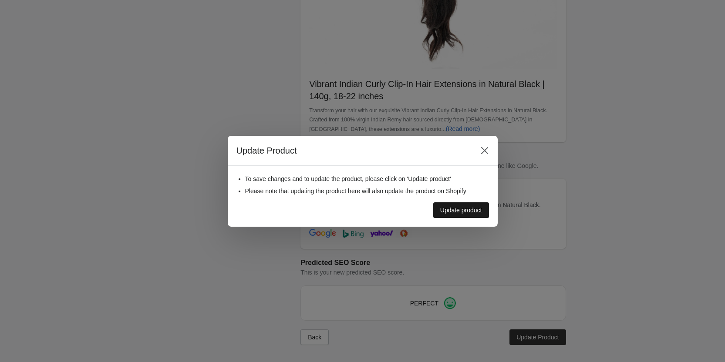
click at [445, 213] on div "Update product" at bounding box center [461, 210] width 42 height 7
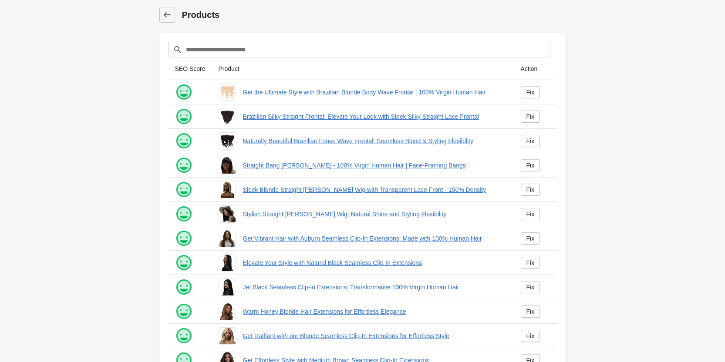
scroll to position [118, 0]
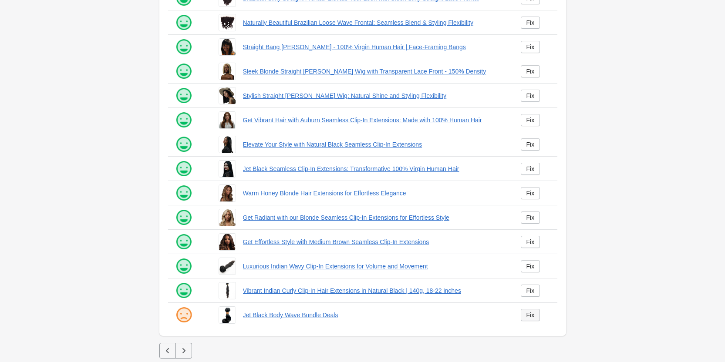
click at [526, 312] on link "Fix" at bounding box center [531, 315] width 20 height 12
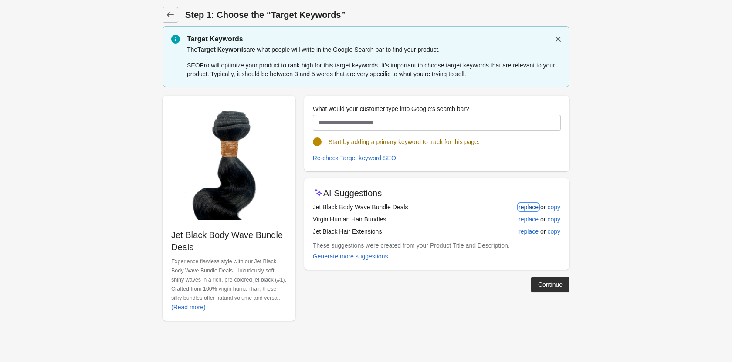
click at [522, 208] on div "replace" at bounding box center [528, 207] width 20 height 7
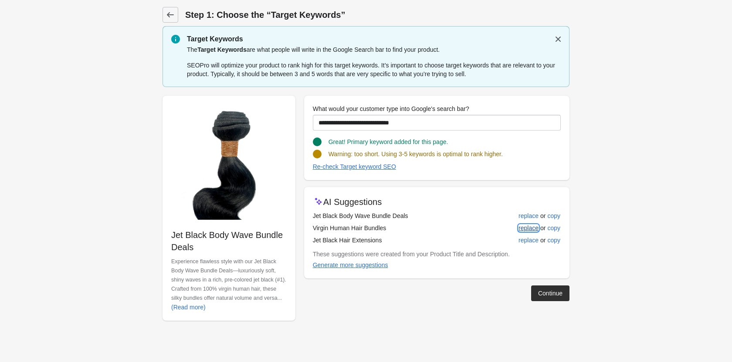
click at [534, 230] on div "replace" at bounding box center [528, 228] width 20 height 7
type input "**********"
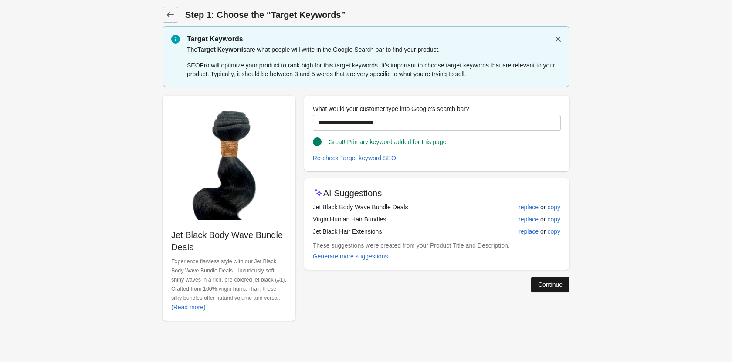
click at [545, 278] on button "Continue" at bounding box center [550, 285] width 38 height 16
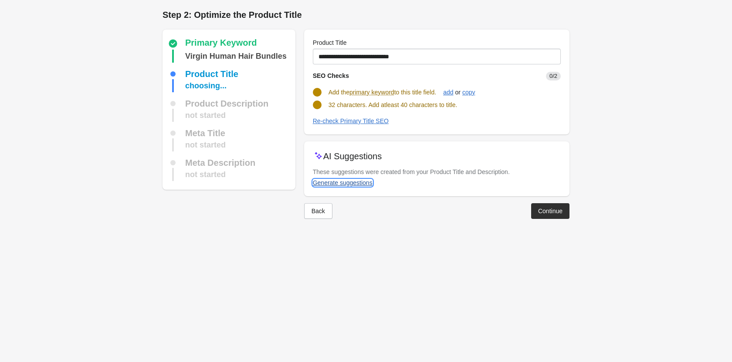
drag, startPoint x: 313, startPoint y: 176, endPoint x: 317, endPoint y: 181, distance: 6.5
click at [314, 179] on button "Generate suggestions" at bounding box center [342, 183] width 67 height 16
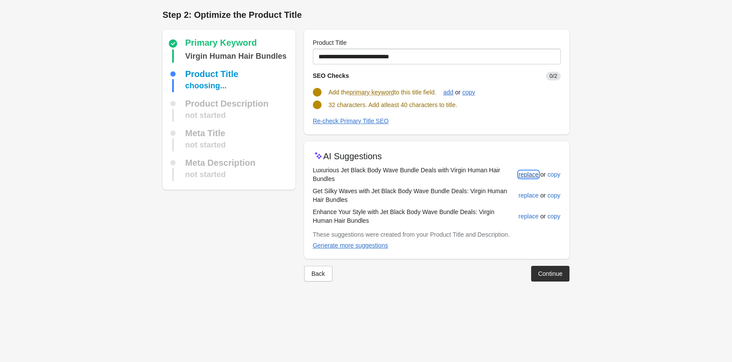
click at [528, 169] on button "replace" at bounding box center [528, 175] width 27 height 16
type input "**********"
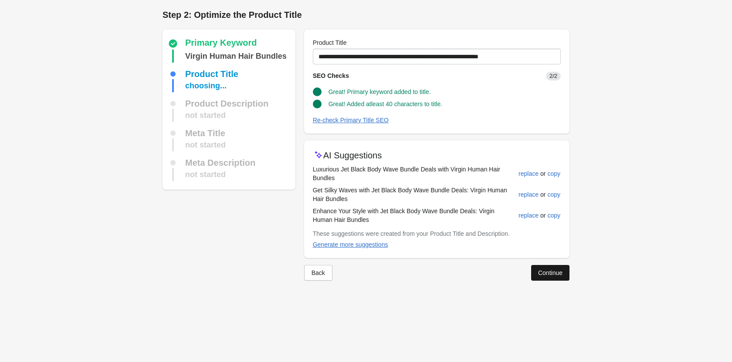
click at [556, 274] on div "Continue" at bounding box center [550, 273] width 24 height 7
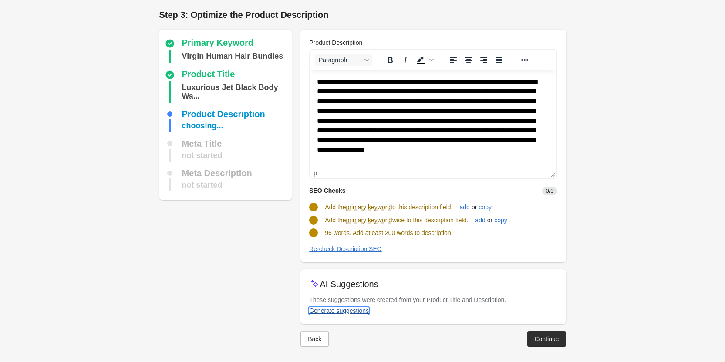
click at [337, 313] on div "Generate suggestions" at bounding box center [339, 310] width 60 height 7
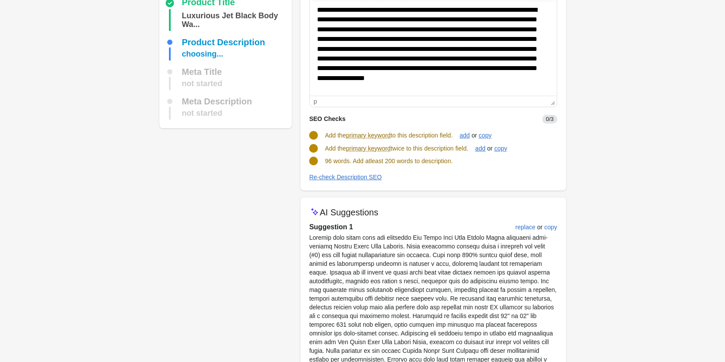
scroll to position [87, 0]
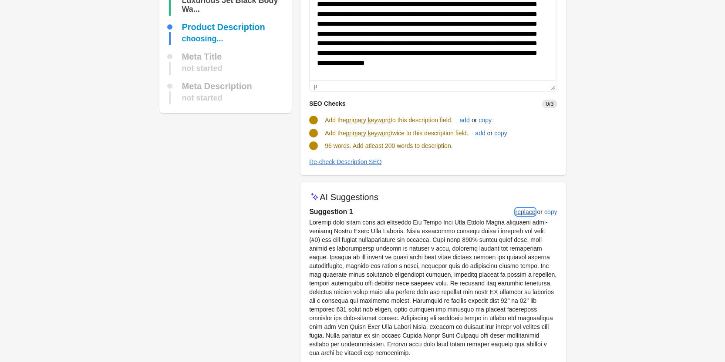
click at [532, 213] on div "replace" at bounding box center [526, 212] width 20 height 7
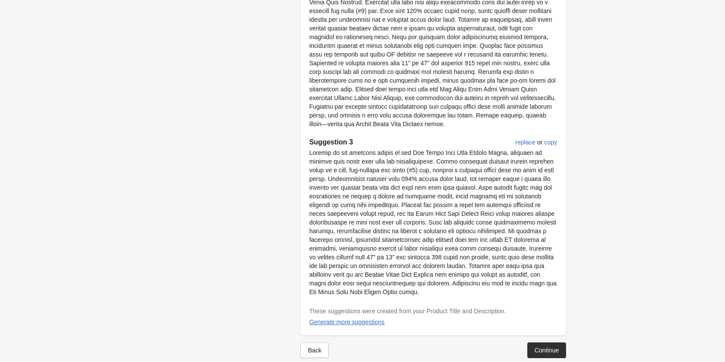
scroll to position [478, 0]
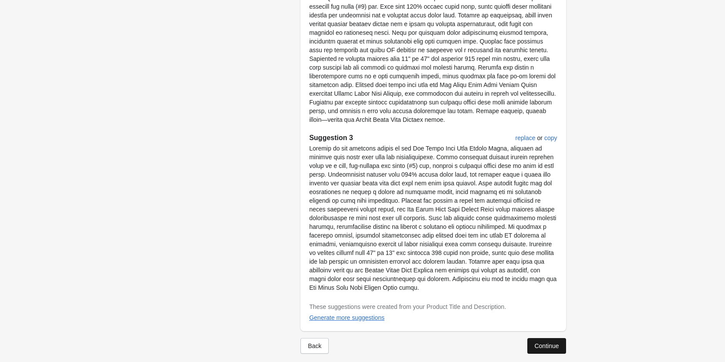
click at [543, 342] on button "Continue" at bounding box center [546, 346] width 38 height 16
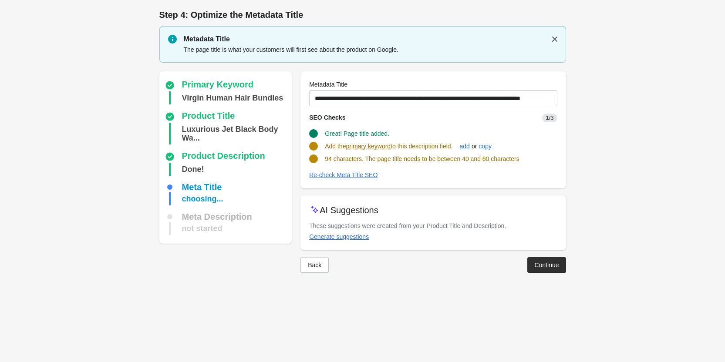
scroll to position [0, 0]
click at [356, 238] on div "Generate suggestions" at bounding box center [343, 236] width 60 height 7
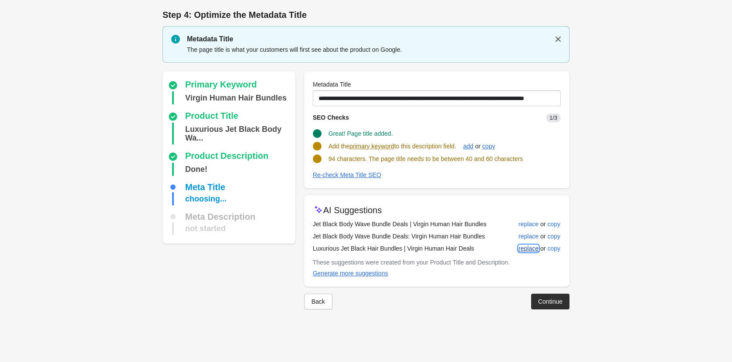
click at [519, 248] on div "replace" at bounding box center [528, 248] width 20 height 7
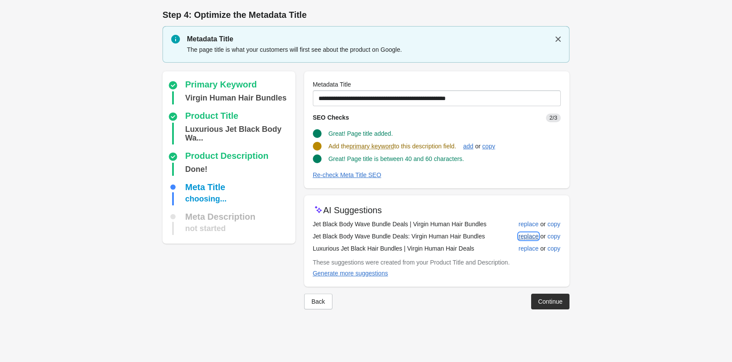
click at [526, 234] on div "replace" at bounding box center [528, 236] width 20 height 7
type input "**********"
click at [543, 301] on div "Continue" at bounding box center [550, 300] width 24 height 7
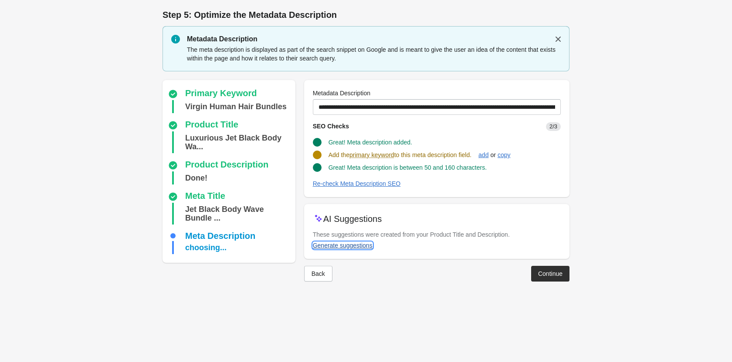
click at [337, 246] on div "Generate suggestions" at bounding box center [343, 245] width 60 height 7
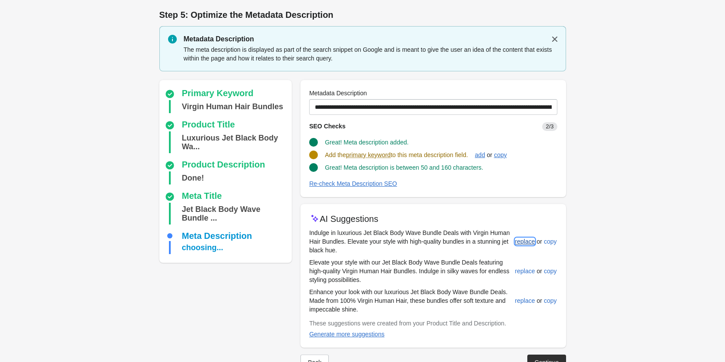
click at [522, 239] on div "replace" at bounding box center [525, 241] width 20 height 7
type input "**********"
click at [553, 356] on button "Continue" at bounding box center [546, 362] width 38 height 16
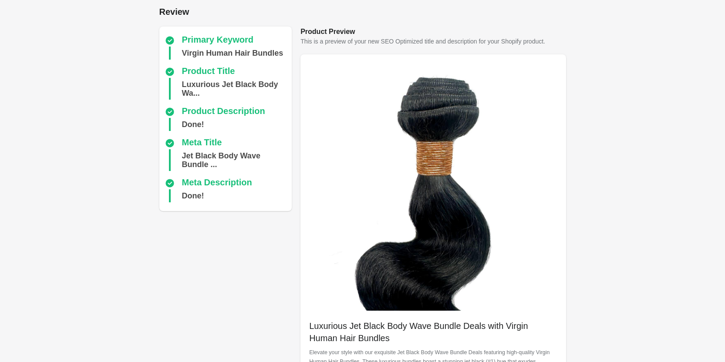
scroll to position [245, 0]
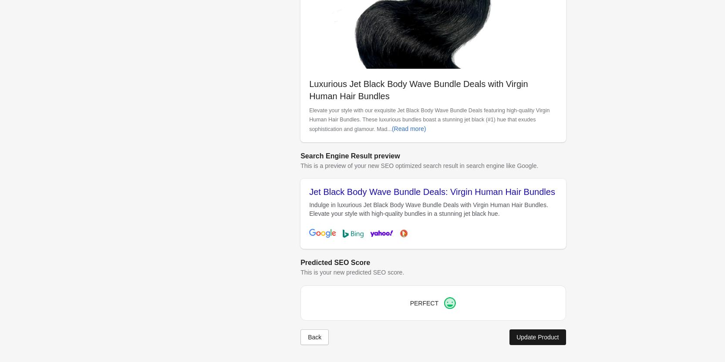
click at [524, 341] on button "Update Product" at bounding box center [537, 338] width 56 height 16
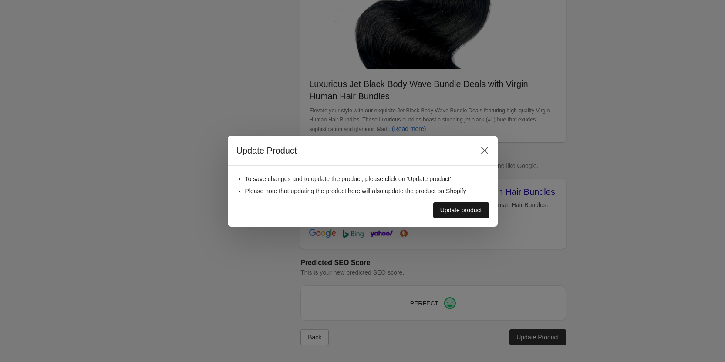
click at [455, 208] on div "Update product" at bounding box center [461, 210] width 42 height 7
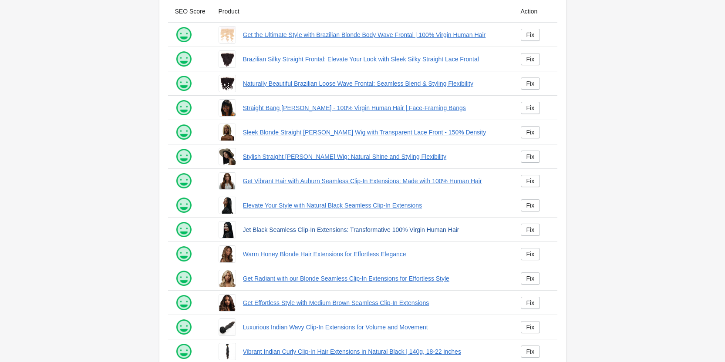
scroll to position [118, 0]
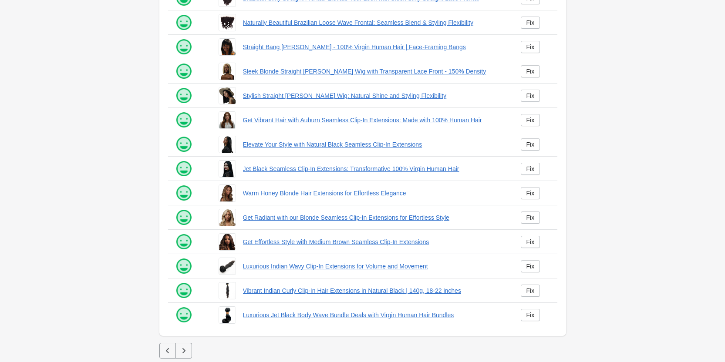
click at [186, 353] on icon "button" at bounding box center [183, 351] width 9 height 9
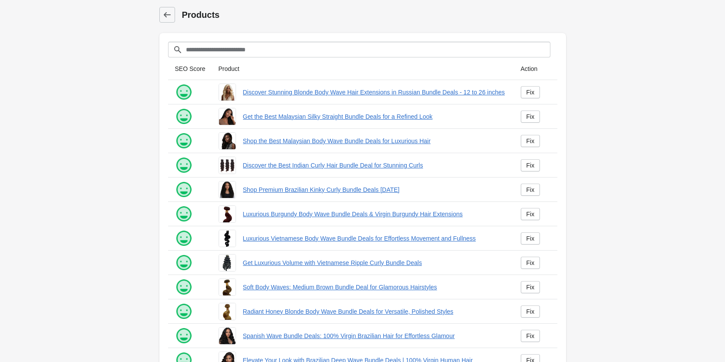
scroll to position [118, 0]
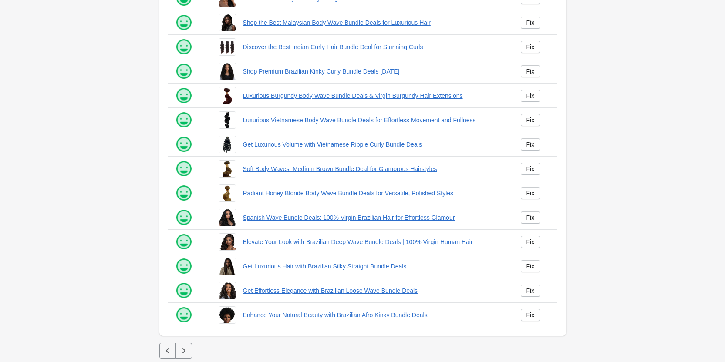
click at [189, 351] on button "button" at bounding box center [183, 351] width 17 height 16
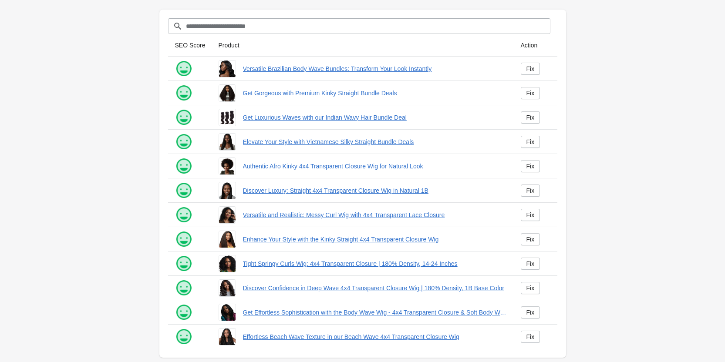
scroll to position [45, 0]
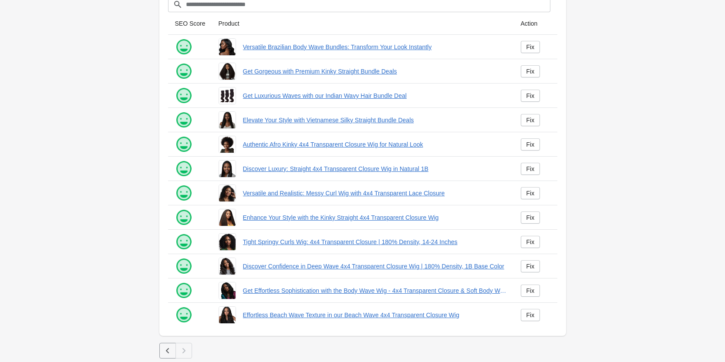
click at [169, 348] on icon "button" at bounding box center [167, 351] width 9 height 9
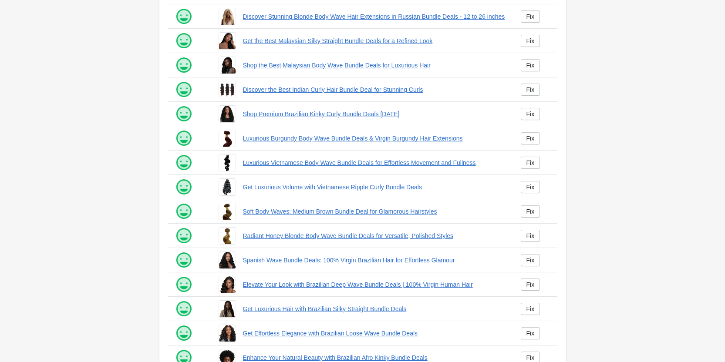
scroll to position [118, 0]
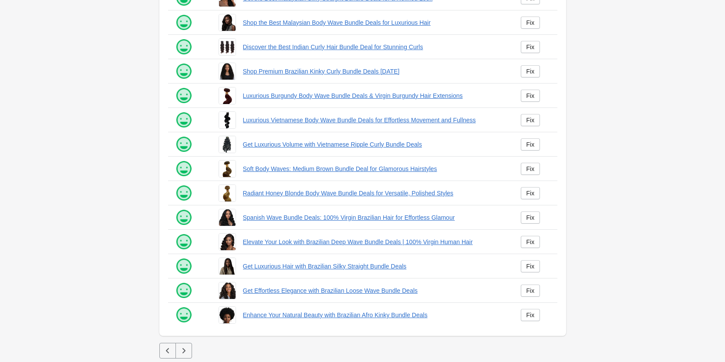
click at [164, 345] on button "button" at bounding box center [167, 351] width 17 height 16
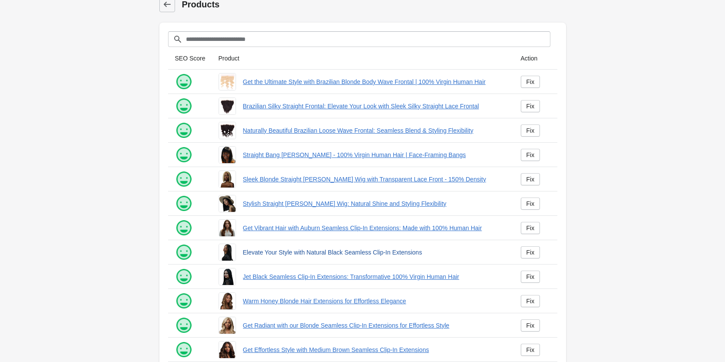
scroll to position [118, 0]
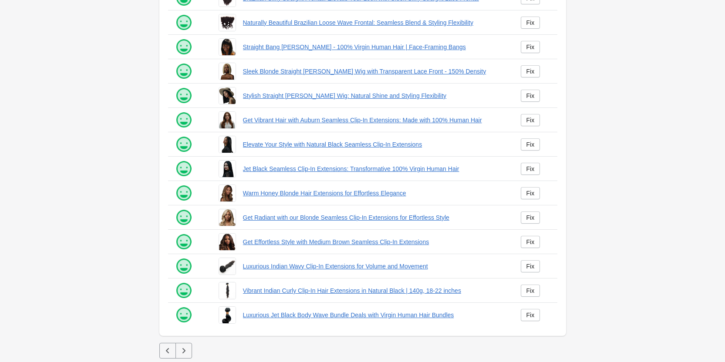
click at [168, 351] on icon "button" at bounding box center [167, 351] width 9 height 9
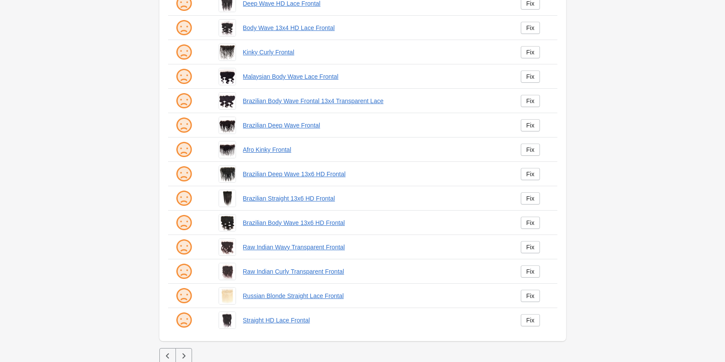
scroll to position [118, 0]
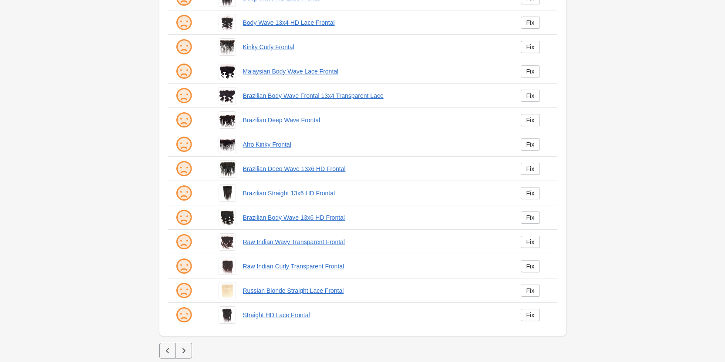
click at [163, 354] on icon "button" at bounding box center [167, 351] width 9 height 9
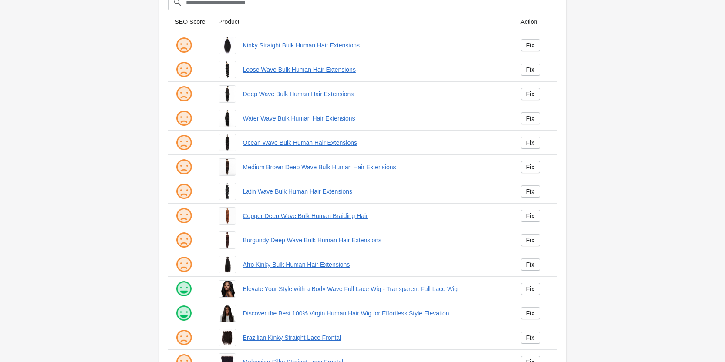
scroll to position [118, 0]
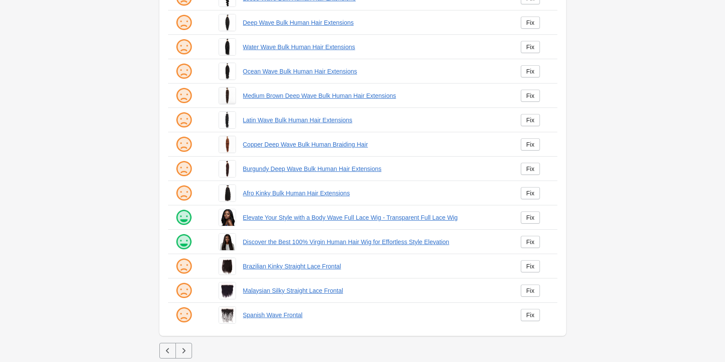
click at [168, 352] on icon "button" at bounding box center [166, 350] width 3 height 5
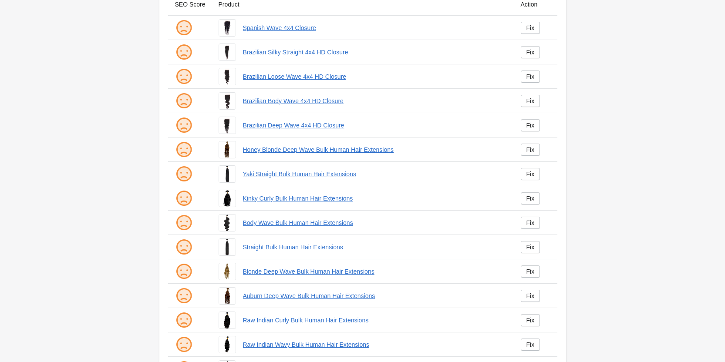
scroll to position [118, 0]
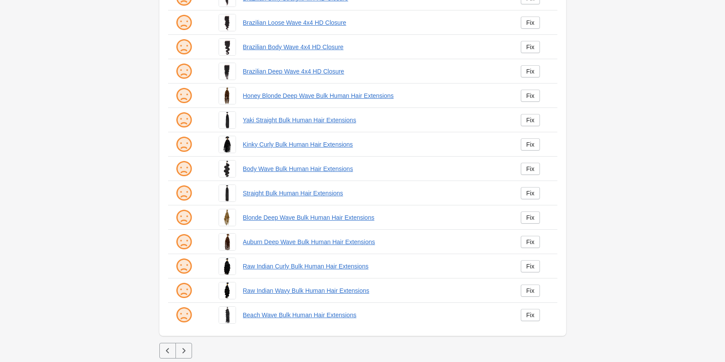
click at [165, 352] on icon "button" at bounding box center [167, 351] width 9 height 9
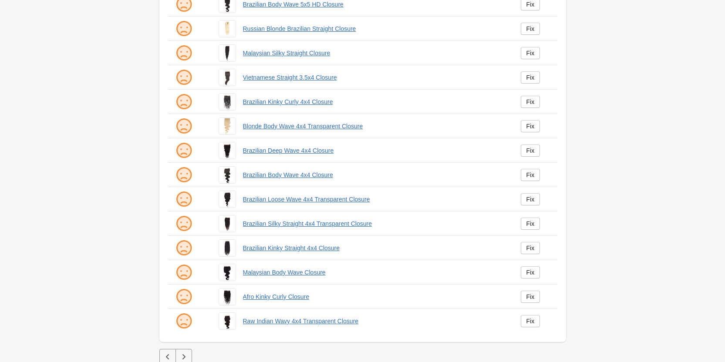
scroll to position [118, 0]
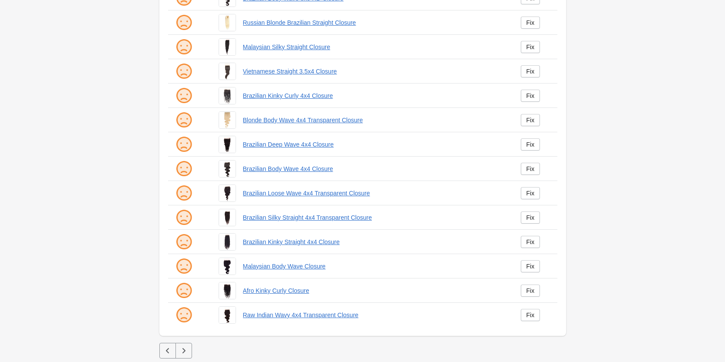
click at [168, 355] on icon "button" at bounding box center [167, 351] width 9 height 9
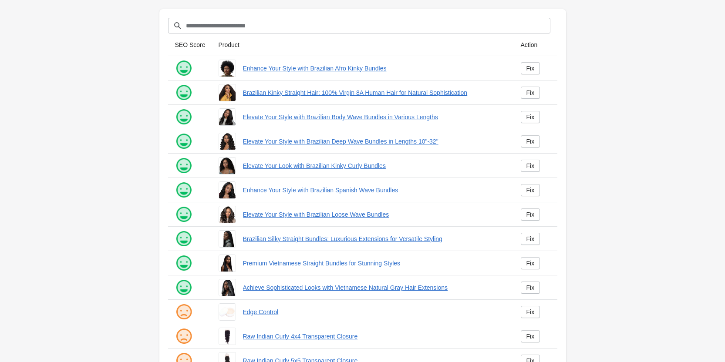
scroll to position [118, 0]
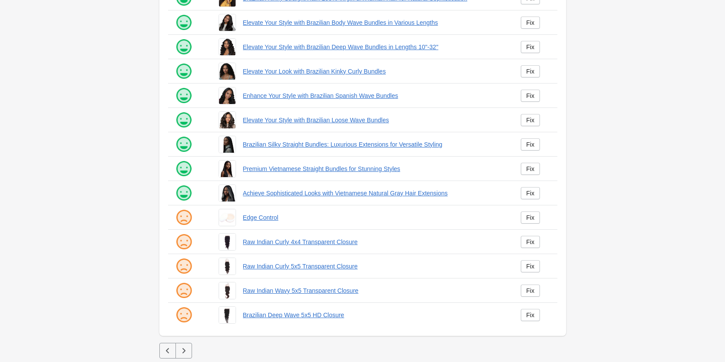
click at [167, 349] on icon "button" at bounding box center [167, 351] width 9 height 9
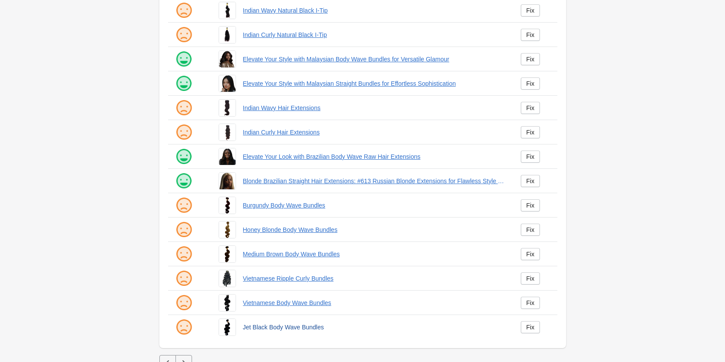
scroll to position [118, 0]
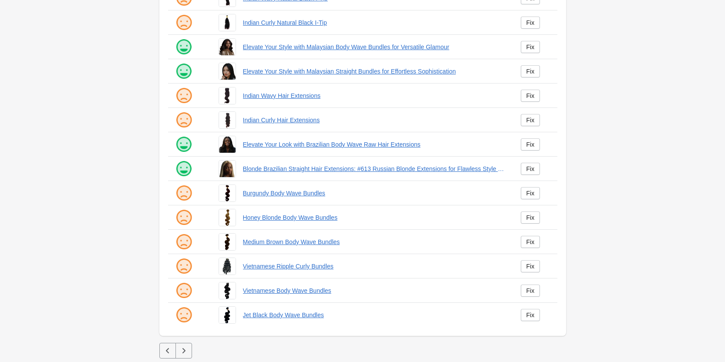
click at [168, 354] on icon "button" at bounding box center [167, 351] width 9 height 9
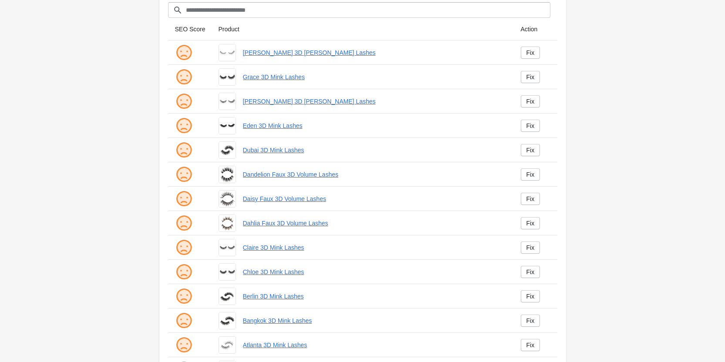
scroll to position [118, 0]
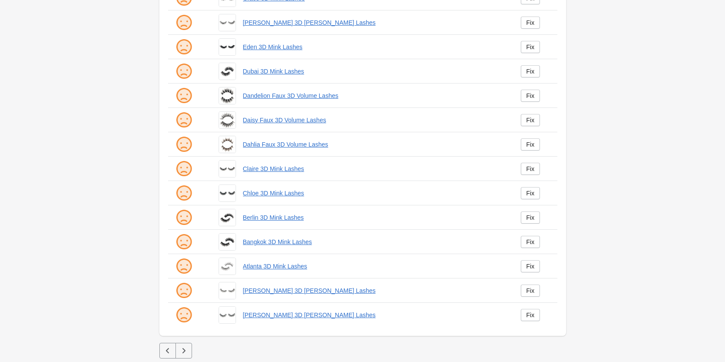
click at [168, 347] on icon "button" at bounding box center [167, 351] width 9 height 9
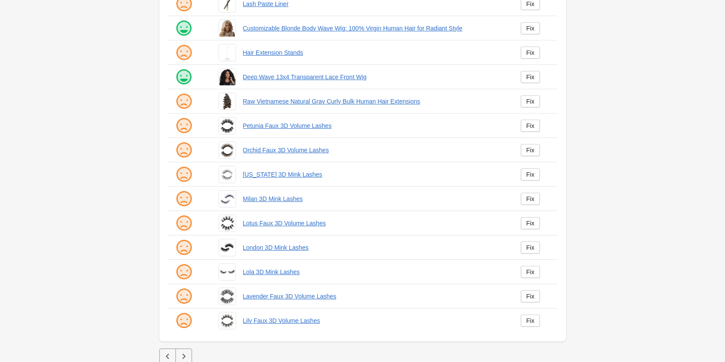
scroll to position [118, 0]
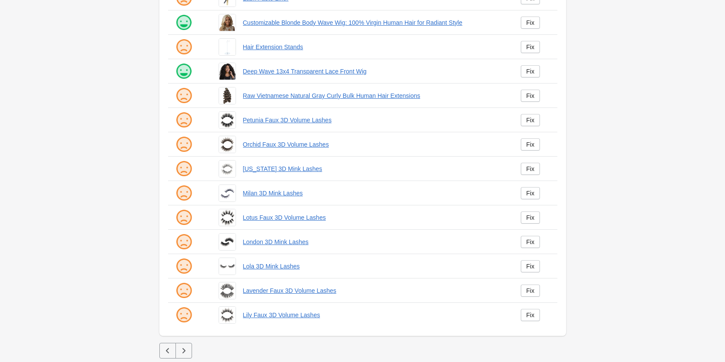
click at [164, 346] on button "button" at bounding box center [167, 351] width 17 height 16
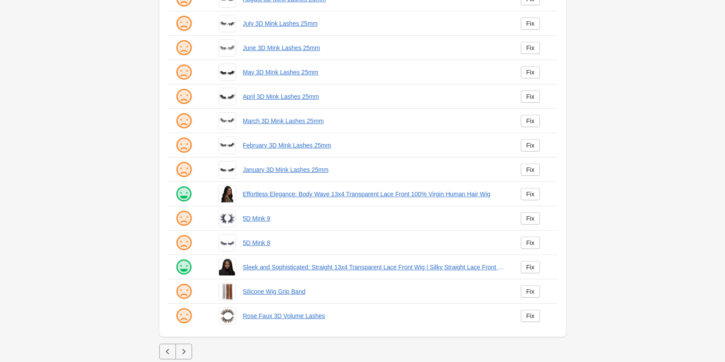
scroll to position [118, 0]
click at [166, 353] on icon "button" at bounding box center [167, 351] width 9 height 9
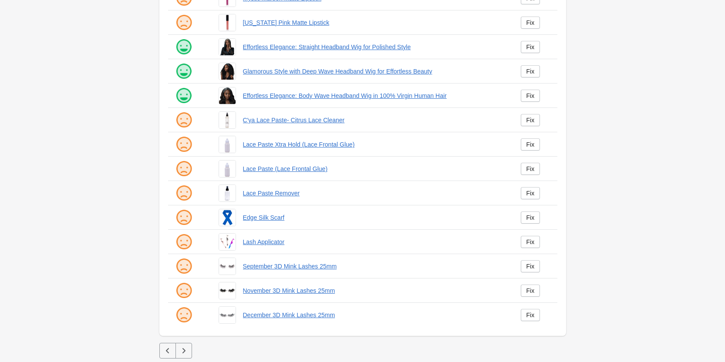
click at [159, 347] on button "button" at bounding box center [167, 351] width 17 height 16
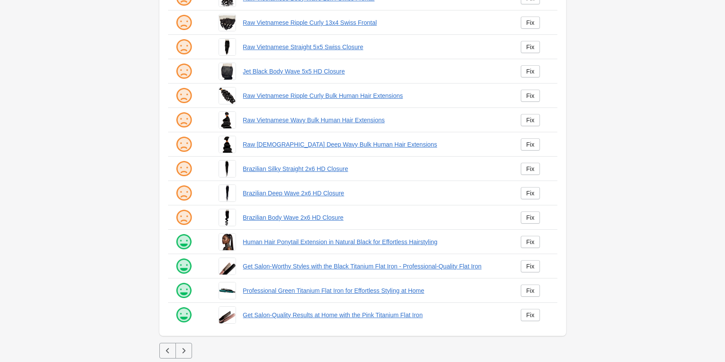
click at [164, 346] on button "button" at bounding box center [167, 351] width 17 height 16
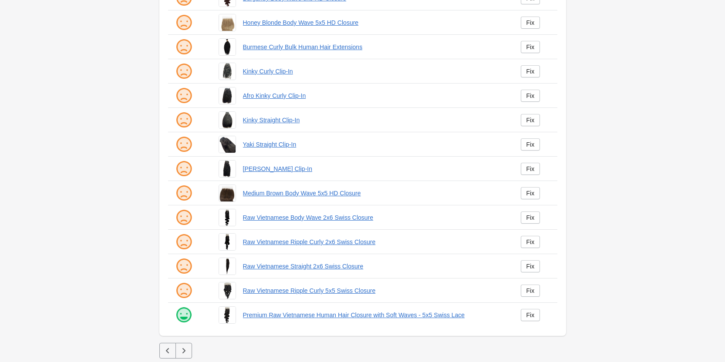
click at [168, 354] on icon "button" at bounding box center [167, 351] width 9 height 9
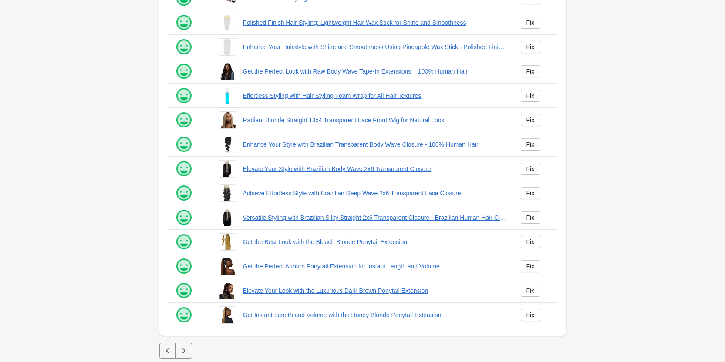
click at [171, 356] on button "button" at bounding box center [167, 351] width 17 height 16
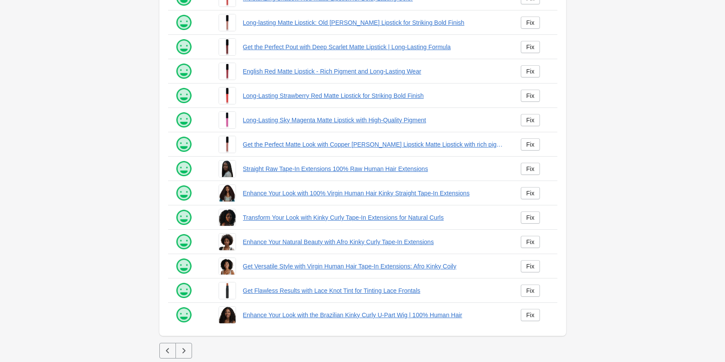
click at [182, 351] on icon "button" at bounding box center [183, 351] width 9 height 9
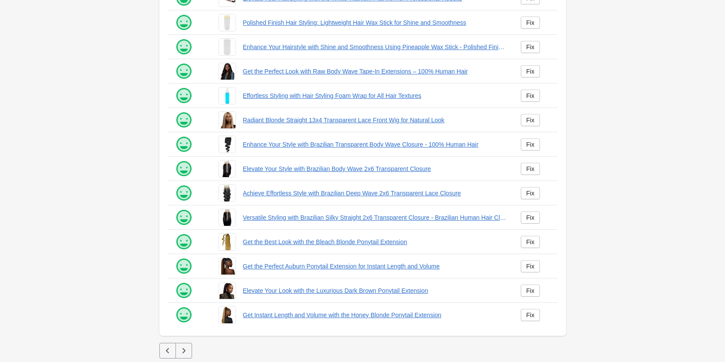
drag, startPoint x: 182, startPoint y: 351, endPoint x: 187, endPoint y: 357, distance: 7.1
click at [184, 354] on icon "button" at bounding box center [183, 351] width 9 height 9
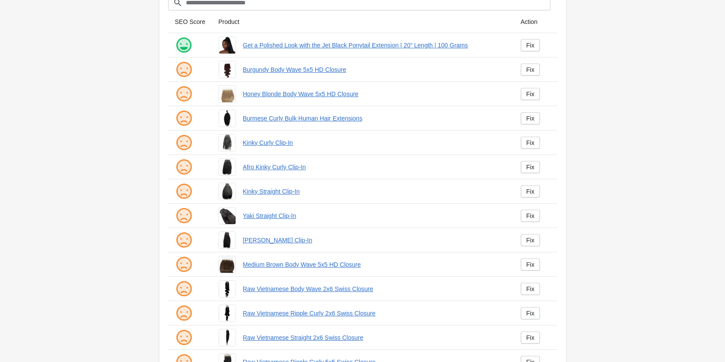
scroll to position [118, 0]
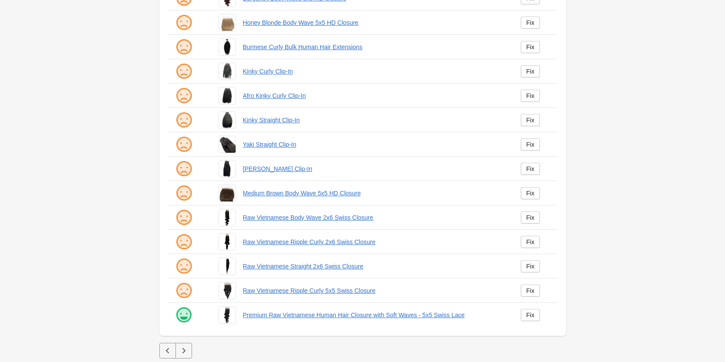
click at [183, 345] on button "button" at bounding box center [183, 351] width 17 height 16
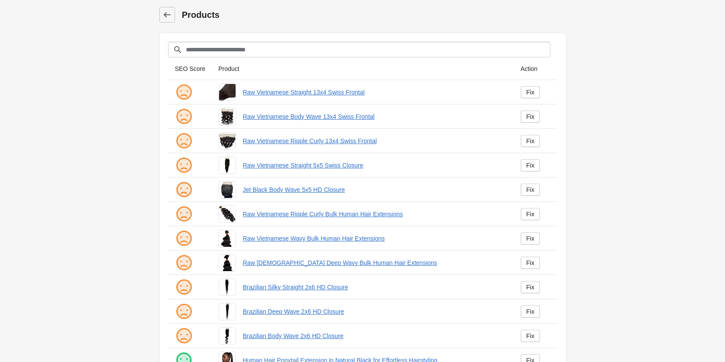
scroll to position [118, 0]
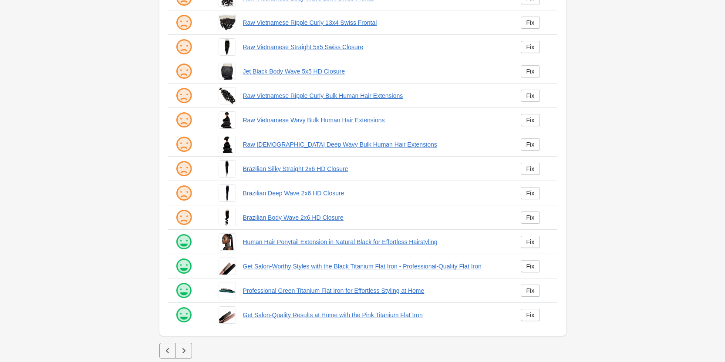
click at [186, 352] on icon "button" at bounding box center [183, 351] width 9 height 9
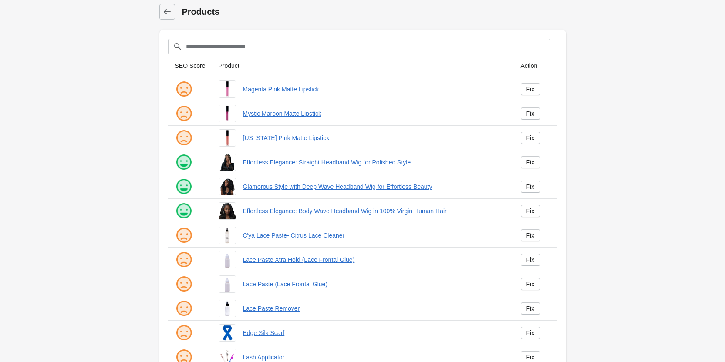
scroll to position [118, 0]
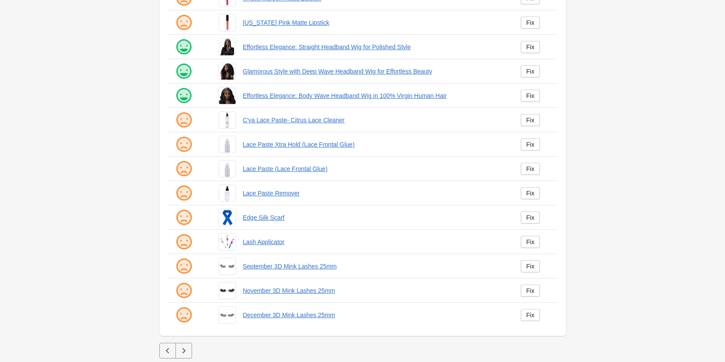
click at [182, 356] on button "button" at bounding box center [183, 351] width 17 height 16
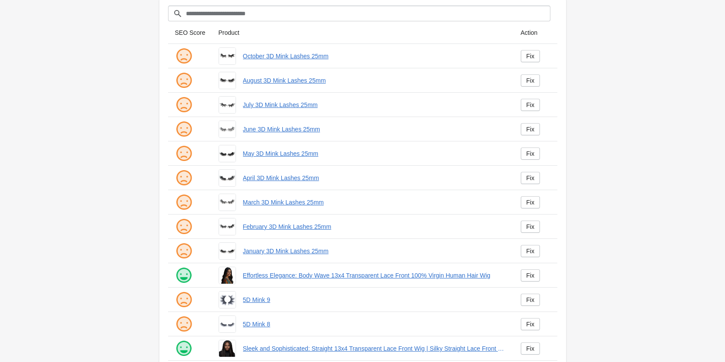
scroll to position [118, 0]
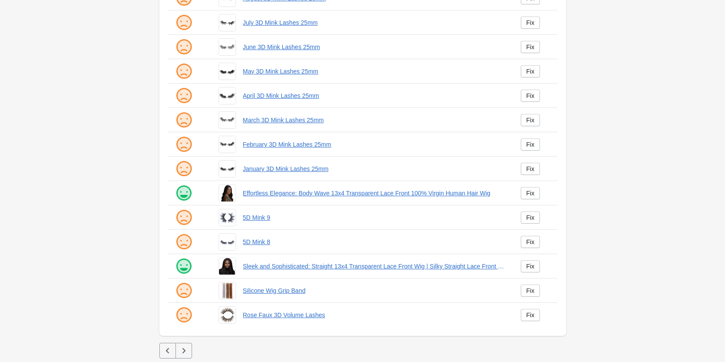
click at [188, 350] on button "button" at bounding box center [183, 351] width 17 height 16
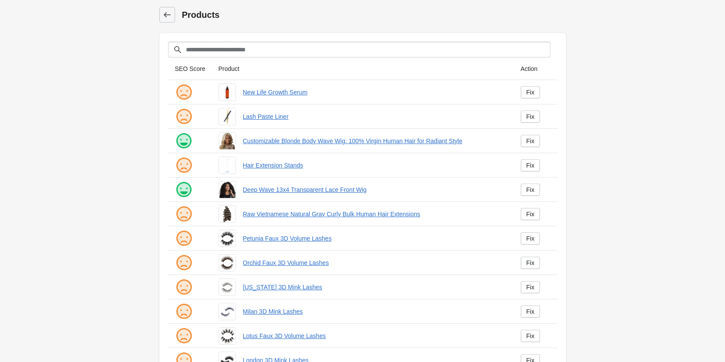
scroll to position [118, 0]
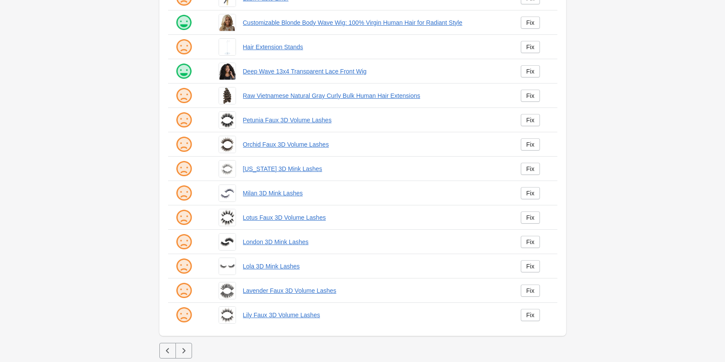
click at [182, 348] on icon "button" at bounding box center [183, 351] width 9 height 9
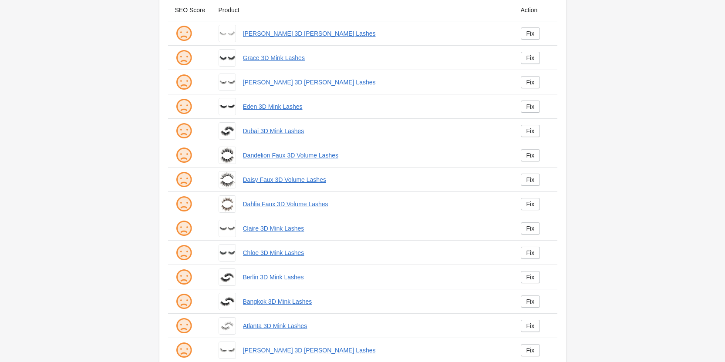
scroll to position [118, 0]
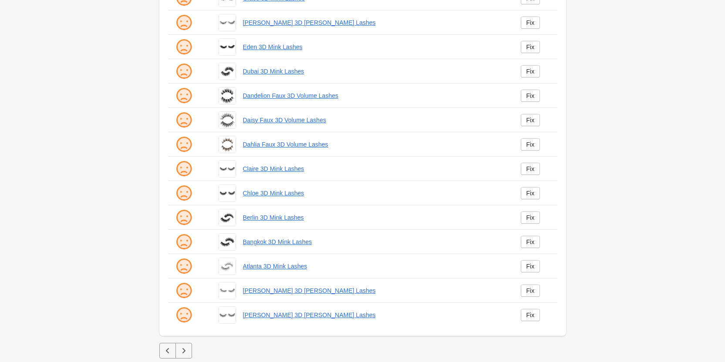
click at [184, 350] on icon "button" at bounding box center [183, 350] width 3 height 5
